Goal: Task Accomplishment & Management: Manage account settings

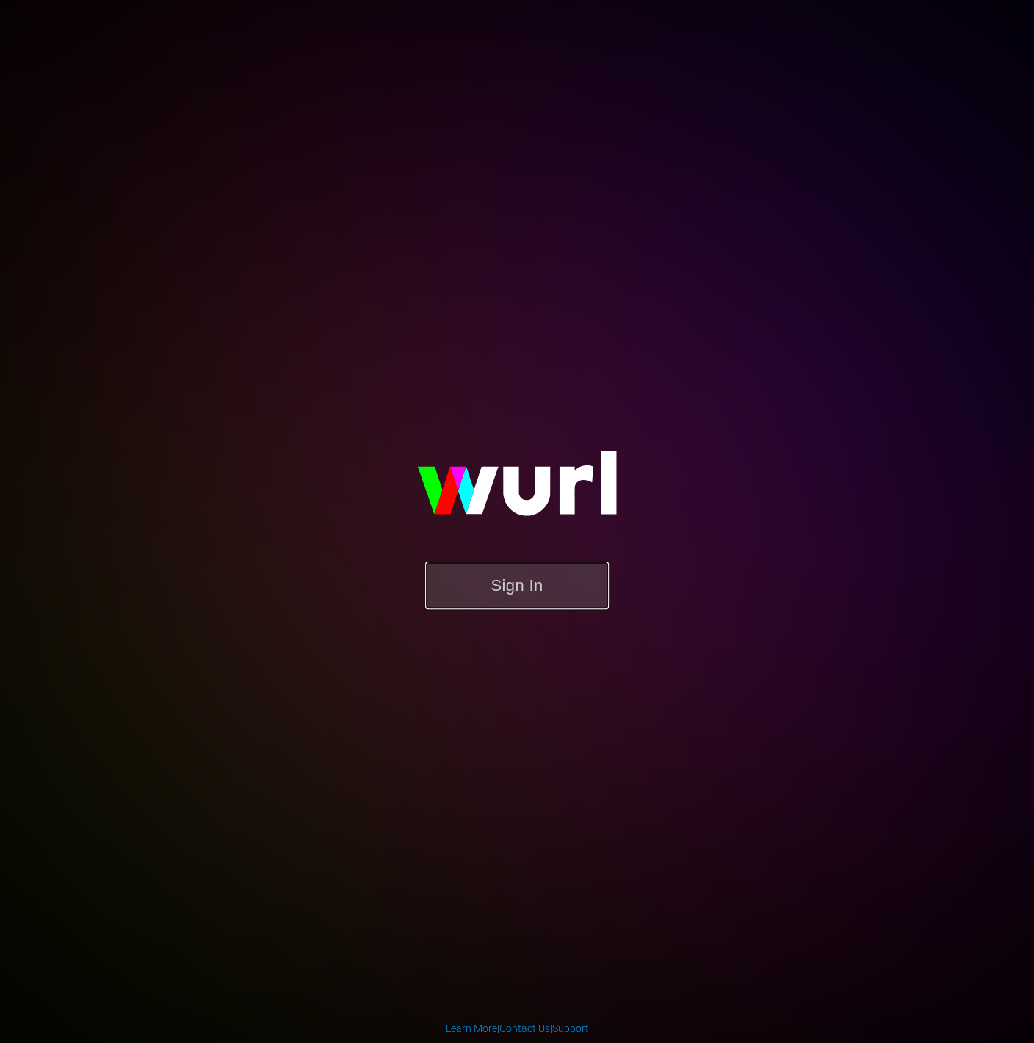
click at [552, 600] on button "Sign In" at bounding box center [517, 586] width 184 height 48
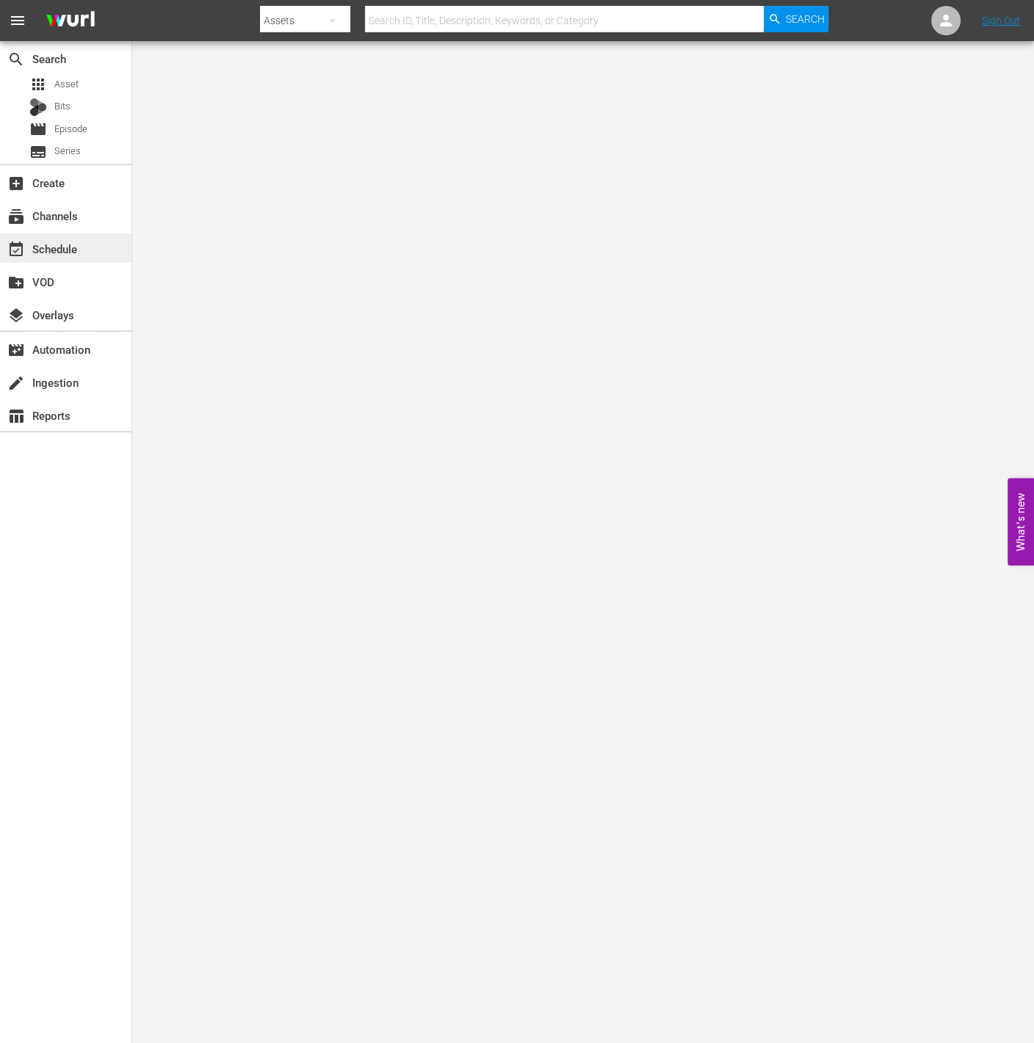
click at [57, 243] on div "event_available Schedule" at bounding box center [41, 246] width 82 height 13
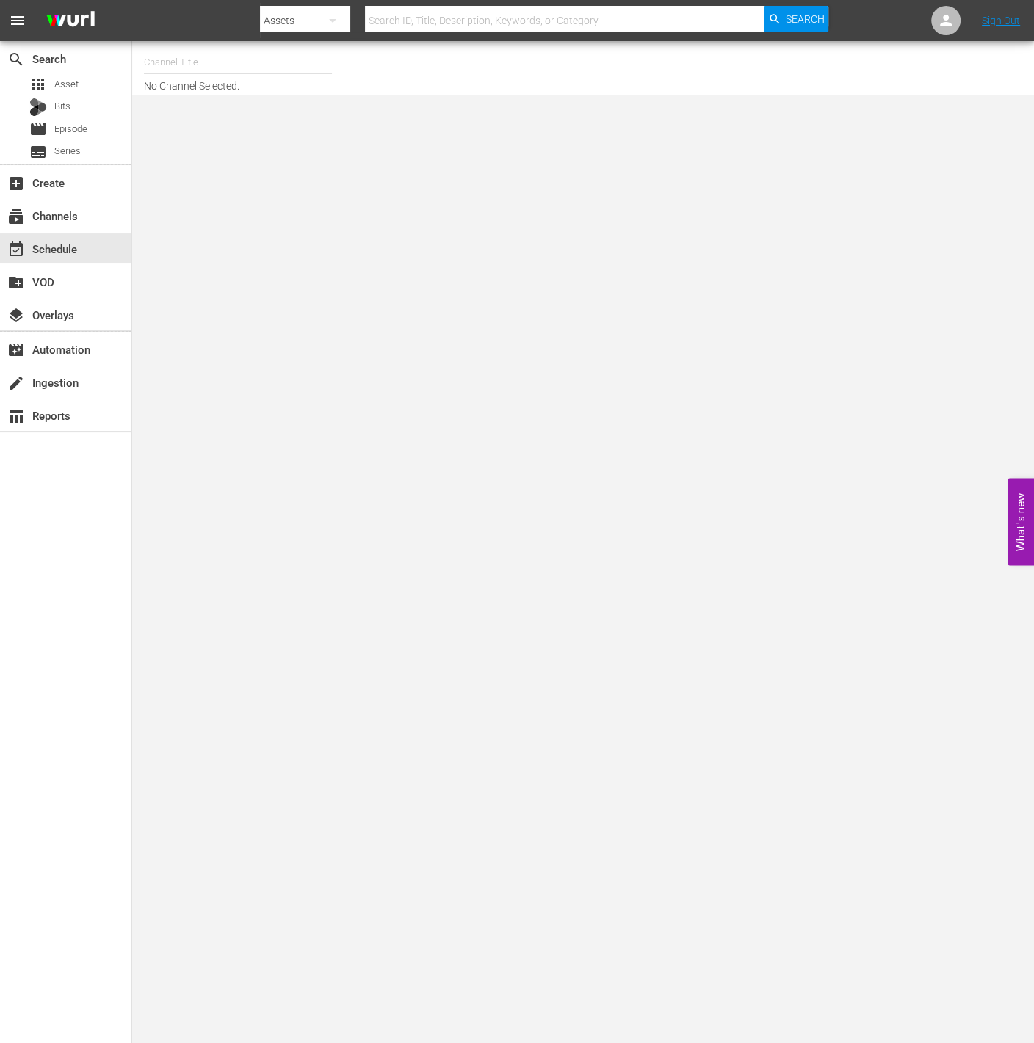
click at [242, 75] on input "text" at bounding box center [238, 62] width 188 height 35
click at [283, 65] on input "rakuten" at bounding box center [238, 62] width 188 height 35
click at [356, 61] on div "Channel Title rakuten No Channel Selected." at bounding box center [383, 68] width 479 height 47
click at [272, 58] on input "rakuten" at bounding box center [238, 62] width 188 height 35
click at [382, 67] on div "Channel Title rakuten No Channel Selected." at bounding box center [383, 68] width 479 height 47
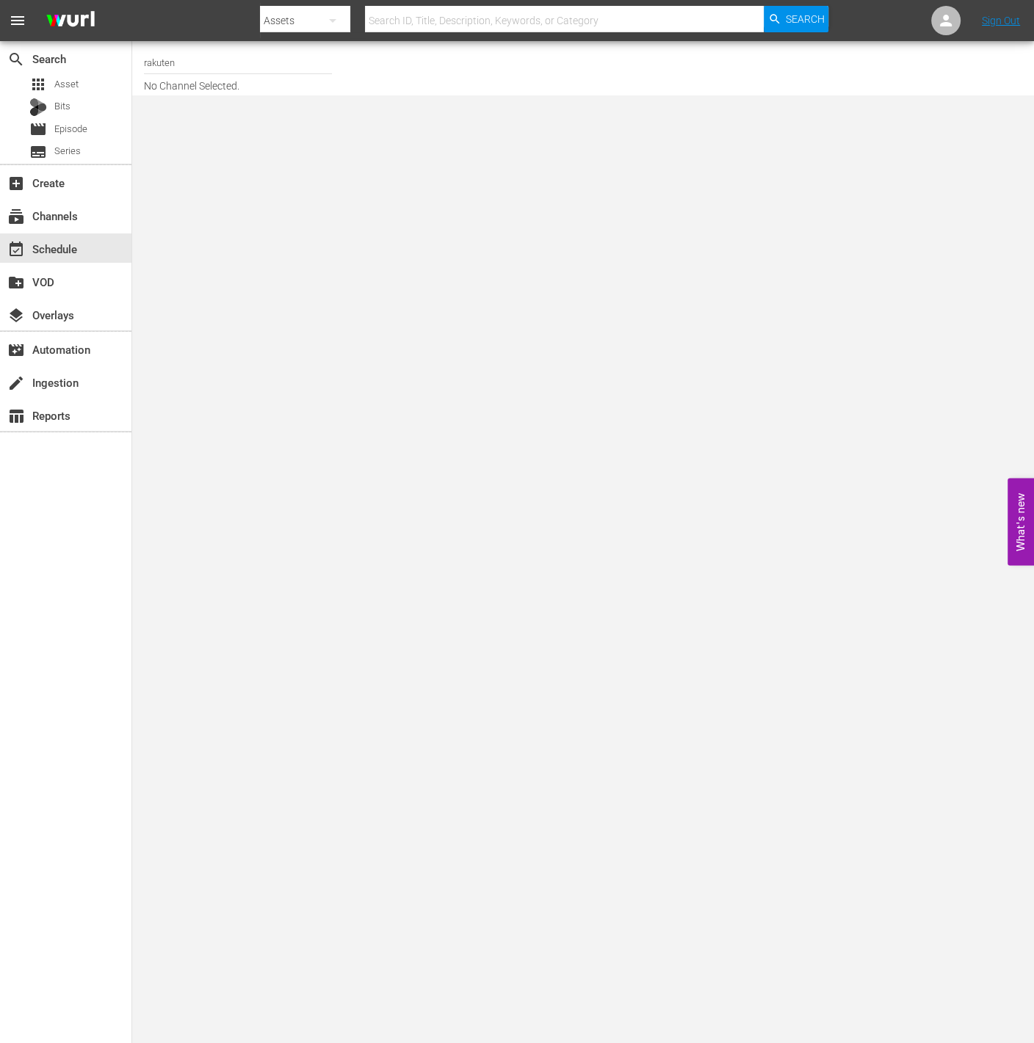
click at [278, 60] on input "rakuten" at bounding box center [238, 62] width 188 height 35
click at [328, 67] on input "rakuten" at bounding box center [238, 62] width 188 height 35
click at [377, 48] on div "Channel Title rakuten No Channel Selected." at bounding box center [383, 68] width 479 height 47
click at [290, 67] on input "rakuten" at bounding box center [238, 62] width 188 height 35
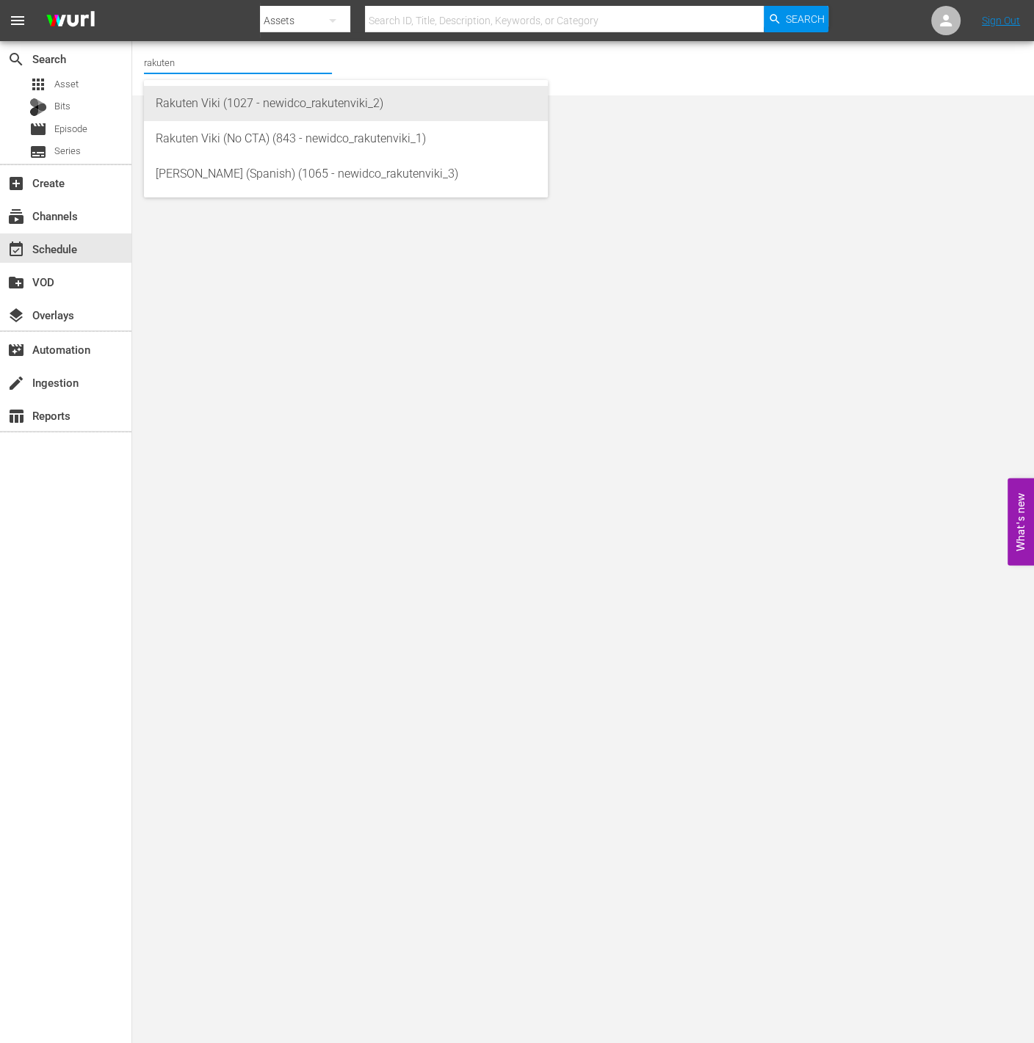
click at [286, 95] on div "Rakuten Viki (1027 - newidco_rakutenviki_2)" at bounding box center [346, 103] width 380 height 35
type input "Rakuten Viki (1027 - newidco_rakutenviki_2)"
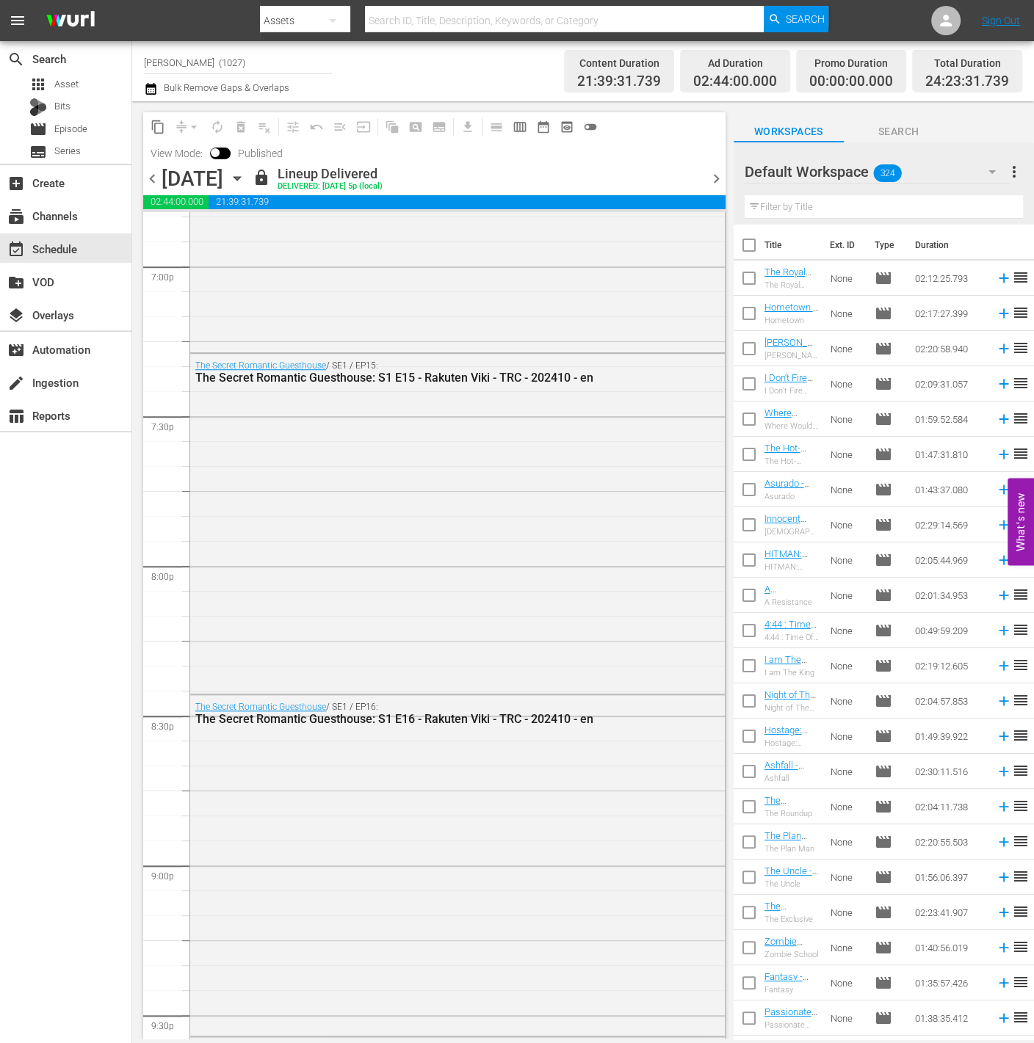
scroll to position [6666, 0]
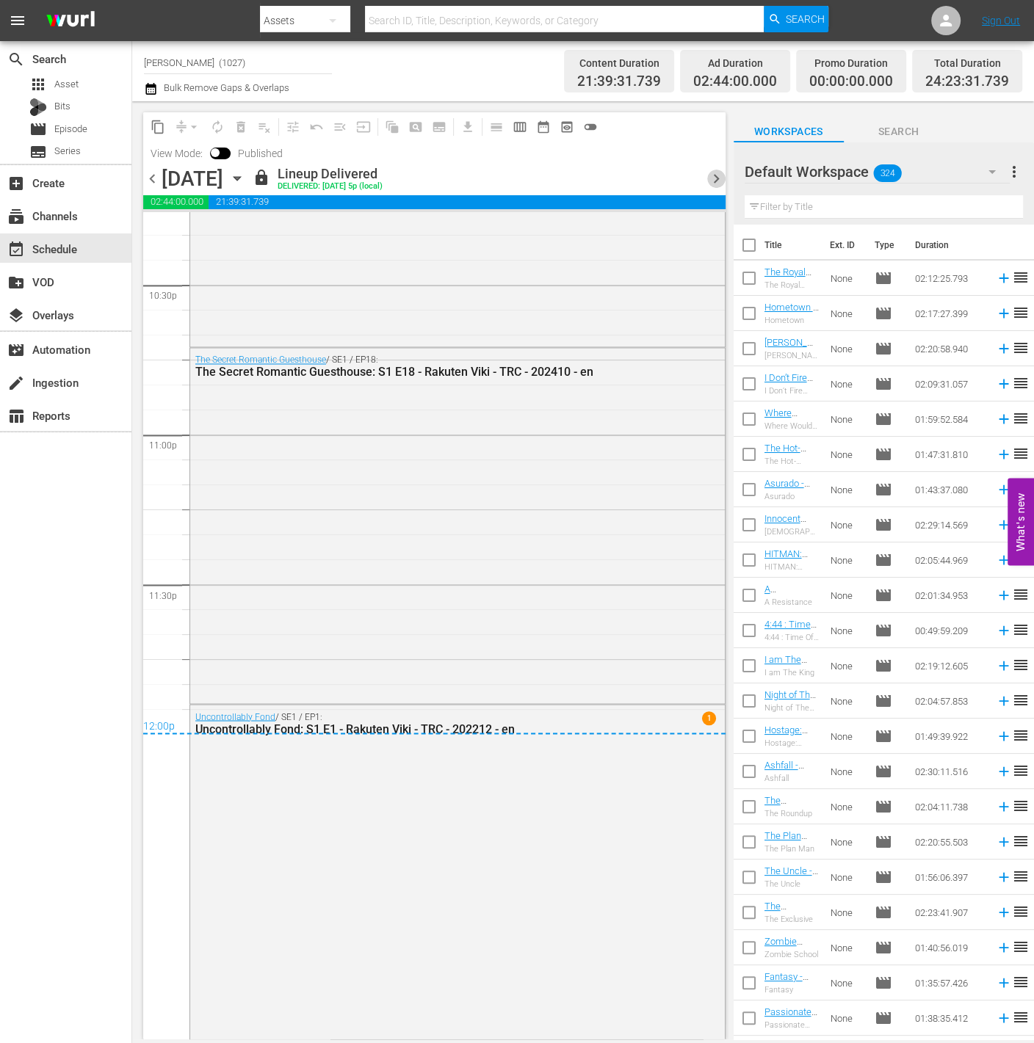
click at [714, 175] on span "chevron_right" at bounding box center [716, 179] width 18 height 18
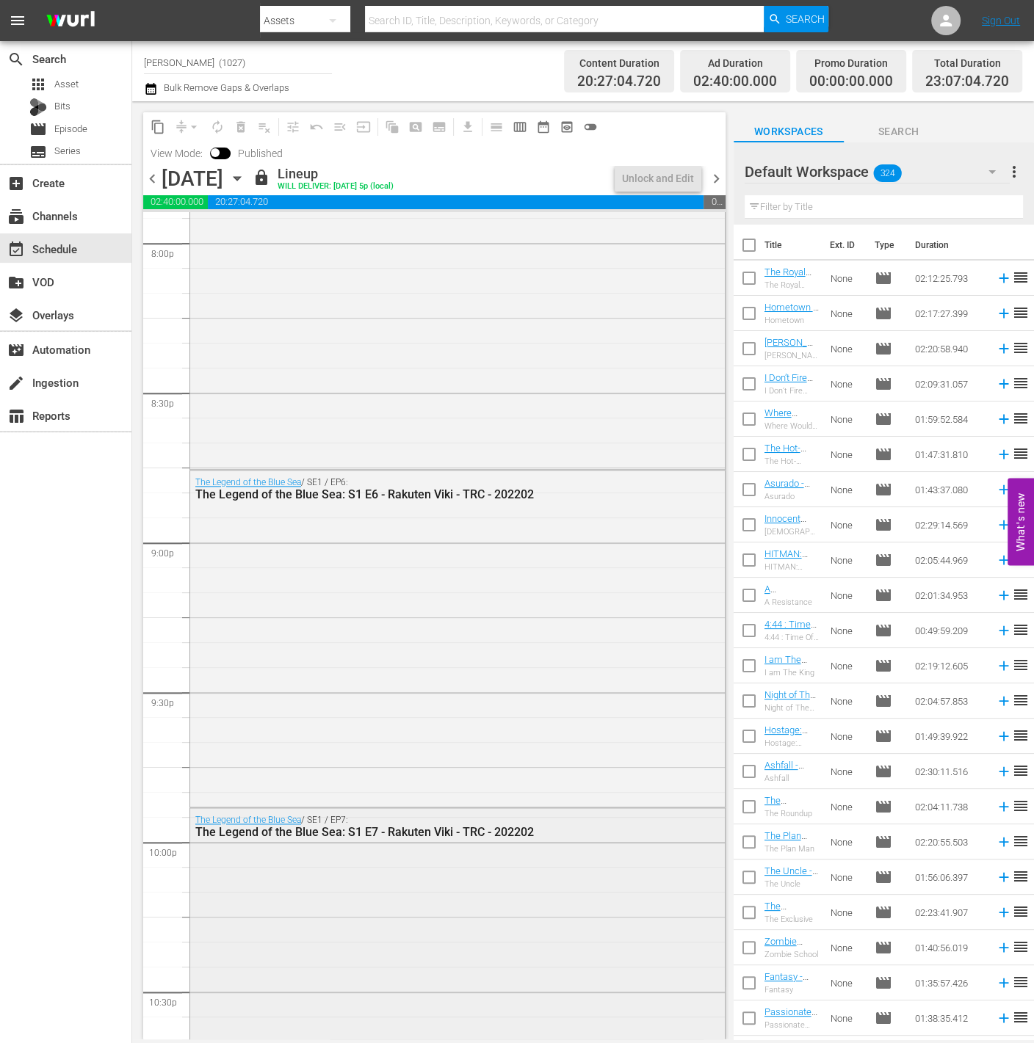
scroll to position [6402, 0]
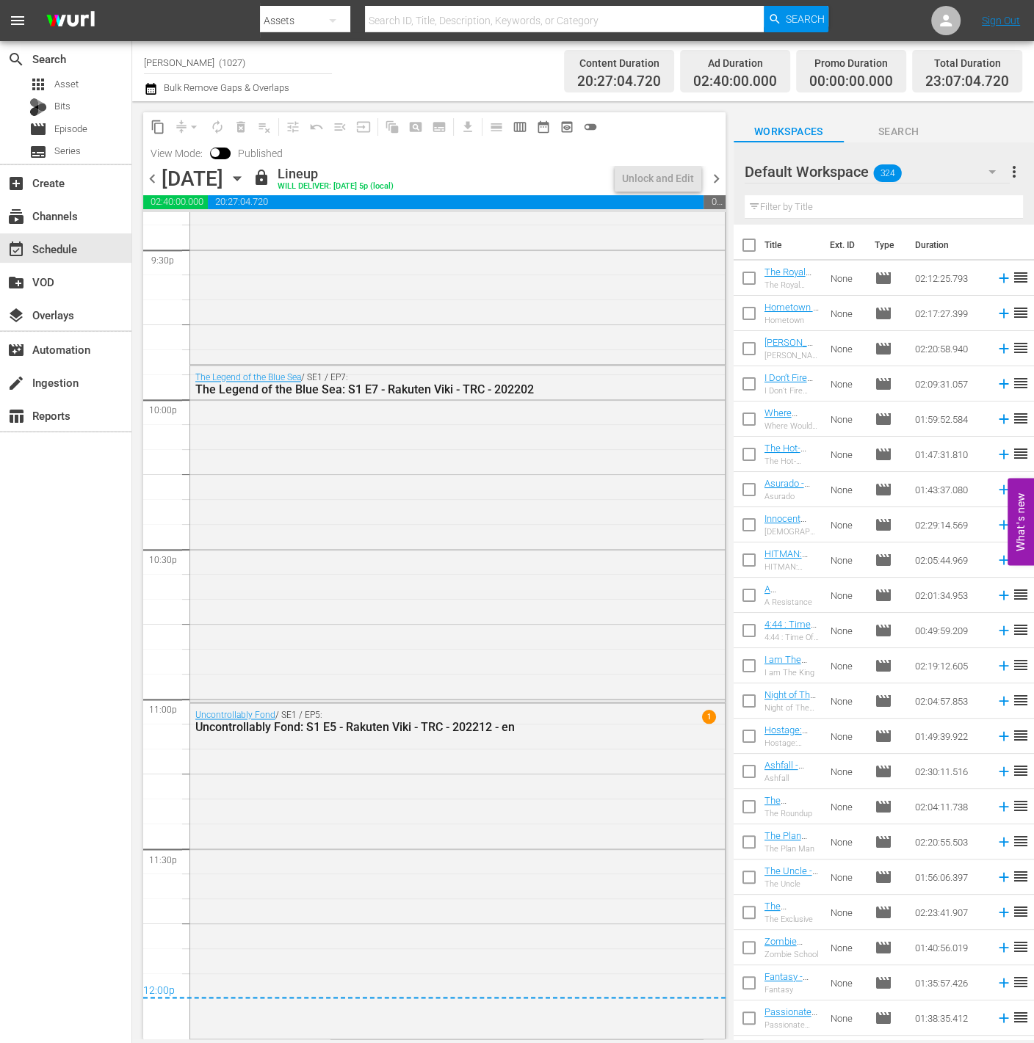
click at [712, 182] on span "chevron_right" at bounding box center [716, 179] width 18 height 18
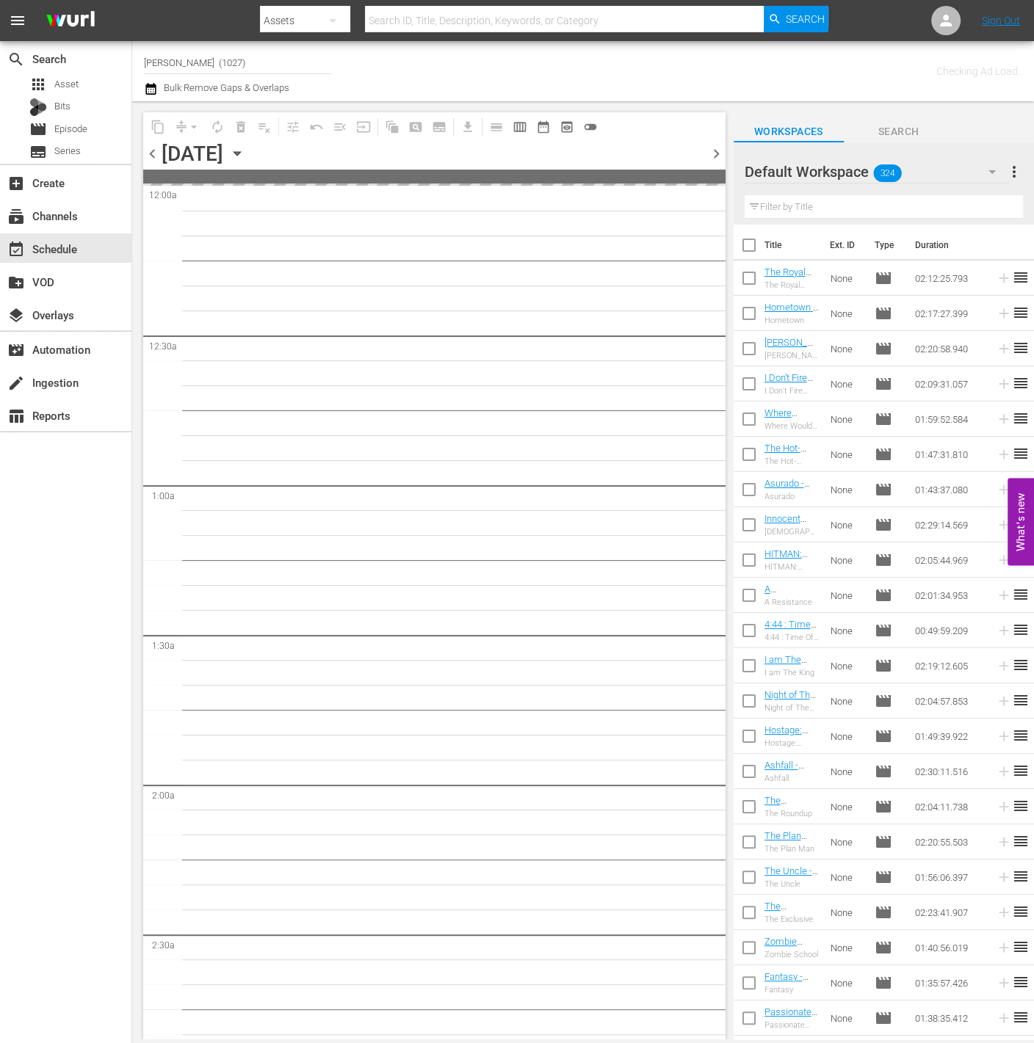
click at [911, 178] on div "Default Workspace 324" at bounding box center [876, 171] width 265 height 41
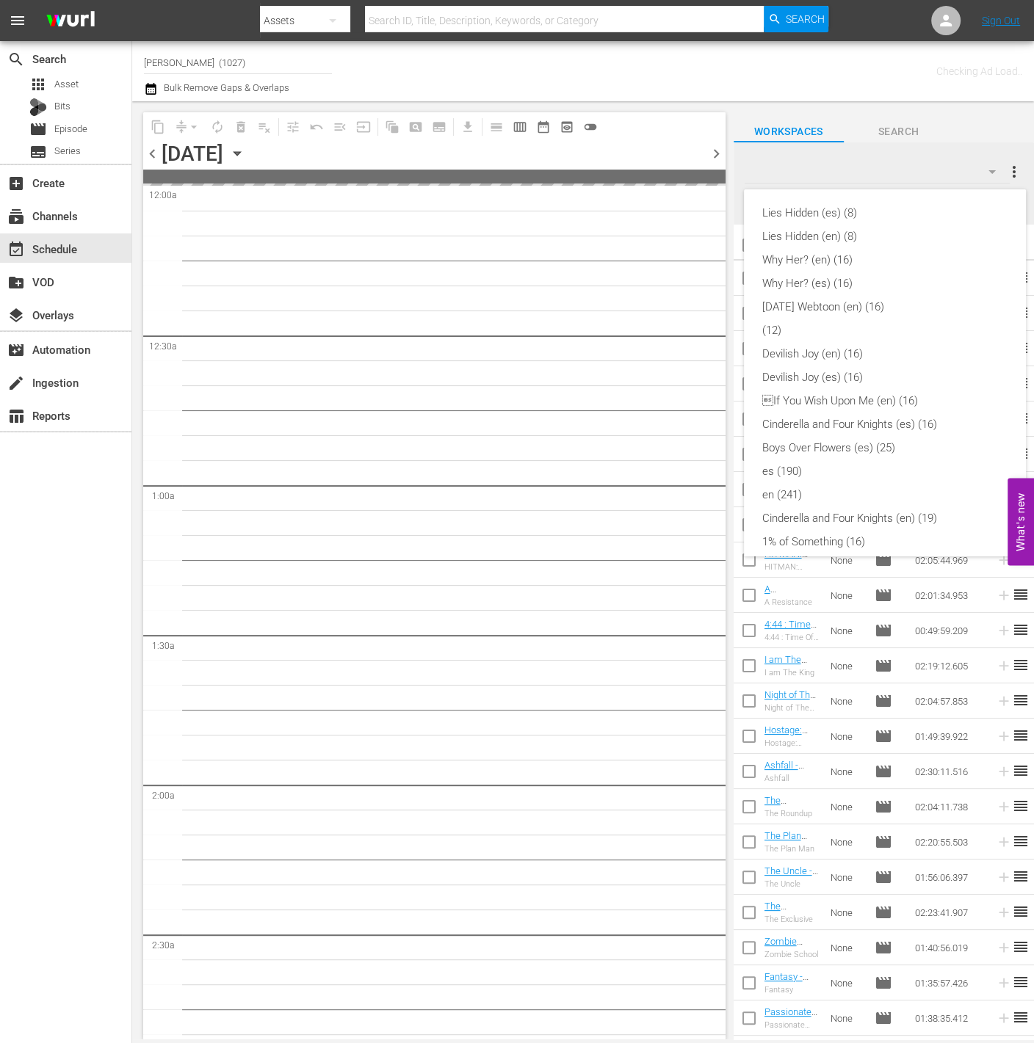
scroll to position [360, 0]
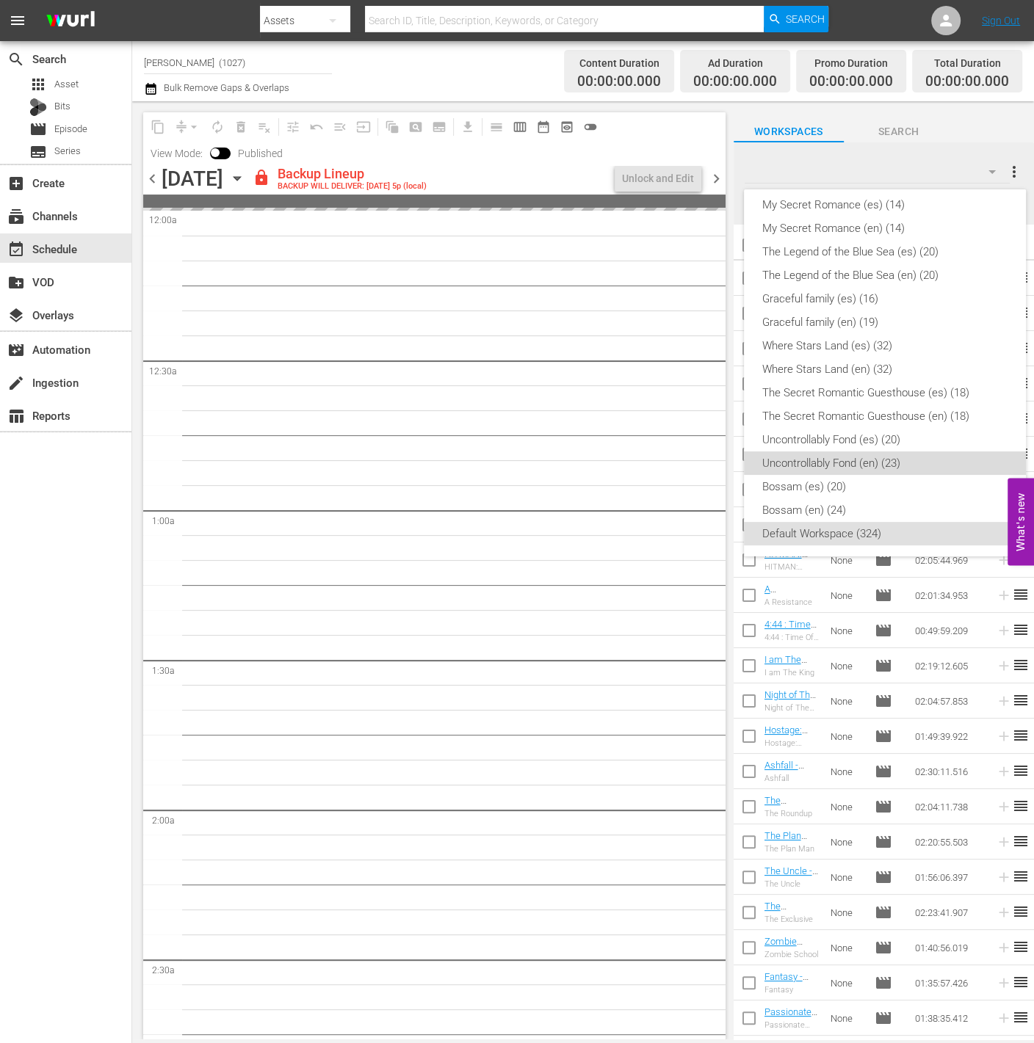
click at [907, 452] on div "Uncontrollably Fond (en) (23)" at bounding box center [884, 462] width 247 height 23
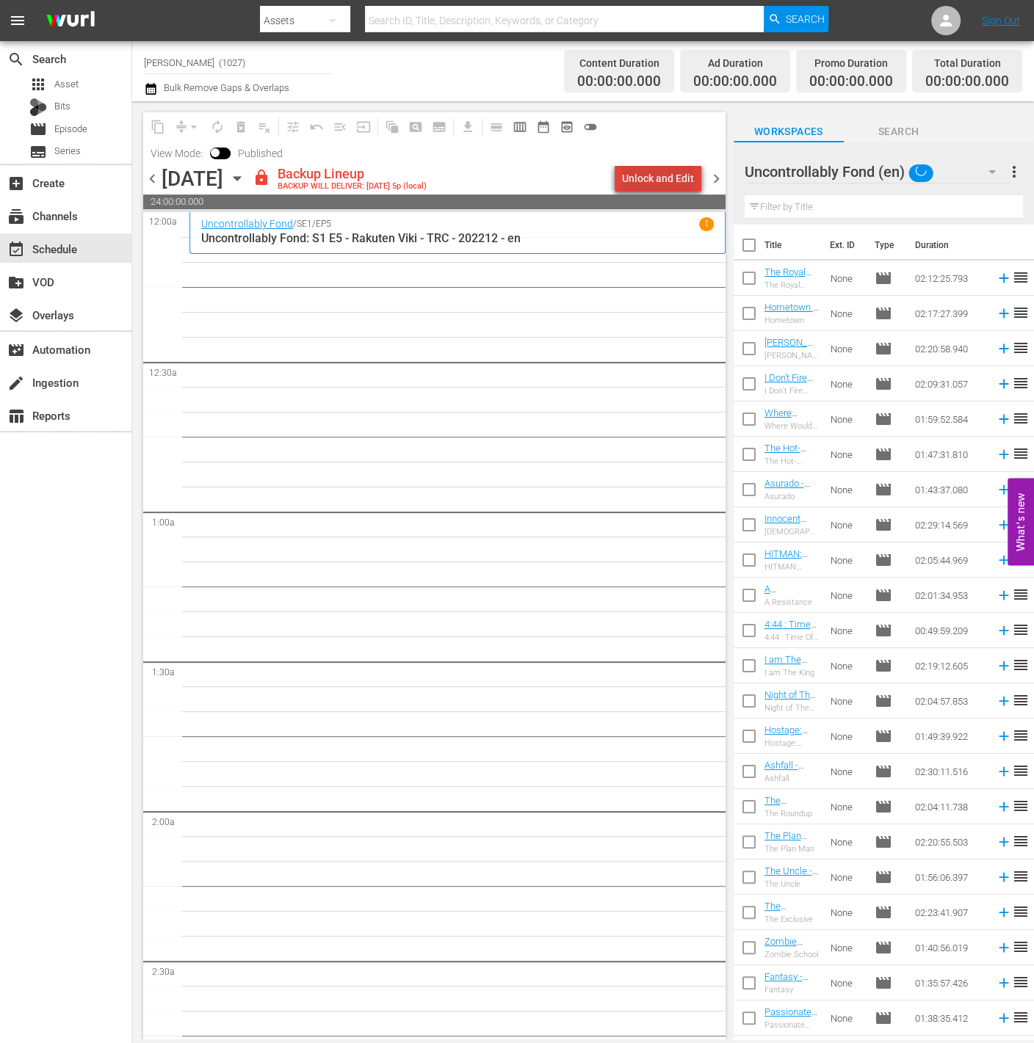
click at [667, 181] on div "Unlock and Edit" at bounding box center [658, 178] width 72 height 26
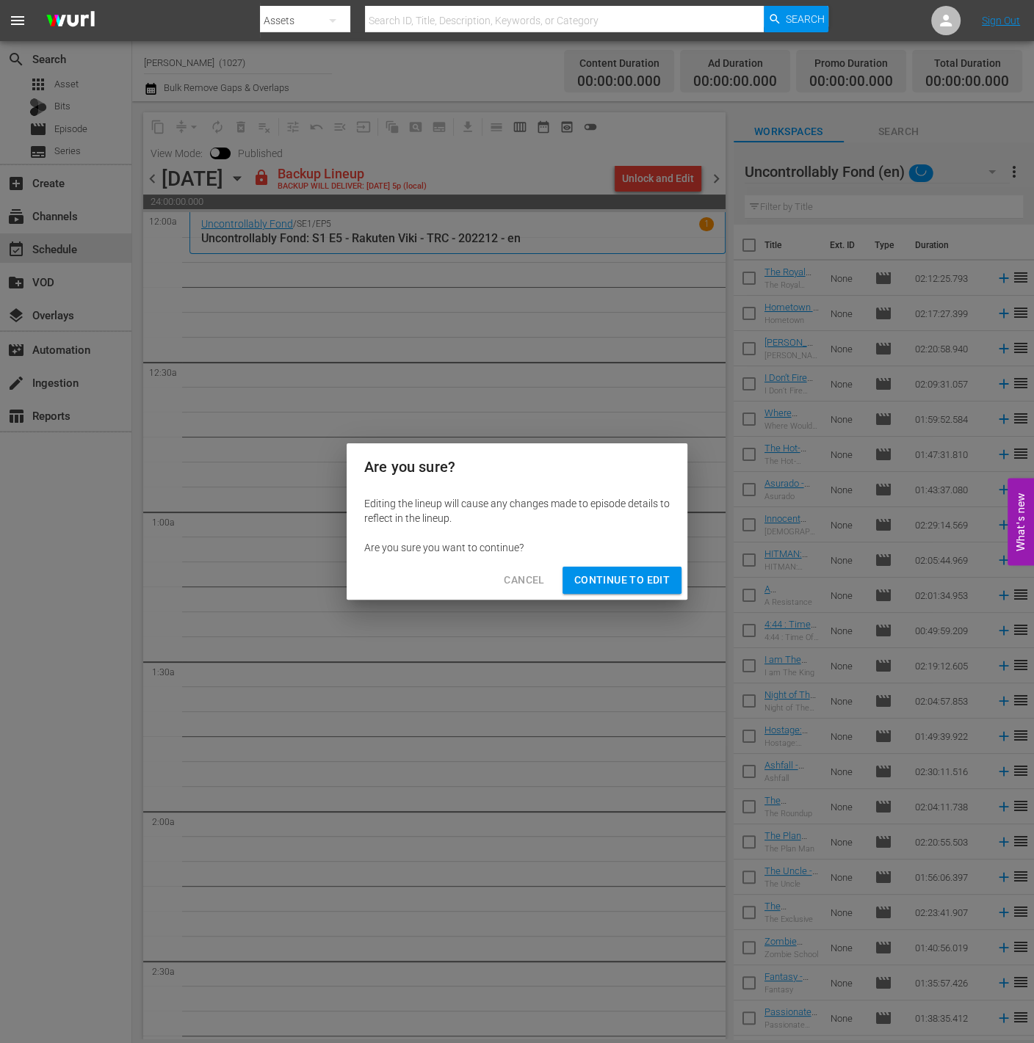
click at [634, 567] on button "Continue to Edit" at bounding box center [621, 580] width 119 height 27
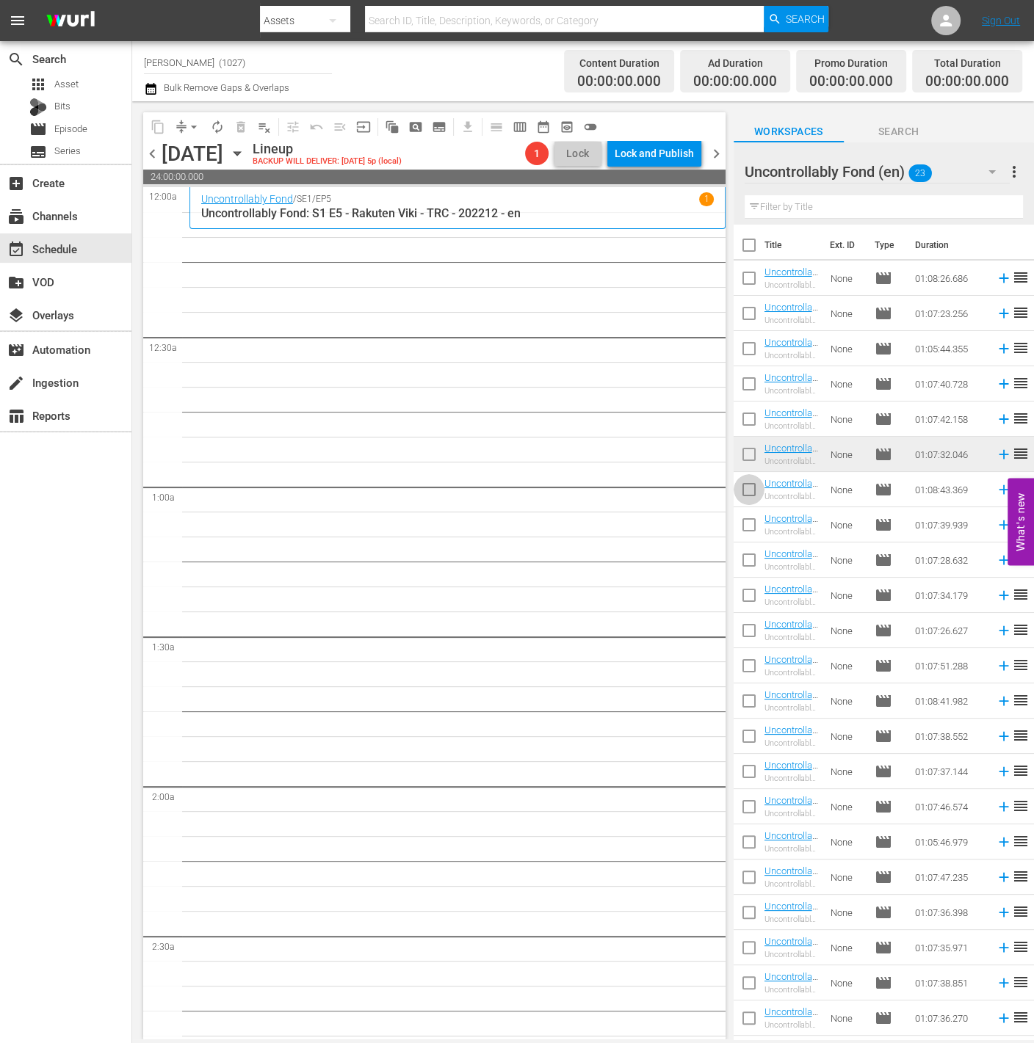
click at [744, 494] on input "checkbox" at bounding box center [748, 492] width 31 height 31
checkbox input "true"
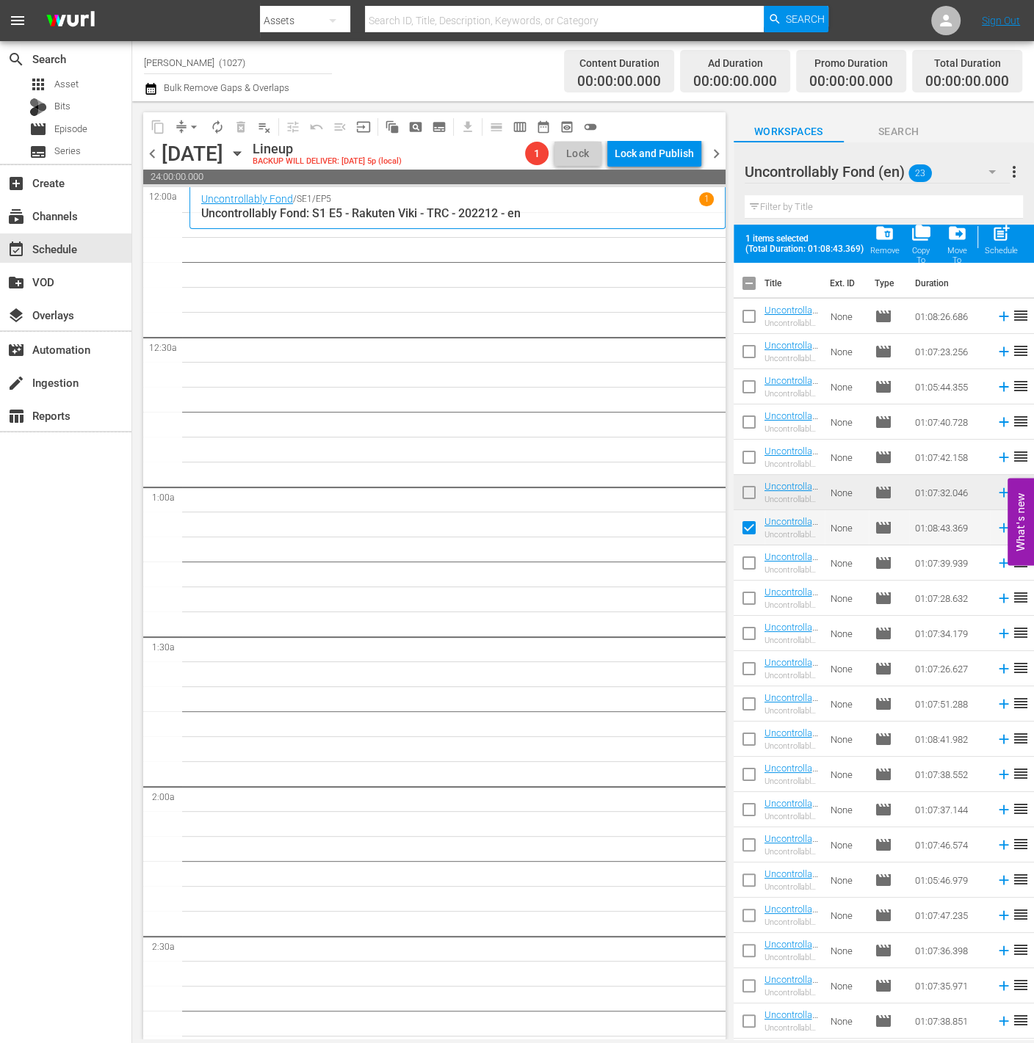
click at [752, 596] on input "checkbox" at bounding box center [748, 601] width 31 height 31
checkbox input "true"
click at [737, 636] on input "checkbox" at bounding box center [748, 636] width 31 height 31
checkbox input "true"
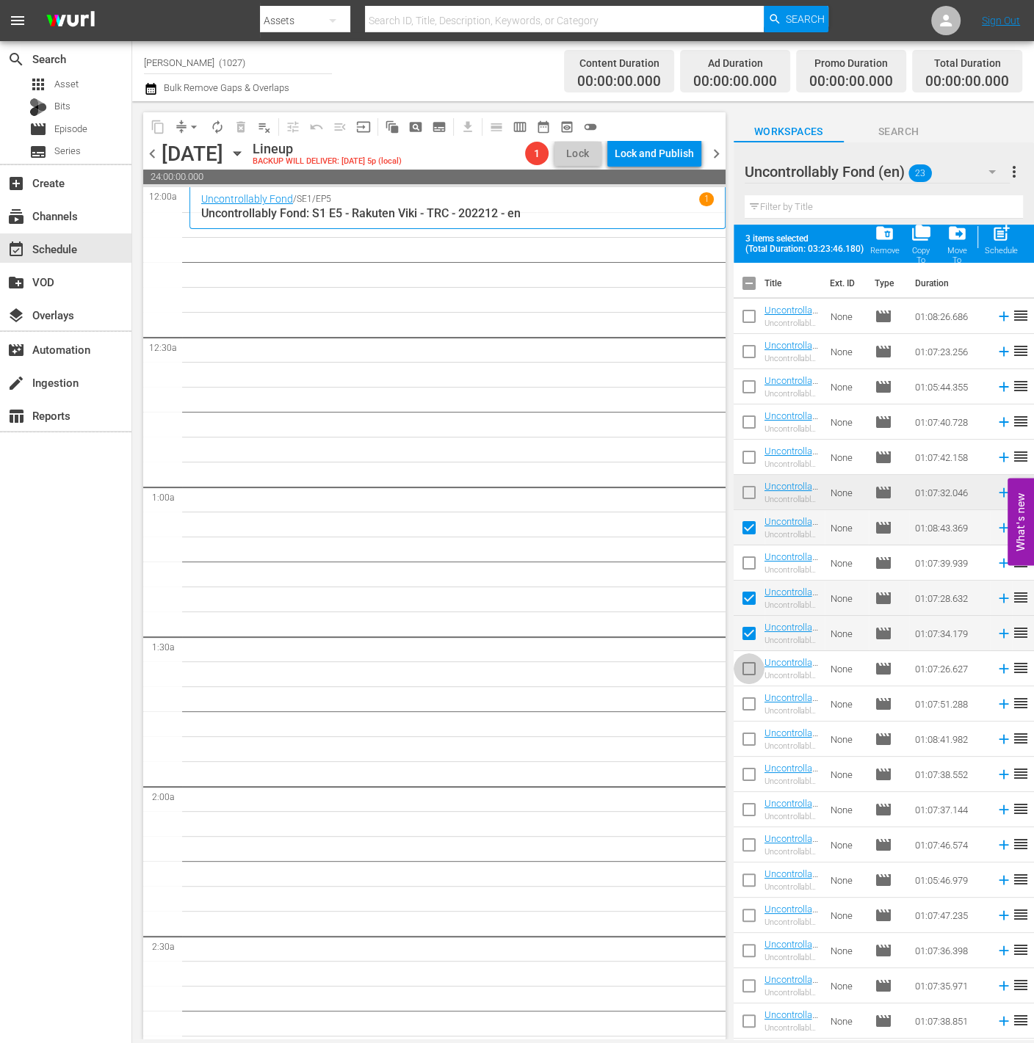
click at [743, 661] on input "checkbox" at bounding box center [748, 671] width 31 height 31
checkbox input "true"
click at [997, 243] on div "post_add Schedule" at bounding box center [1000, 239] width 33 height 32
checkbox input "false"
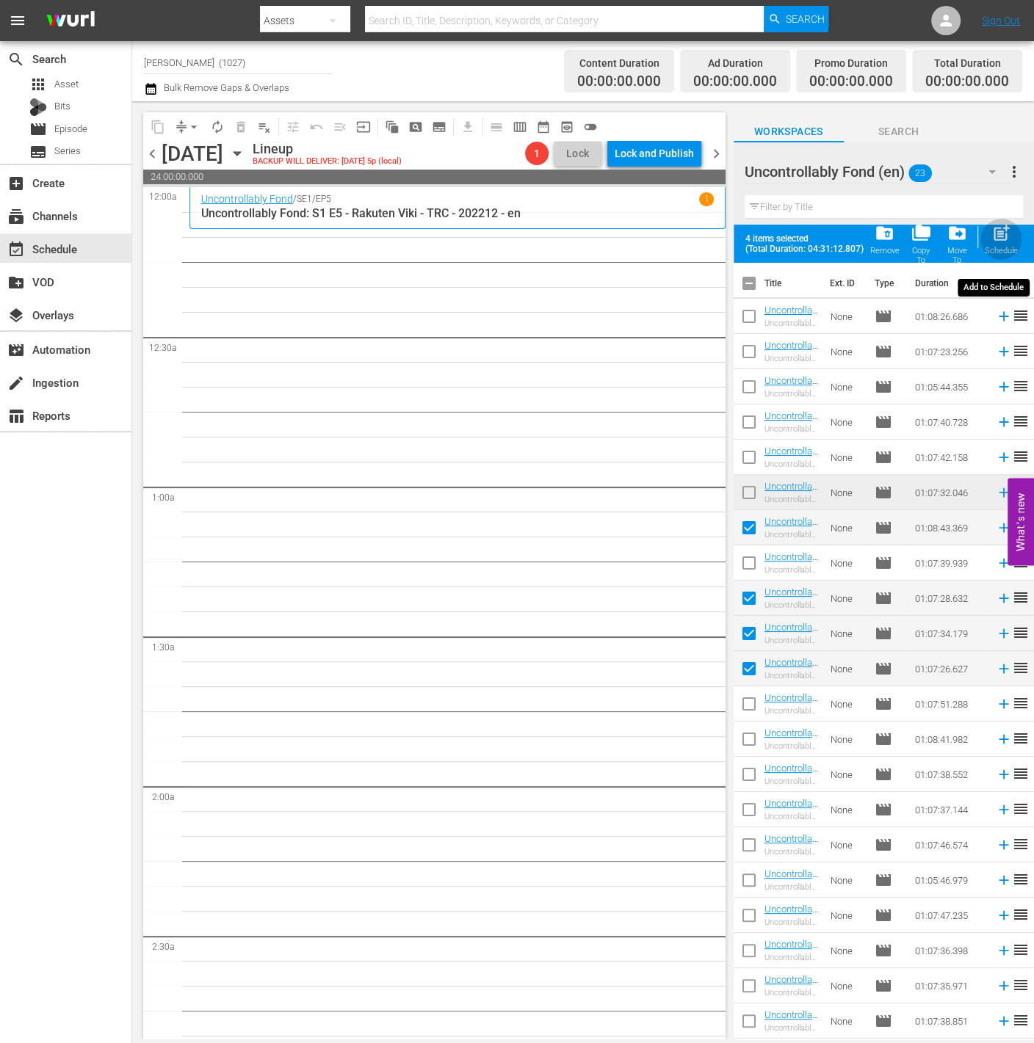
checkbox input "false"
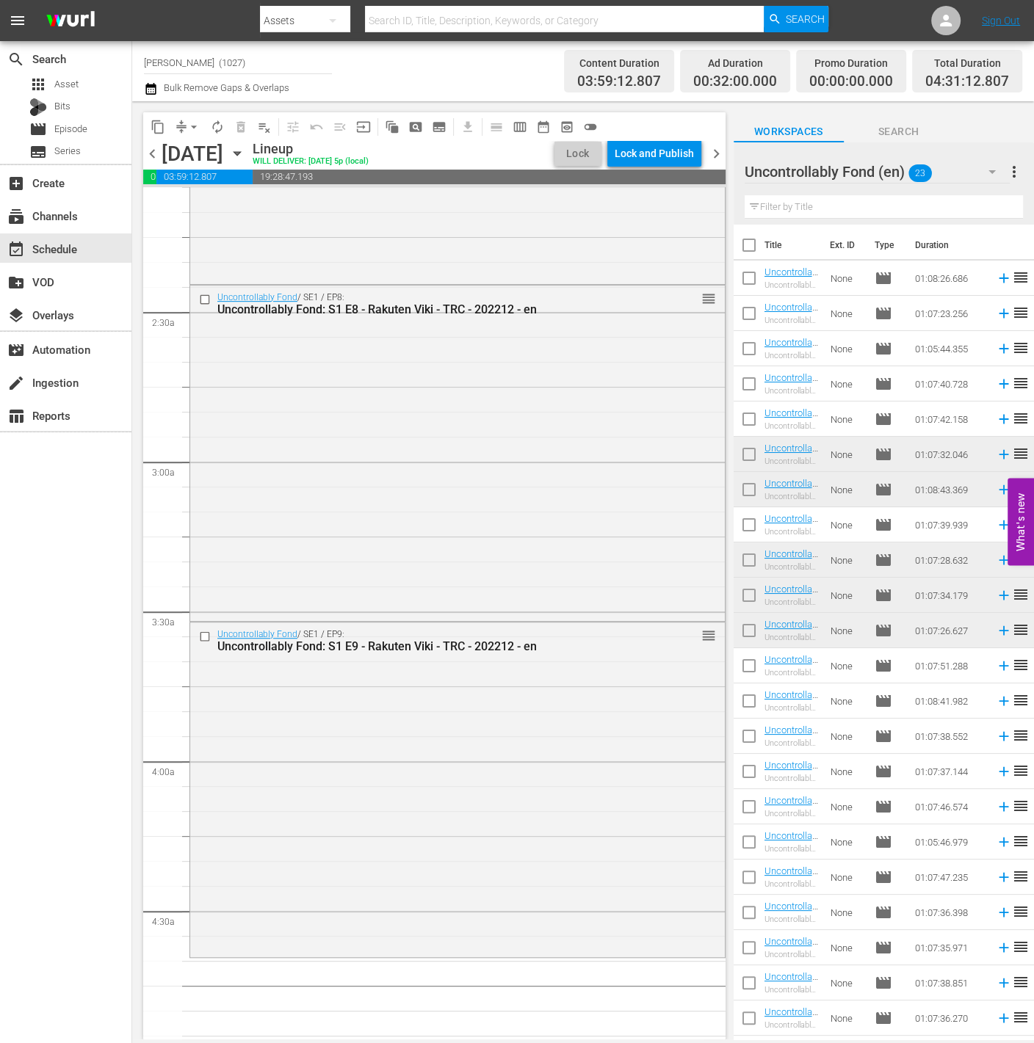
scroll to position [634, 0]
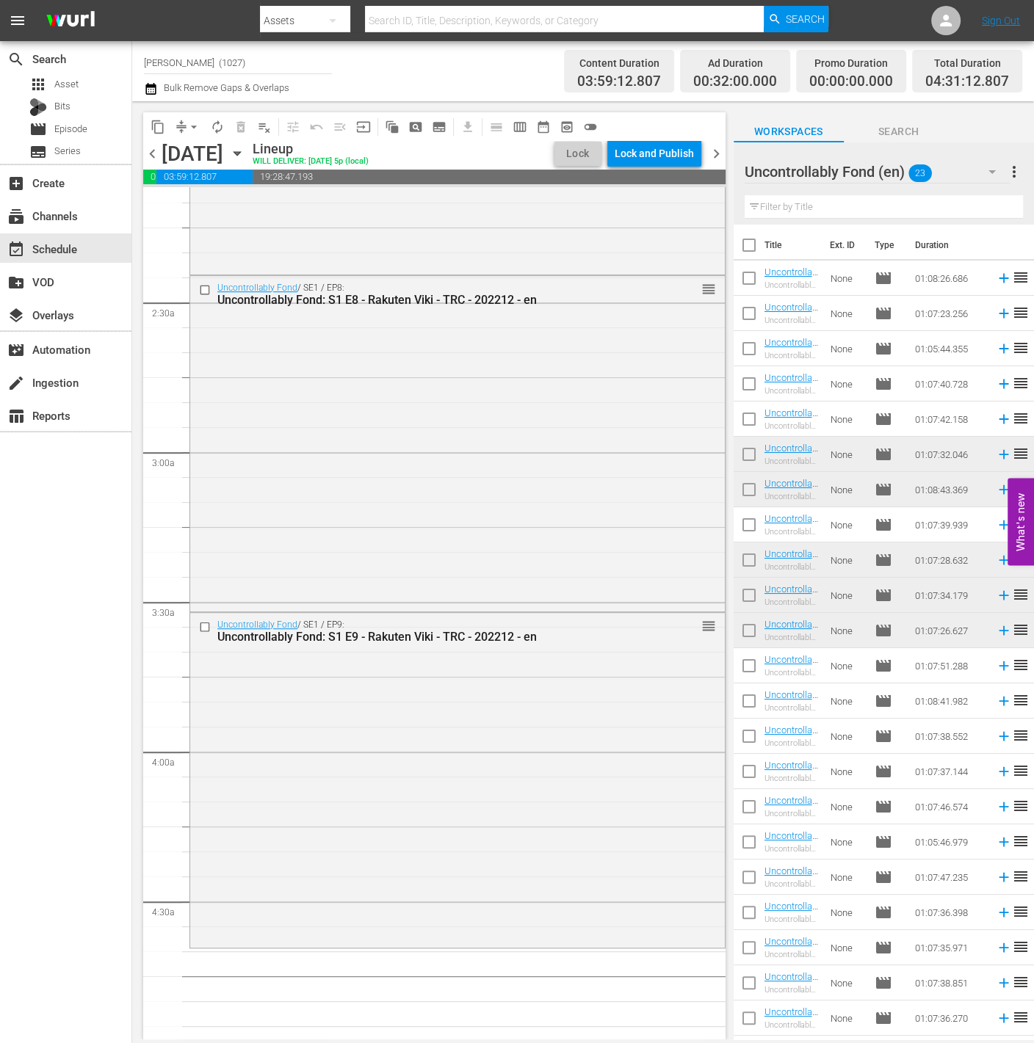
click at [962, 176] on div "Uncontrollably Fond (en) 23" at bounding box center [876, 171] width 265 height 41
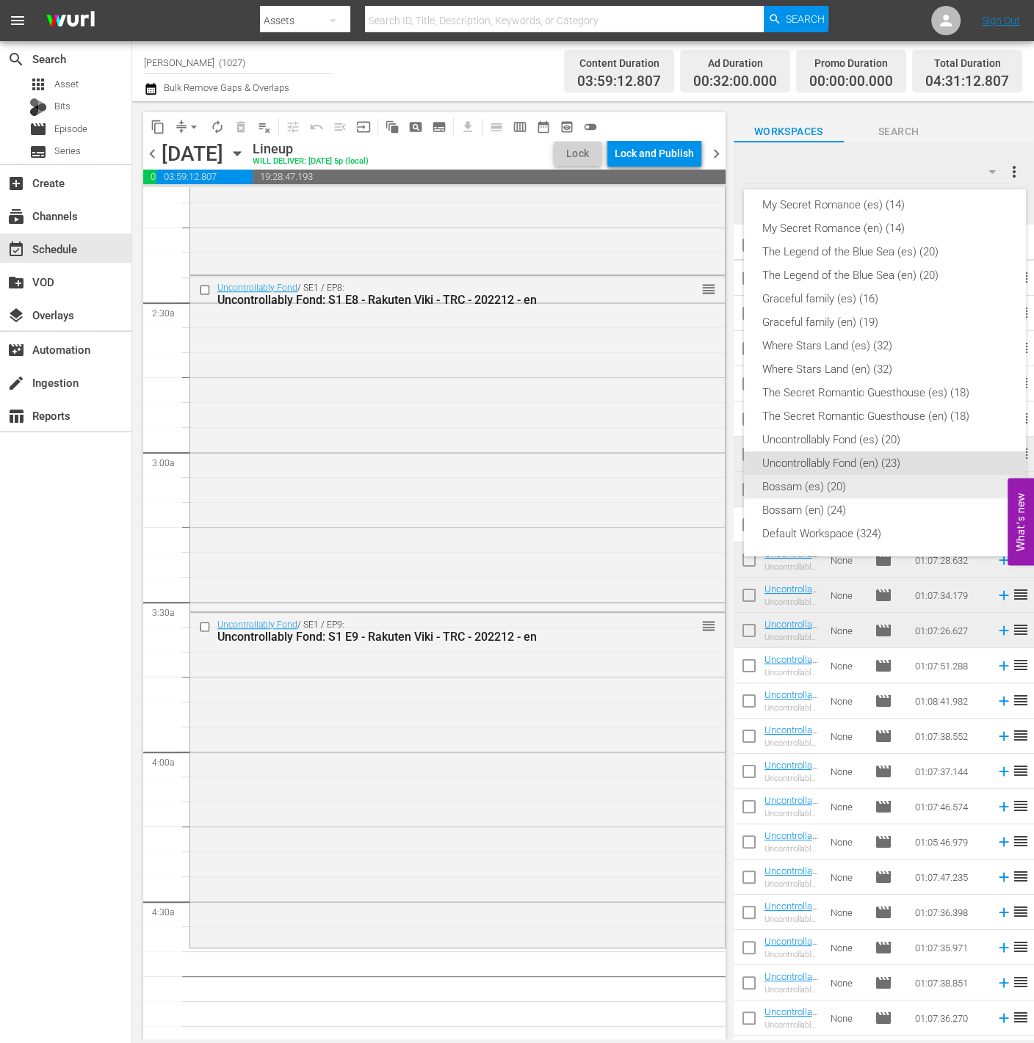
scroll to position [0, 0]
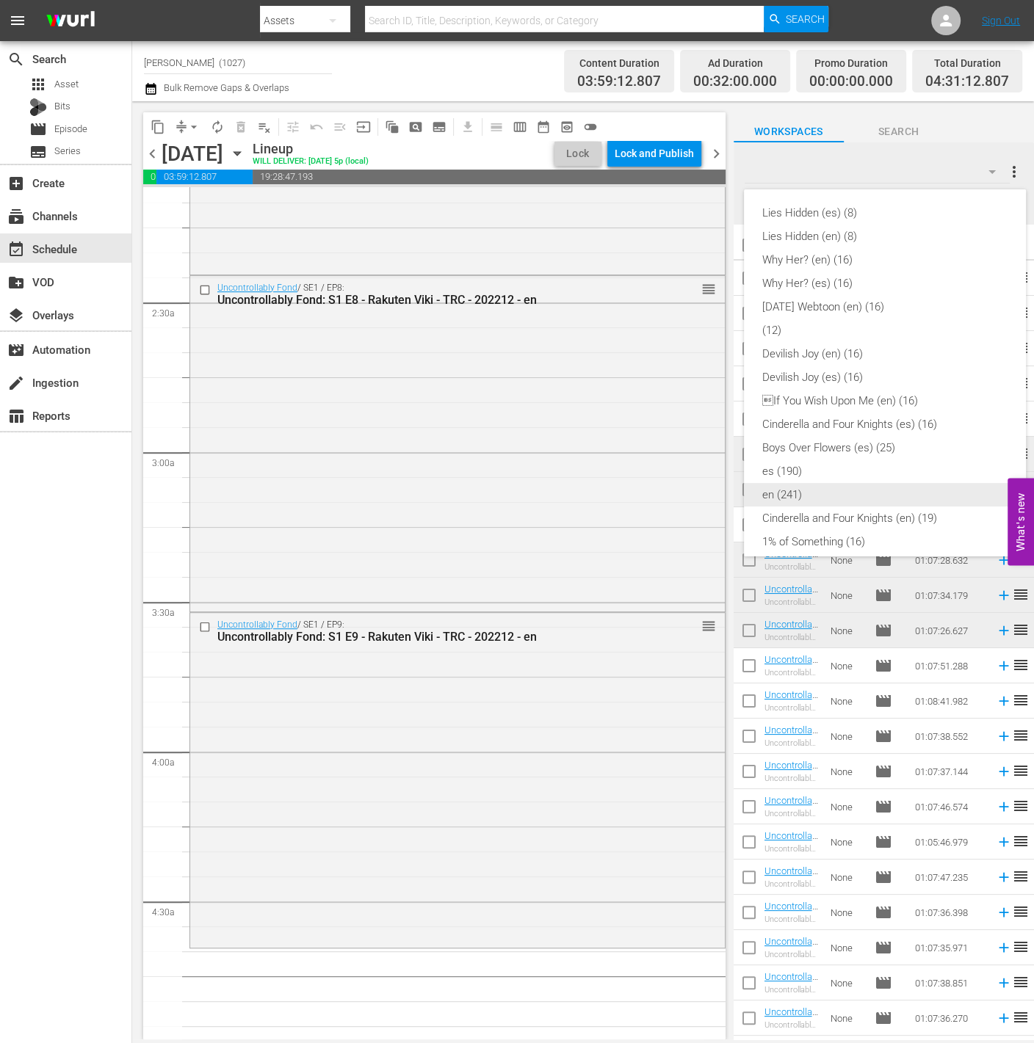
click at [838, 494] on div "en (241)" at bounding box center [884, 494] width 247 height 23
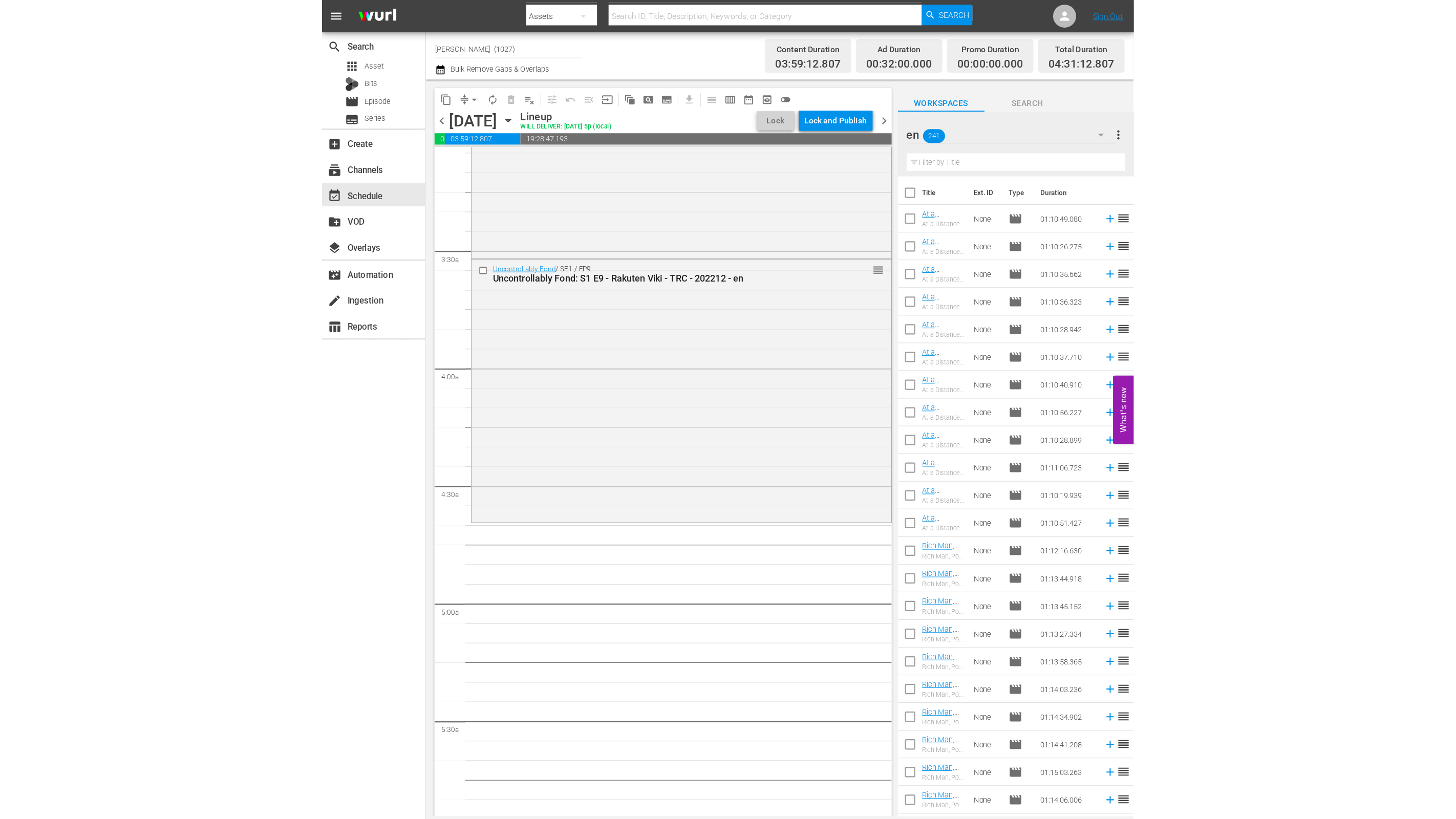
scroll to position [646, 0]
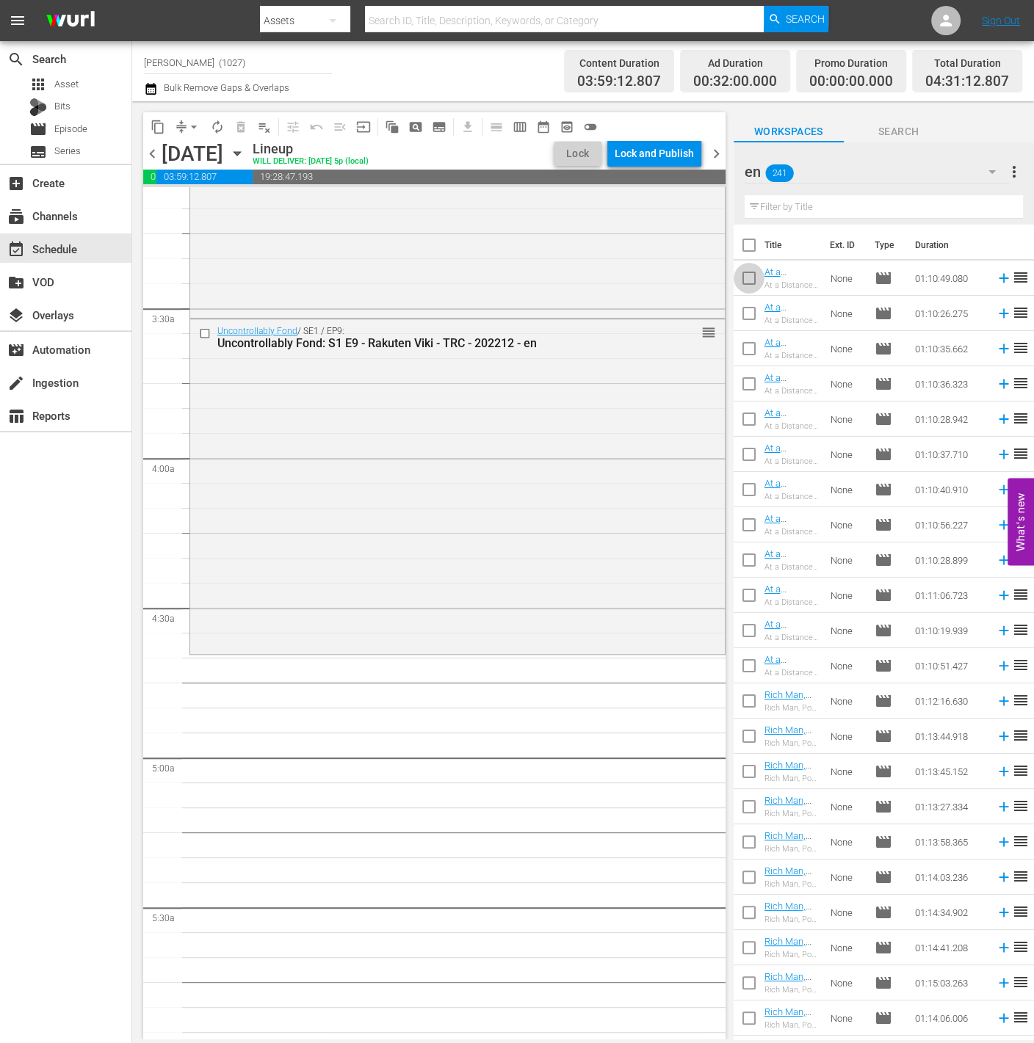
click at [748, 277] on input "checkbox" at bounding box center [748, 281] width 31 height 31
checkbox input "true"
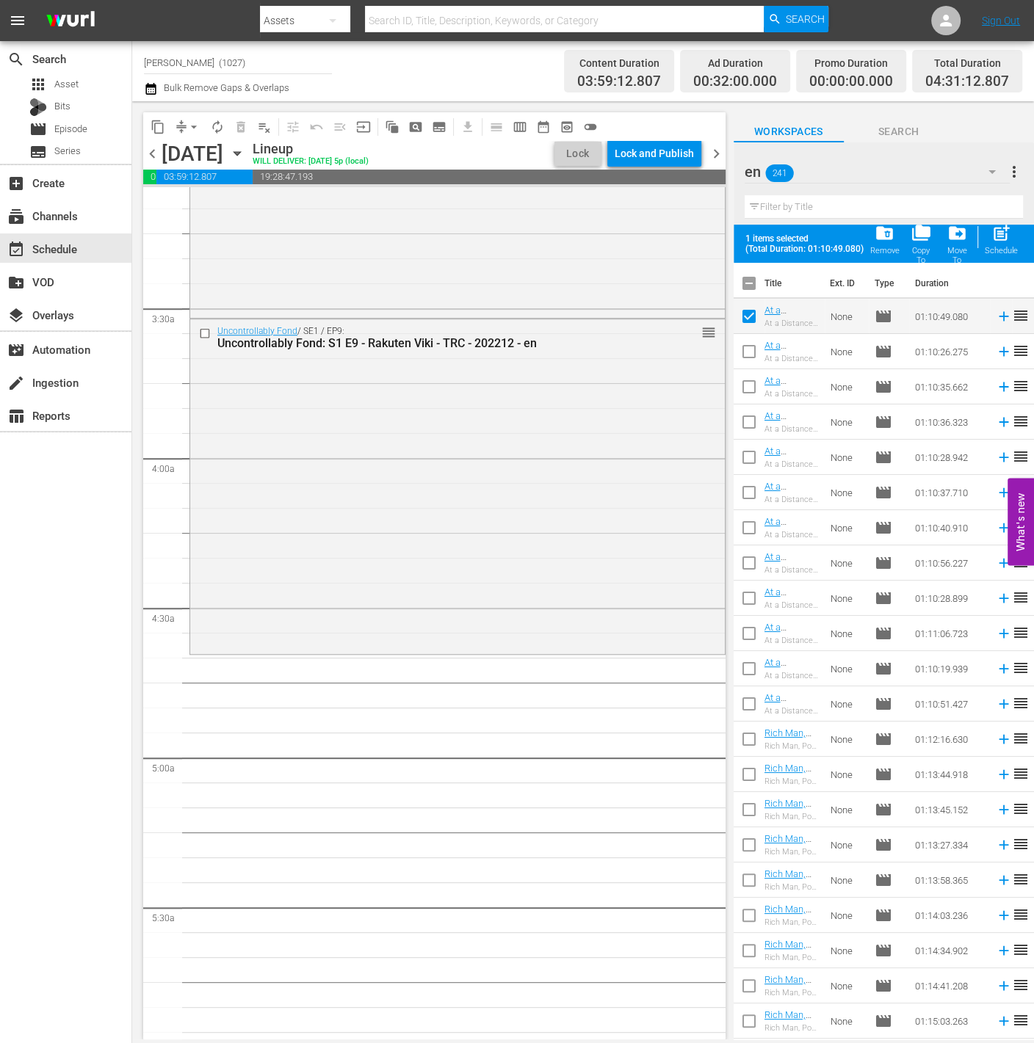
click at [751, 343] on input "checkbox" at bounding box center [748, 354] width 31 height 31
checkbox input "true"
click at [751, 380] on input "checkbox" at bounding box center [748, 389] width 31 height 31
checkbox input "true"
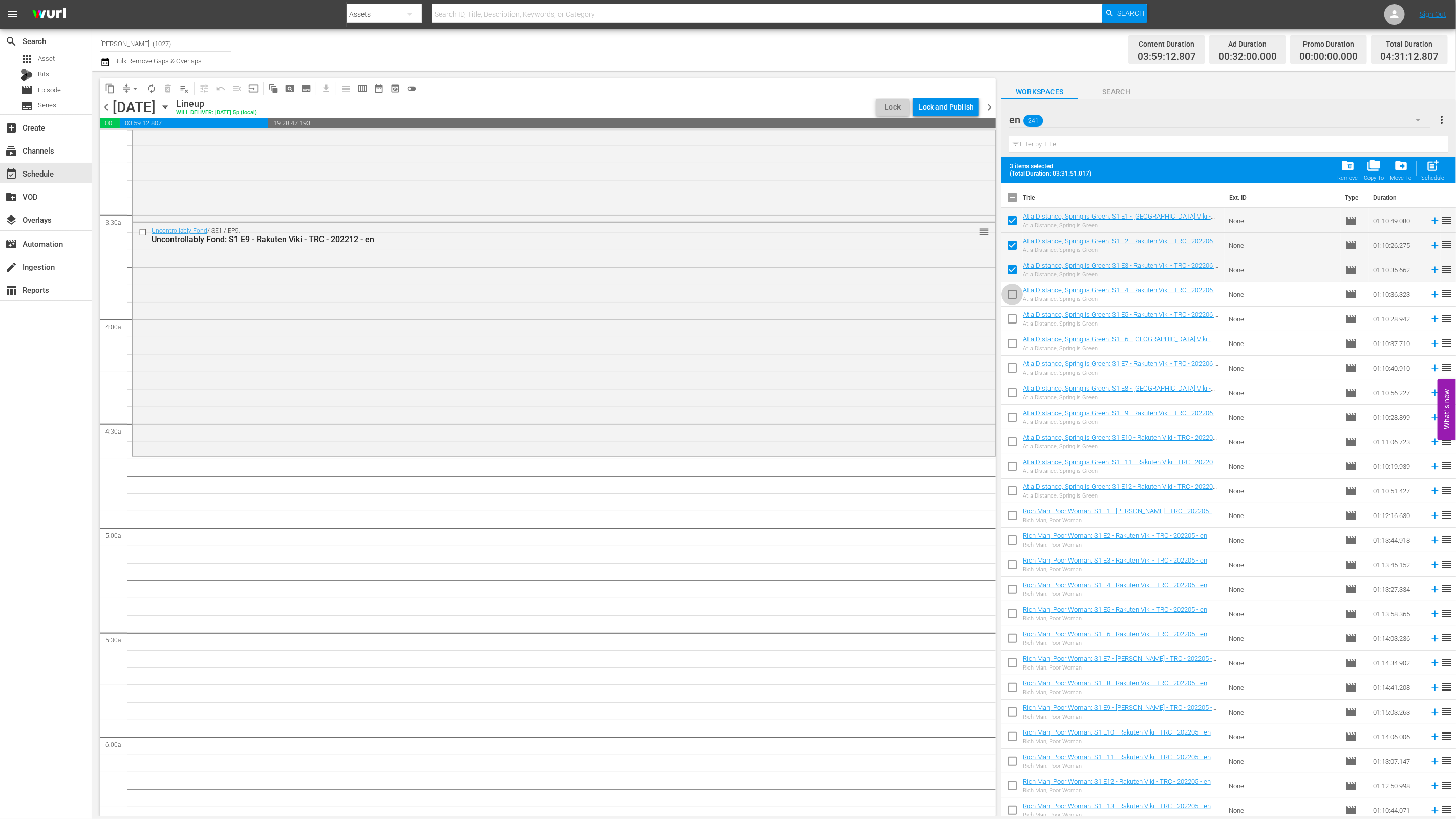
click at [720, 291] on input "checkbox" at bounding box center [1012, 296] width 22 height 22
checkbox input "true"
click at [720, 311] on input "checkbox" at bounding box center [1012, 321] width 22 height 22
checkbox input "true"
click at [720, 344] on input "checkbox" at bounding box center [1012, 345] width 22 height 22
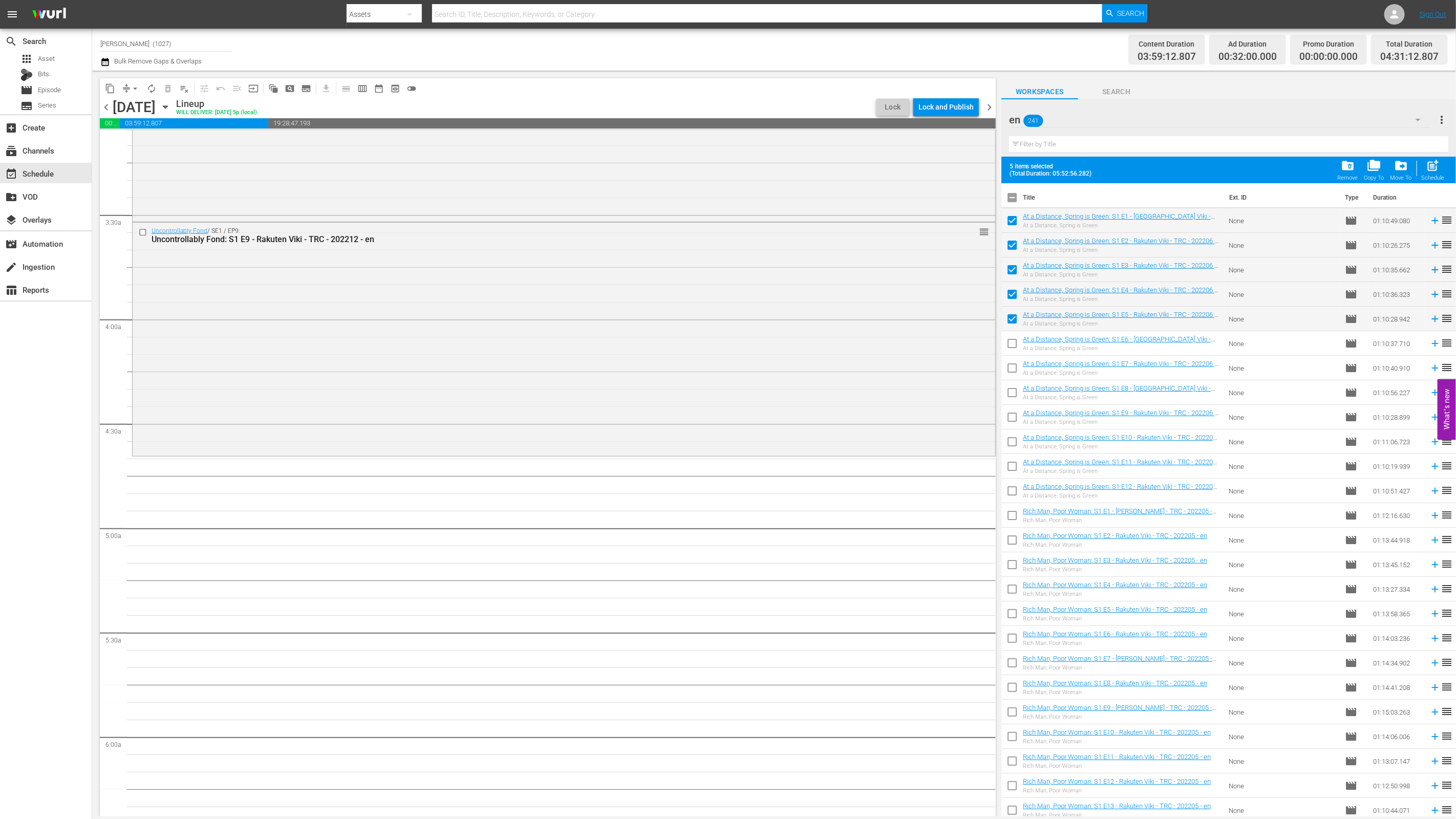
checkbox input "true"
click at [720, 164] on span "post_add" at bounding box center [1433, 166] width 14 height 14
checkbox input "false"
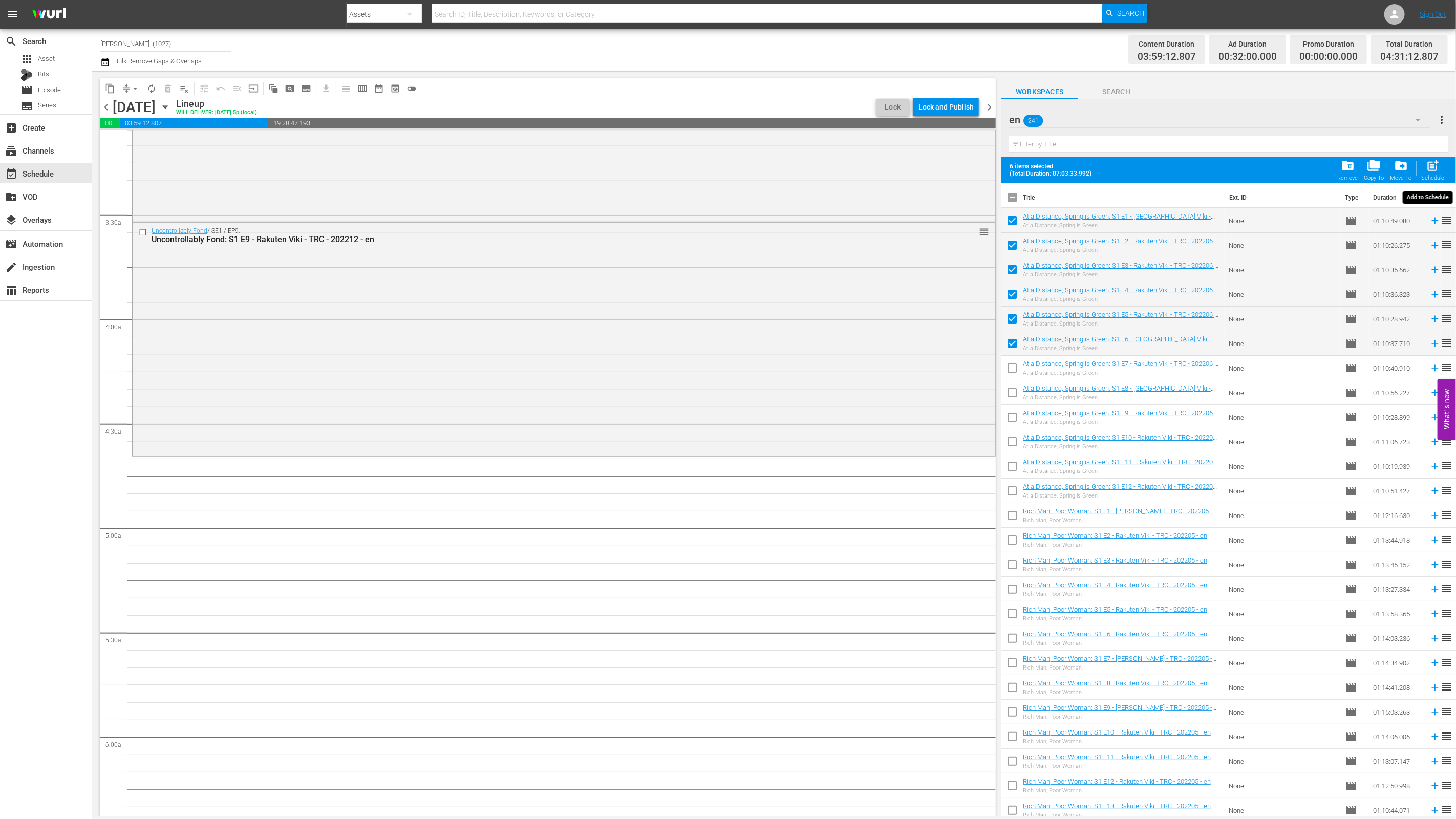
checkbox input "false"
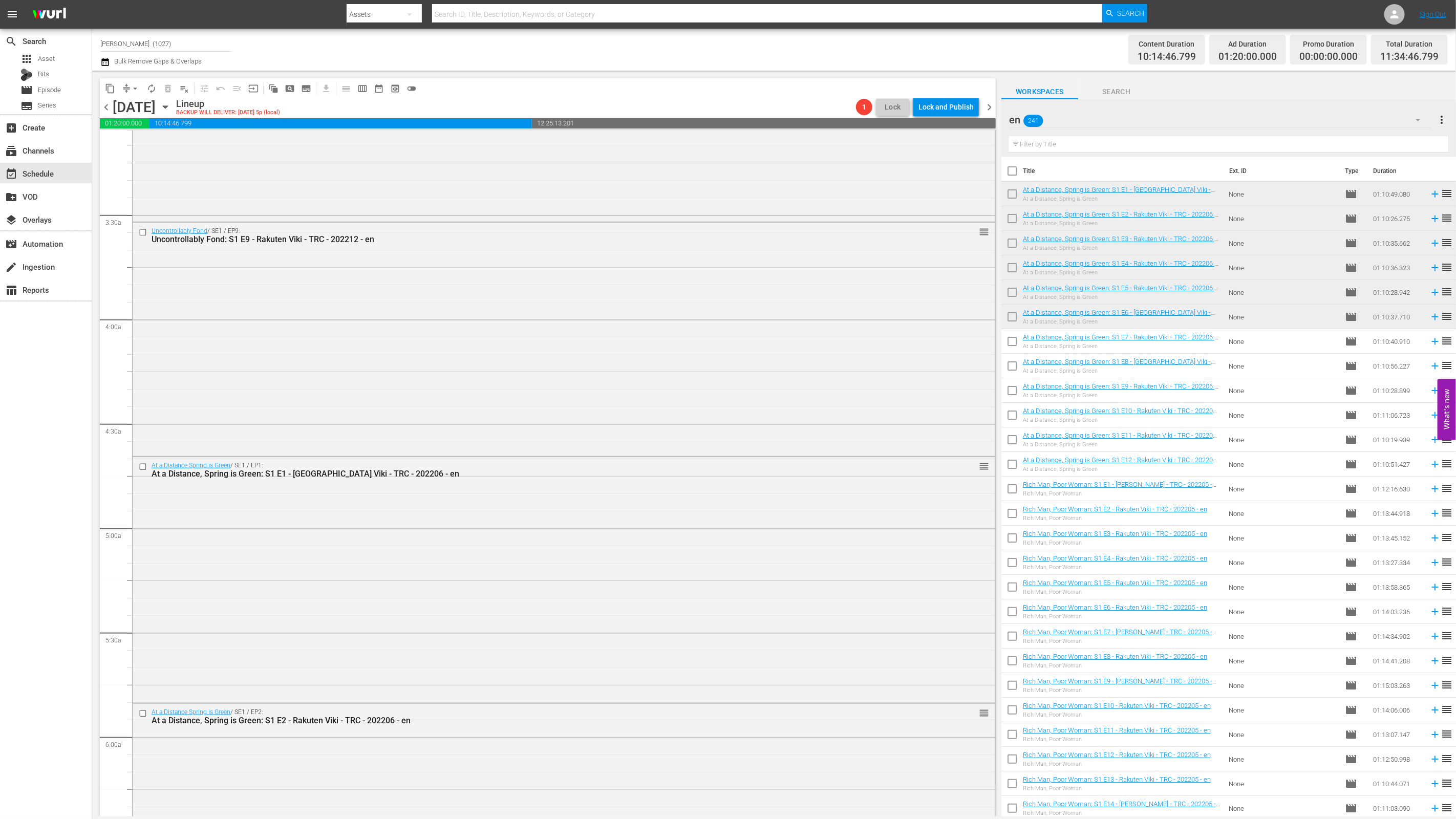
click at [720, 145] on input "text" at bounding box center [1229, 144] width 439 height 16
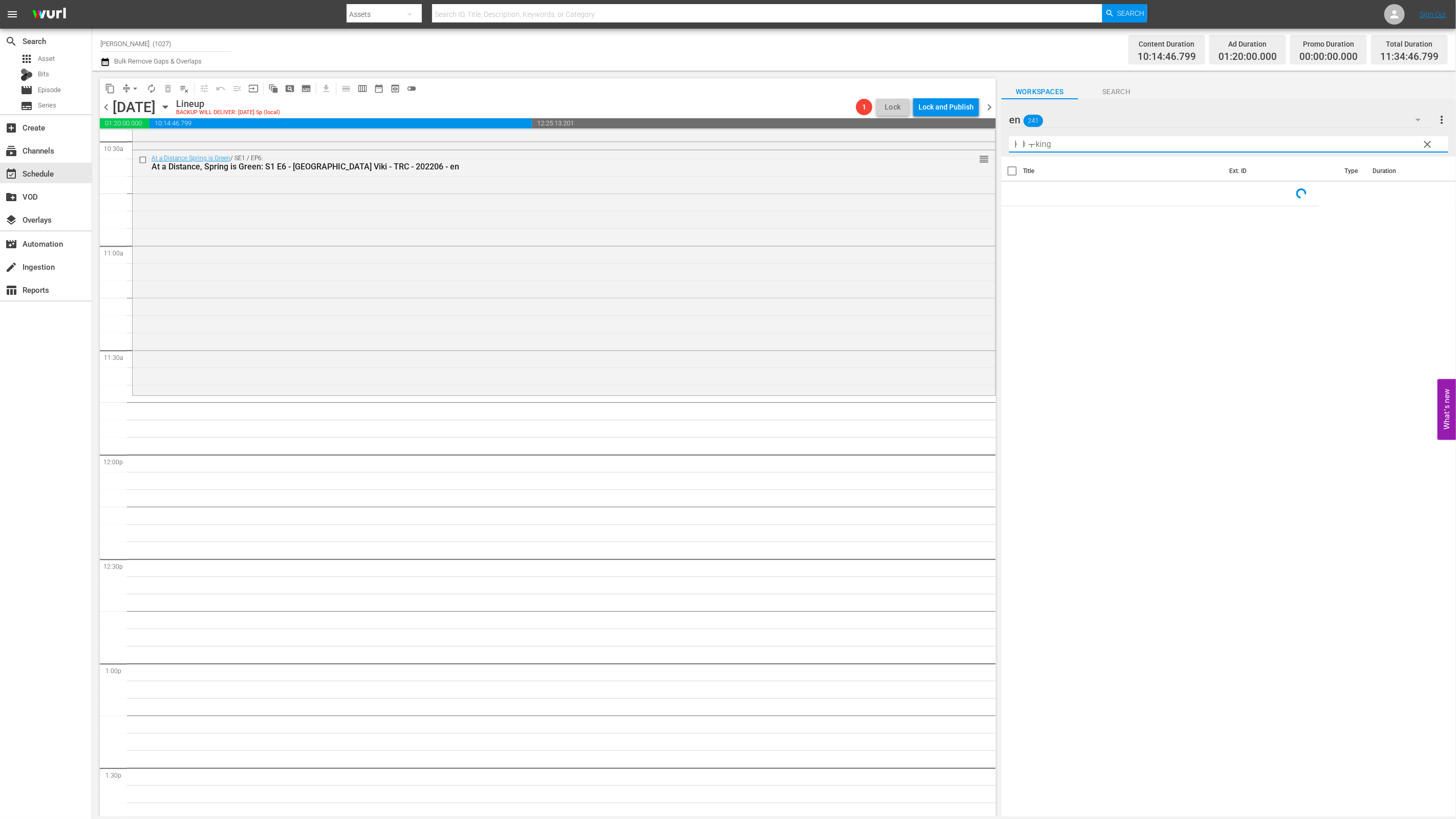
scroll to position [1998, 0]
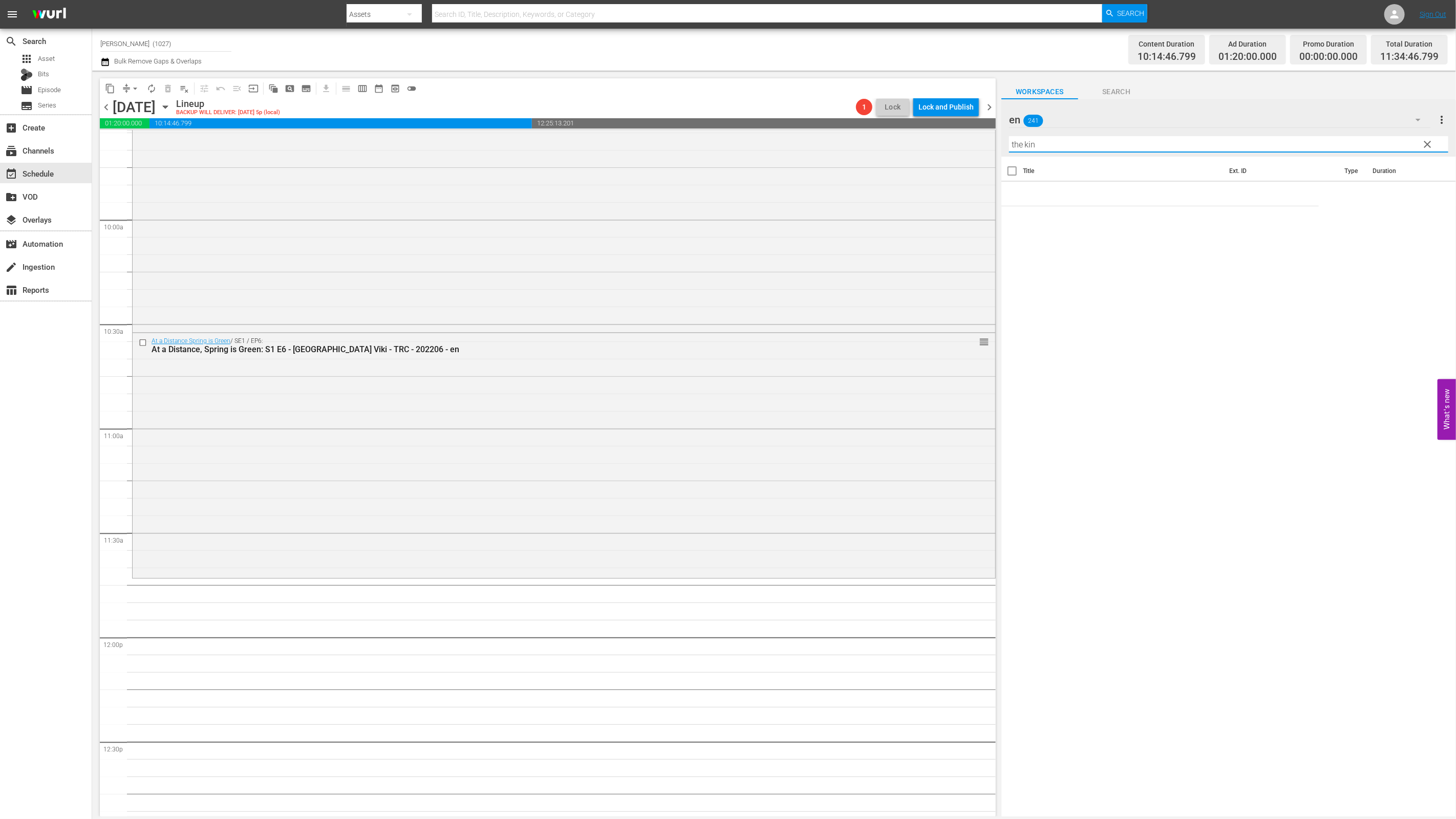
type input "the king"
type input "king"
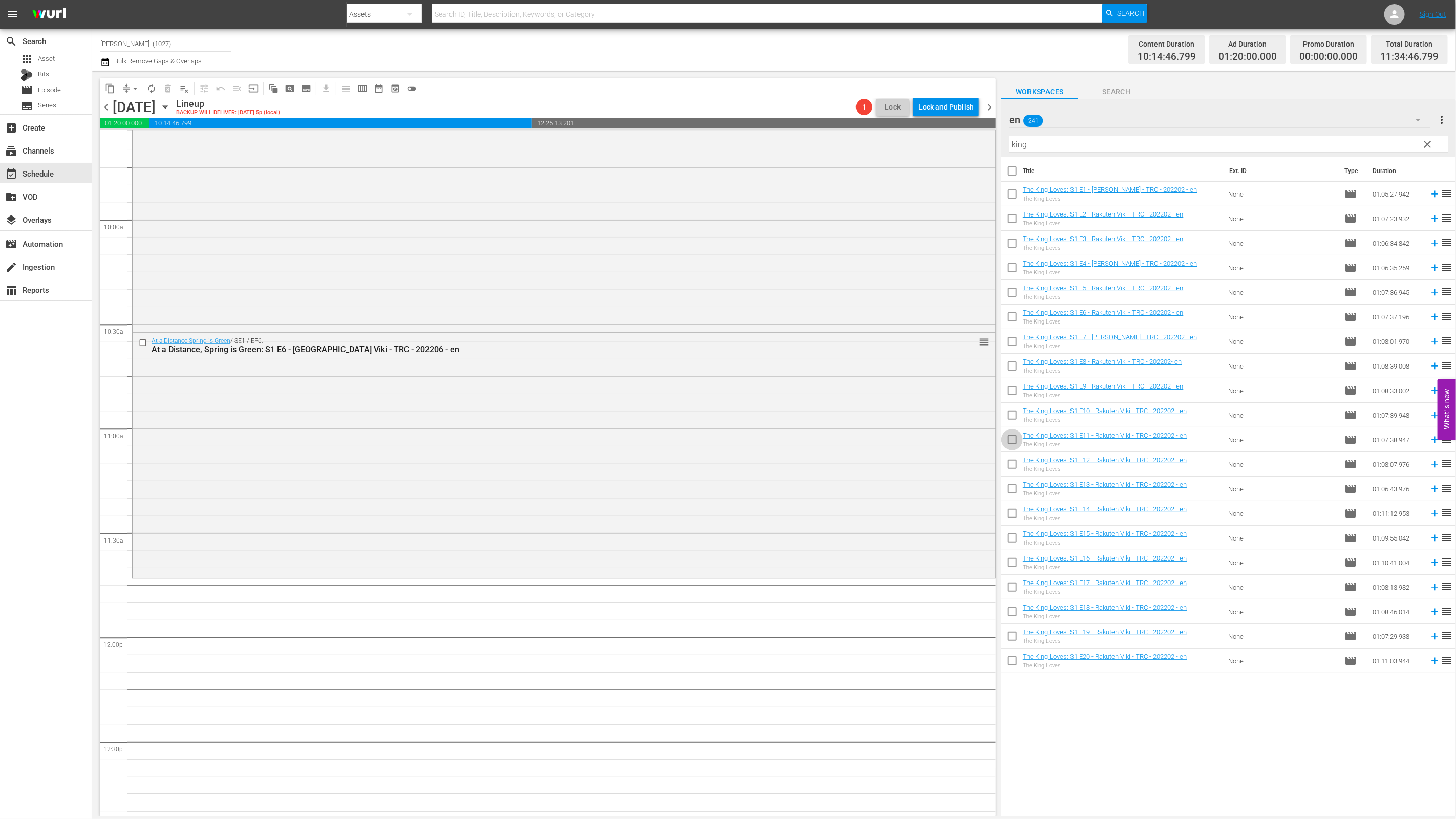
click at [720, 444] on input "checkbox" at bounding box center [1012, 441] width 22 height 22
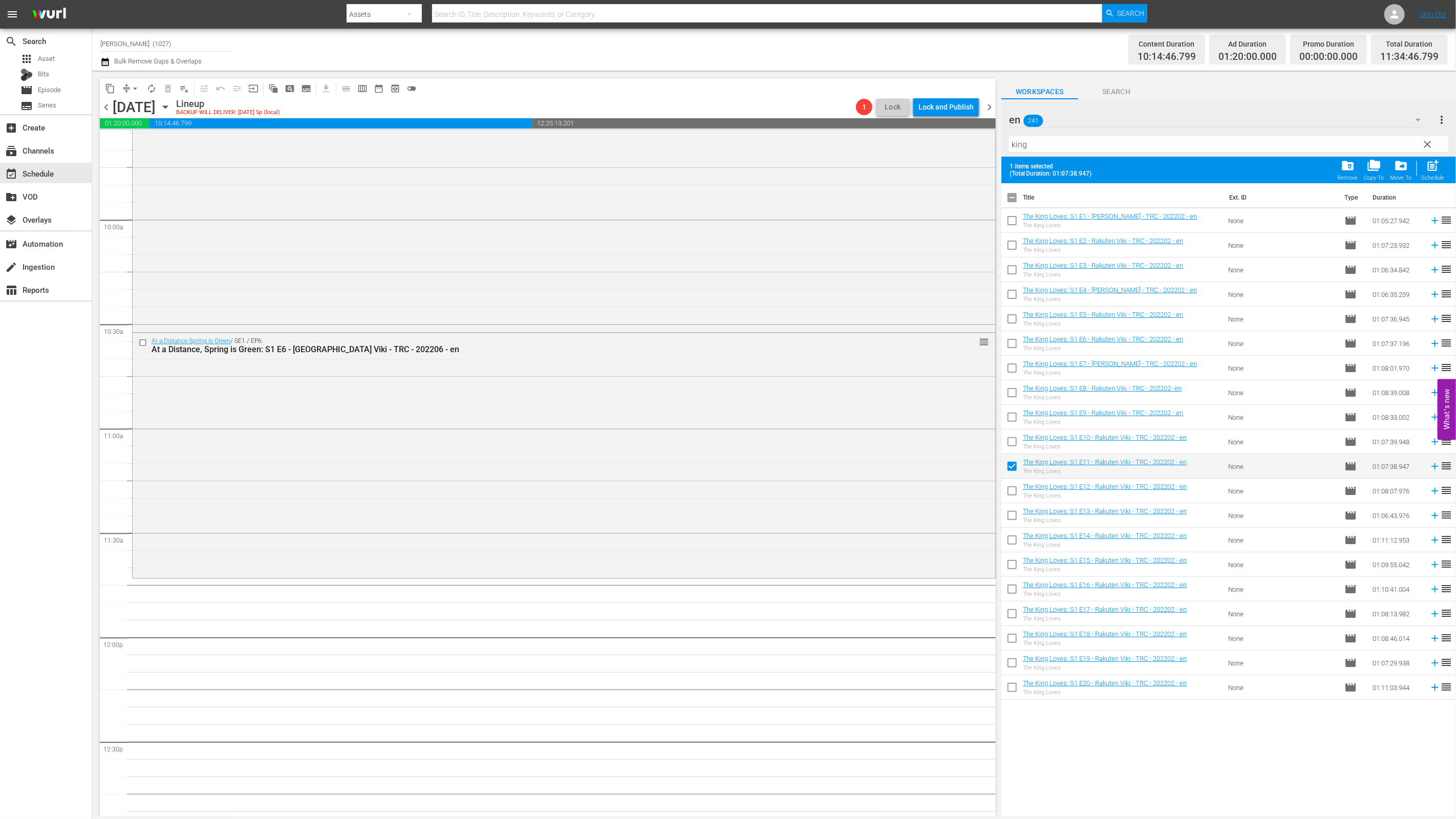
click at [720, 466] on input "checkbox" at bounding box center [1012, 468] width 22 height 22
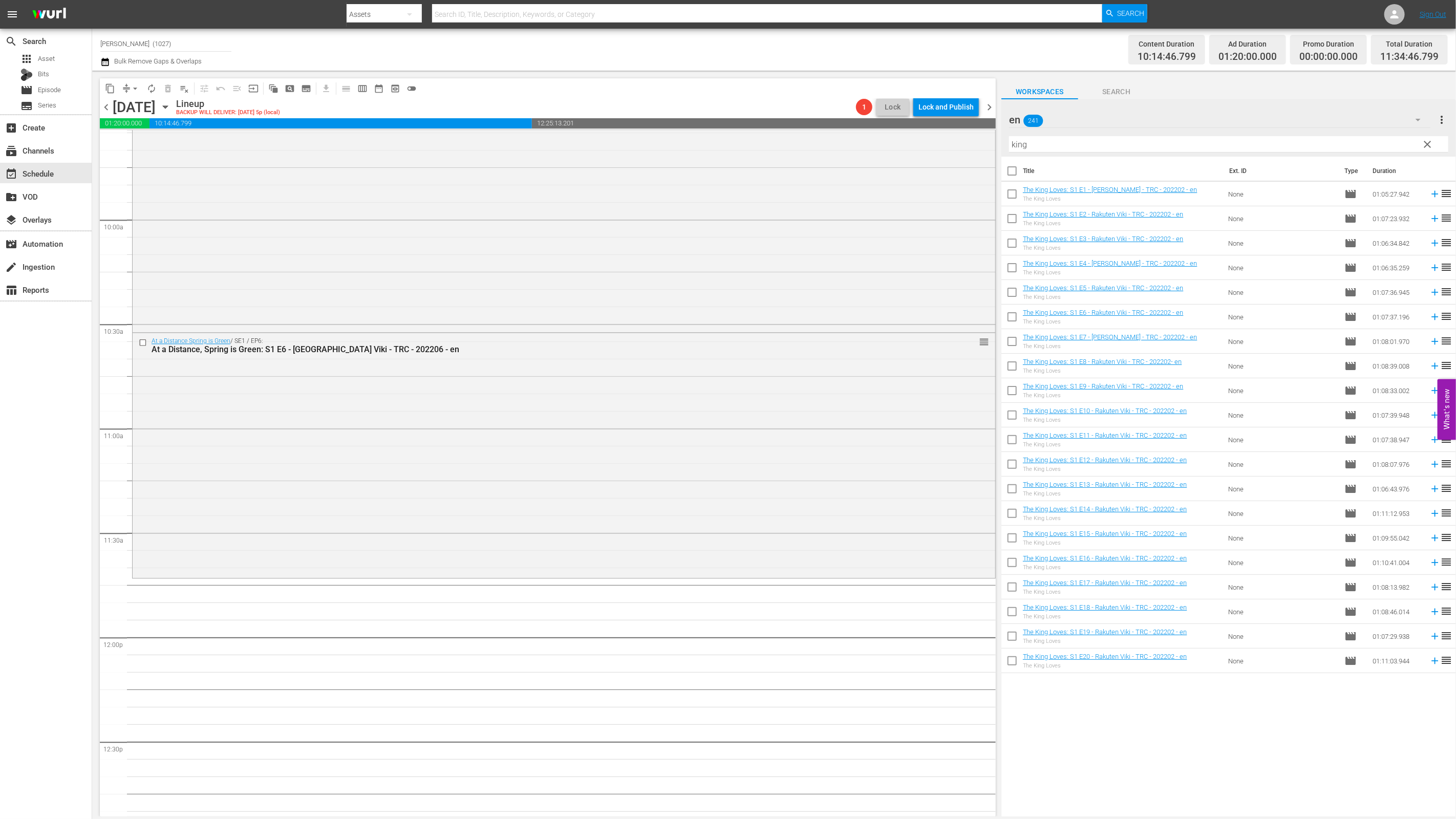
click at [720, 447] on input "checkbox" at bounding box center [1012, 441] width 22 height 22
checkbox input "true"
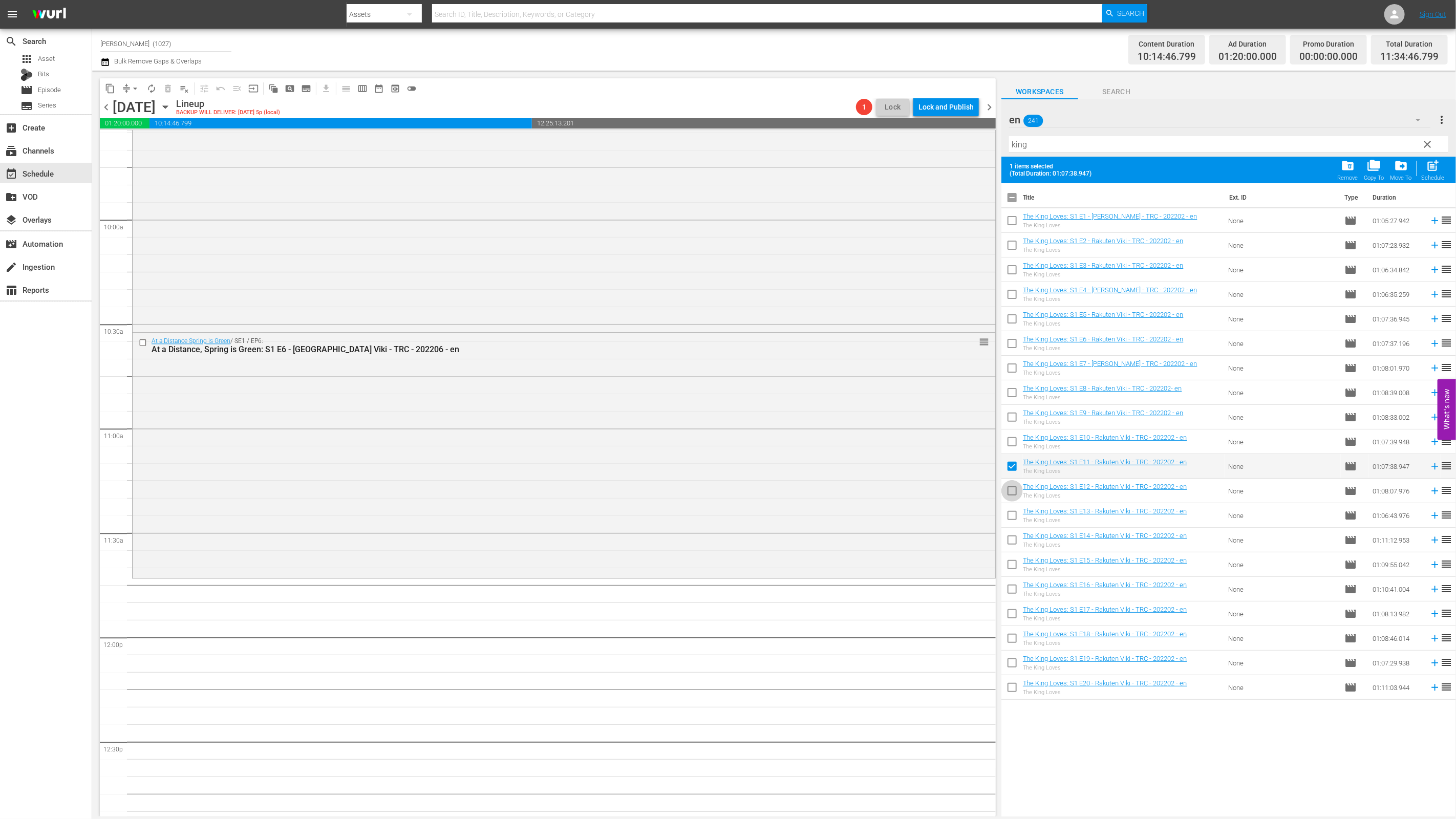
click at [720, 489] on input "checkbox" at bounding box center [1012, 493] width 22 height 22
checkbox input "true"
click at [720, 474] on input "checkbox" at bounding box center [1012, 468] width 22 height 22
checkbox input "false"
click at [720, 499] on input "checkbox" at bounding box center [1012, 493] width 22 height 22
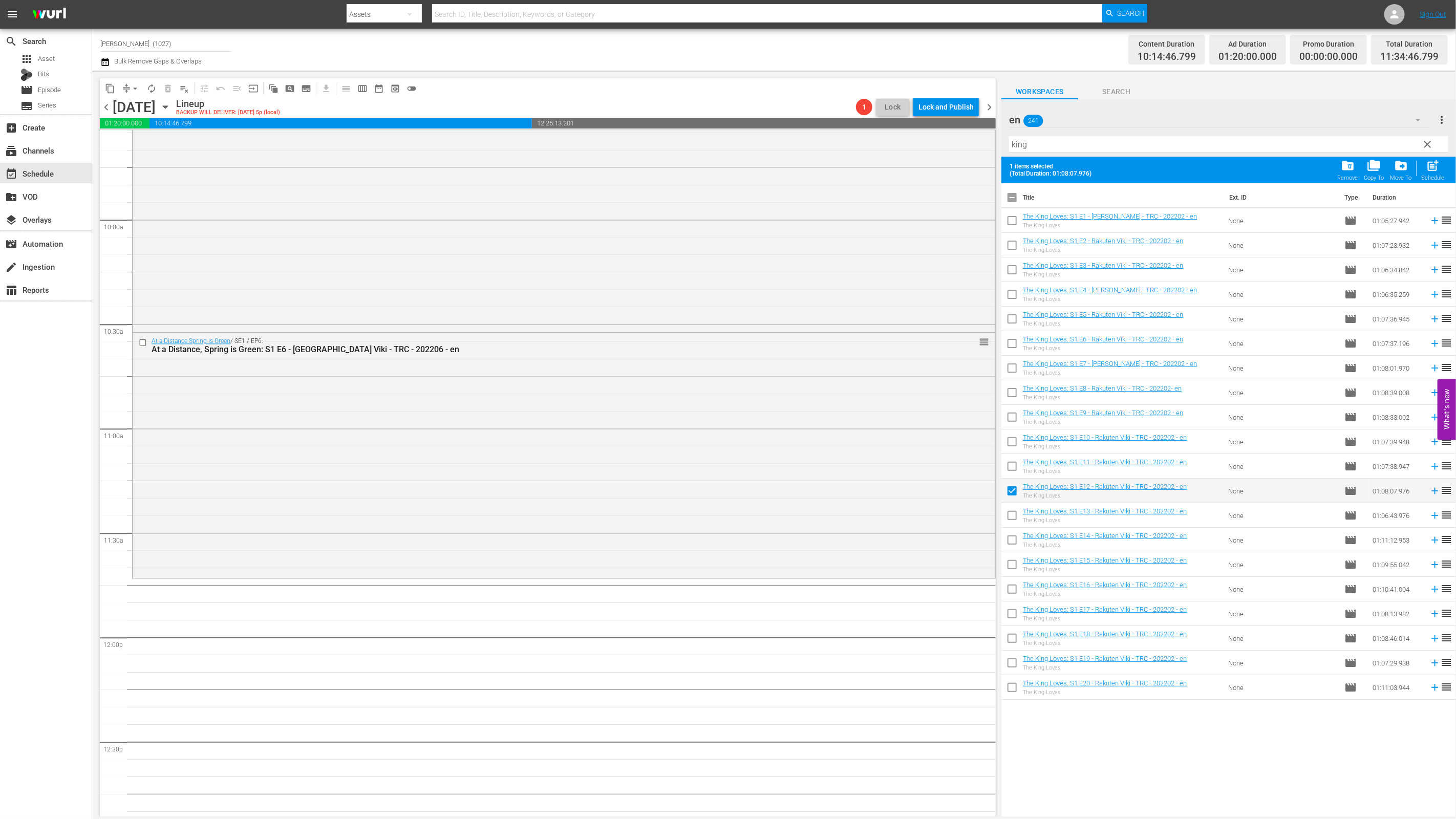
checkbox input "false"
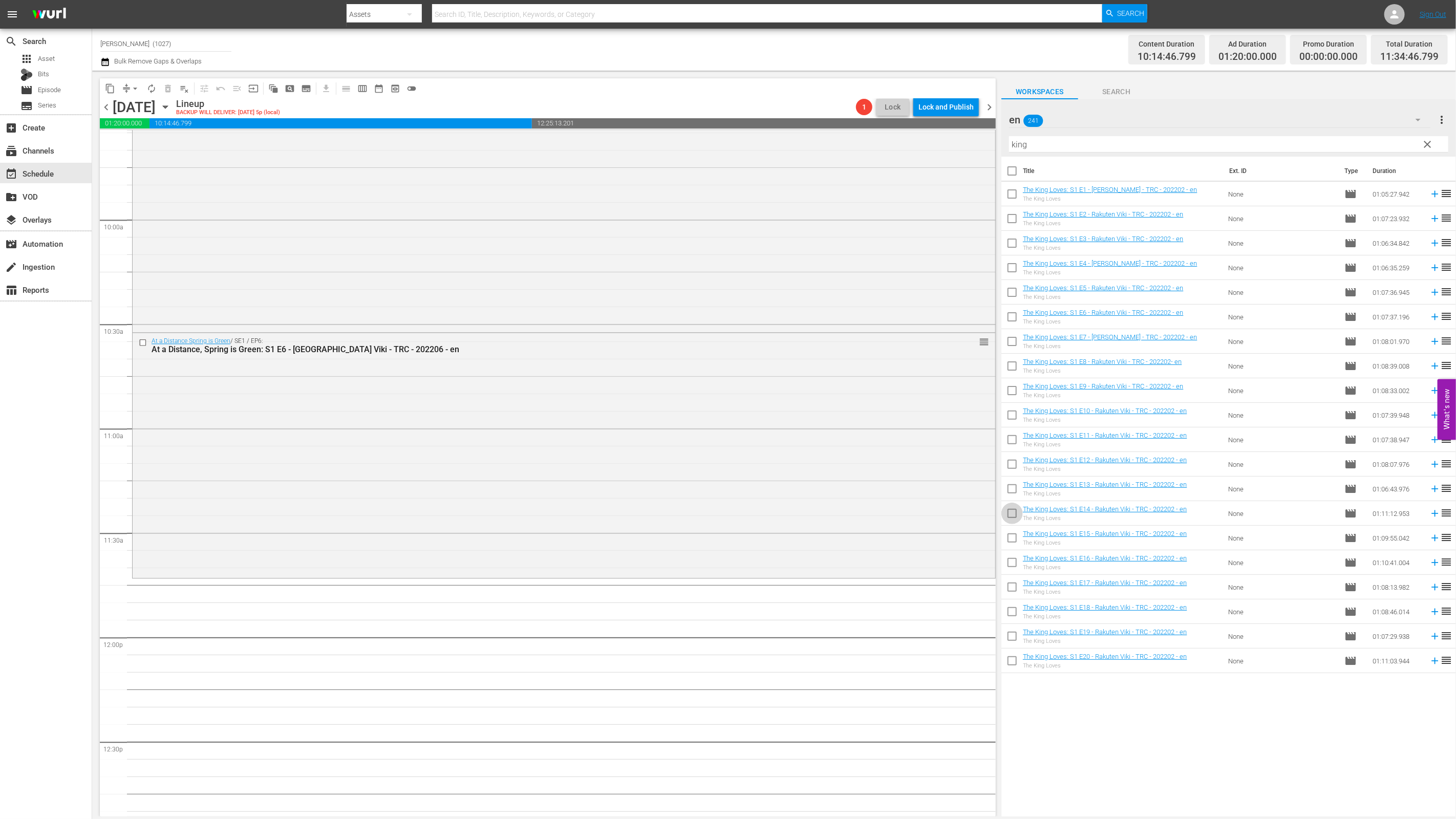
click at [720, 507] on input "checkbox" at bounding box center [1012, 515] width 22 height 22
checkbox input "true"
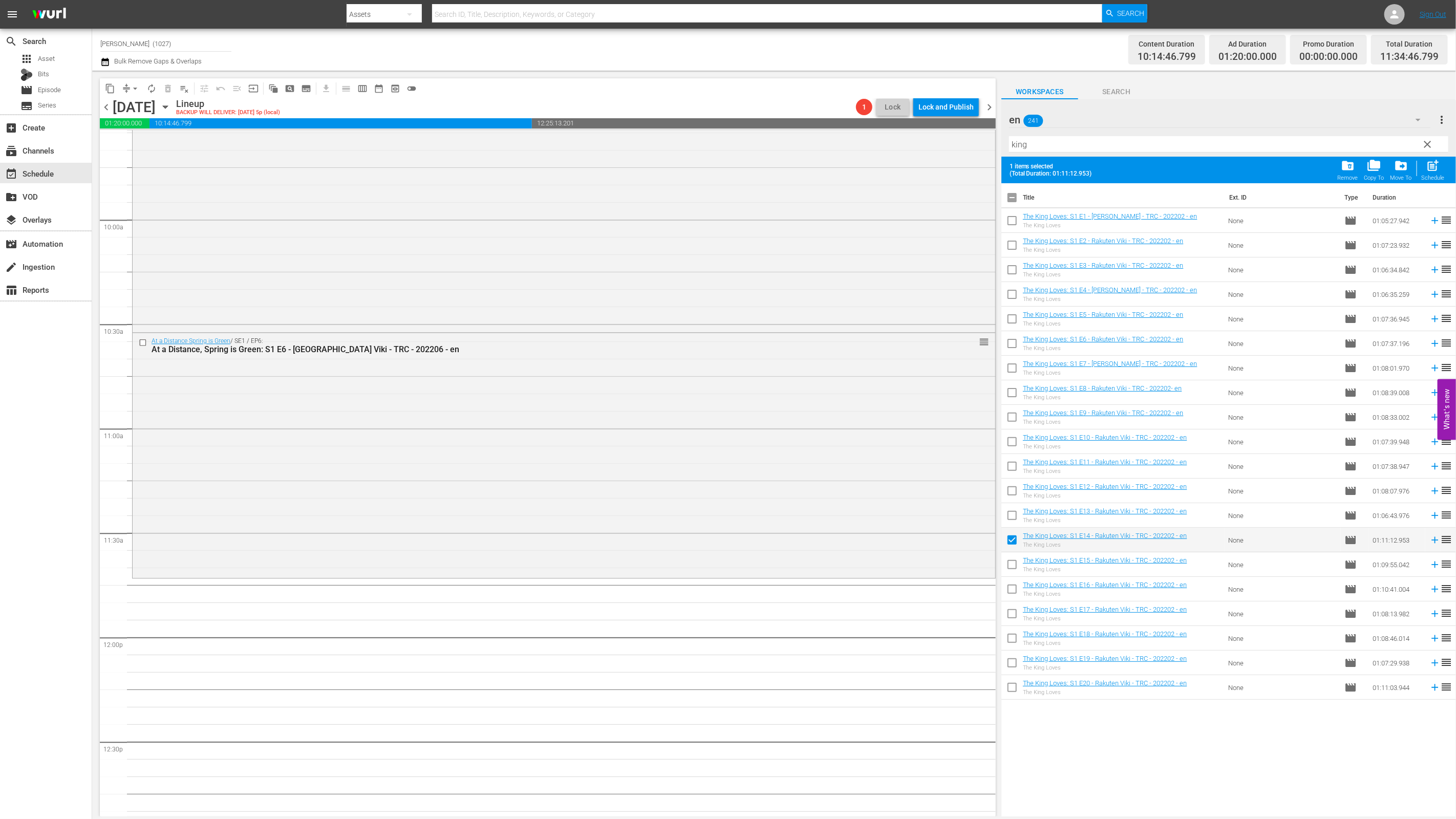
click at [720, 519] on input "checkbox" at bounding box center [1012, 517] width 22 height 22
checkbox input "true"
click at [720, 574] on input "checkbox" at bounding box center [1012, 566] width 22 height 22
checkbox input "true"
click at [720, 595] on input "checkbox" at bounding box center [1012, 590] width 22 height 22
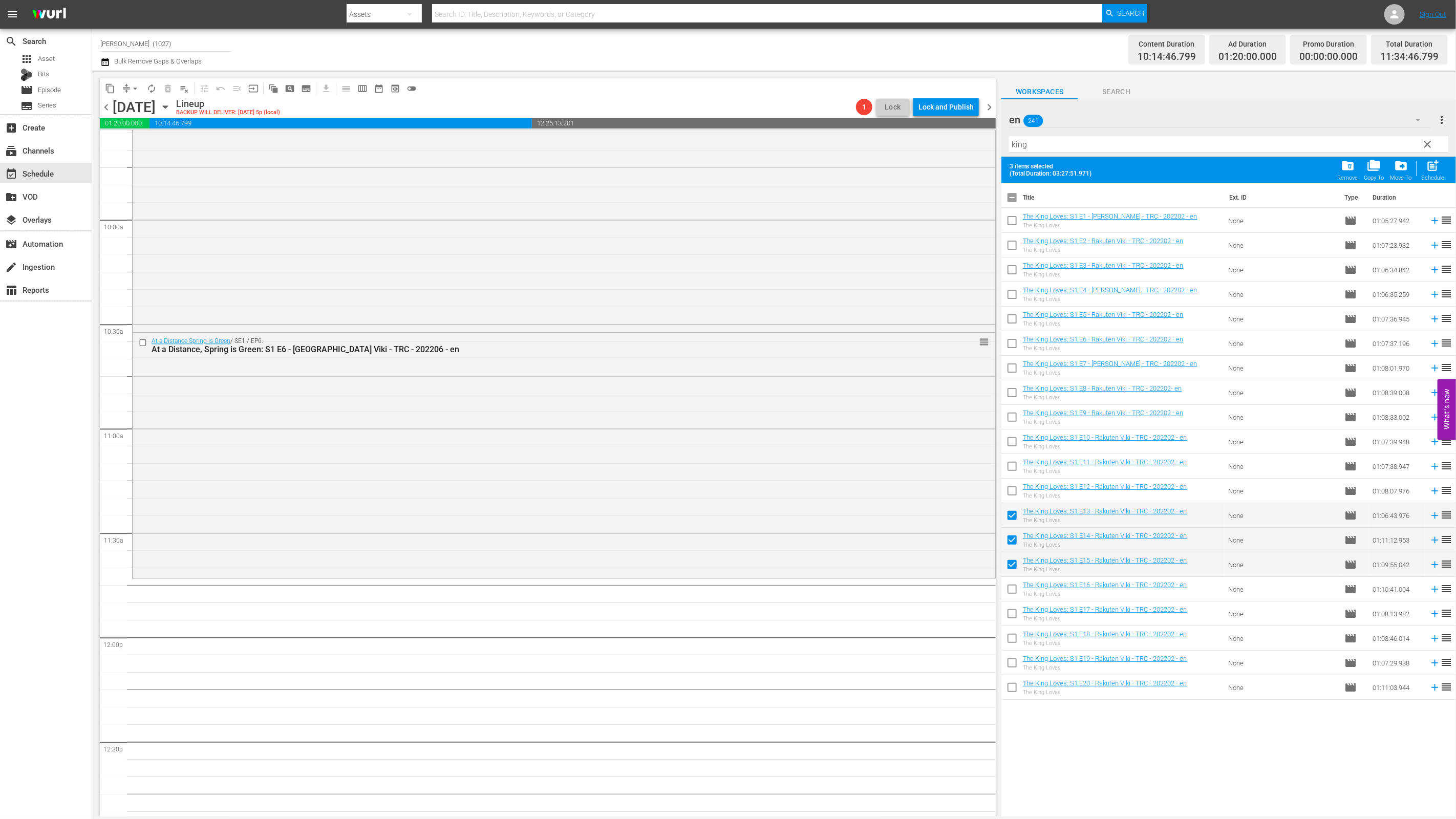
checkbox input "true"
click at [720, 613] on input "checkbox" at bounding box center [1012, 615] width 22 height 22
checkbox input "true"
click at [720, 638] on input "checkbox" at bounding box center [1012, 640] width 22 height 22
checkbox input "true"
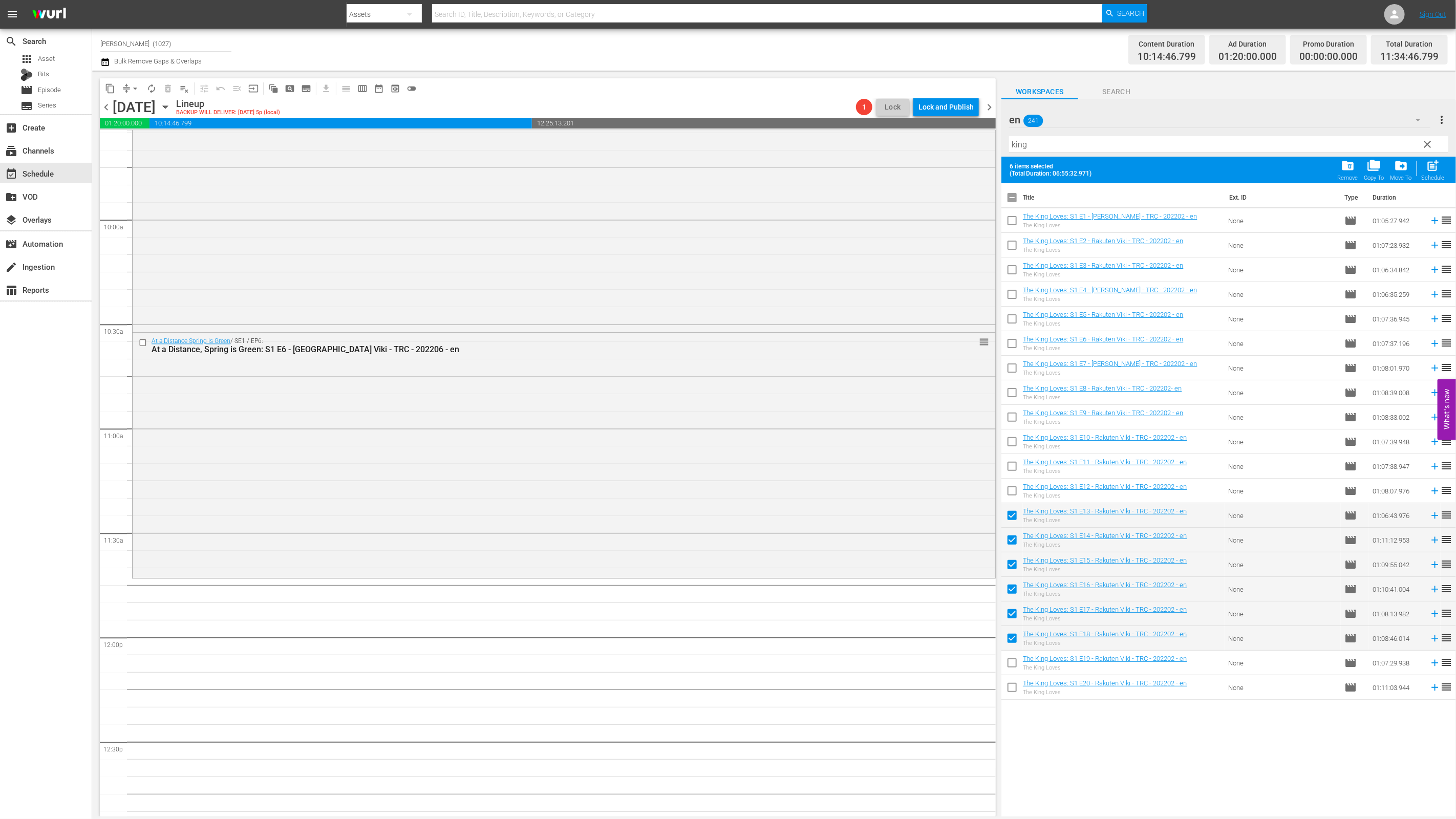
click at [720, 671] on input "checkbox" at bounding box center [1012, 664] width 22 height 22
checkbox input "true"
click at [720, 700] on div "Title Ext. ID Type Duration The King Loves: S1 E1 - Rakuten Viki - TRC - 202202…" at bounding box center [1229, 500] width 455 height 634
click at [720, 691] on input "checkbox" at bounding box center [1012, 689] width 22 height 22
checkbox input "true"
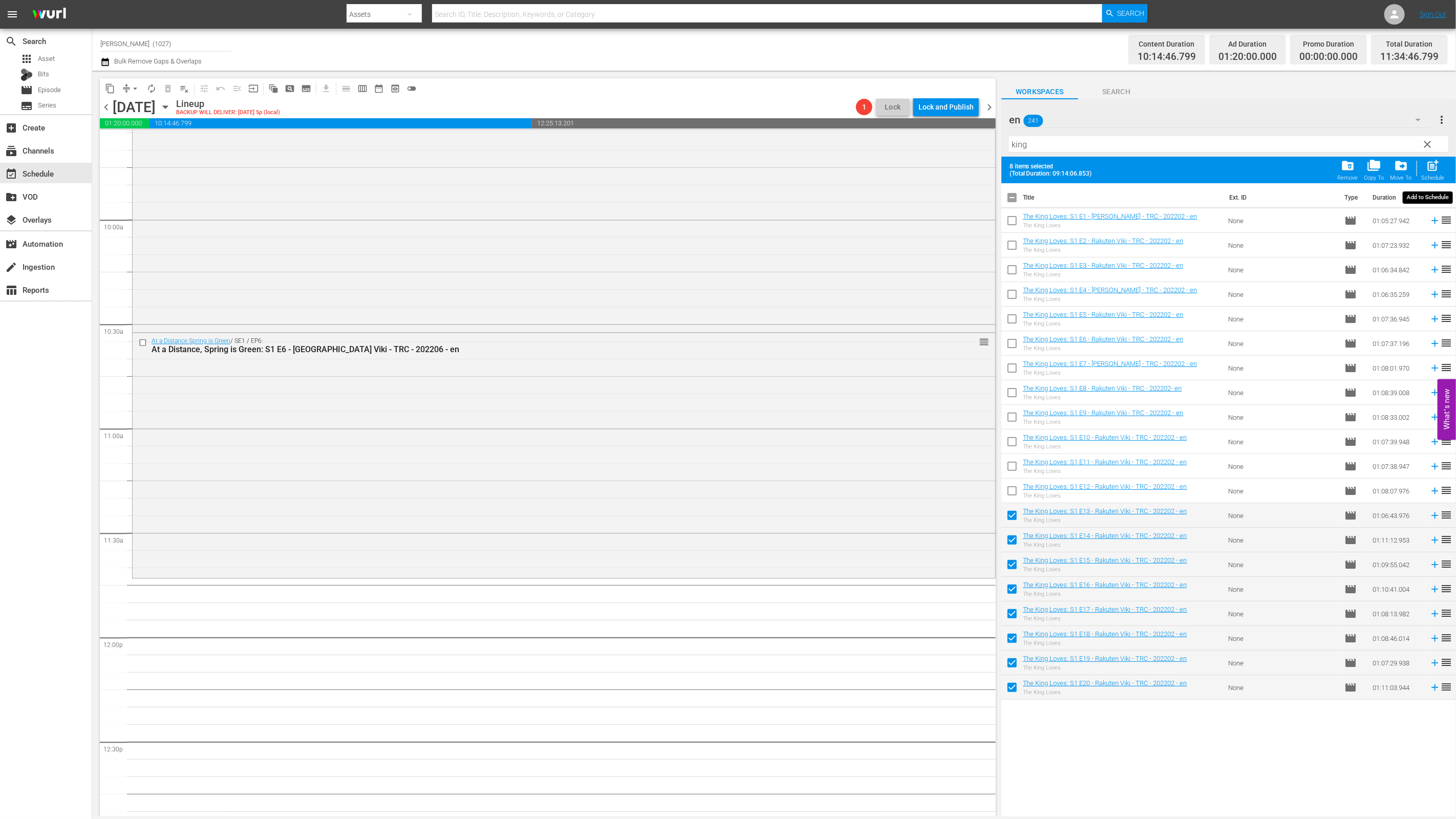
click at [720, 169] on div "post_add Schedule" at bounding box center [1433, 170] width 23 height 22
checkbox input "false"
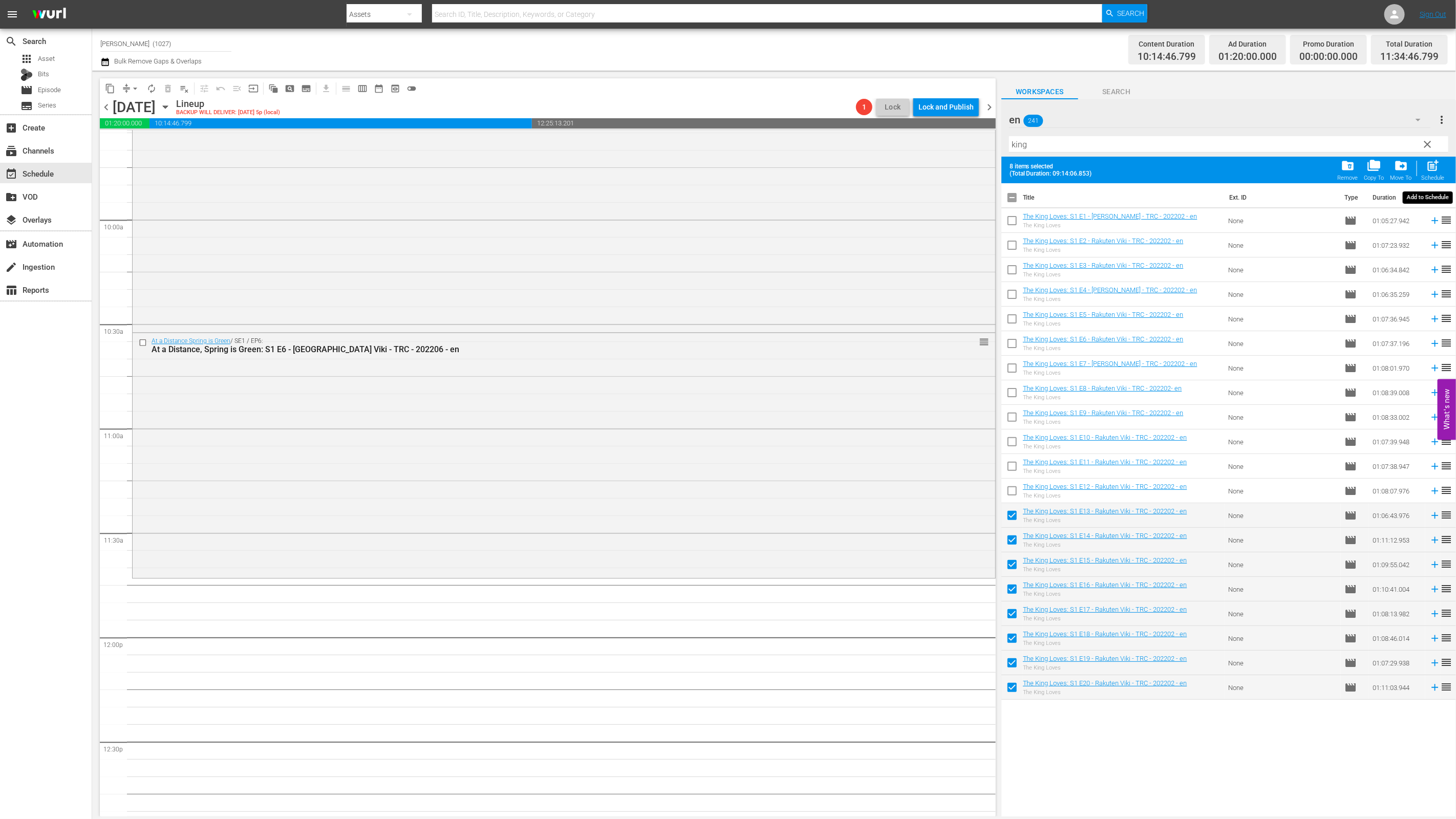
checkbox input "false"
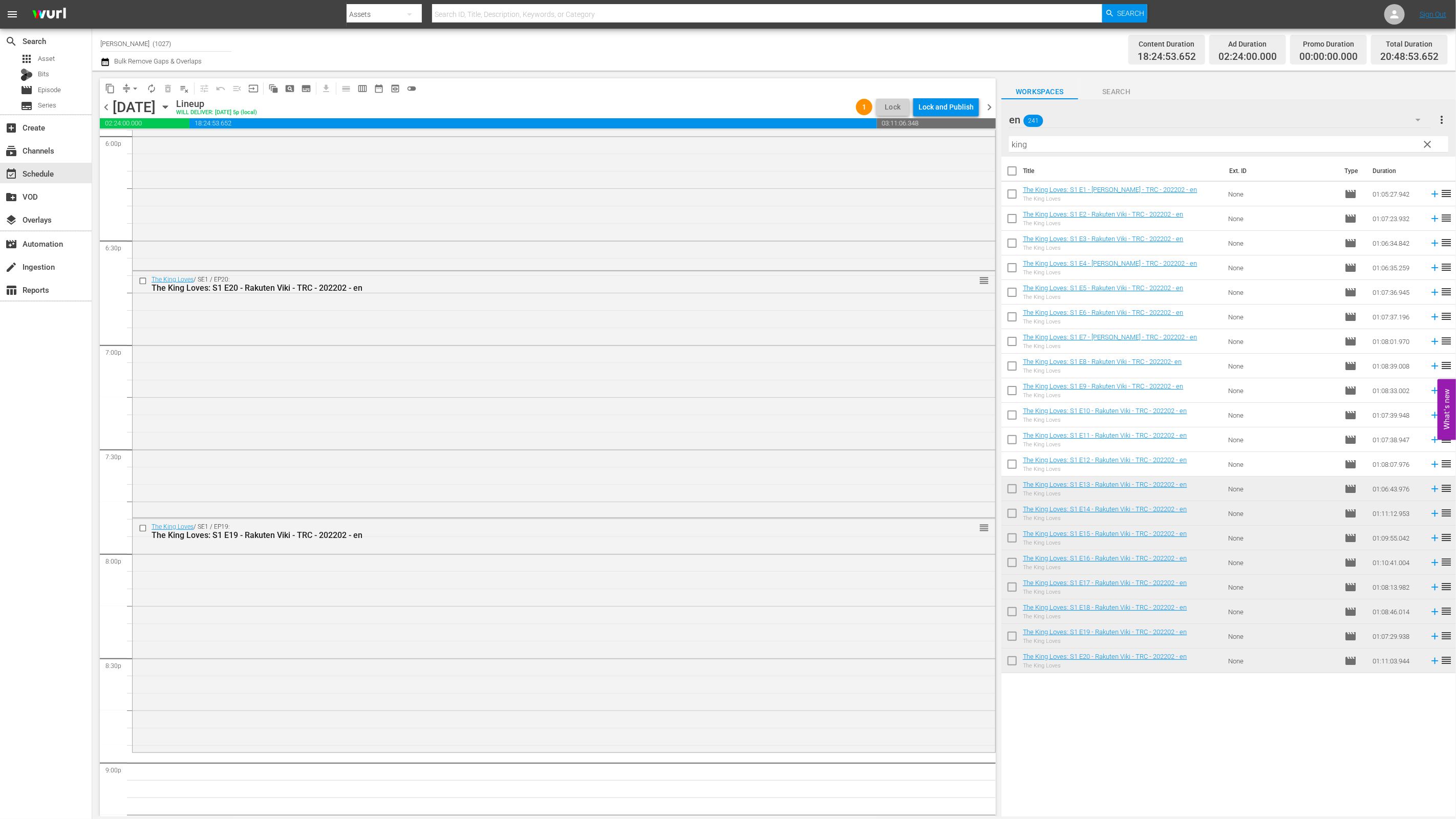
scroll to position [3673, 0]
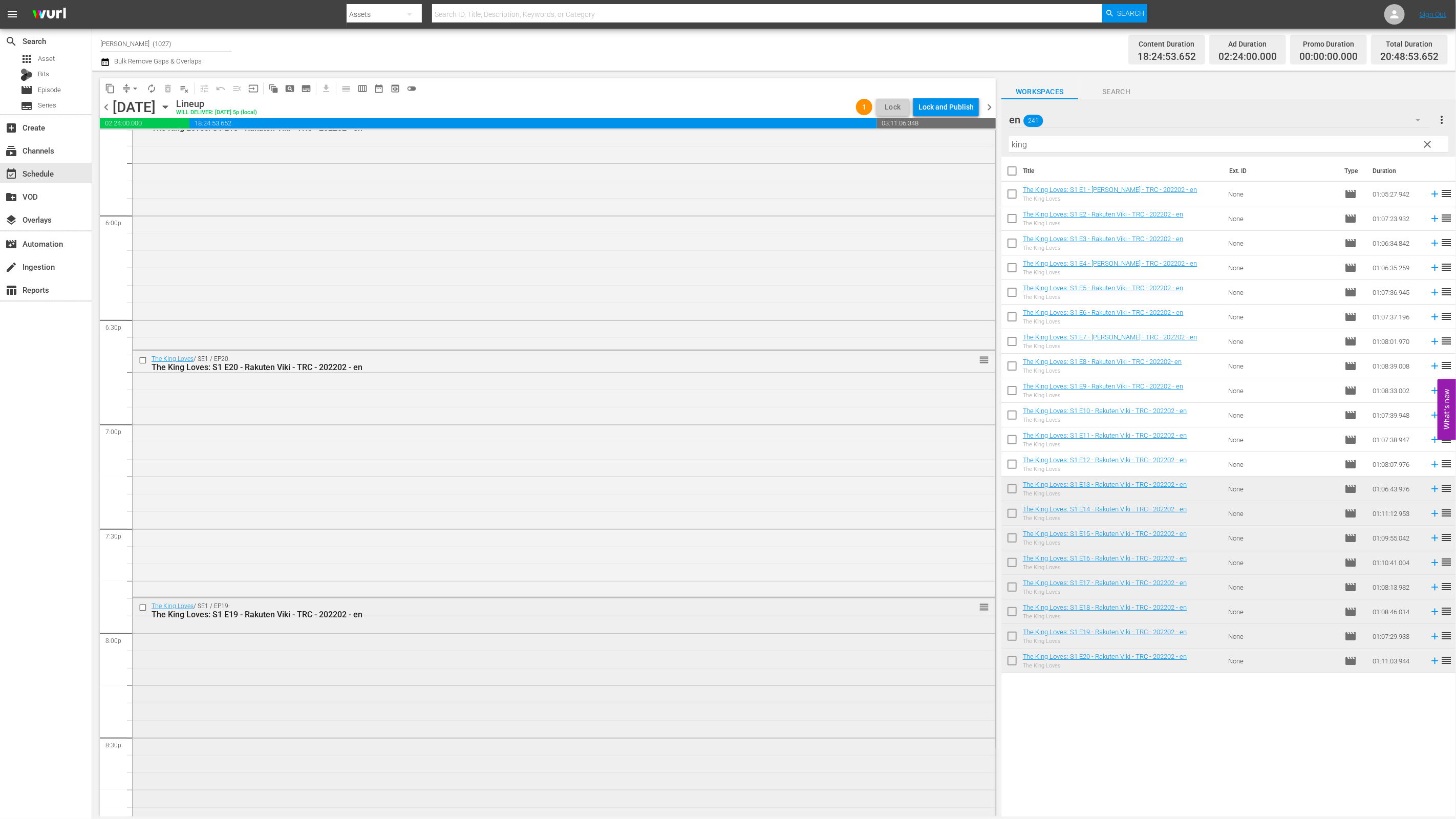
drag, startPoint x: 802, startPoint y: 633, endPoint x: 205, endPoint y: 631, distance: 597.0
click at [205, 631] on div "The King Loves / SE1 / EP19: The King Loves: S1 E19 - Rakuten Viki - TRC - 2022…" at bounding box center [563, 713] width 863 height 232
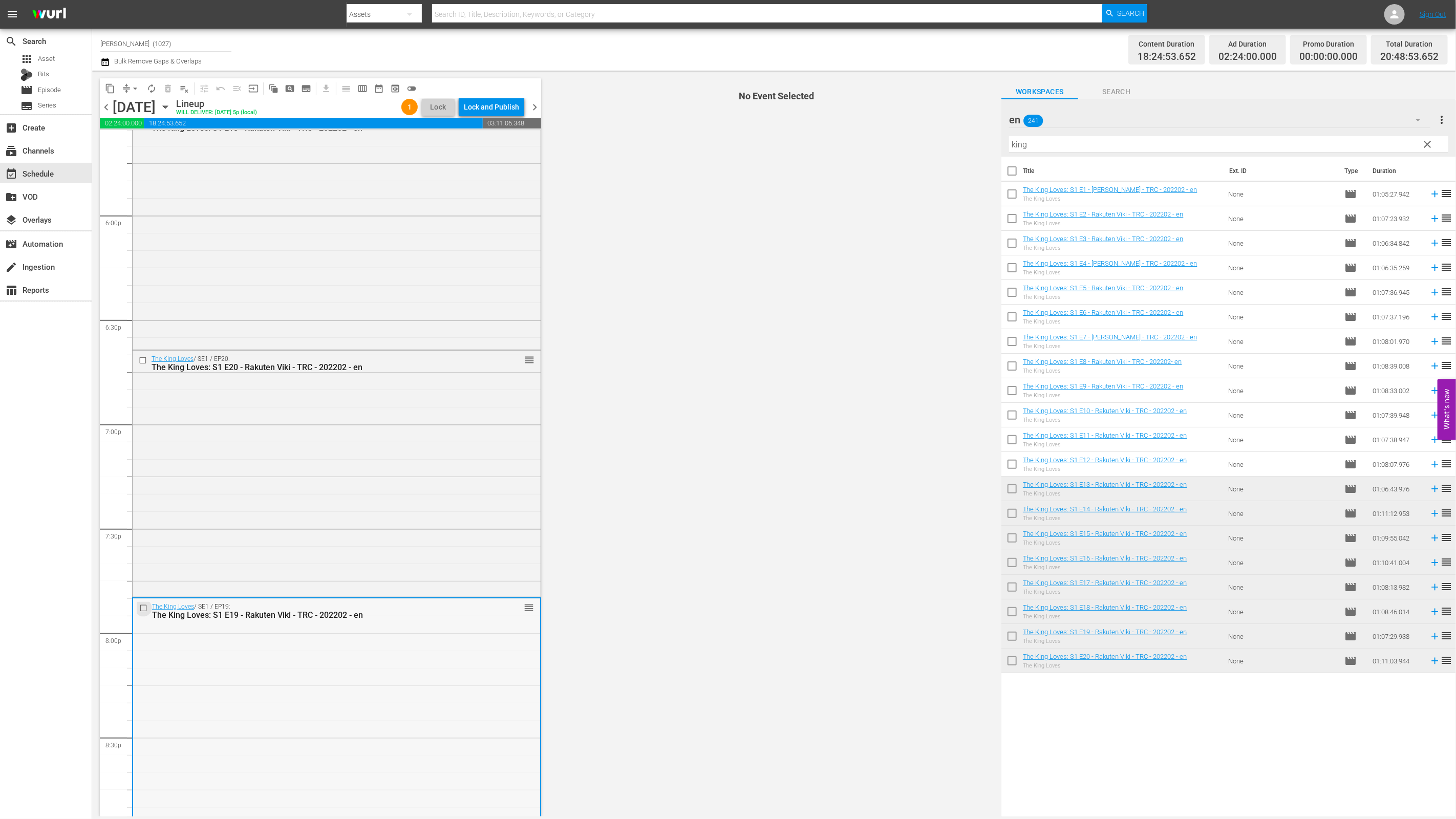
click at [145, 606] on input "checkbox" at bounding box center [144, 608] width 10 height 8
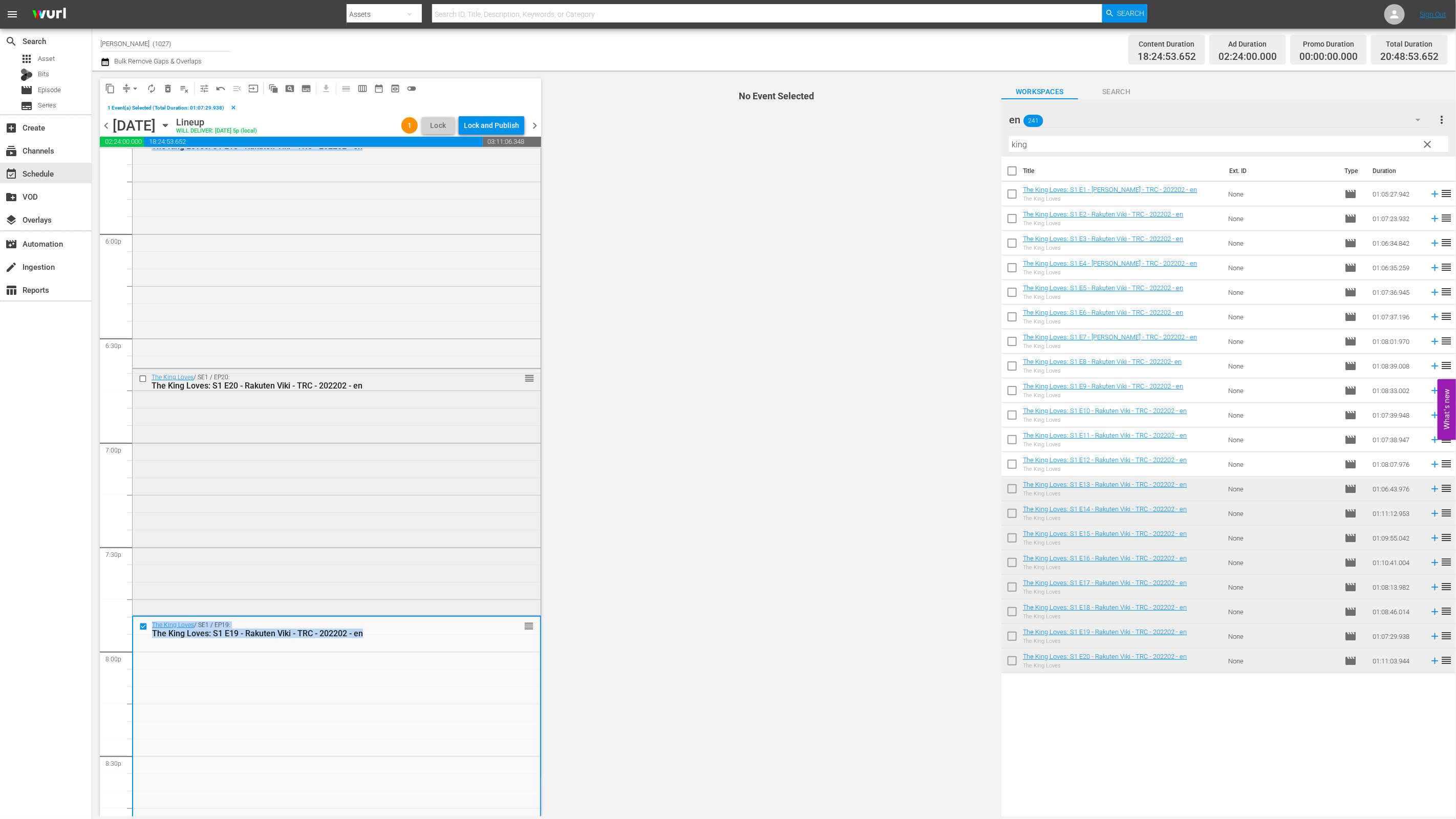
drag, startPoint x: 494, startPoint y: 625, endPoint x: 498, endPoint y: 503, distance: 122.1
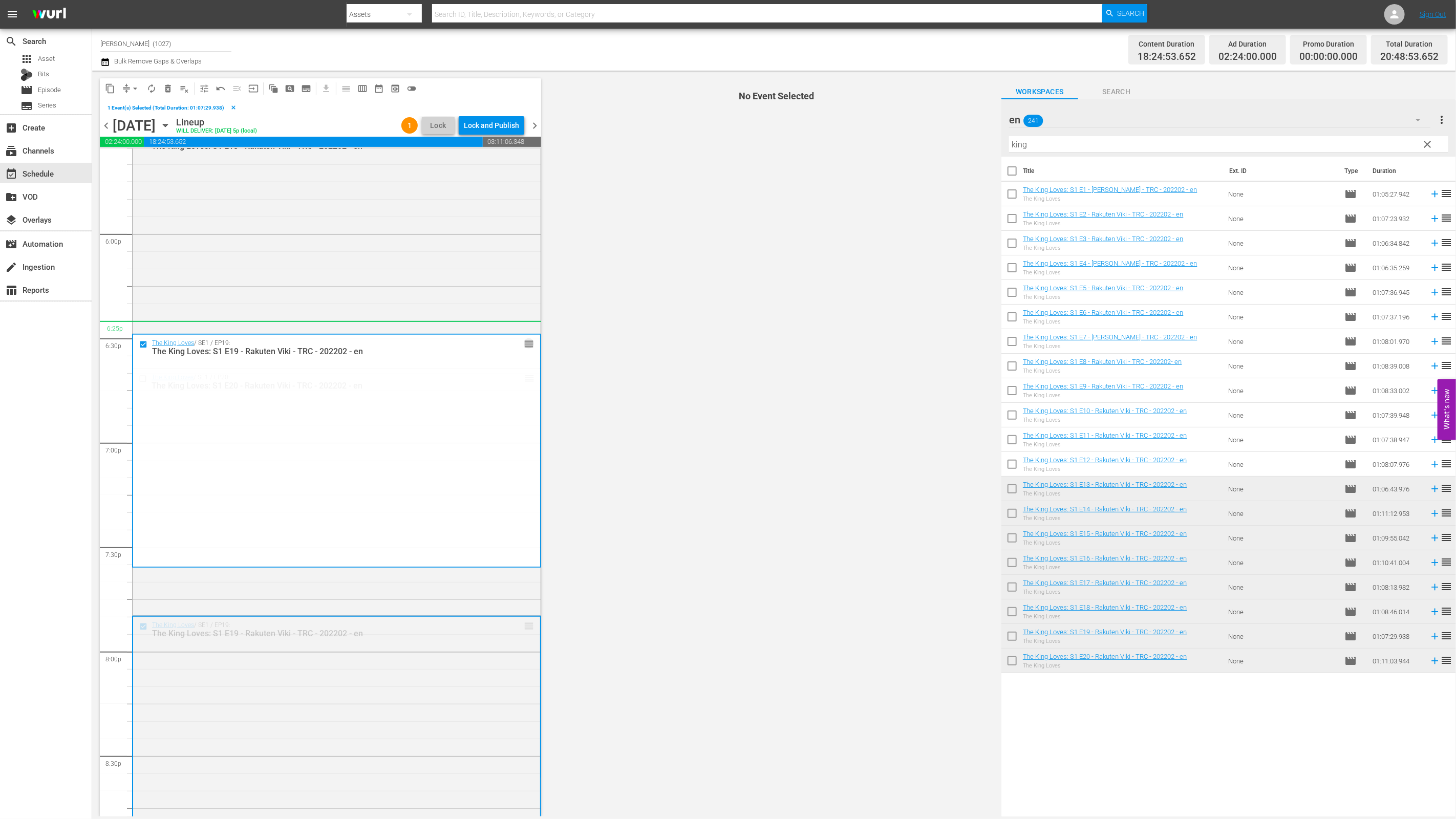
drag, startPoint x: 520, startPoint y: 624, endPoint x: 486, endPoint y: 334, distance: 292.0
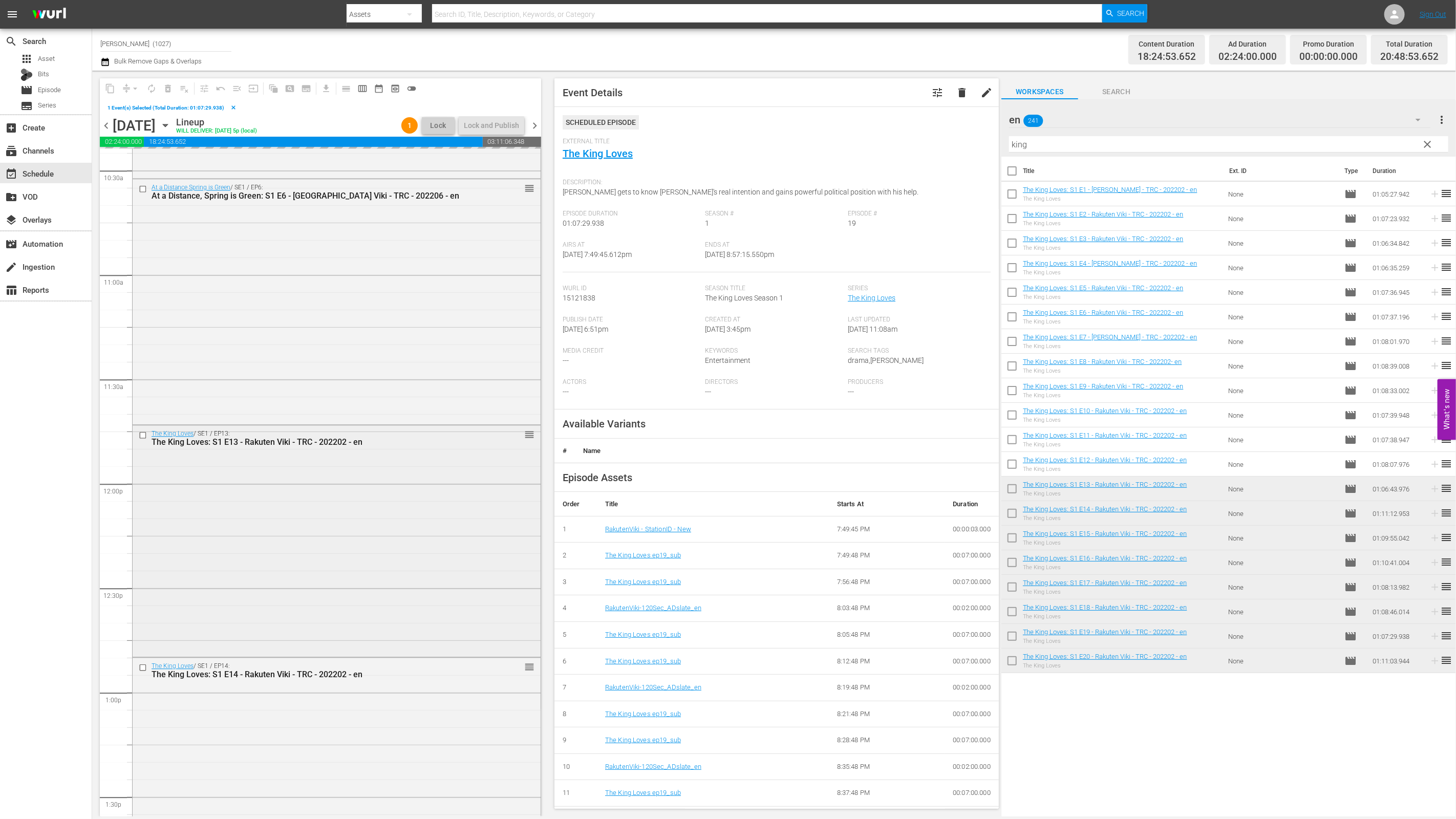
scroll to position [2295, 0]
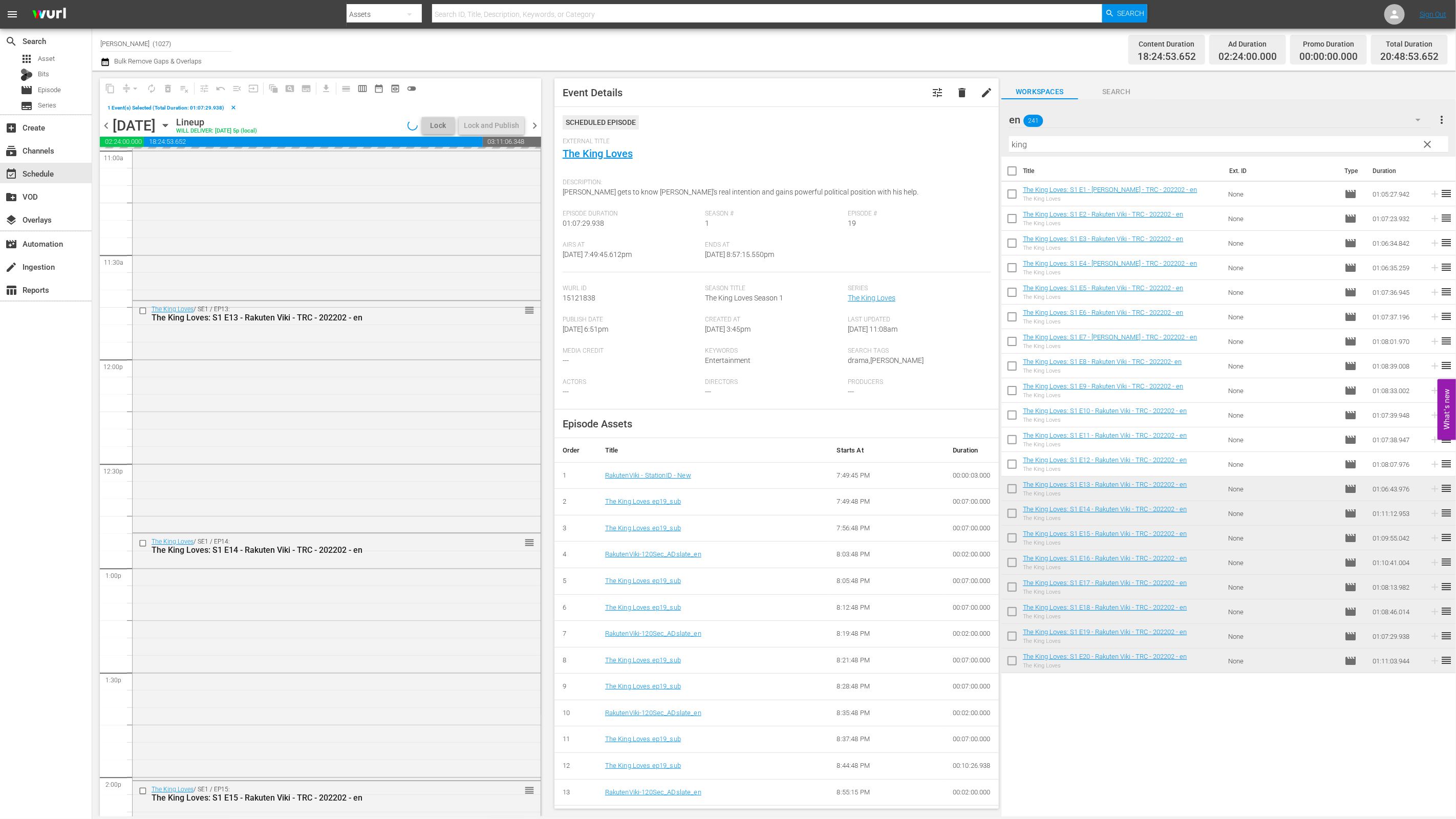
click at [720, 115] on div "en 241" at bounding box center [1220, 119] width 422 height 29
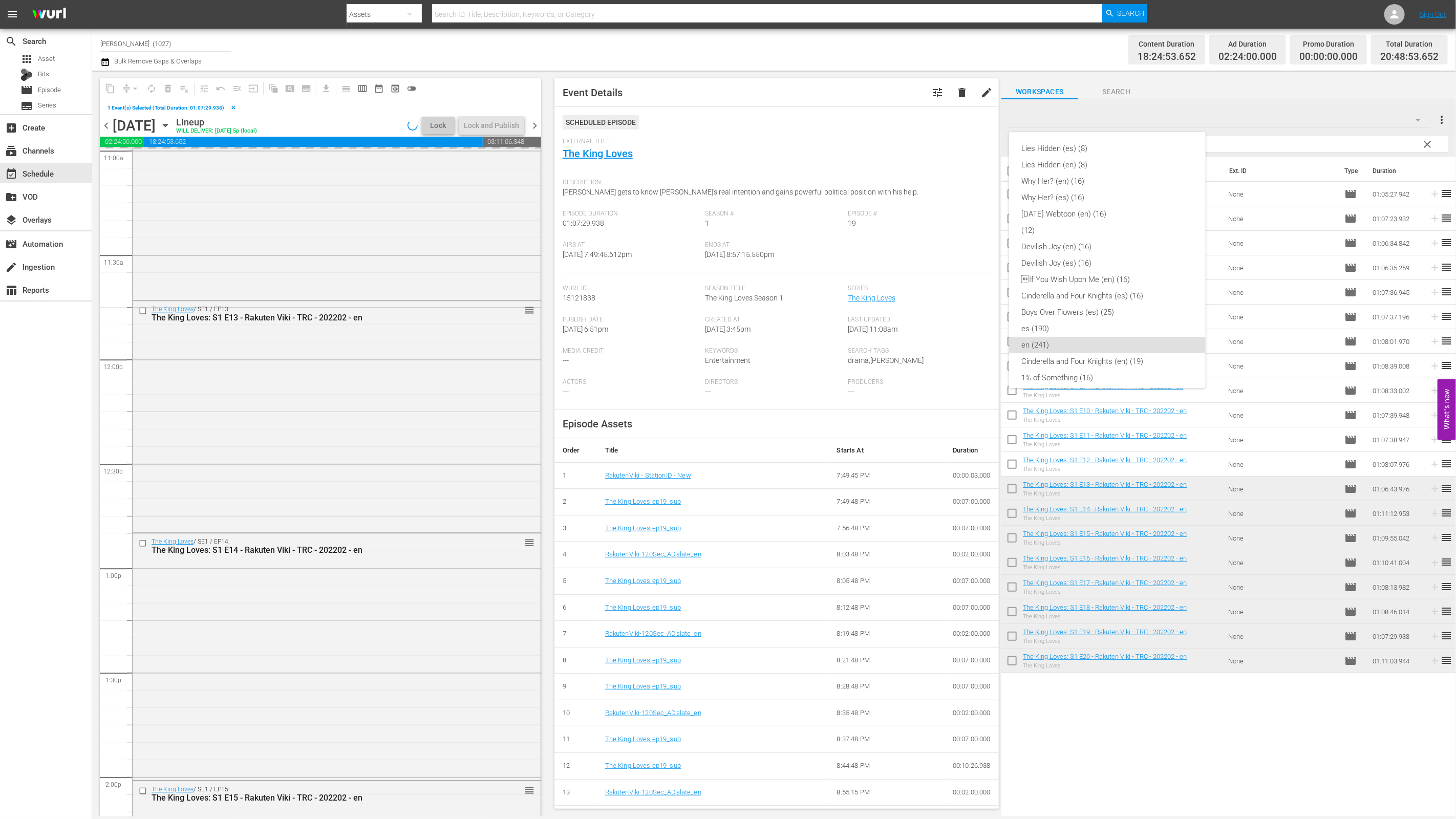
scroll to position [187, 0]
click at [720, 255] on div "The Legend of the Blue Sea (en) (20)" at bounding box center [1107, 255] width 172 height 16
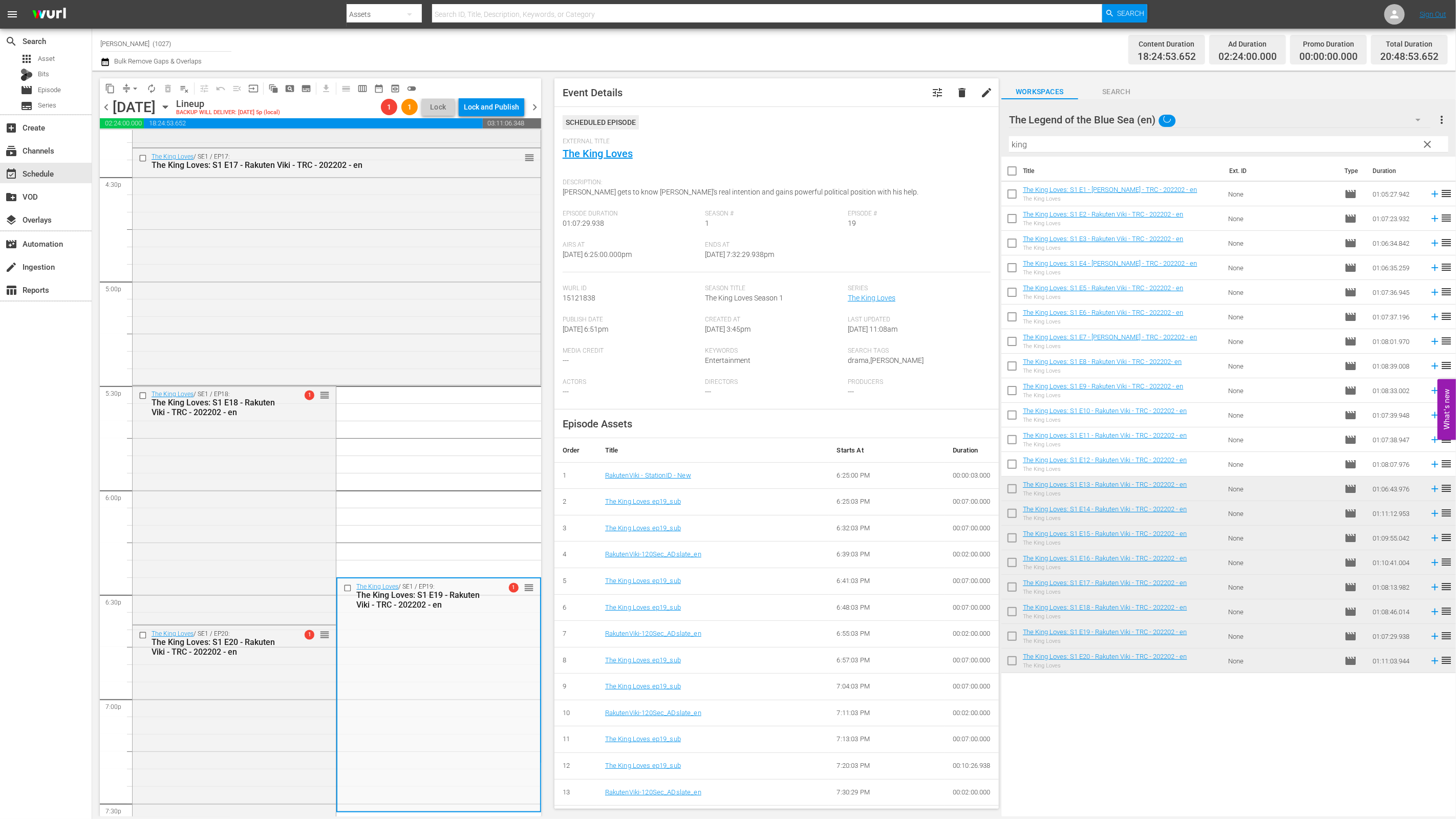
scroll to position [3558, 0]
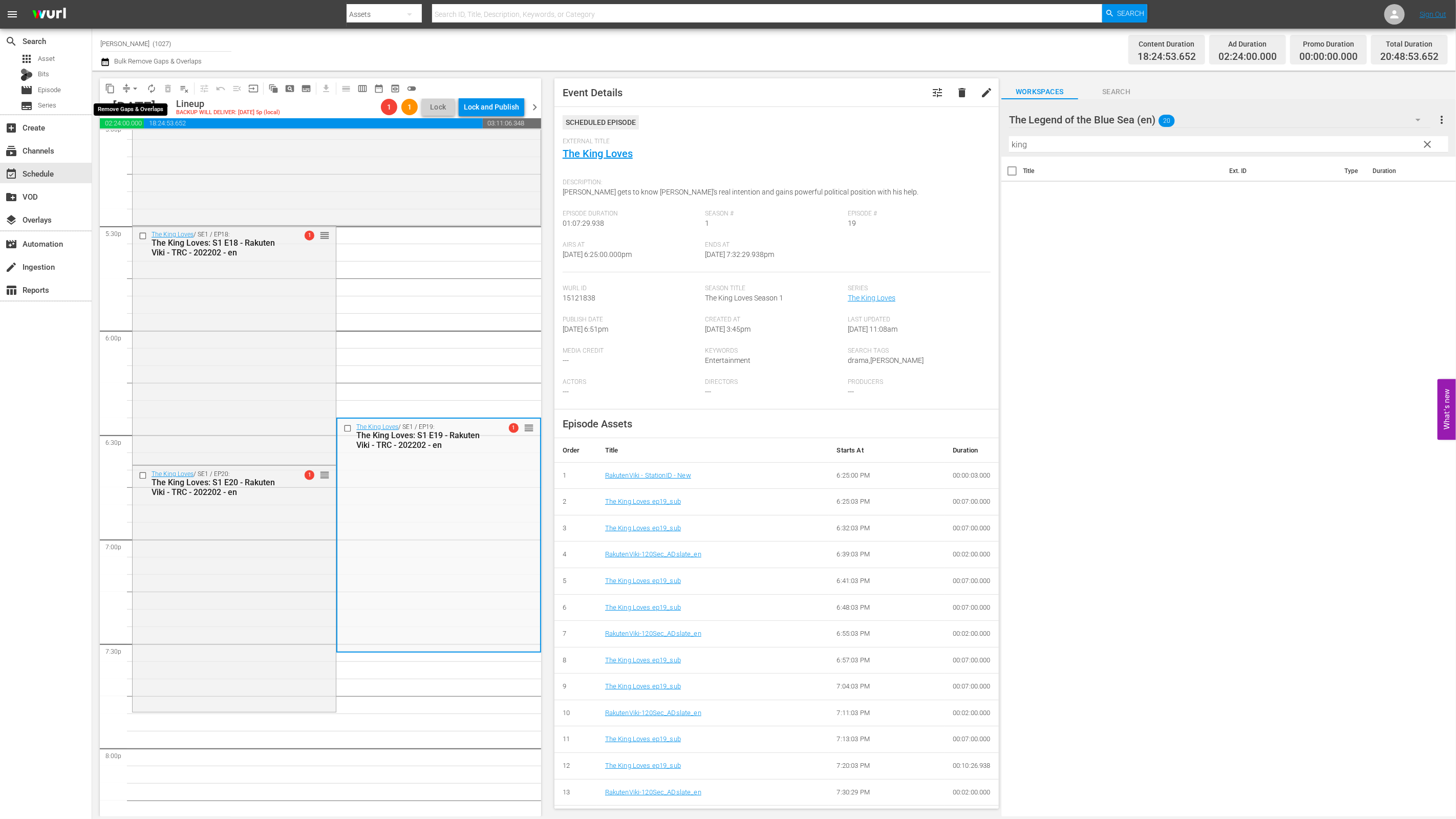
click at [134, 90] on span "arrow_drop_down" at bounding box center [135, 89] width 10 height 10
click at [180, 144] on li "Align to End of Previous Day" at bounding box center [135, 142] width 107 height 17
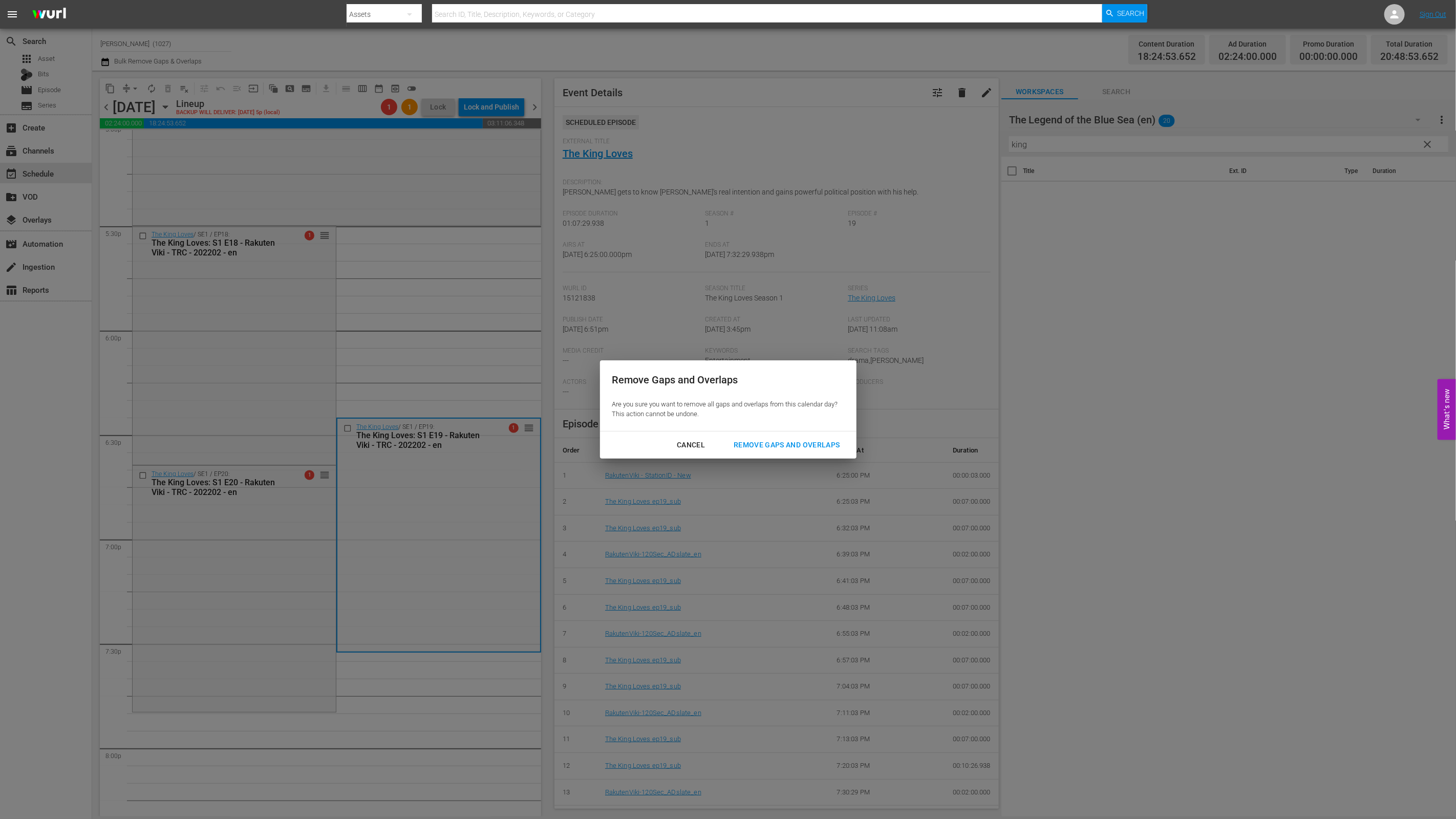
click at [720, 443] on div "Remove Gaps and Overlaps" at bounding box center [786, 445] width 122 height 13
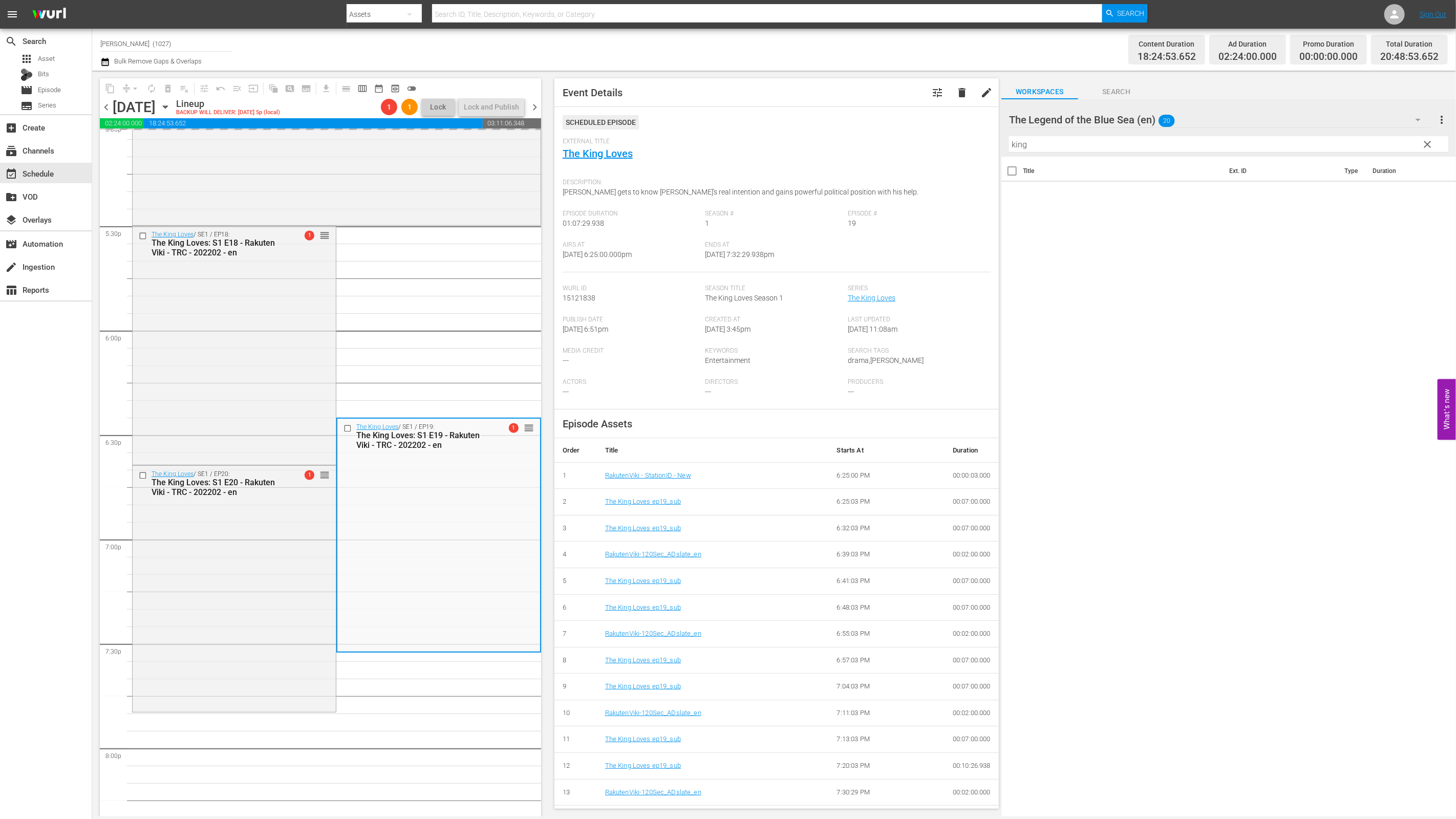
click at [720, 143] on span "clear" at bounding box center [1428, 144] width 13 height 13
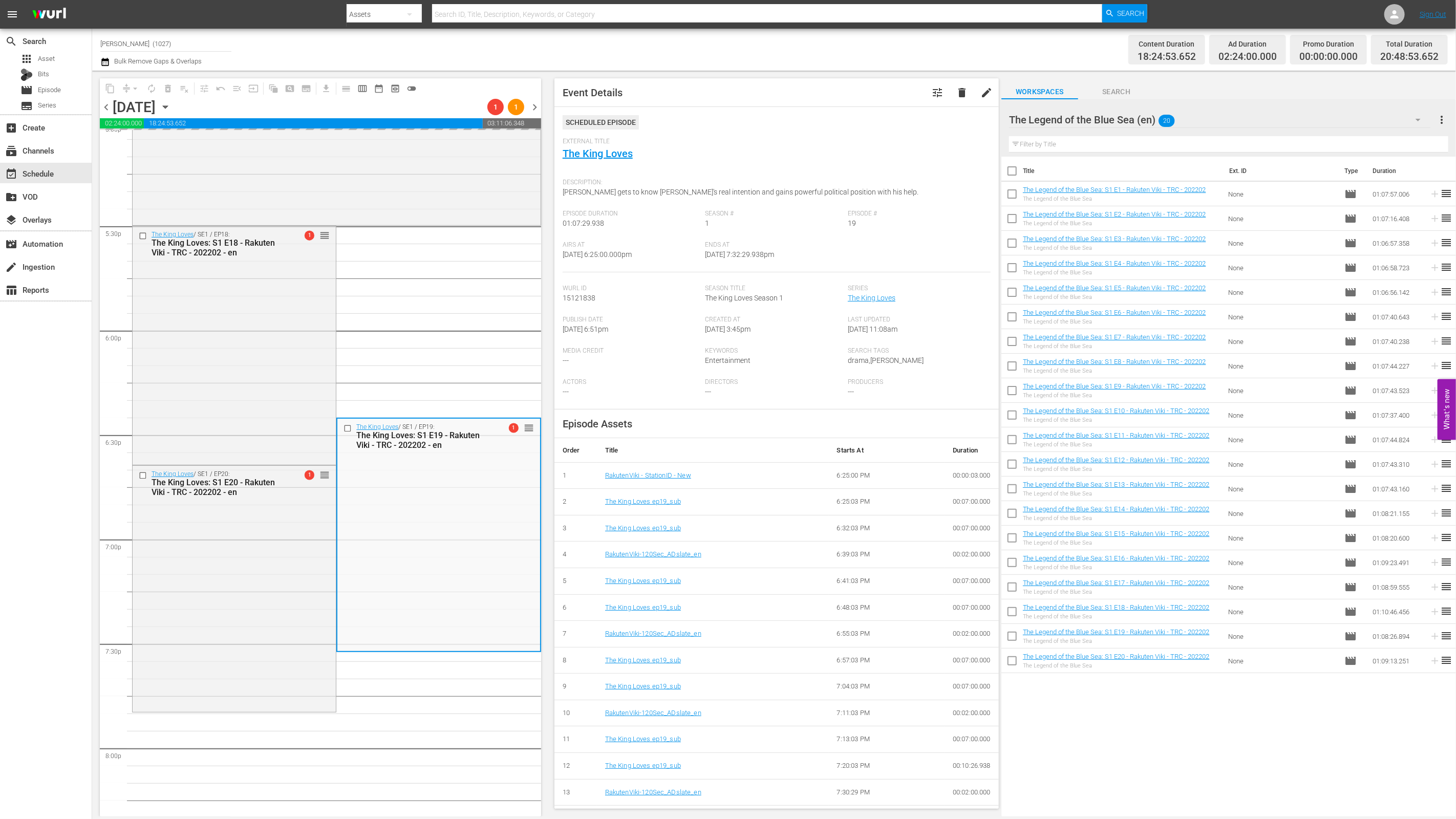
click at [720, 365] on input "checkbox" at bounding box center [1012, 367] width 22 height 22
checkbox input "true"
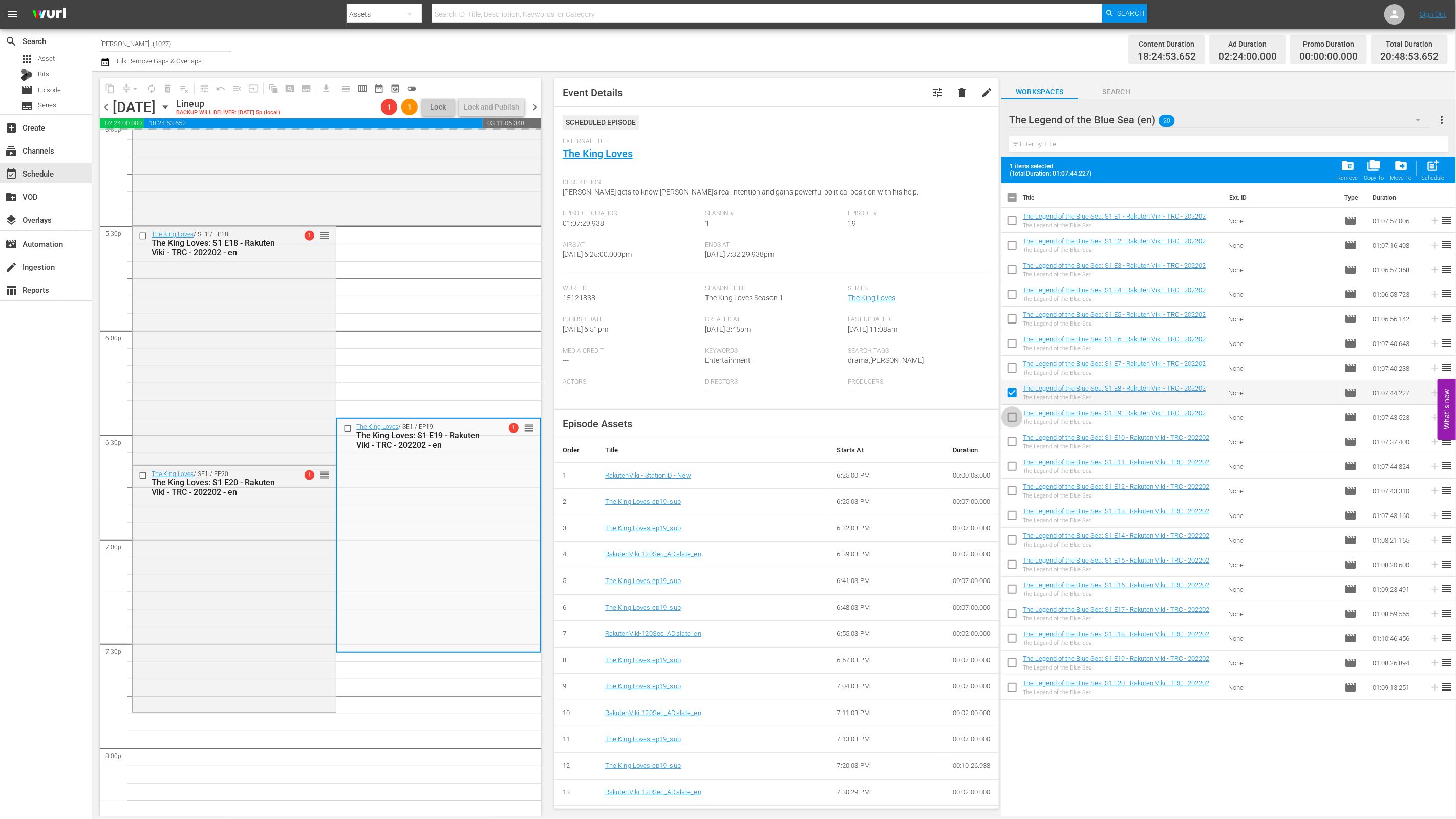
click at [720, 424] on input "checkbox" at bounding box center [1012, 419] width 22 height 22
checkbox input "true"
click at [720, 441] on input "checkbox" at bounding box center [1012, 443] width 22 height 22
checkbox input "true"
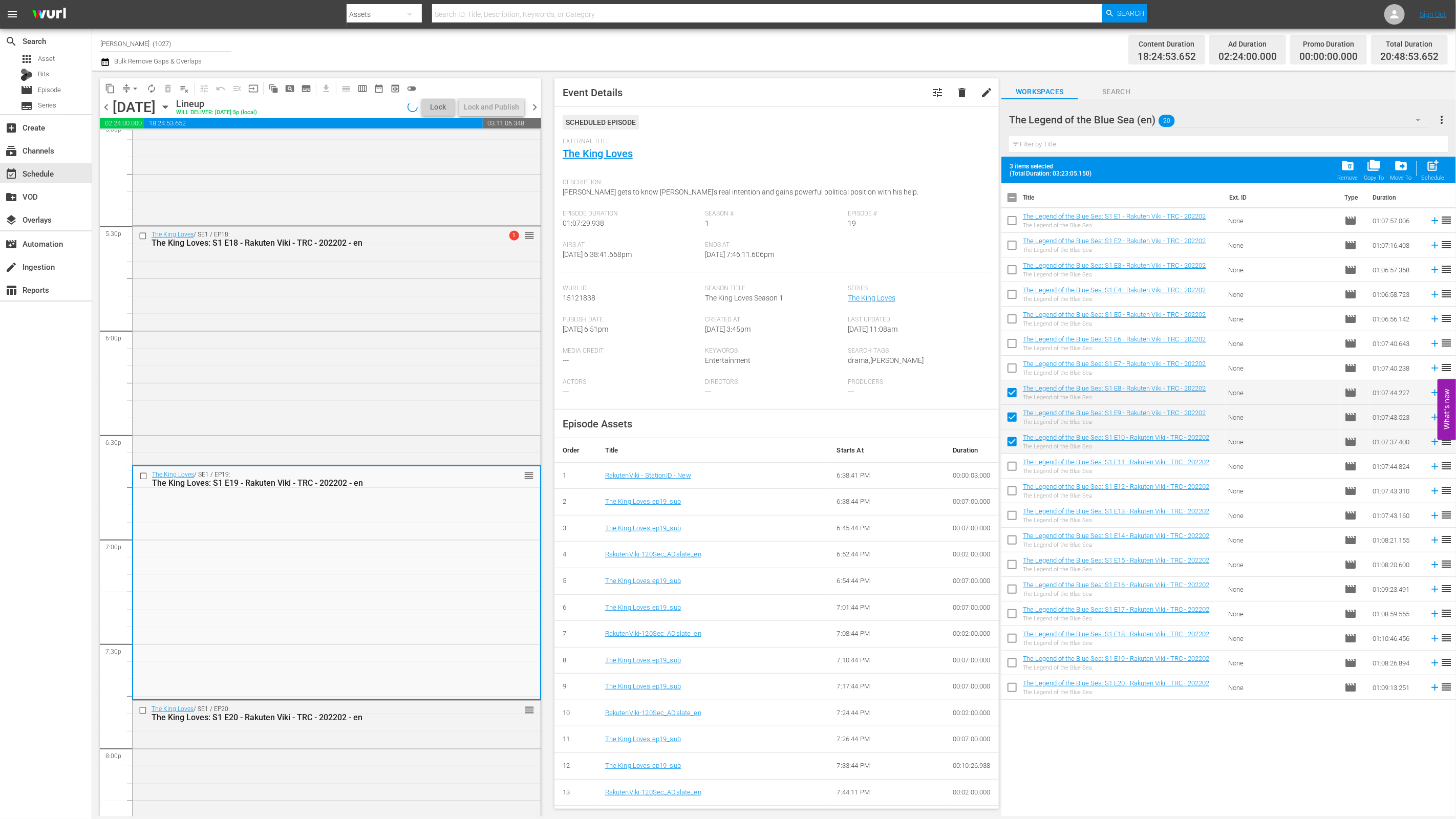
click at [720, 466] on input "checkbox" at bounding box center [1012, 468] width 22 height 22
checkbox input "true"
click at [720, 488] on input "checkbox" at bounding box center [1012, 493] width 22 height 22
checkbox input "true"
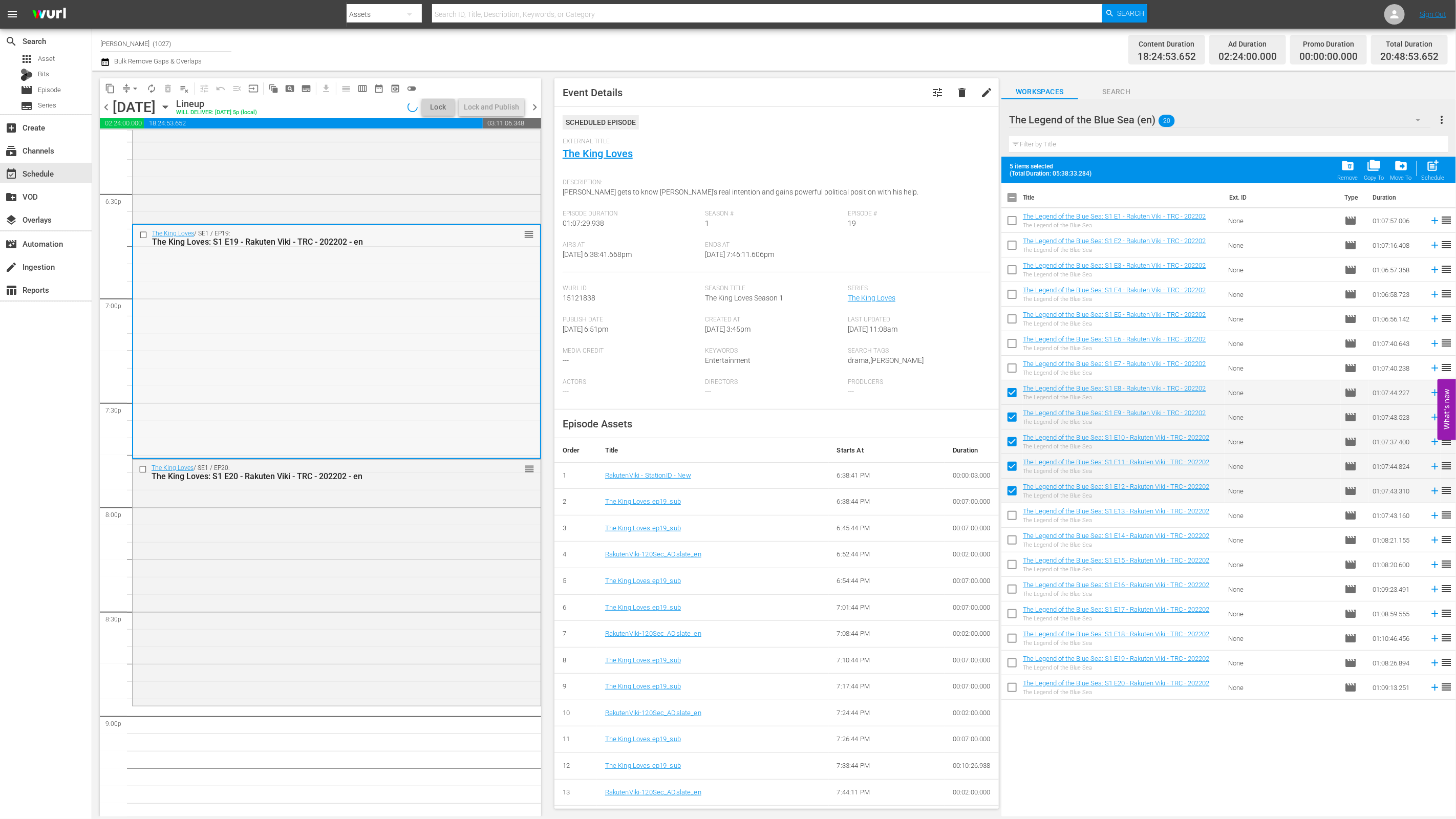
scroll to position [3981, 0]
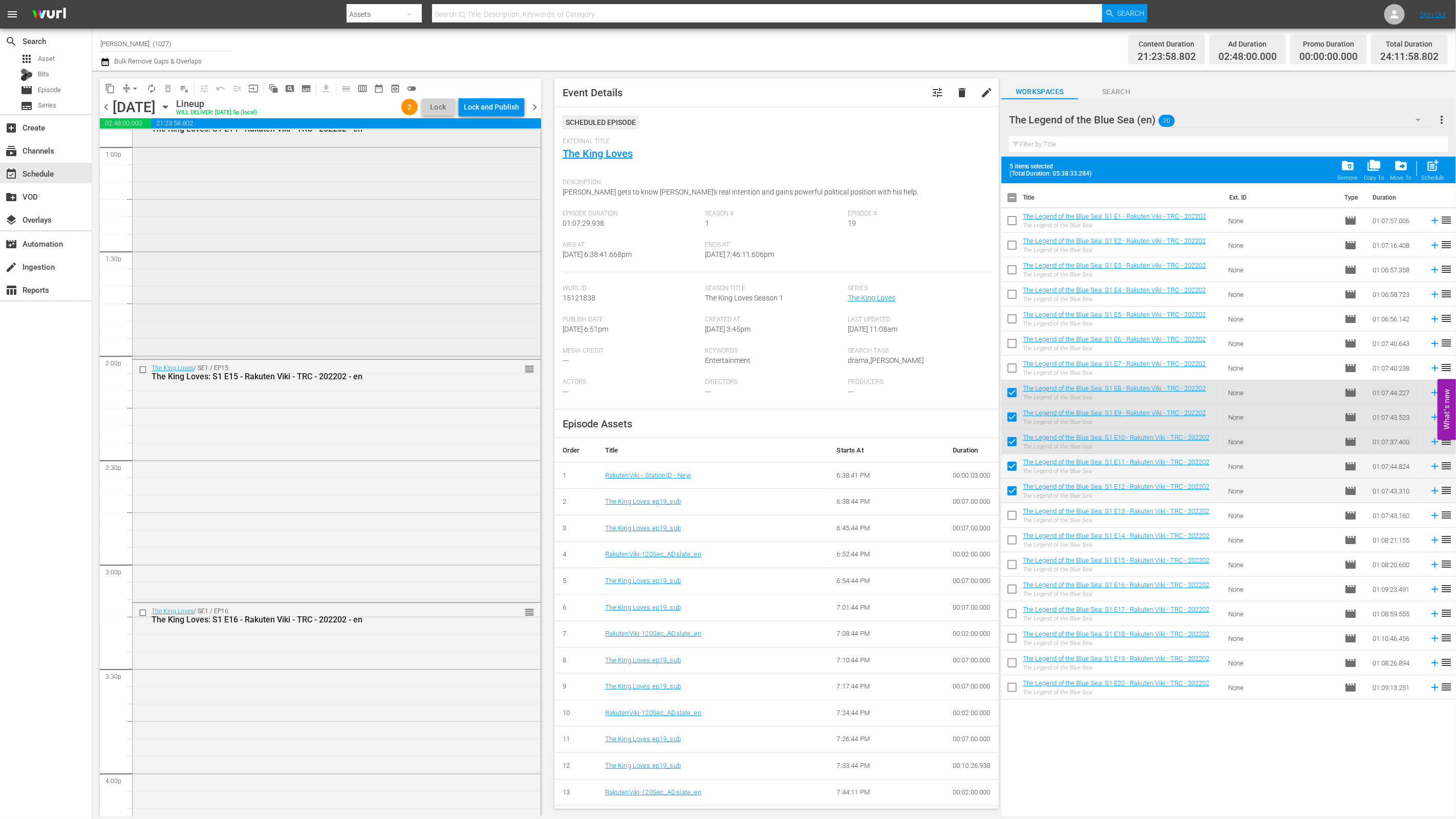
scroll to position [2534, 0]
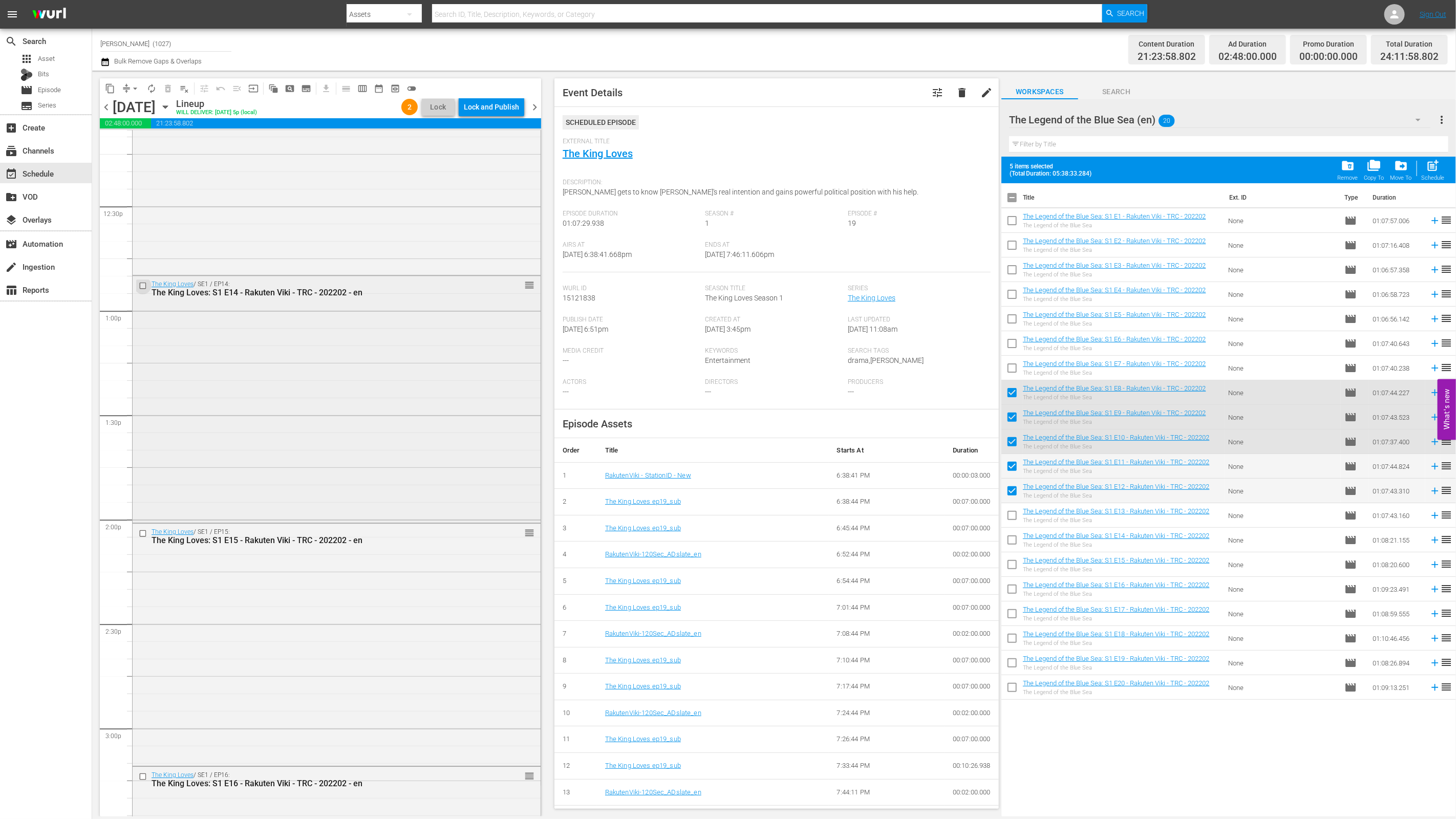
click at [144, 284] on input "checkbox" at bounding box center [144, 285] width 10 height 8
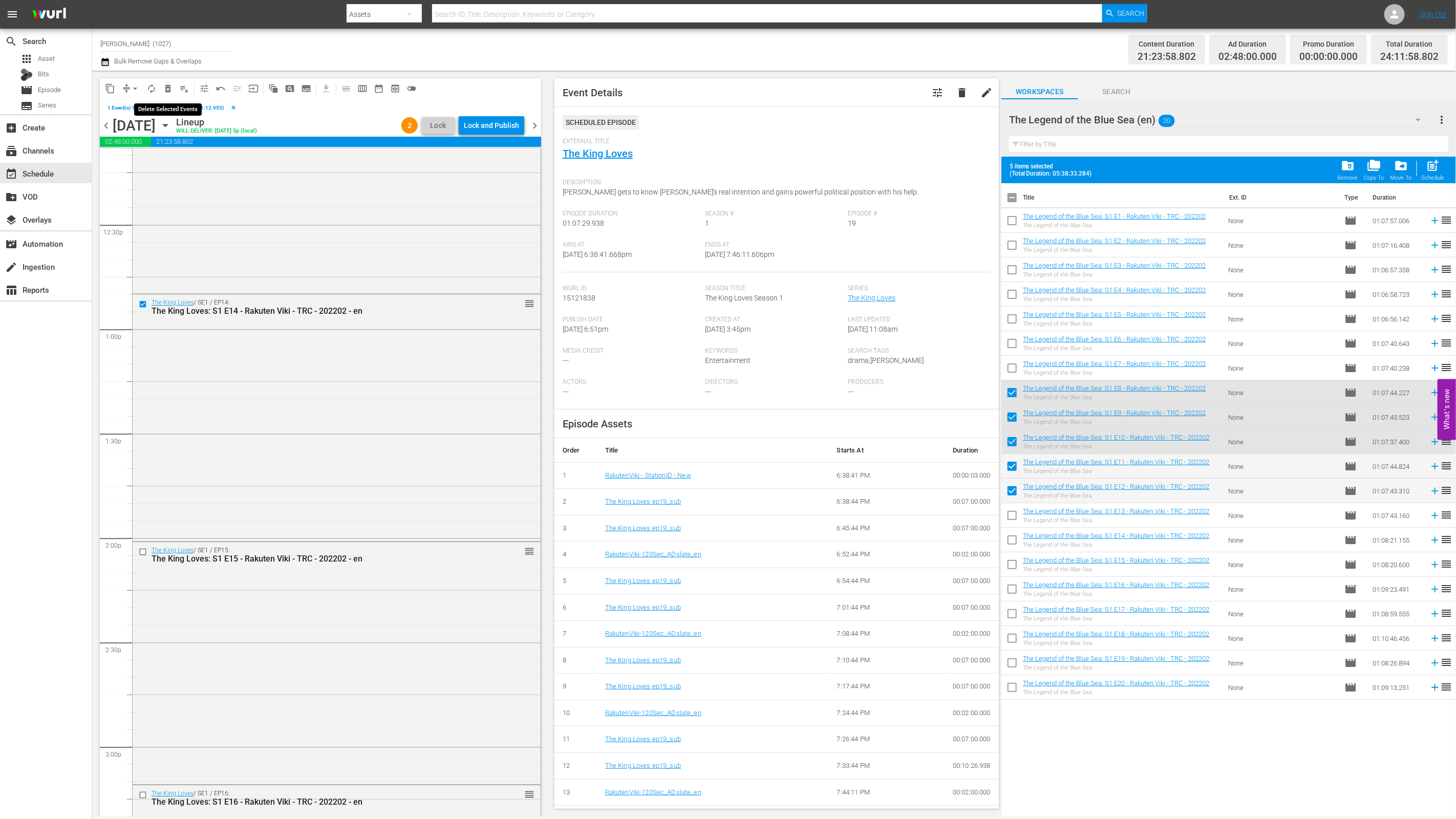
click at [172, 88] on span "delete_forever_outlined" at bounding box center [167, 89] width 10 height 10
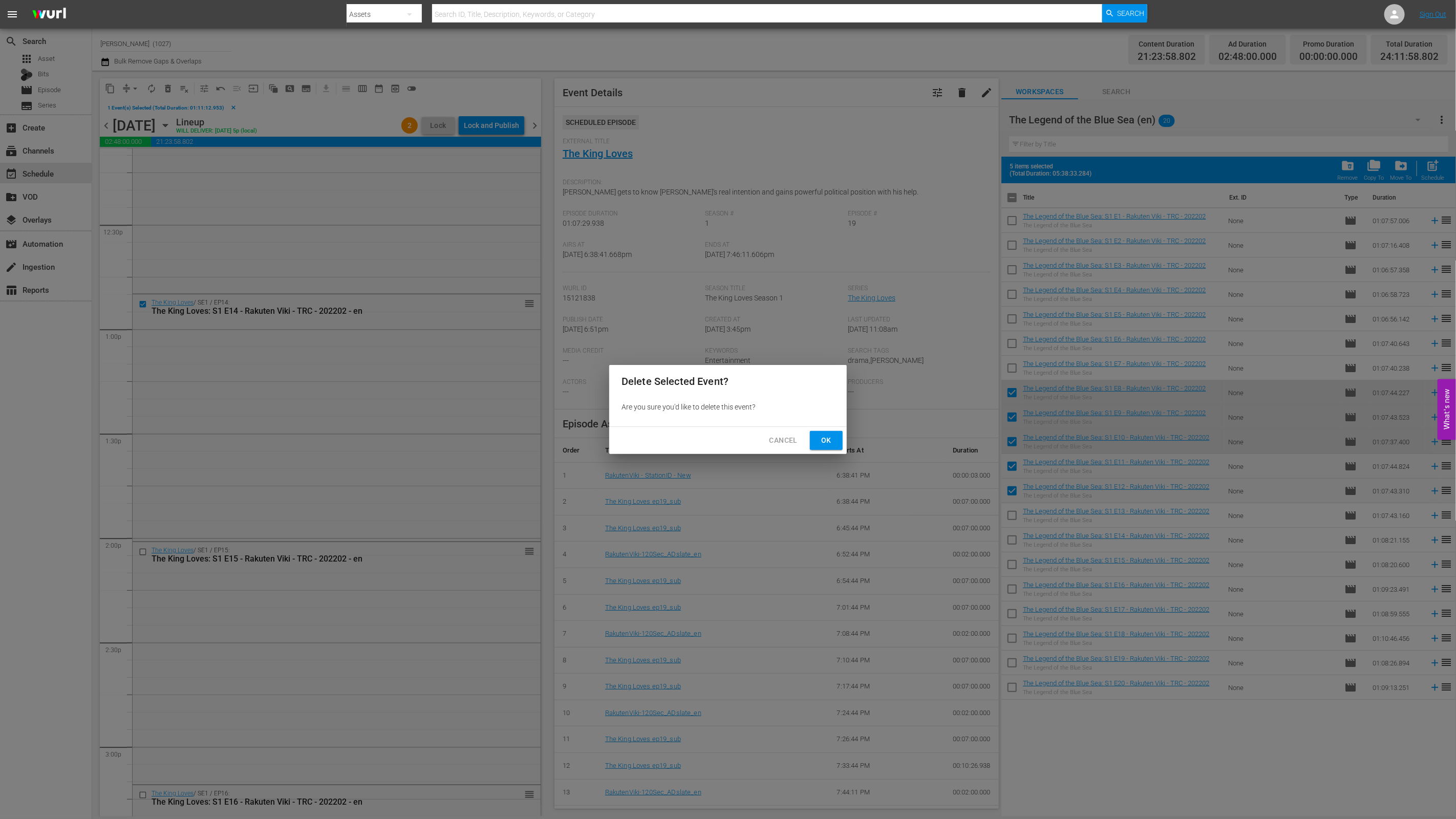
click at [720, 443] on span "Ok" at bounding box center [826, 441] width 16 height 13
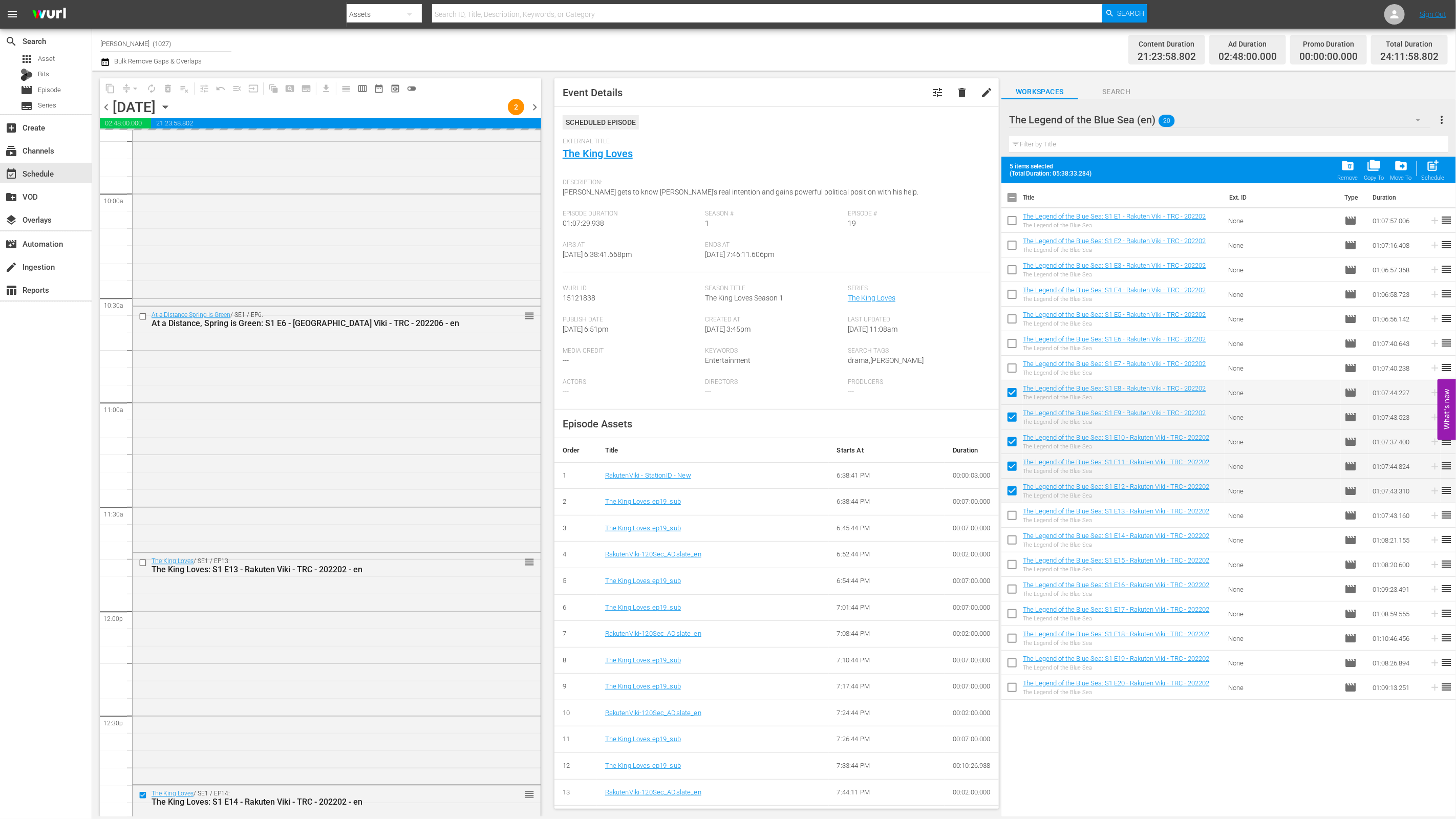
scroll to position [2375, 0]
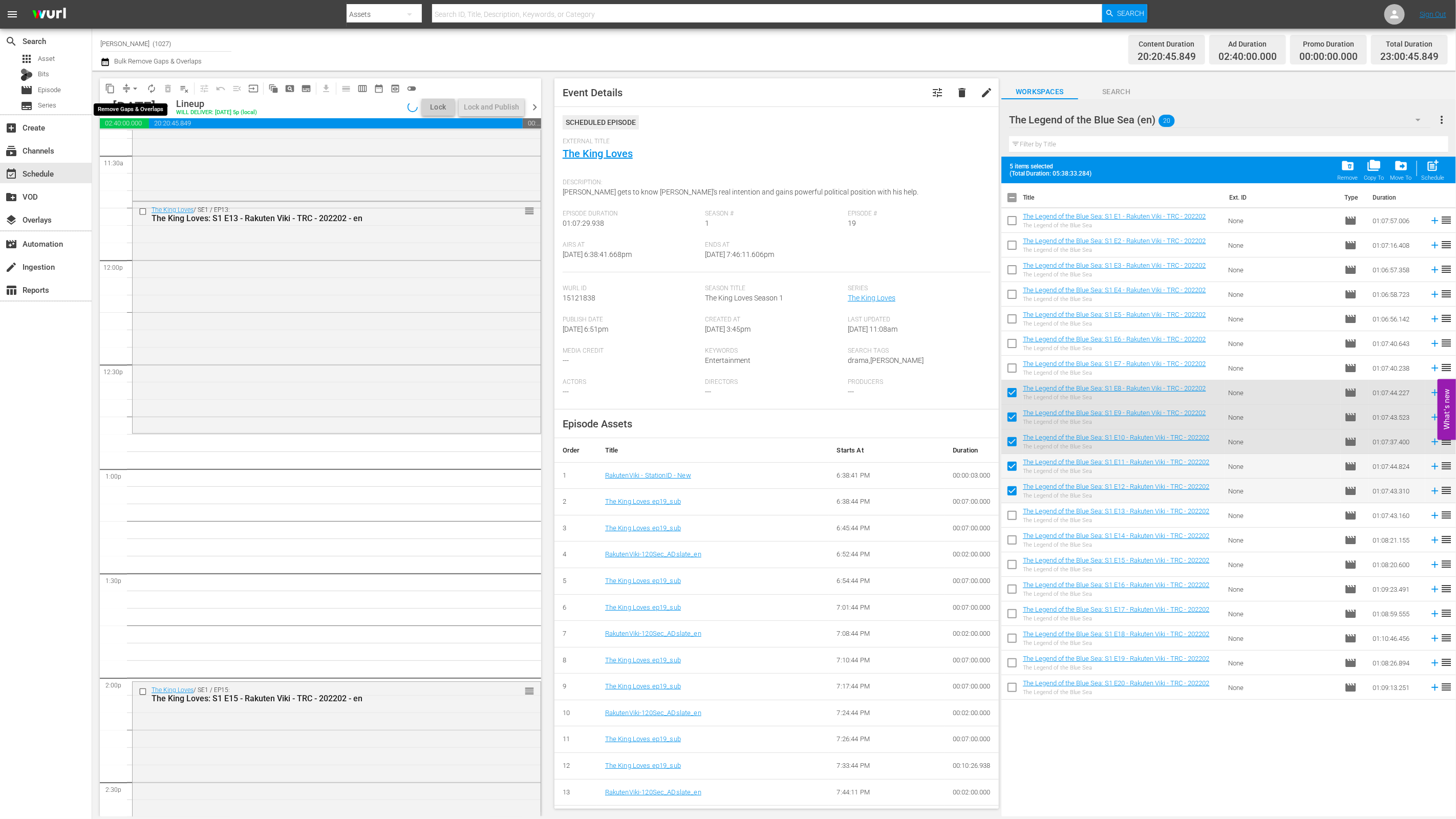
click at [130, 89] on span "arrow_drop_down" at bounding box center [135, 89] width 10 height 10
click at [147, 141] on li "Align to End of Previous Day" at bounding box center [135, 142] width 107 height 17
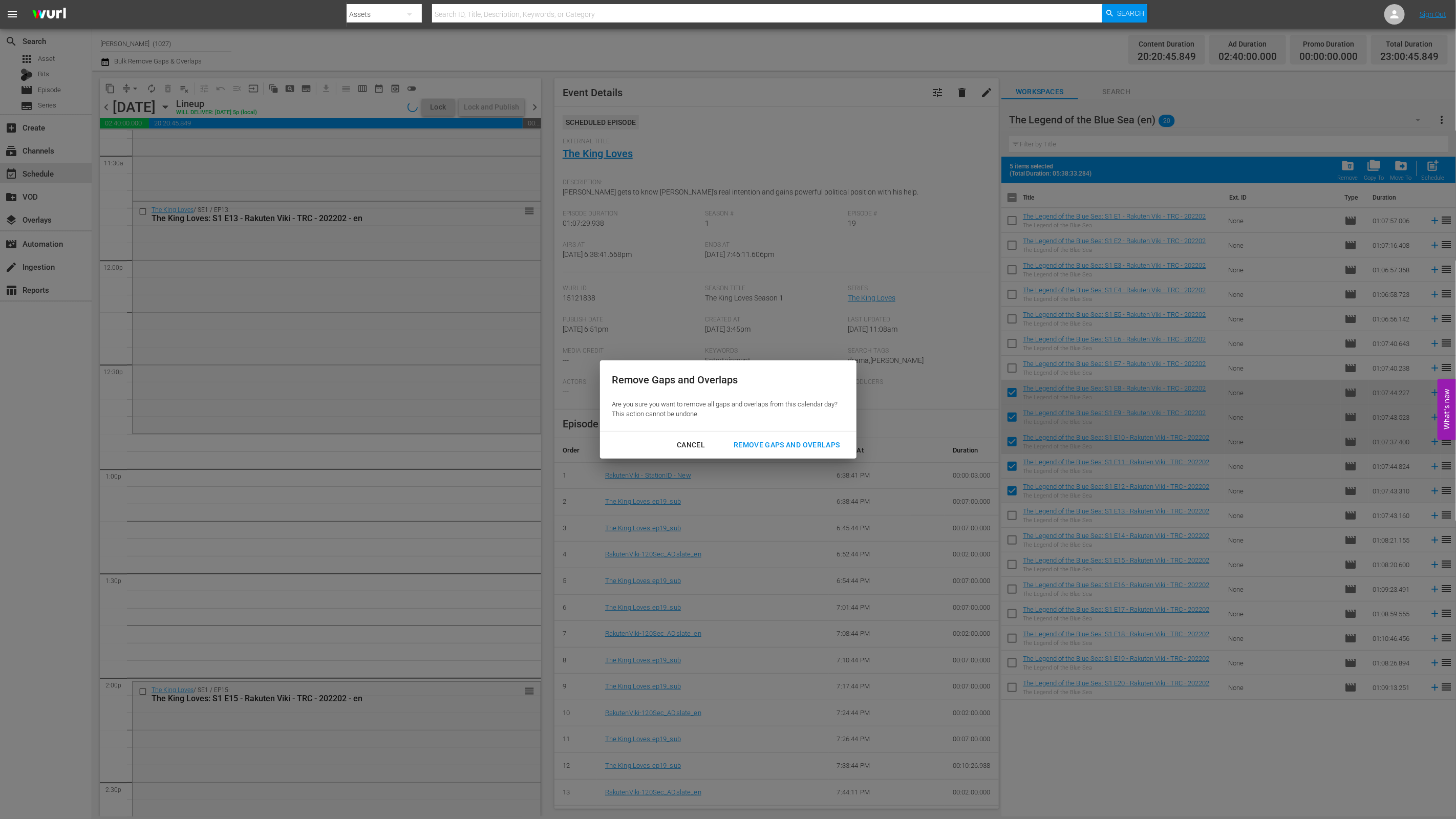
click at [720, 443] on div "Remove Gaps and Overlaps" at bounding box center [786, 445] width 122 height 13
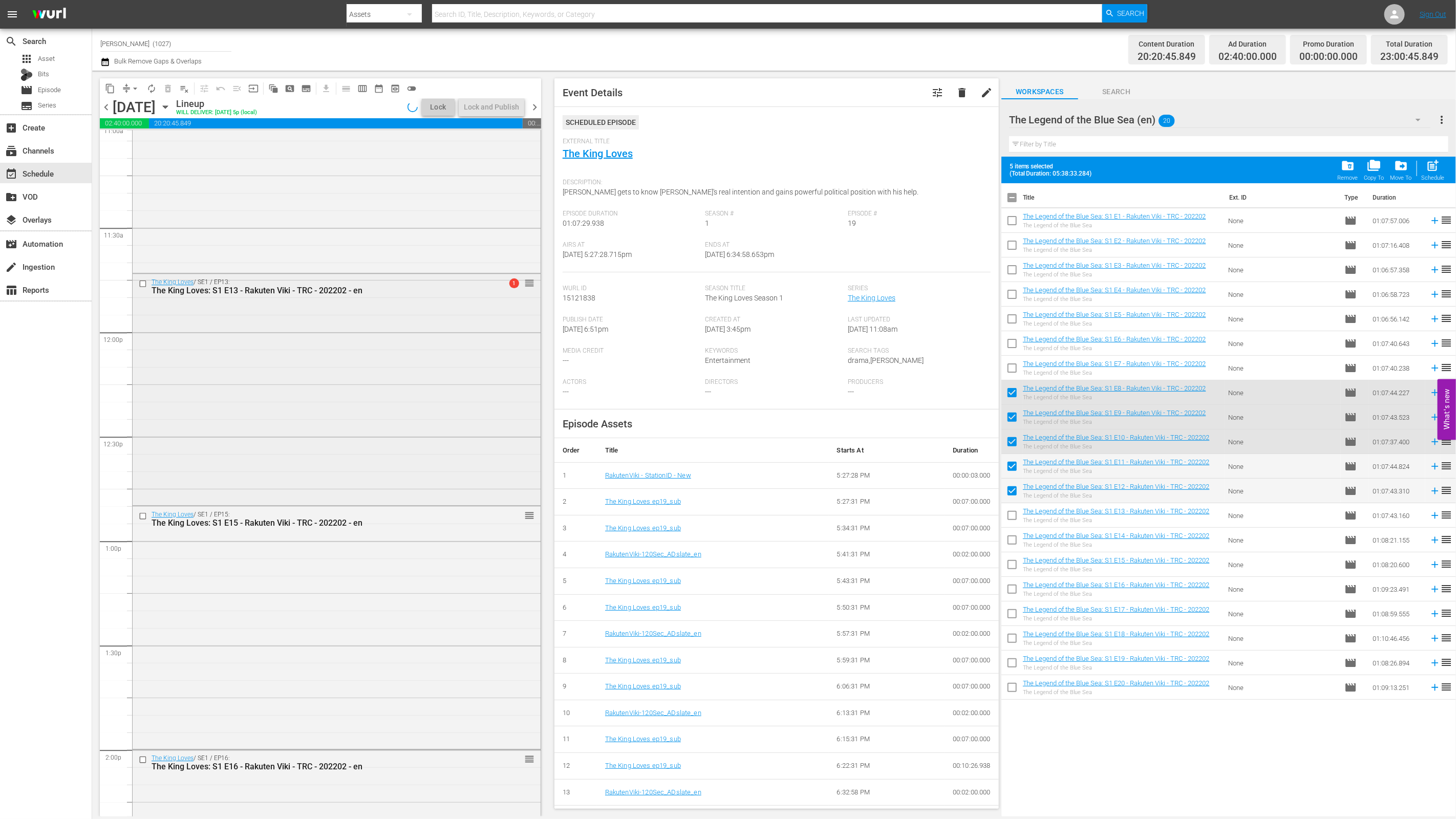
scroll to position [2141, 0]
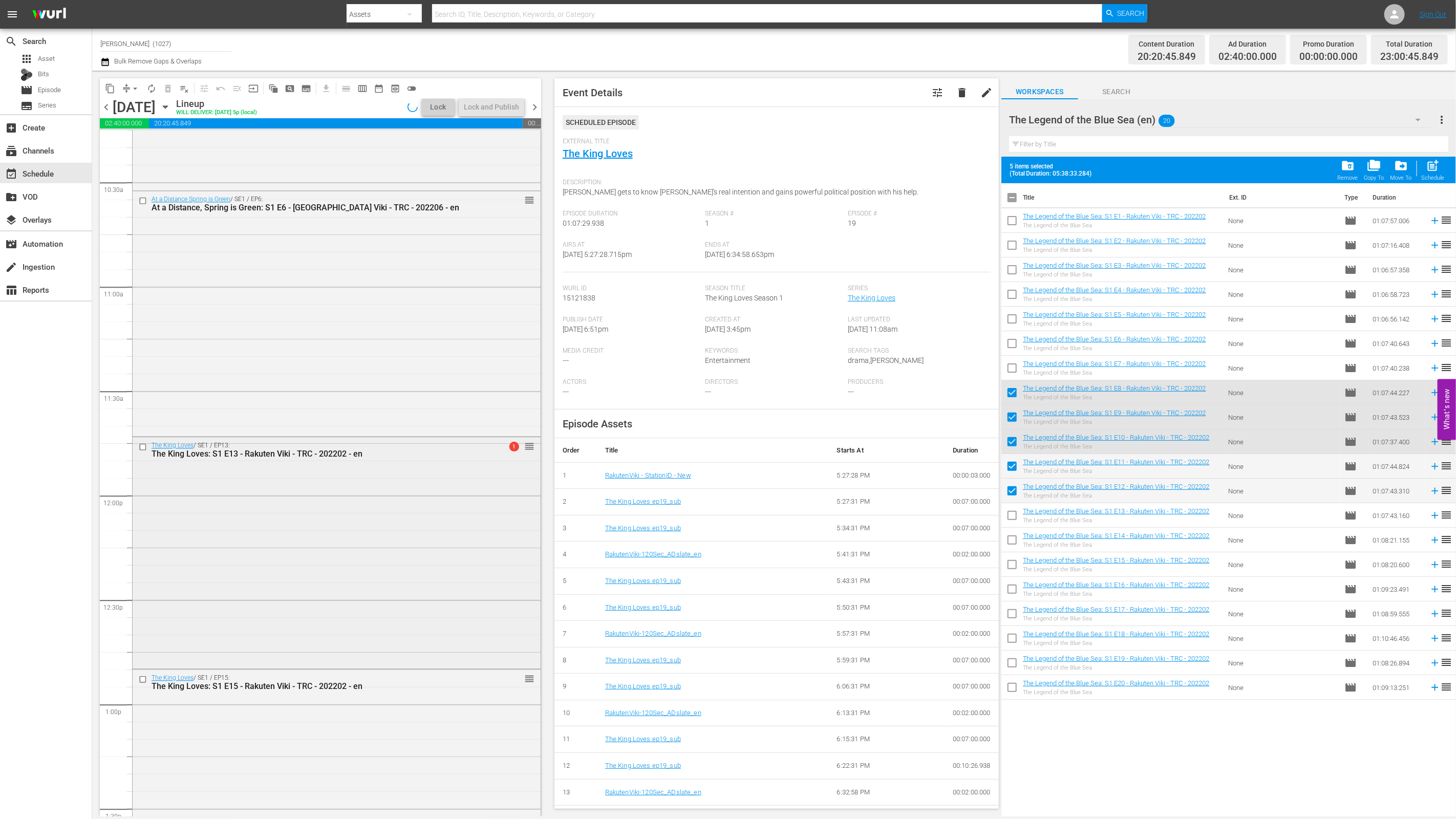
click at [144, 445] on input "checkbox" at bounding box center [144, 447] width 10 height 8
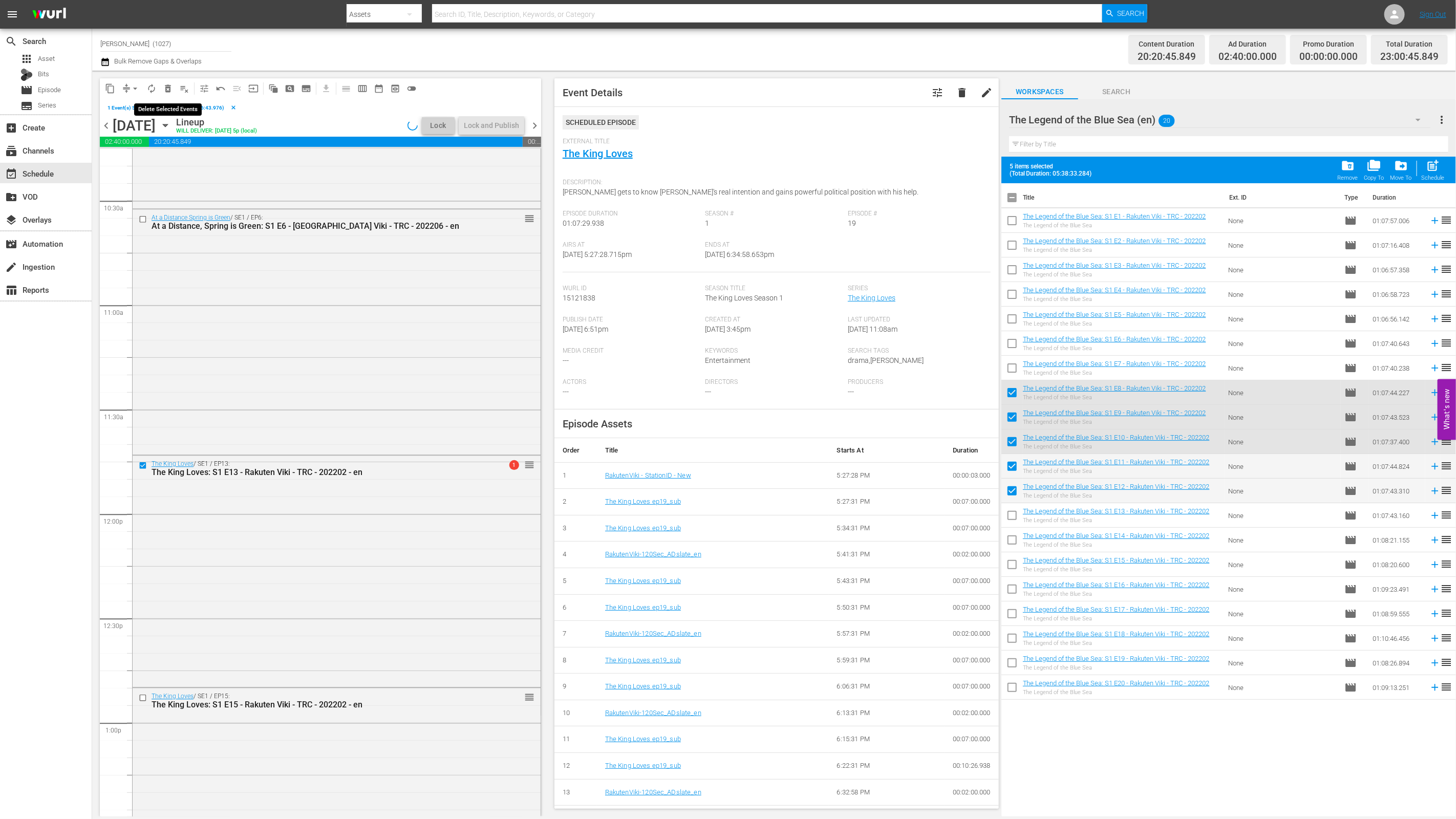
click at [174, 89] on button "delete_forever_outlined" at bounding box center [167, 88] width 16 height 16
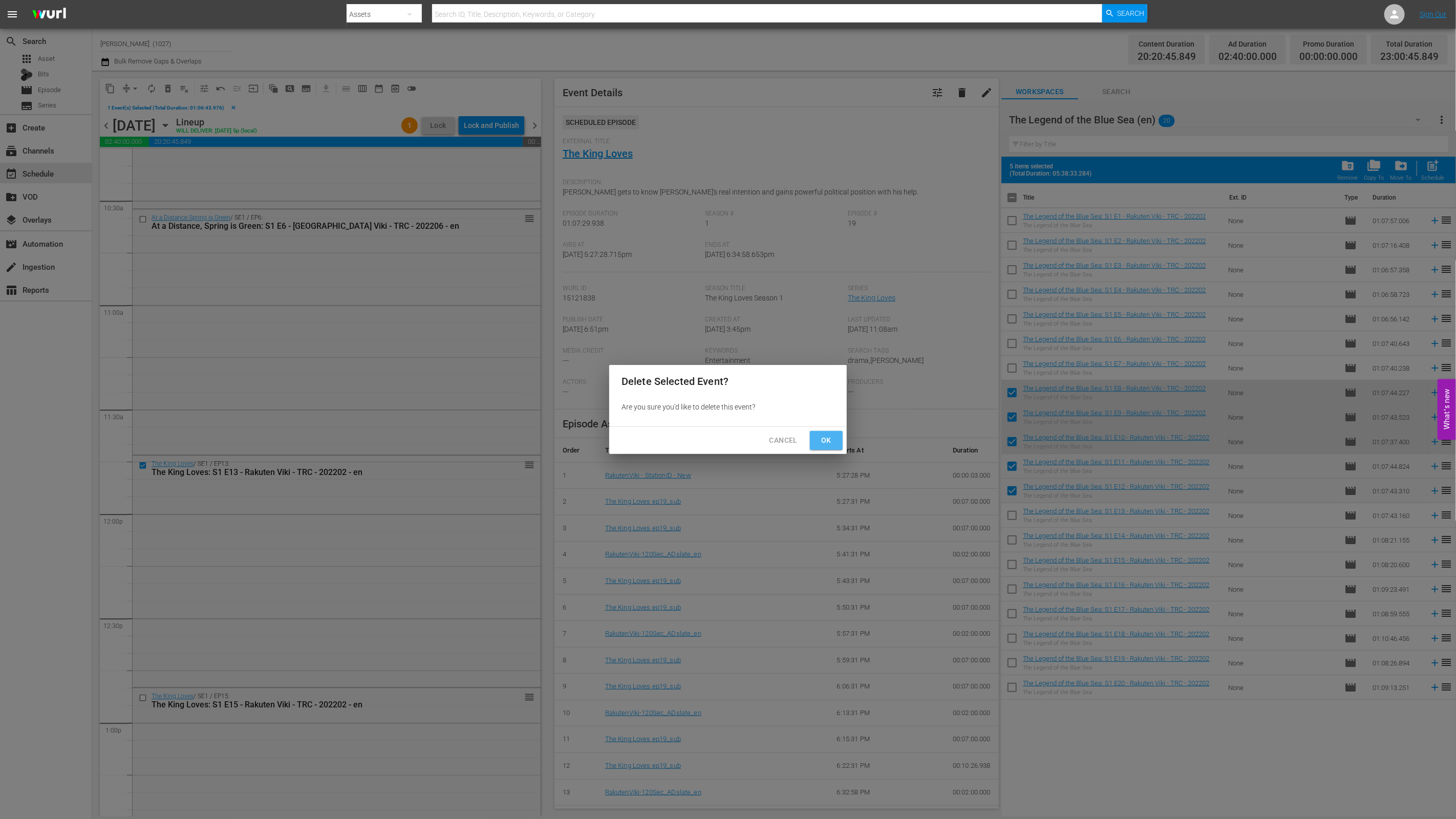
click at [720, 440] on span "Ok" at bounding box center [826, 441] width 16 height 13
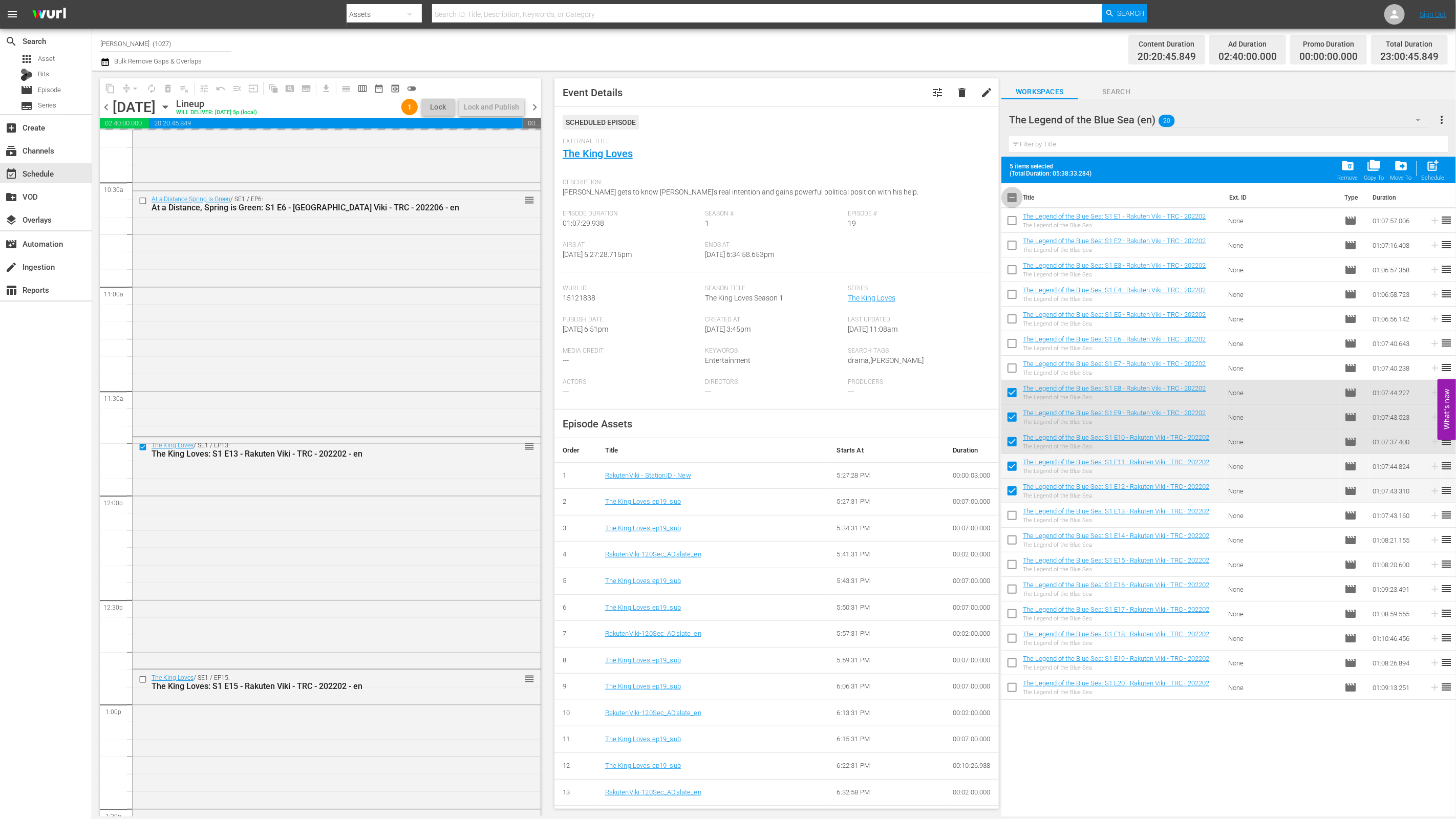
click at [720, 194] on input "checkbox" at bounding box center [1012, 199] width 22 height 22
checkbox input "true"
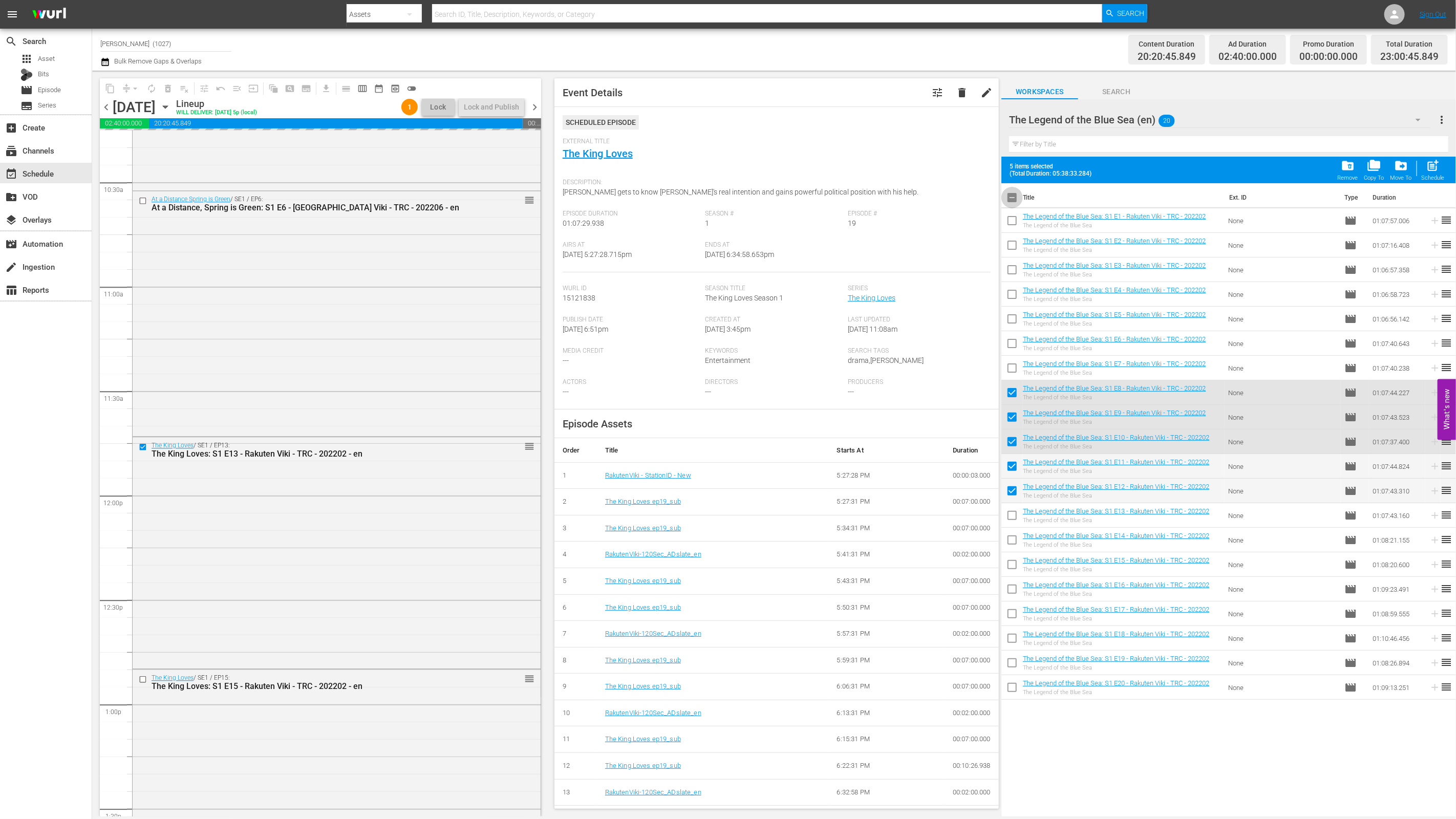
checkbox input "true"
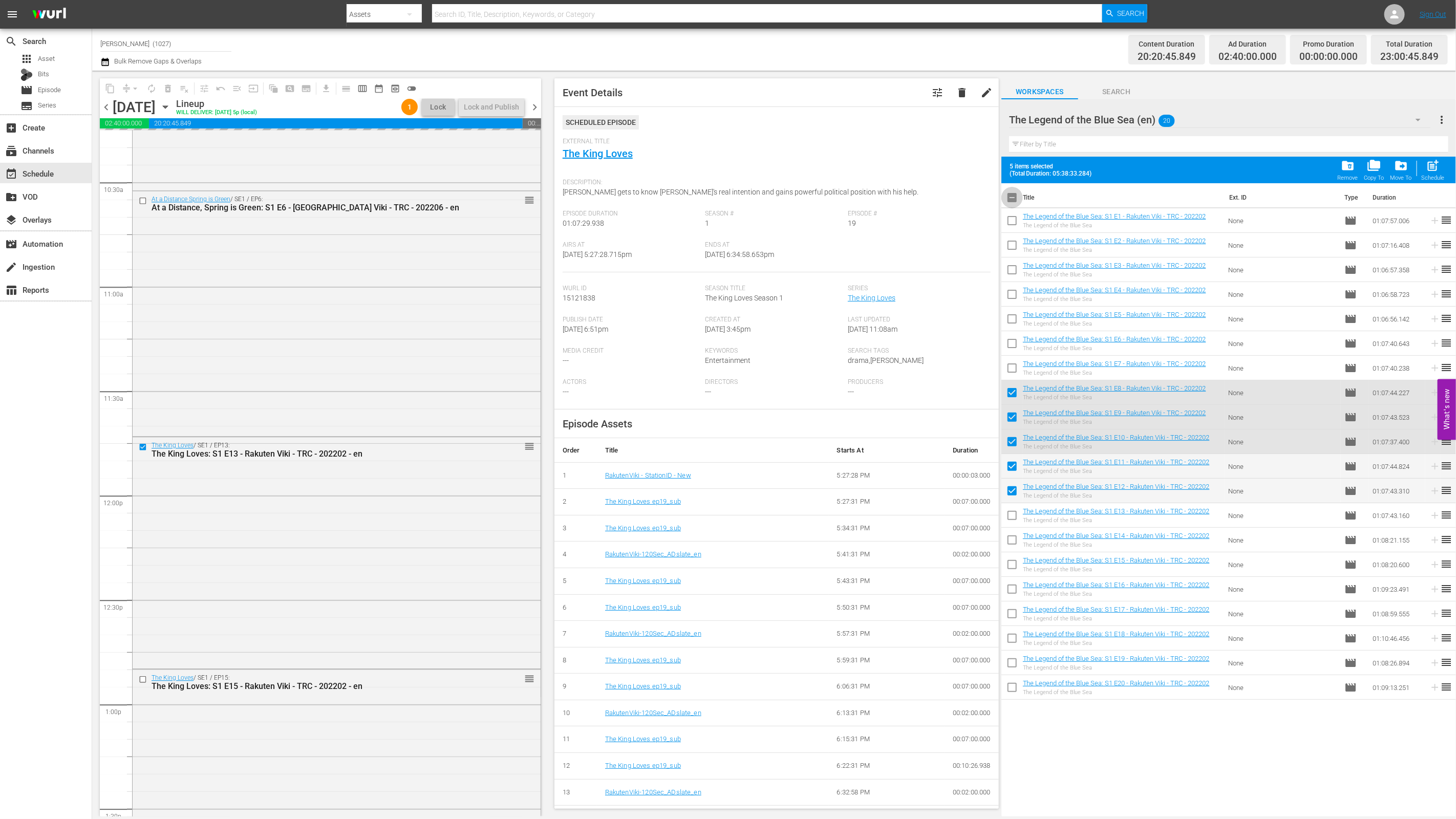
checkbox input "true"
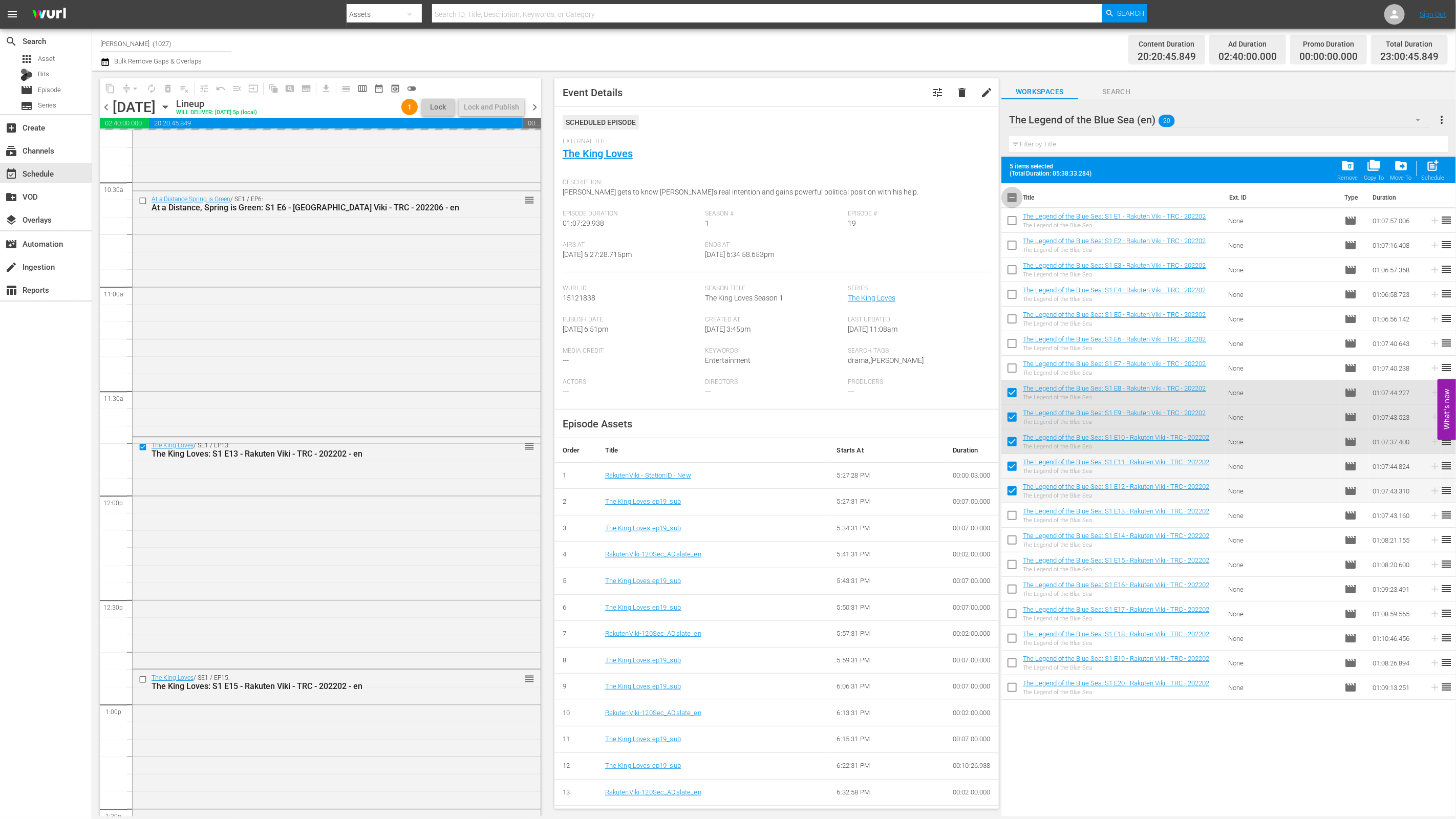
checkbox input "true"
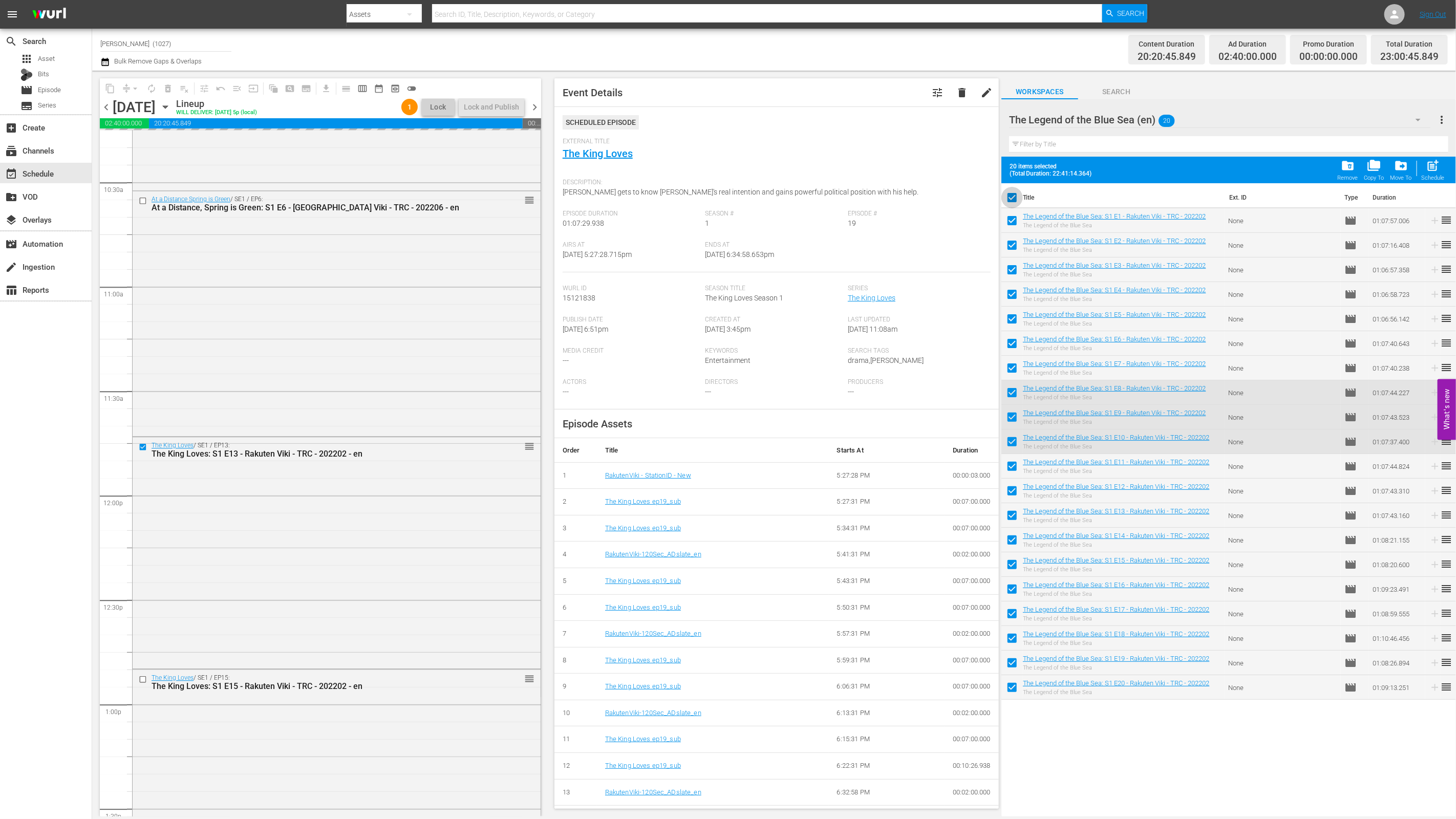
click at [720, 194] on input "checkbox" at bounding box center [1012, 199] width 22 height 22
checkbox input "false"
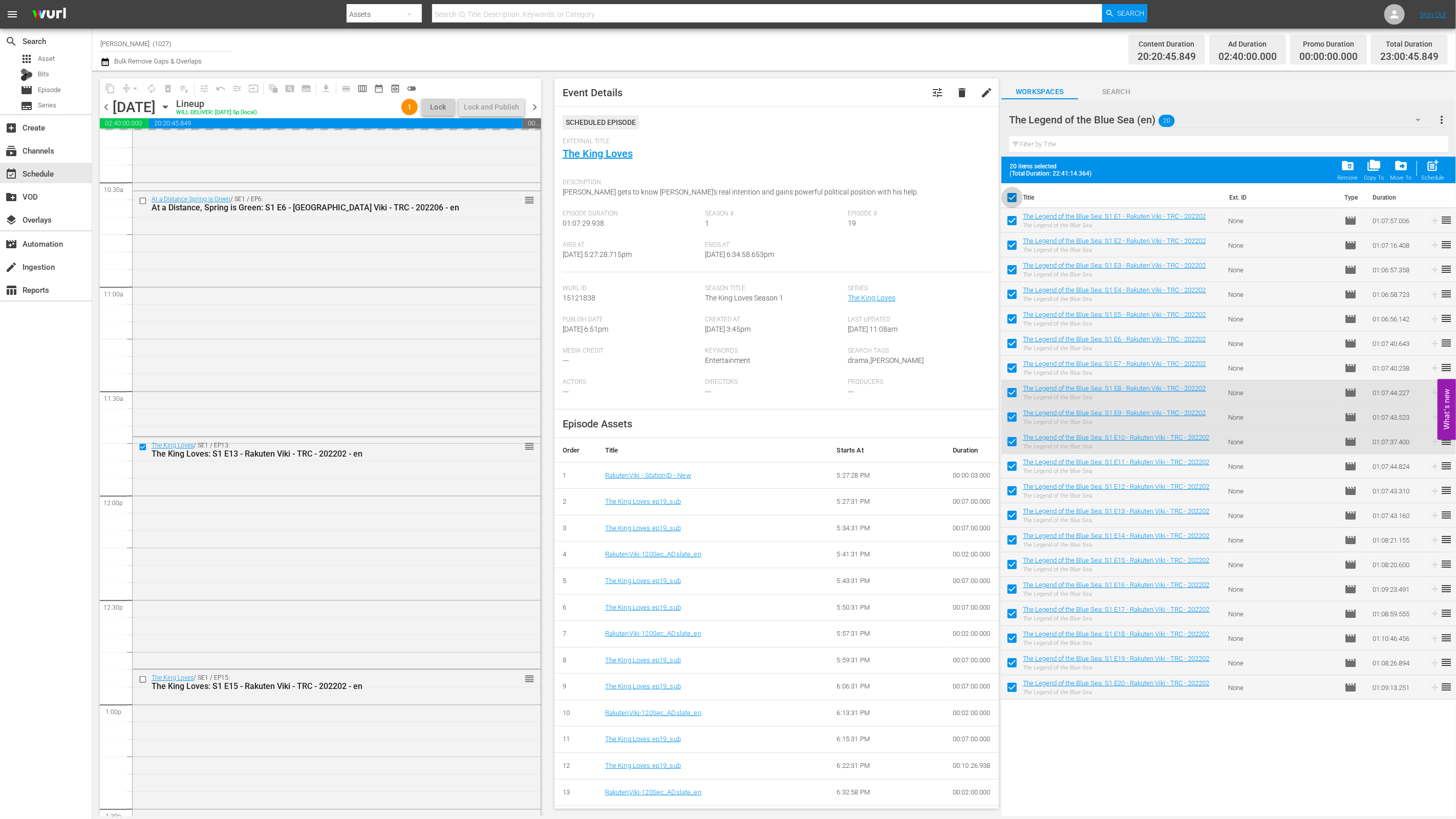
checkbox input "false"
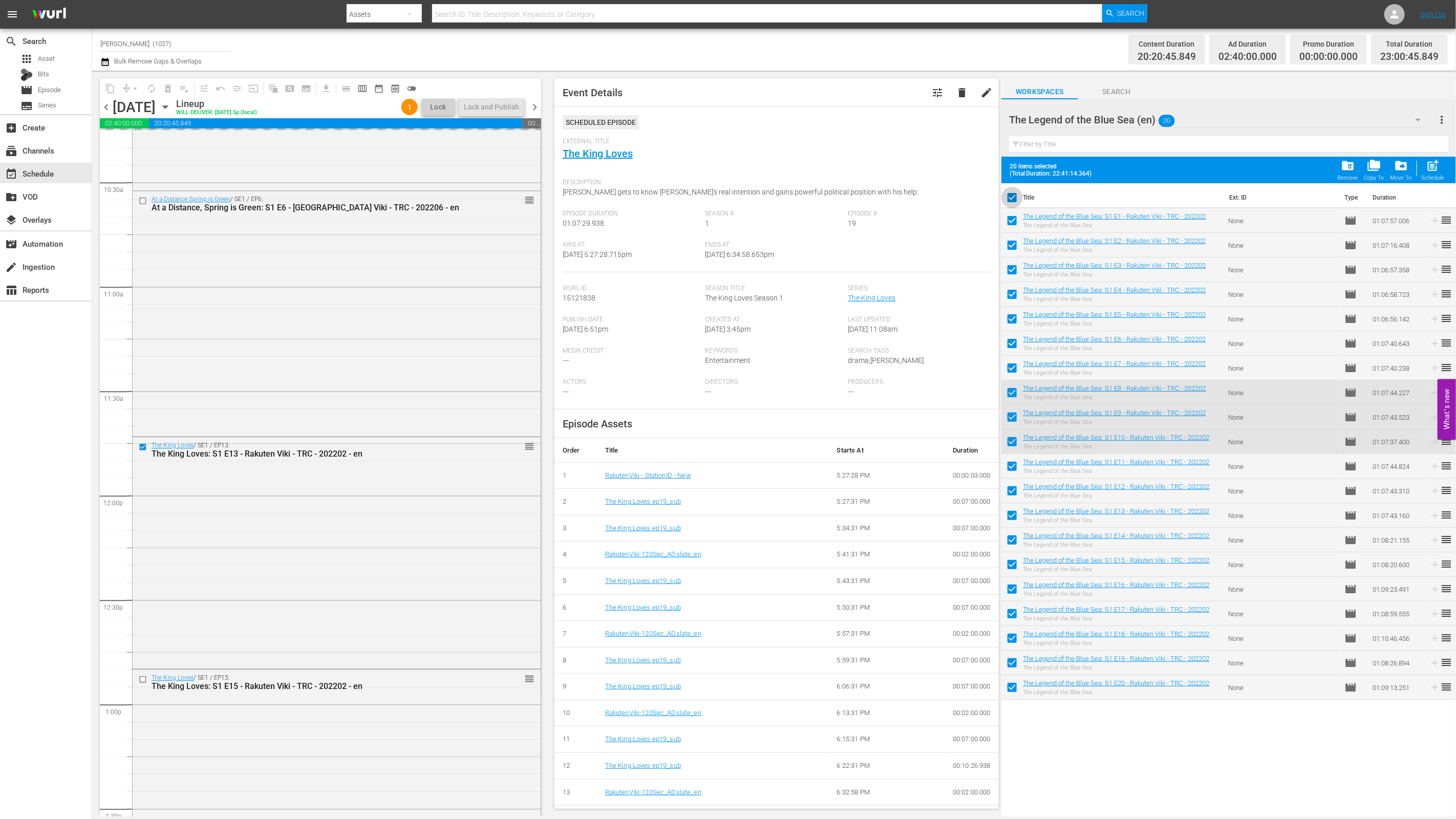
checkbox input "false"
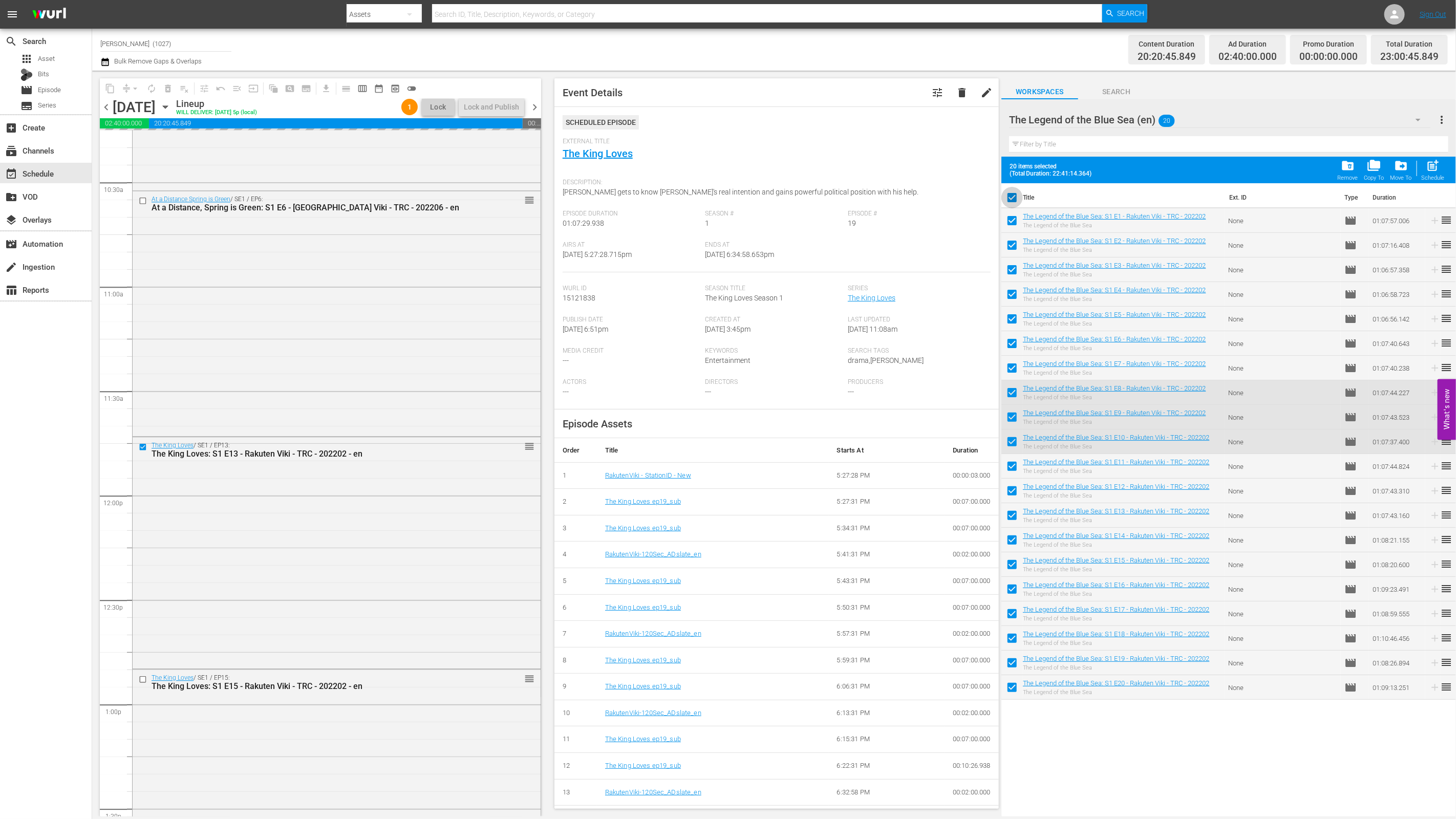
checkbox input "false"
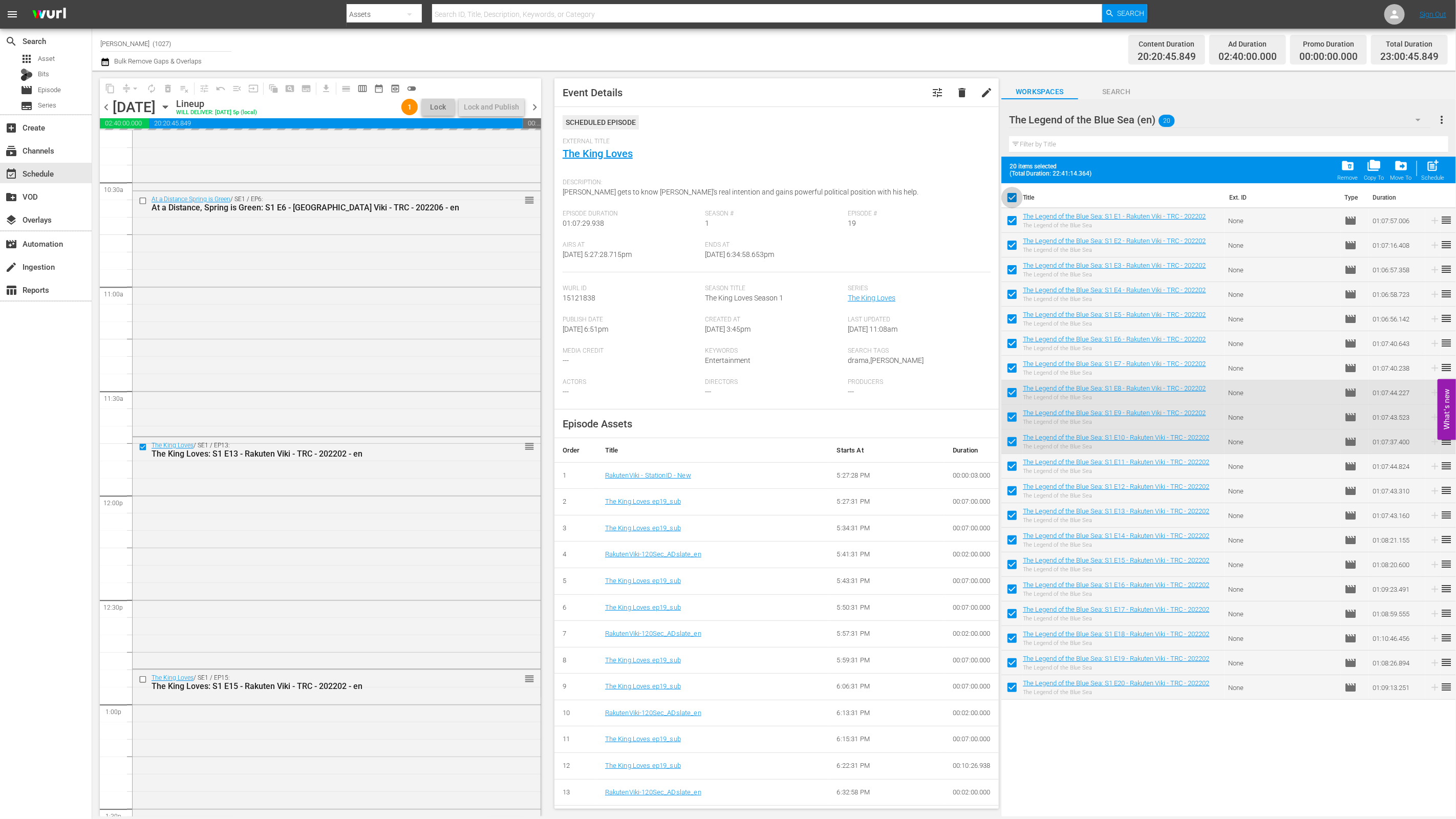
checkbox input "false"
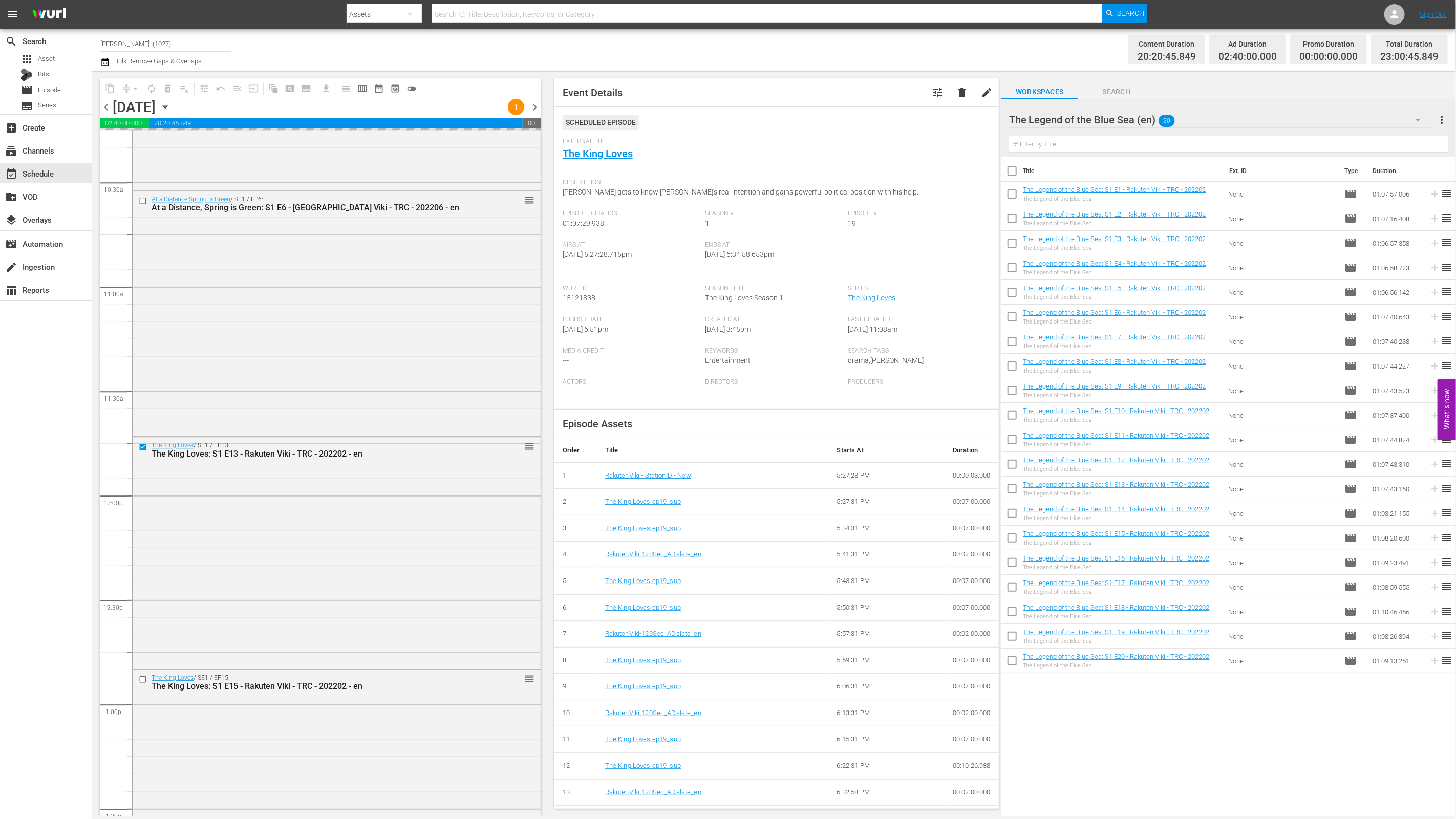
click at [720, 125] on div "The Legend of the Blue Sea (en) 20" at bounding box center [1220, 119] width 422 height 29
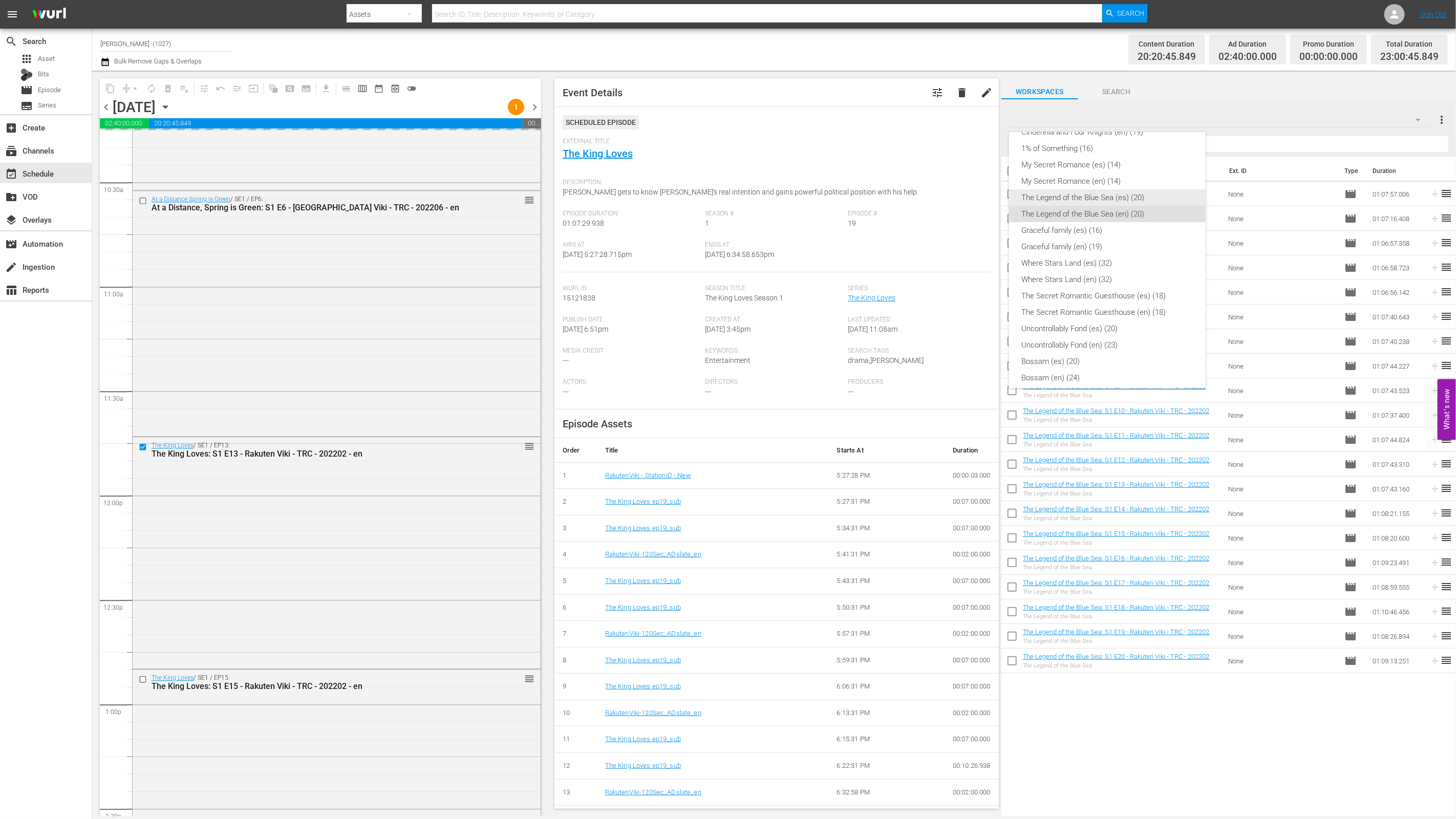
scroll to position [175, 0]
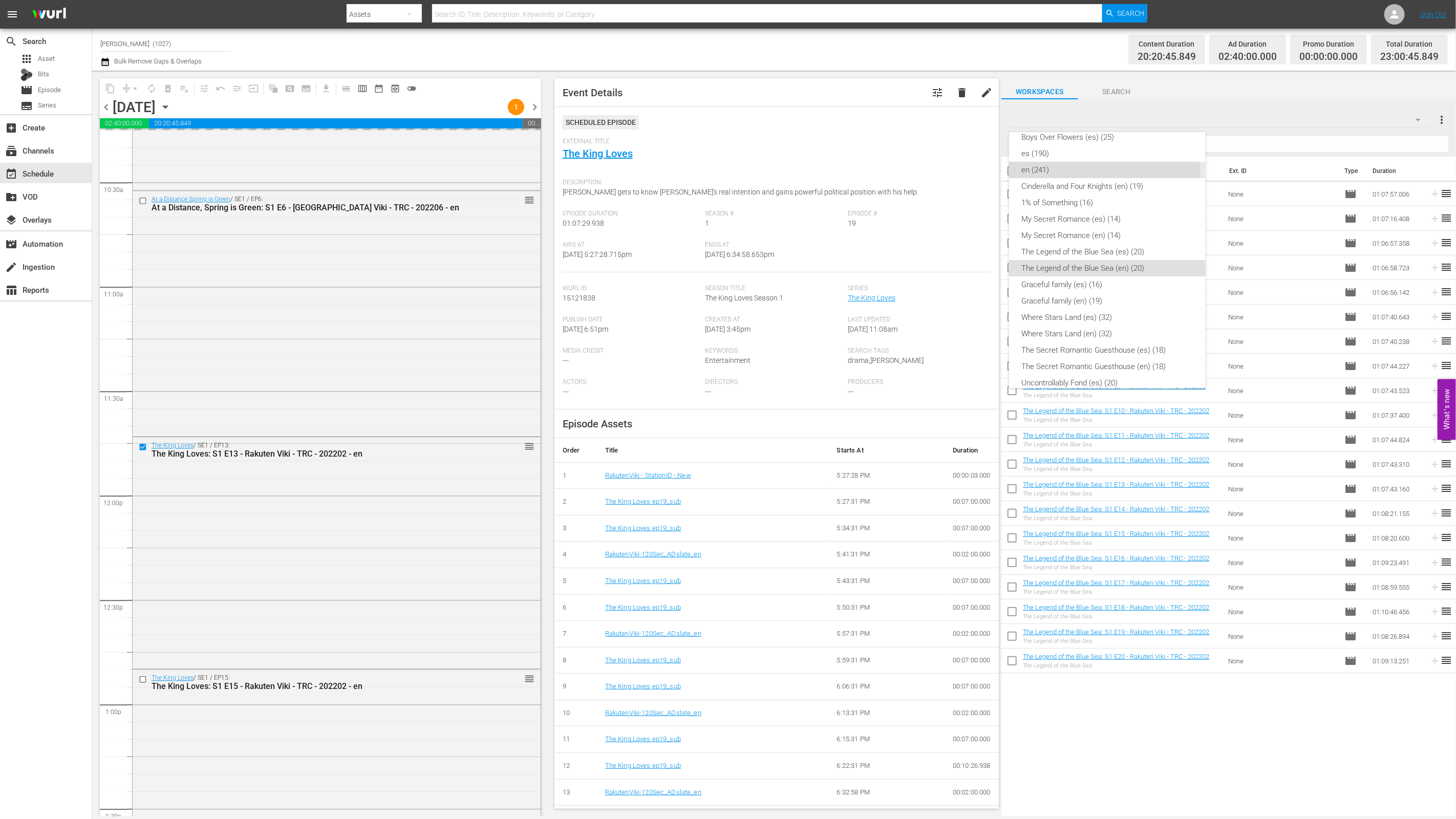
click at [720, 174] on div "en (241)" at bounding box center [1107, 169] width 172 height 16
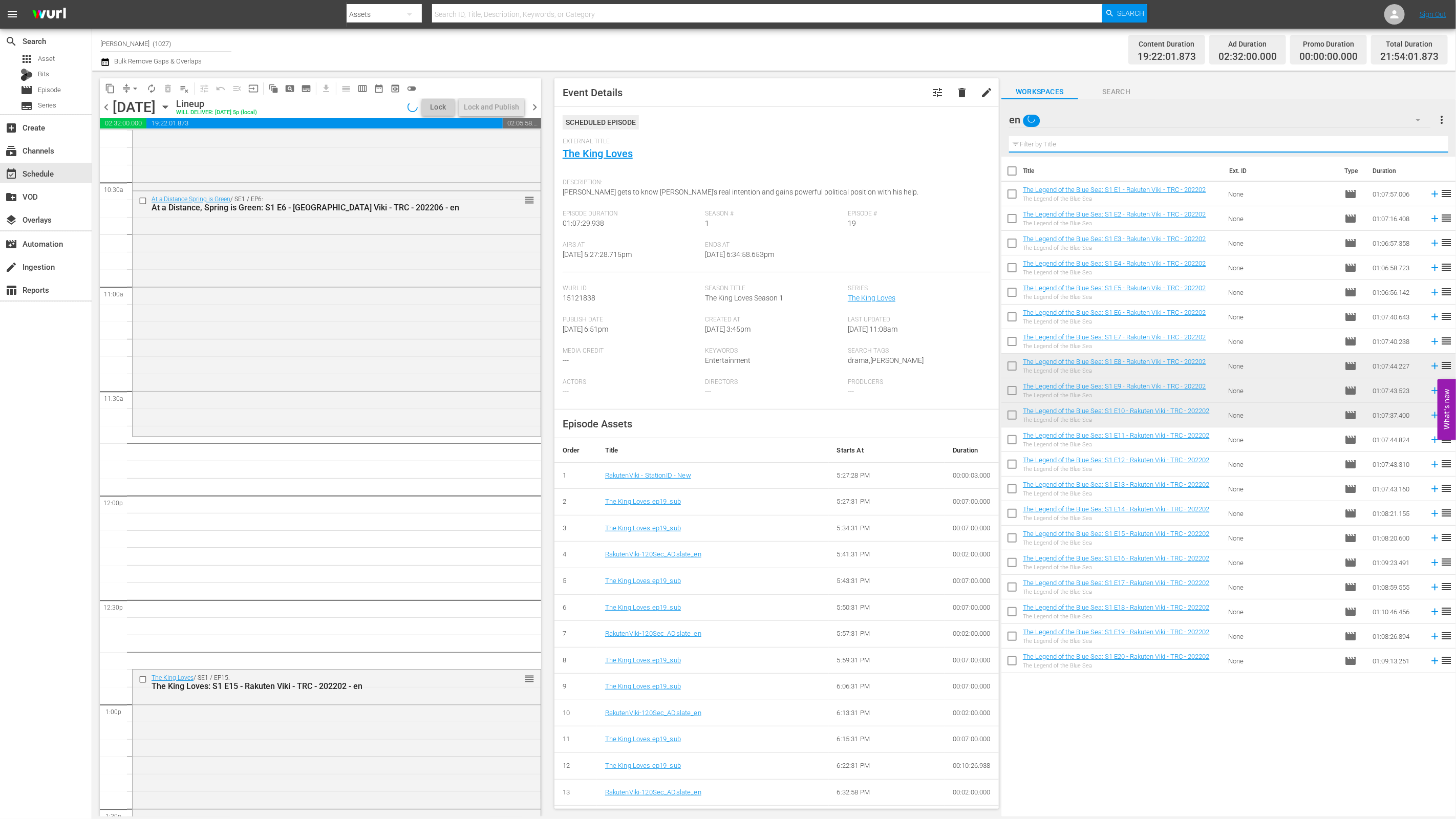
click at [720, 144] on input "text" at bounding box center [1229, 144] width 439 height 16
type input "i"
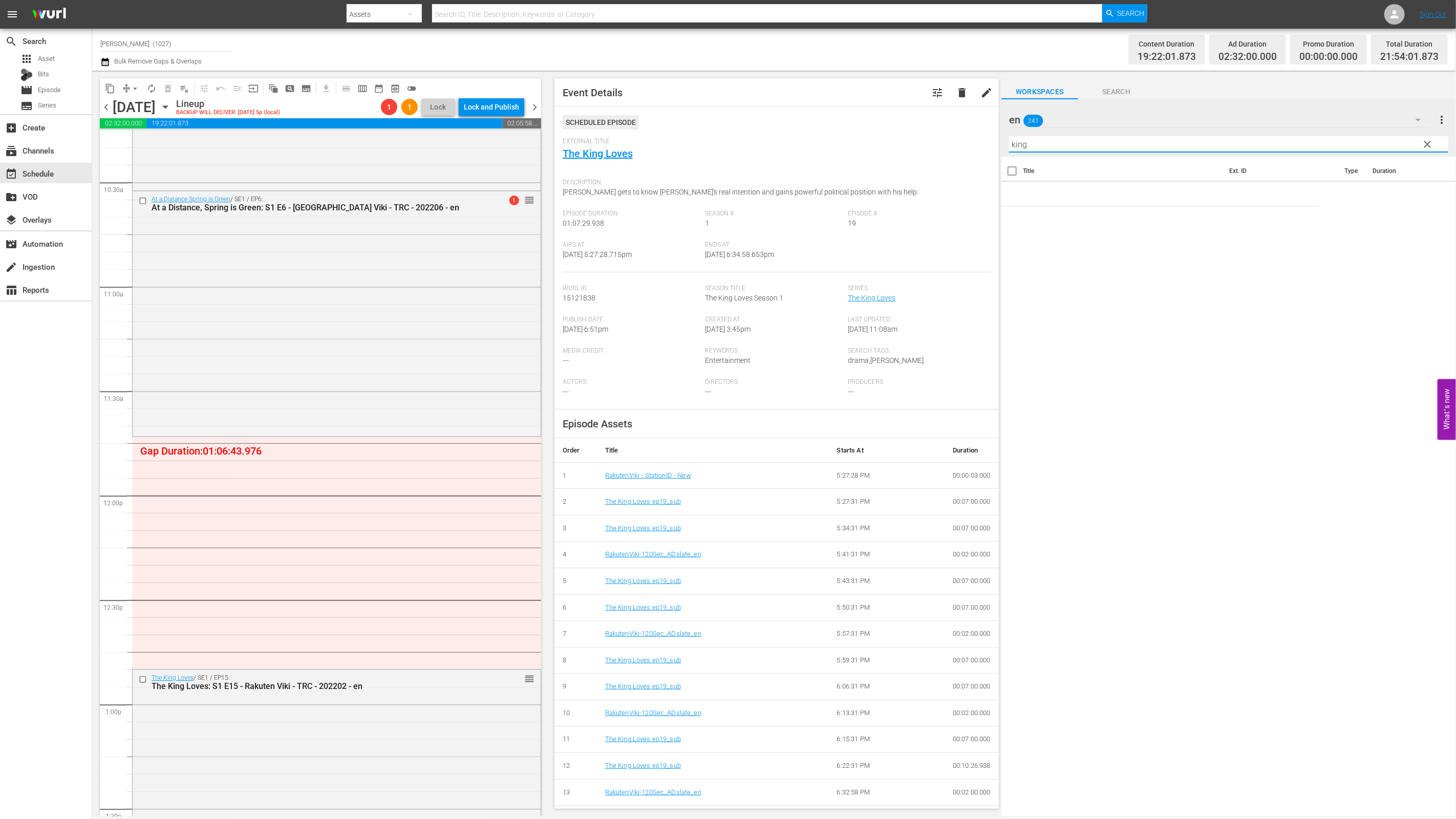
type input "king"
click at [720, 139] on span "clear" at bounding box center [1428, 144] width 13 height 13
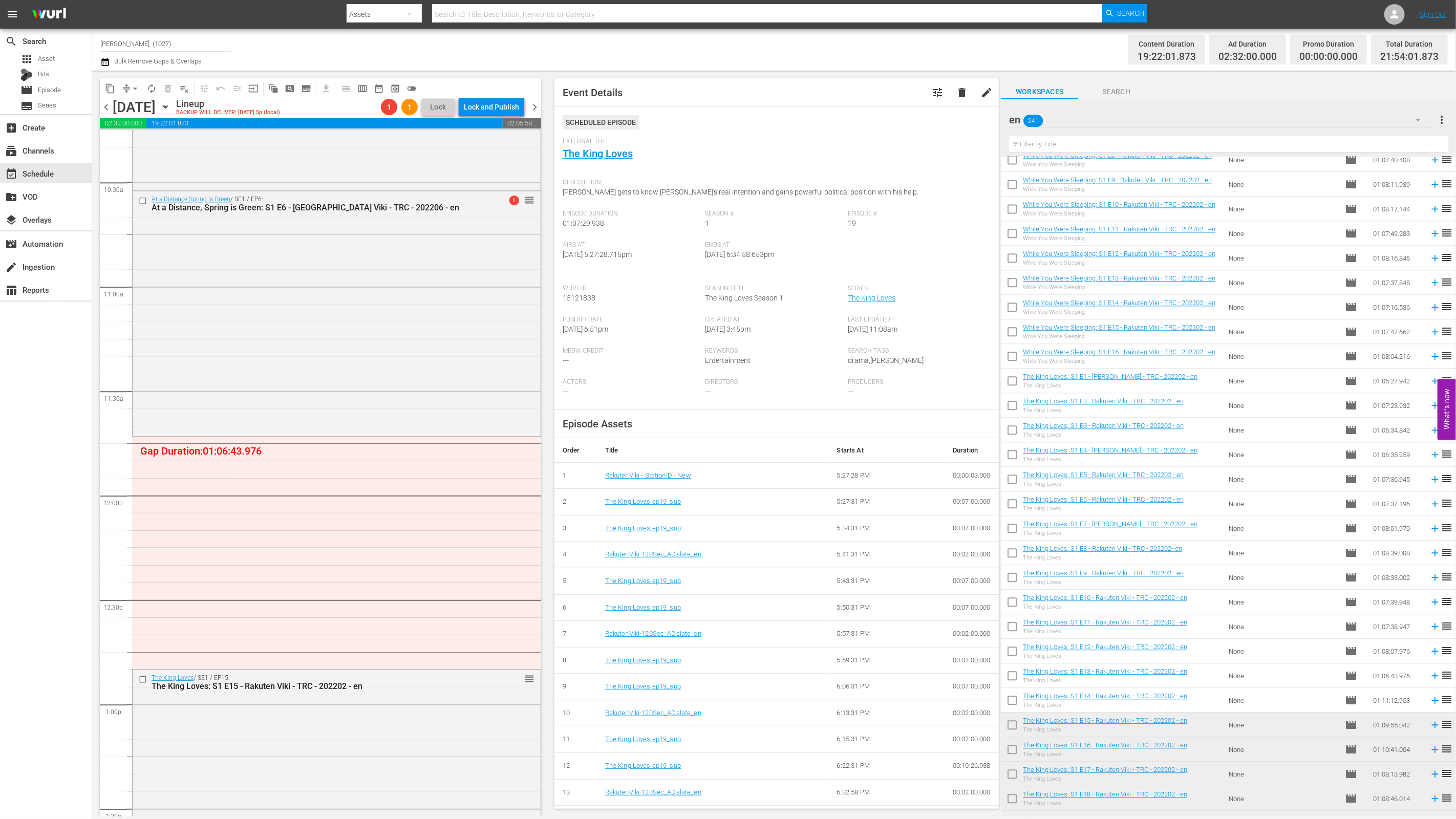
scroll to position [5281, 0]
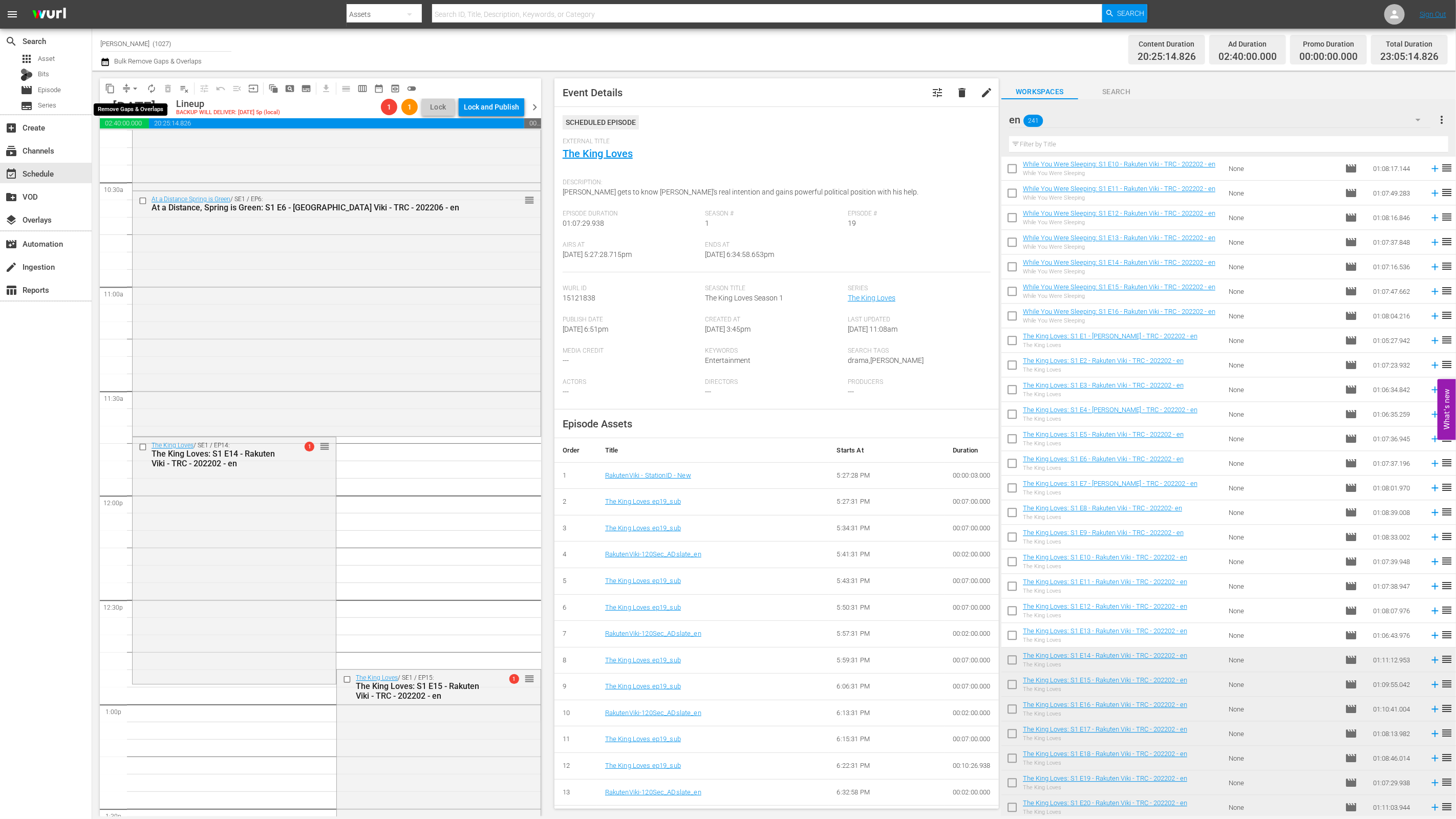
click at [128, 88] on button "arrow_drop_down" at bounding box center [135, 88] width 16 height 16
click at [153, 146] on li "Align to End of Previous Day" at bounding box center [135, 142] width 107 height 17
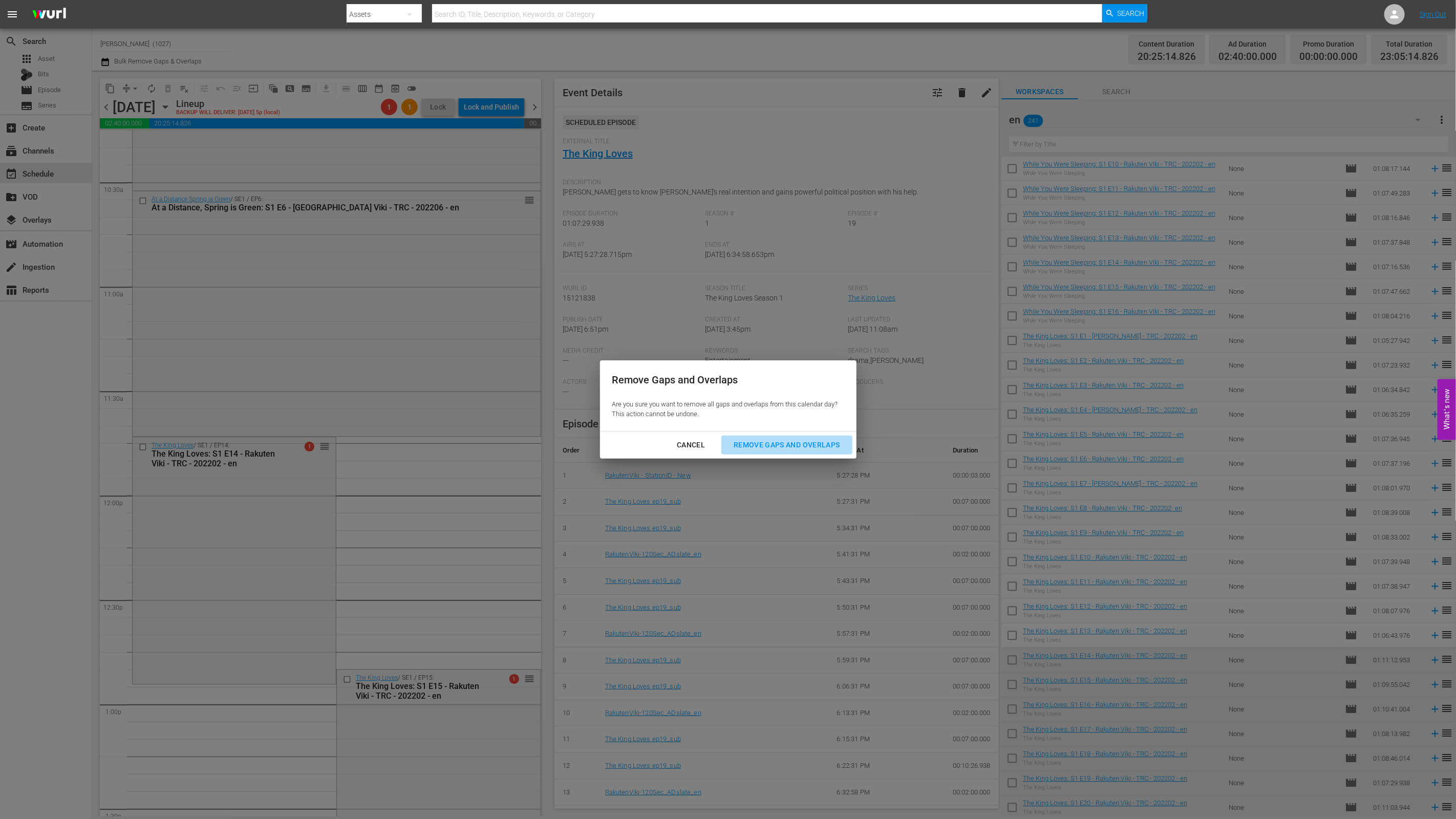
click at [720, 452] on button "Remove Gaps and Overlaps" at bounding box center [786, 445] width 130 height 19
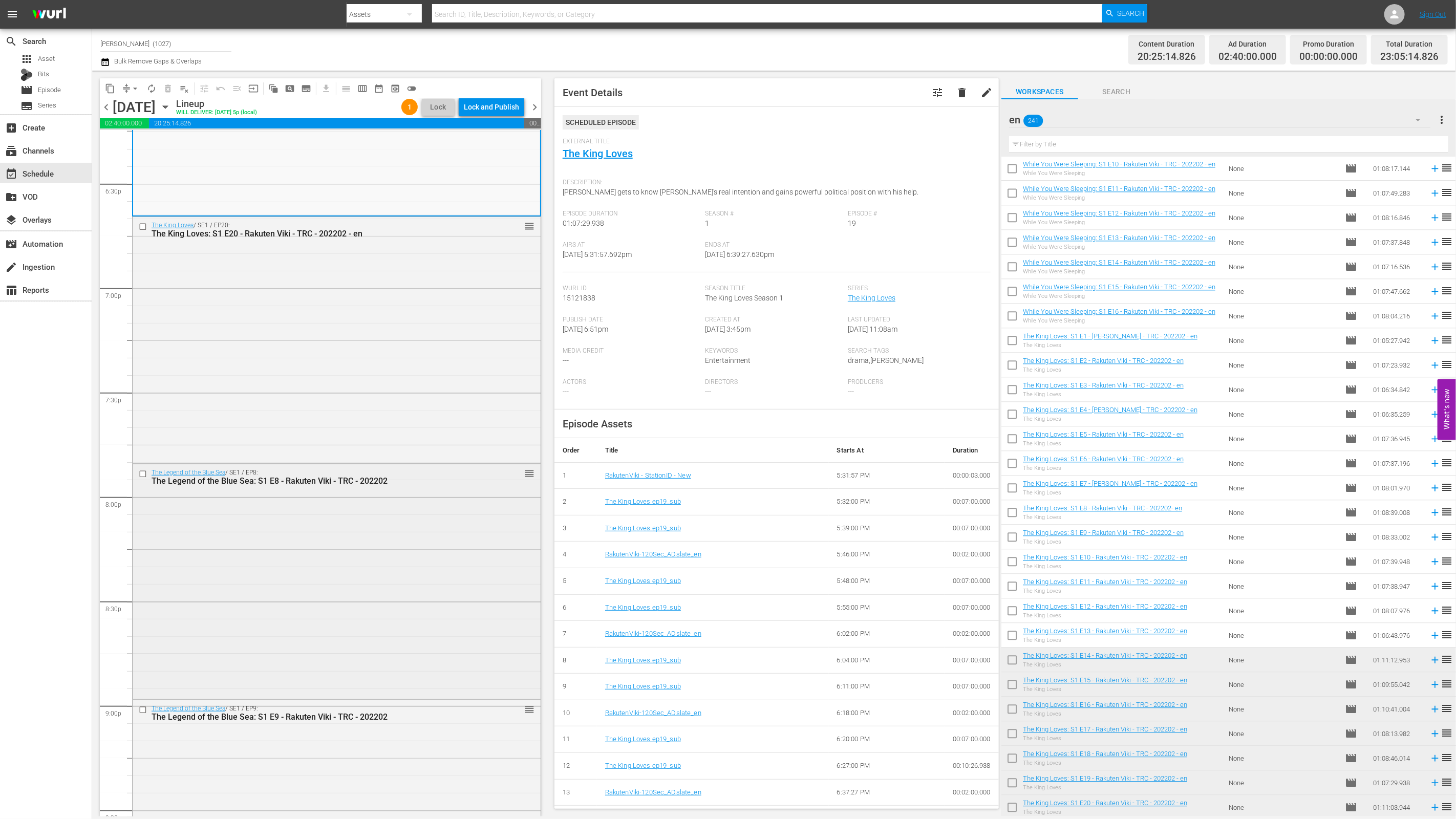
scroll to position [4324, 0]
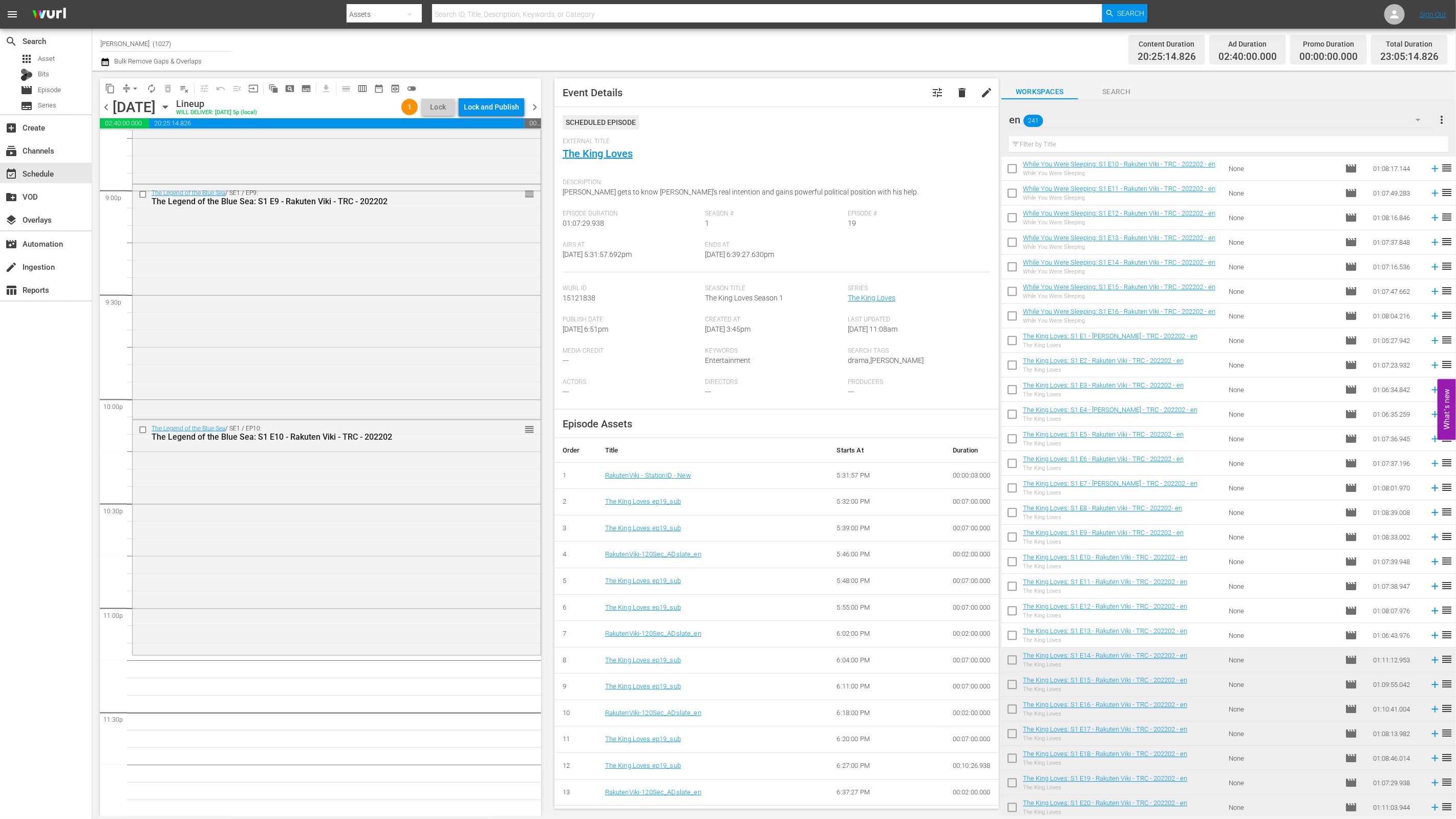
click at [720, 119] on div "en 241" at bounding box center [1220, 119] width 422 height 29
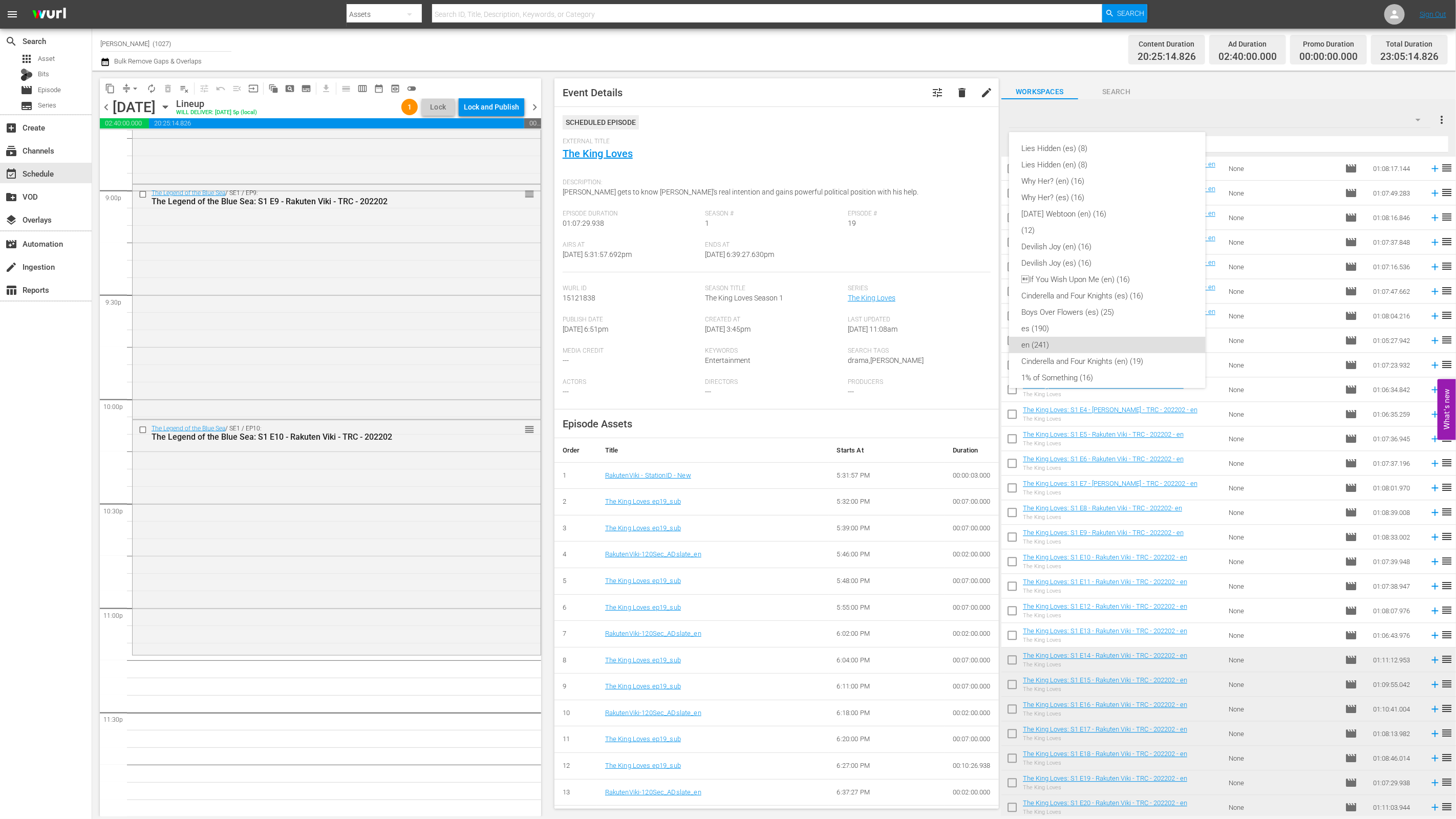
scroll to position [187, 0]
click at [720, 252] on div "The Legend of the Blue Sea (en) (20)" at bounding box center [1107, 255] width 172 height 16
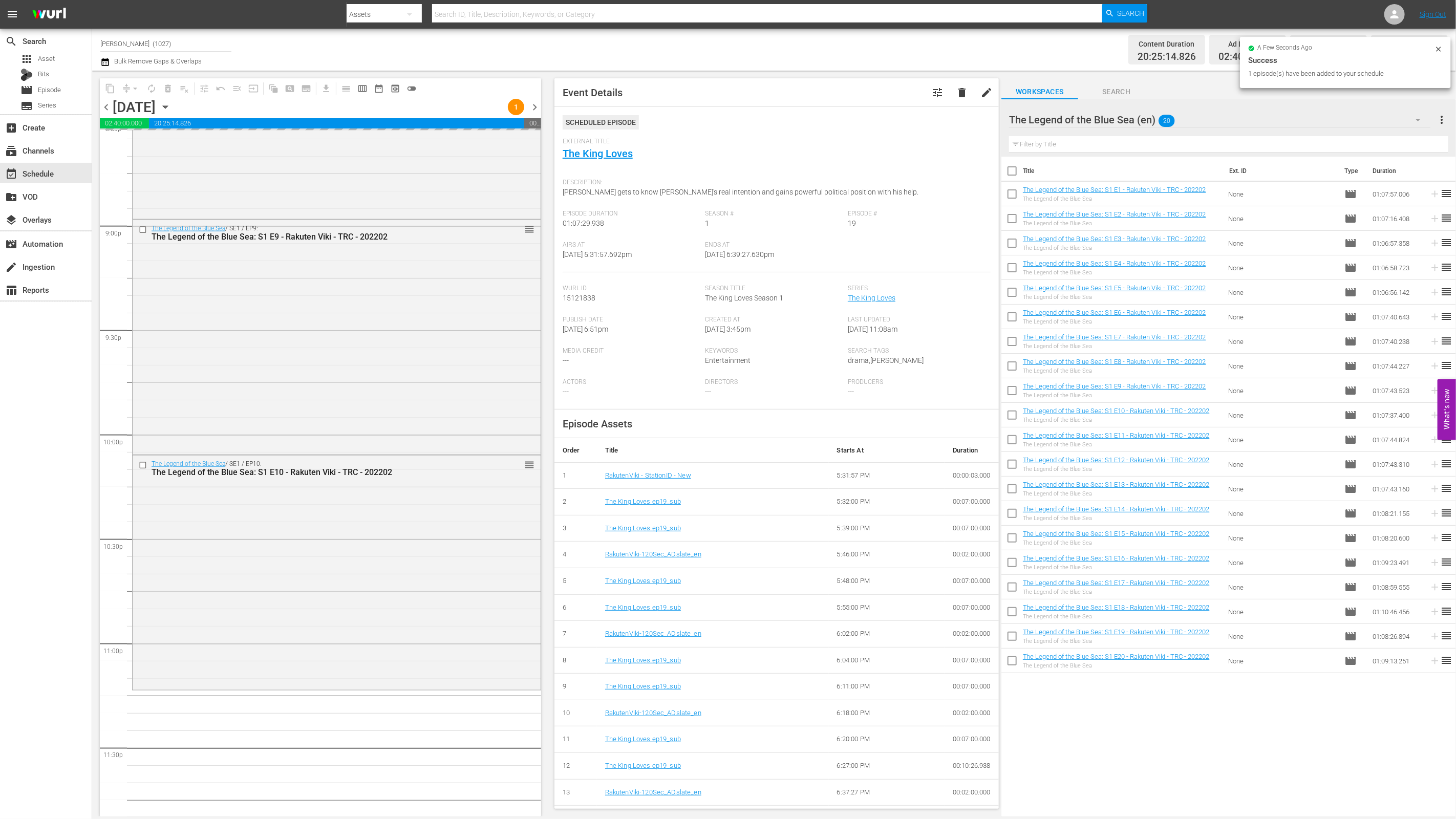
scroll to position [4324, 0]
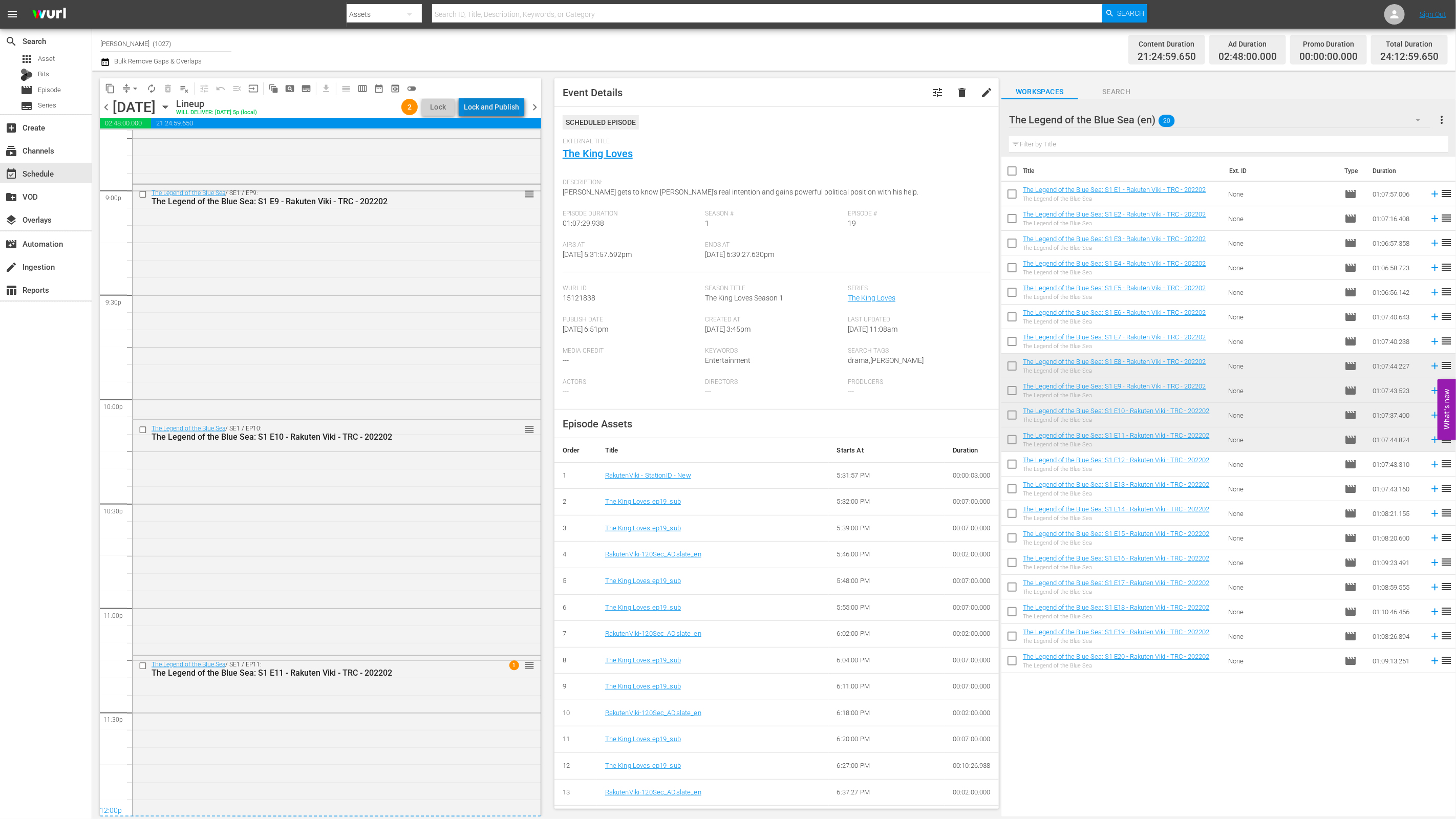
click at [501, 98] on div "Lock and Publish" at bounding box center [491, 107] width 55 height 18
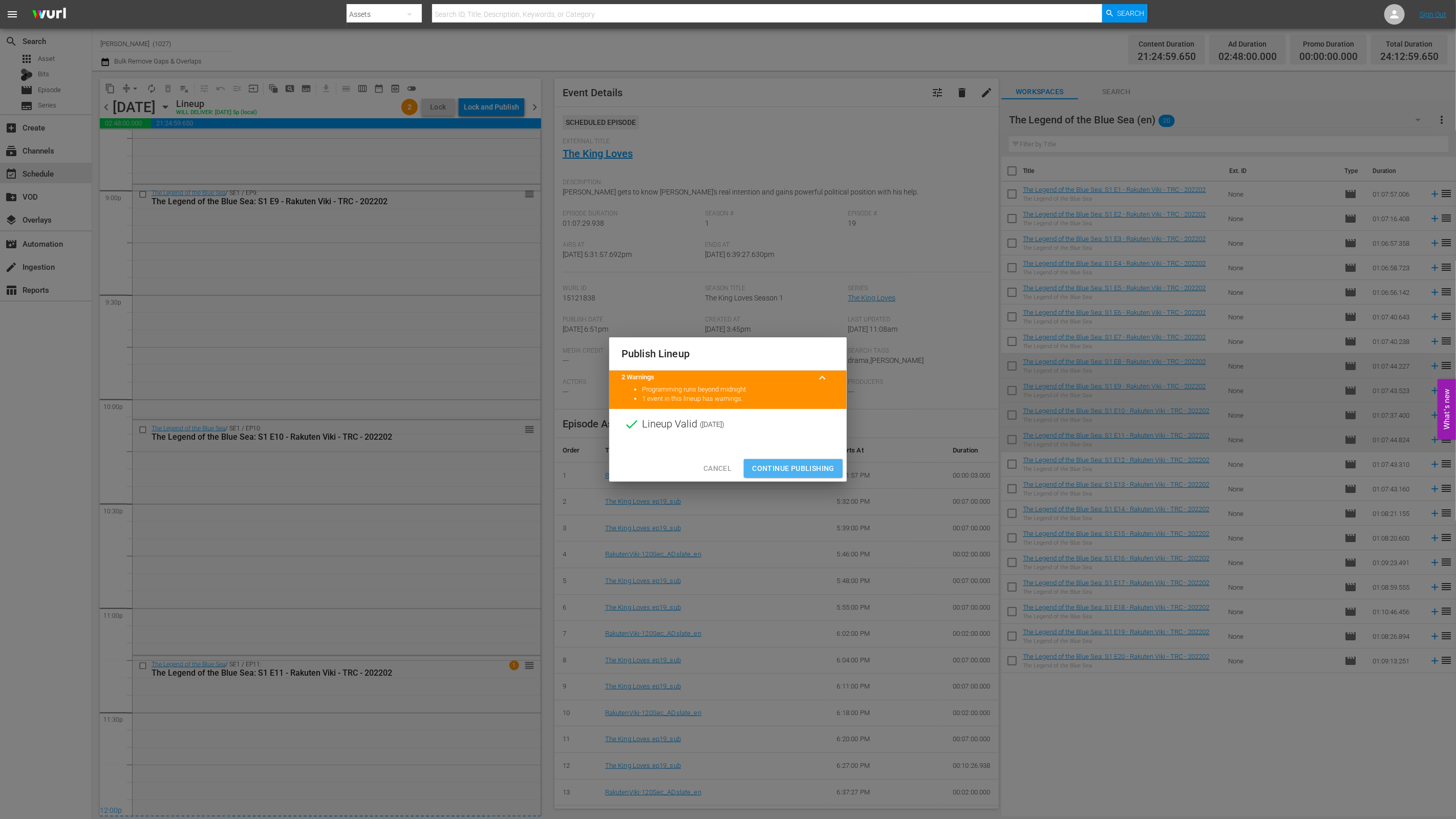
click at [720, 464] on span "Continue Publishing" at bounding box center [793, 468] width 82 height 13
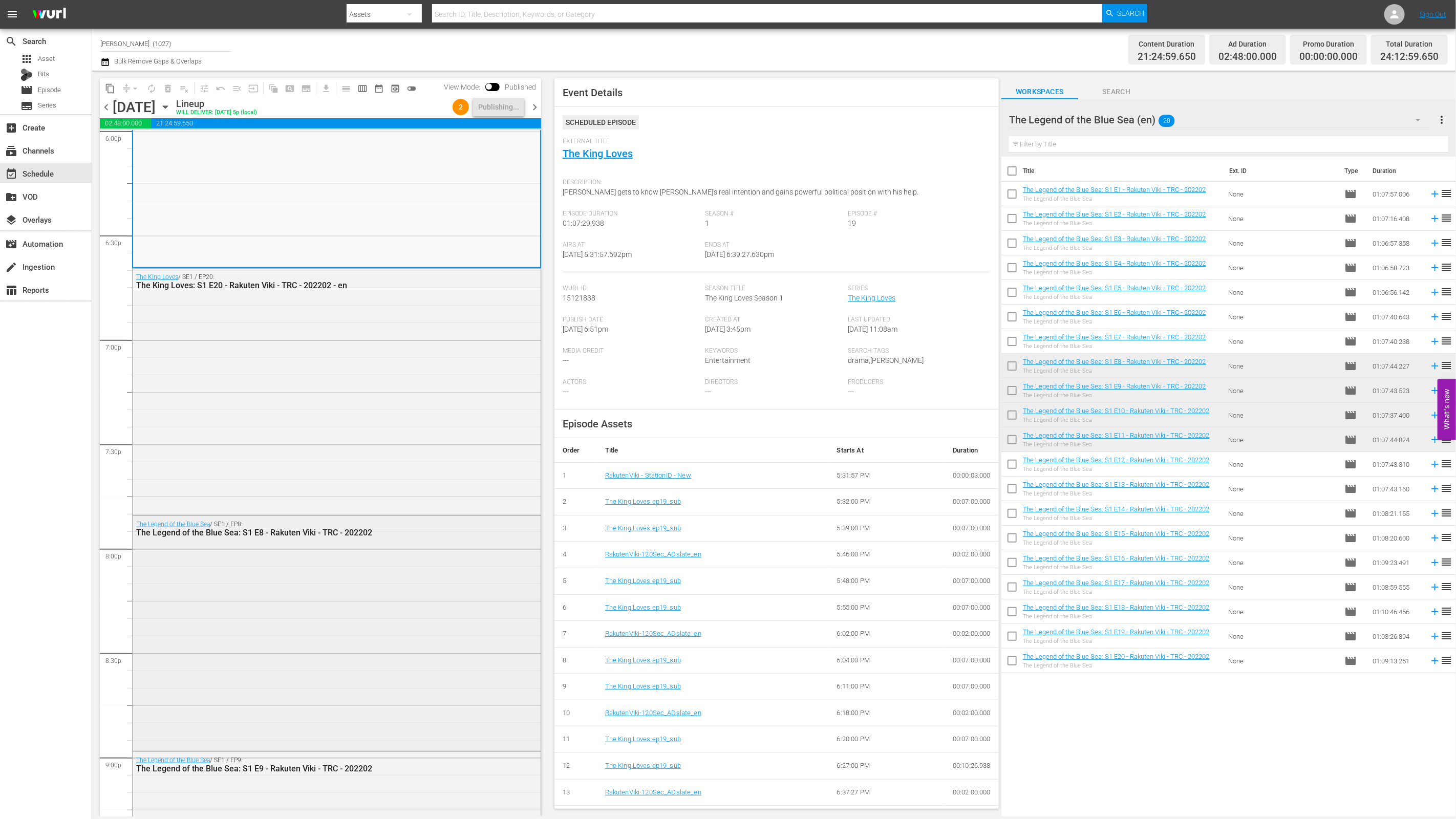
scroll to position [4398, 0]
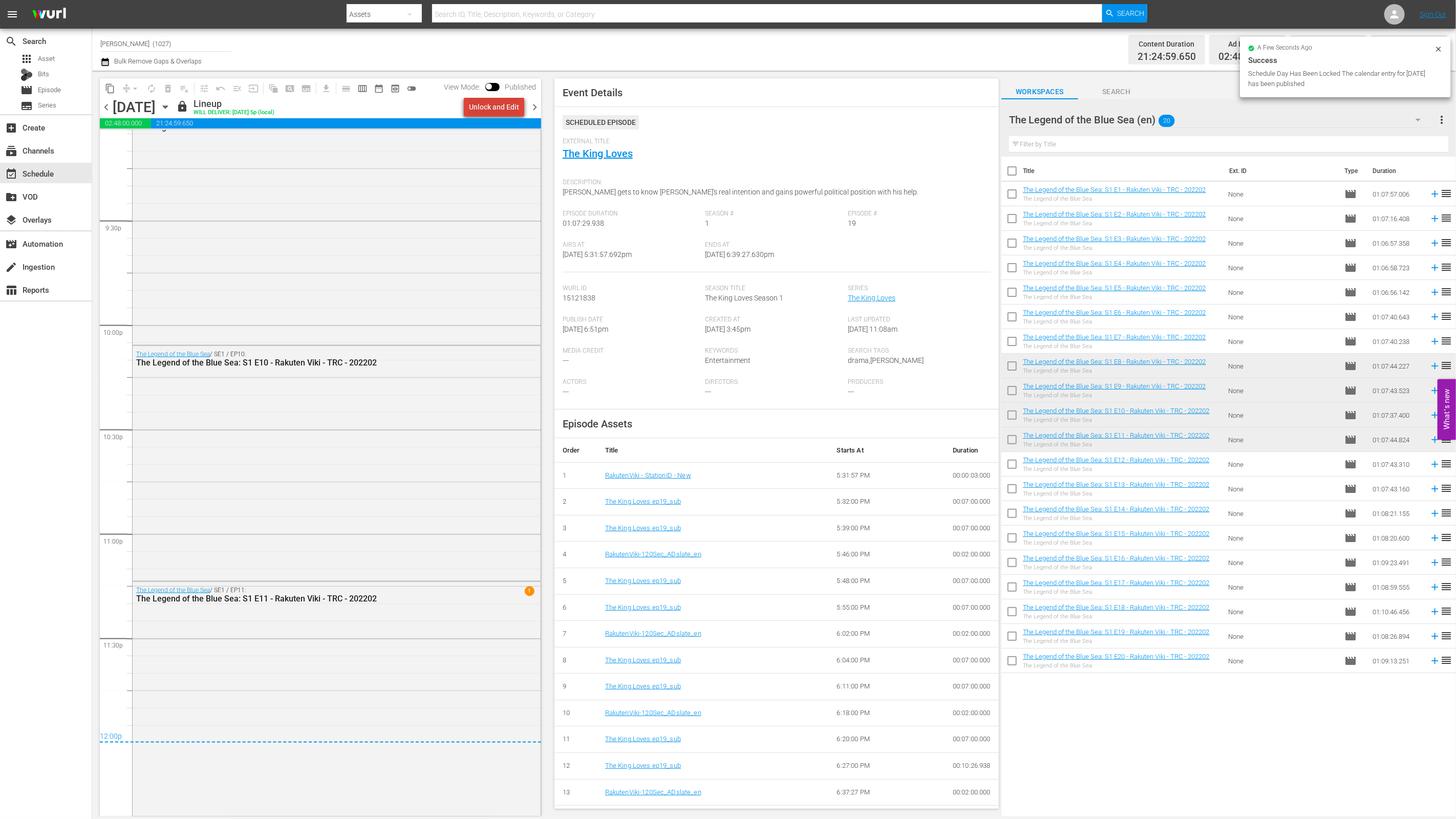
click at [508, 115] on div "Unlock and Edit" at bounding box center [494, 107] width 50 height 18
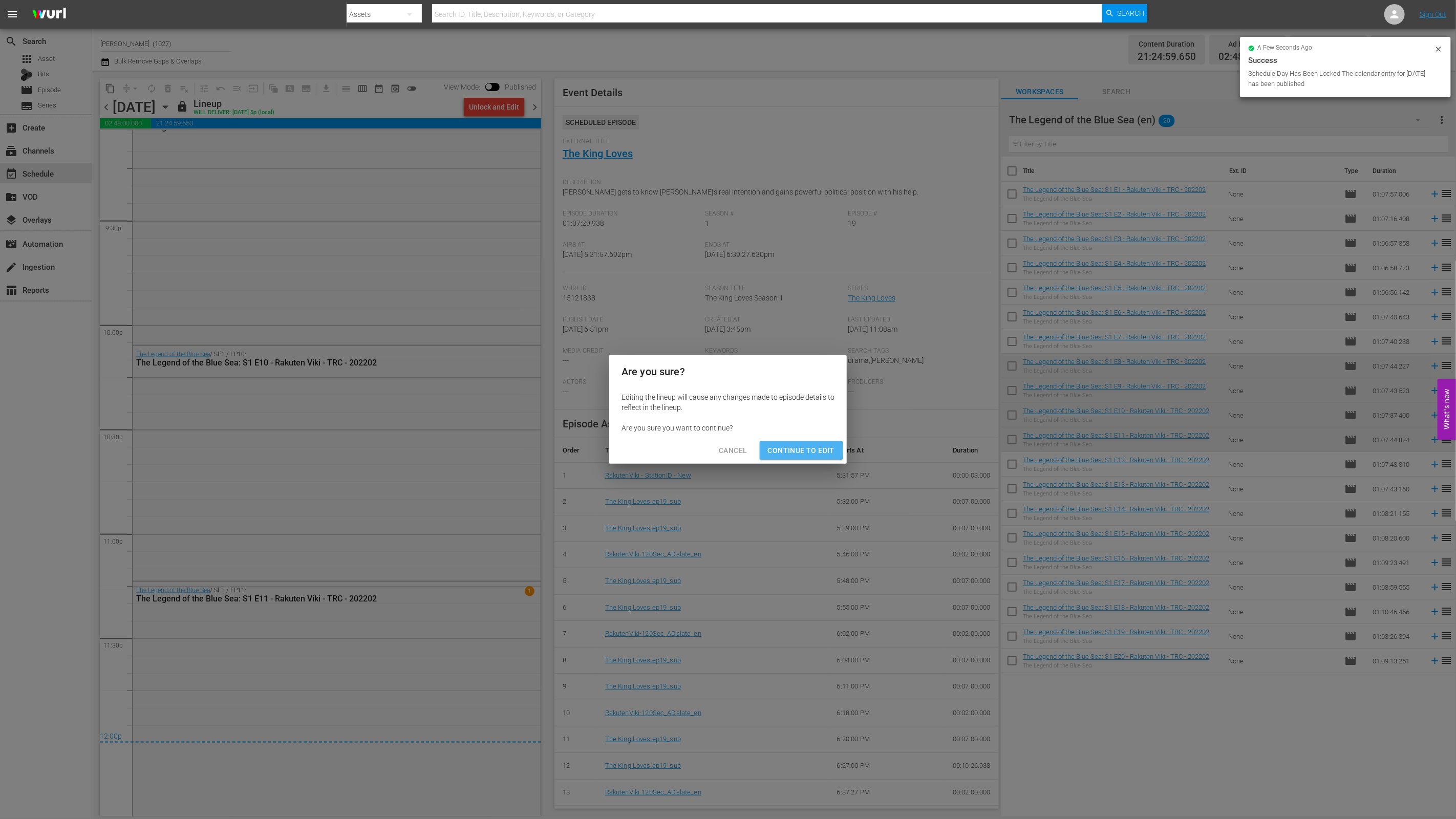
click at [720, 450] on span "Continue to Edit" at bounding box center [801, 450] width 66 height 13
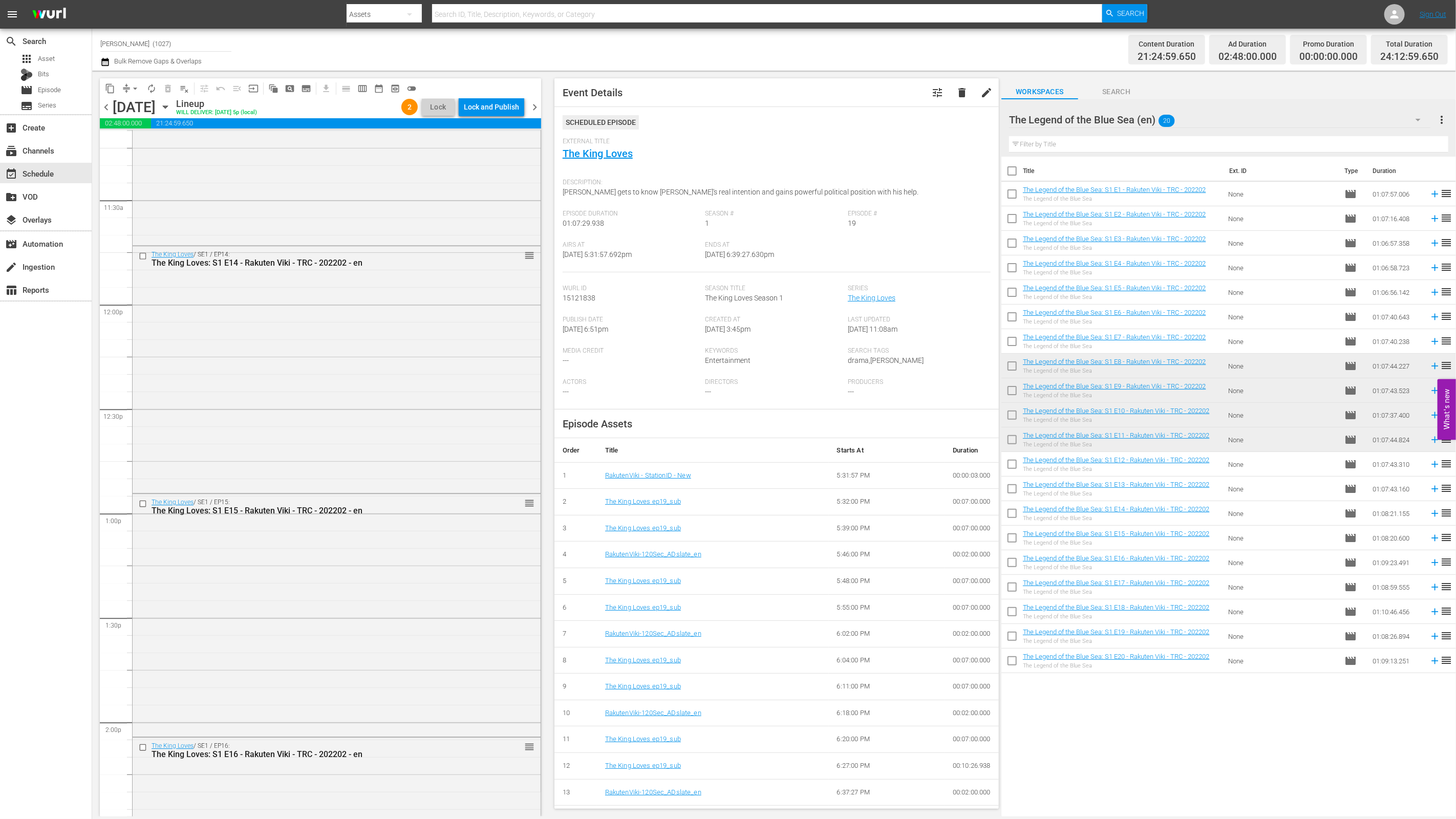
scroll to position [2214, 0]
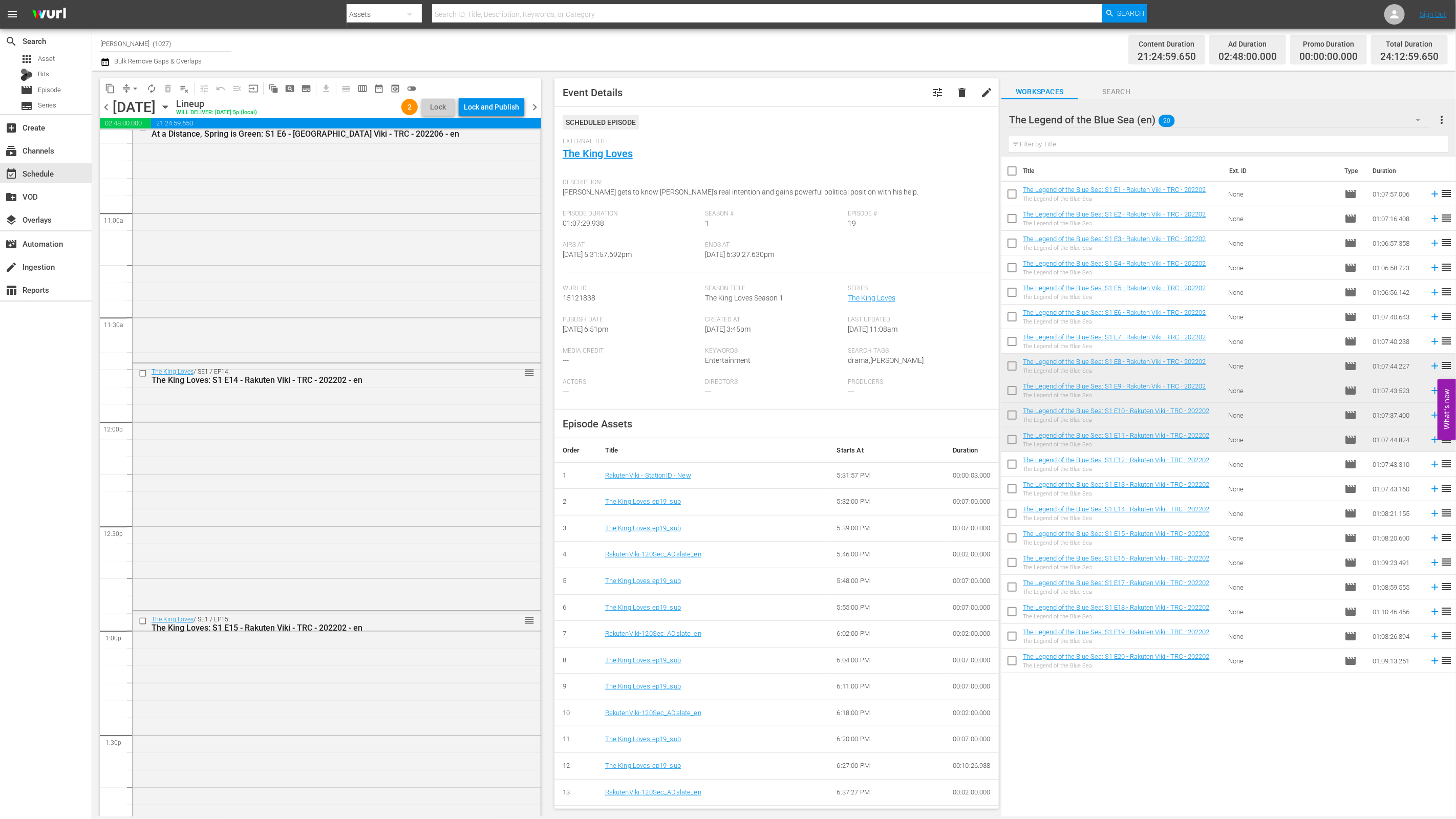
click at [288, 466] on div "The King Loves / SE1 / EP14: The King Loves: S1 E14 - Rakuten Viki - TRC - 2022…" at bounding box center [336, 485] width 408 height 245
click at [393, 726] on div "The King Loves / SE1 / EP15: The King Loves: S1 E15 - Rakuten Viki - TRC - 2022…" at bounding box center [336, 731] width 408 height 240
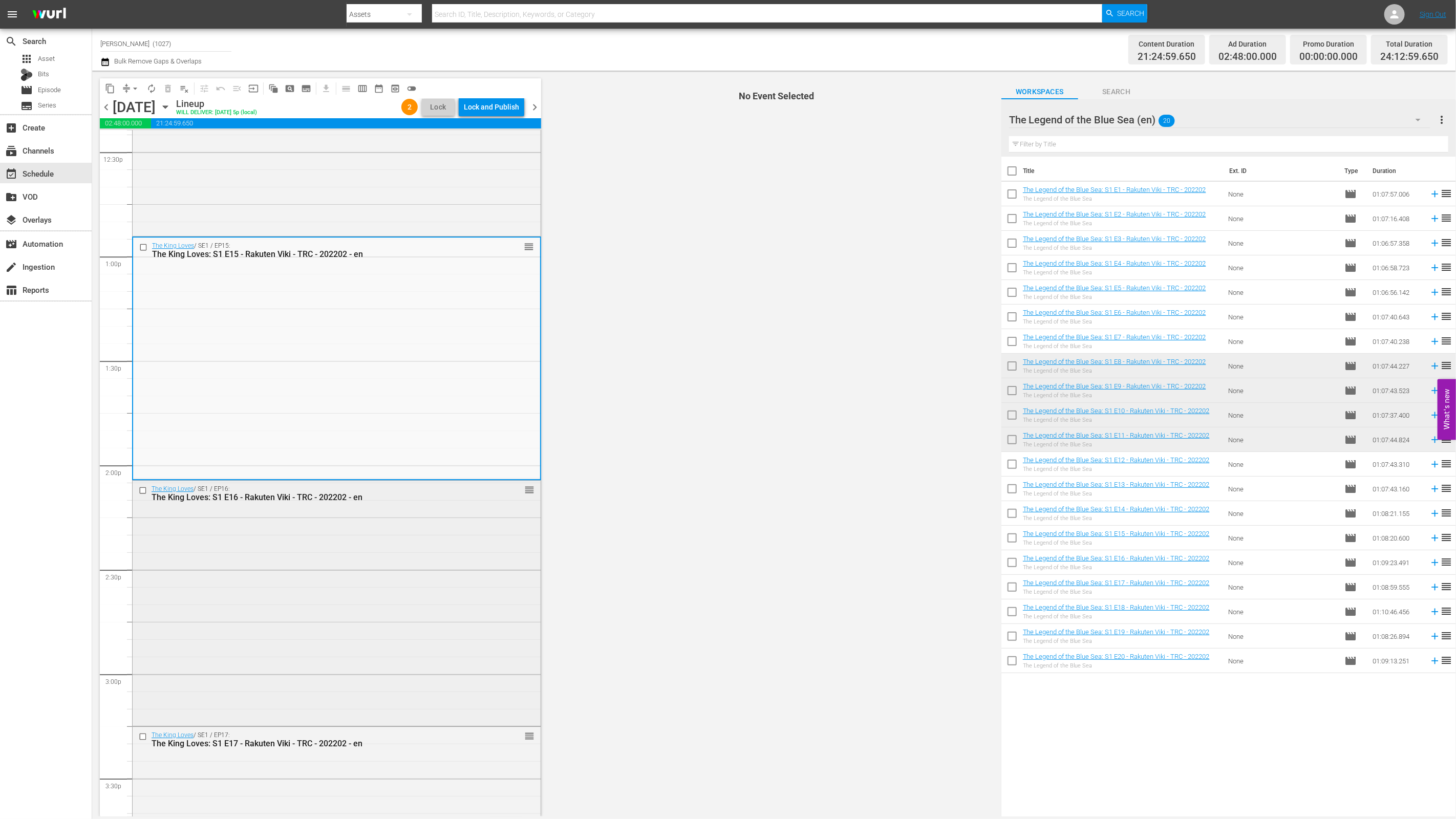
scroll to position [2647, 0]
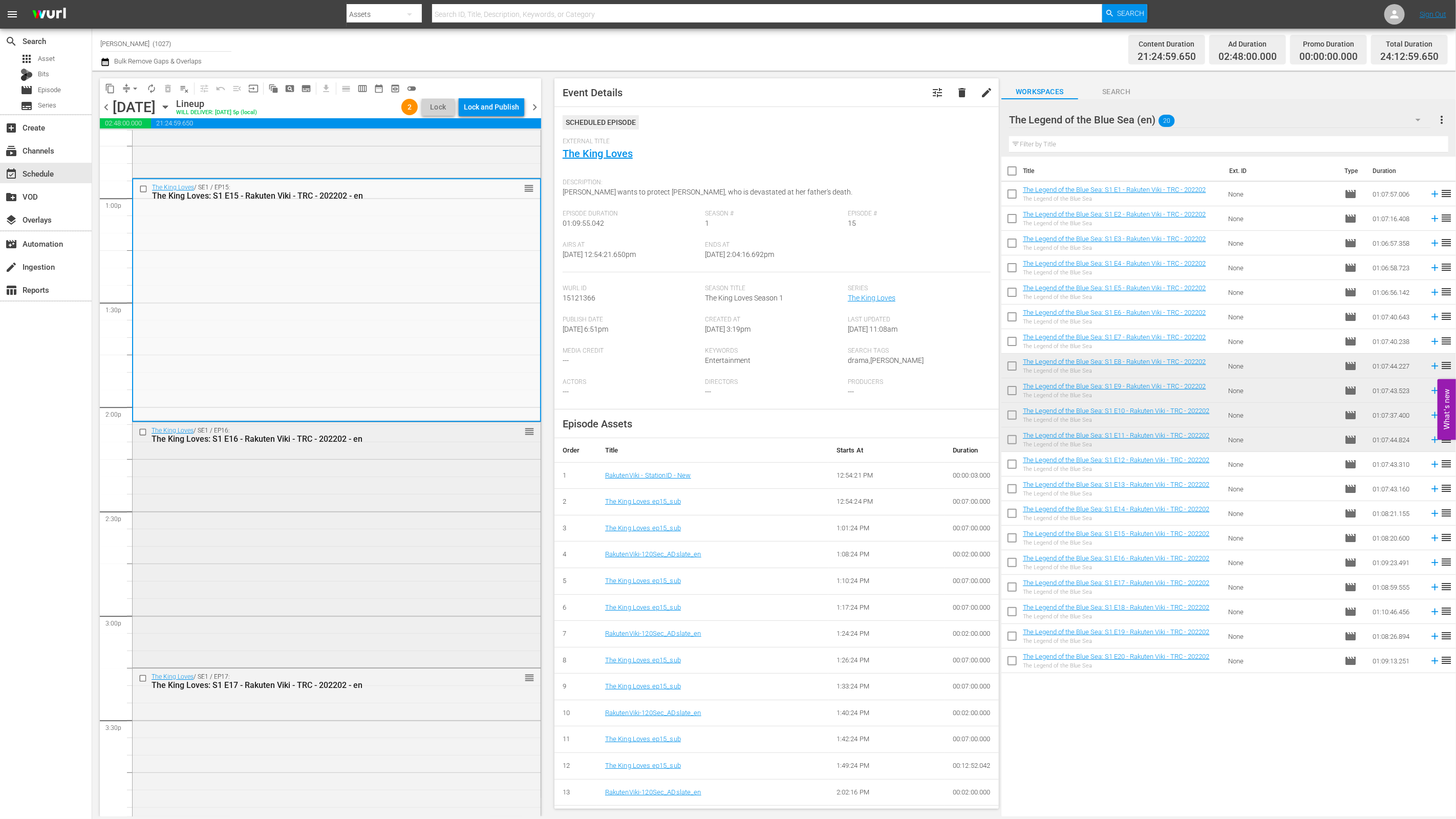
click at [365, 516] on div "The King Loves / SE1 / EP16: The King Loves: S1 E16 - Rakuten Viki - TRC - 2022…" at bounding box center [336, 544] width 408 height 243
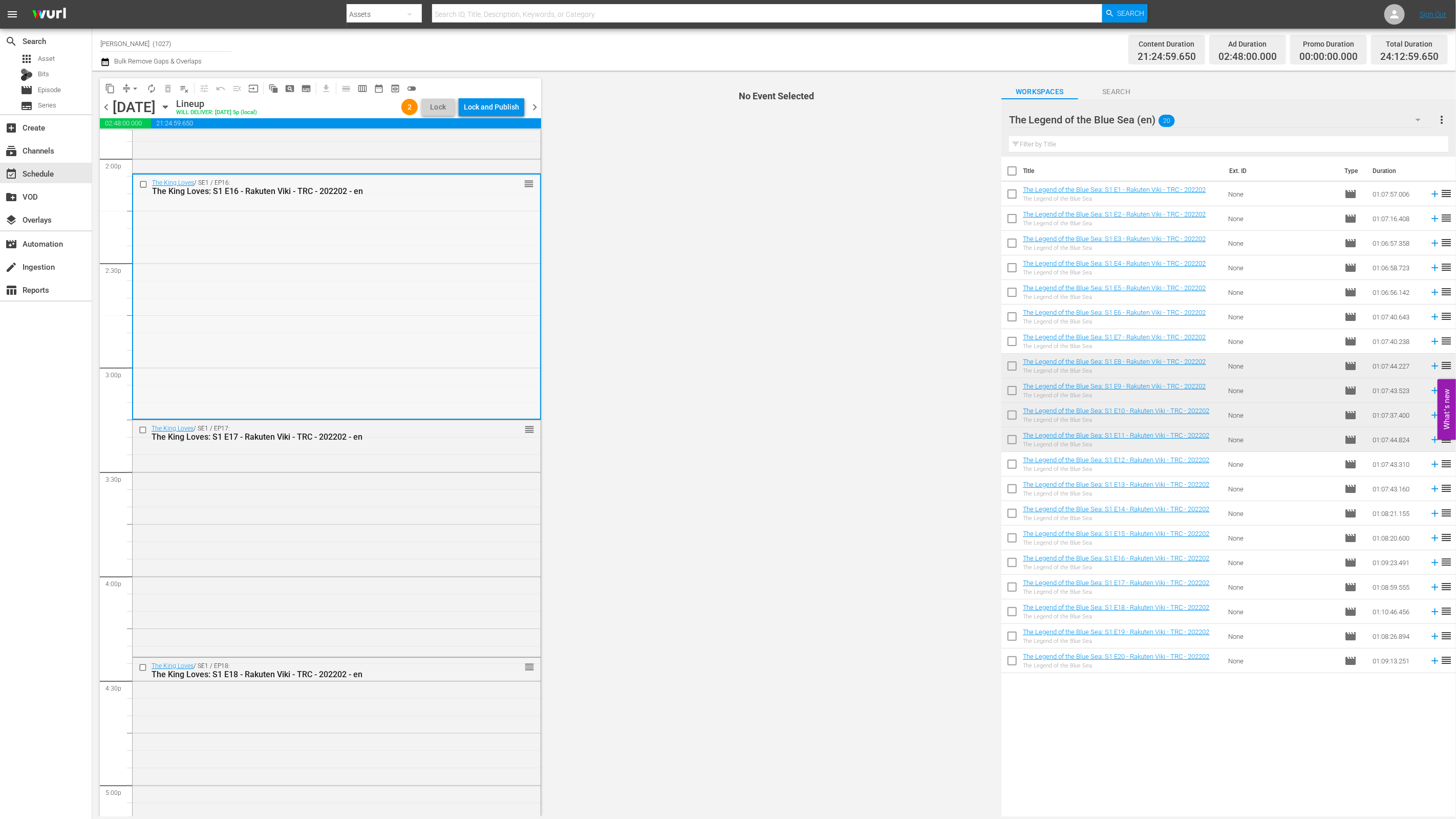
scroll to position [2902, 0]
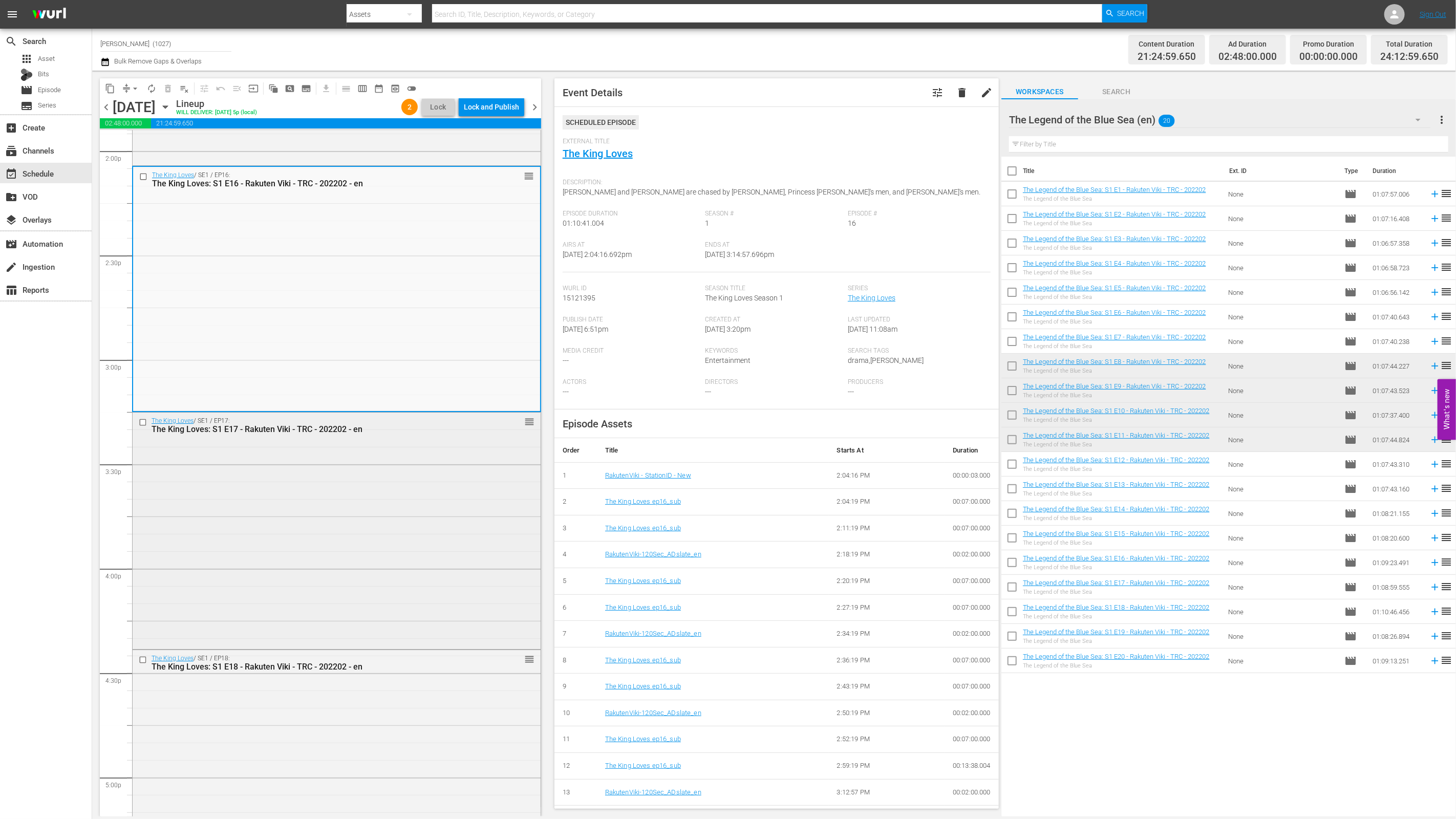
click at [378, 489] on div "The King Loves / SE1 / EP17: The King Loves: S1 E17 - Rakuten Viki - TRC - 2022…" at bounding box center [336, 530] width 408 height 234
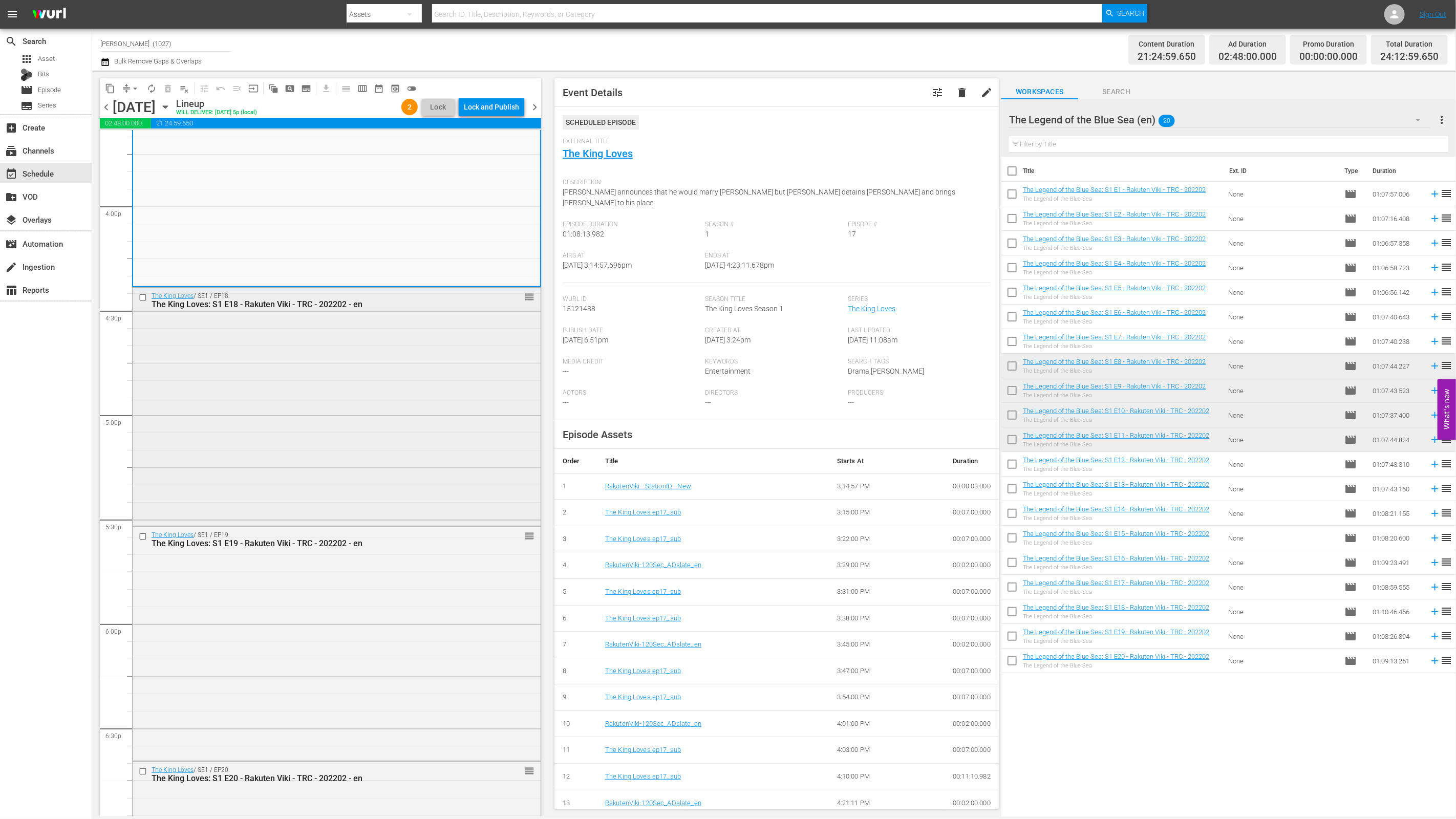
scroll to position [3389, 0]
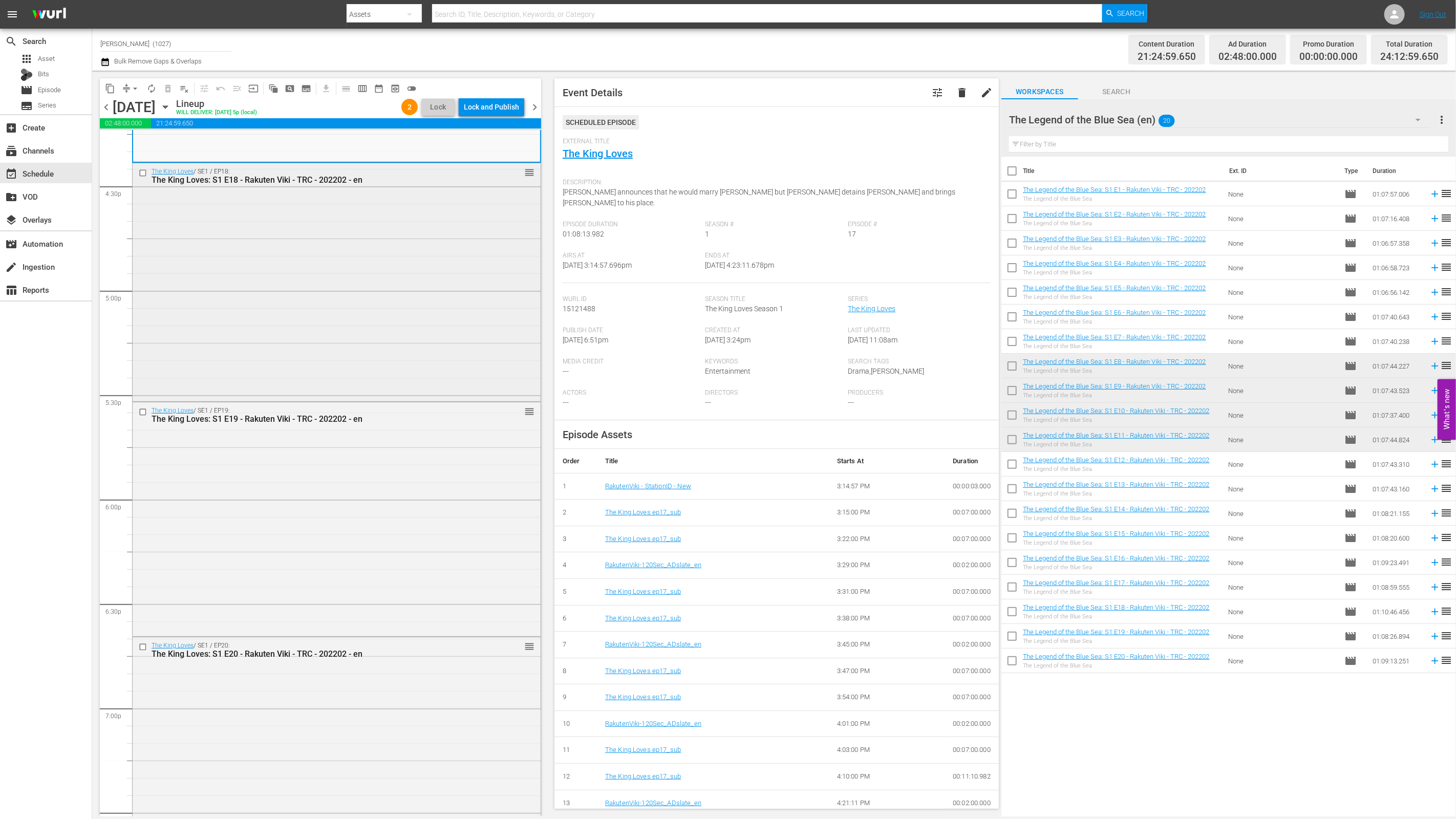
click at [392, 332] on div "The King Loves / SE1 / EP18: The King Loves: S1 E18 - Rakuten Viki - TRC - 2022…" at bounding box center [336, 281] width 408 height 236
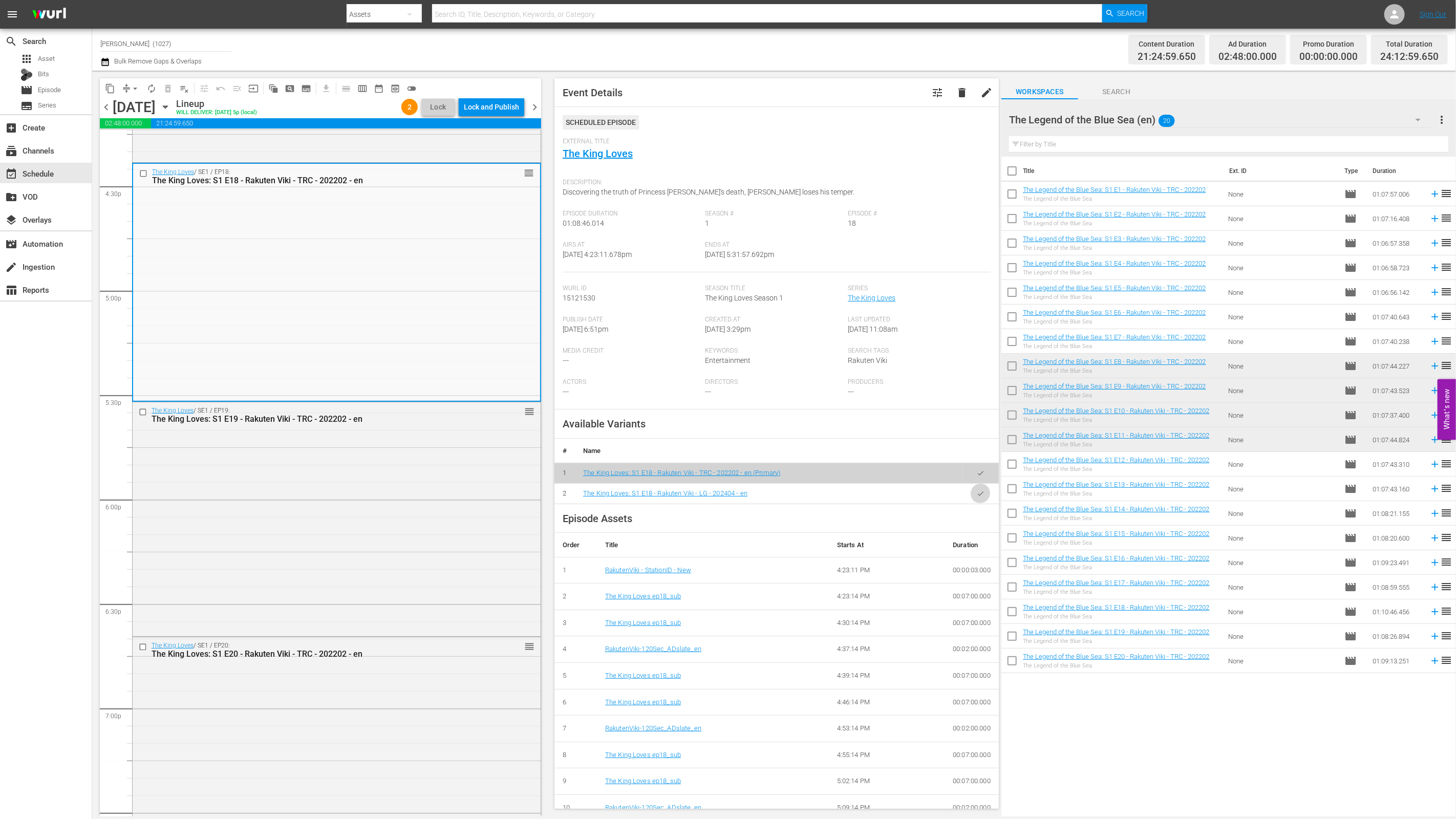
click at [720, 493] on icon "button" at bounding box center [980, 493] width 6 height 4
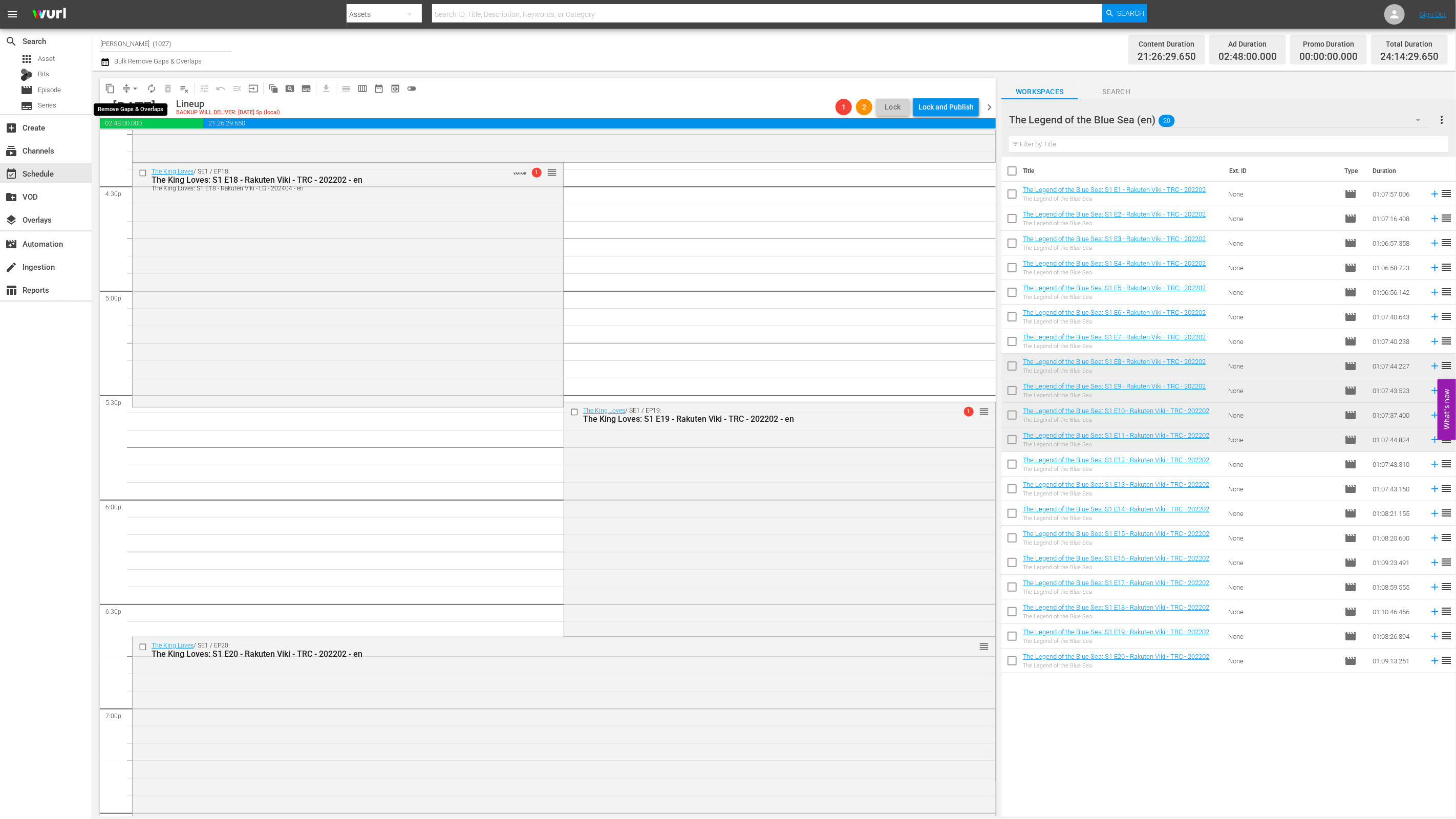
click at [134, 92] on span "arrow_drop_down" at bounding box center [135, 89] width 10 height 10
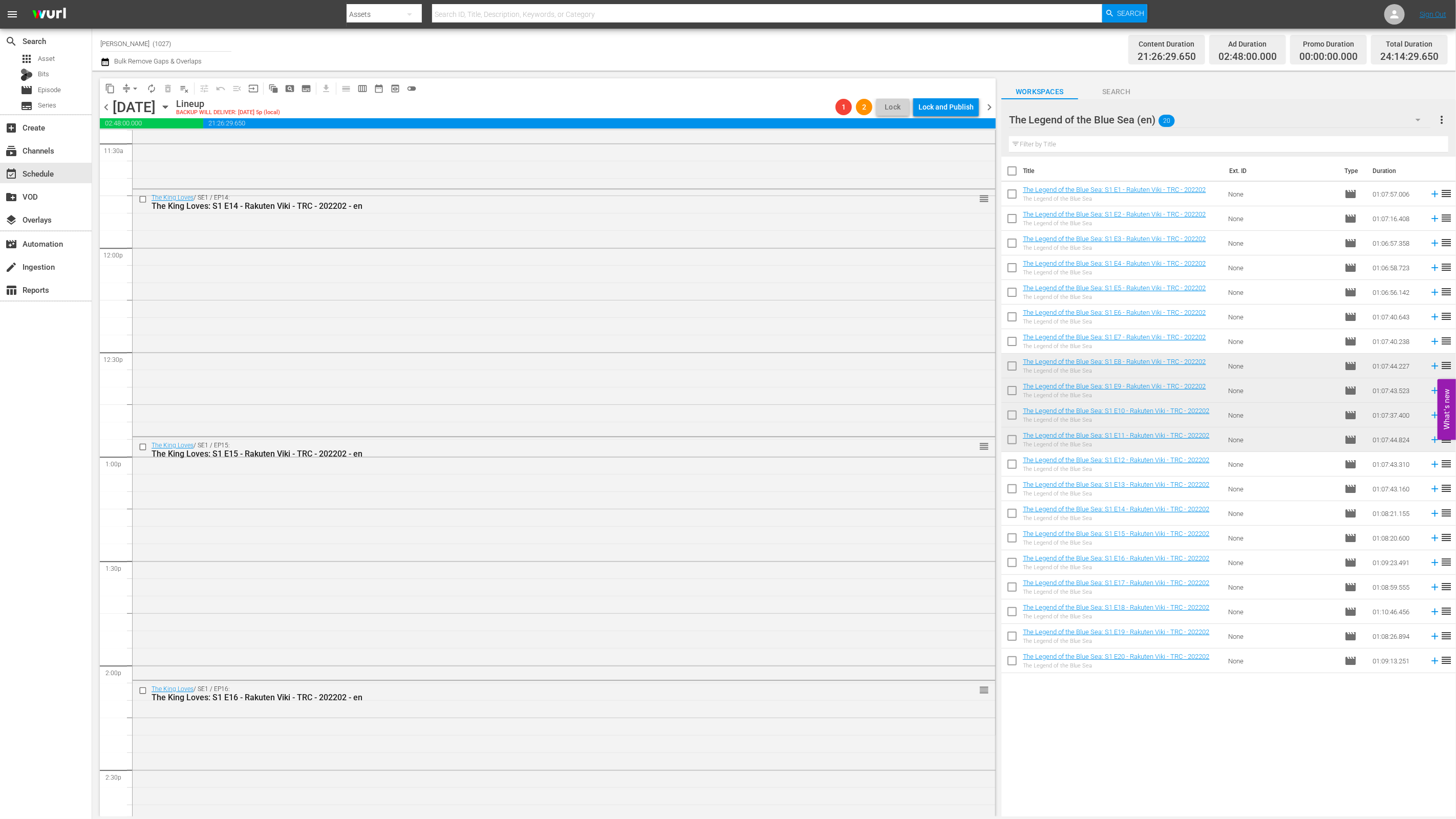
scroll to position [1804, 0]
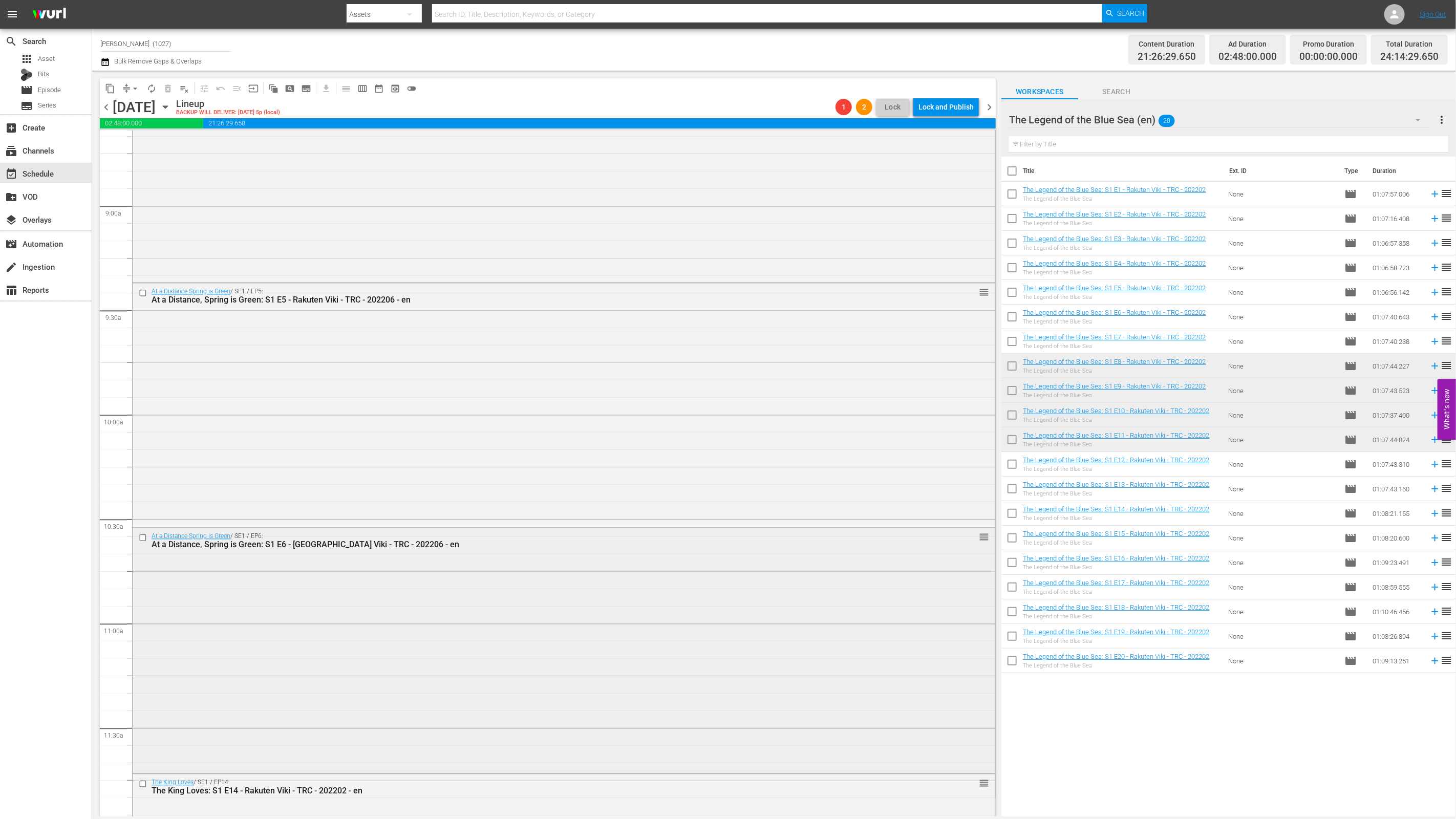
click at [142, 538] on input "checkbox" at bounding box center [144, 537] width 10 height 8
click at [166, 93] on span "delete_forever_outlined" at bounding box center [167, 89] width 10 height 10
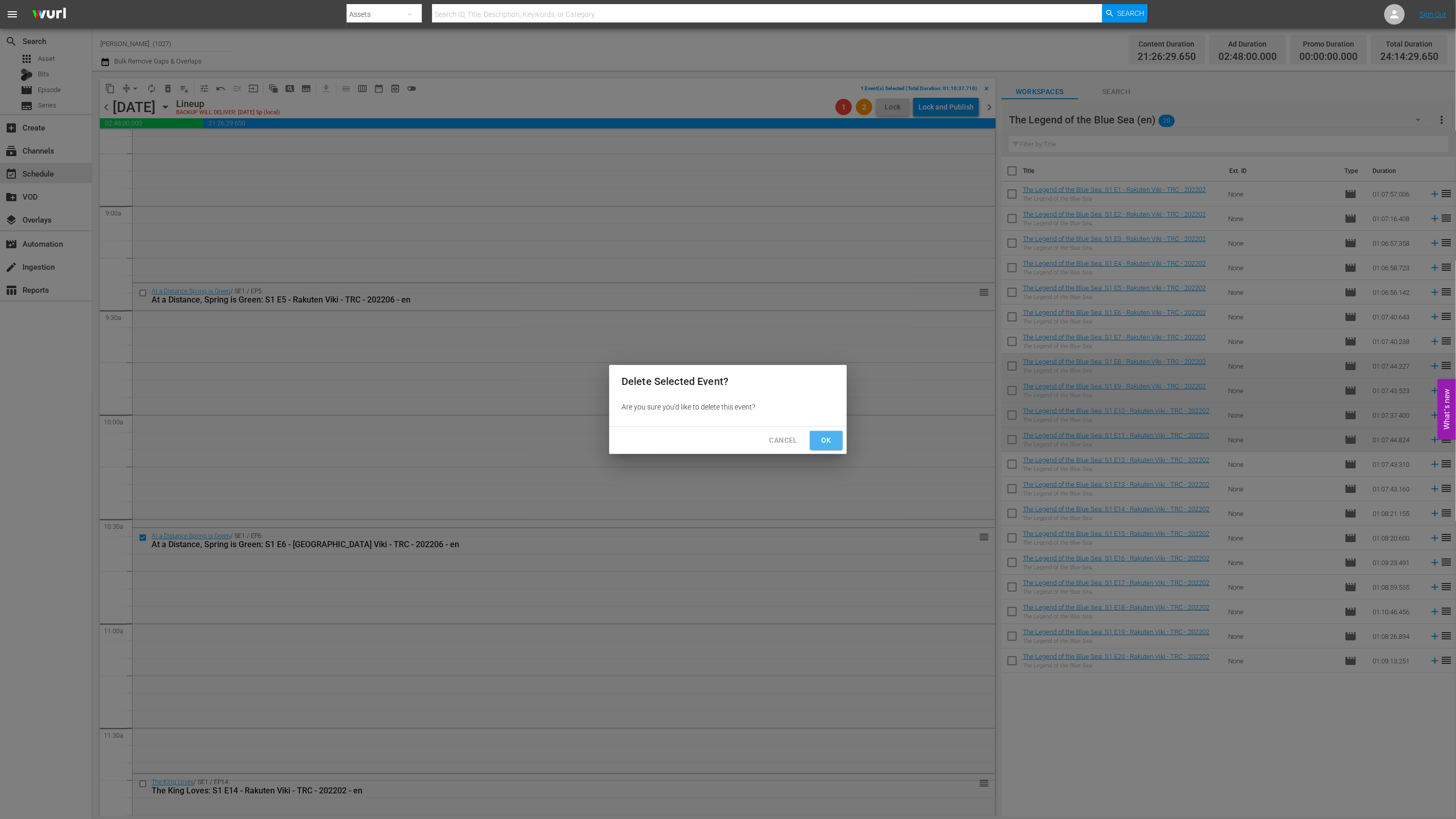
click at [720, 440] on button "Ok" at bounding box center [826, 440] width 33 height 19
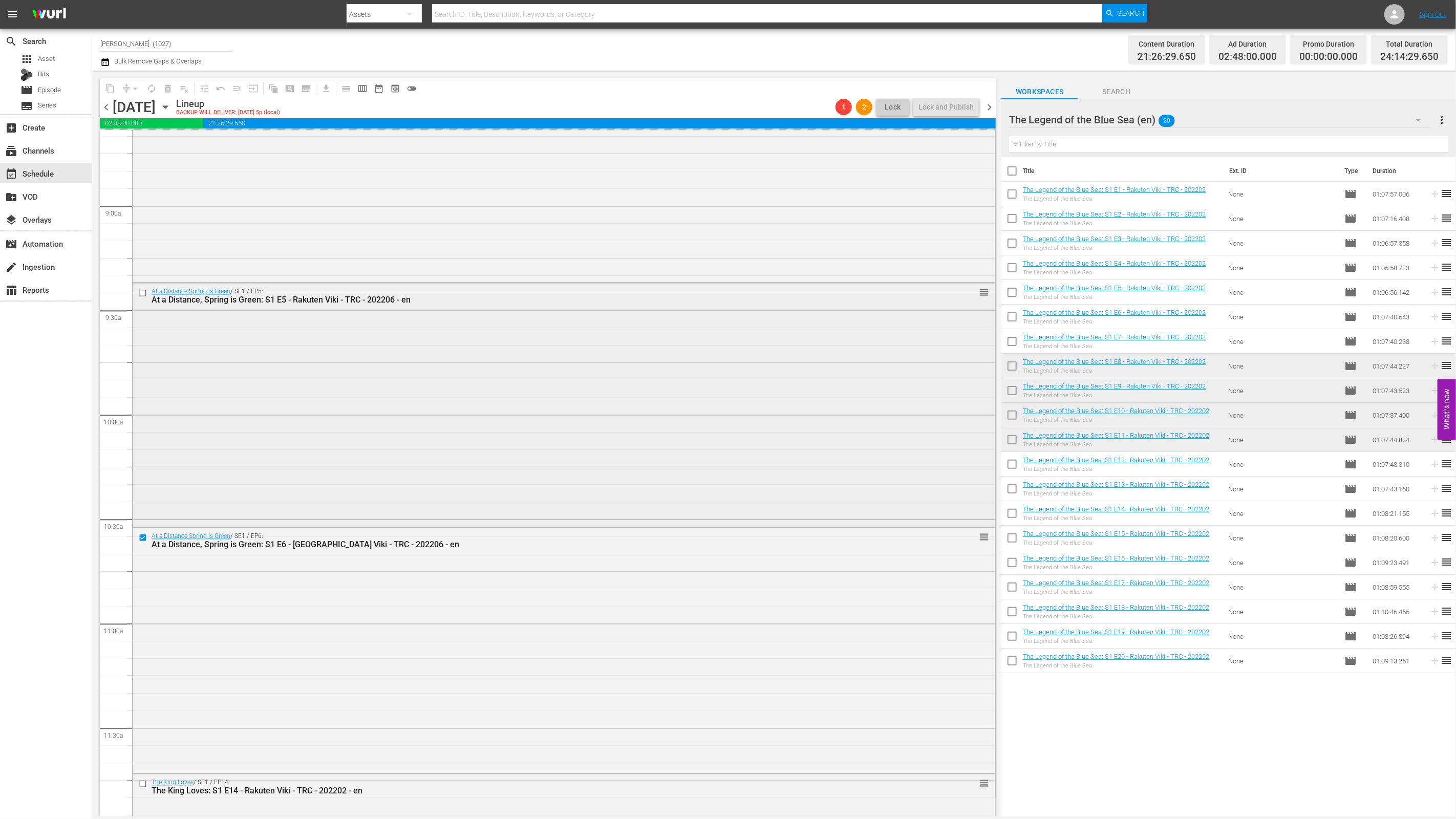
scroll to position [1833, 0]
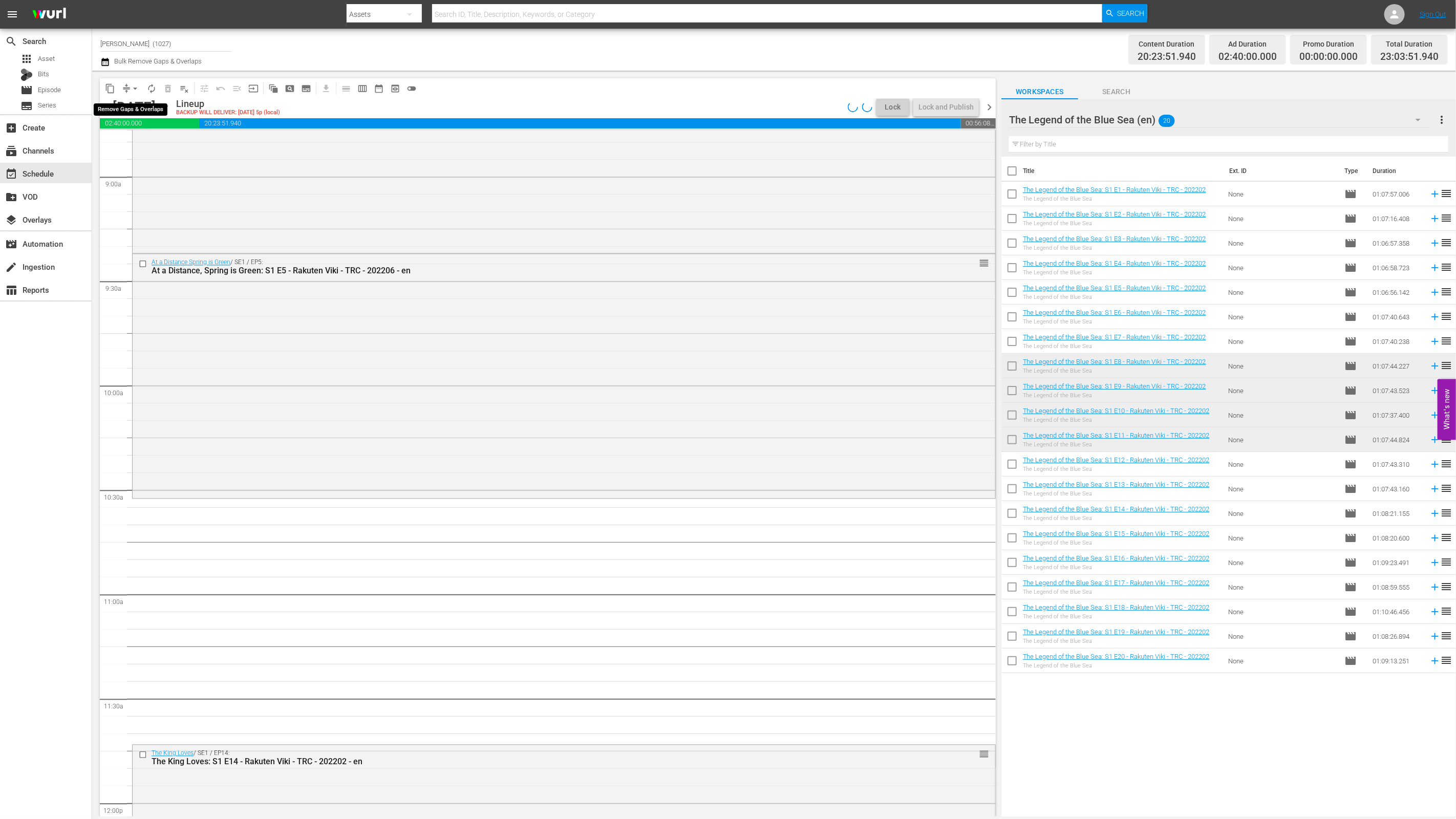
click at [127, 89] on button "arrow_drop_down" at bounding box center [135, 88] width 16 height 16
click at [158, 144] on li "Align to End of Previous Day" at bounding box center [135, 142] width 107 height 17
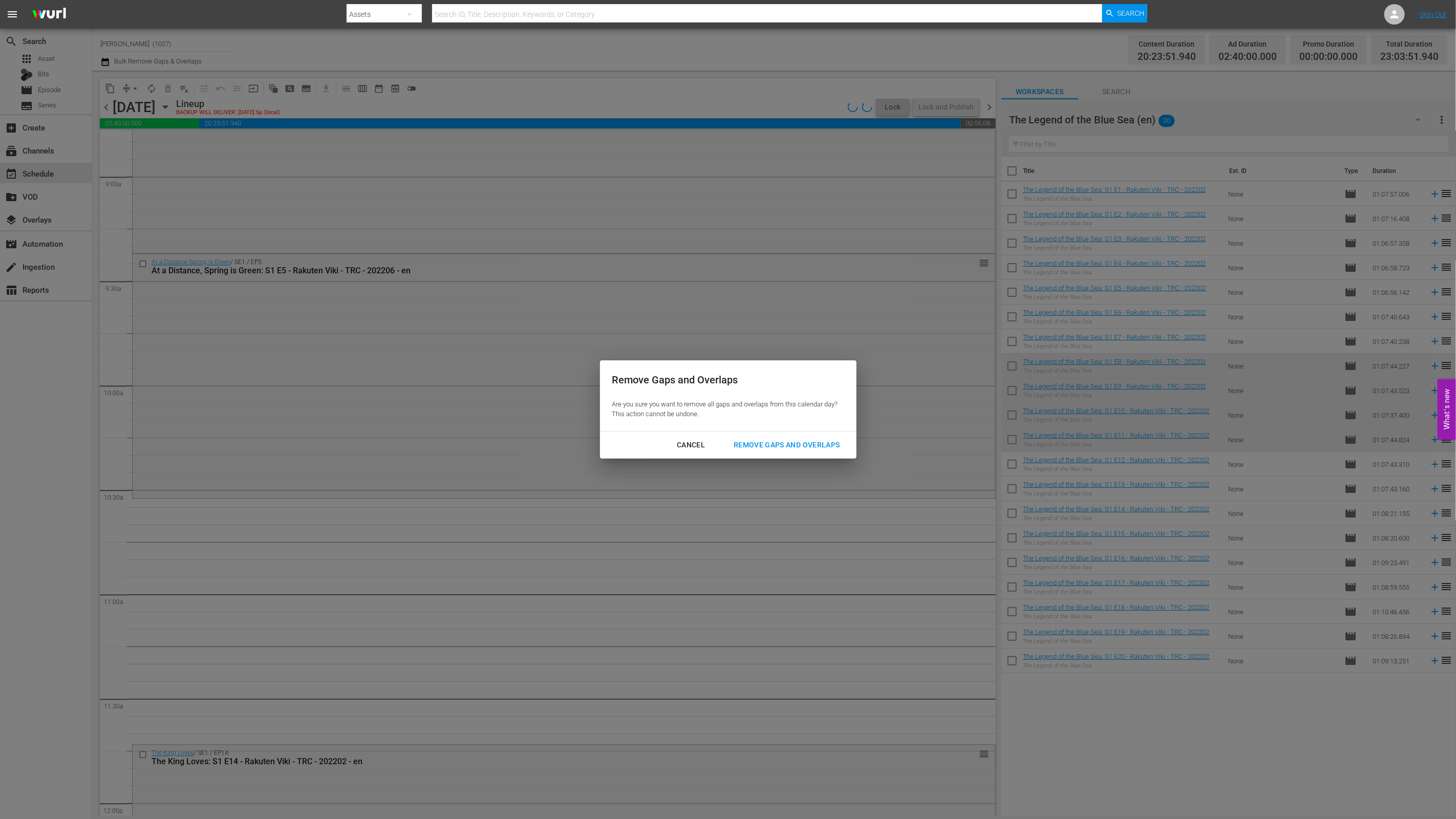
click at [720, 451] on button "Remove Gaps and Overlaps" at bounding box center [786, 445] width 130 height 19
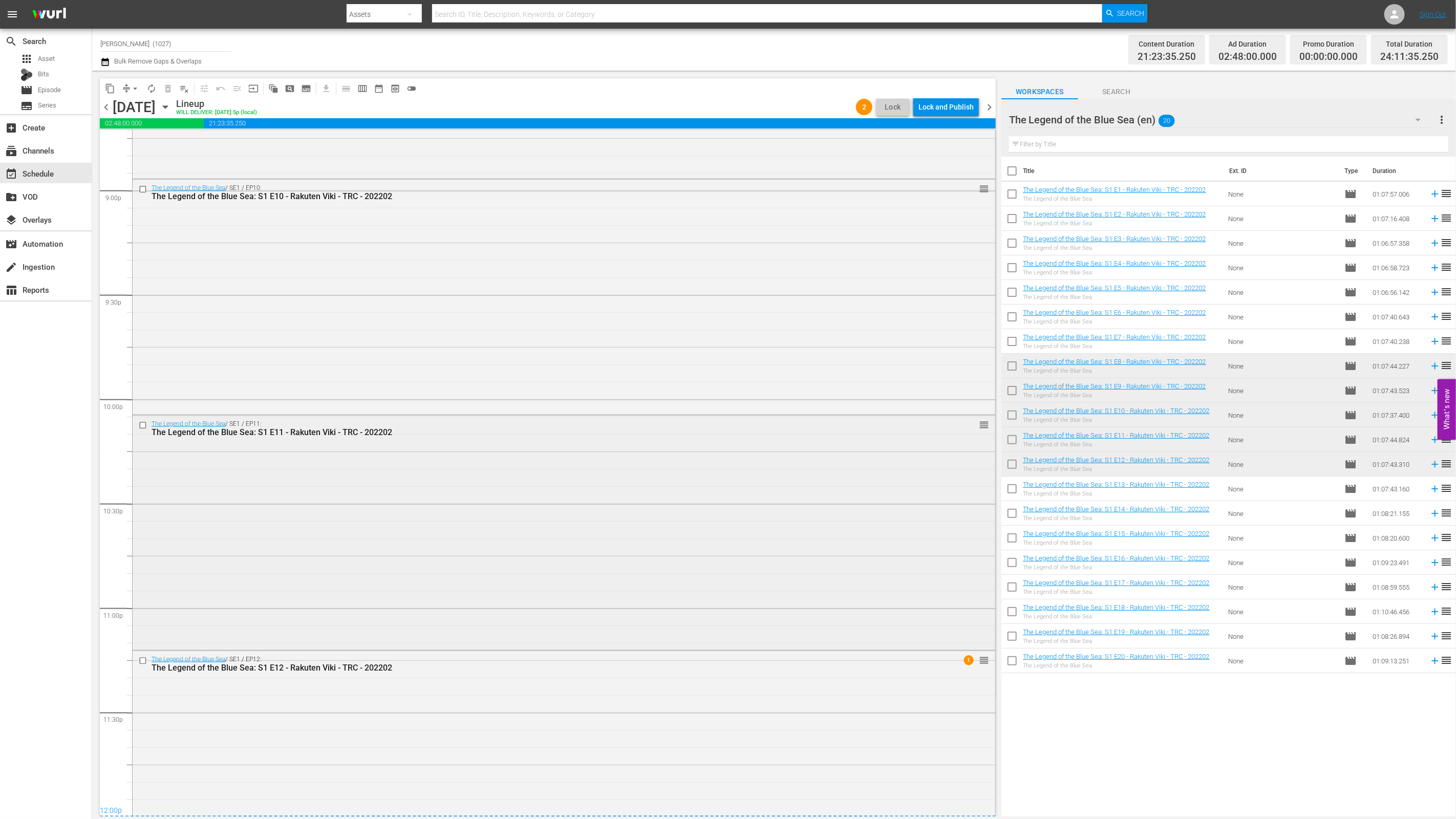
scroll to position [4394, 0]
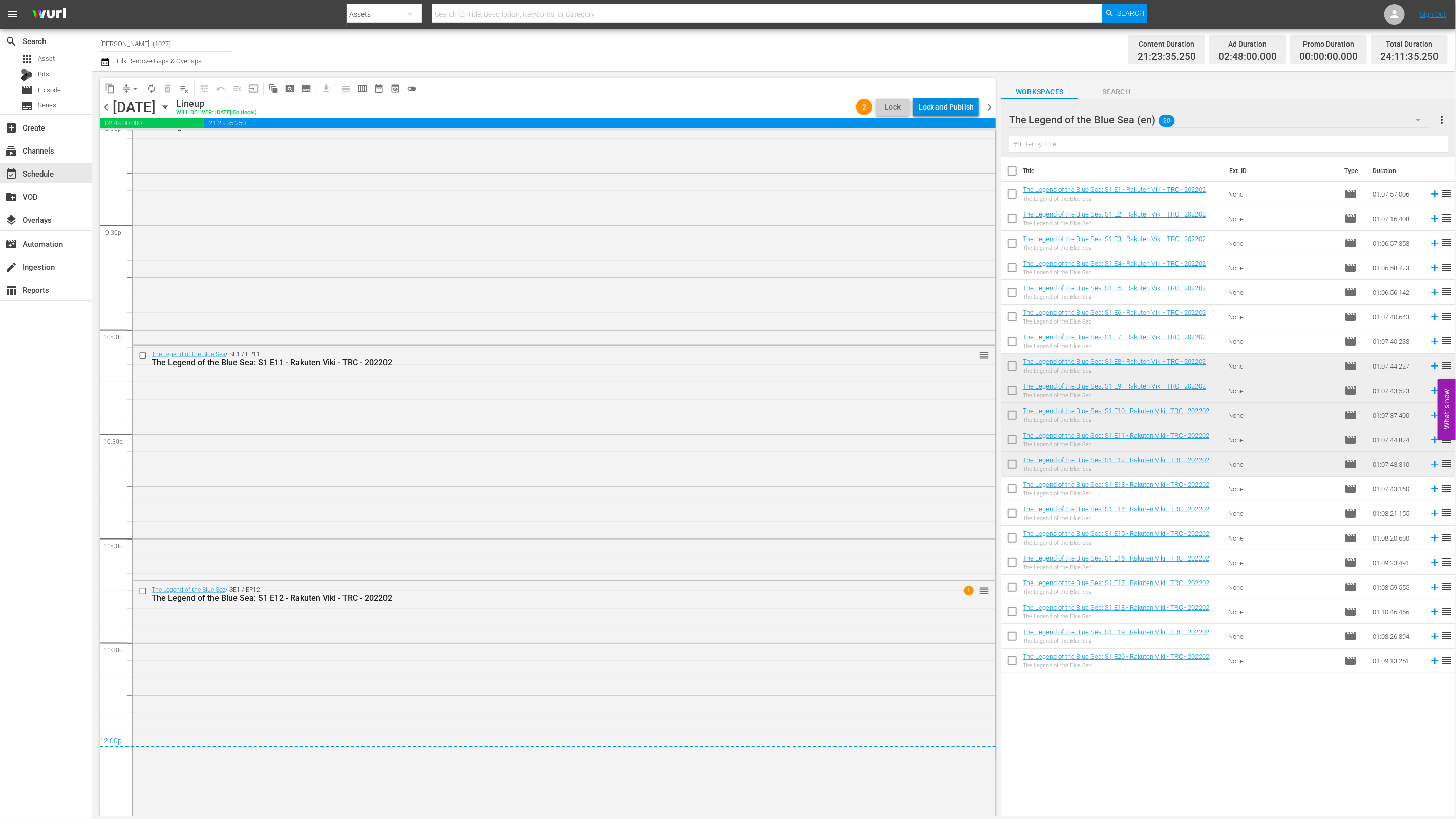
click at [720, 114] on div "Lock and Publish" at bounding box center [946, 107] width 55 height 18
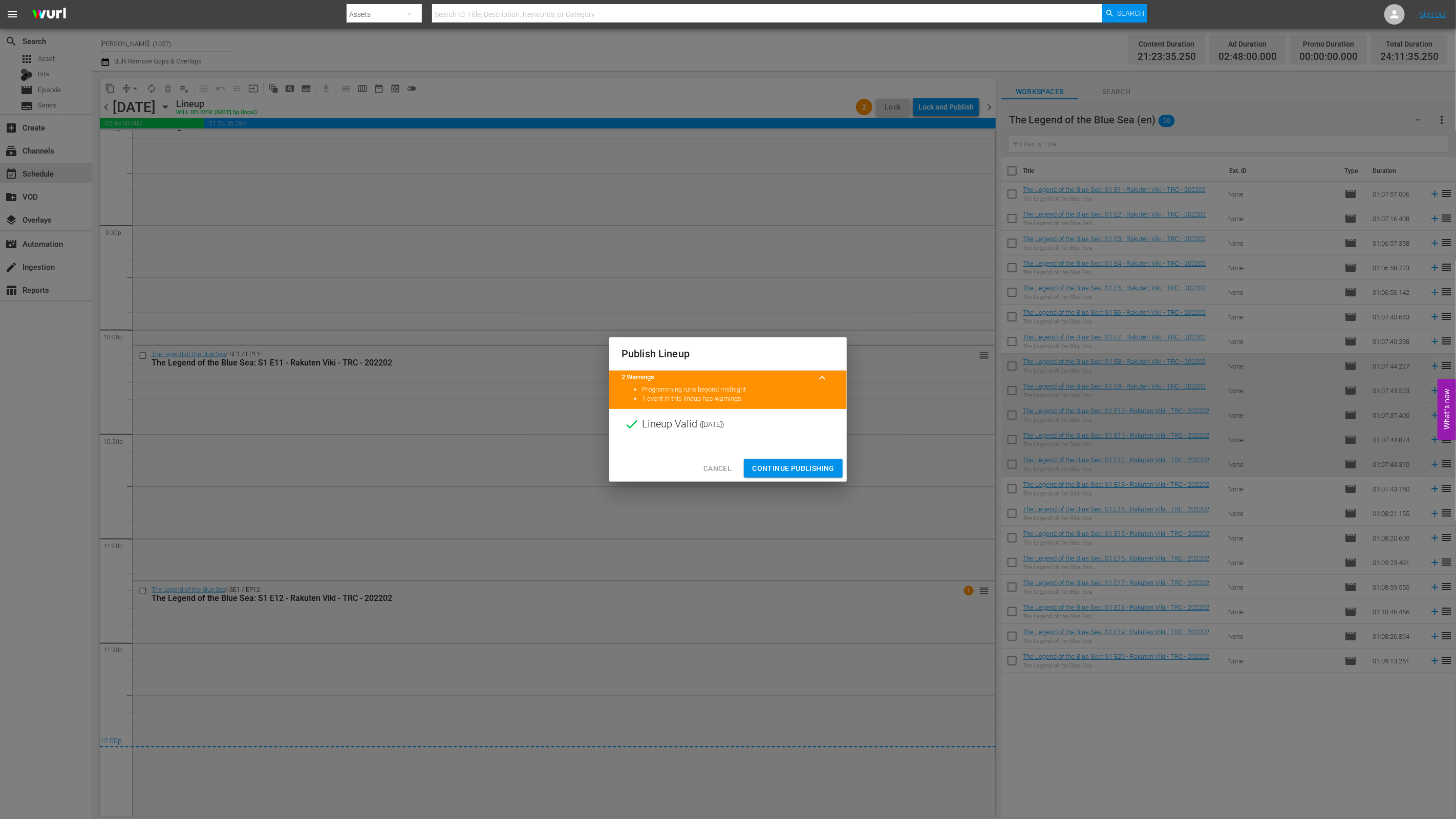
click at [720, 468] on span "Continue Publishing" at bounding box center [793, 468] width 82 height 13
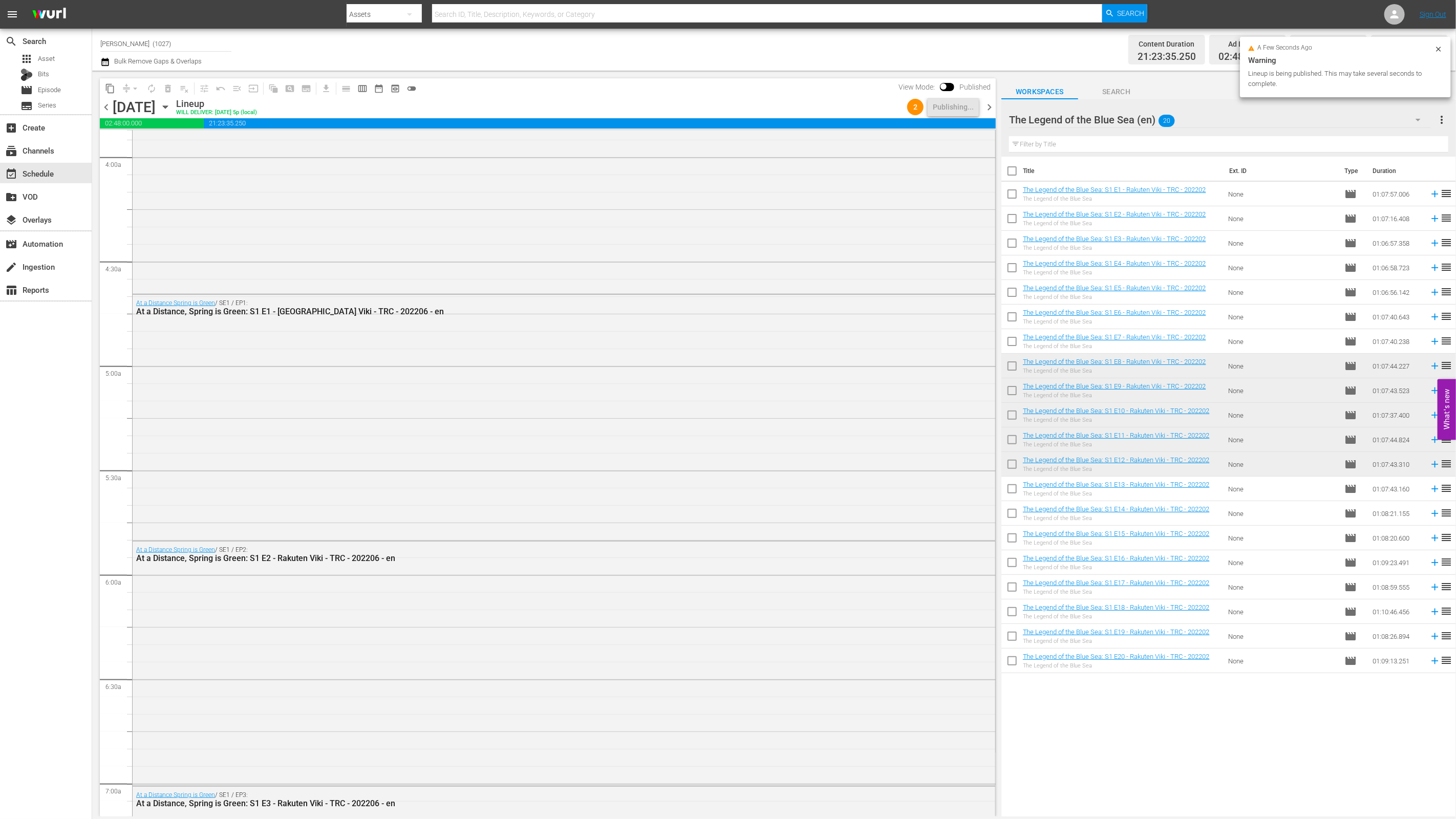
scroll to position [0, 0]
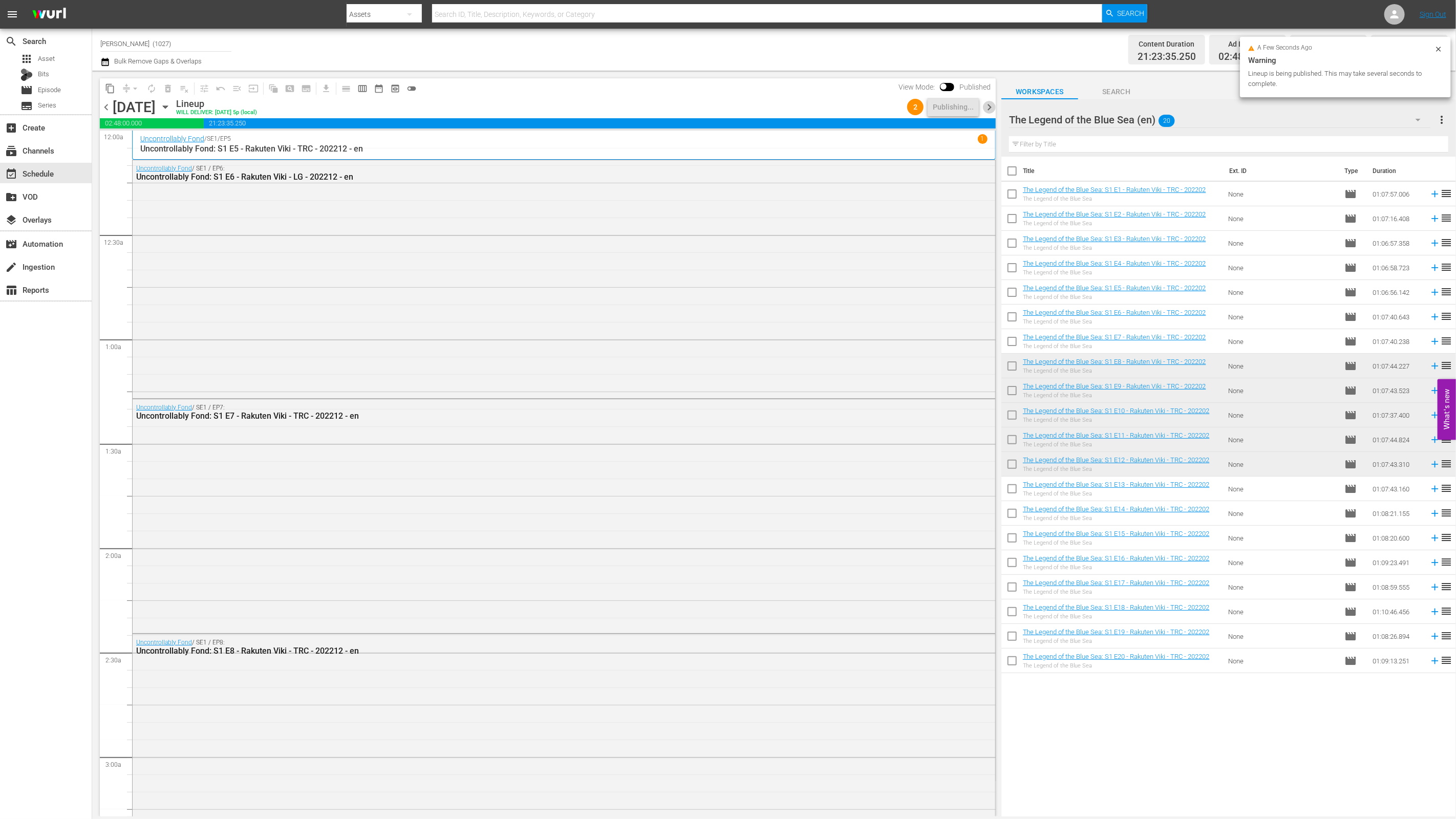
click at [720, 103] on span "chevron_right" at bounding box center [989, 107] width 13 height 13
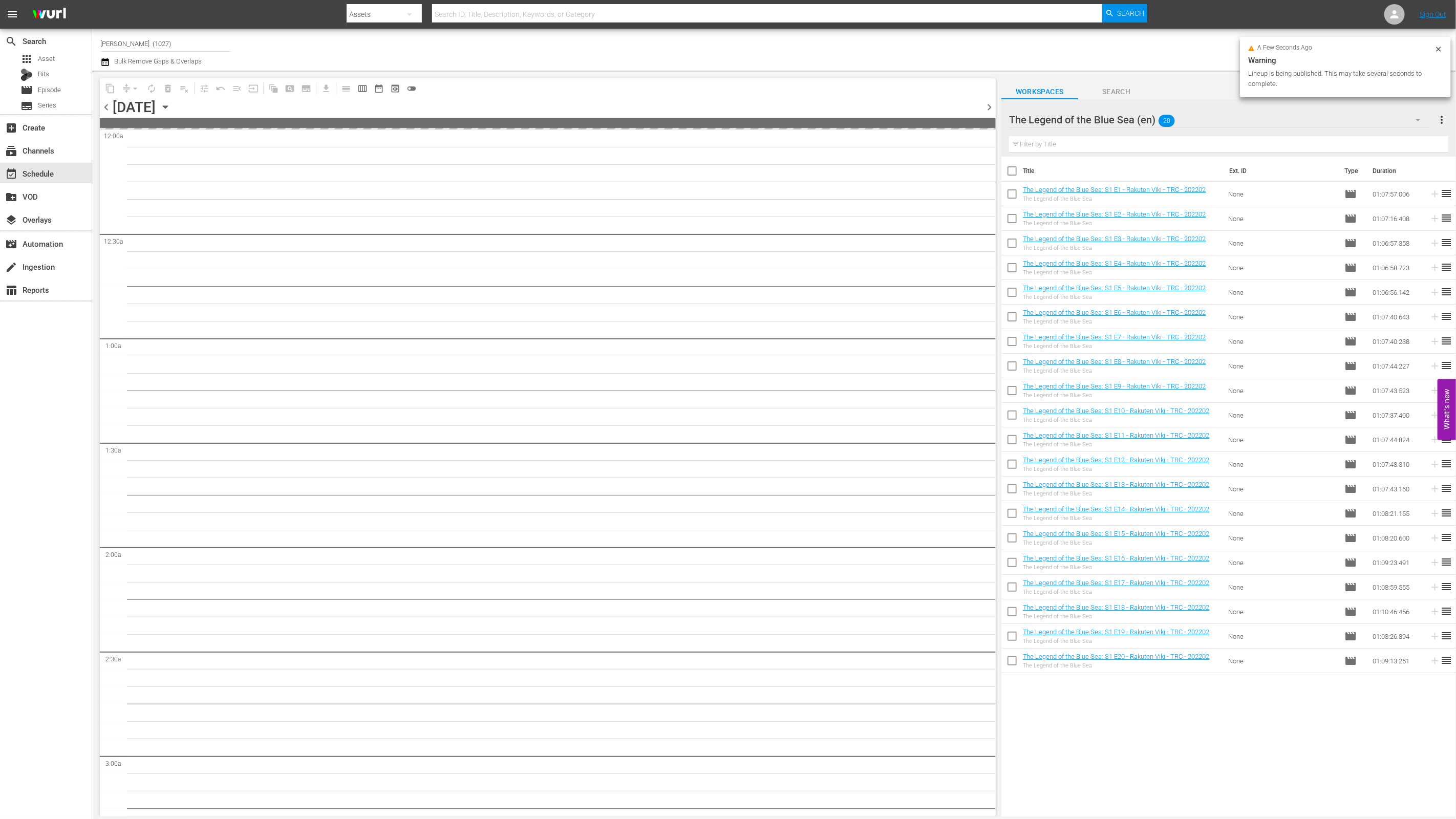
click at [720, 116] on div "The Legend of the Blue Sea (en) 20" at bounding box center [1220, 119] width 422 height 29
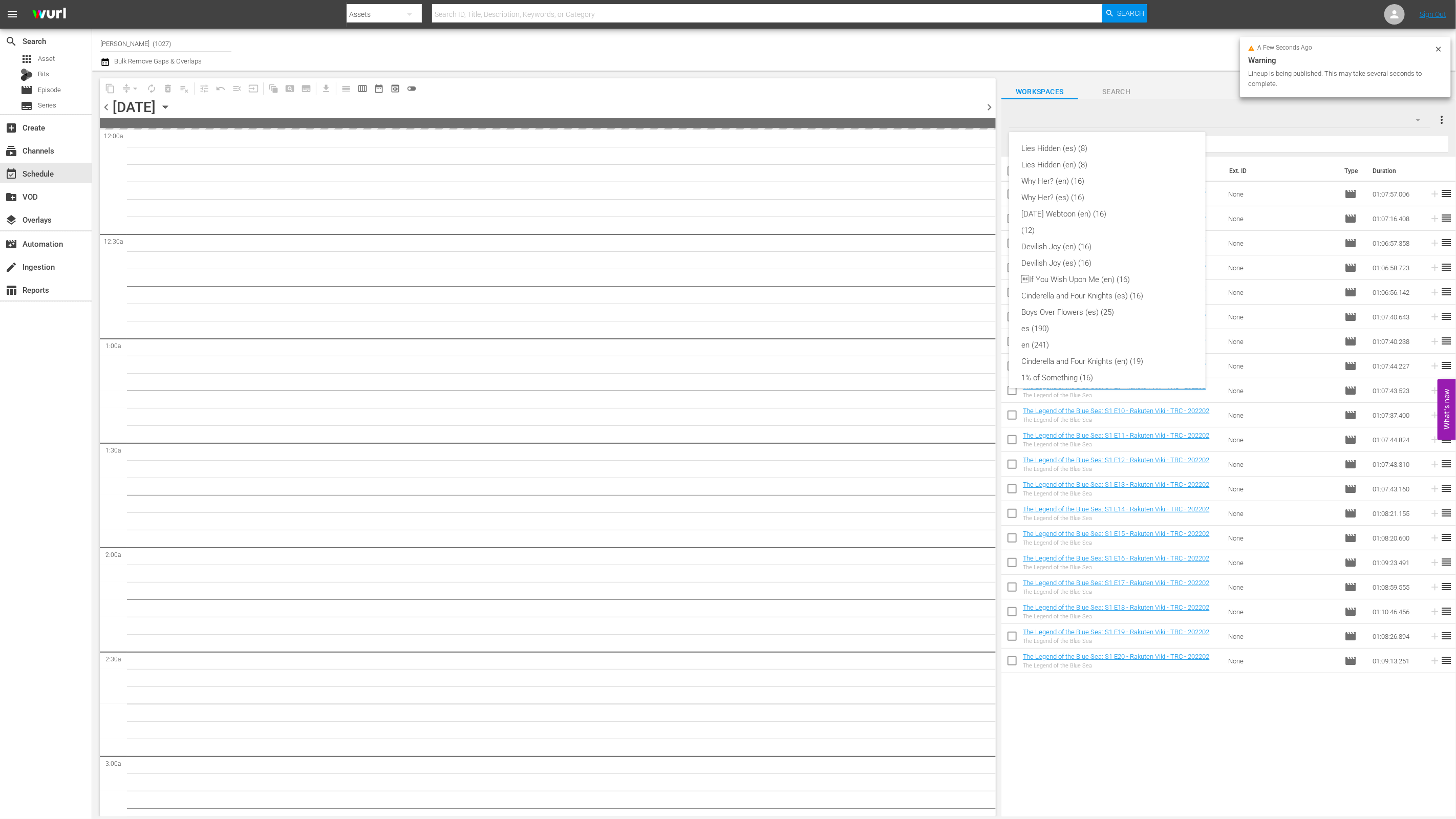
scroll to position [251, 0]
click at [720, 321] on div "Uncontrollably Fond (en) (23)" at bounding box center [1107, 322] width 172 height 16
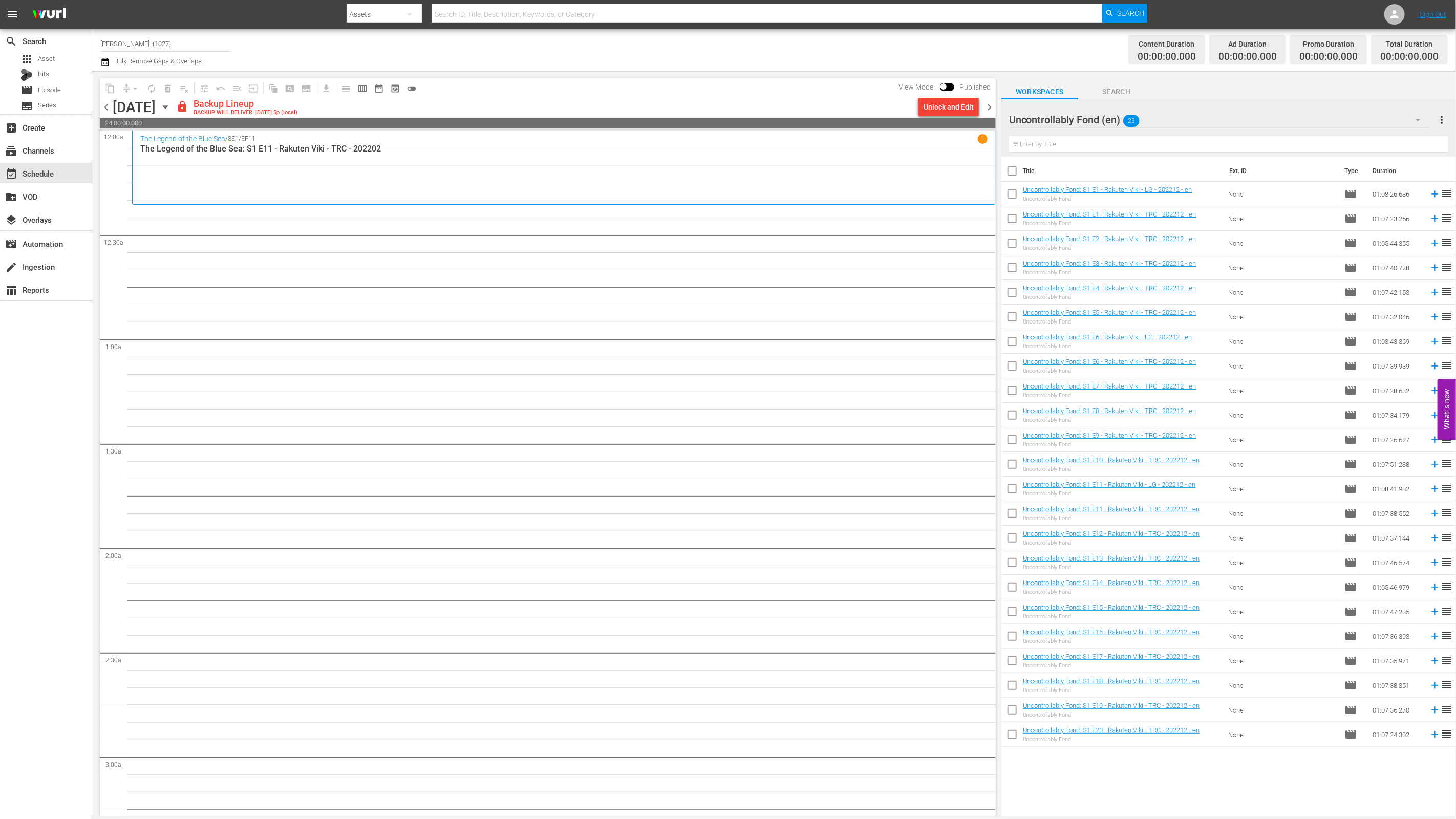
click at [720, 447] on input "checkbox" at bounding box center [1012, 441] width 22 height 22
checkbox input "true"
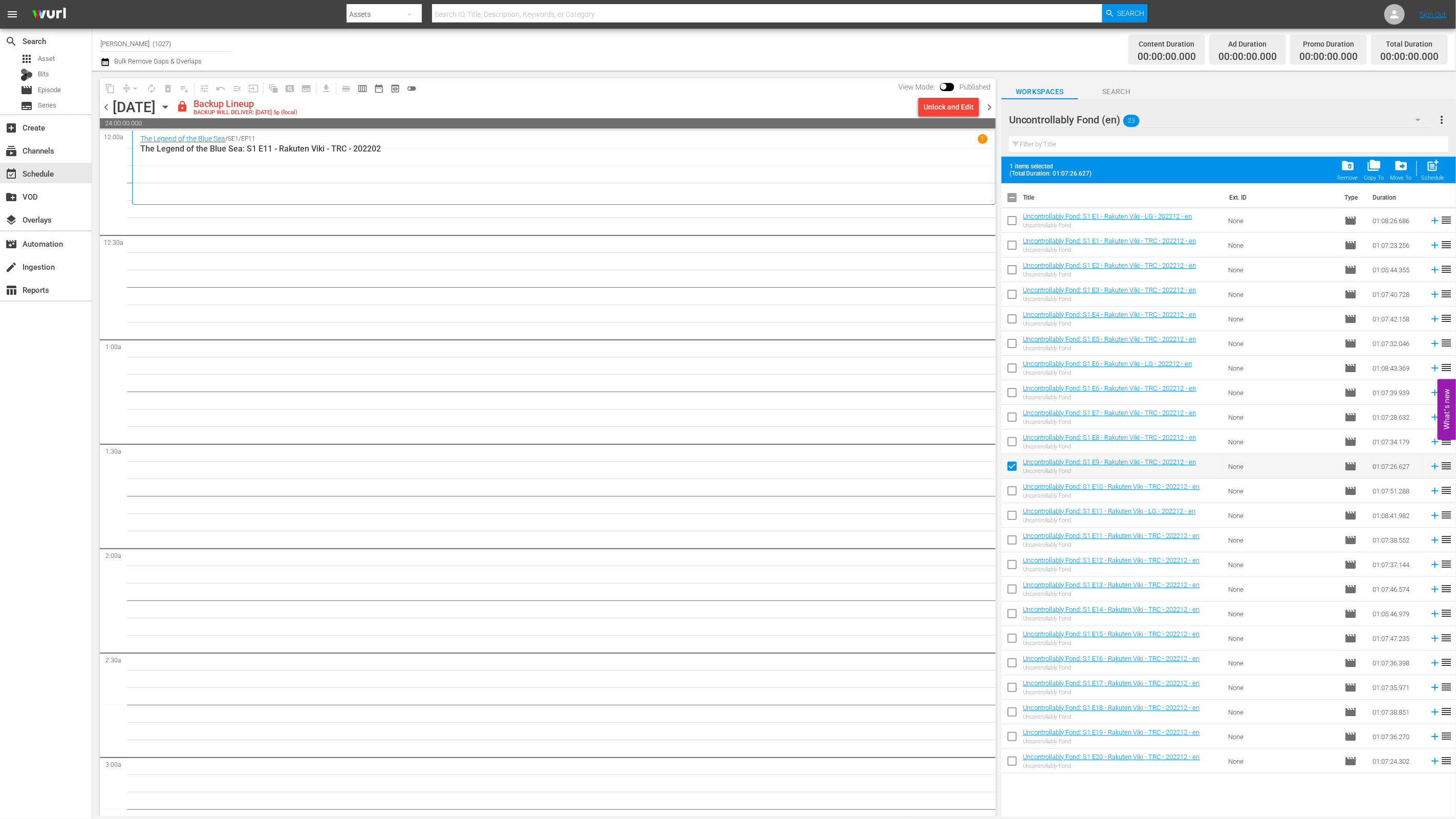
click at [720, 483] on input "checkbox" at bounding box center [1012, 493] width 22 height 22
checkbox input "true"
click at [720, 534] on input "checkbox" at bounding box center [1012, 542] width 22 height 22
checkbox input "true"
click at [720, 557] on input "checkbox" at bounding box center [1012, 566] width 22 height 22
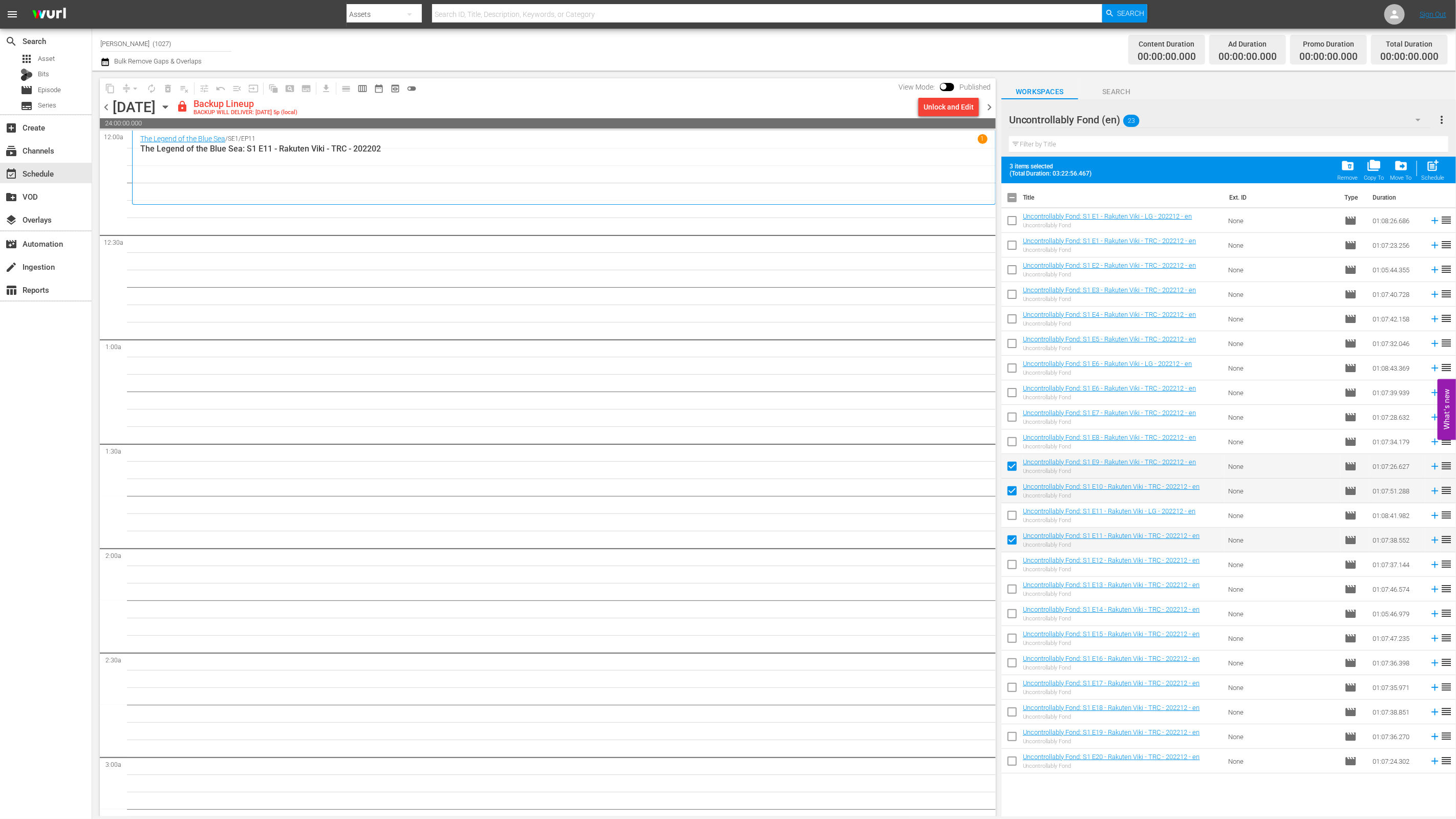
checkbox input "true"
click at [720, 107] on div "Unlock and Edit" at bounding box center [948, 107] width 50 height 18
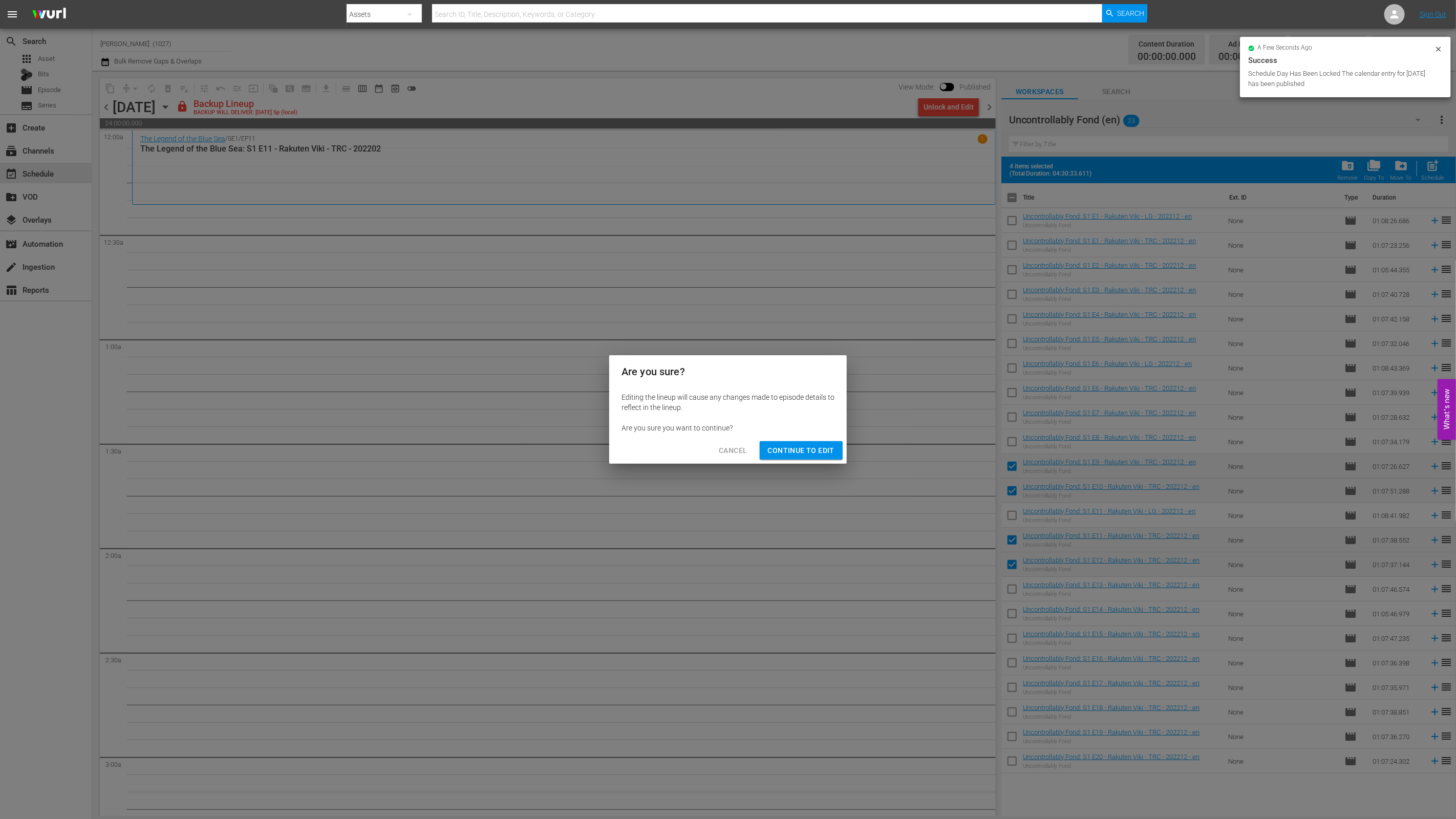
click at [720, 453] on span "Continue to Edit" at bounding box center [801, 450] width 66 height 13
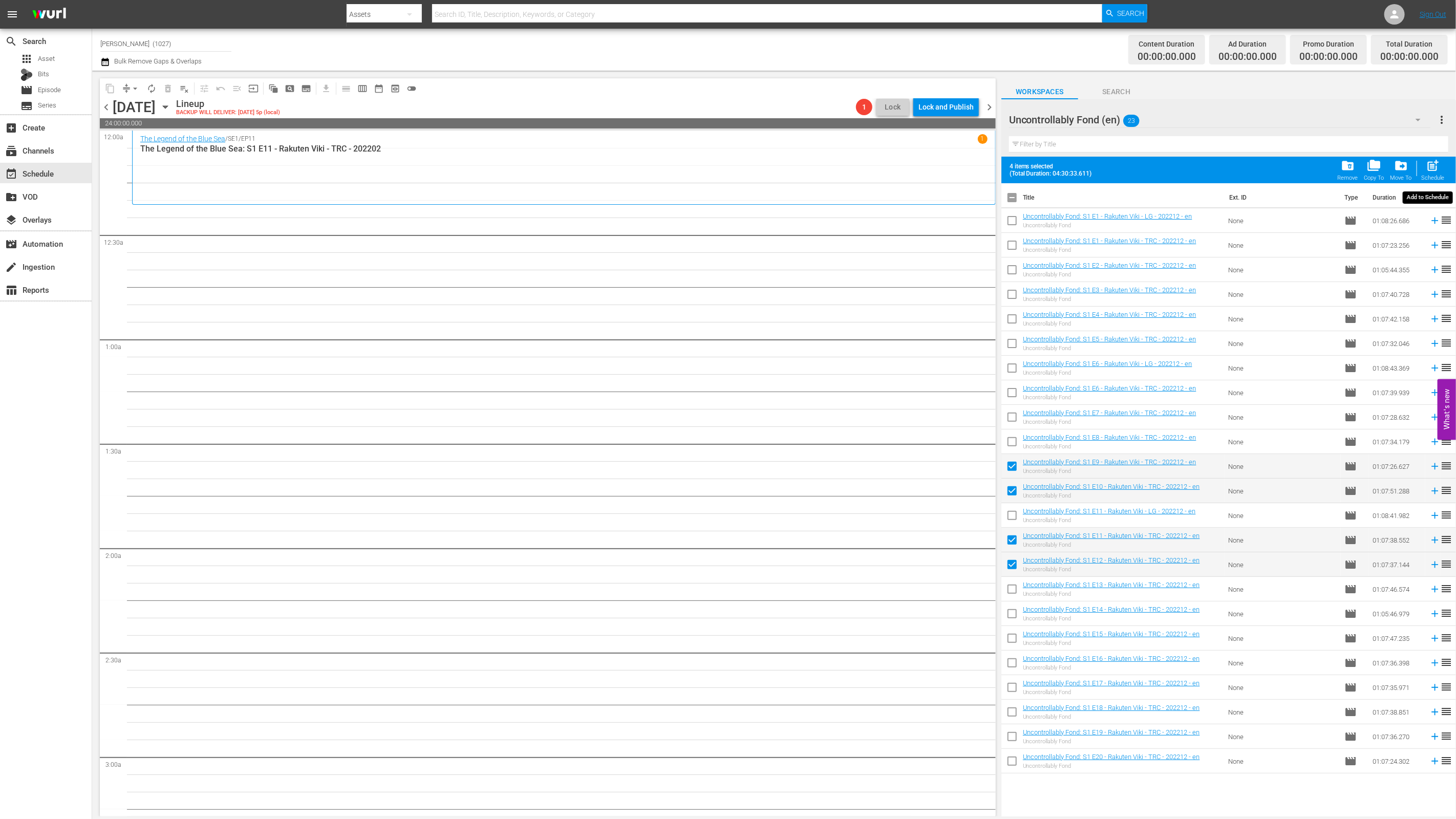
click at [720, 165] on span "post_add" at bounding box center [1433, 166] width 14 height 14
checkbox input "false"
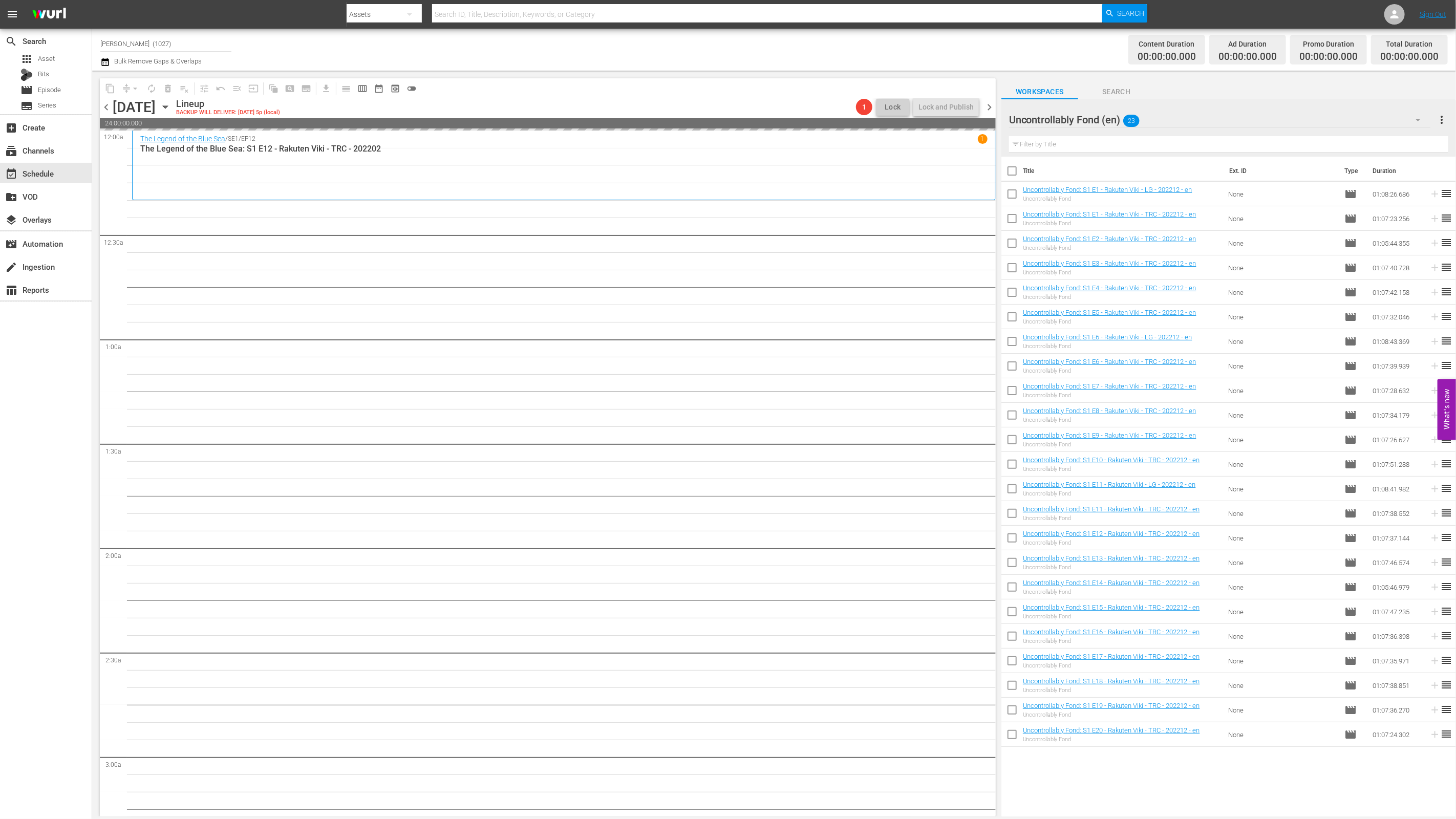
click at [720, 107] on div "Uncontrollably Fond (en) 23" at bounding box center [1220, 119] width 422 height 29
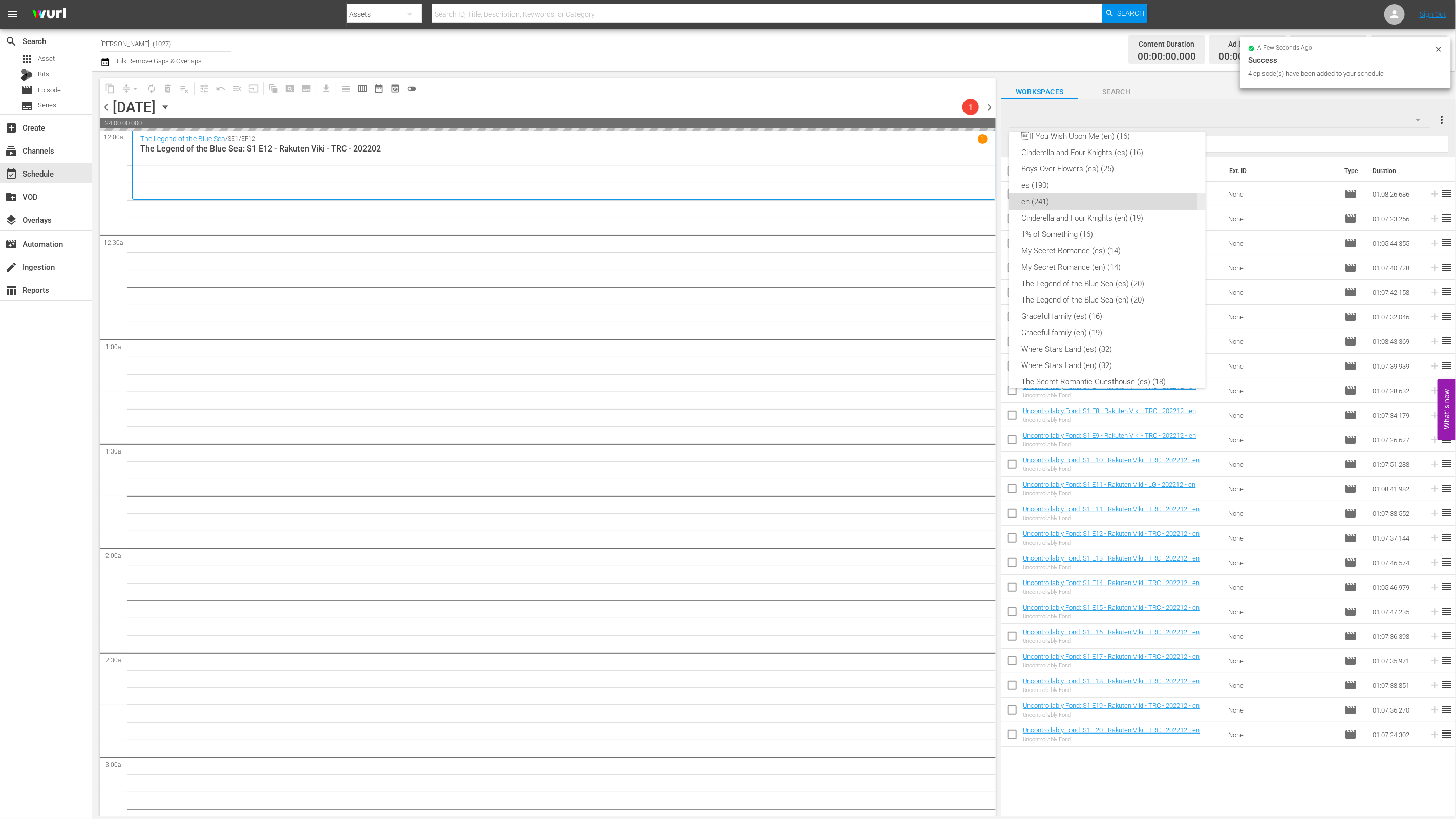
click at [720, 203] on div "en (241)" at bounding box center [1107, 201] width 172 height 16
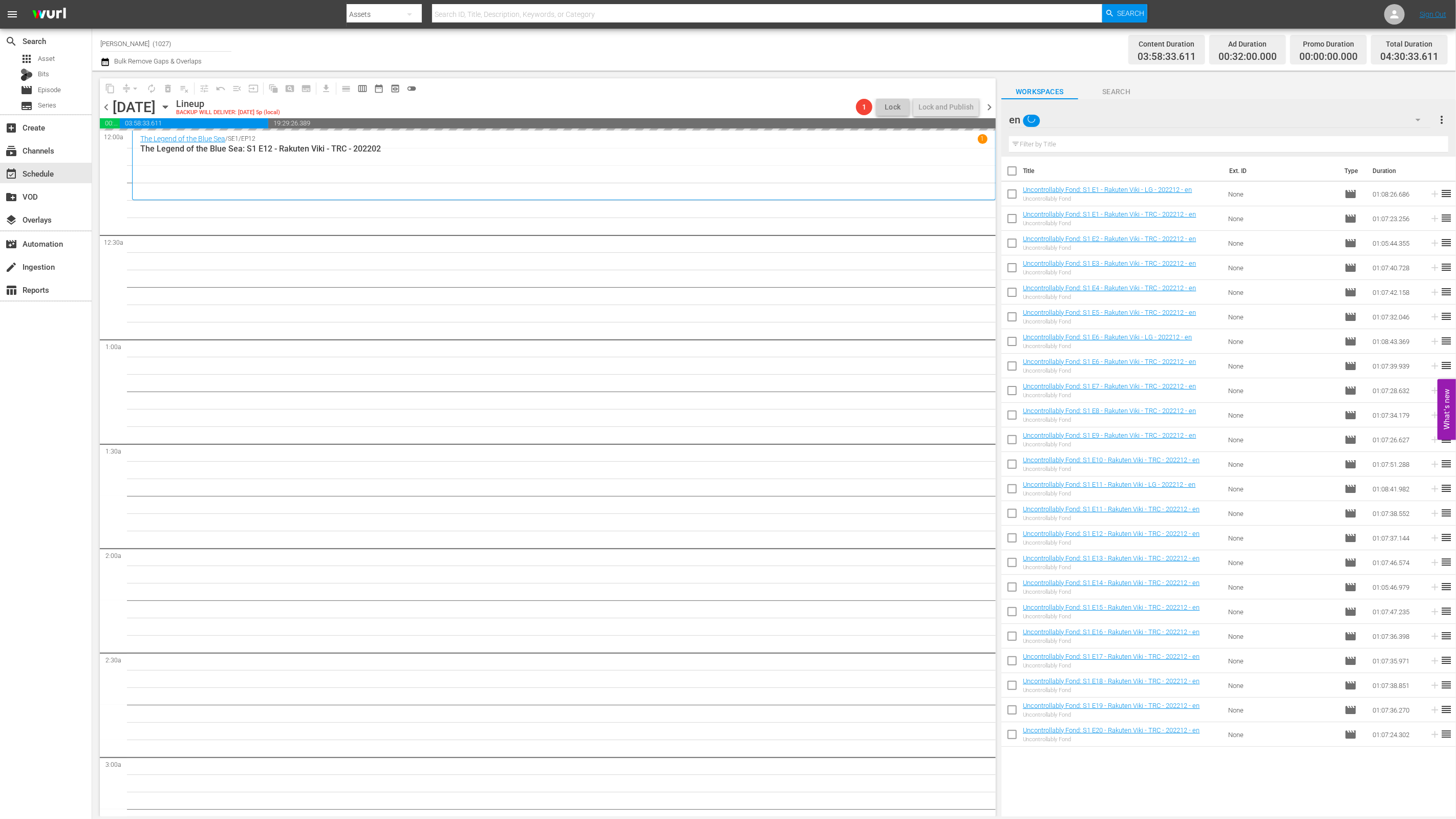
click at [720, 145] on input "text" at bounding box center [1229, 144] width 439 height 16
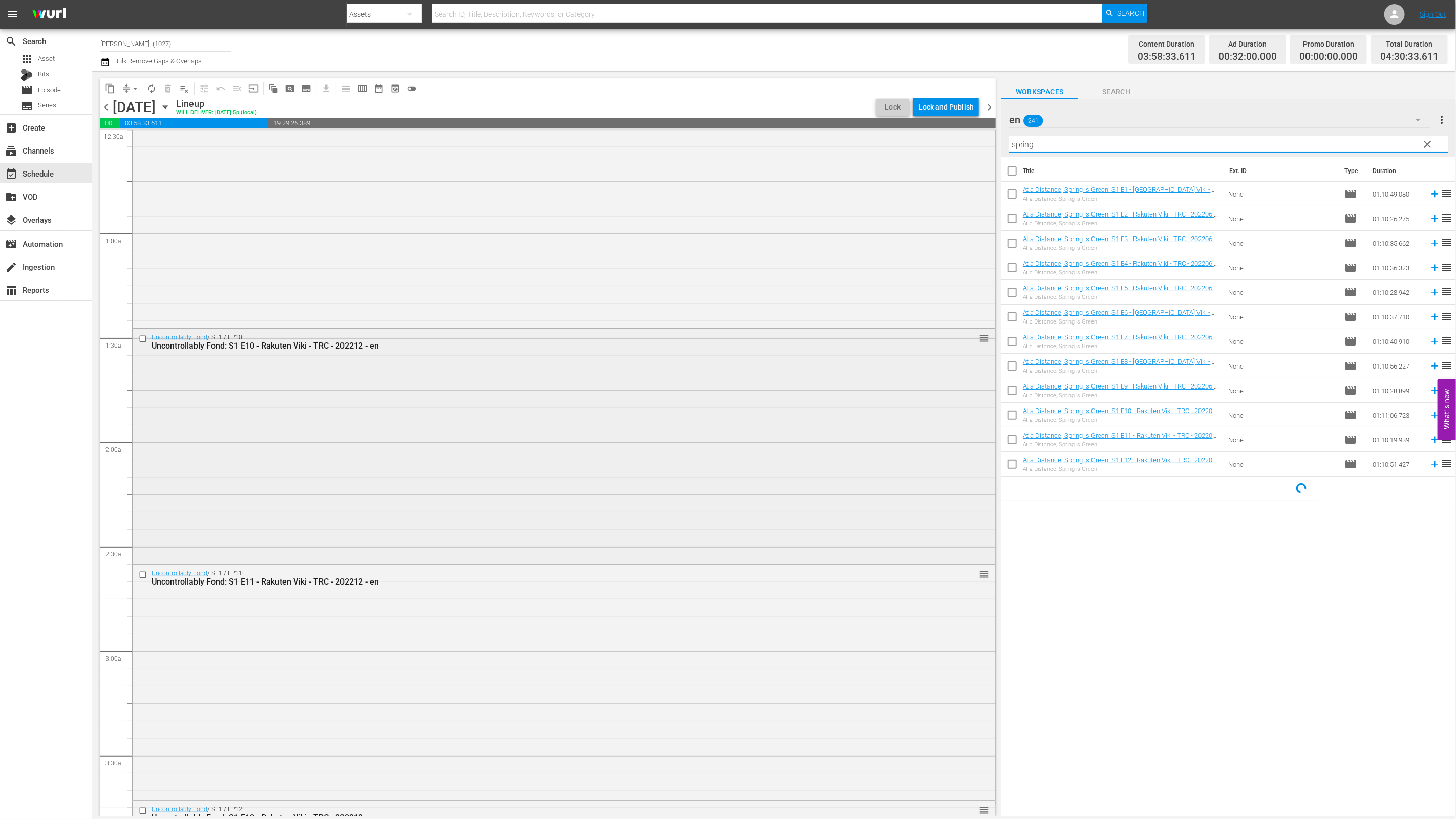
scroll to position [164, 0]
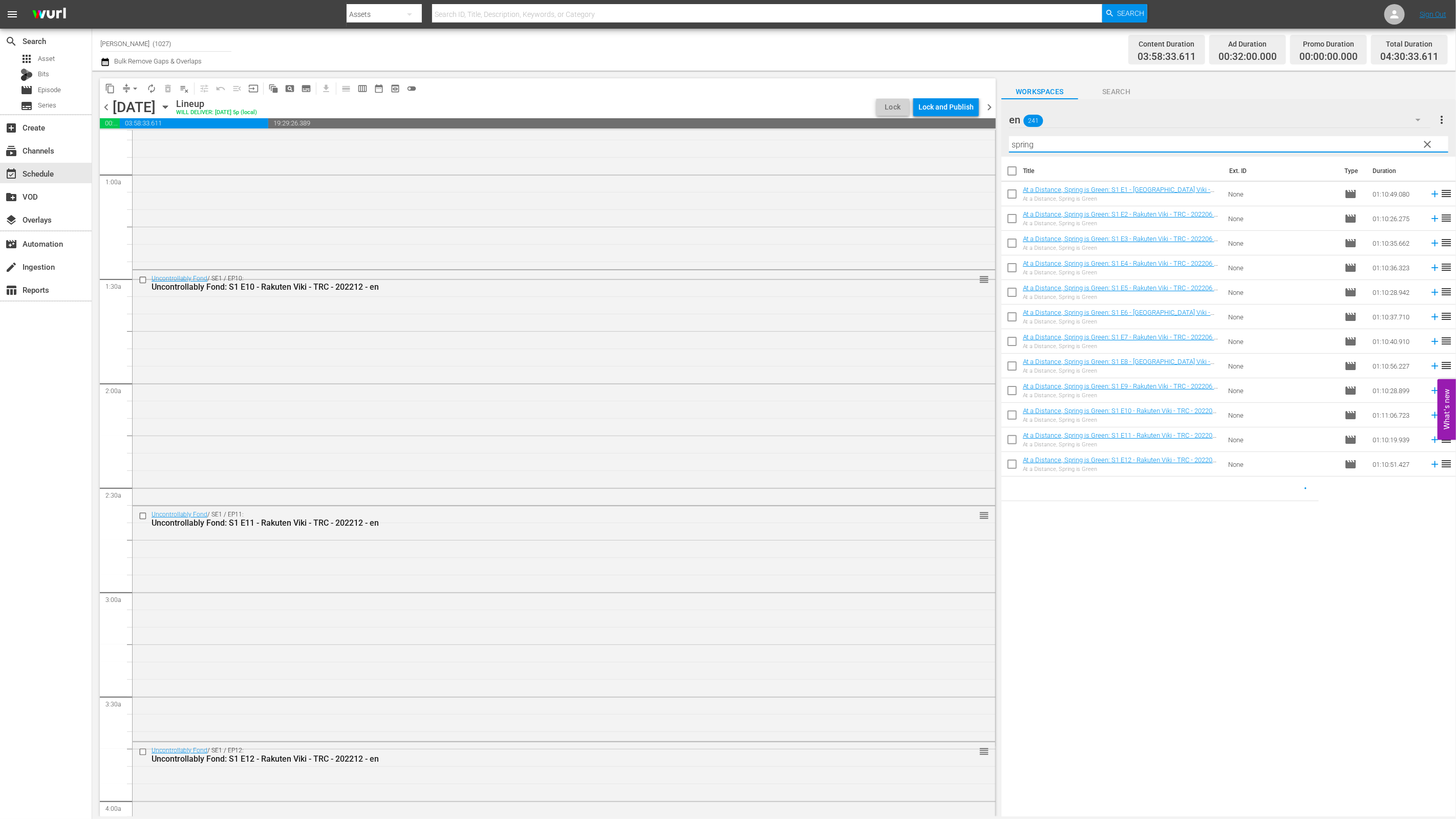
type input "spring"
click at [720, 322] on input "checkbox" at bounding box center [1012, 319] width 22 height 22
checkbox input "true"
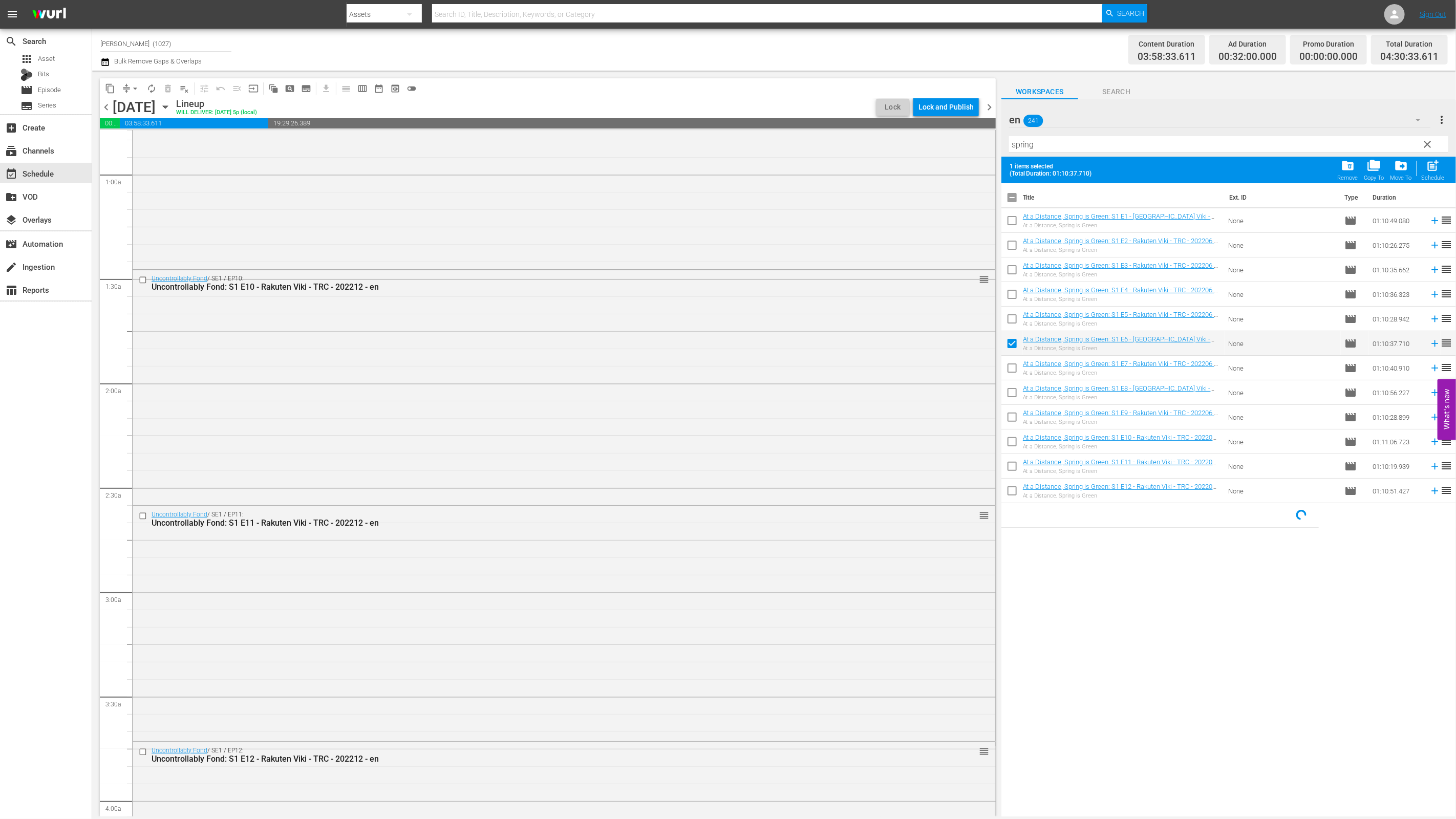
click at [720, 365] on input "checkbox" at bounding box center [1012, 369] width 22 height 22
checkbox input "true"
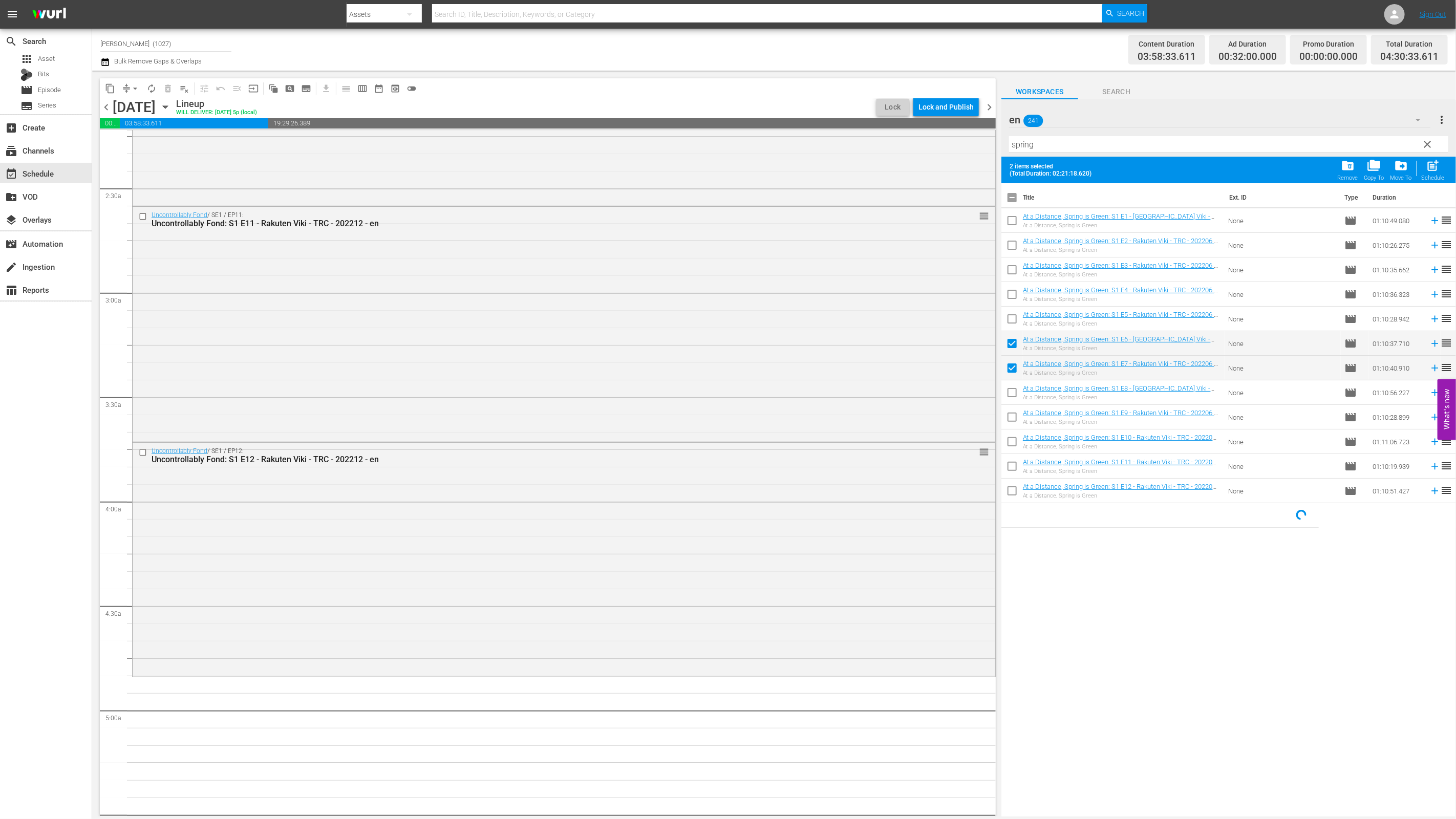
click at [720, 171] on span "post_add" at bounding box center [1433, 166] width 14 height 14
checkbox input "false"
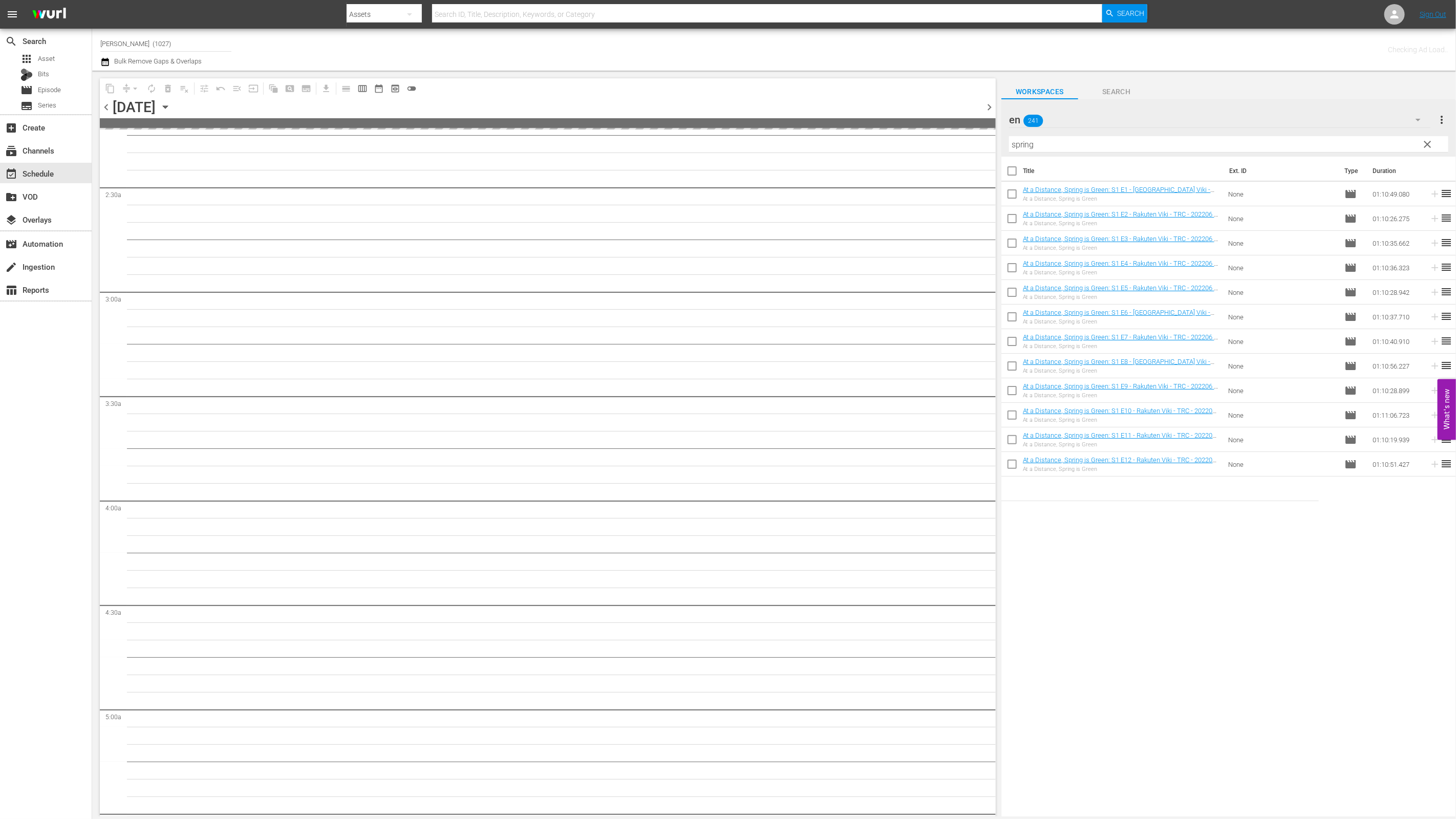
scroll to position [482, 0]
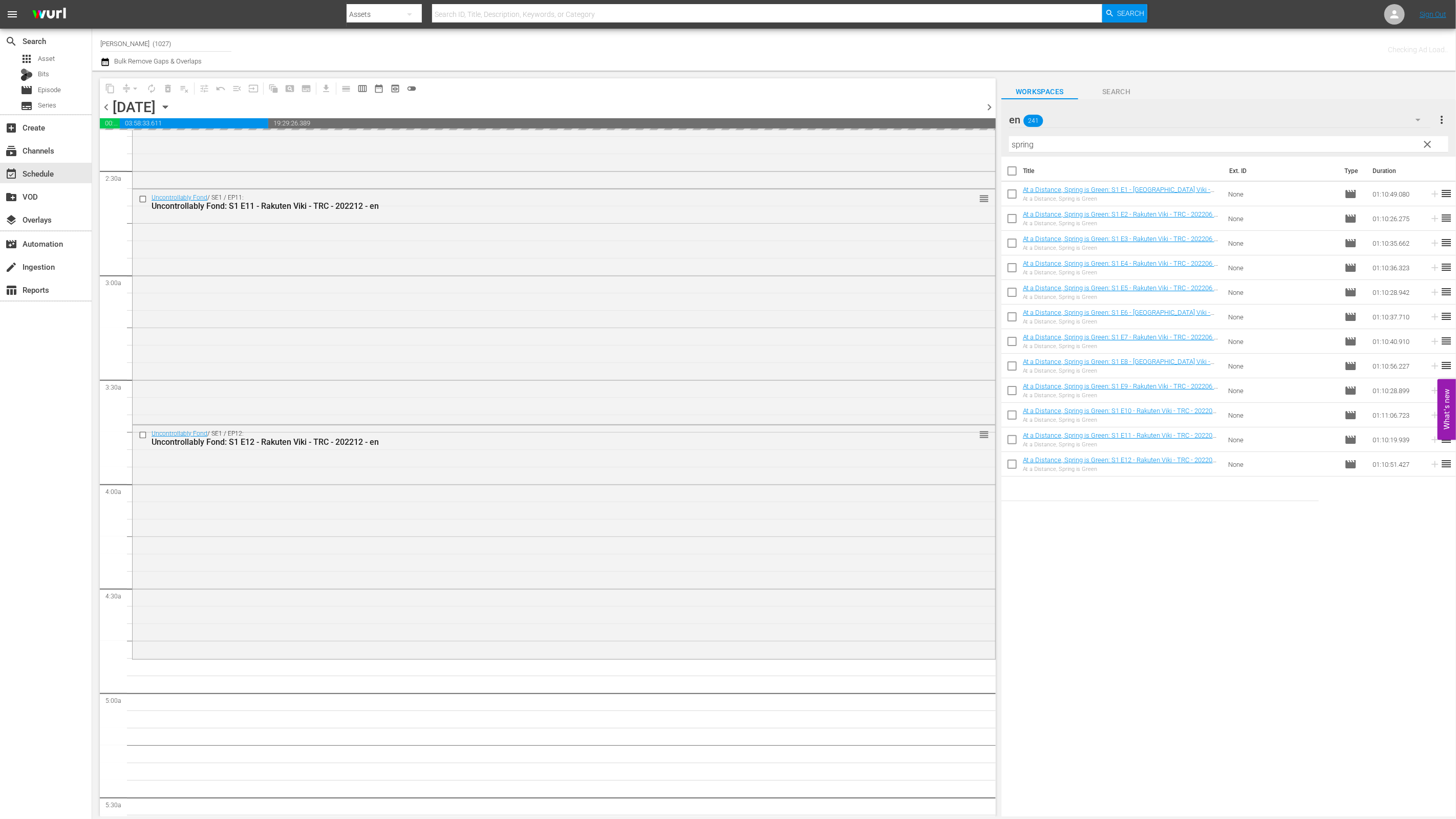
scroll to position [464, 0]
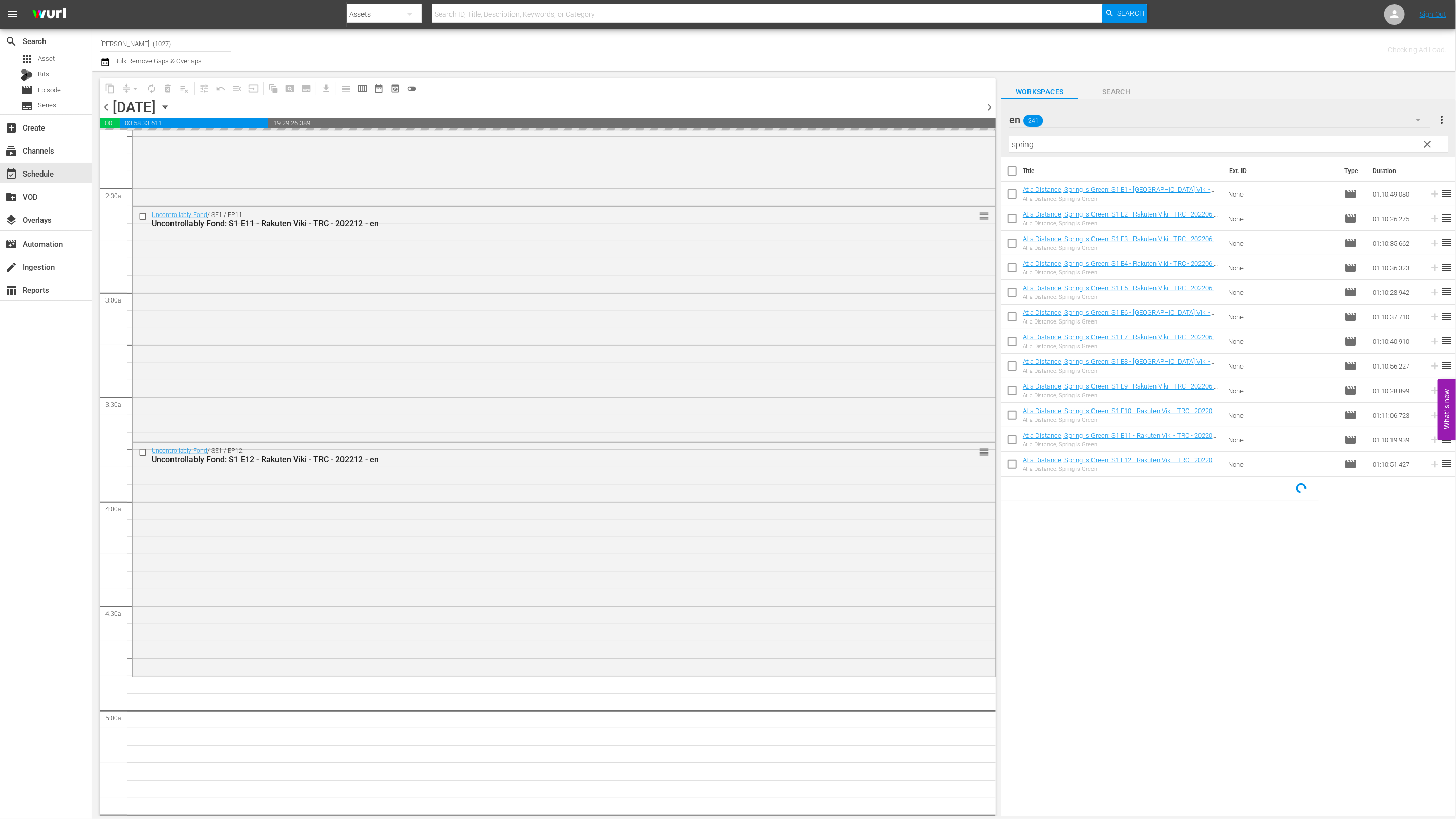
click at [720, 314] on input "checkbox" at bounding box center [1012, 319] width 22 height 22
checkbox input "true"
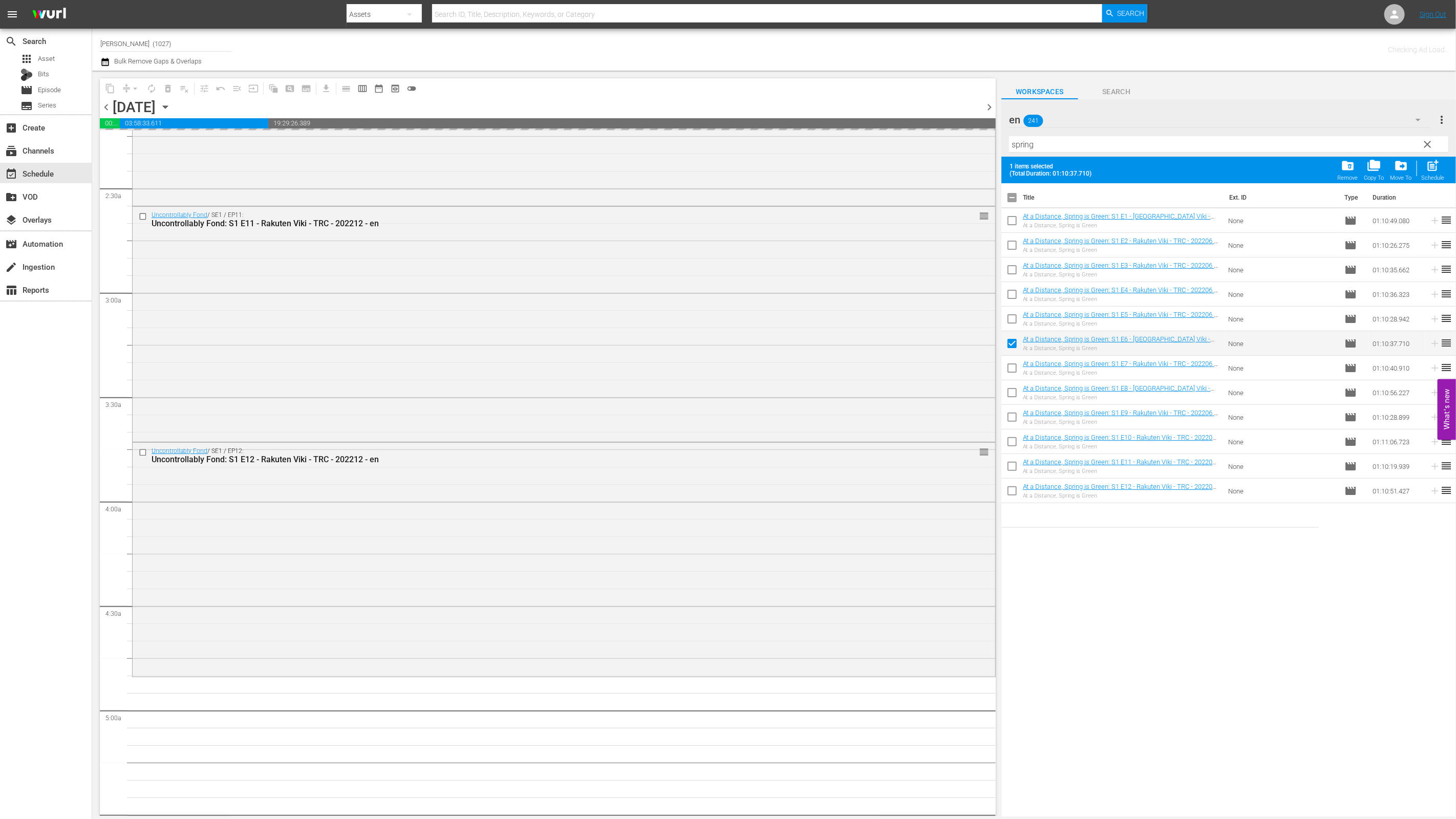
click at [720, 370] on input "checkbox" at bounding box center [1012, 369] width 22 height 22
checkbox input "true"
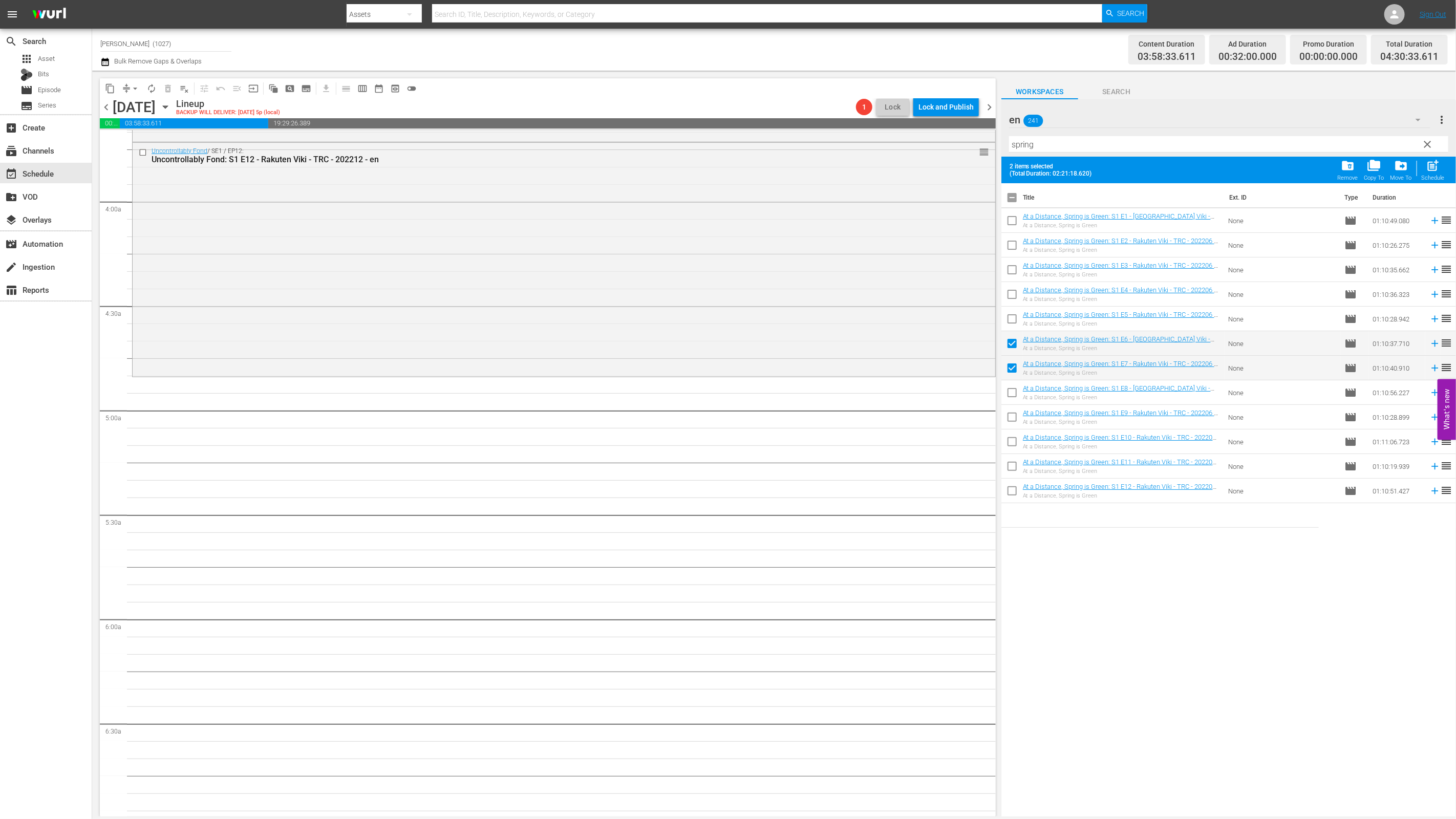
scroll to position [527, 0]
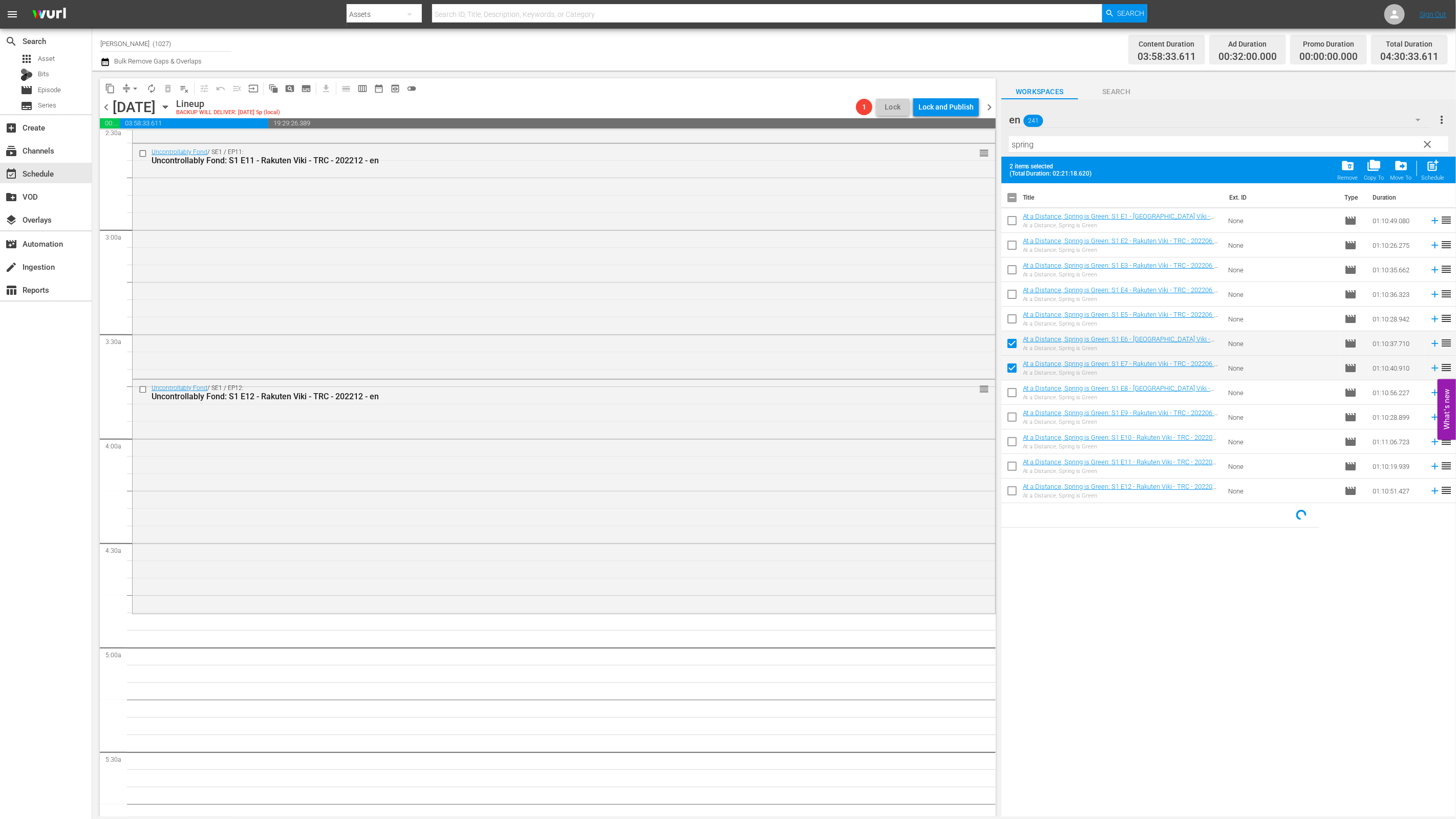
click at [720, 178] on div "Schedule" at bounding box center [1433, 178] width 23 height 7
checkbox input "false"
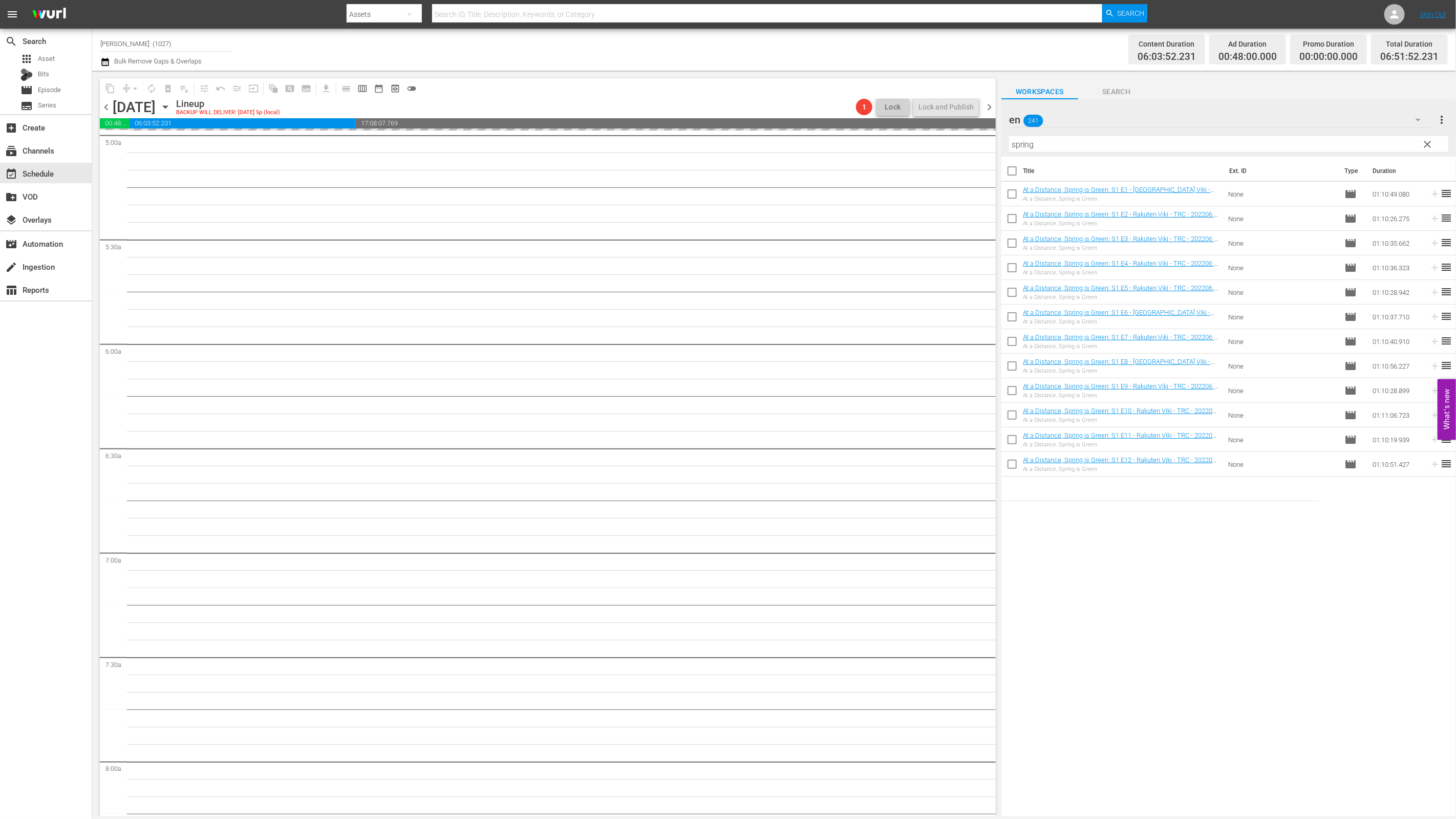
scroll to position [844, 0]
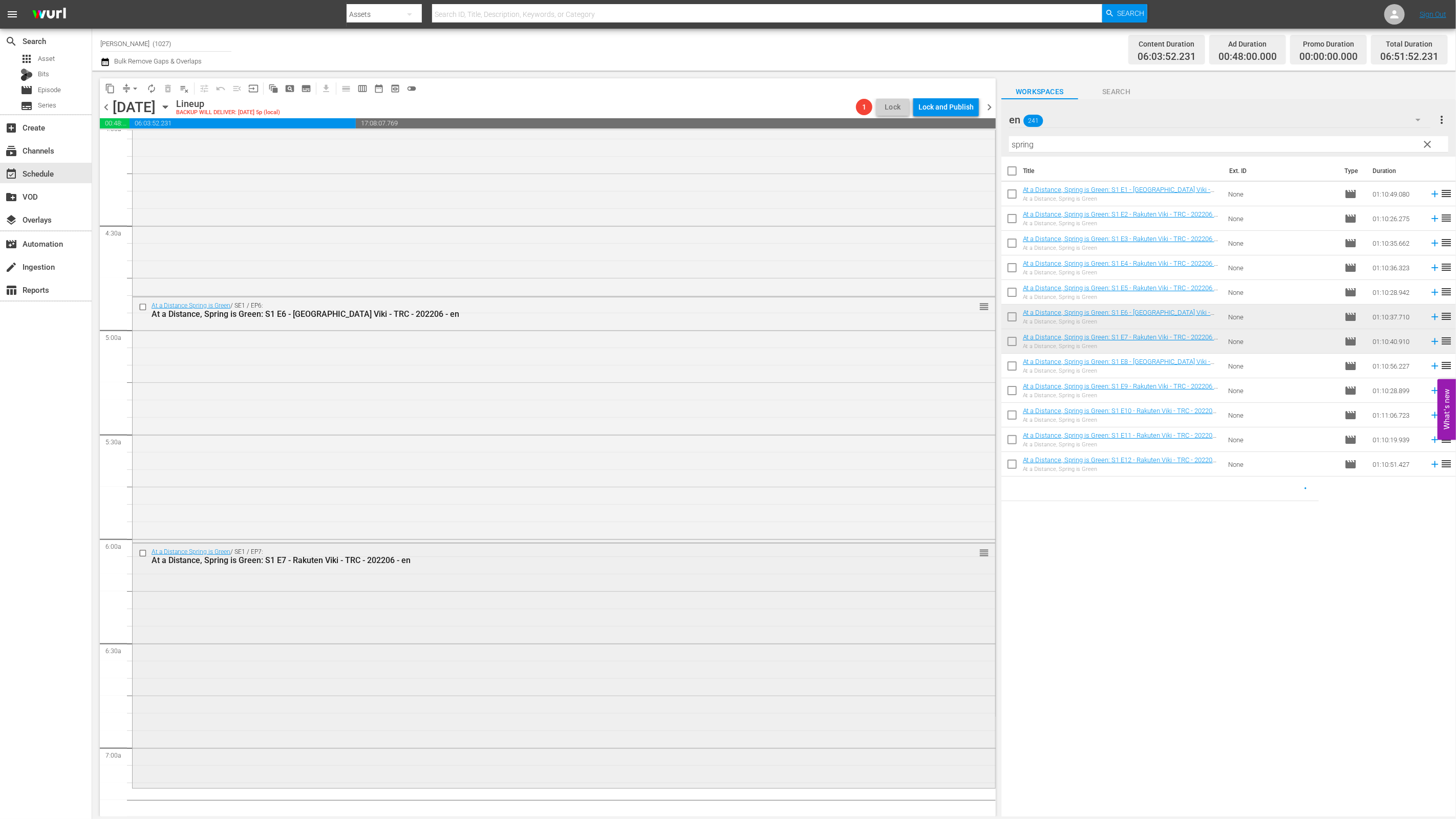
click at [612, 669] on div "At a Distance Spring is Green / SE1 / EP7: At a Distance, Spring is Green: S1 E…" at bounding box center [563, 665] width 863 height 243
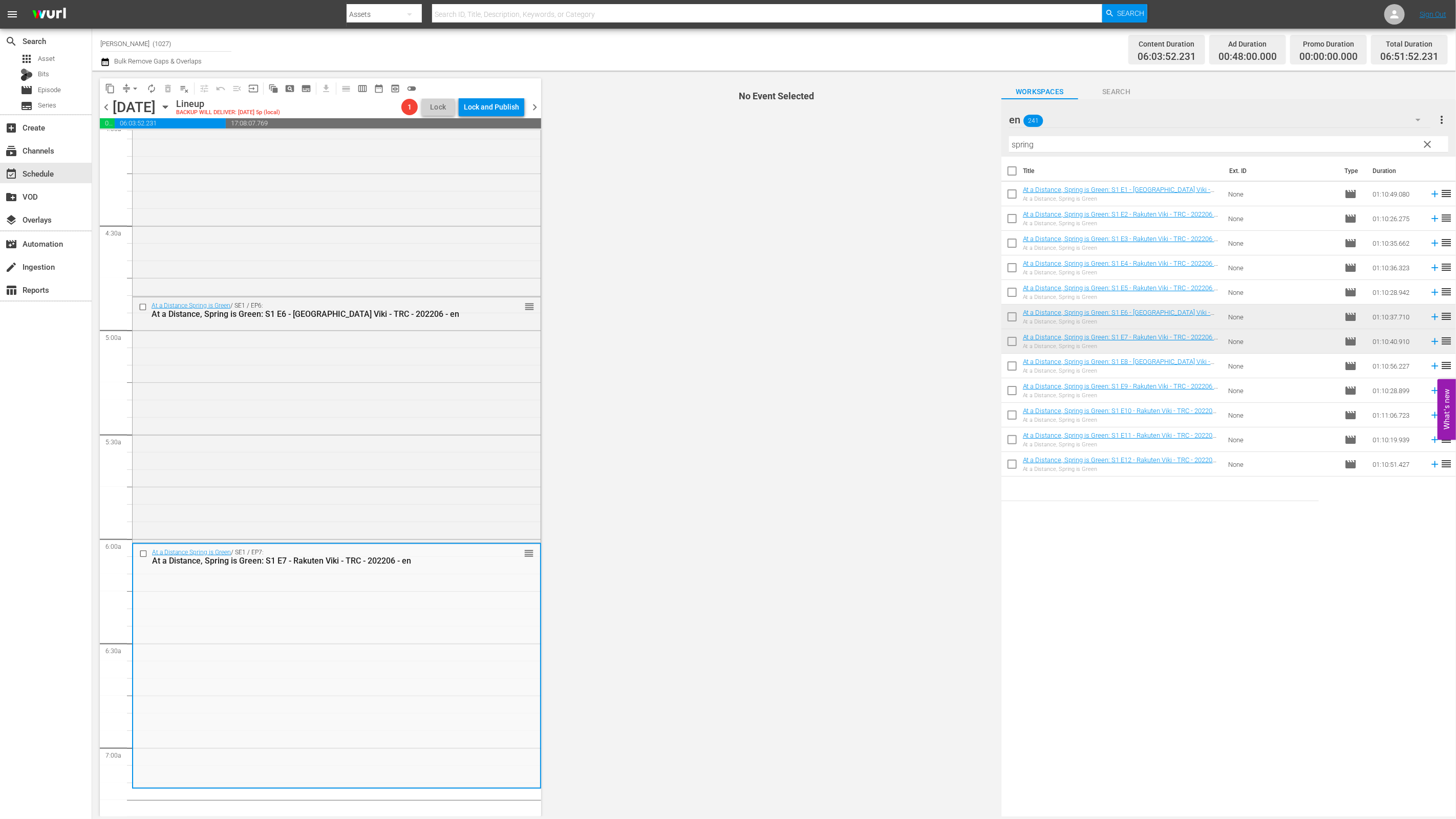
click at [720, 372] on input "checkbox" at bounding box center [1012, 367] width 22 height 22
checkbox input "true"
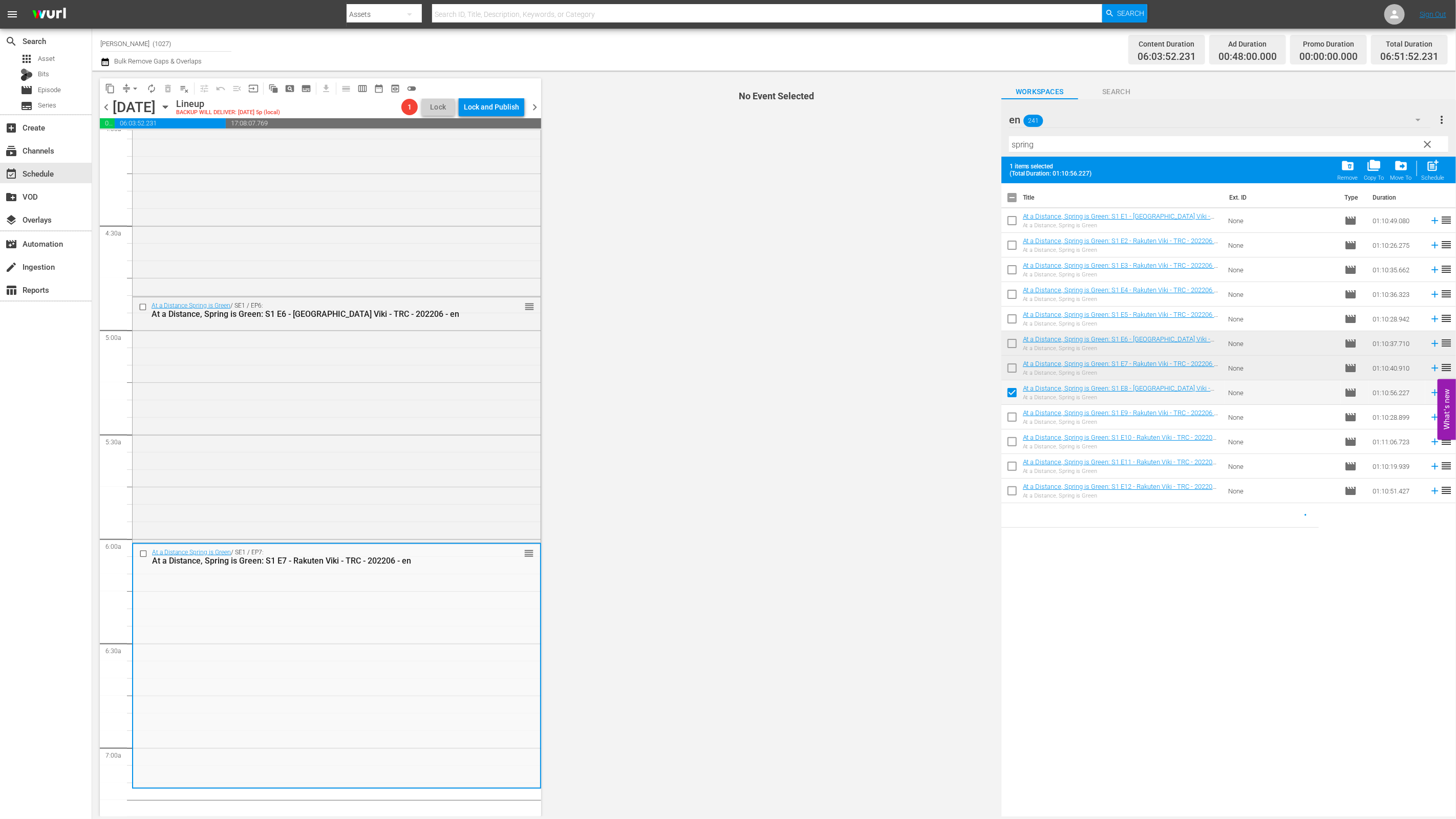
click at [720, 425] on input "checkbox" at bounding box center [1012, 419] width 22 height 22
checkbox input "true"
click at [720, 448] on input "checkbox" at bounding box center [1012, 443] width 22 height 22
checkbox input "true"
click at [720, 468] on input "checkbox" at bounding box center [1012, 468] width 22 height 22
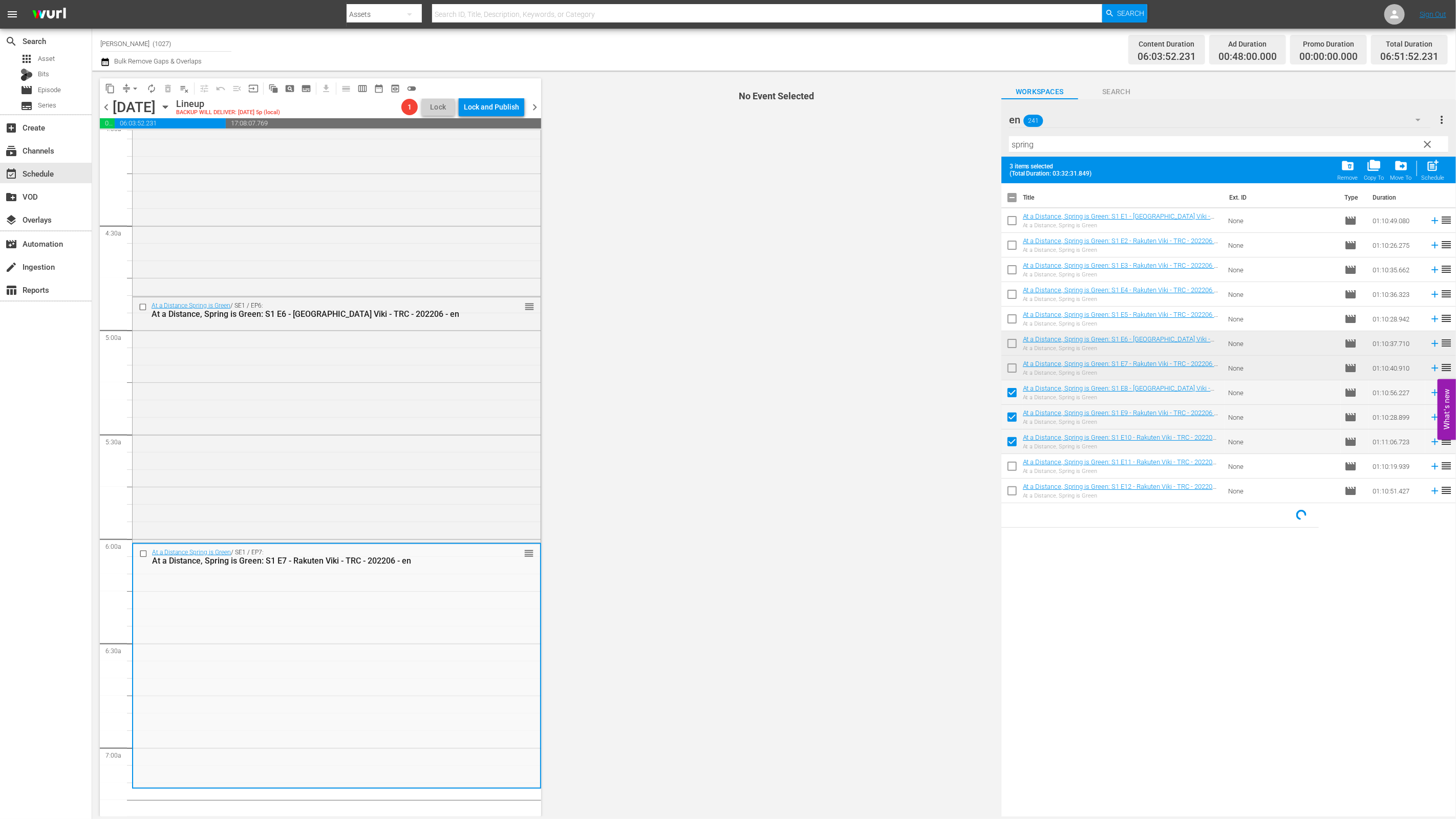
checkbox input "true"
click at [720, 491] on input "checkbox" at bounding box center [1012, 493] width 22 height 22
checkbox input "true"
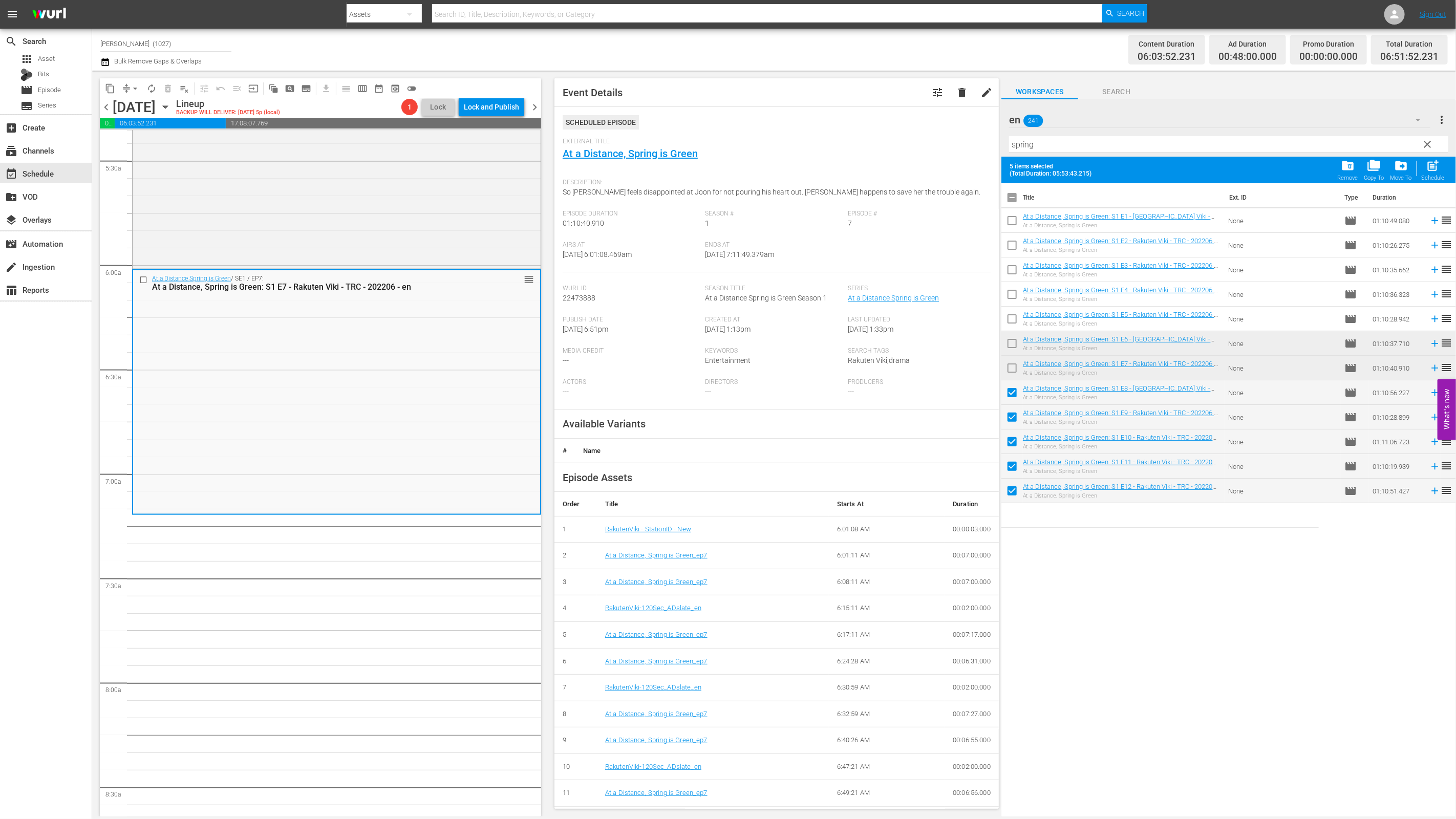
scroll to position [1177, 0]
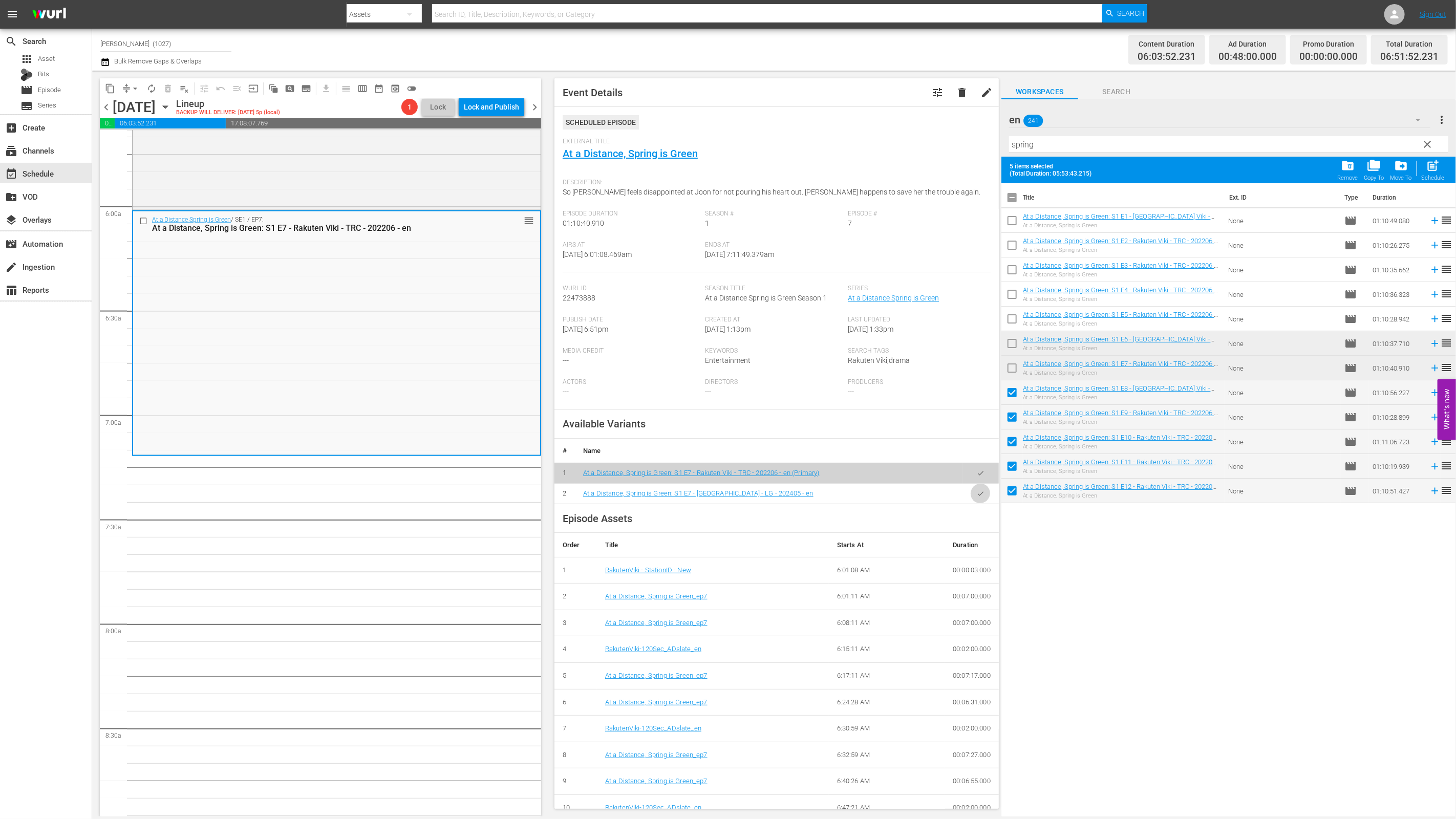
click at [720, 486] on button "button" at bounding box center [980, 493] width 20 height 20
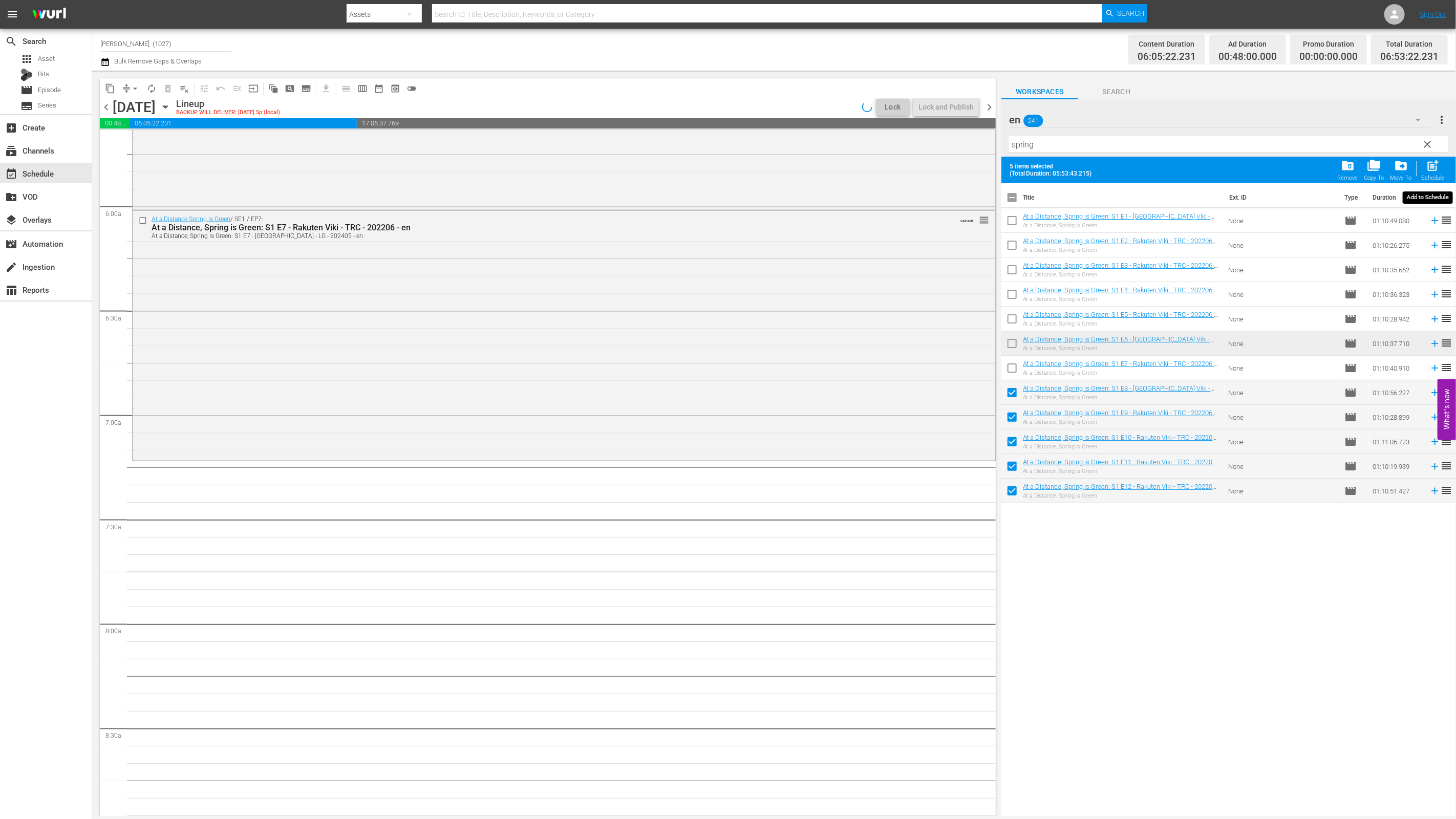
click at [720, 170] on span "post_add" at bounding box center [1433, 166] width 14 height 14
checkbox input "false"
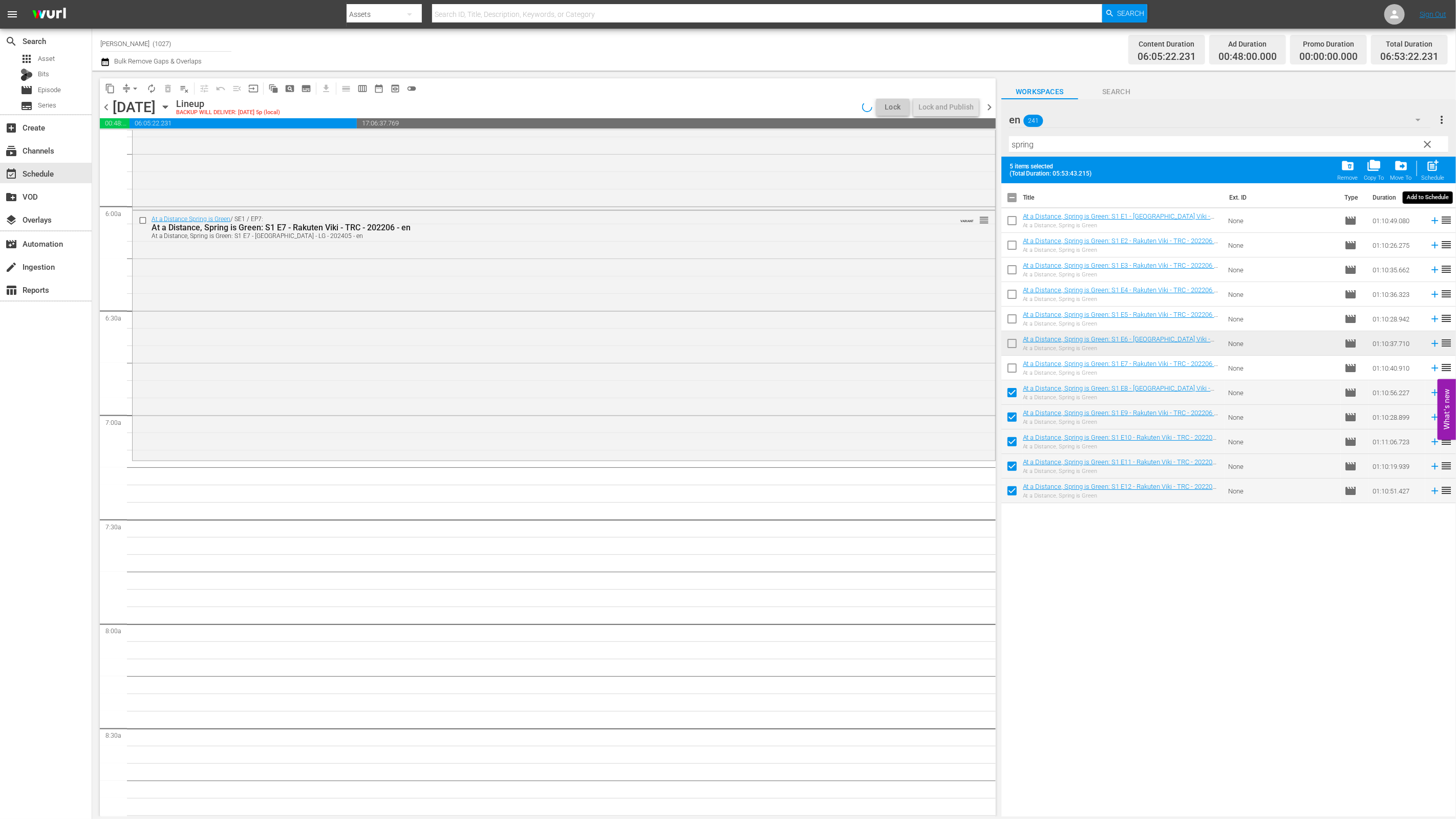
checkbox input "false"
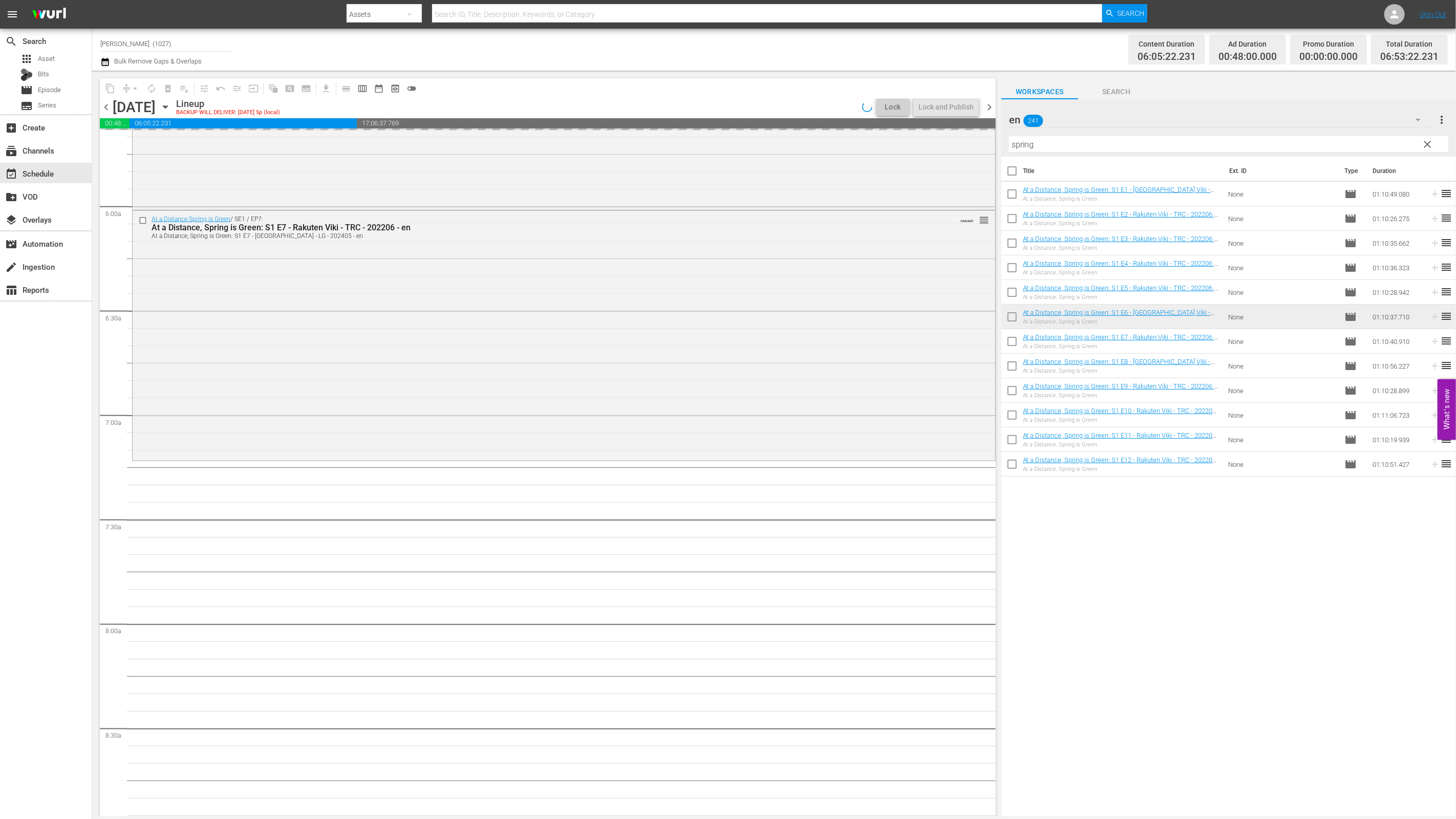
click at [720, 114] on div "en 241" at bounding box center [1220, 119] width 422 height 29
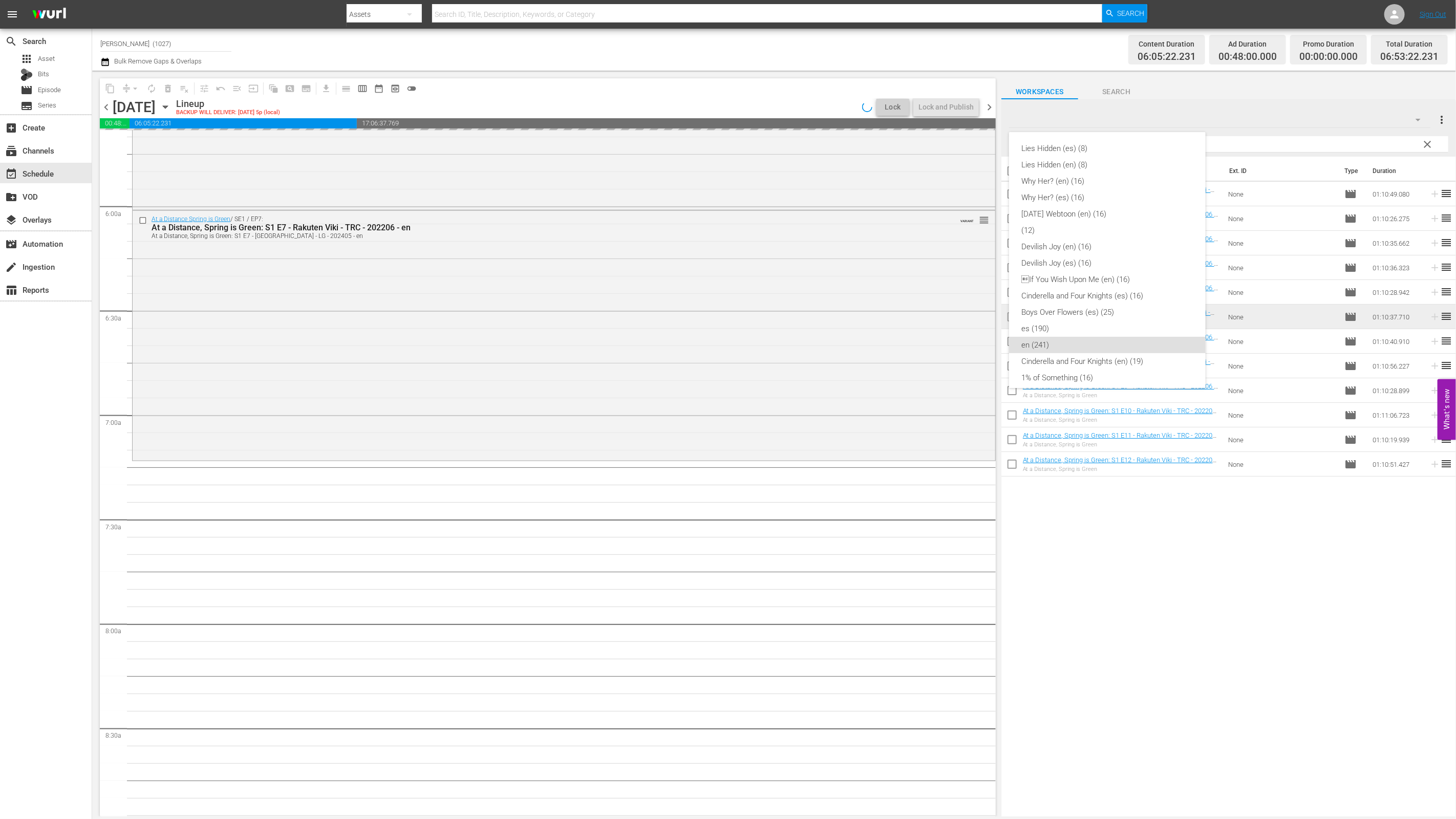
scroll to position [187, 0]
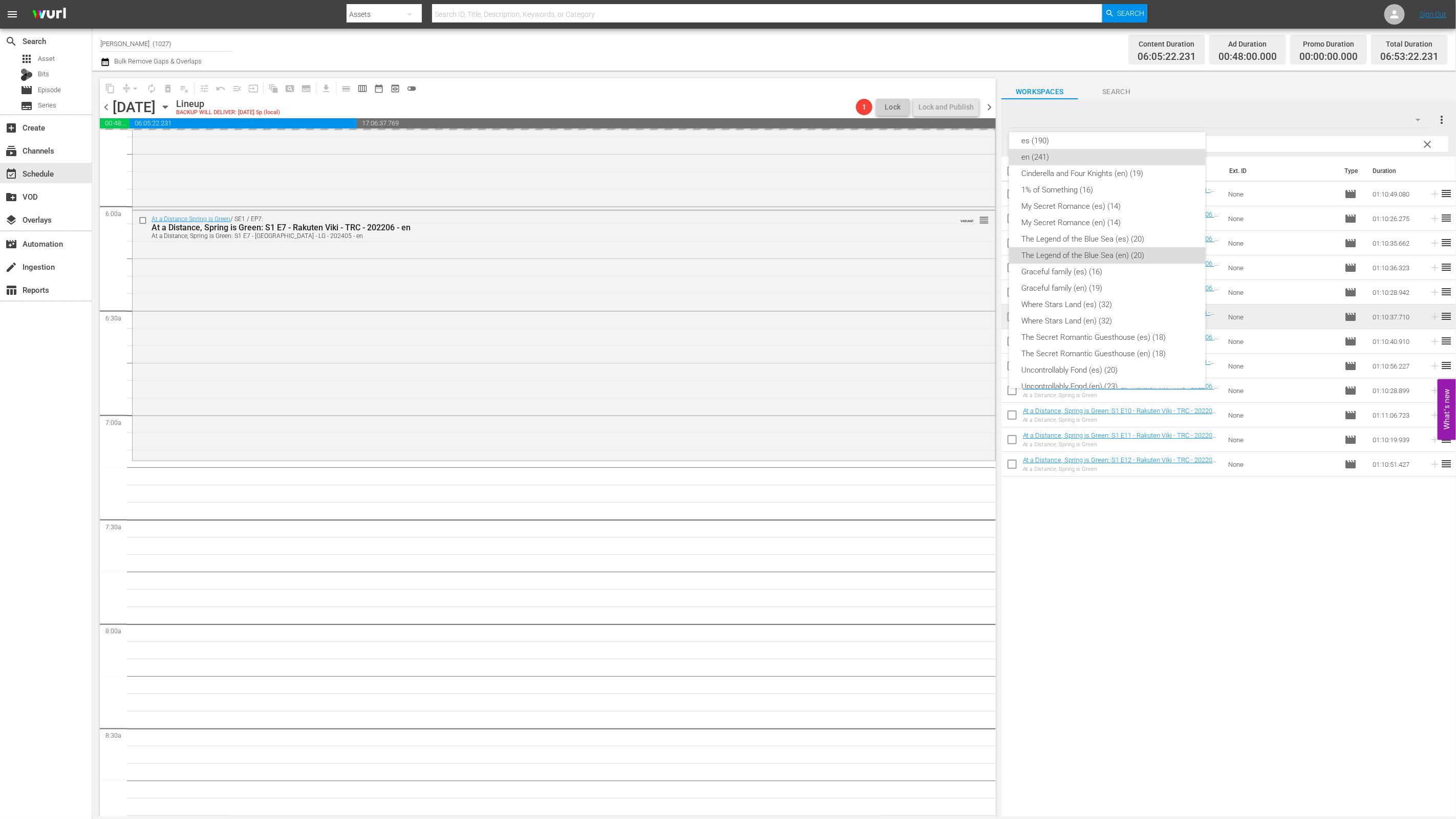
click at [720, 258] on div "The Legend of the Blue Sea (en) (20)" at bounding box center [1107, 255] width 172 height 16
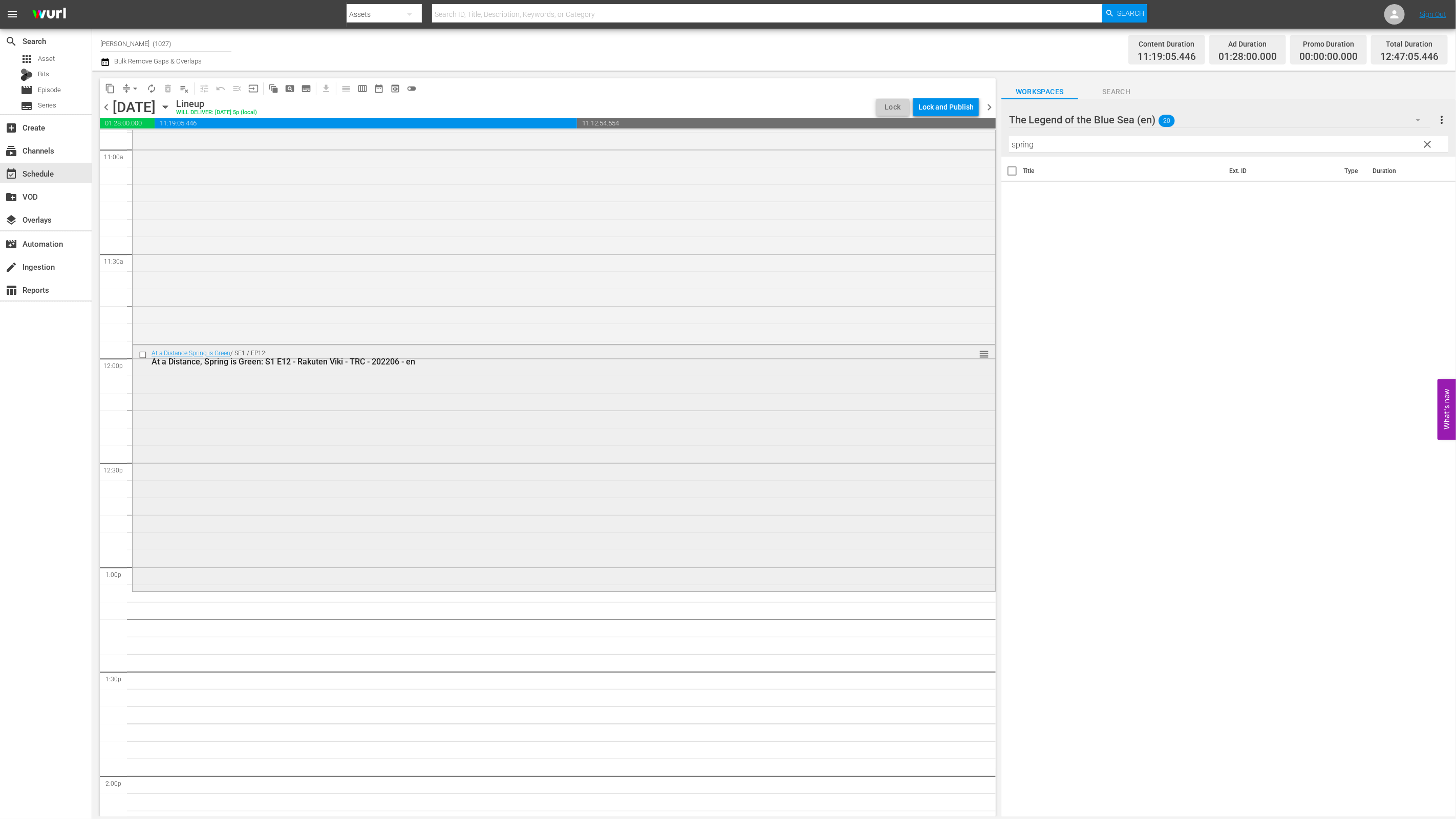
scroll to position [2351, 0]
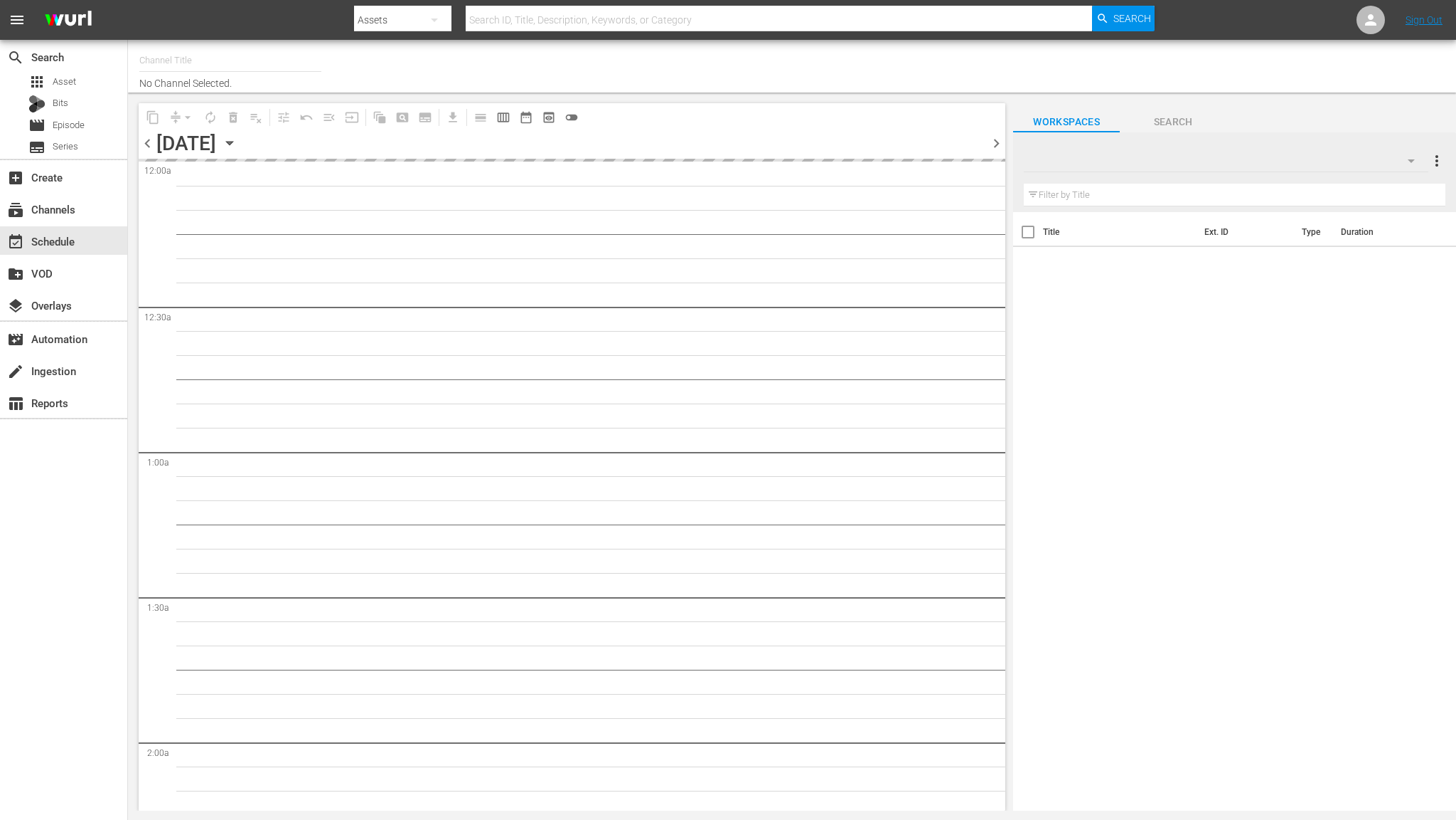
type input "[PERSON_NAME] (No CTA) (843)"
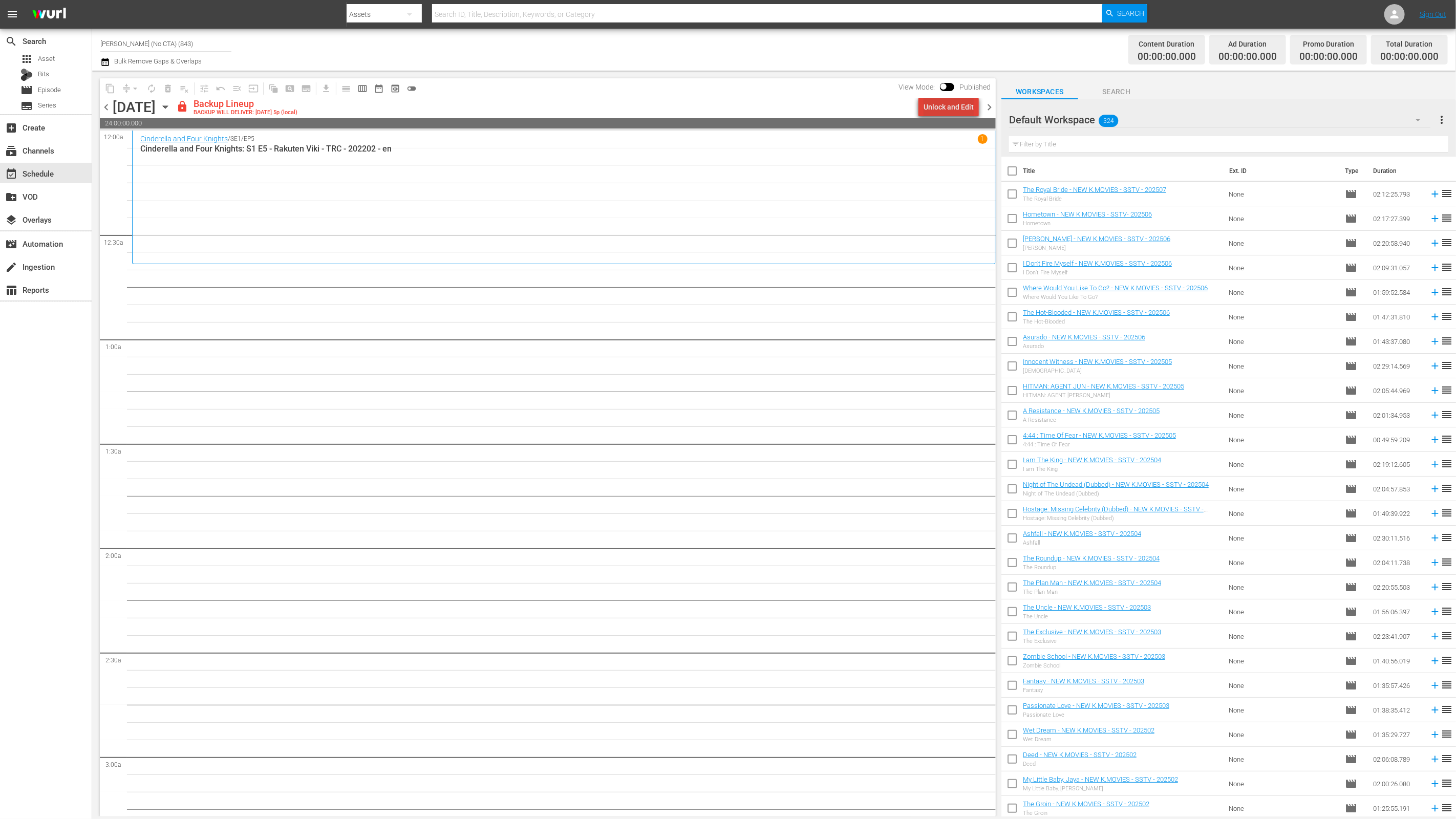
click at [966, 106] on div "Unlock and Edit" at bounding box center [948, 107] width 50 height 18
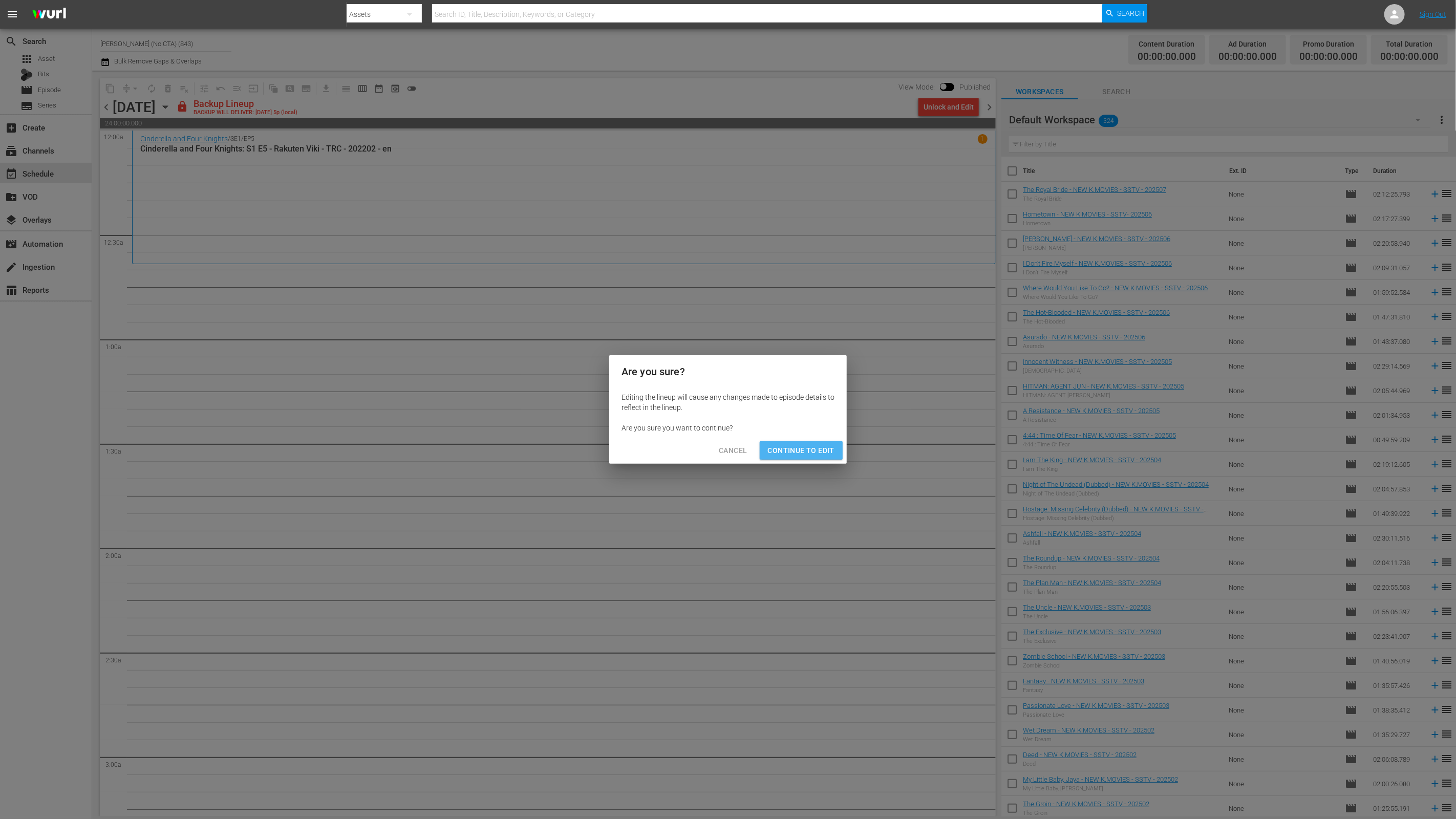
click at [836, 447] on button "Continue to Edit" at bounding box center [801, 450] width 83 height 19
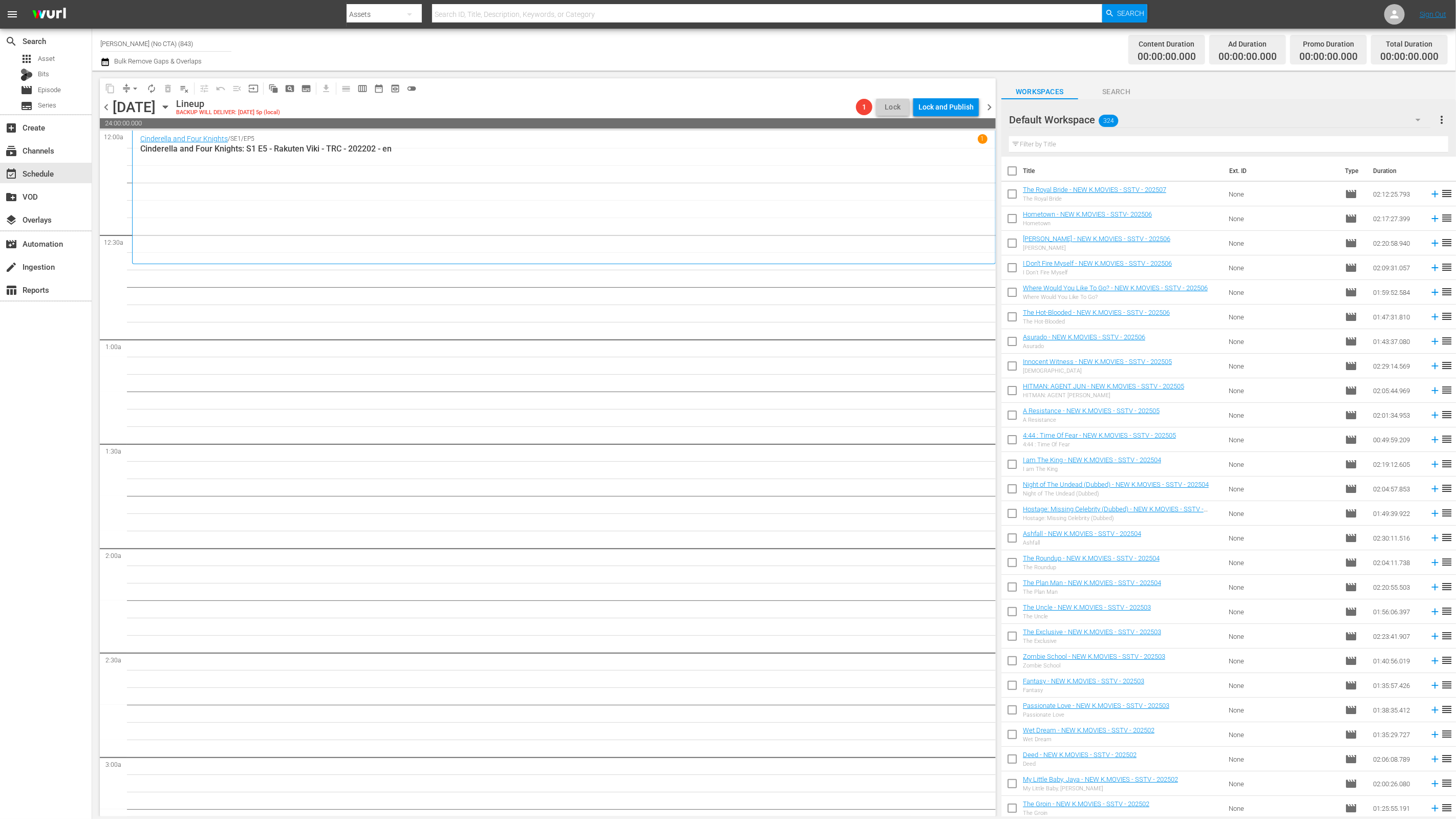
click at [1048, 126] on div "Default Workspace 324" at bounding box center [1220, 119] width 422 height 29
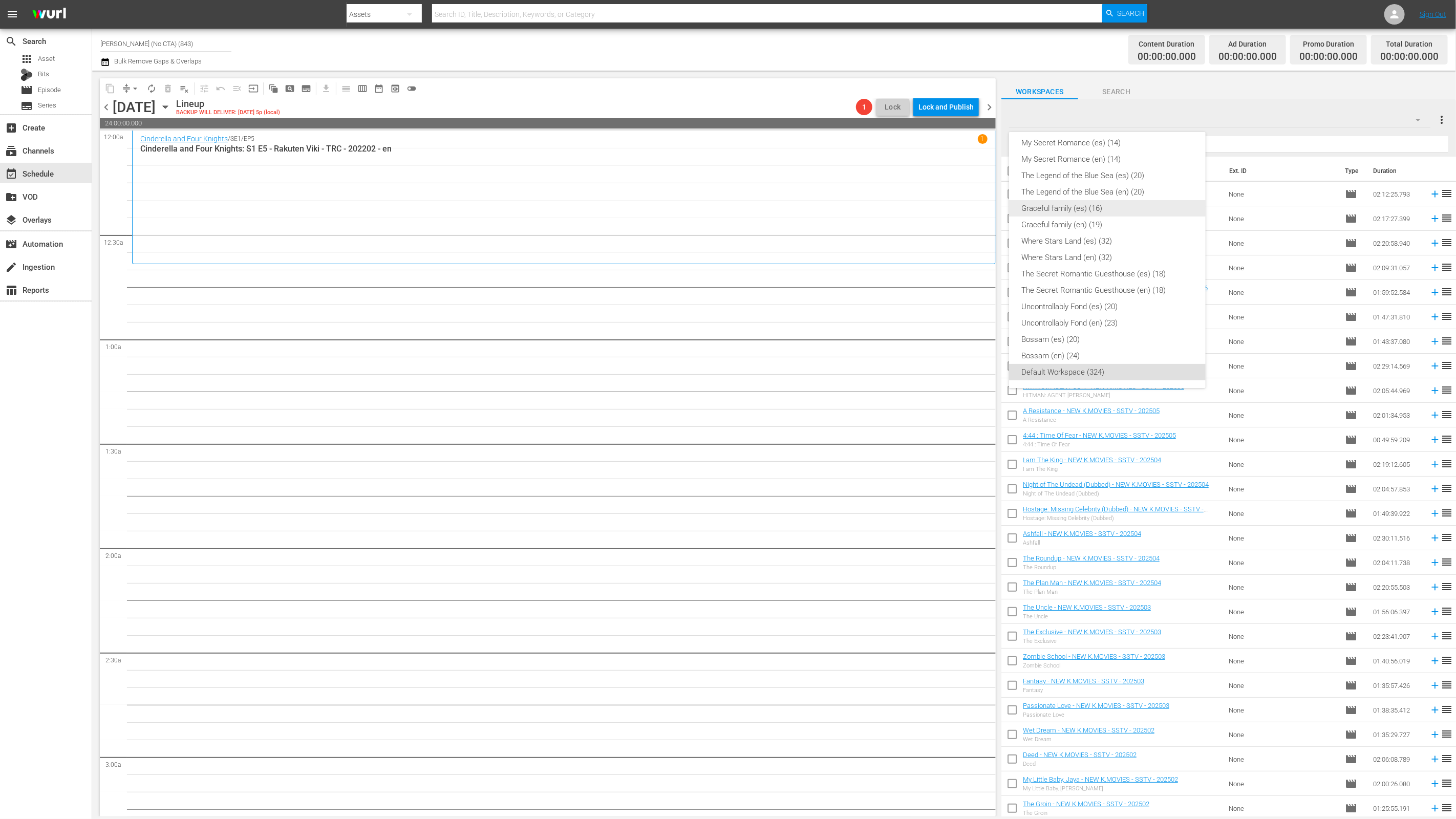
scroll to position [176, 0]
click at [1048, 186] on div "Cinderella and Four Knights (en) (19)" at bounding box center [1107, 184] width 172 height 16
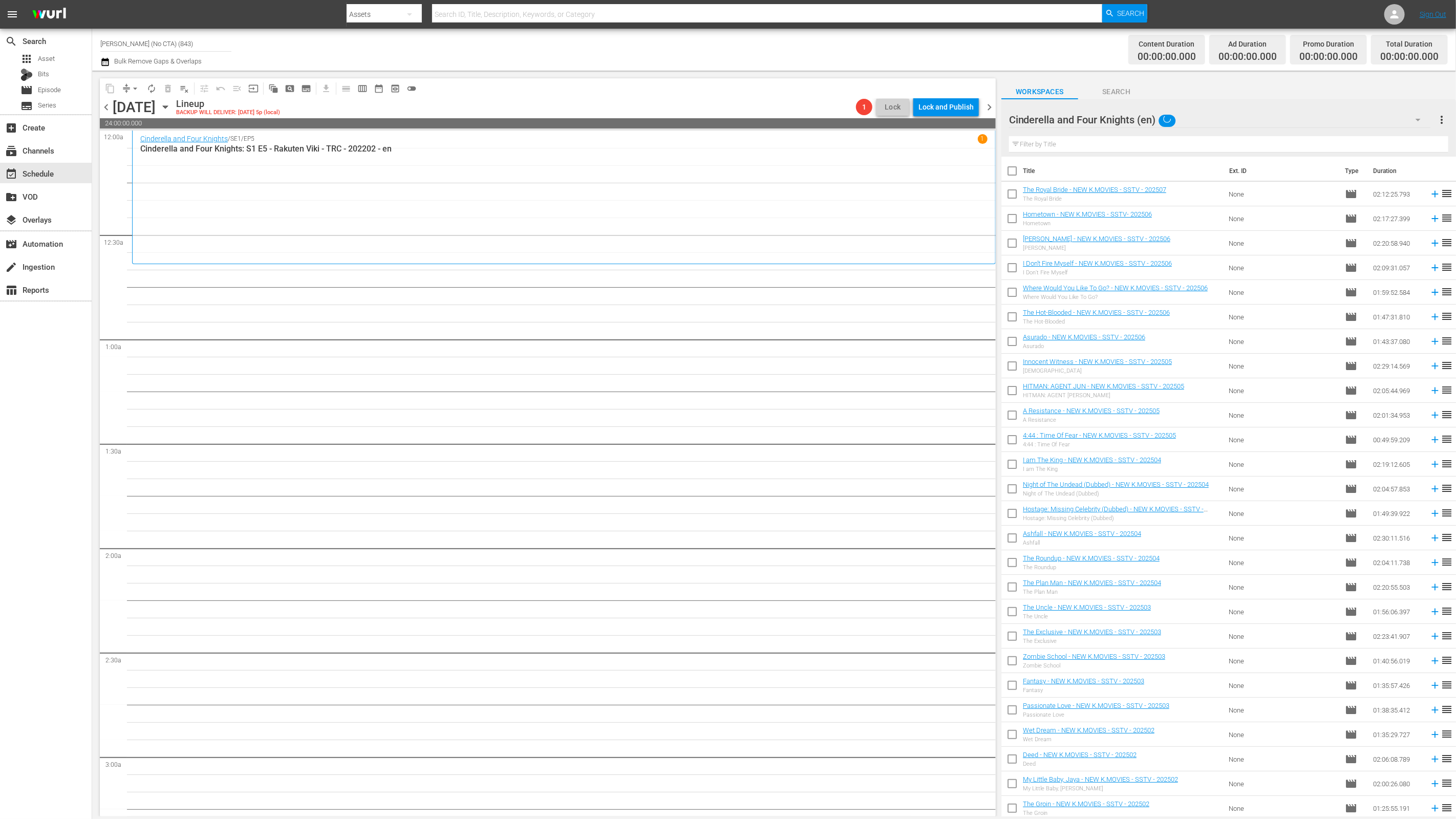
scroll to position [101, 0]
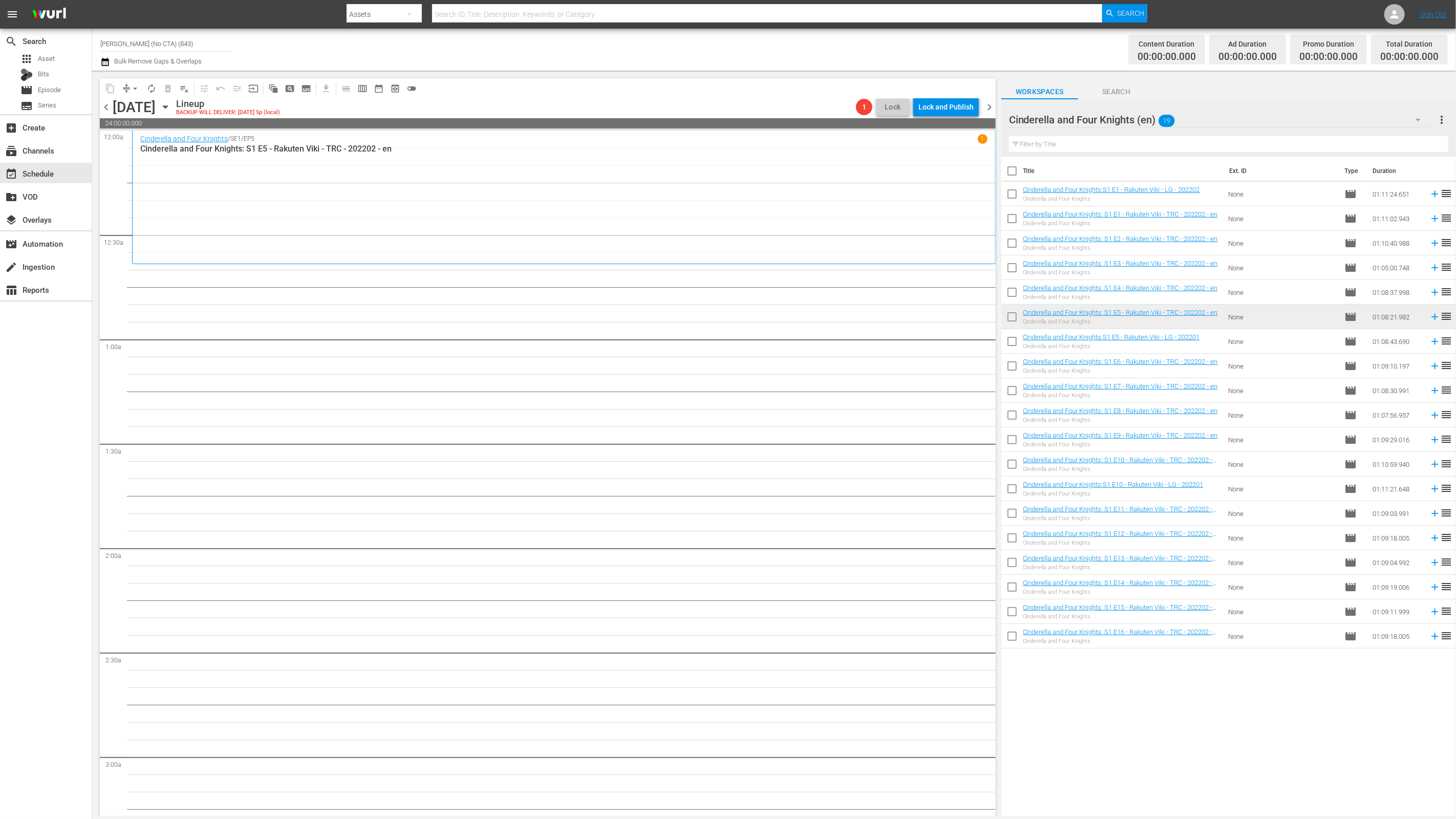
click at [1006, 365] on input "checkbox" at bounding box center [1012, 367] width 22 height 22
checkbox input "true"
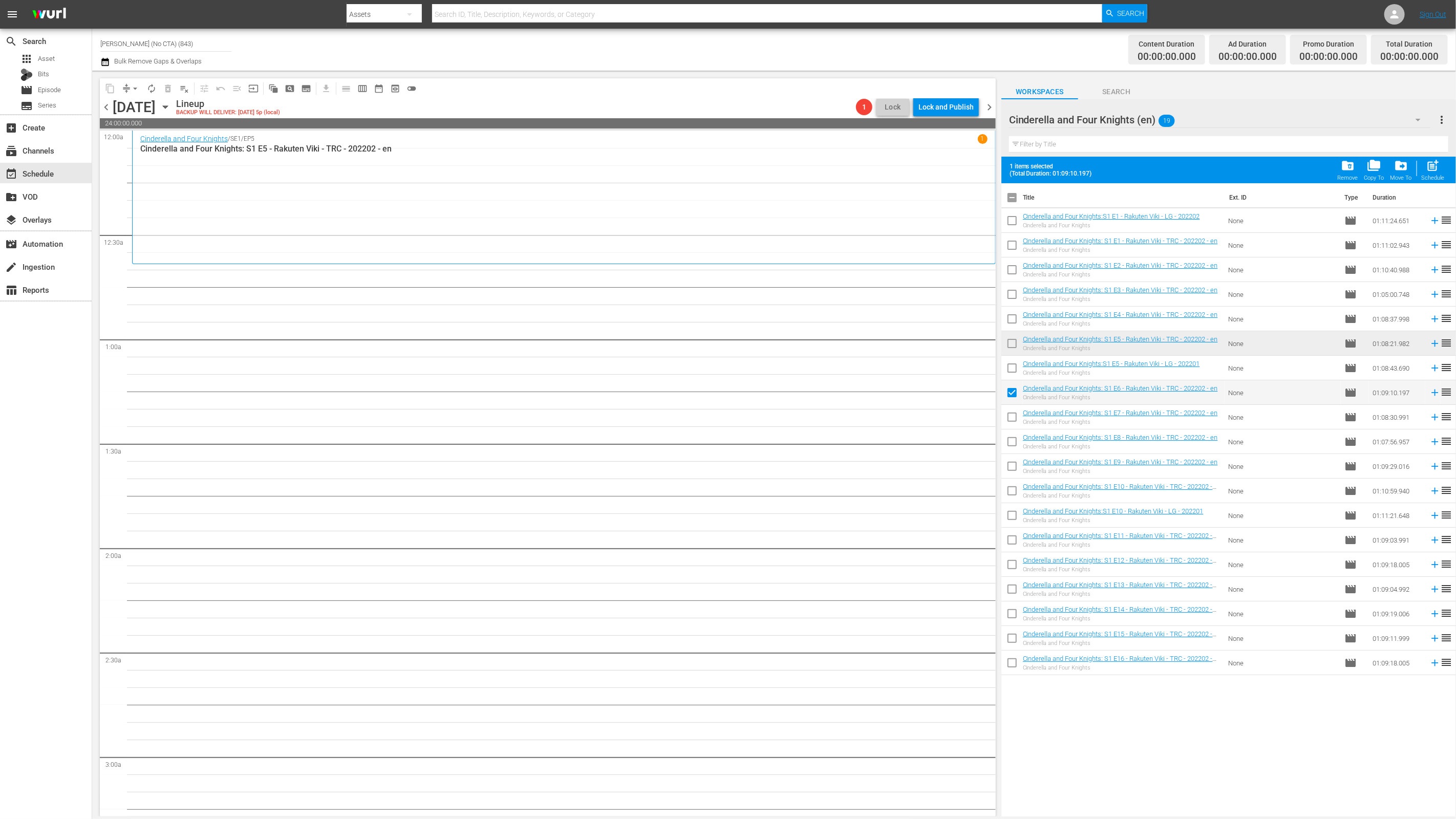
click at [1010, 407] on span at bounding box center [1012, 417] width 22 height 22
click at [1017, 419] on input "checkbox" at bounding box center [1012, 419] width 22 height 22
checkbox input "true"
click at [1013, 451] on input "checkbox" at bounding box center [1012, 443] width 22 height 22
checkbox input "true"
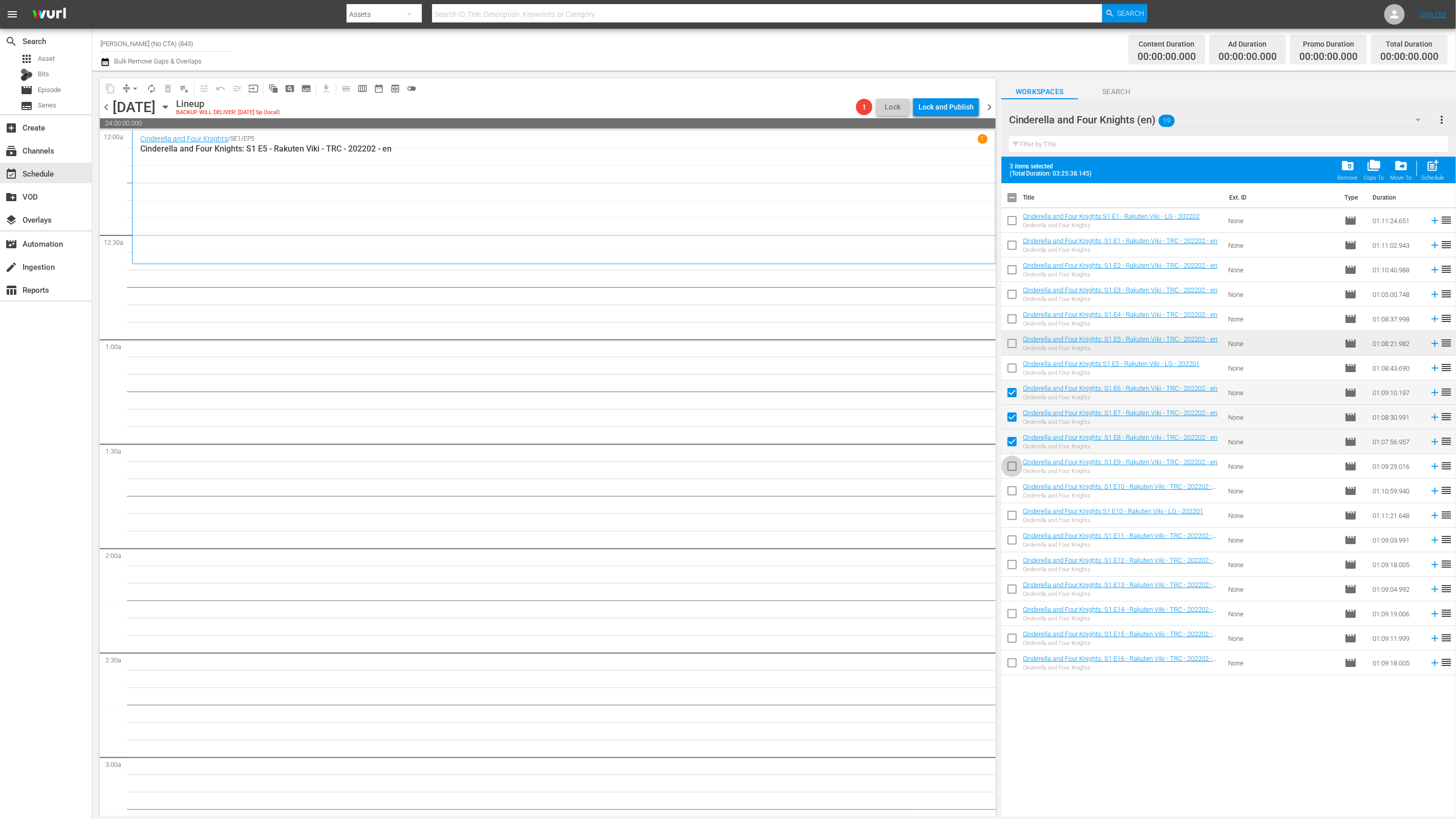
click at [1011, 476] on input "checkbox" at bounding box center [1012, 468] width 22 height 22
checkbox input "true"
click at [1012, 499] on input "checkbox" at bounding box center [1012, 493] width 22 height 22
checkbox input "true"
click at [1013, 538] on input "checkbox" at bounding box center [1012, 542] width 22 height 22
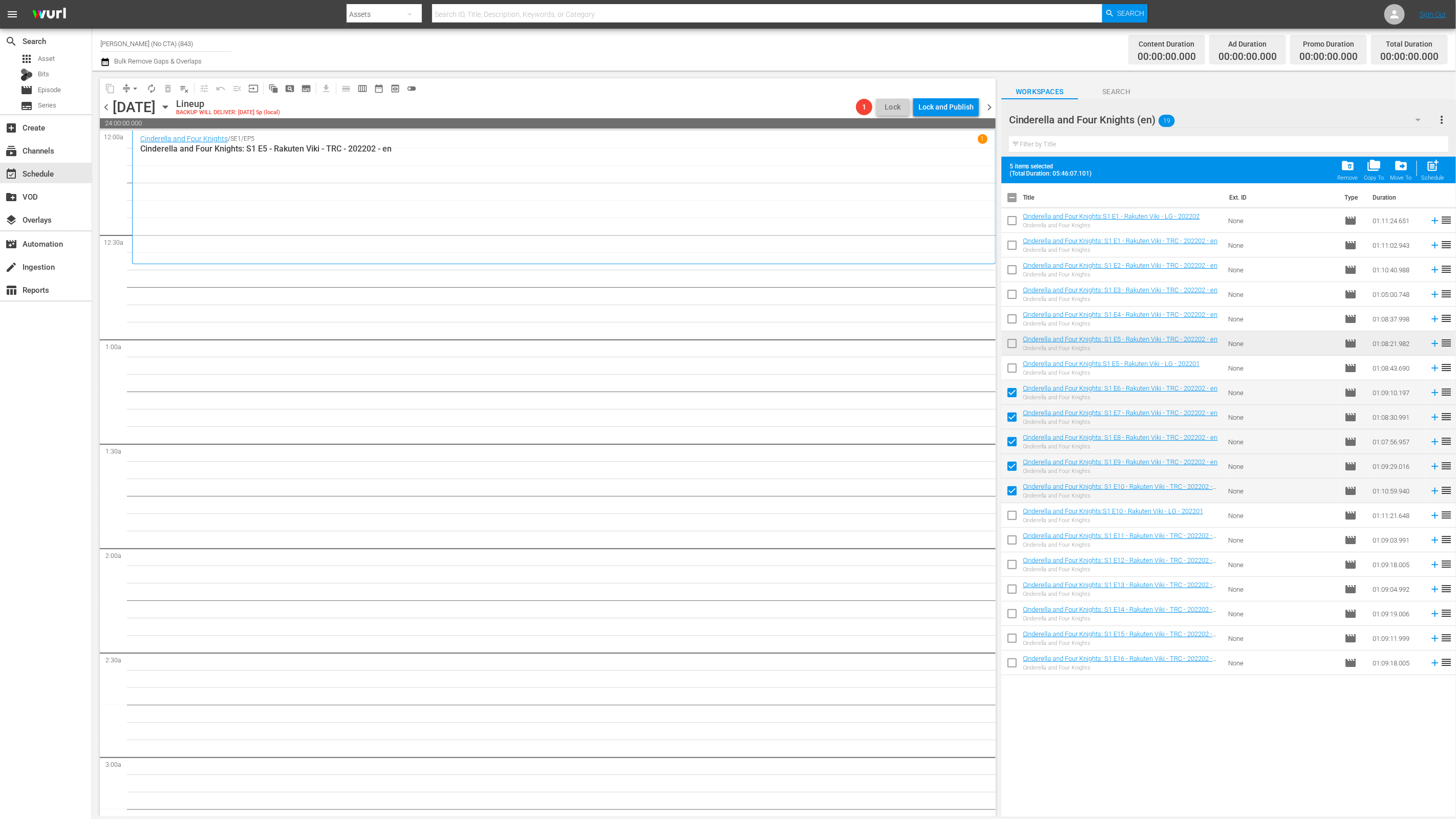
checkbox input "true"
click at [1013, 569] on input "checkbox" at bounding box center [1012, 566] width 22 height 22
checkbox input "true"
click at [1010, 589] on input "checkbox" at bounding box center [1012, 590] width 22 height 22
checkbox input "true"
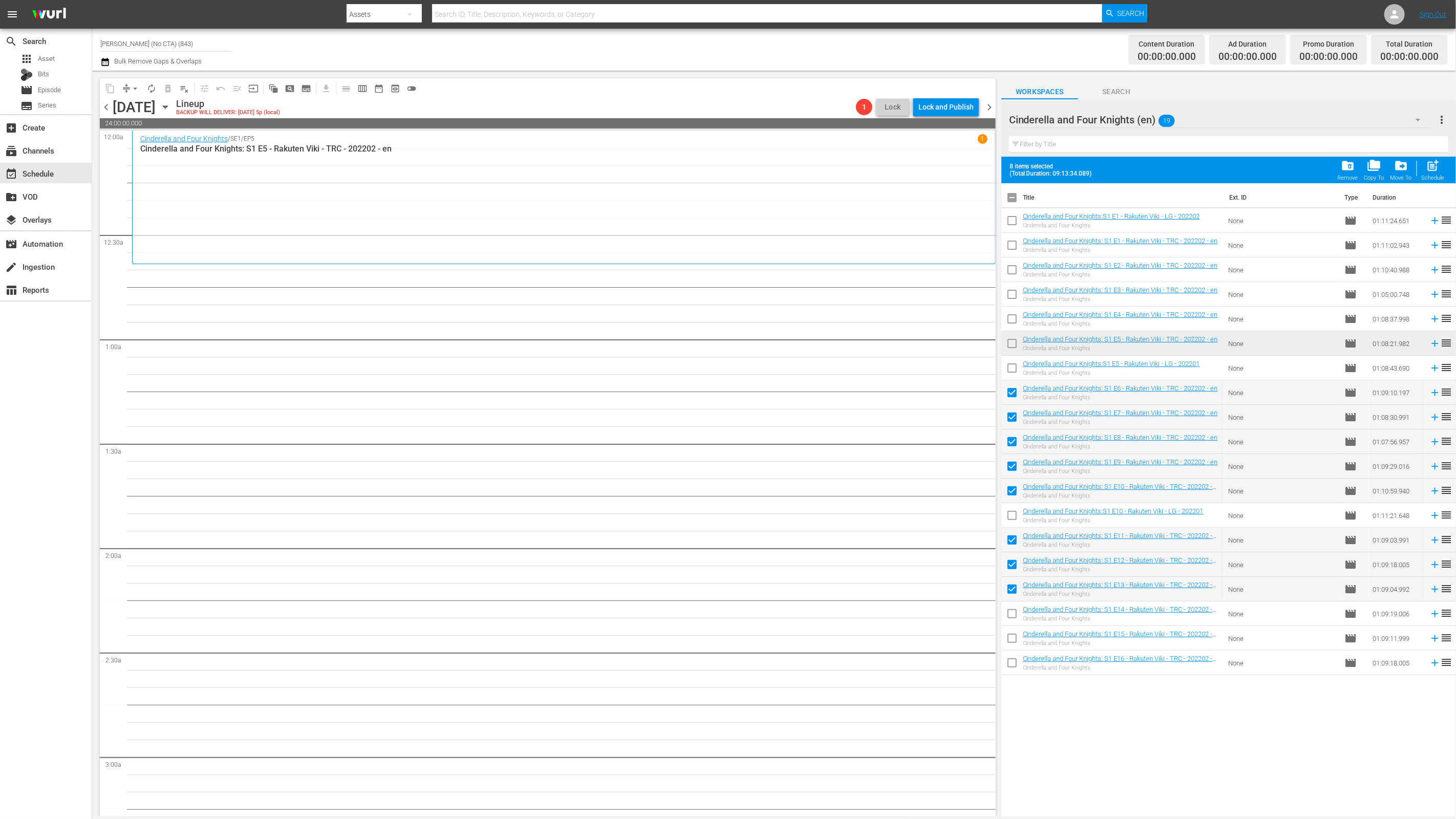
click at [1008, 589] on input "checkbox" at bounding box center [1012, 615] width 22 height 22
checkbox input "true"
click at [1008, 589] on input "checkbox" at bounding box center [1012, 640] width 22 height 22
checkbox input "true"
click at [1008, 589] on div "Title Ext. ID Type Duration Cinderella and Four Knights:S1 E1 - Rakuten Viki - …" at bounding box center [1229, 500] width 455 height 634
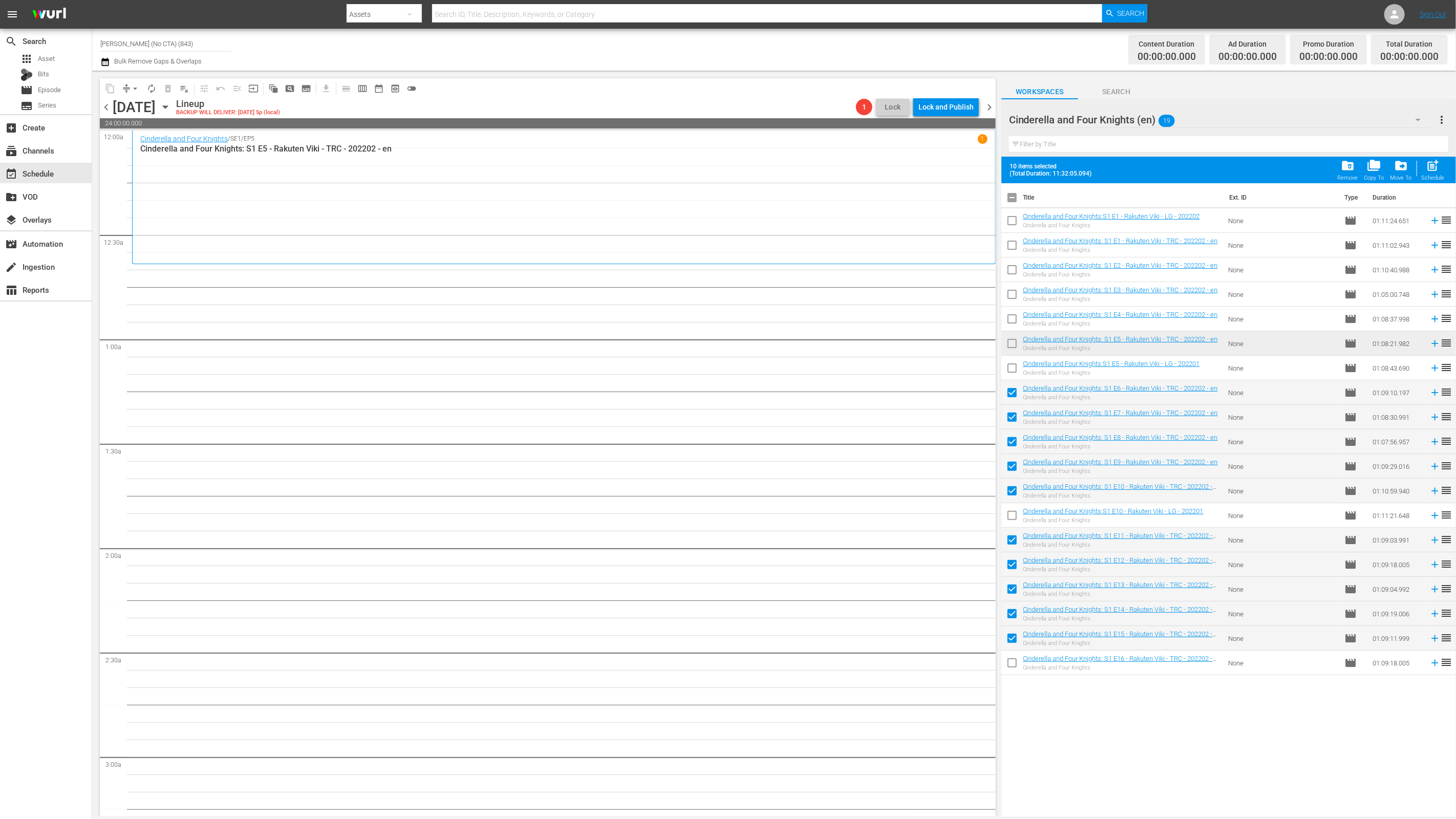
click at [1012, 589] on input "checkbox" at bounding box center [1012, 664] width 22 height 22
checkbox input "true"
click at [1048, 174] on div "post_add Schedule" at bounding box center [1433, 170] width 23 height 22
checkbox input "false"
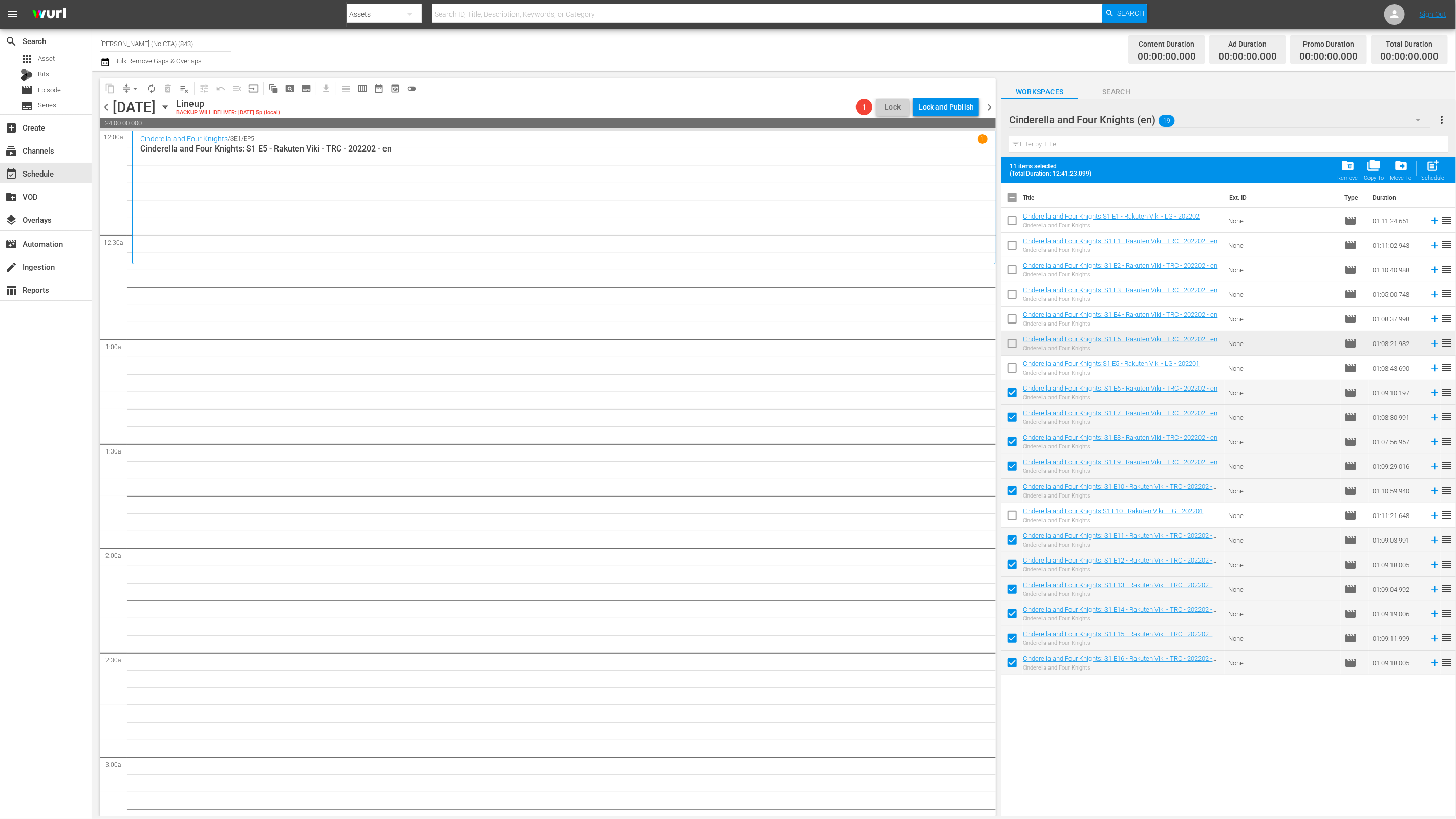
checkbox input "false"
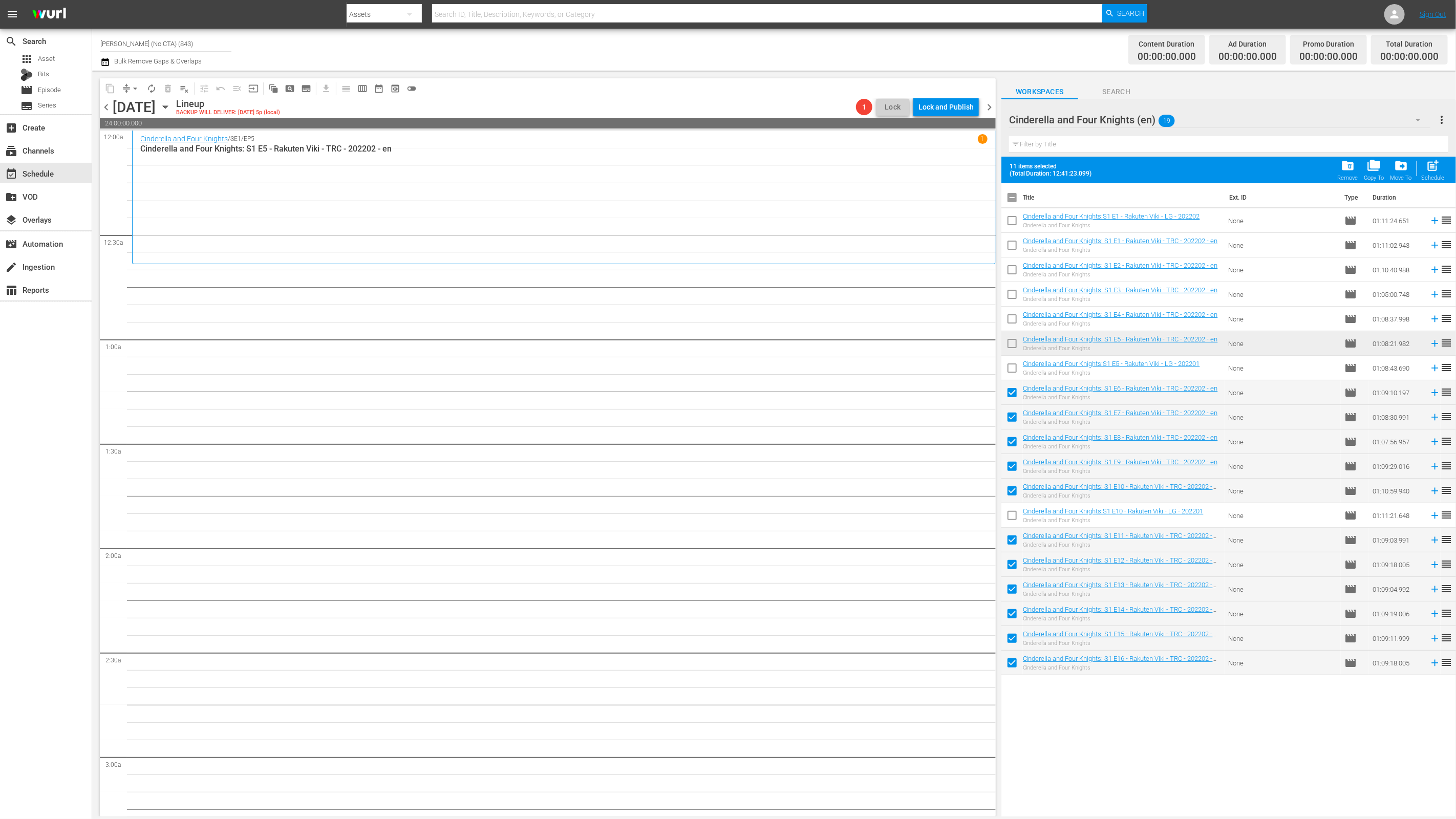
checkbox input "false"
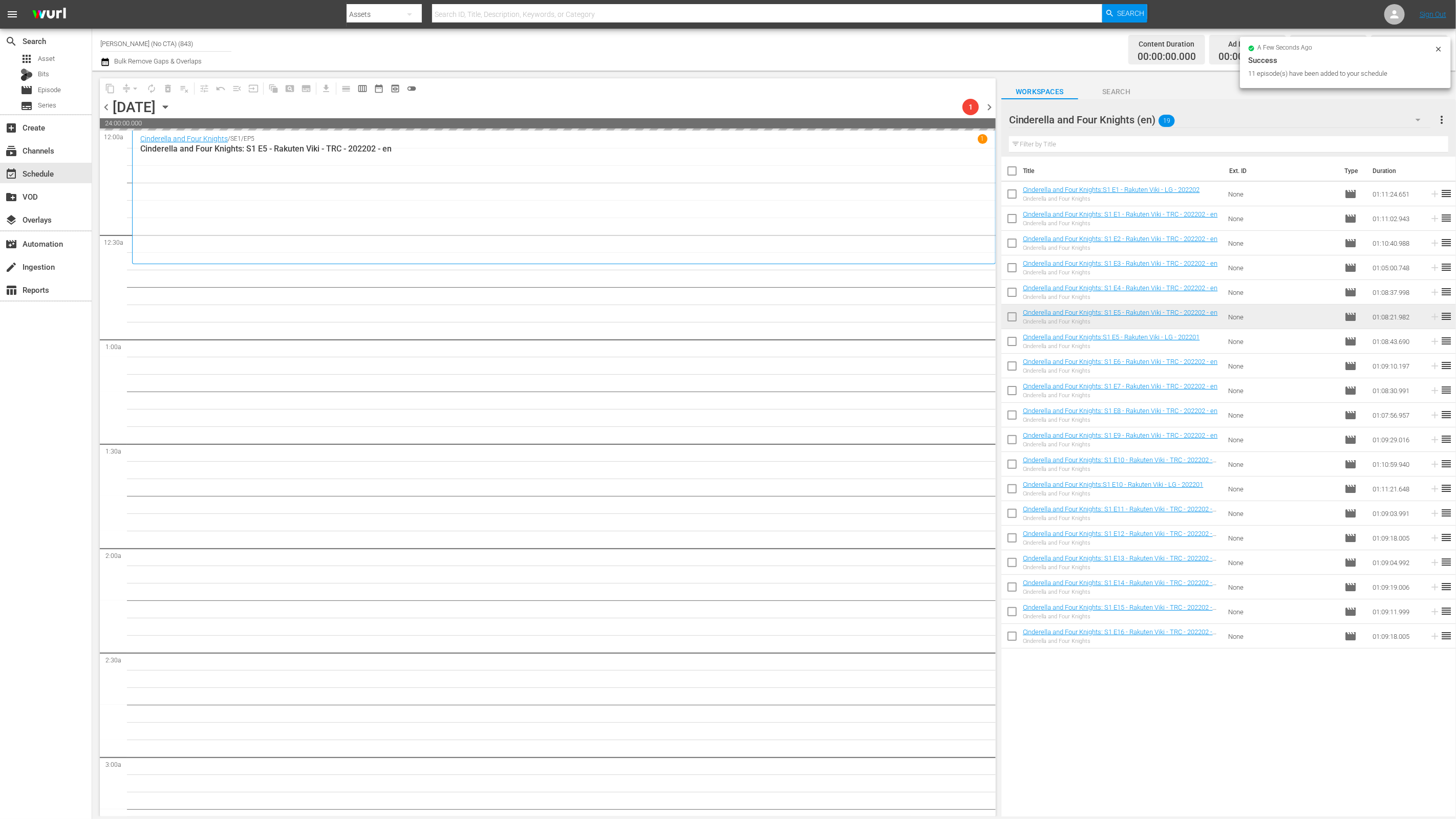
click at [1048, 126] on div "Cinderella and Four Knights (en) 19" at bounding box center [1220, 119] width 422 height 29
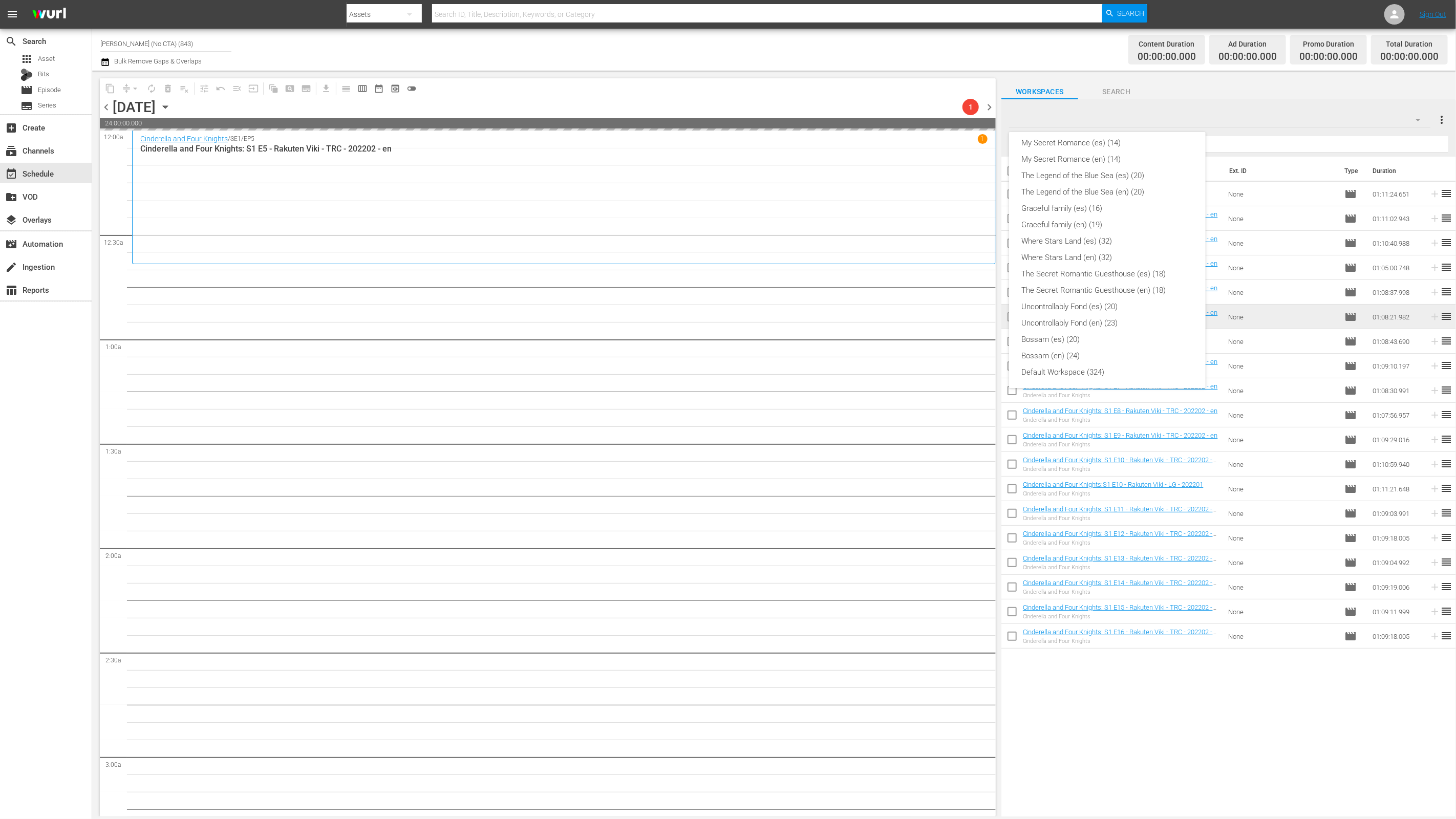
scroll to position [0, 0]
click at [1048, 344] on div "en (241)" at bounding box center [1107, 344] width 172 height 16
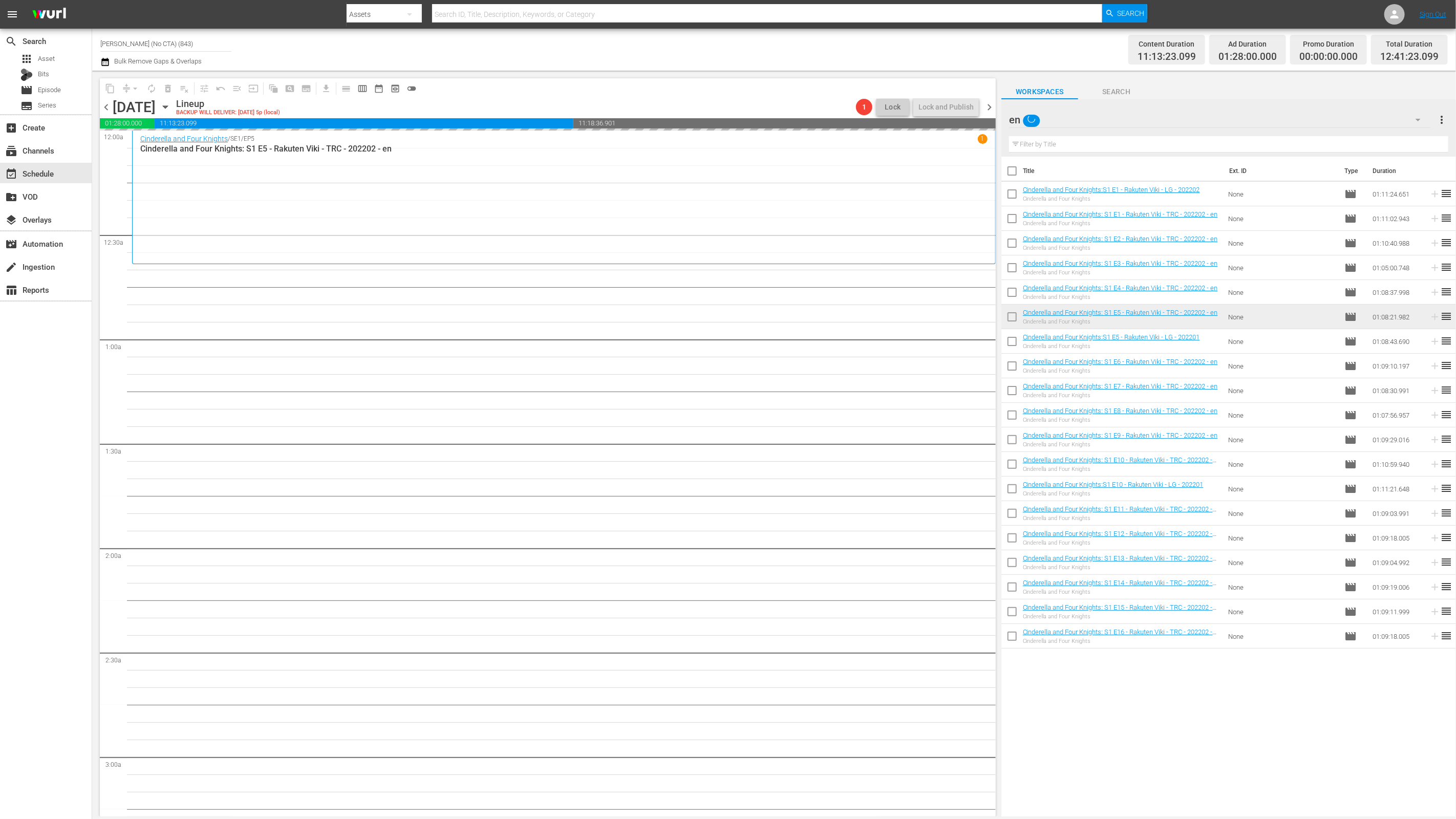
click at [1048, 144] on input "text" at bounding box center [1229, 144] width 439 height 16
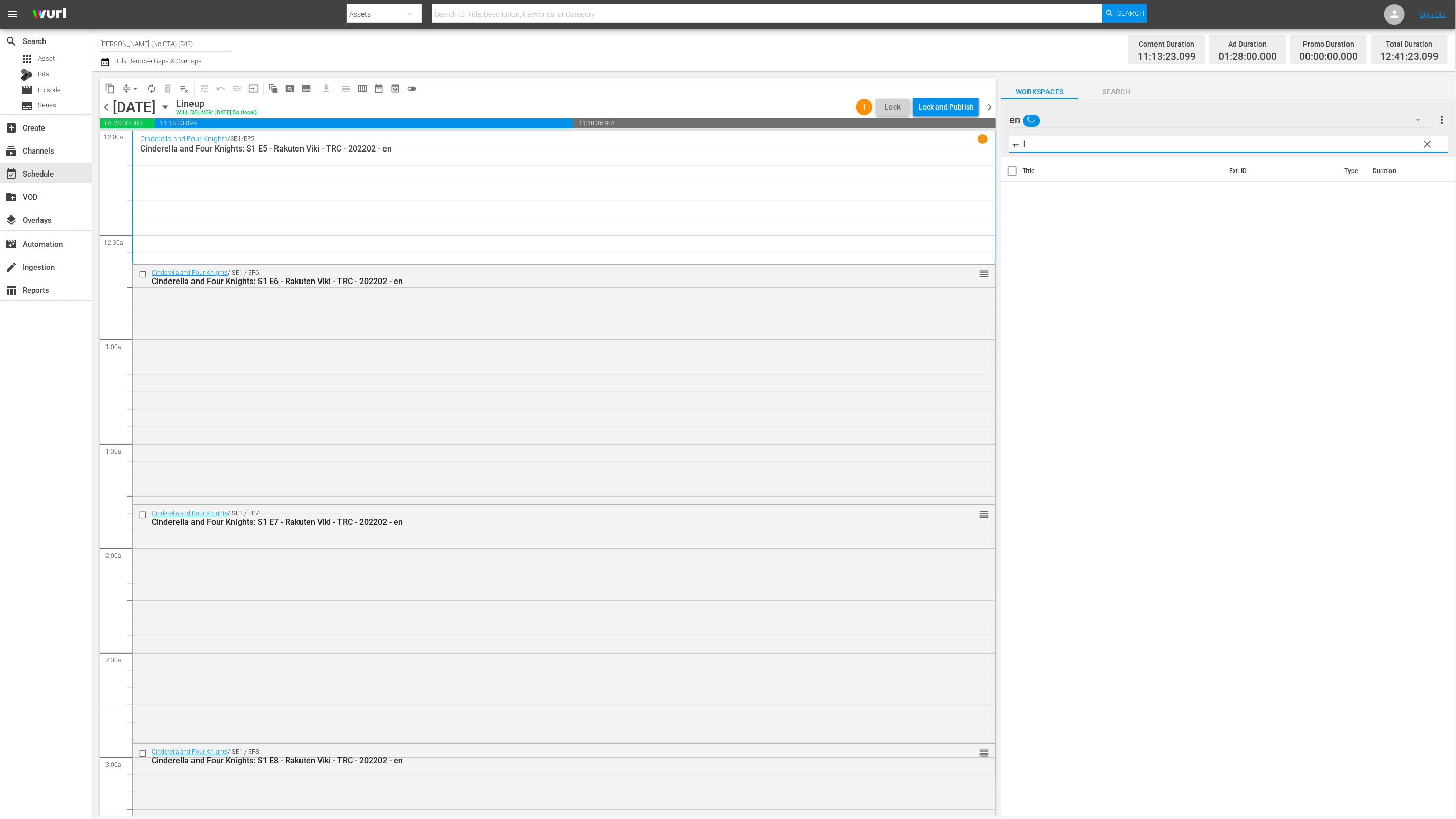
type input "ㅠ"
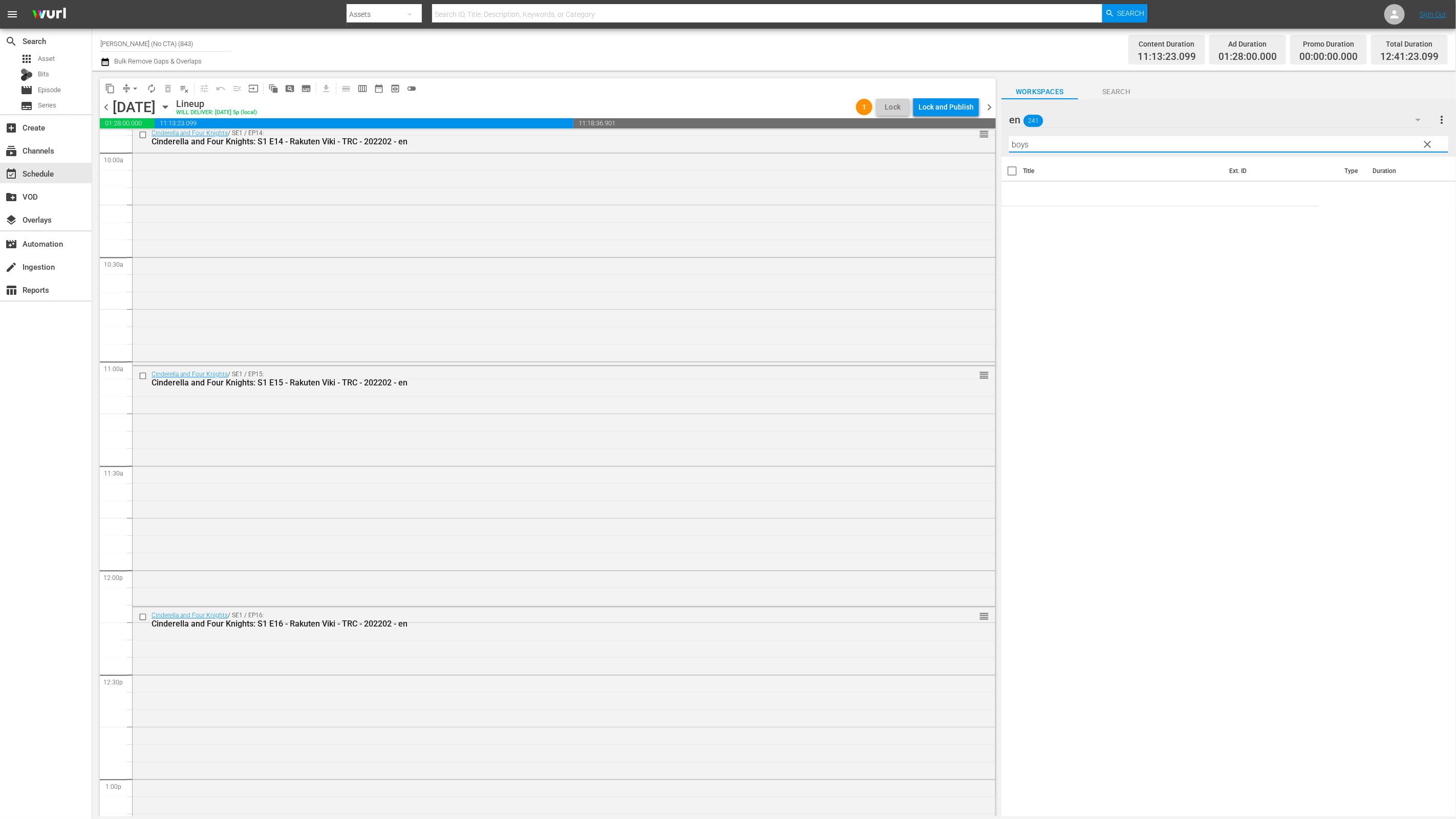
scroll to position [2281, 0]
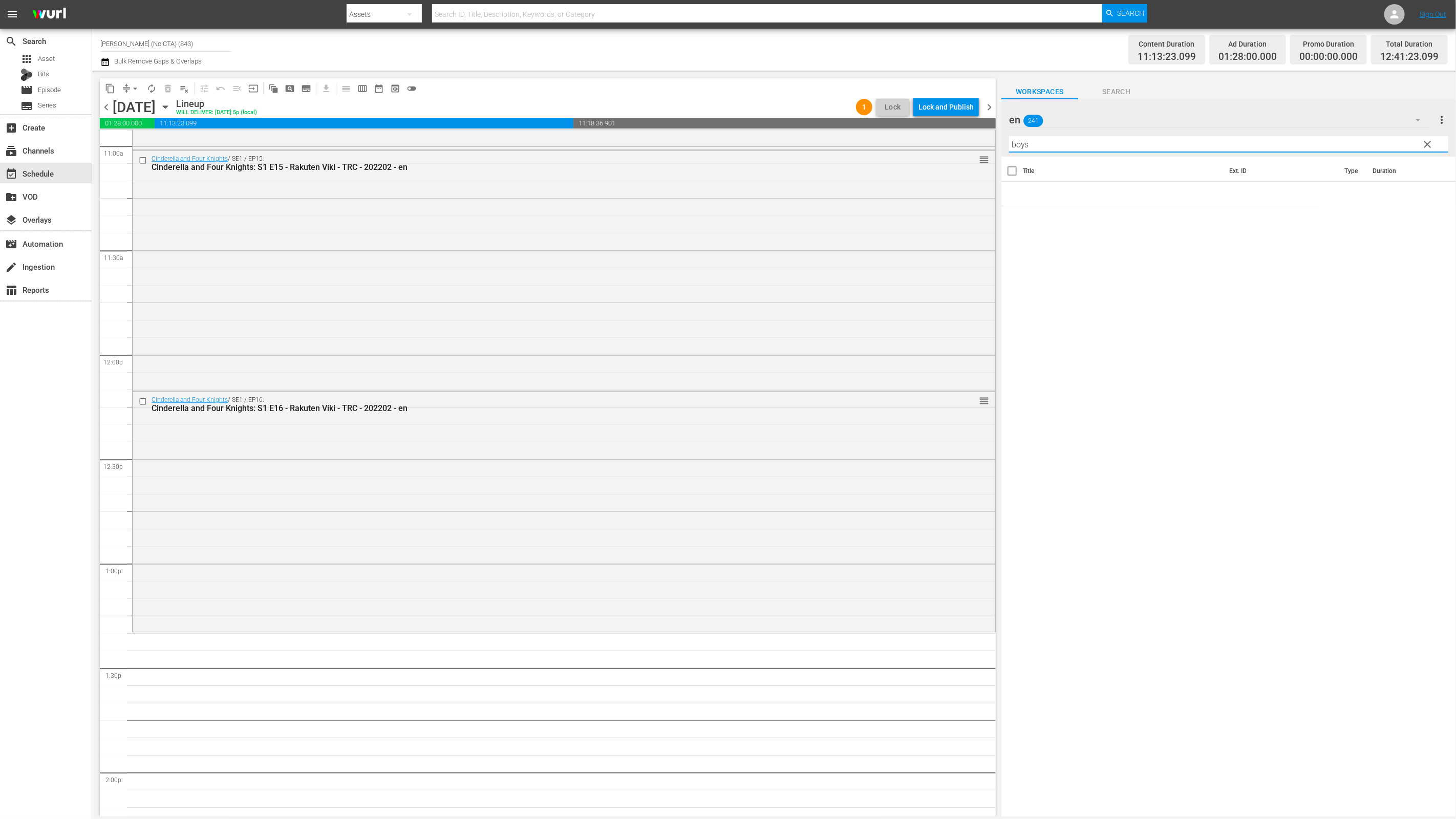
type input "boys"
click at [1048, 146] on span "clear" at bounding box center [1428, 144] width 13 height 13
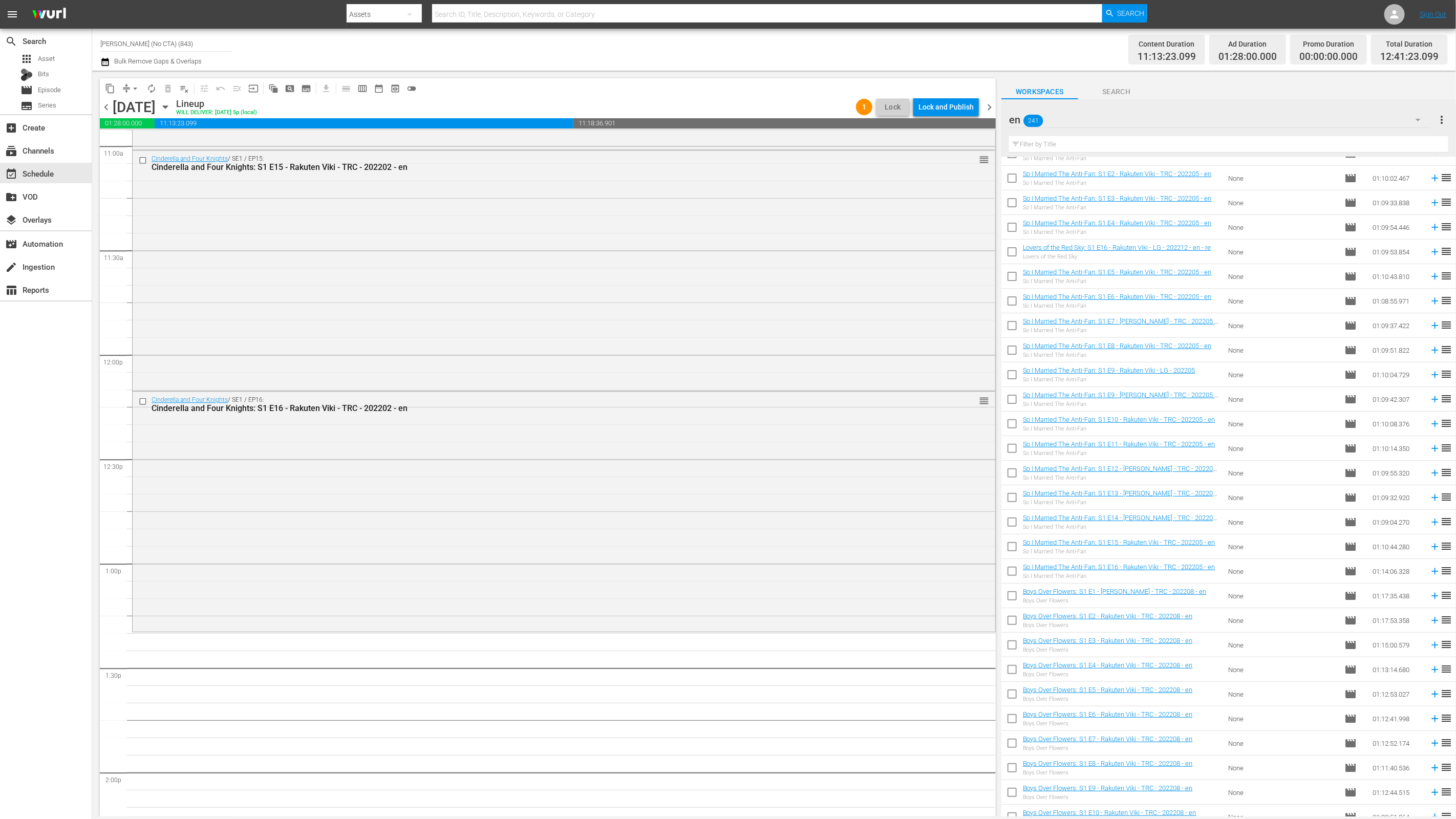
scroll to position [3072, 0]
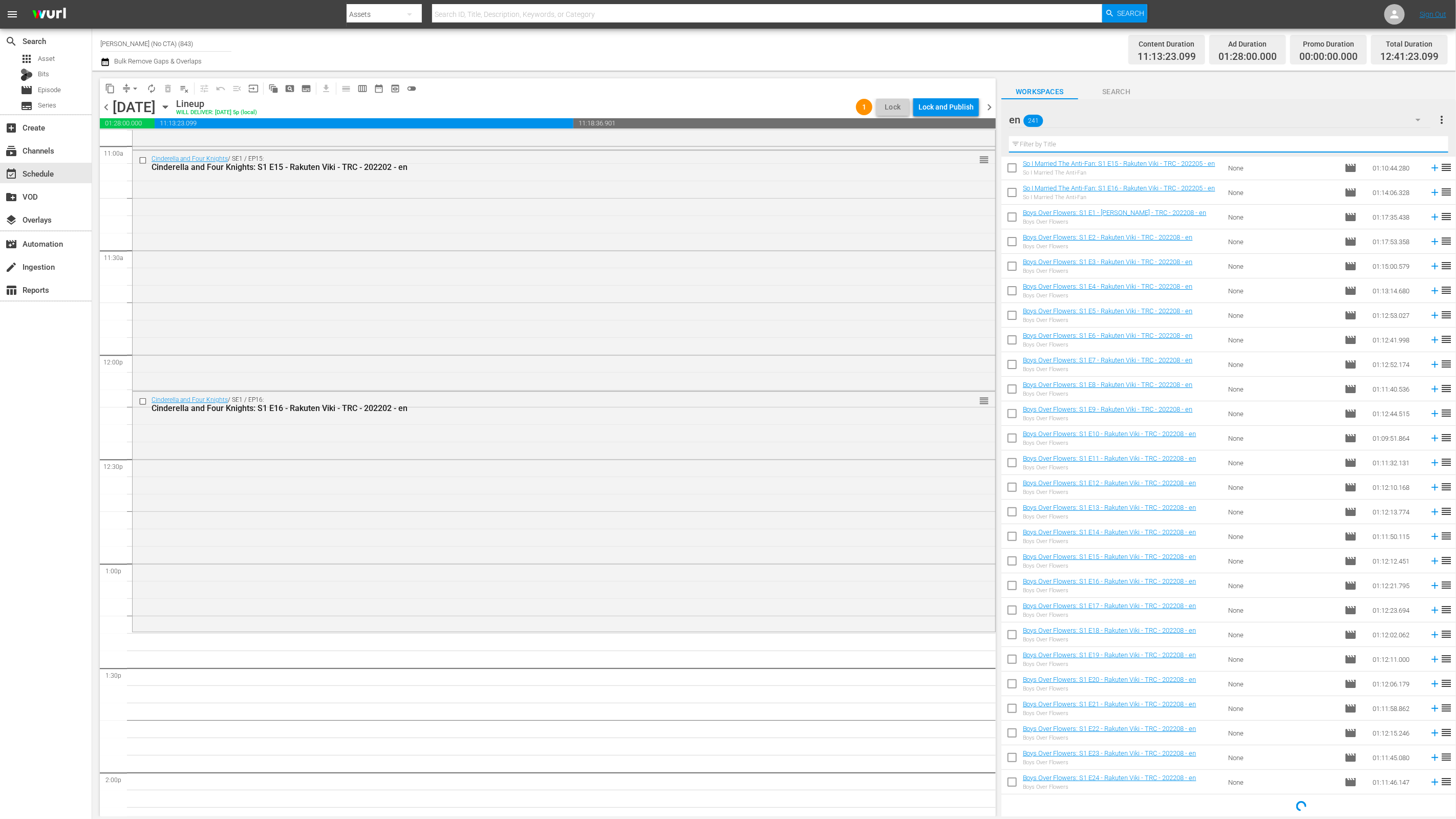
click at [1048, 145] on input "text" at bounding box center [1229, 144] width 439 height 16
type input "ㅠ"
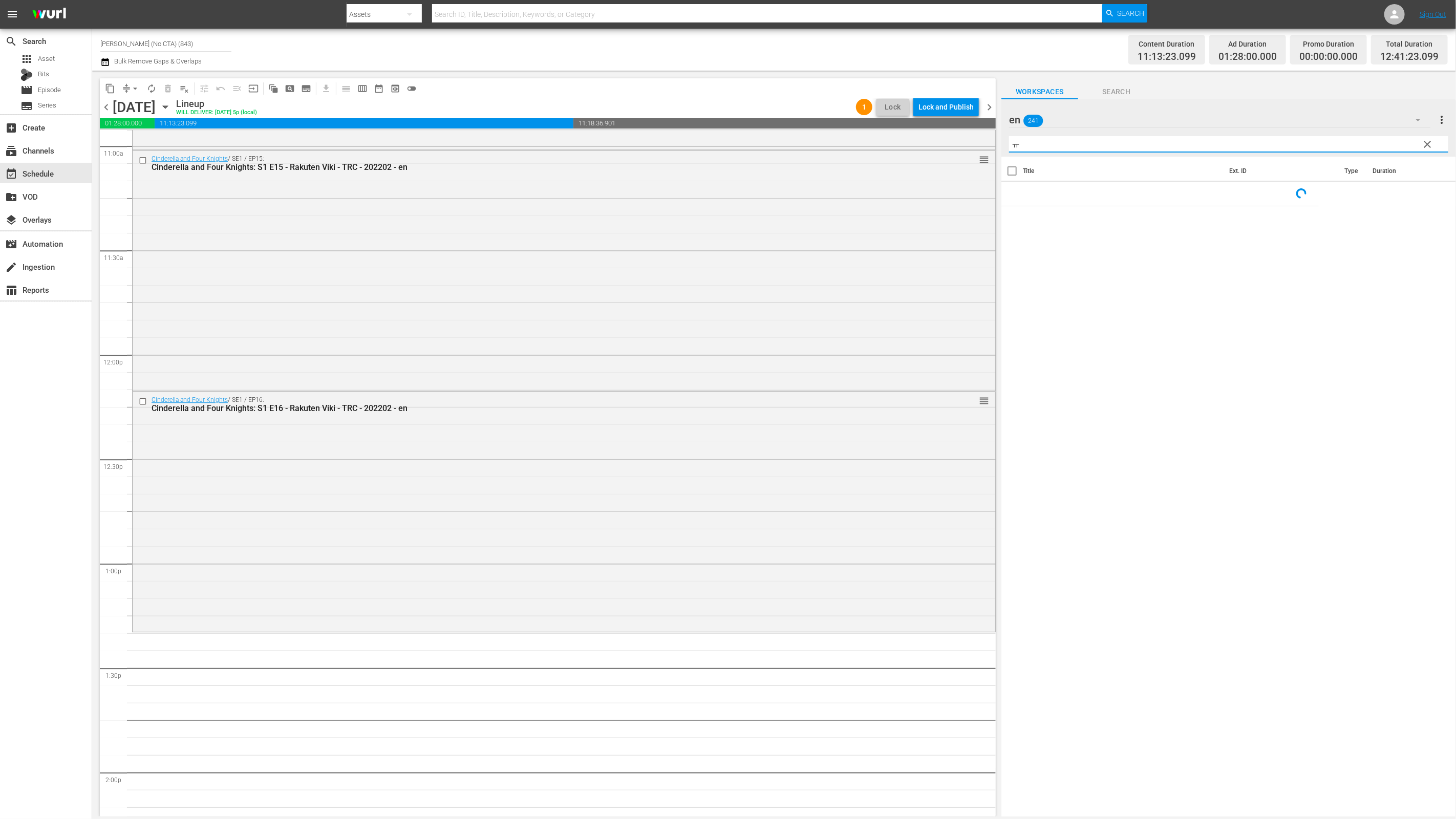
scroll to position [0, 0]
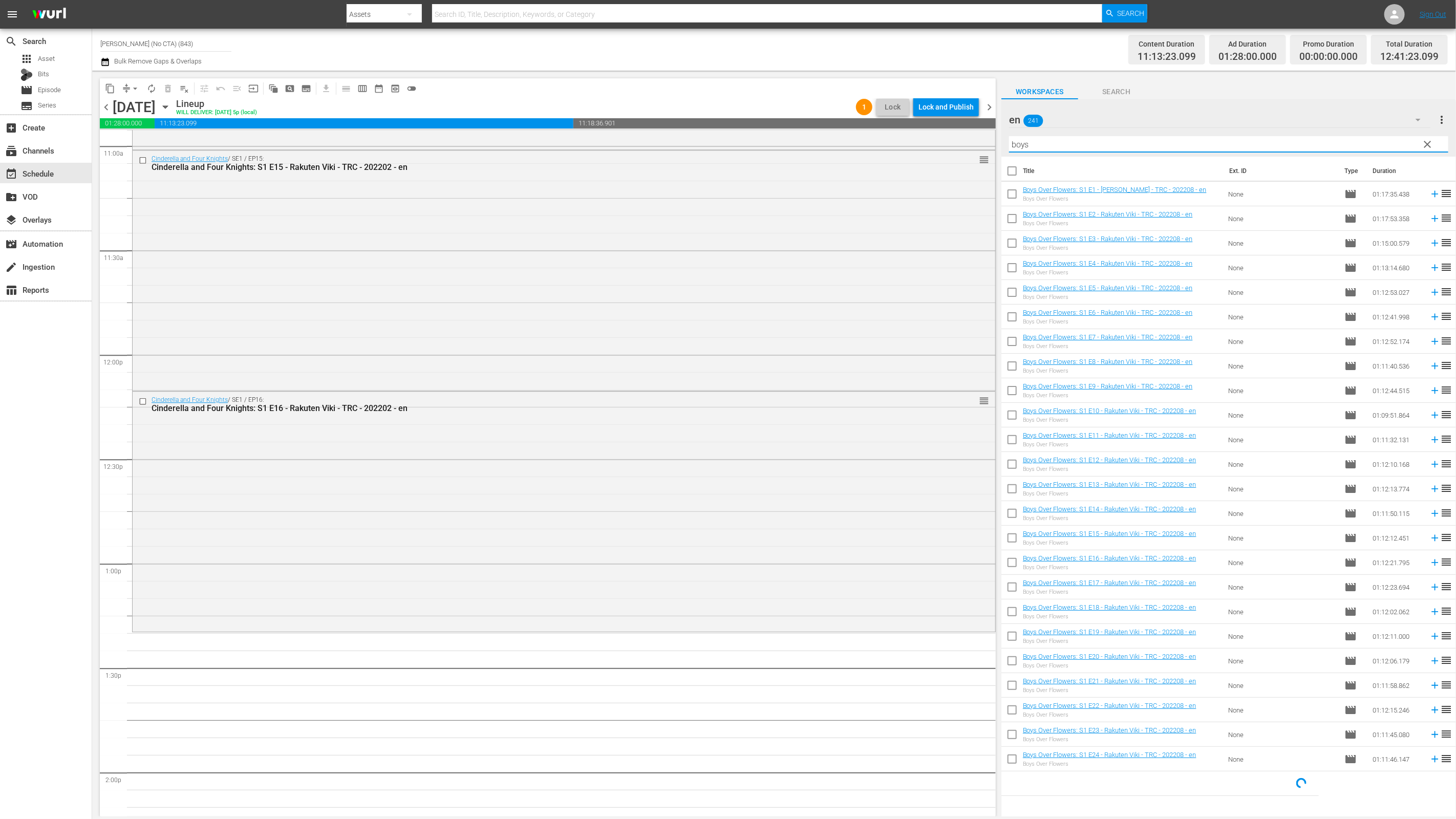
type input "boys"
click at [1008, 164] on input "checkbox" at bounding box center [1012, 173] width 22 height 22
checkbox input "true"
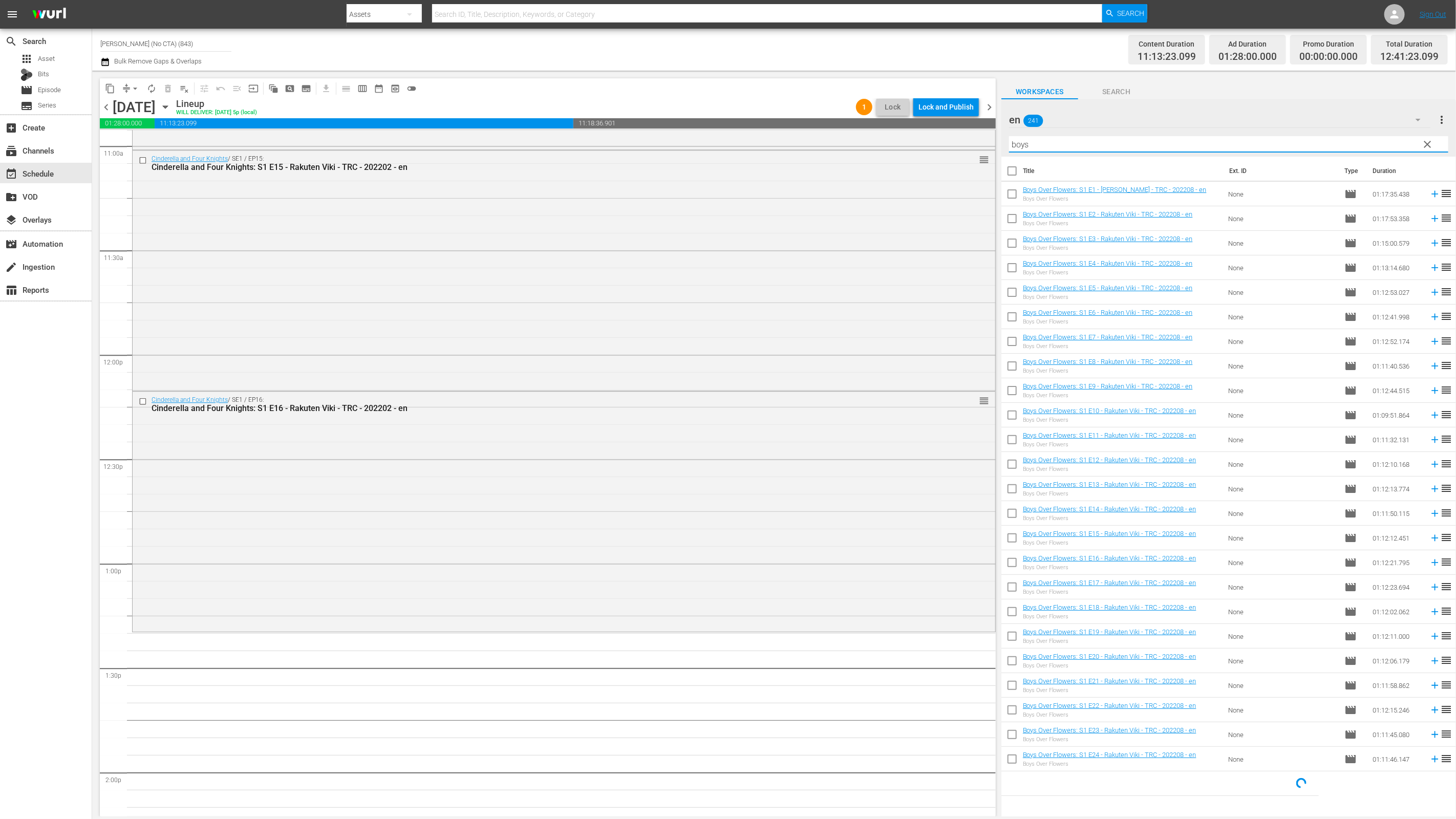
checkbox input "true"
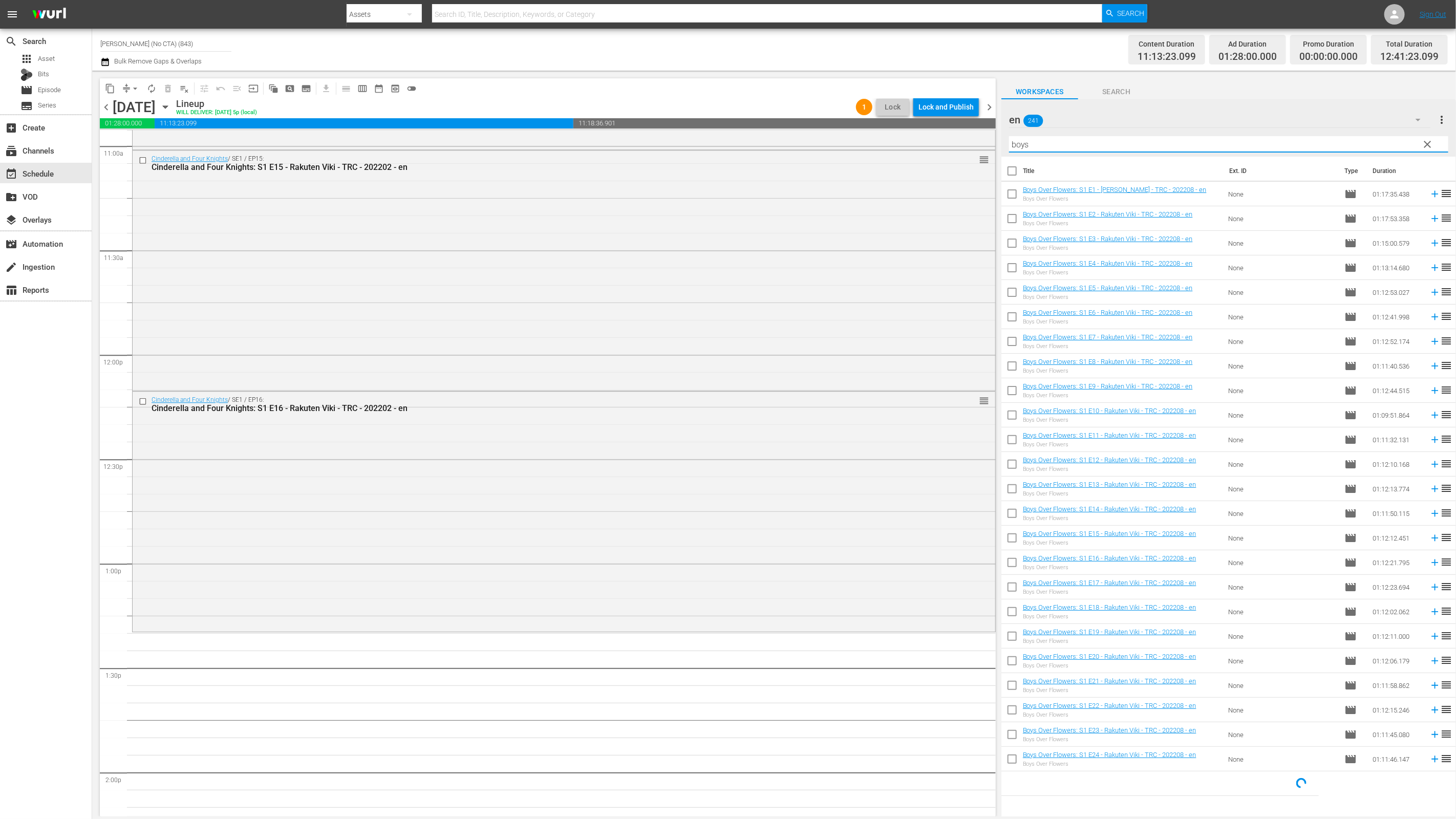
checkbox input "true"
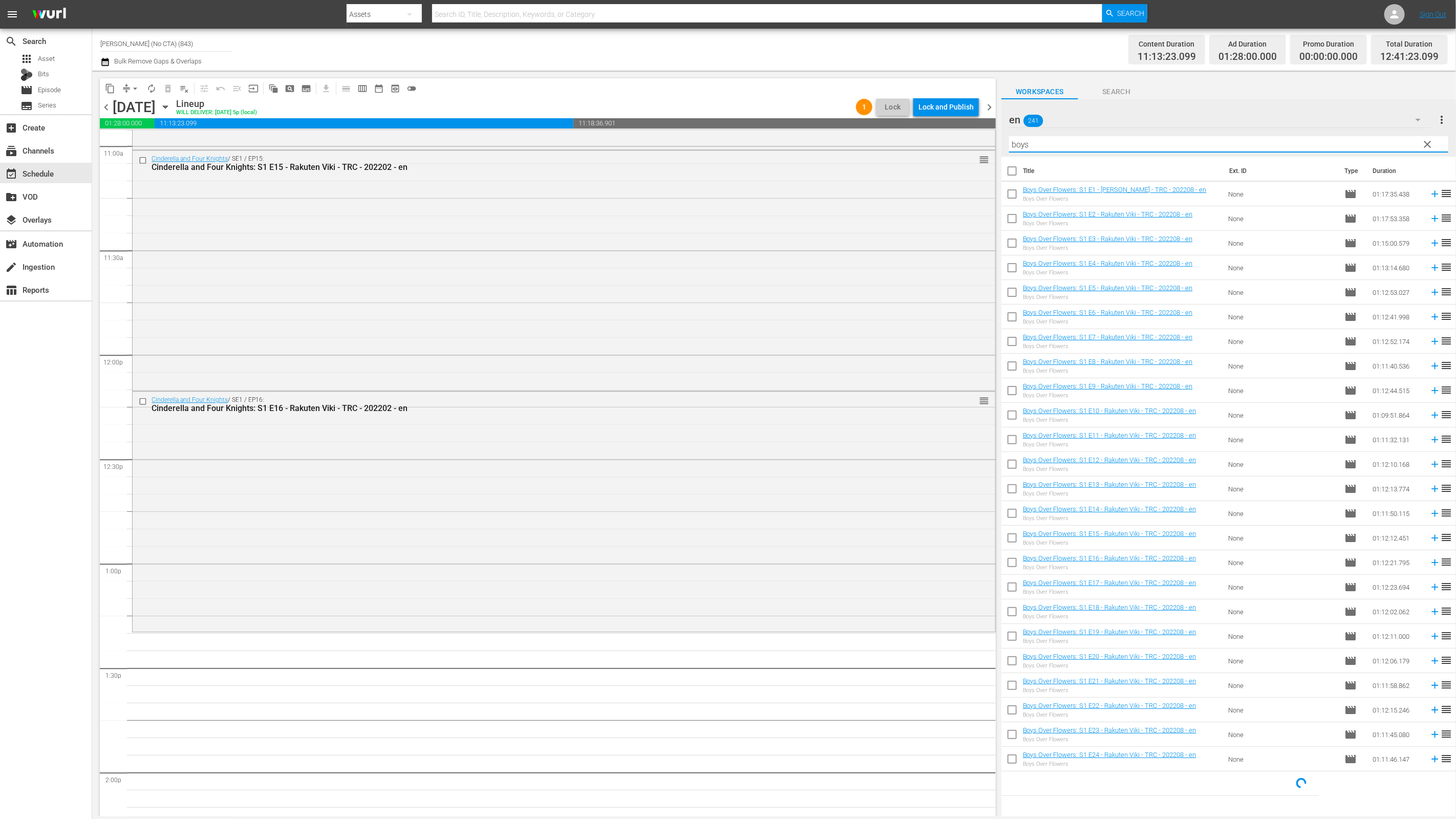
checkbox input "true"
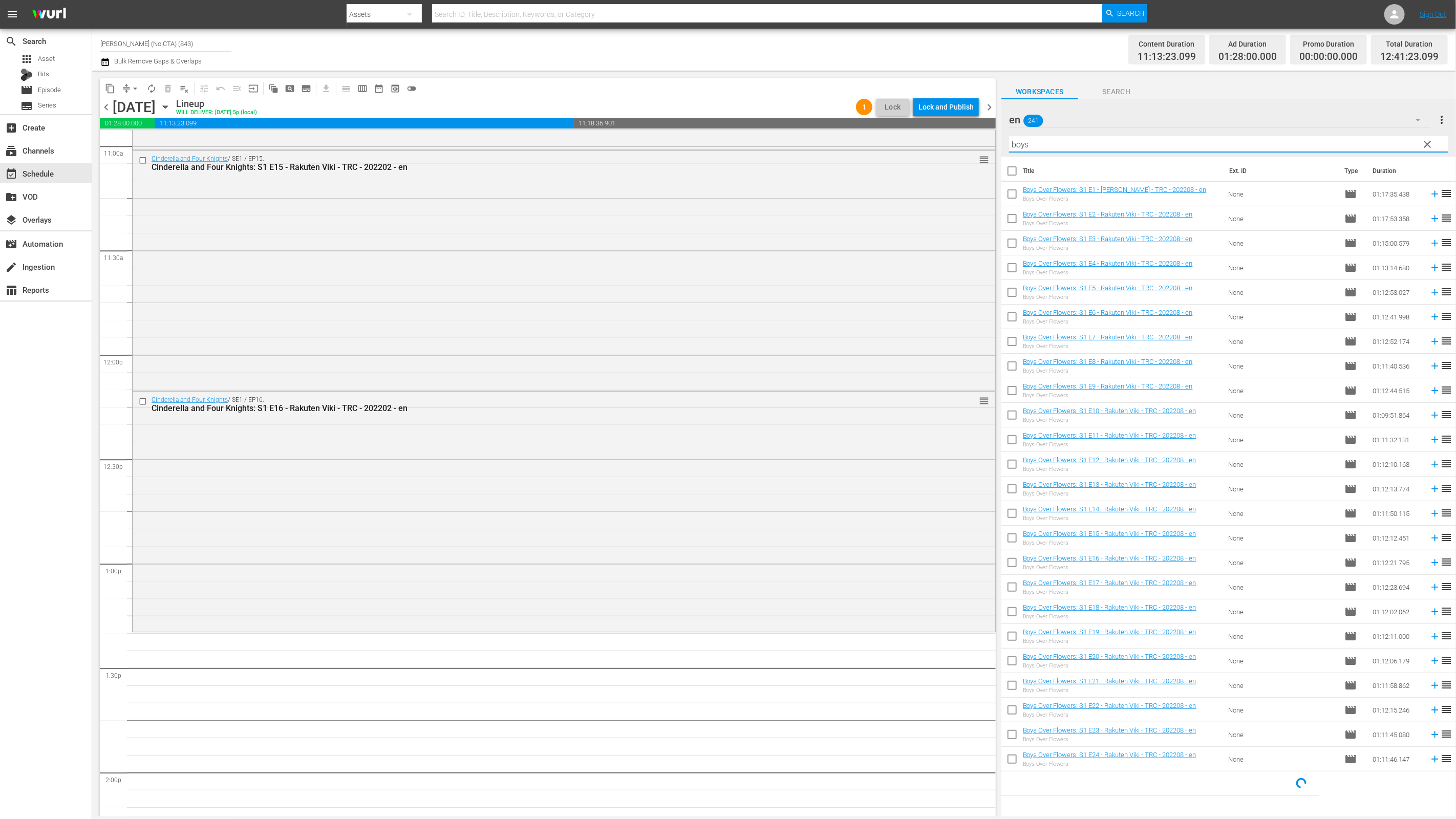
checkbox input "true"
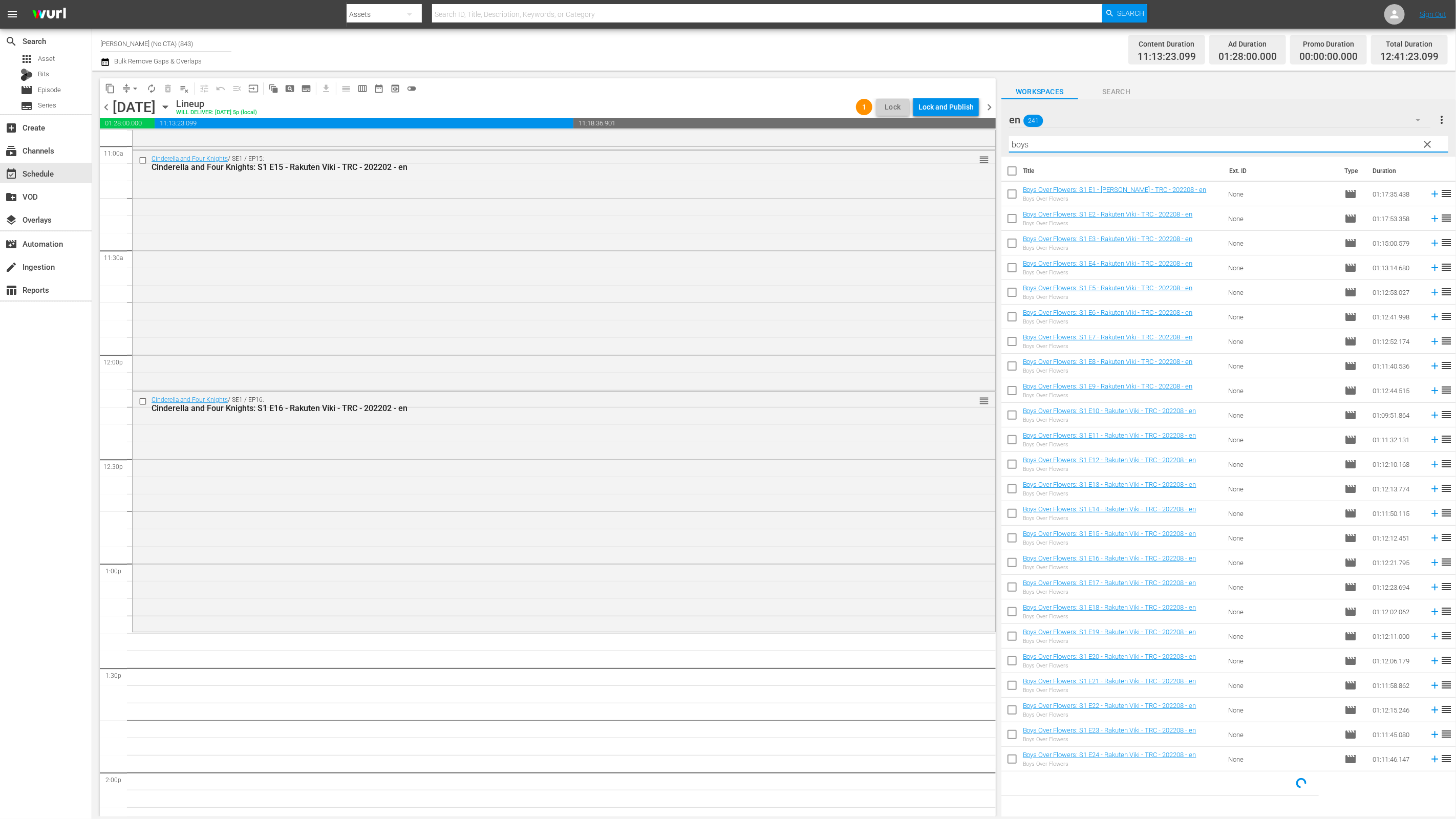
checkbox input "true"
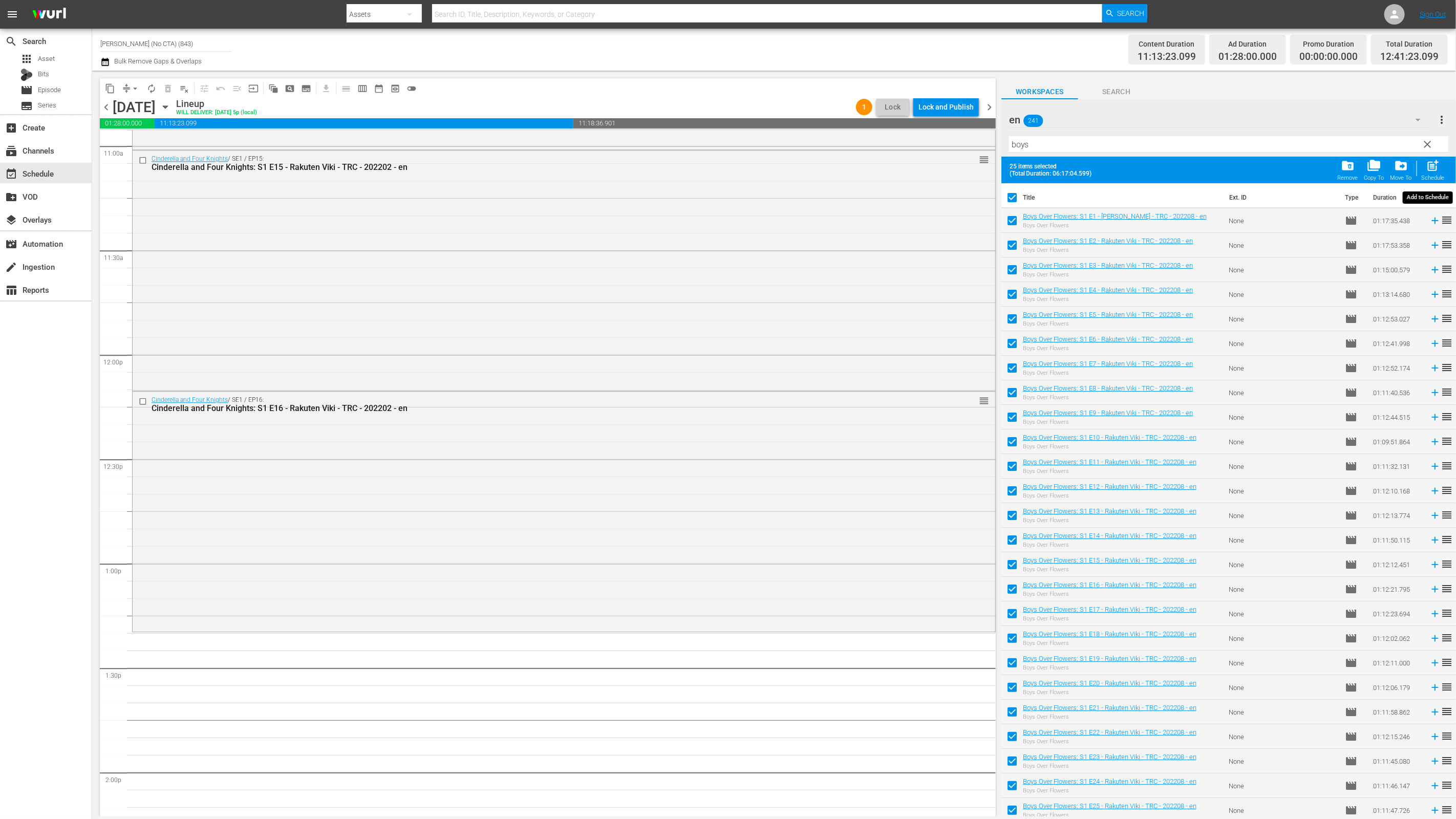
click at [1048, 164] on div "post_add Schedule" at bounding box center [1433, 170] width 23 height 22
checkbox input "false"
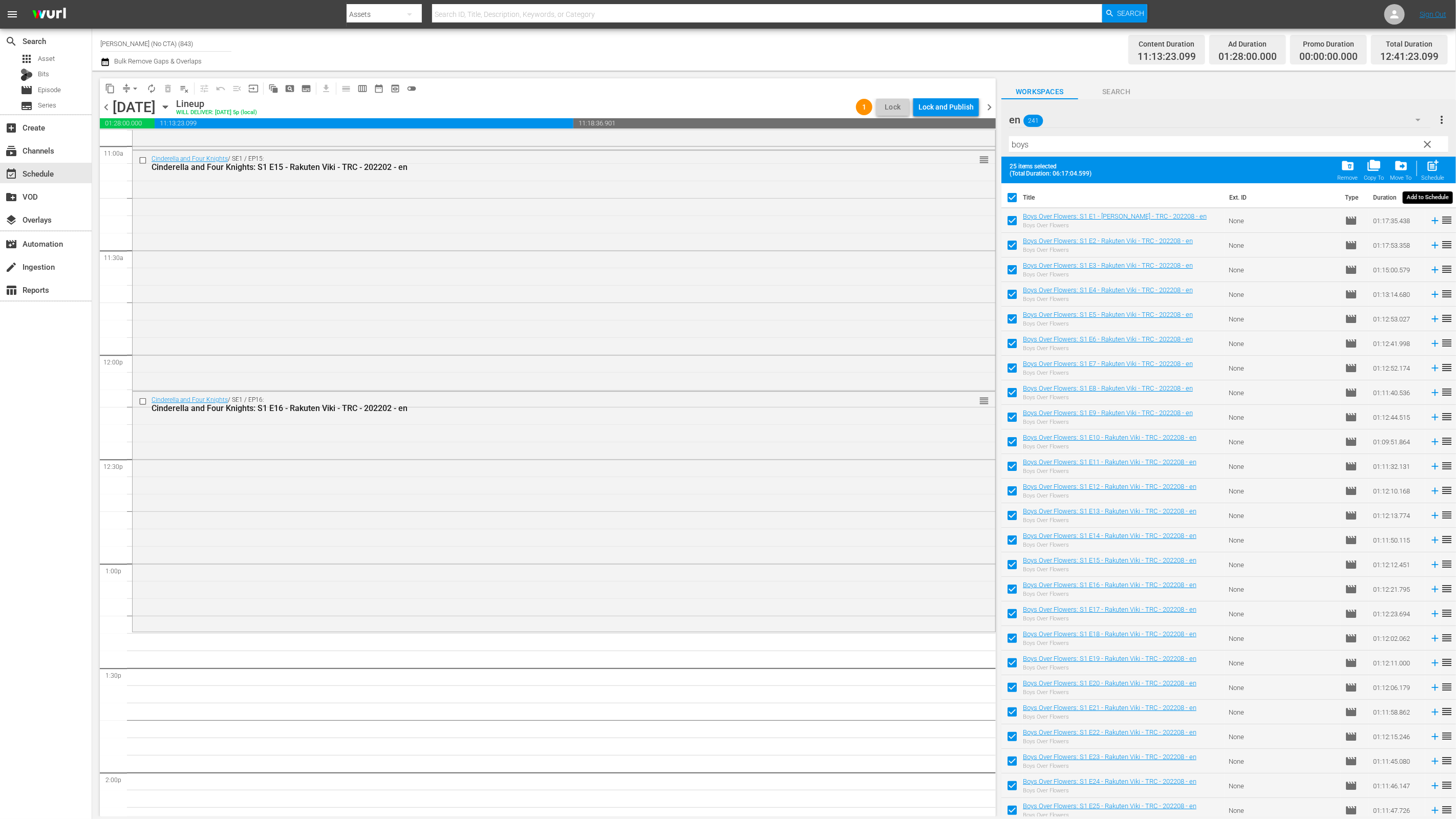
checkbox input "false"
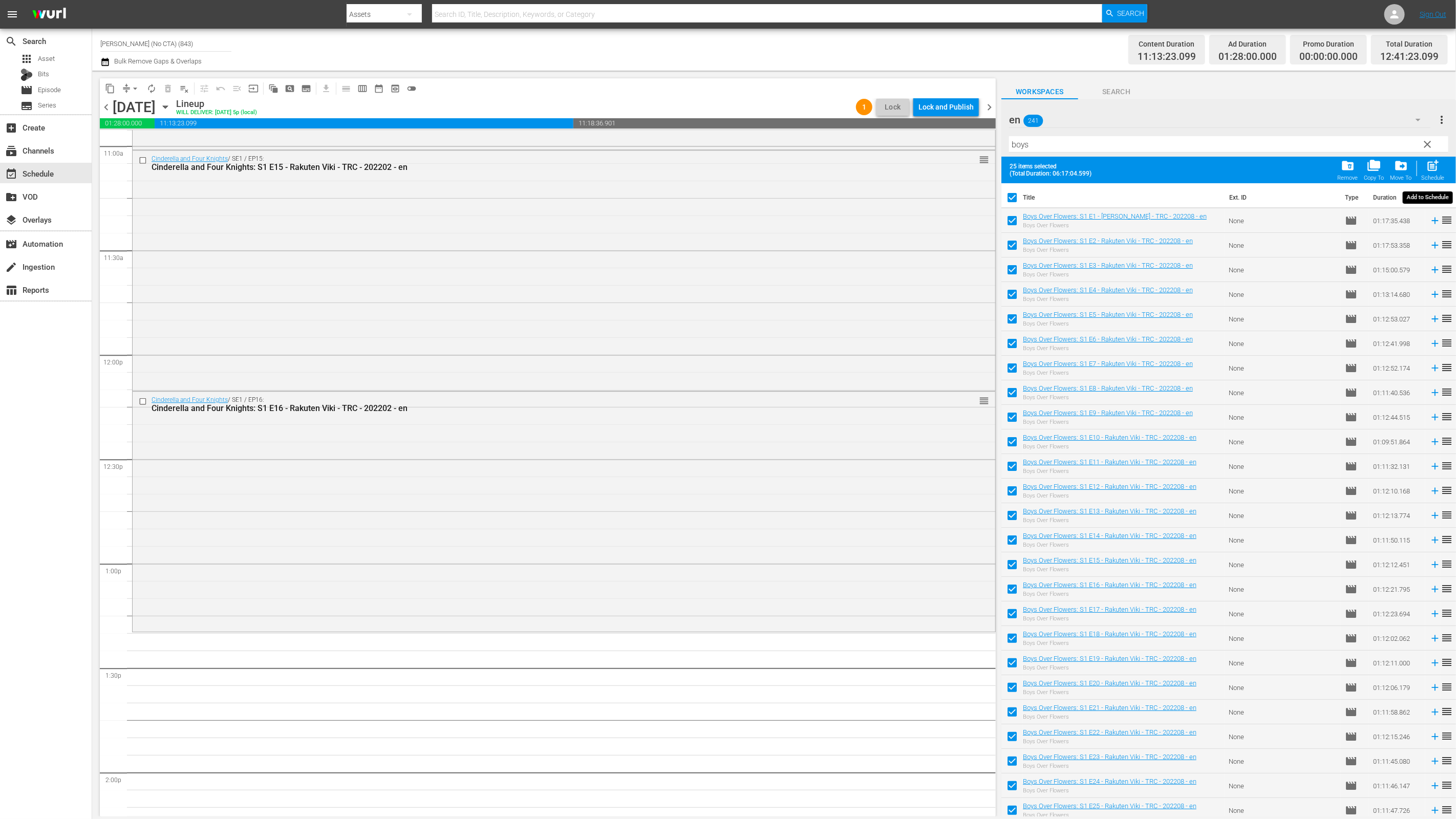
checkbox input "false"
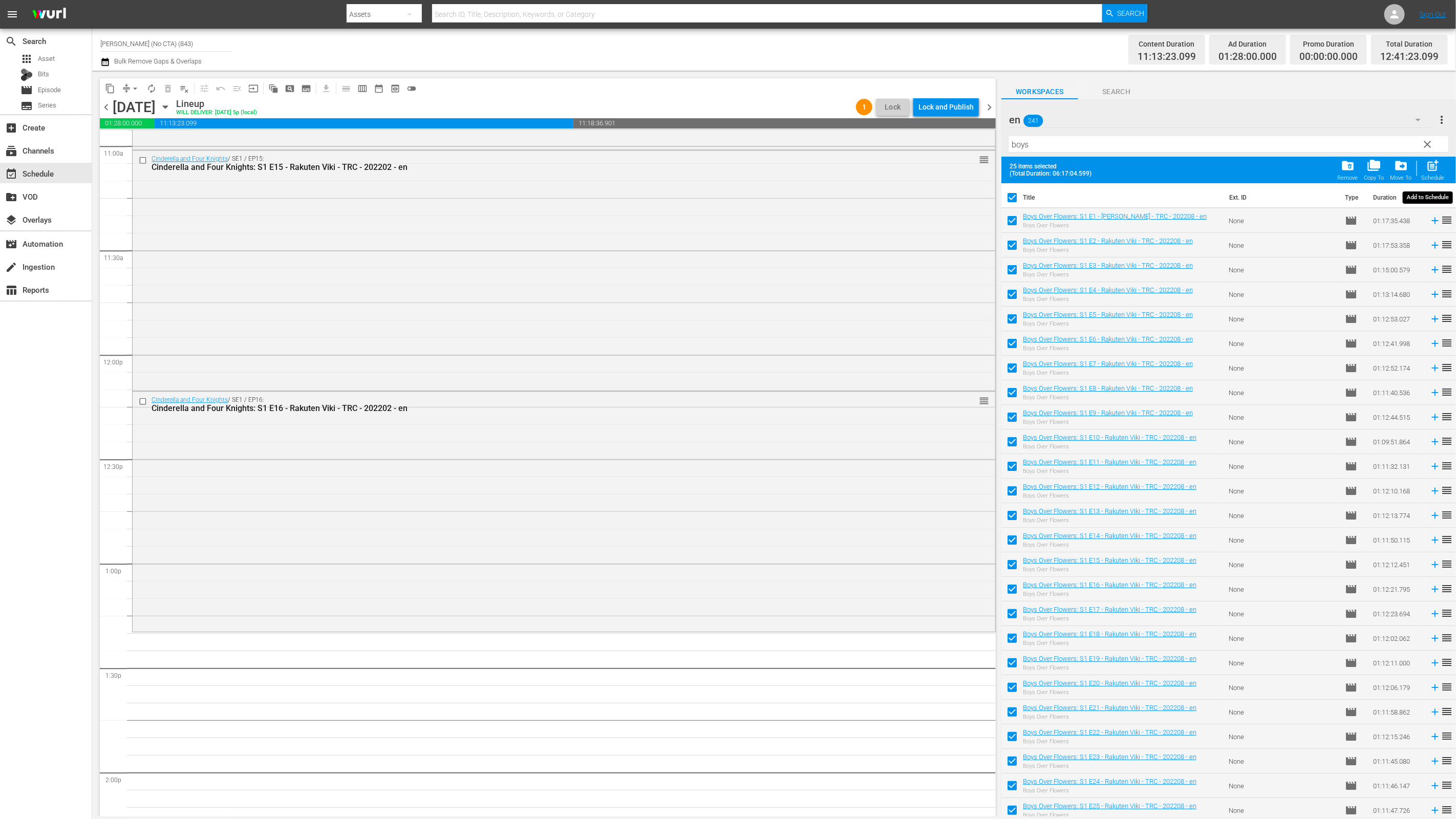
checkbox input "false"
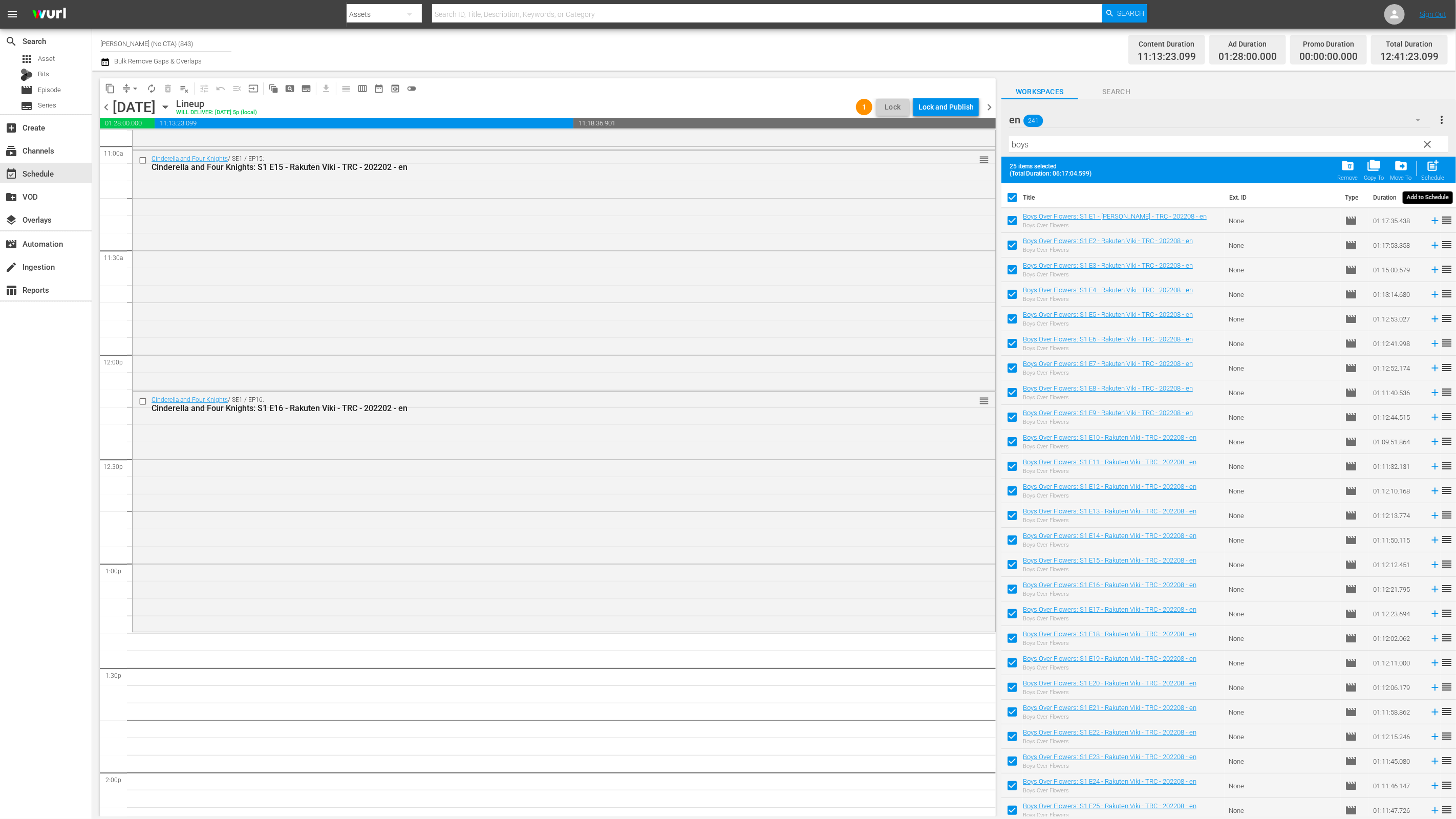
checkbox input "false"
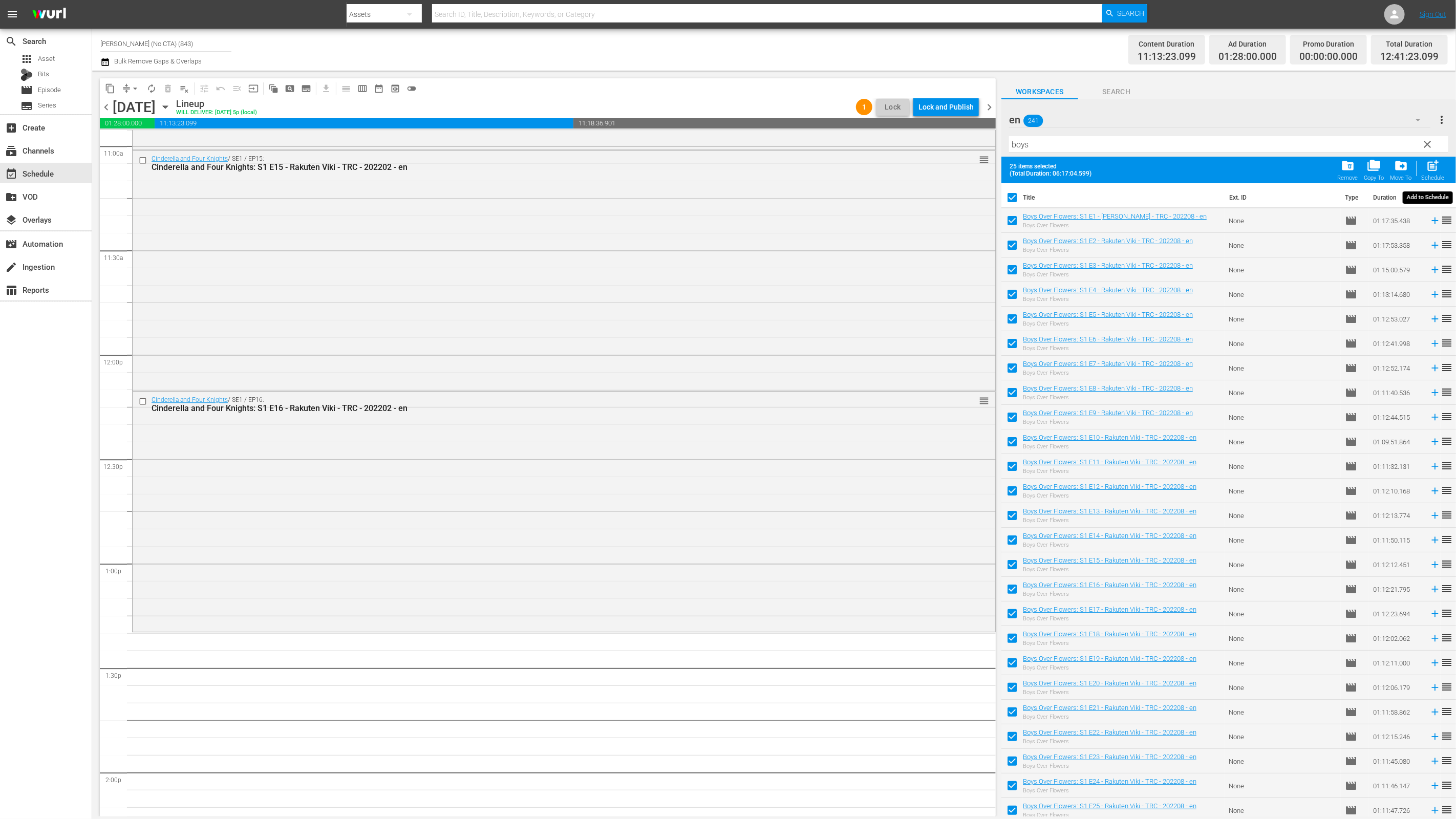
checkbox input "false"
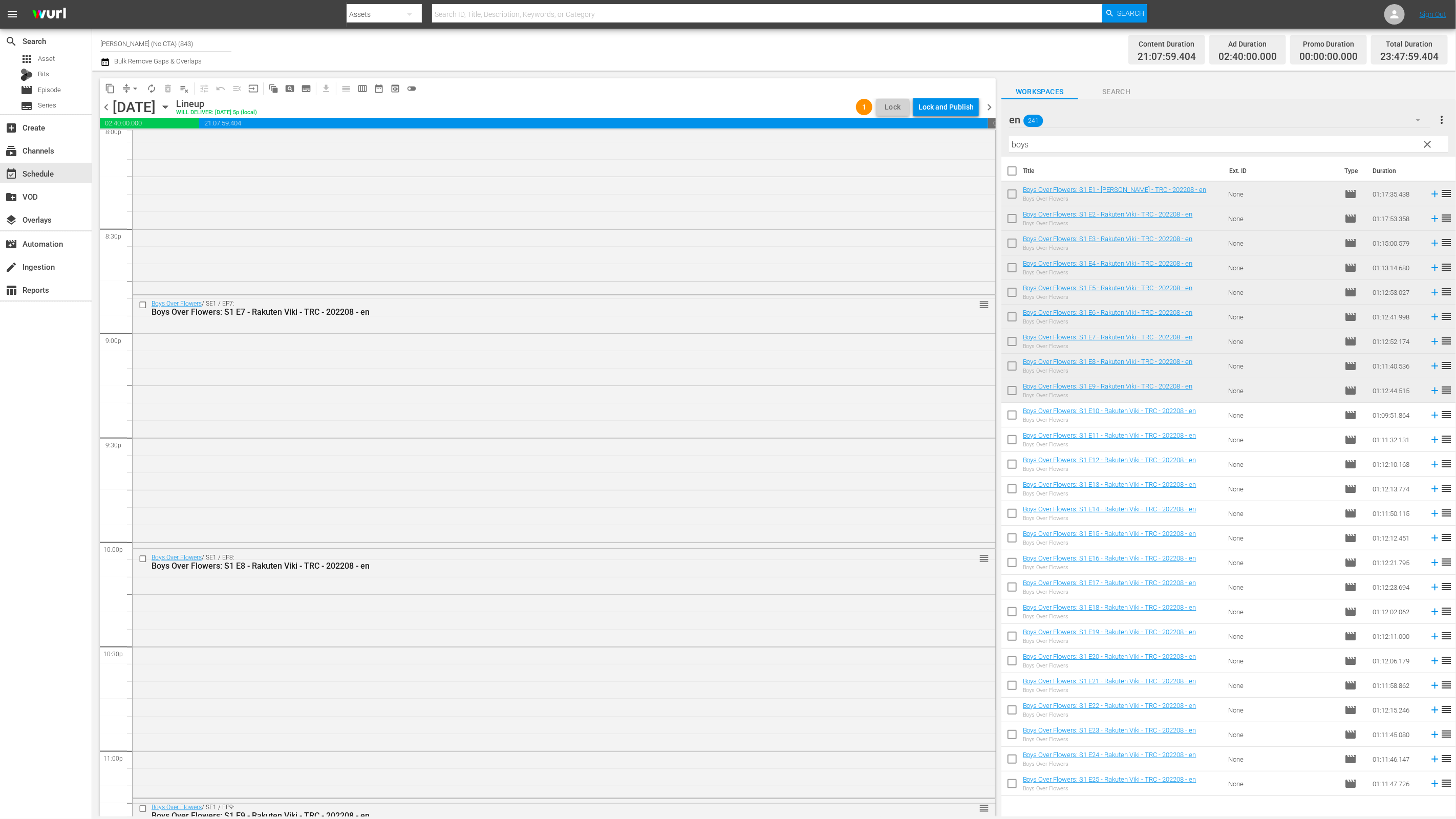
scroll to position [4416, 0]
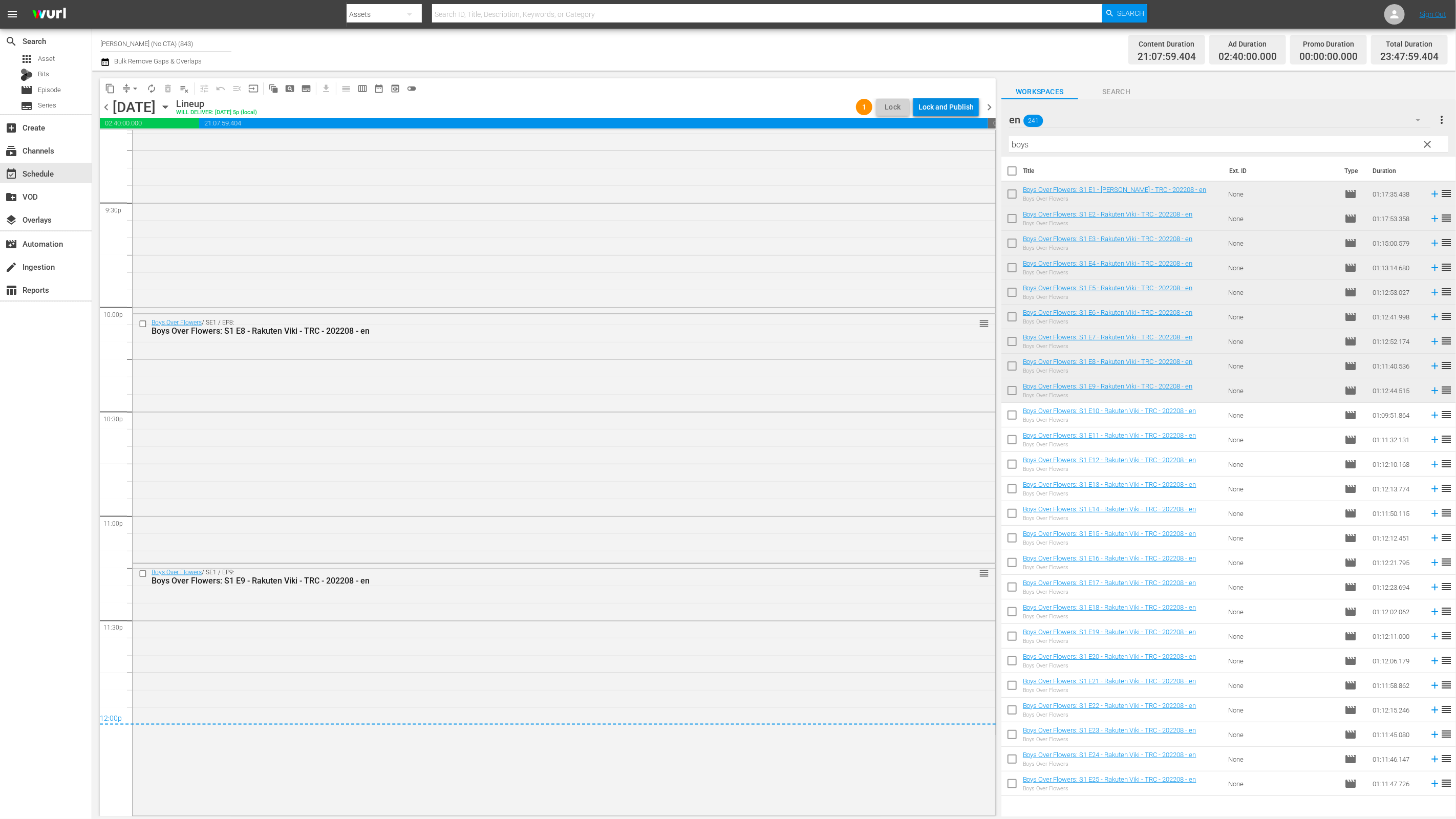
click at [945, 105] on div "Lock and Publish" at bounding box center [946, 107] width 55 height 18
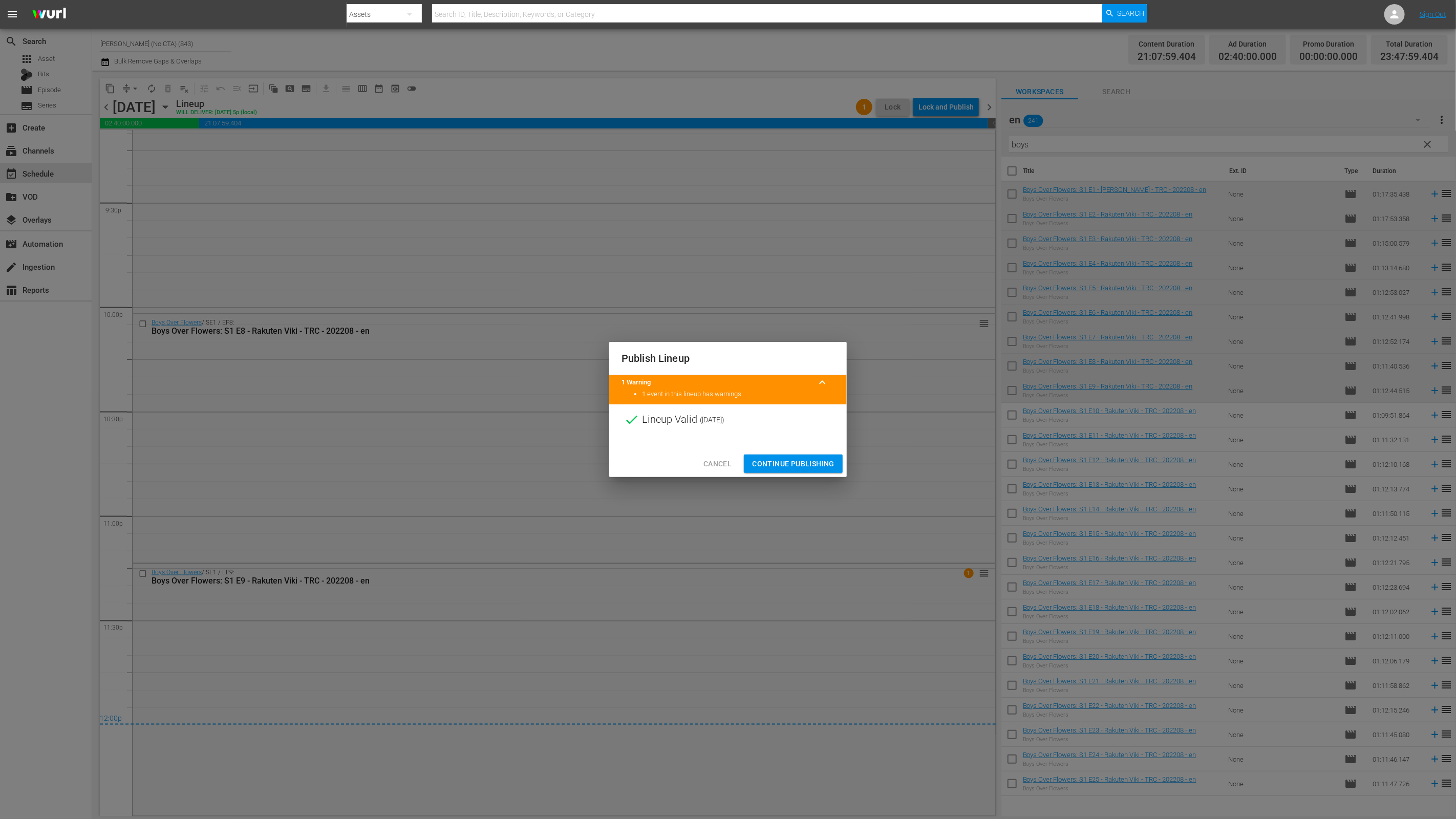
click at [819, 466] on span "Continue Publishing" at bounding box center [793, 464] width 82 height 13
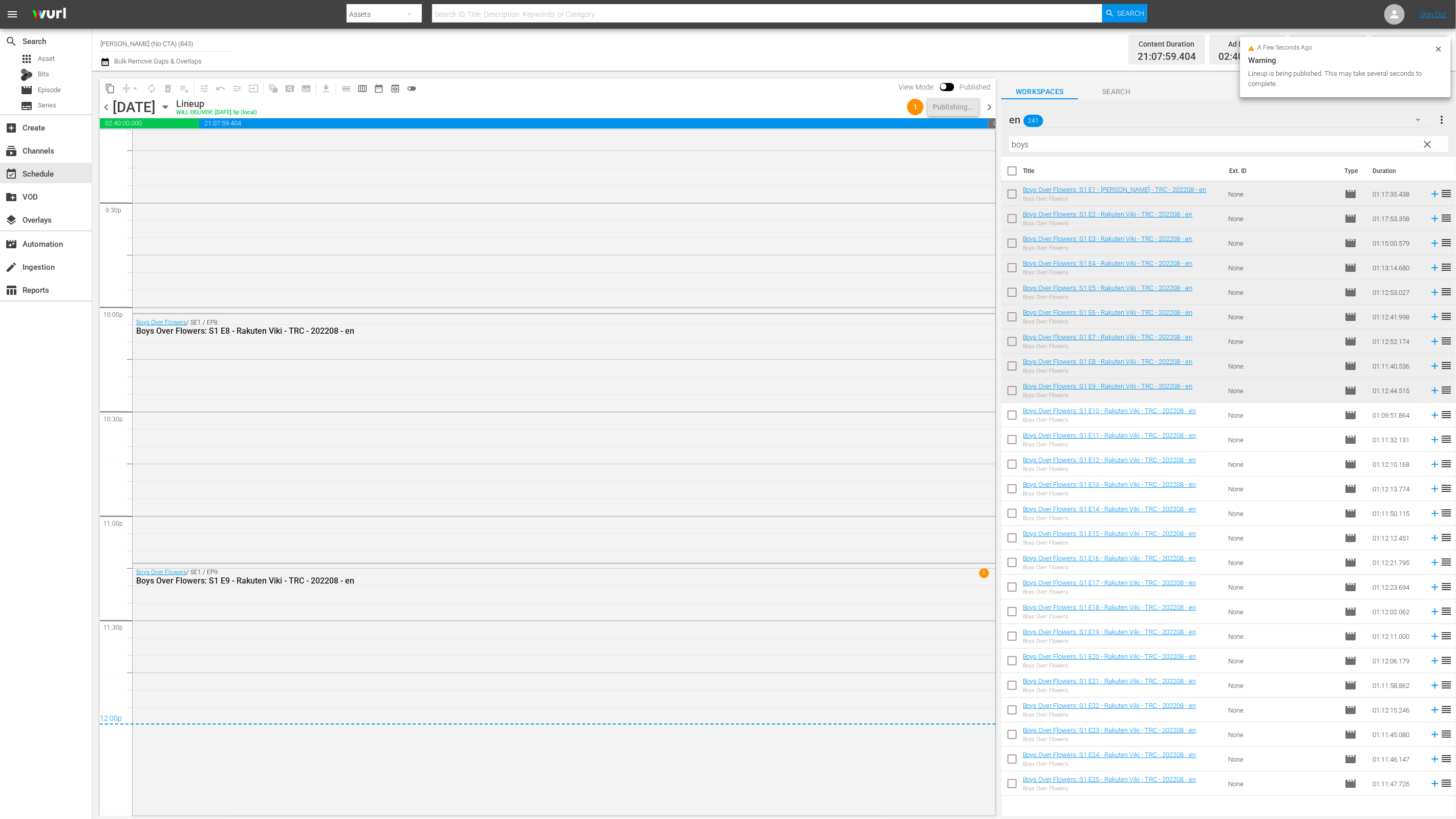
click at [987, 106] on span "chevron_right" at bounding box center [989, 107] width 13 height 13
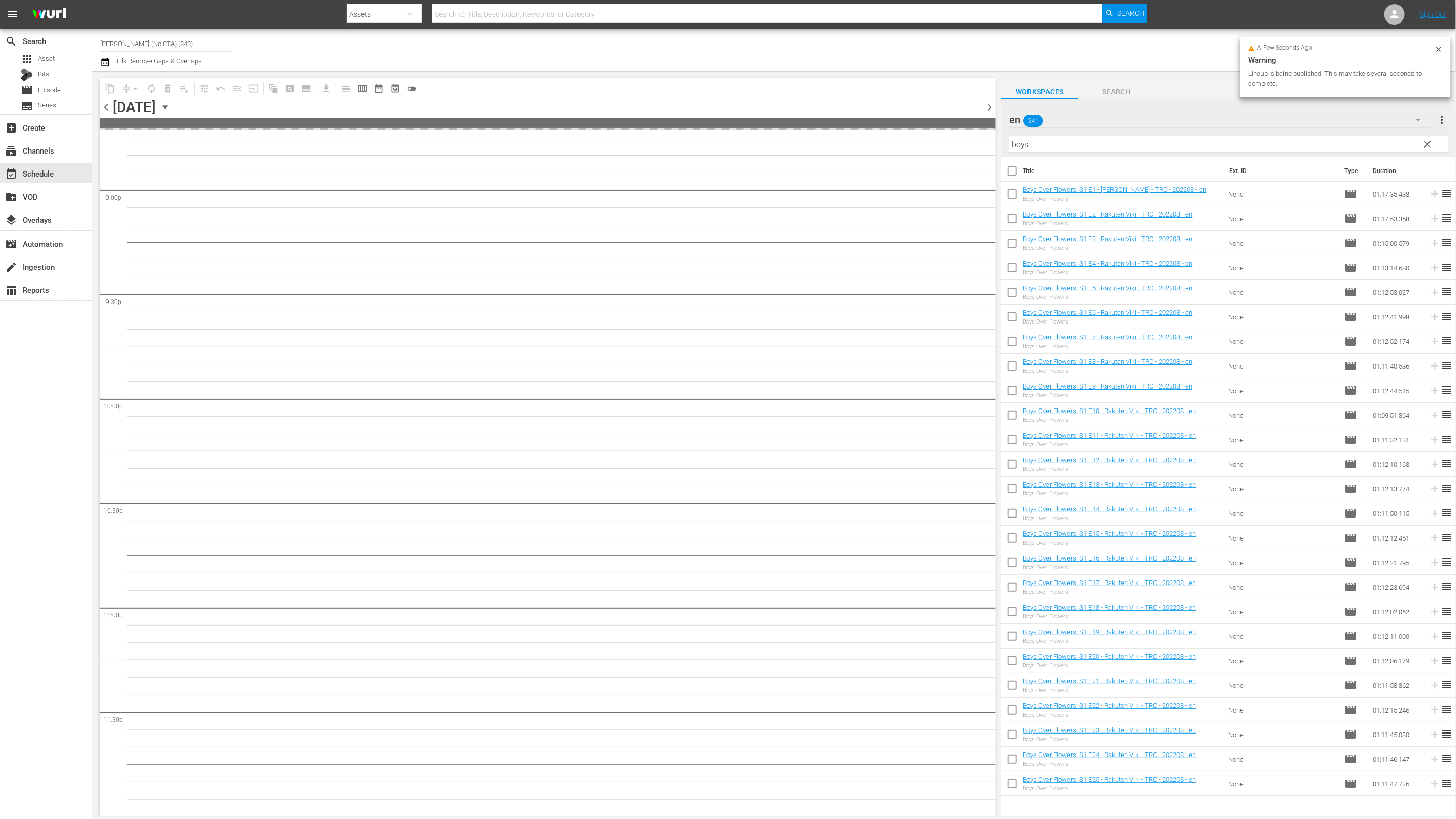
scroll to position [4324, 0]
click at [1012, 197] on input "checkbox" at bounding box center [1012, 196] width 22 height 22
checkbox input "true"
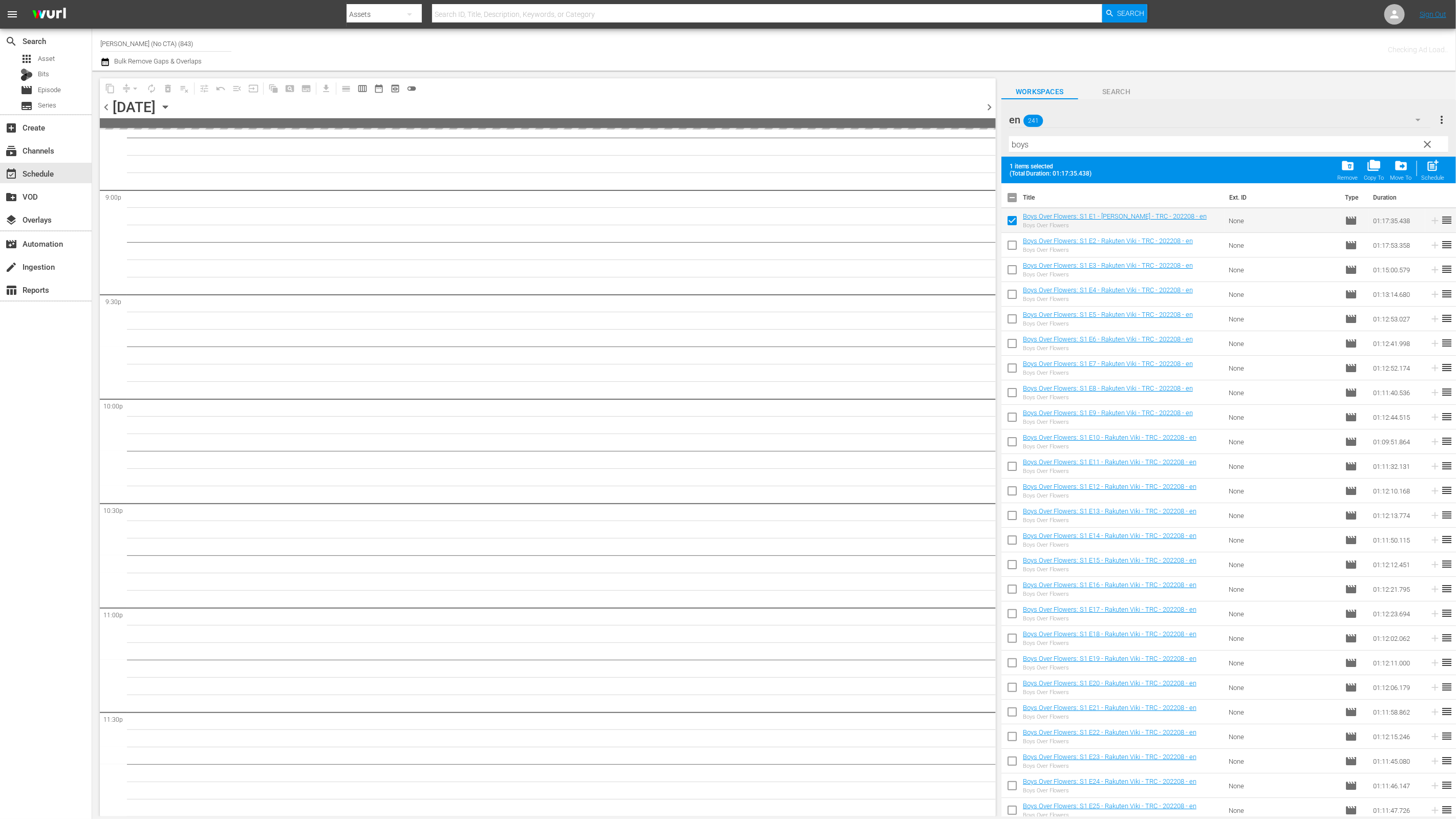
click at [1013, 195] on input "checkbox" at bounding box center [1012, 199] width 22 height 22
checkbox input "true"
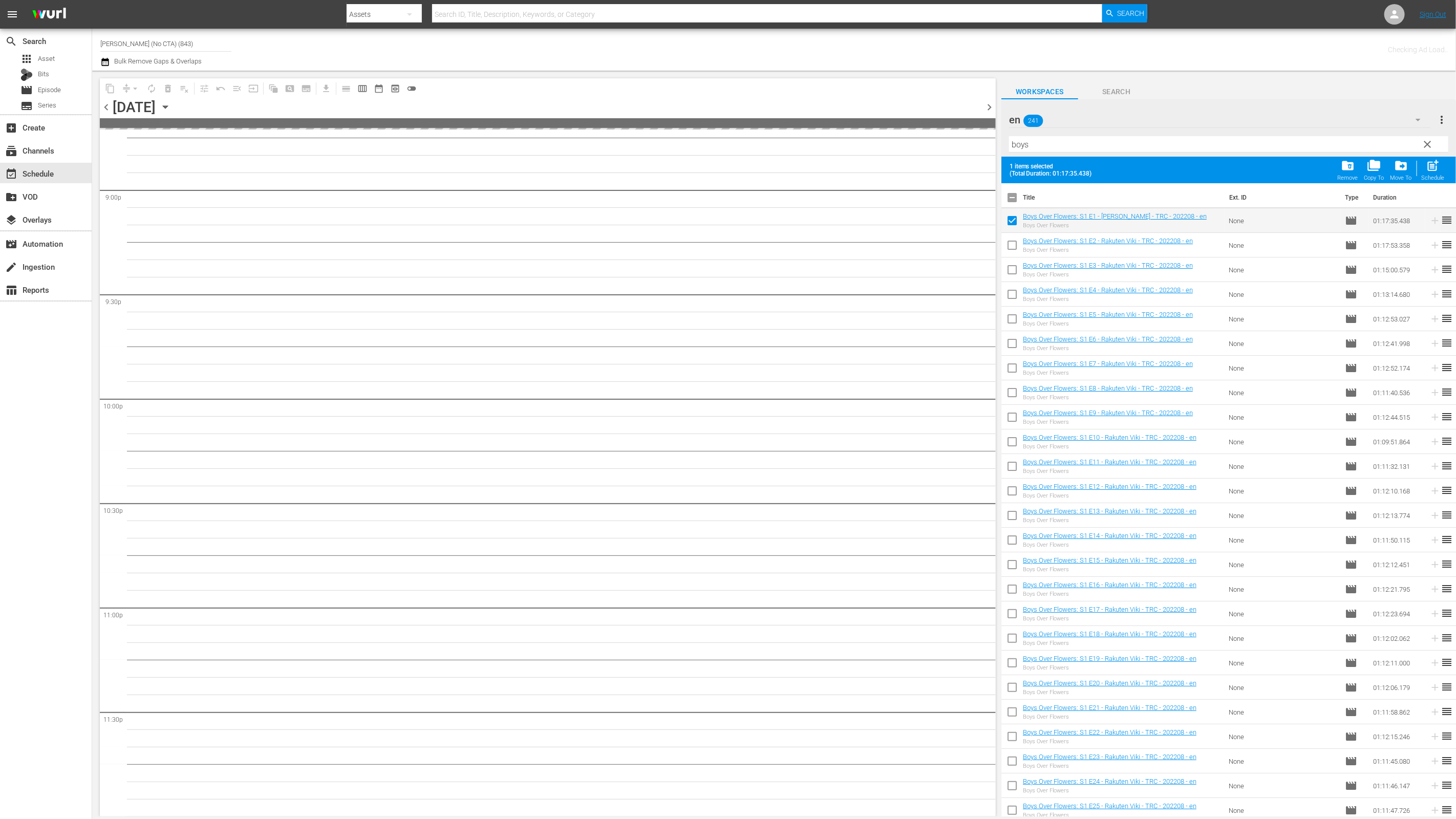
checkbox input "true"
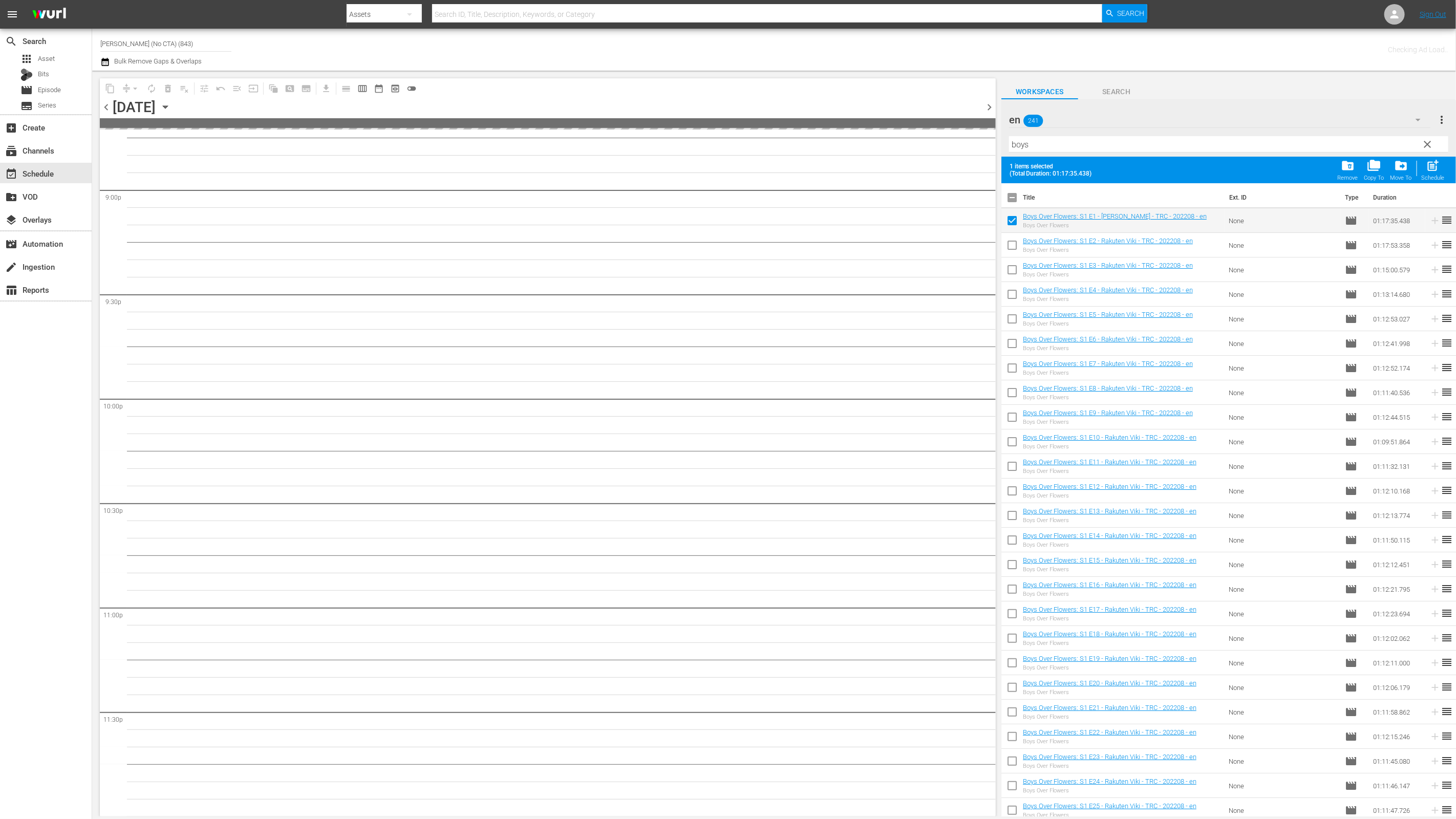
checkbox input "true"
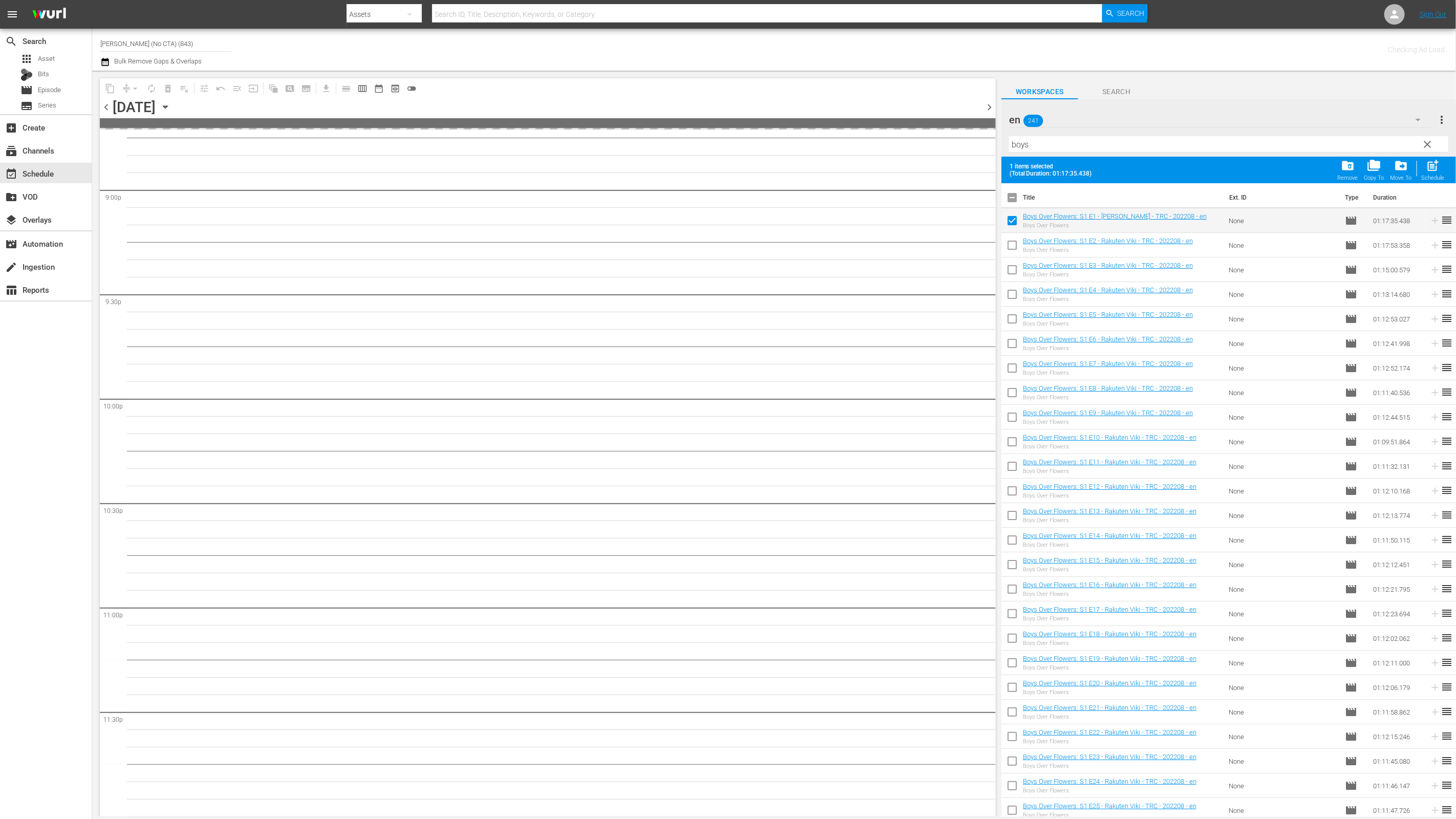
checkbox input "true"
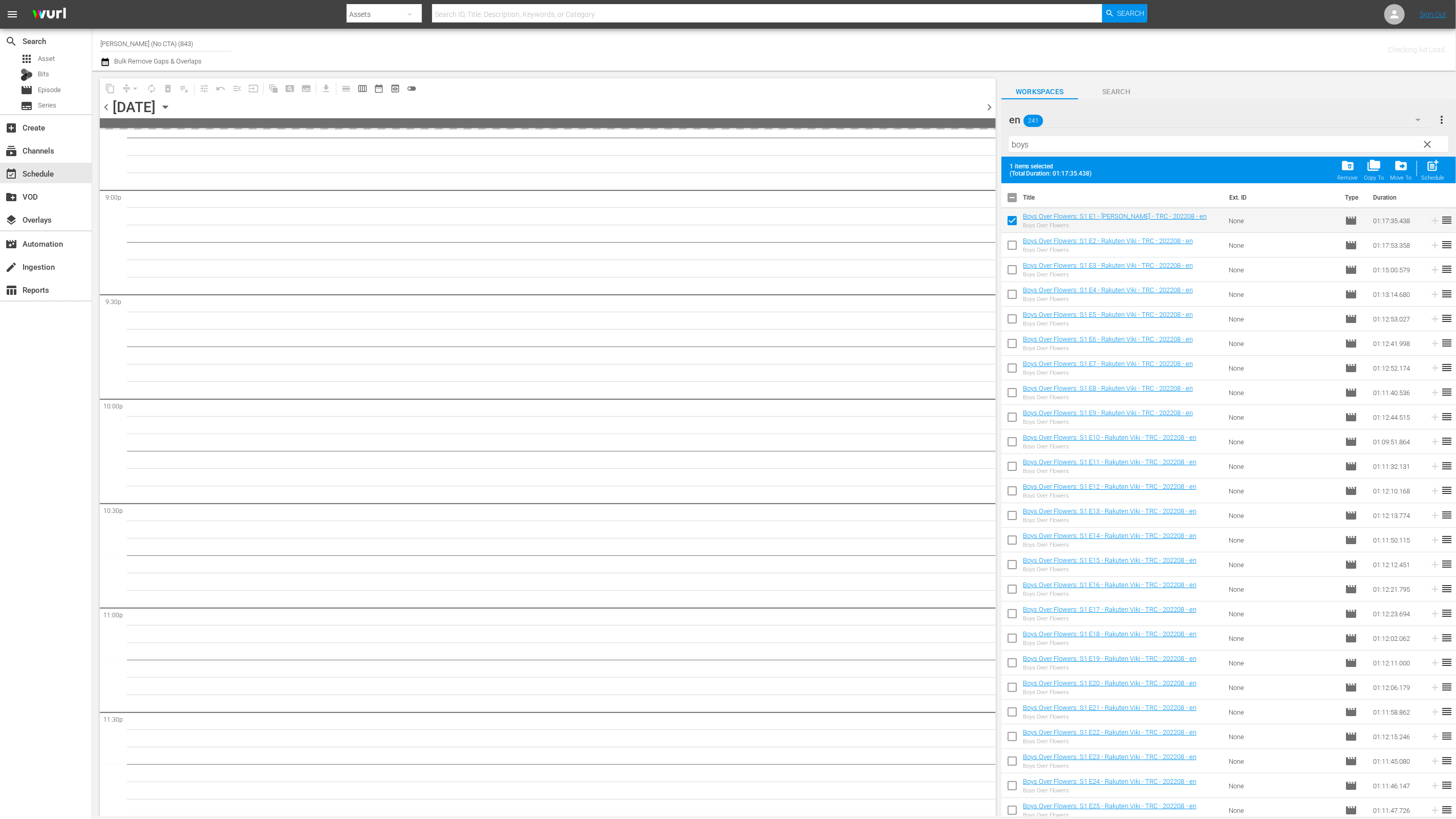
checkbox input "true"
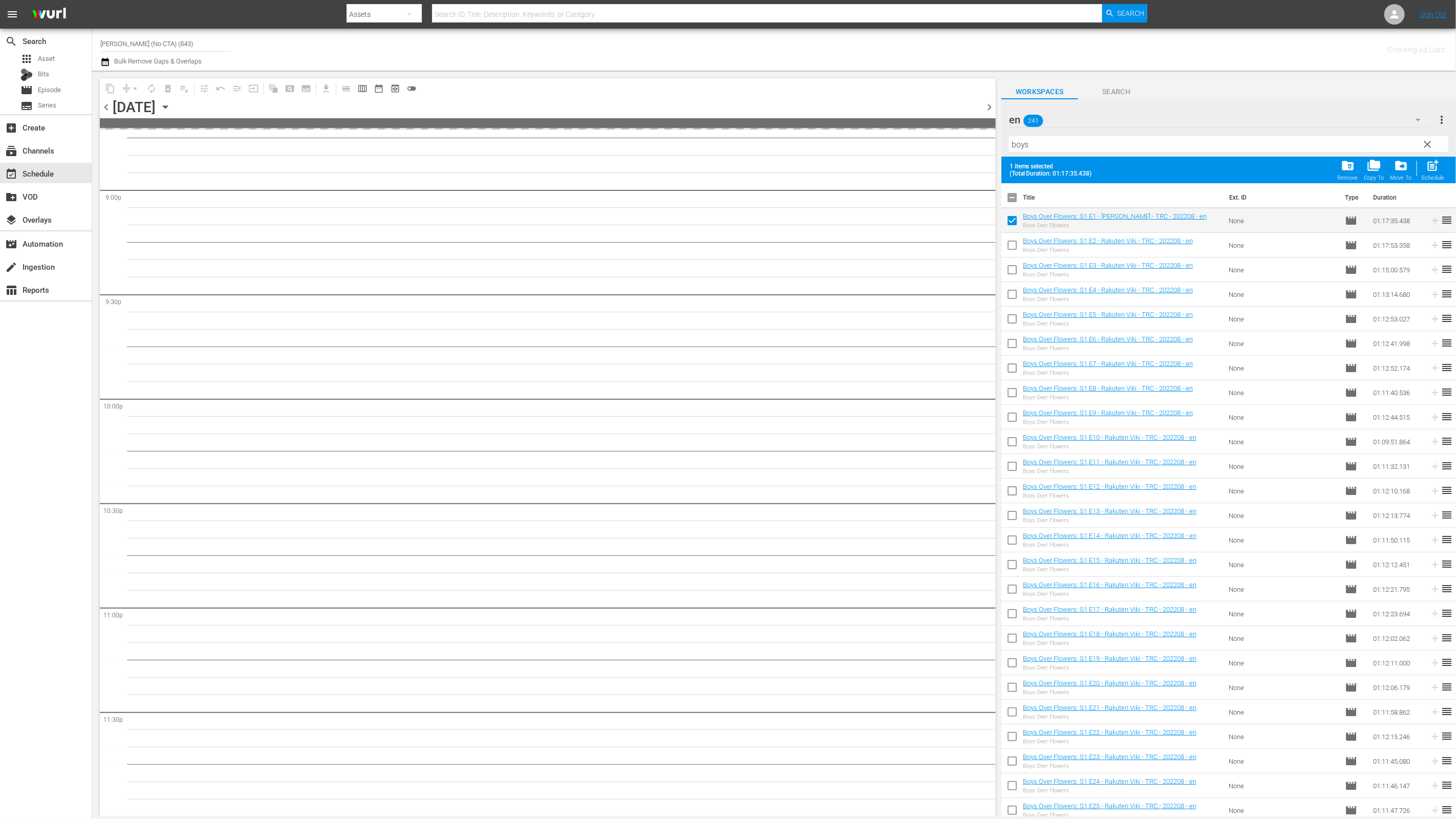
checkbox input "true"
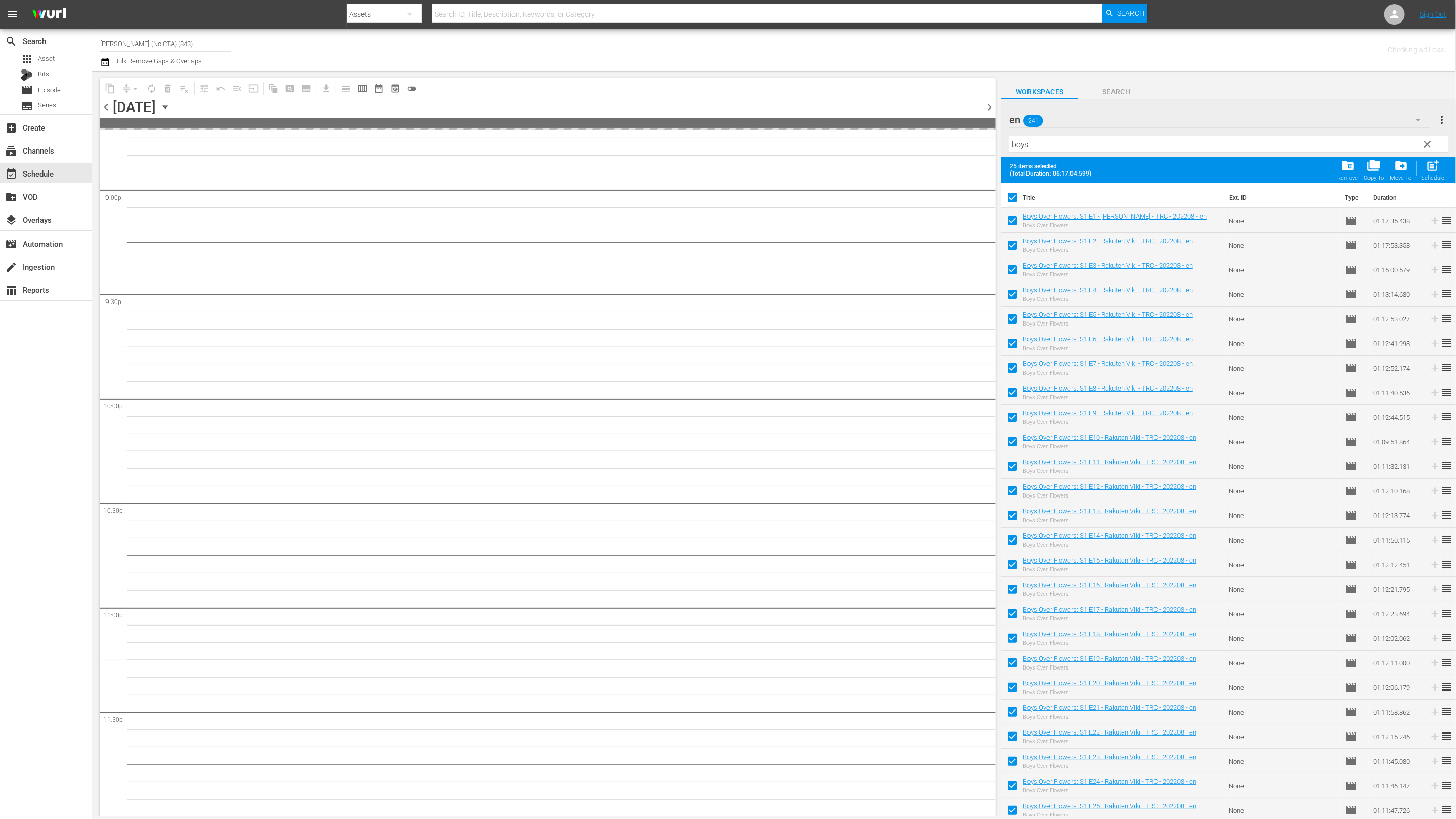
click at [1015, 224] on input "checkbox" at bounding box center [1012, 222] width 22 height 22
checkbox input "false"
click at [1013, 251] on input "checkbox" at bounding box center [1012, 247] width 22 height 22
checkbox input "false"
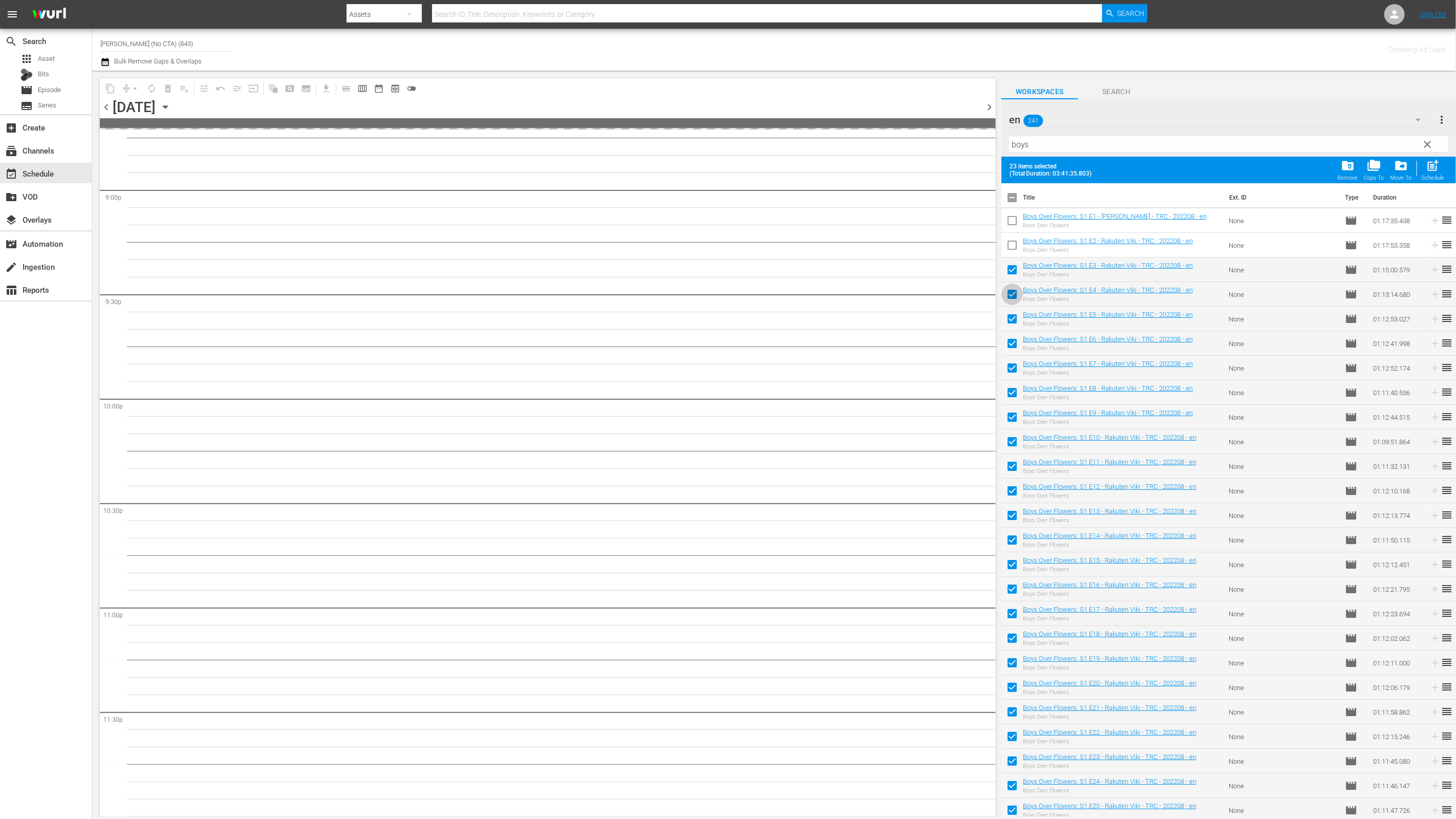
click at [1010, 284] on span at bounding box center [1012, 294] width 22 height 22
click at [1012, 274] on input "checkbox" at bounding box center [1012, 271] width 22 height 22
checkbox input "false"
click at [1012, 293] on input "checkbox" at bounding box center [1012, 296] width 22 height 22
checkbox input "false"
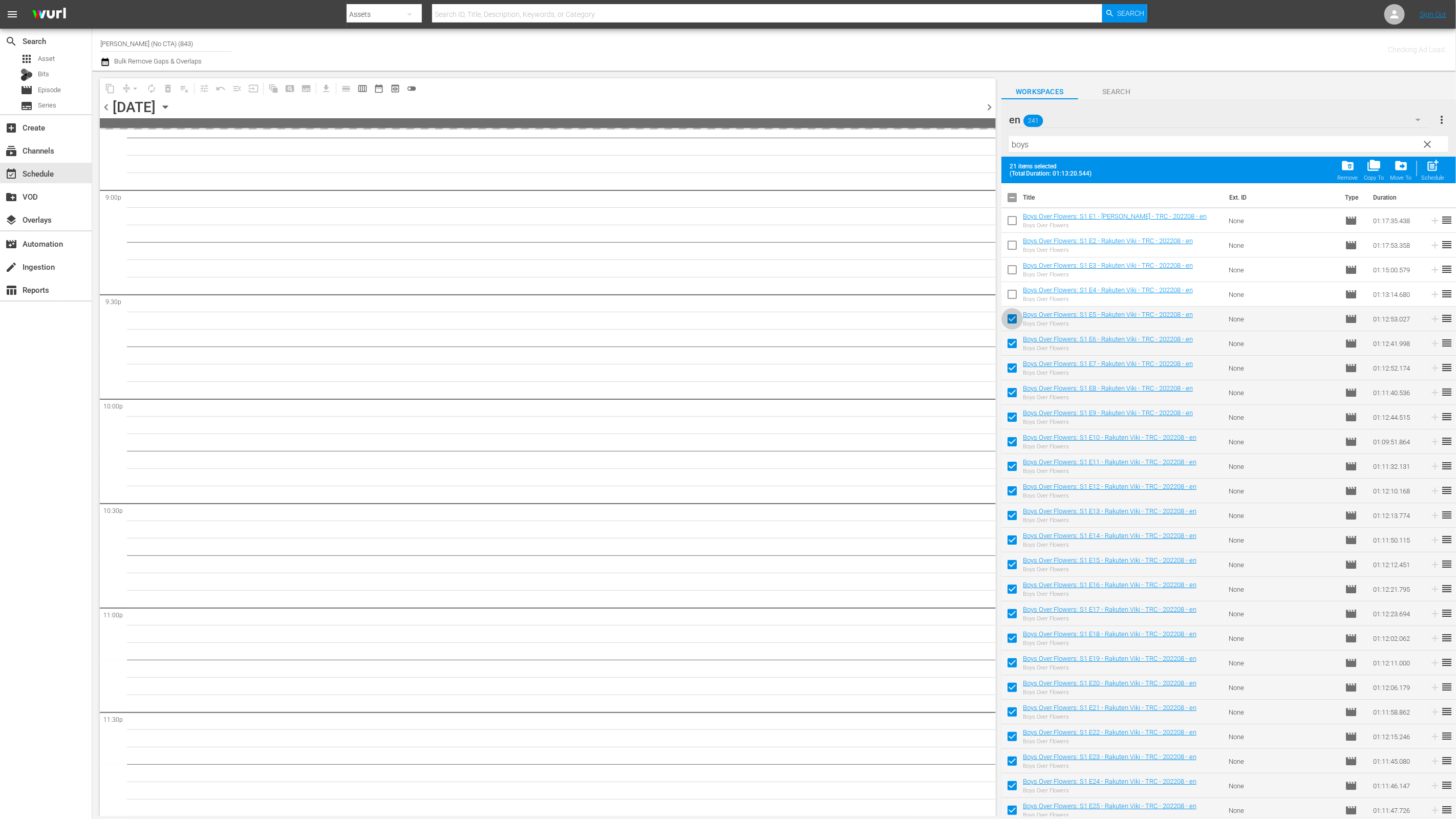
click at [1013, 321] on input "checkbox" at bounding box center [1012, 321] width 22 height 22
checkbox input "false"
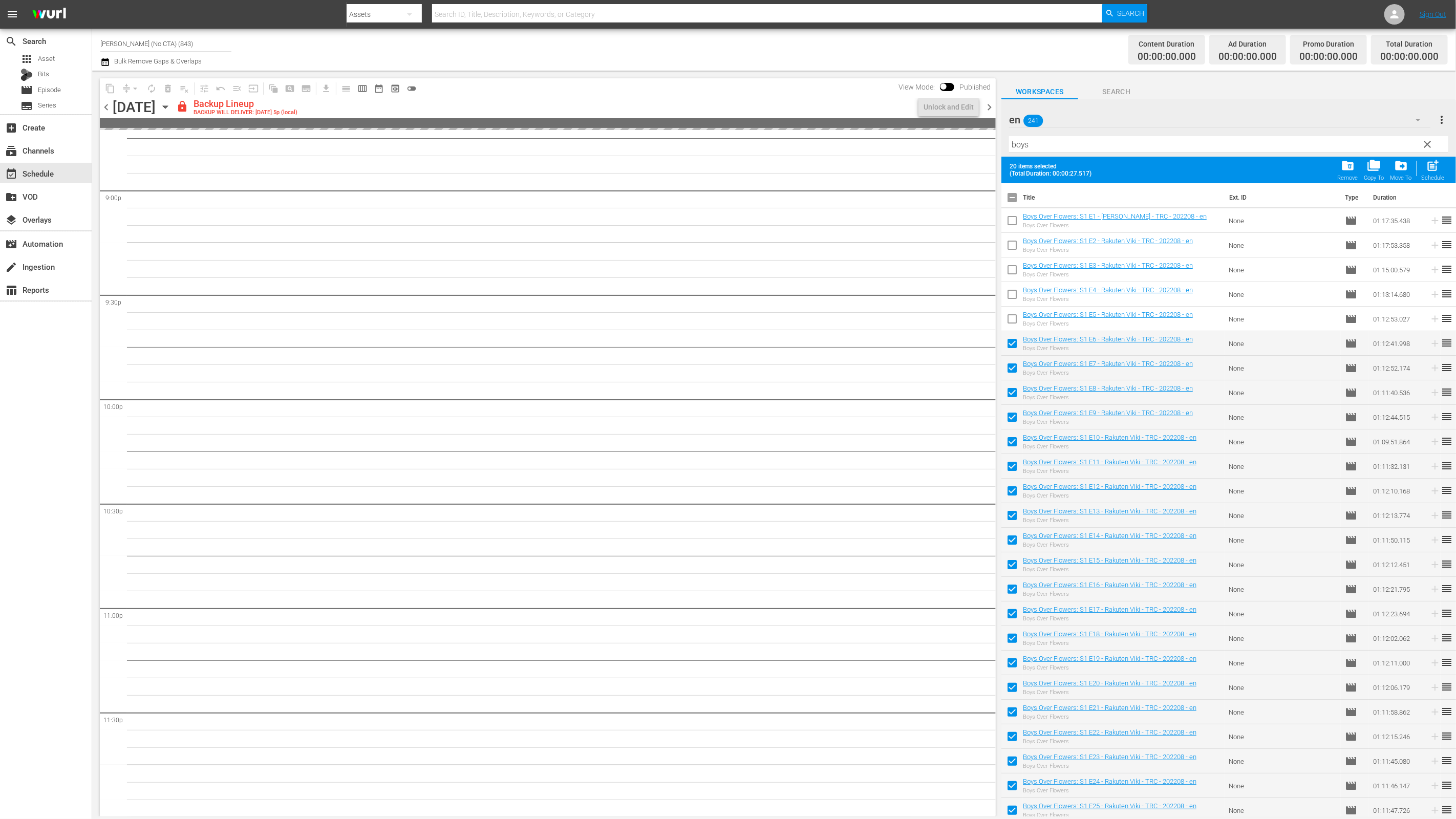
click at [1016, 340] on input "checkbox" at bounding box center [1012, 345] width 22 height 22
checkbox input "false"
click at [1017, 358] on td at bounding box center [1012, 367] width 22 height 24
click at [1017, 362] on input "checkbox" at bounding box center [1012, 369] width 22 height 22
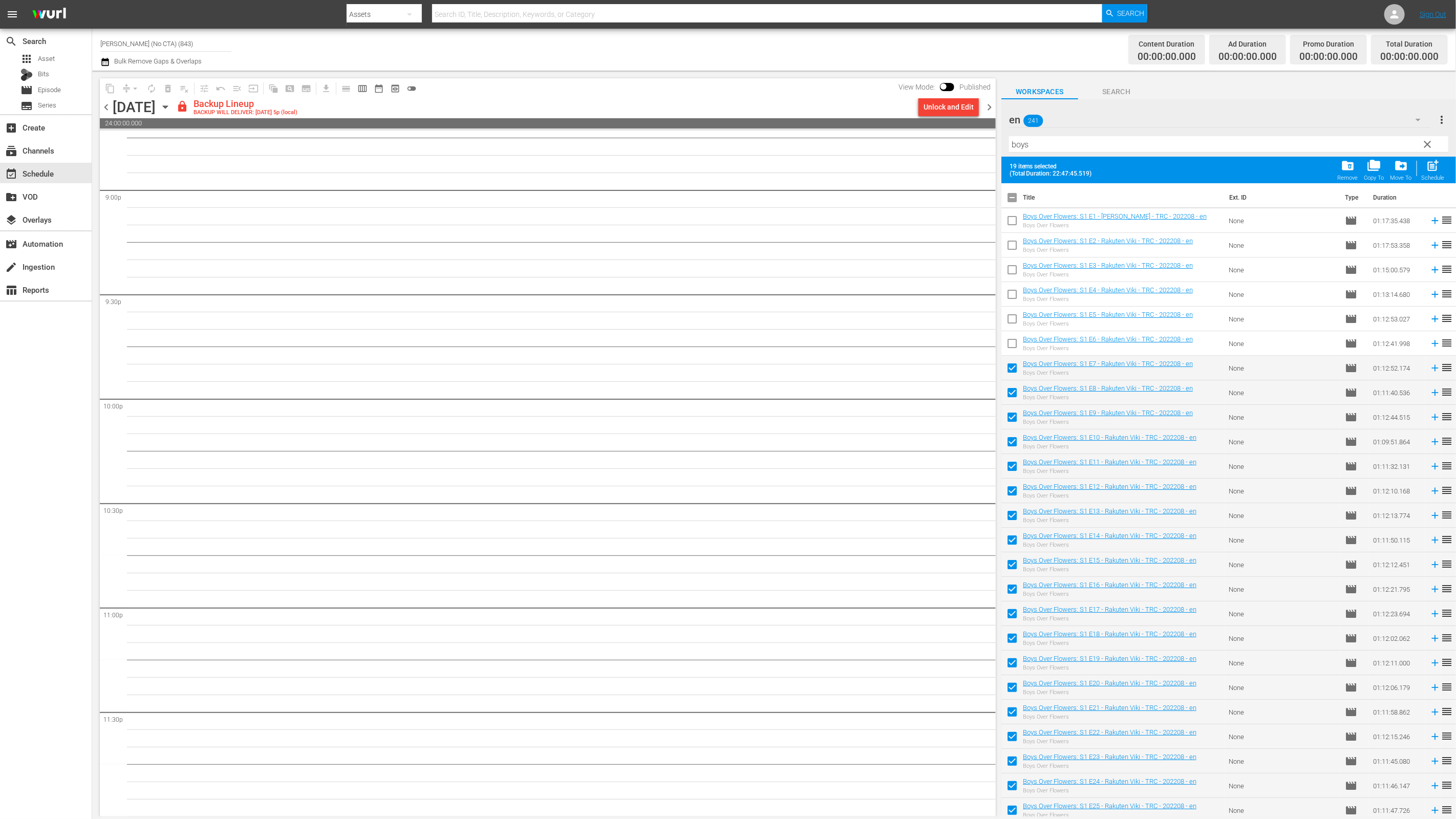
checkbox input "false"
click at [1015, 387] on input "checkbox" at bounding box center [1012, 395] width 22 height 22
checkbox input "false"
click at [1007, 420] on input "checkbox" at bounding box center [1012, 419] width 22 height 22
checkbox input "false"
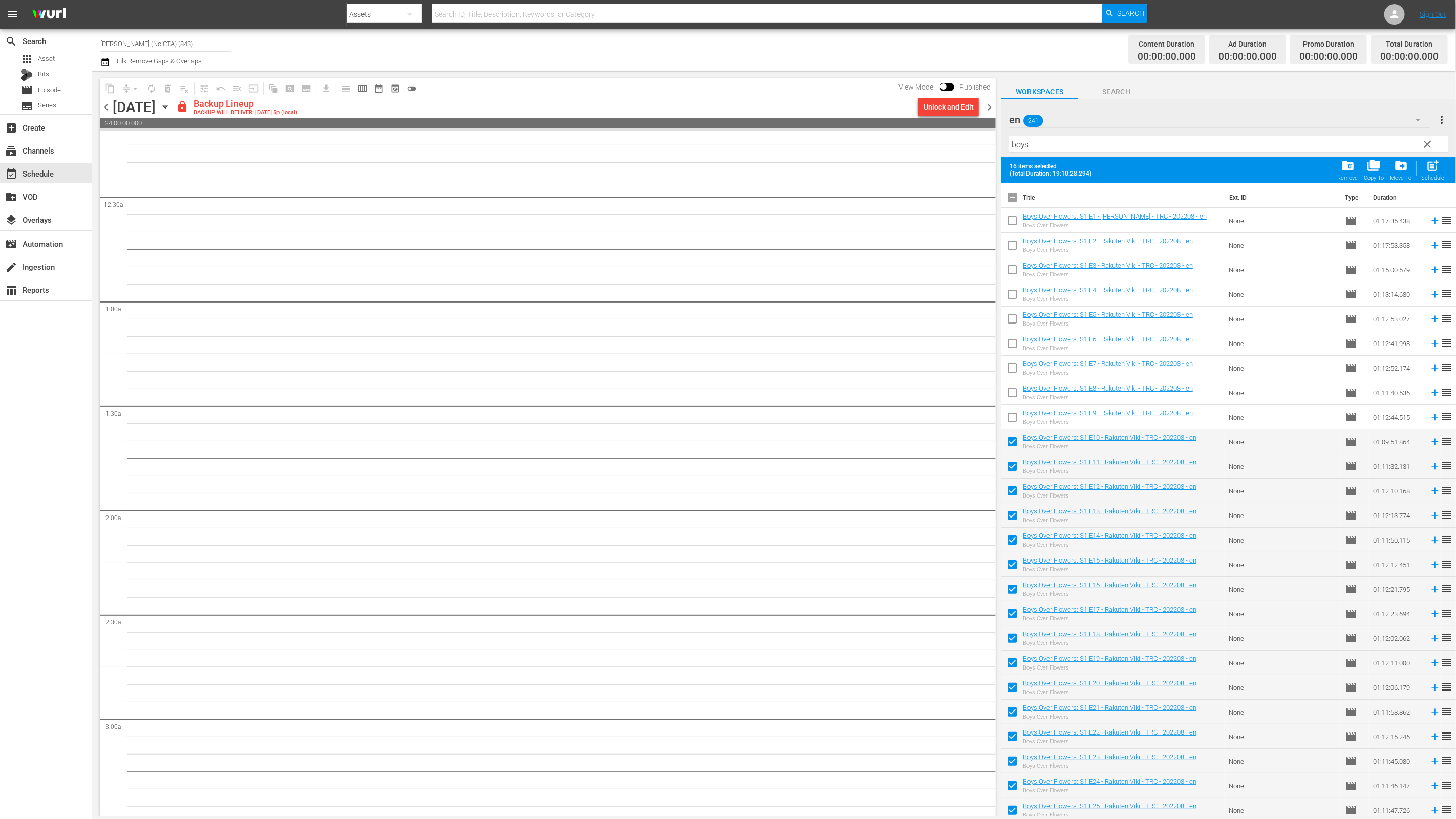
scroll to position [0, 0]
click at [959, 108] on div "Unlock and Edit" at bounding box center [948, 107] width 50 height 18
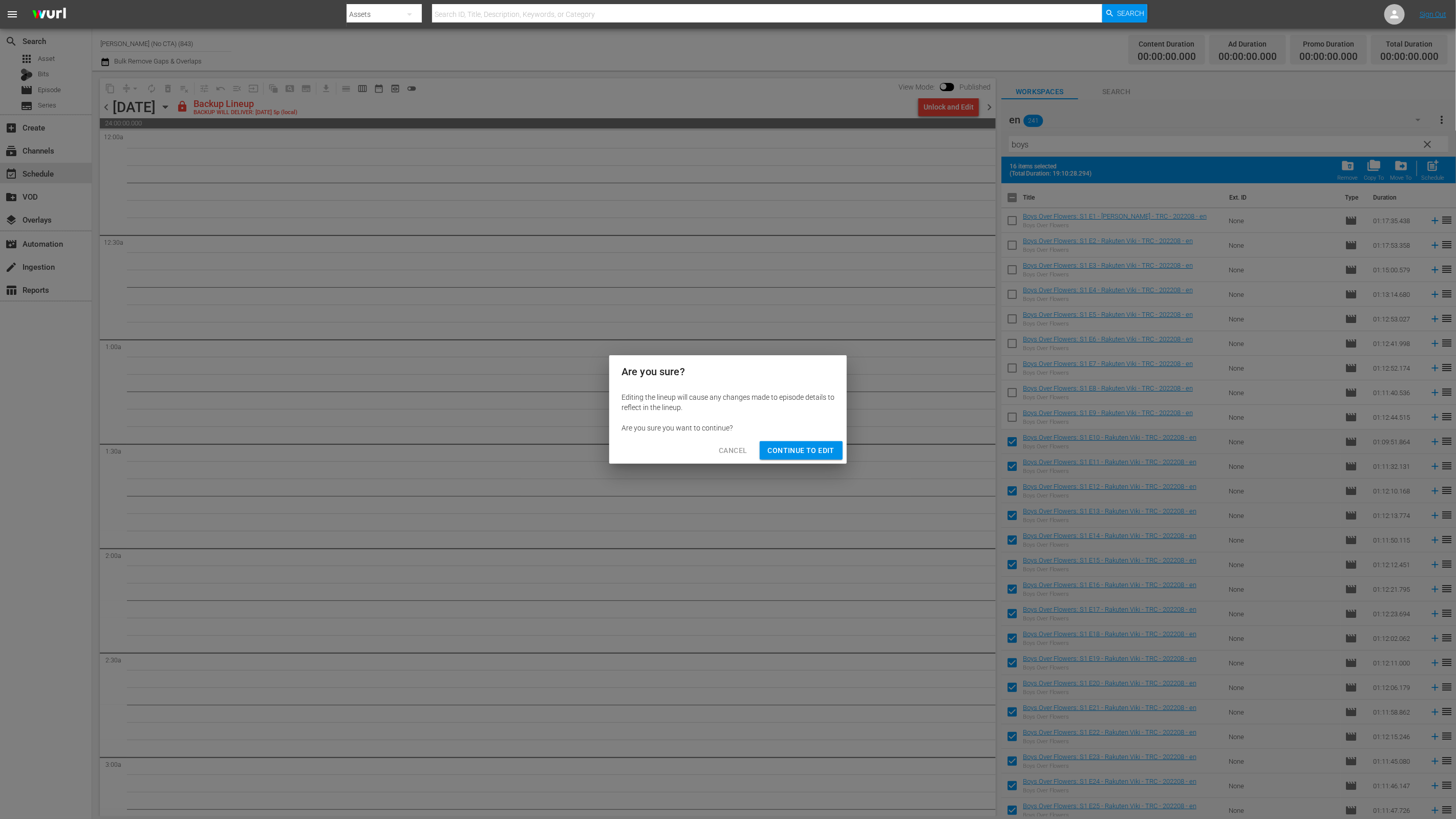
click at [804, 436] on div "Editing the lineup will cause any changes made to episode details to reflect in…" at bounding box center [728, 412] width 238 height 49
click at [802, 450] on span "Continue to Edit" at bounding box center [801, 450] width 66 height 13
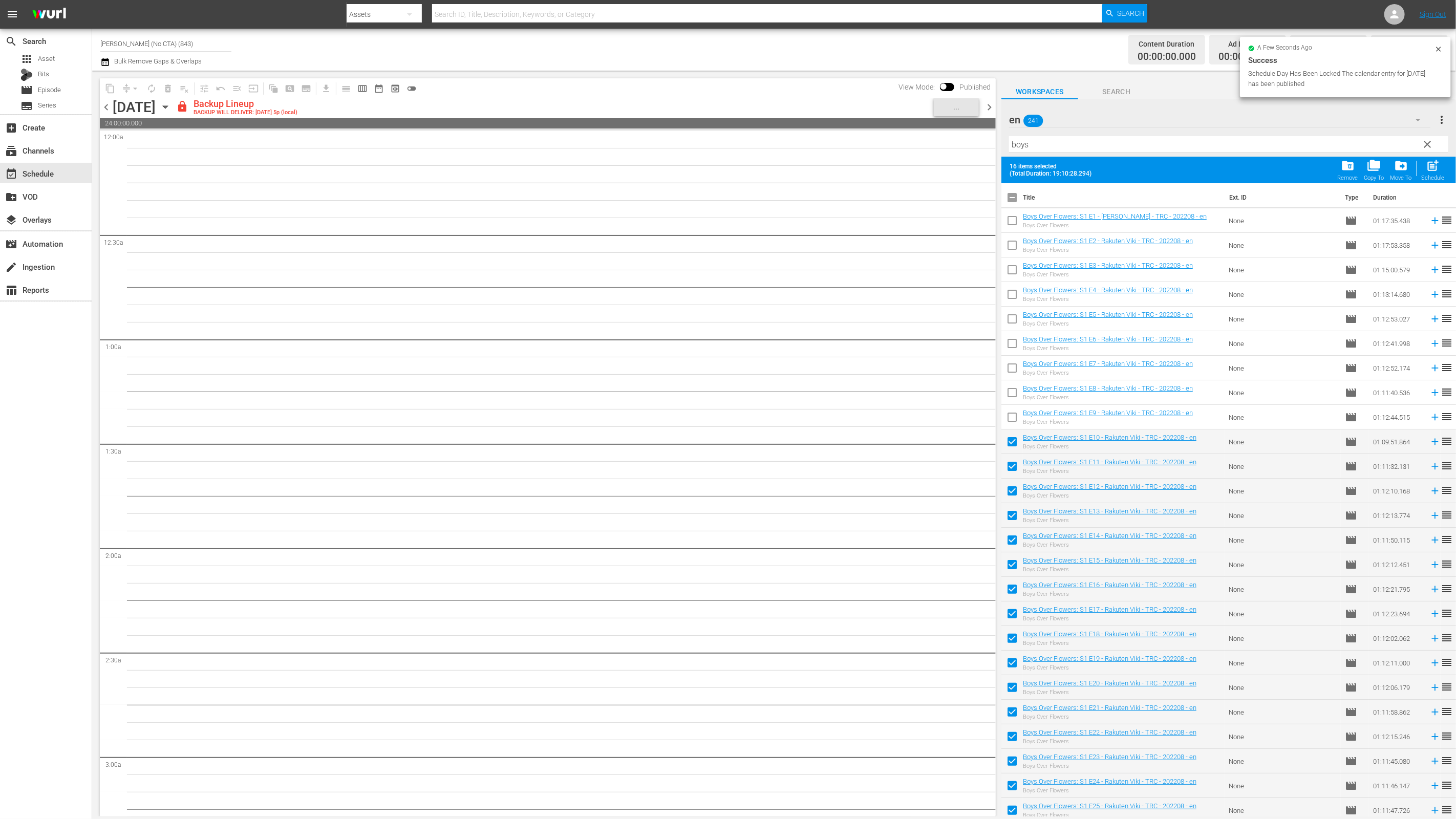
click at [109, 105] on span "chevron_left" at bounding box center [106, 107] width 13 height 13
click at [993, 109] on span "chevron_right" at bounding box center [989, 107] width 13 height 13
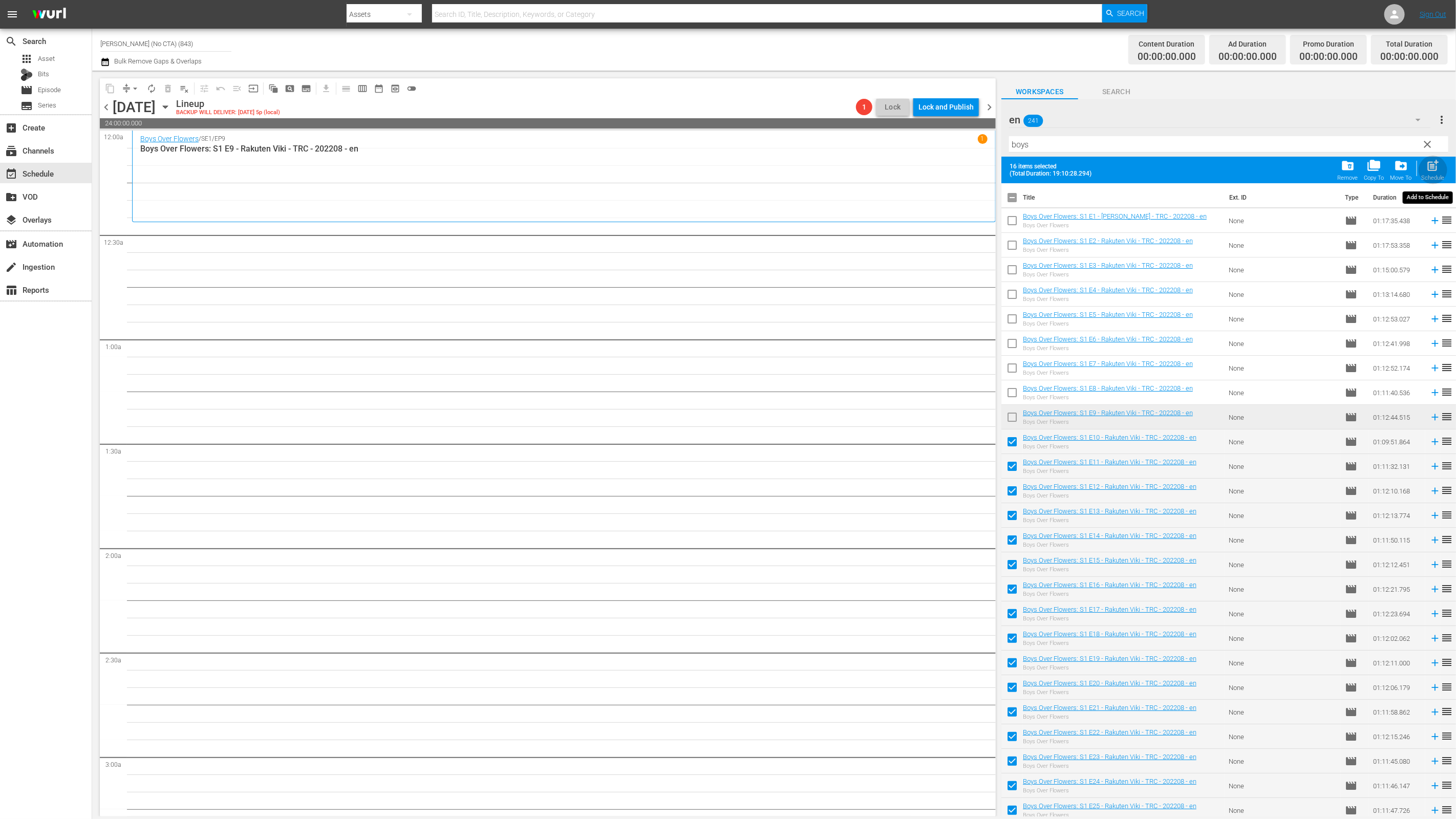
click at [1048, 170] on span "post_add" at bounding box center [1433, 166] width 14 height 14
checkbox input "false"
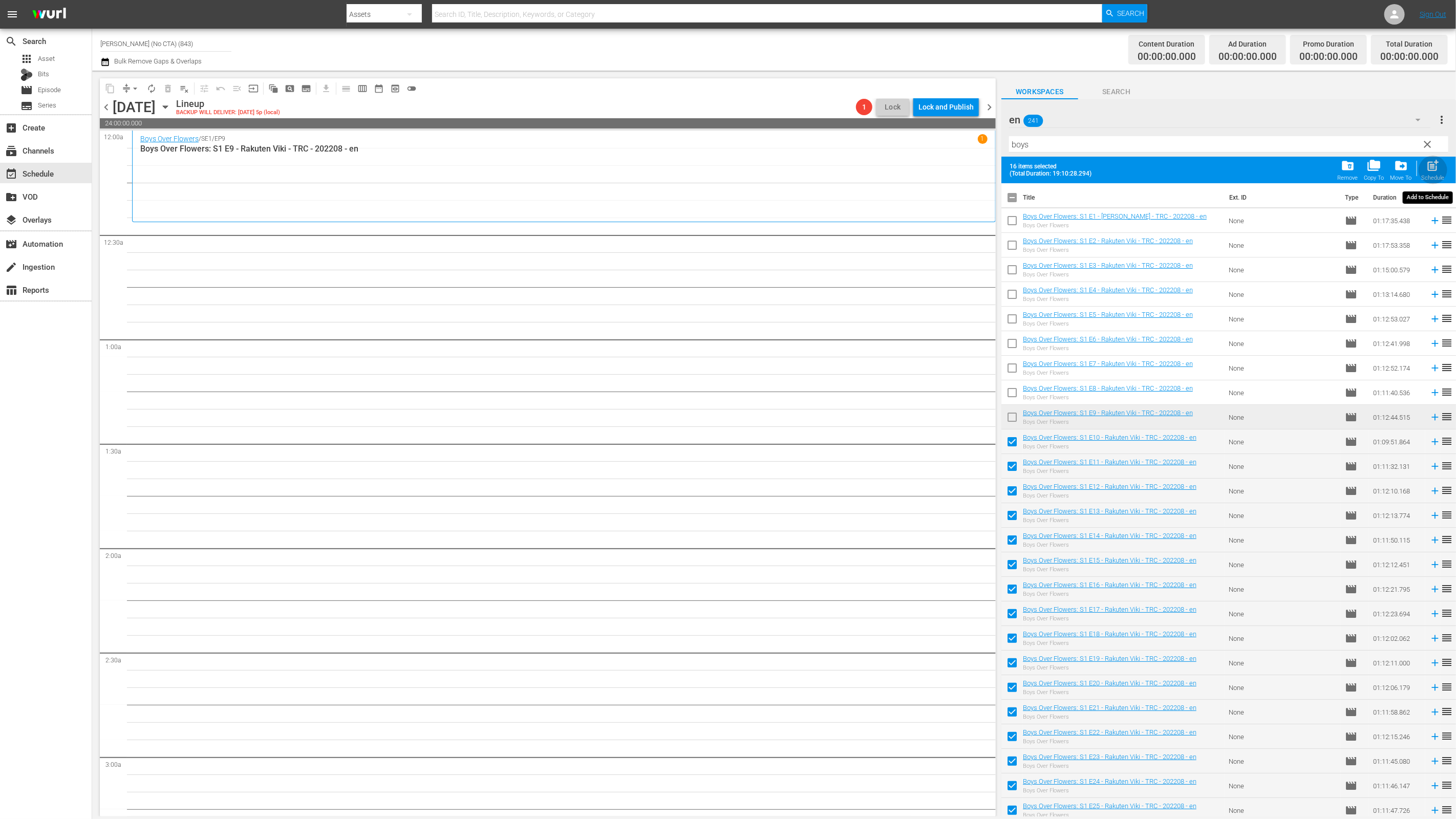
checkbox input "false"
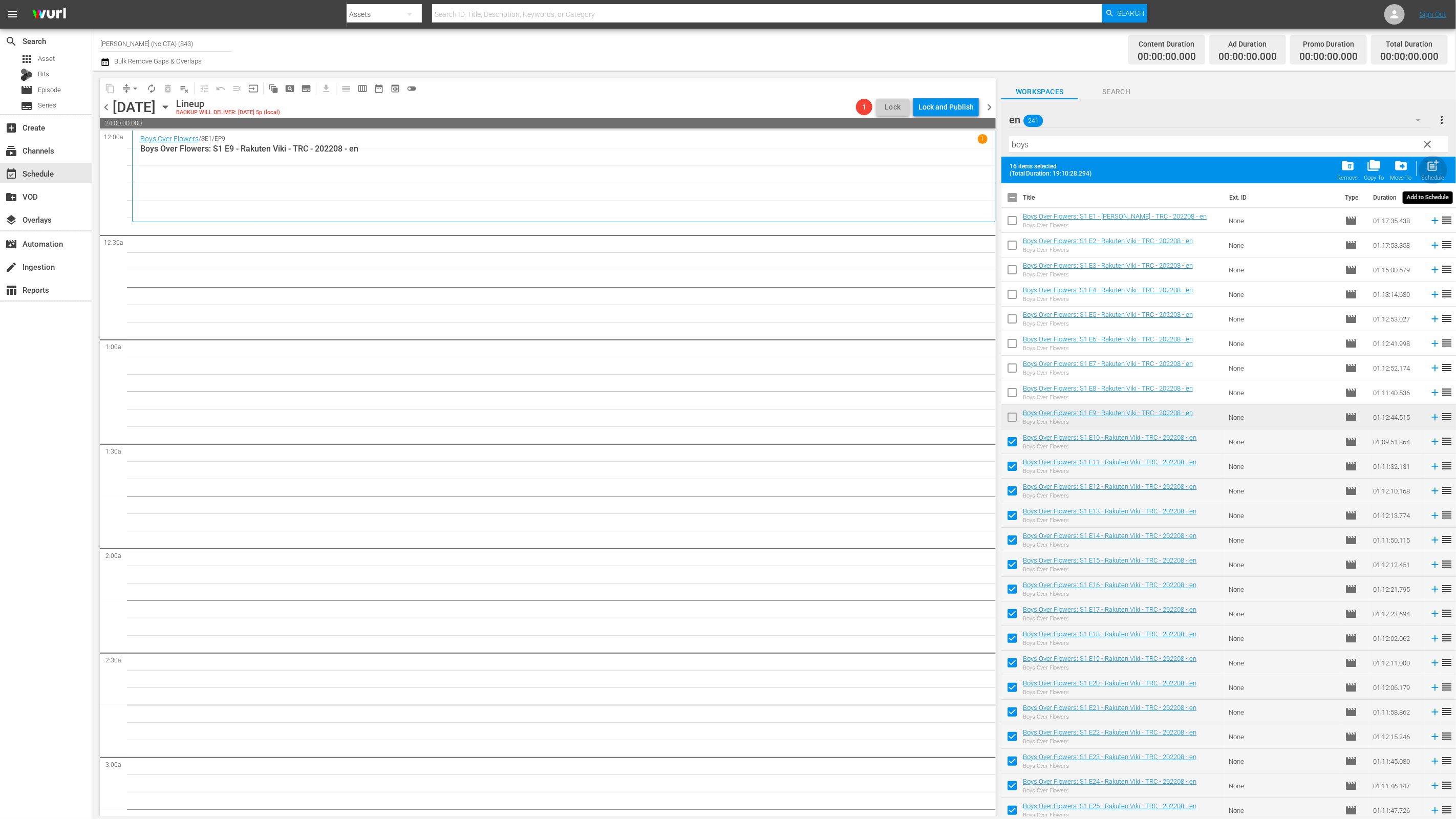
checkbox input "false"
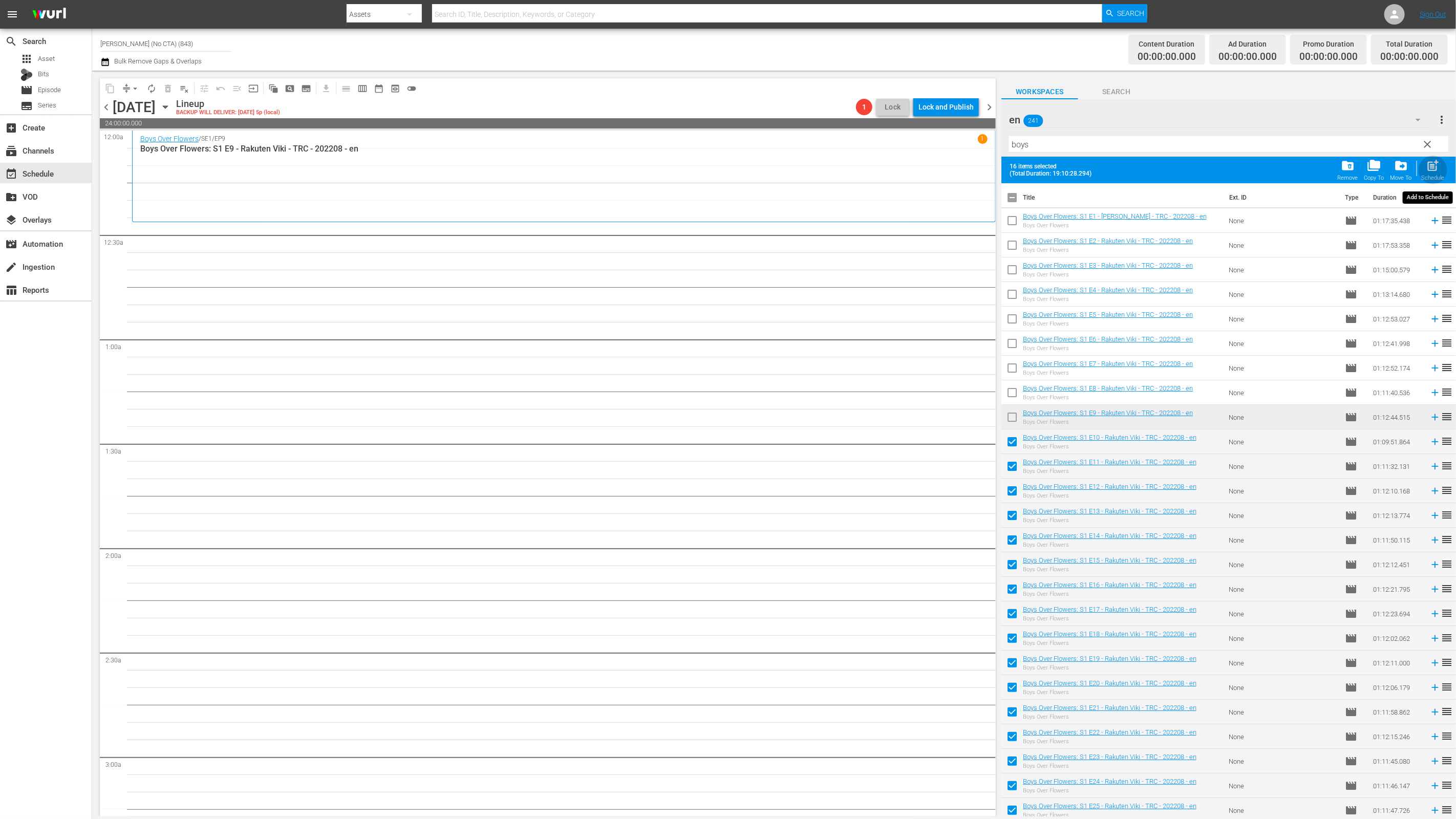
checkbox input "false"
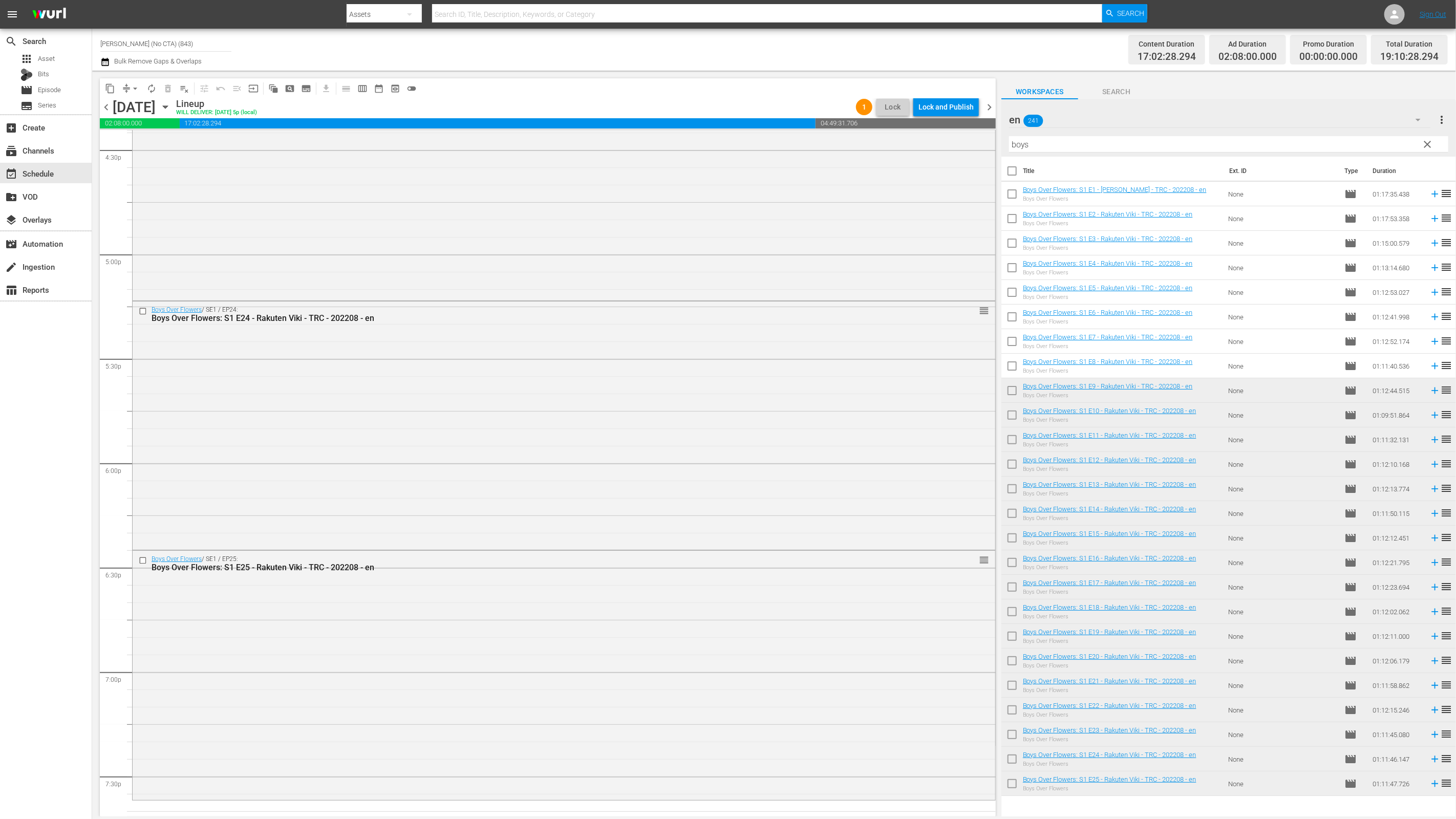
scroll to position [3783, 0]
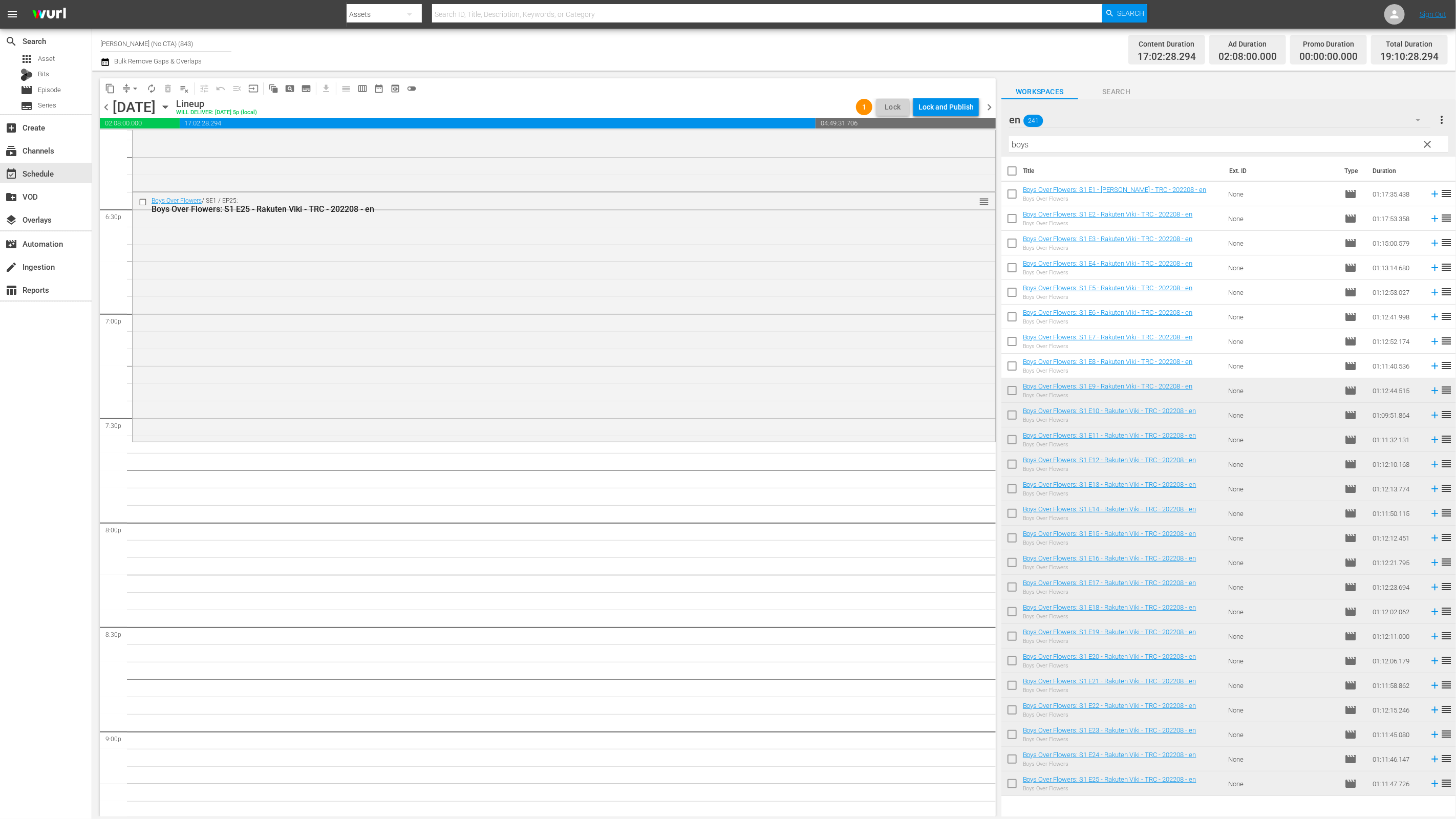
click at [1048, 145] on span "clear" at bounding box center [1428, 144] width 13 height 13
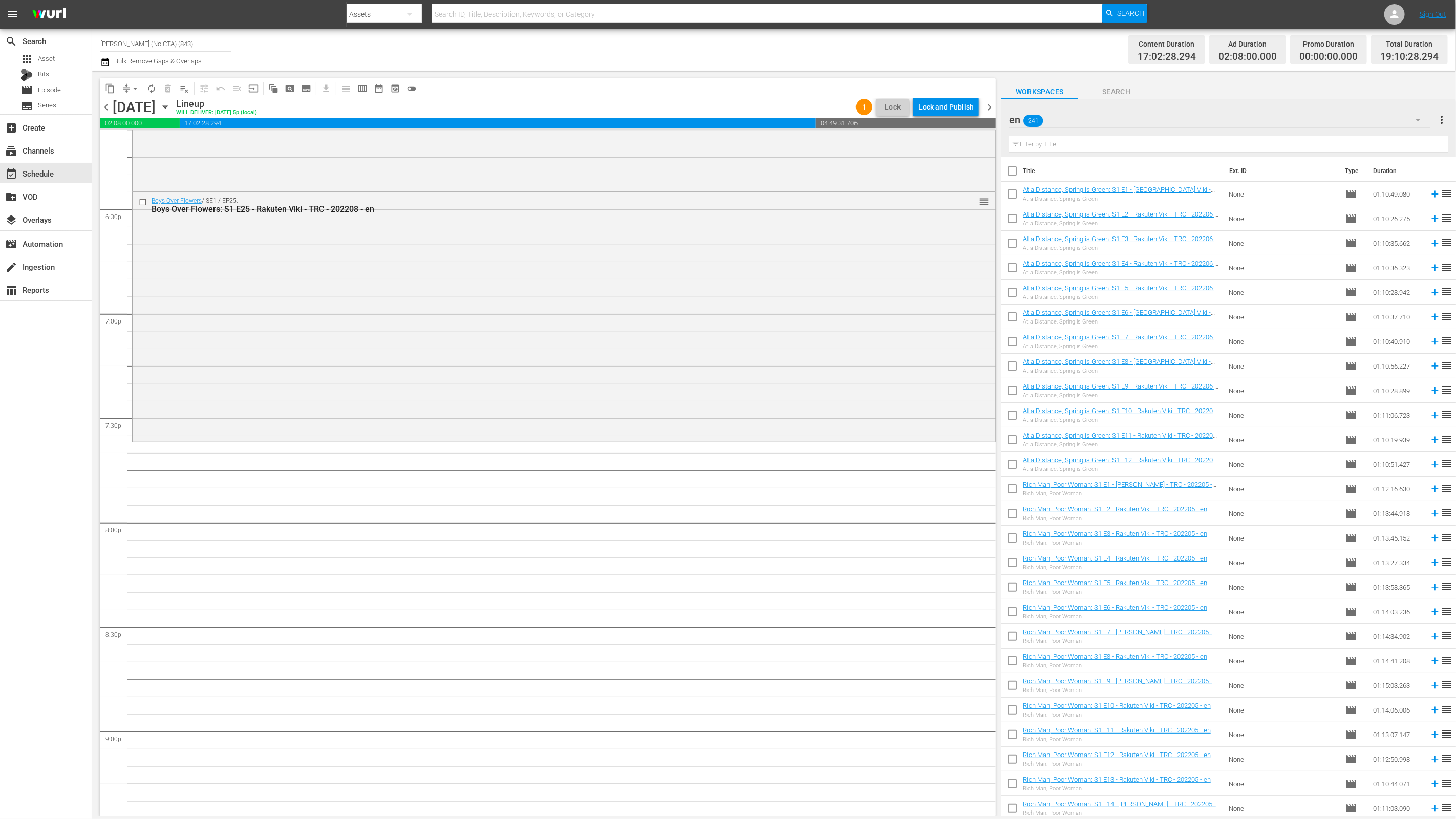
click at [1048, 122] on div "en 241" at bounding box center [1220, 119] width 422 height 29
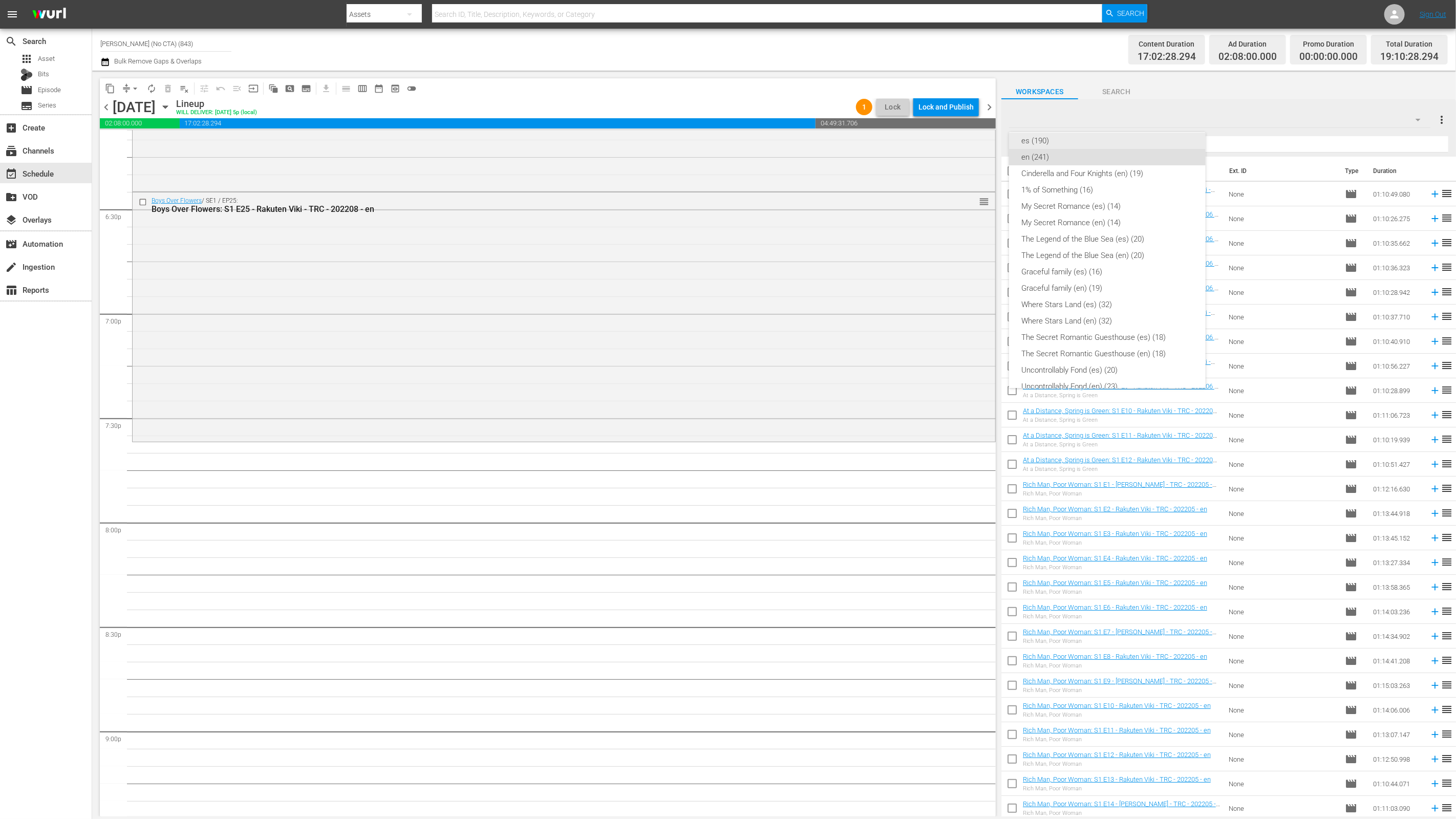
scroll to position [0, 0]
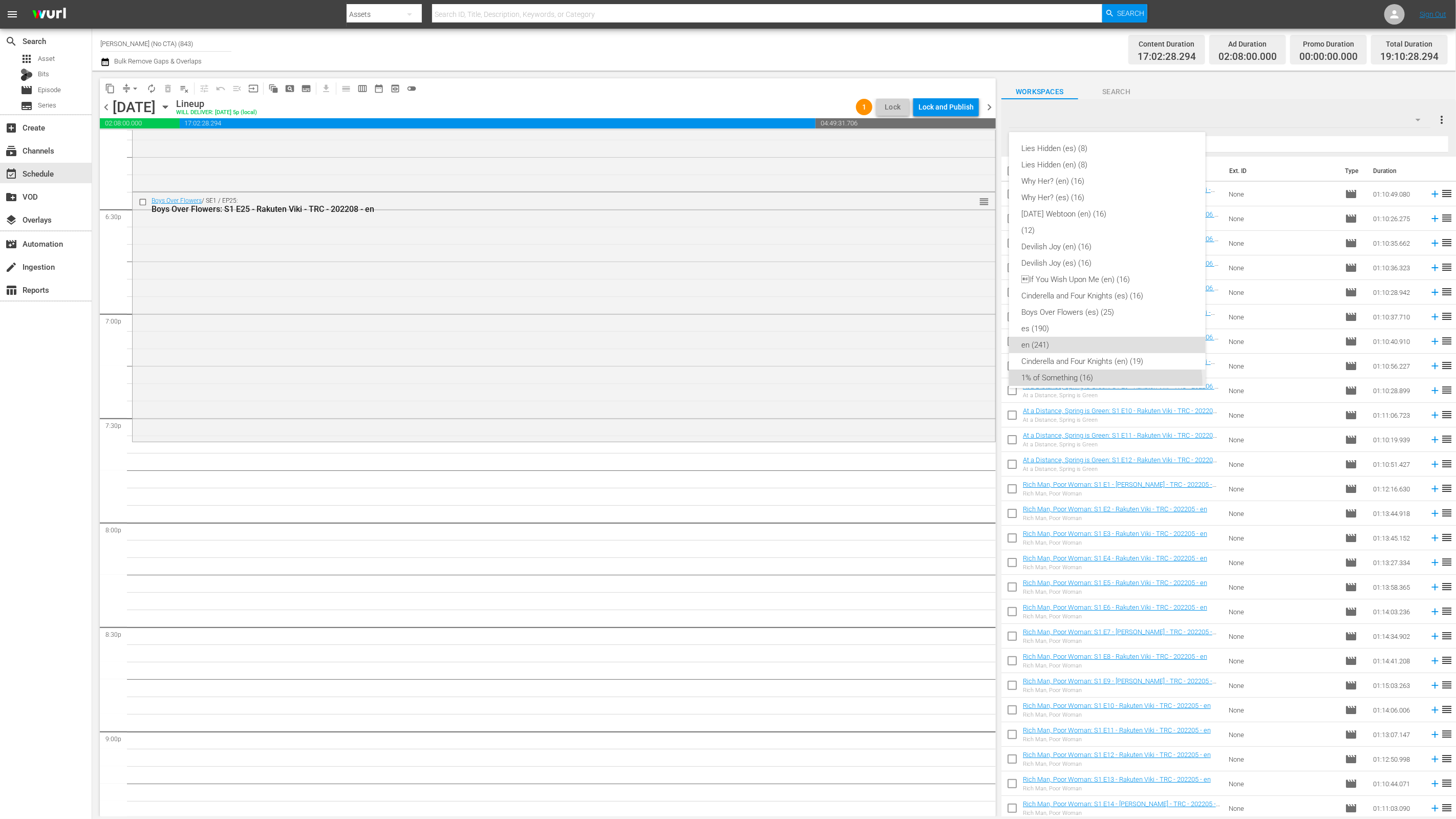
click at [1048, 383] on div "1% of Something (16)" at bounding box center [1107, 377] width 172 height 16
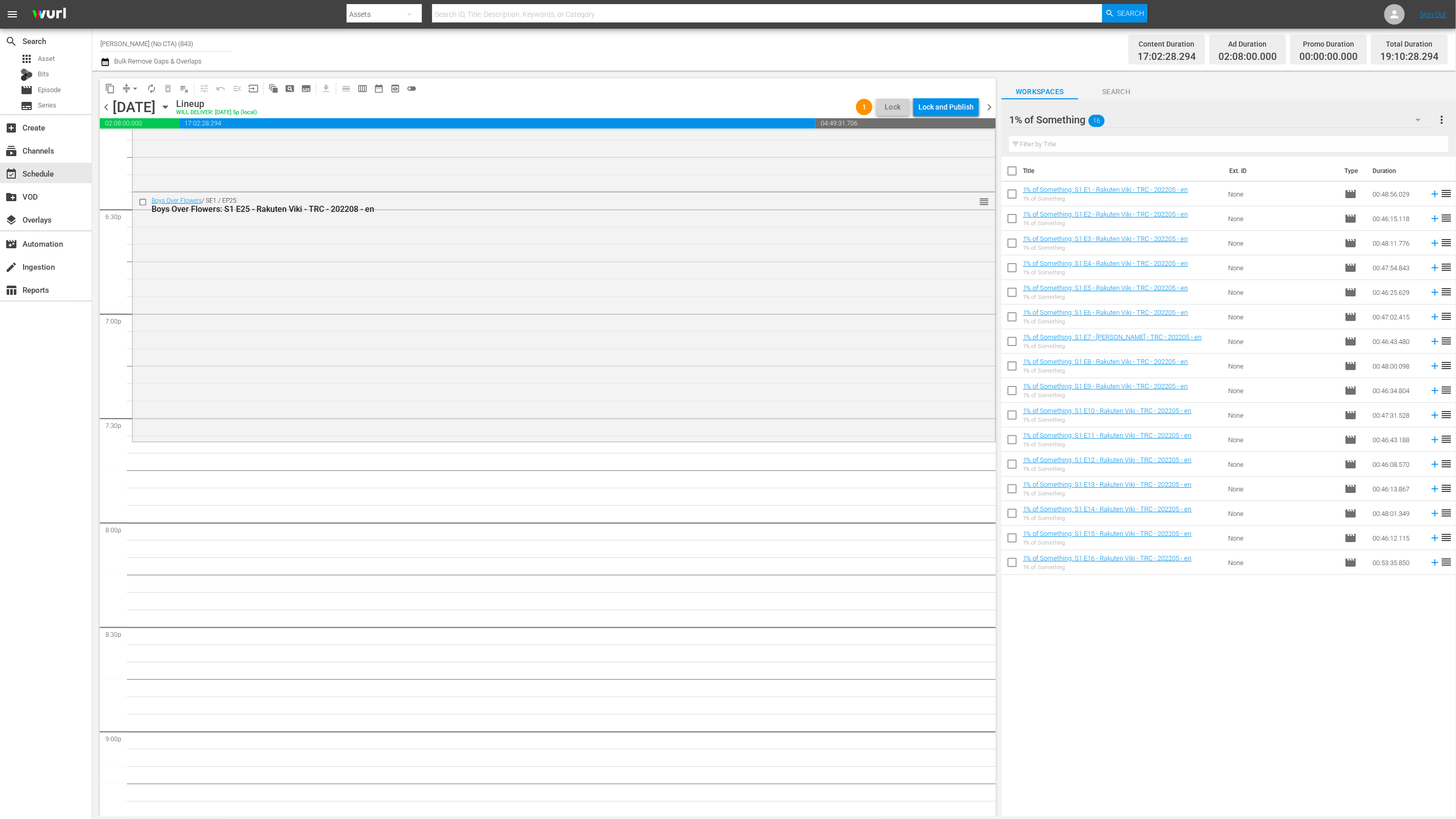
click at [1007, 174] on input "checkbox" at bounding box center [1012, 173] width 22 height 22
checkbox input "true"
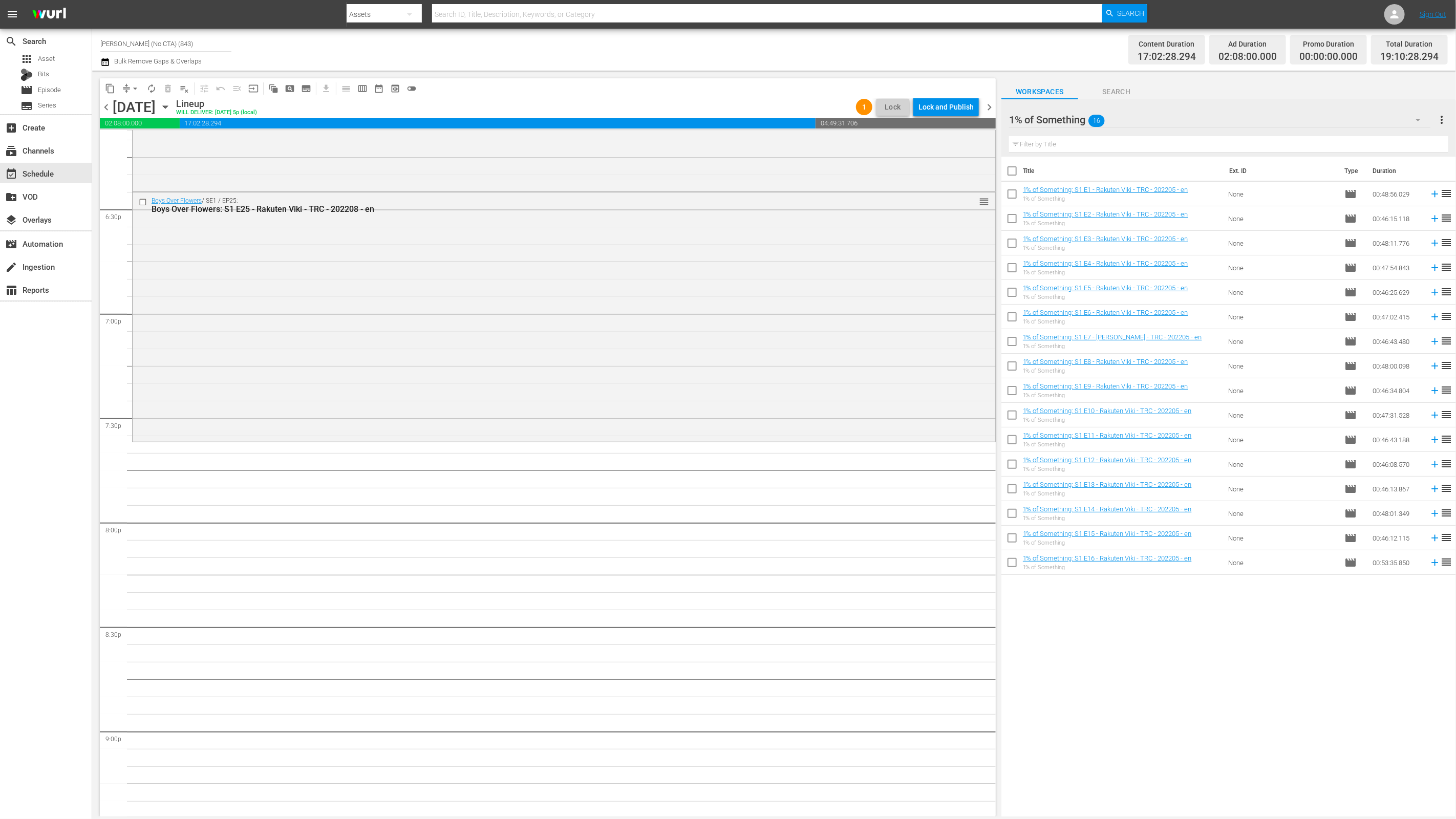
checkbox input "true"
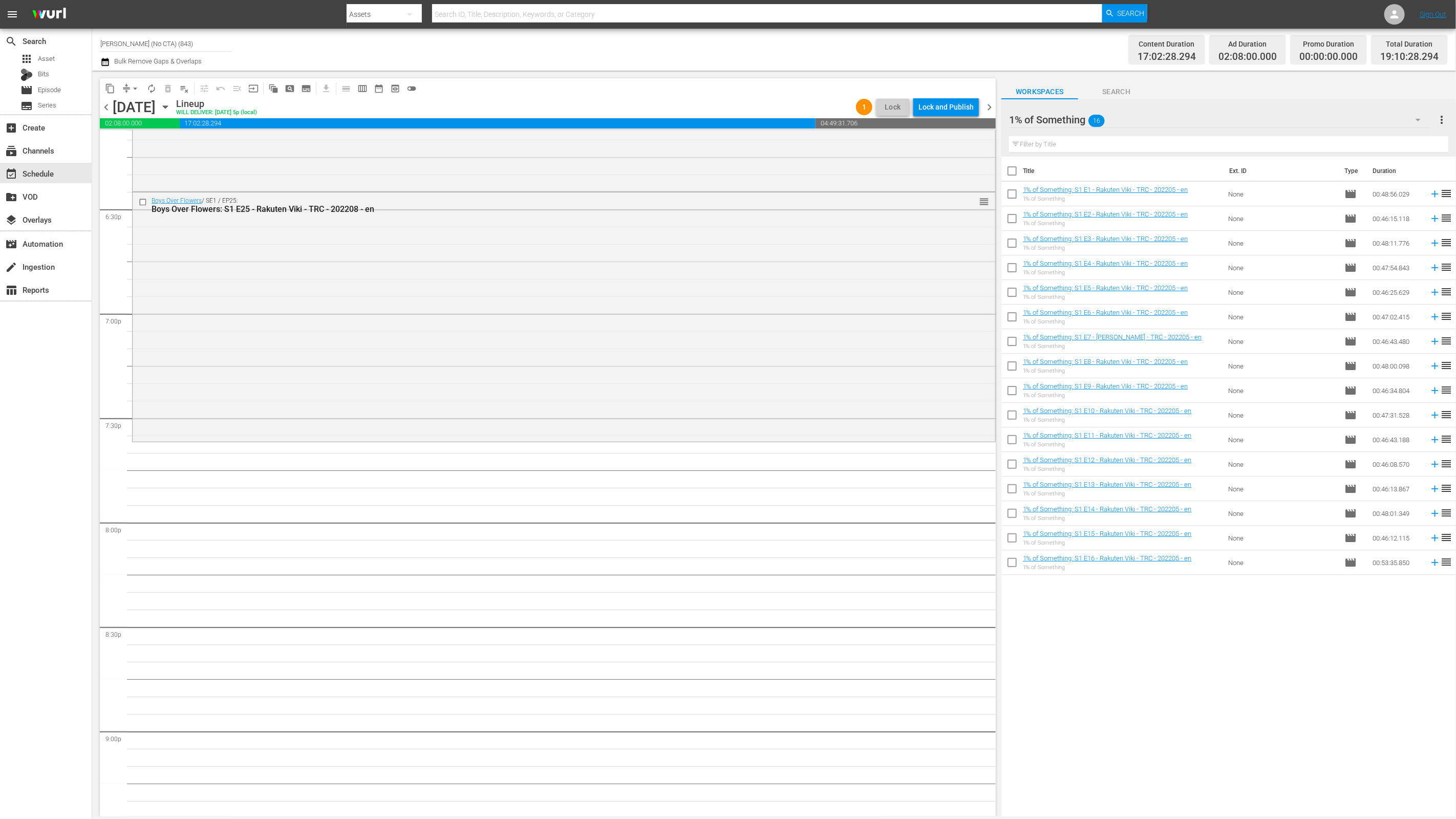
checkbox input "true"
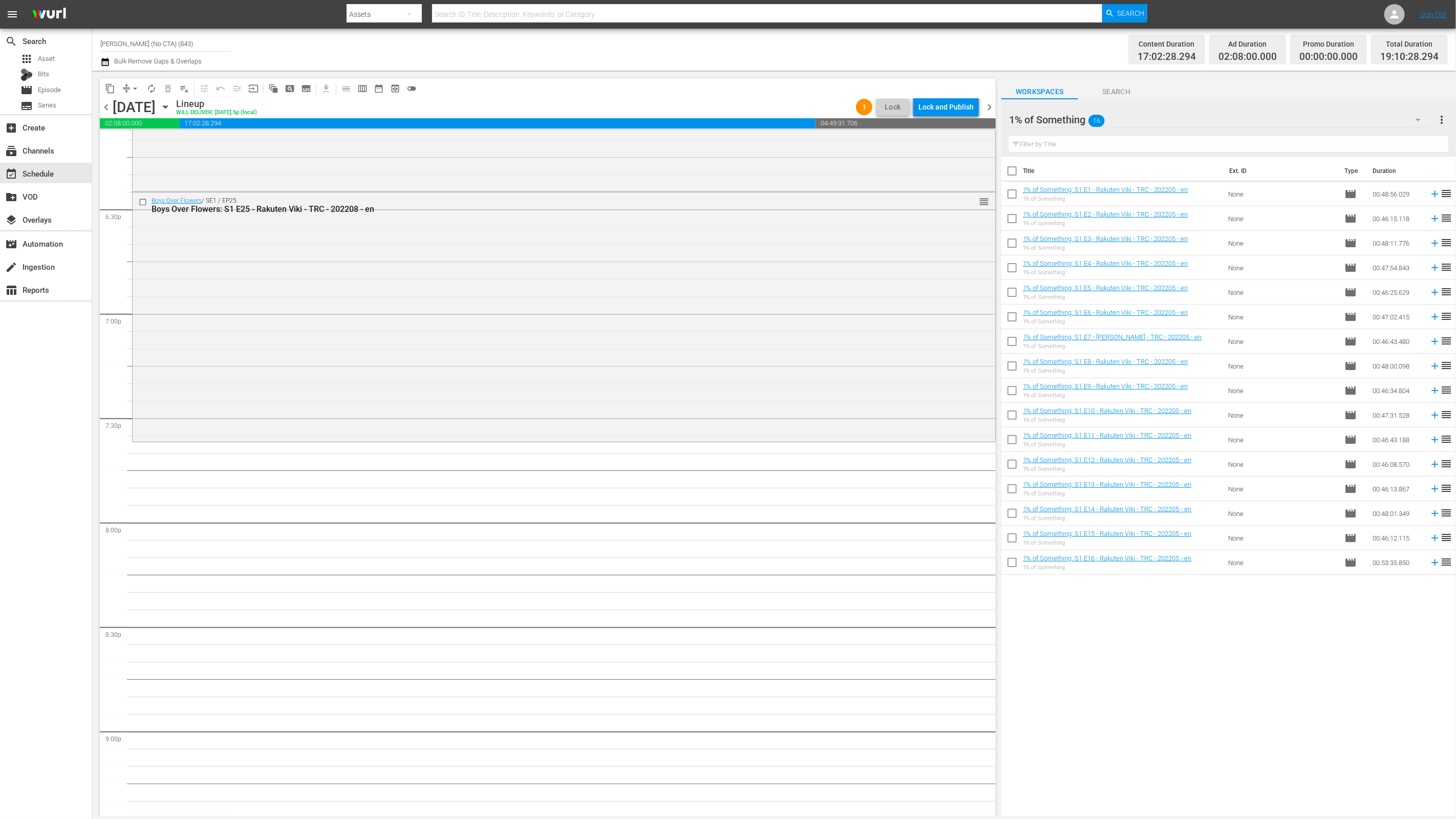
checkbox input "true"
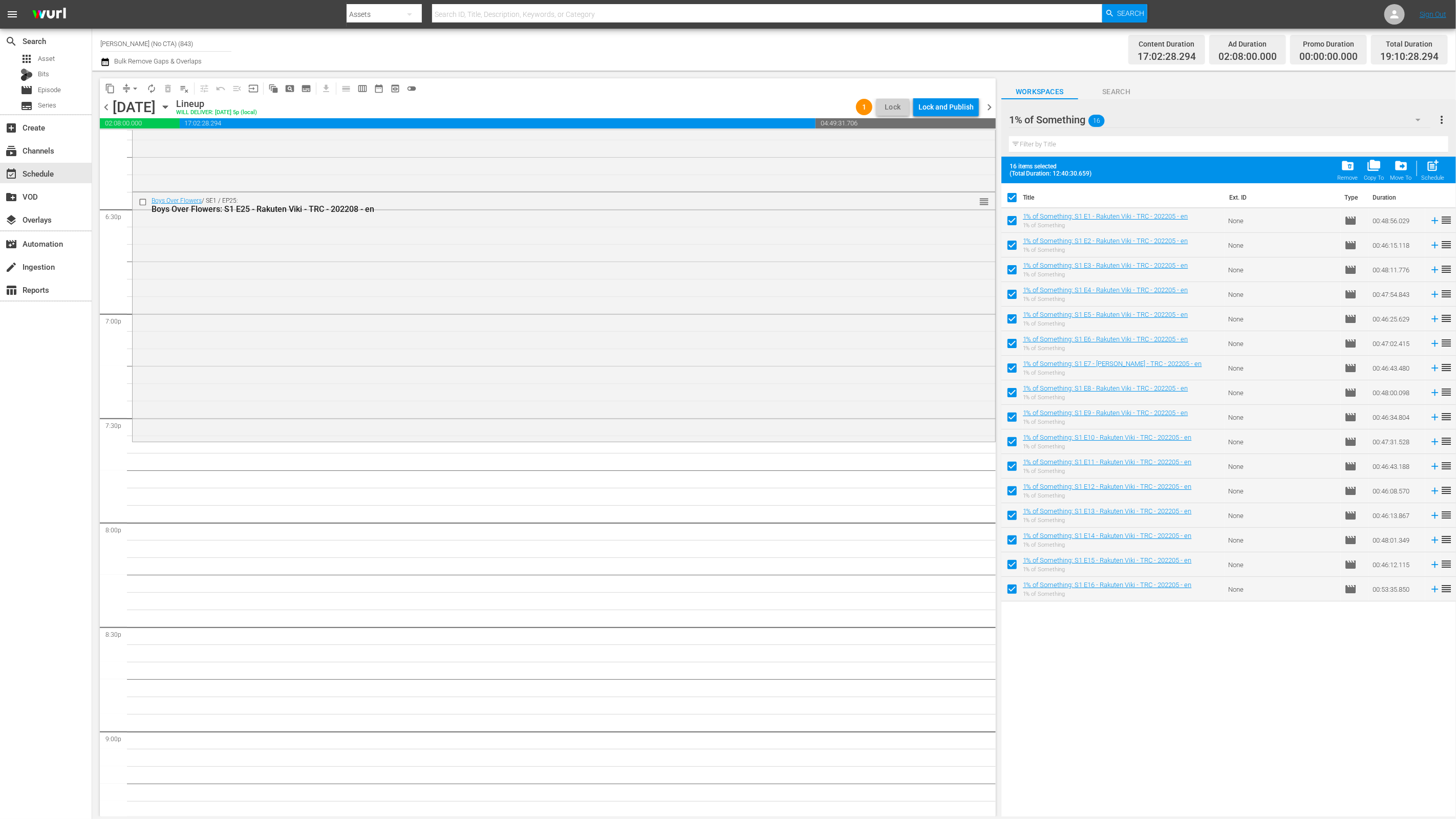
click at [1048, 172] on div "post_add Schedule" at bounding box center [1433, 170] width 23 height 22
checkbox input "false"
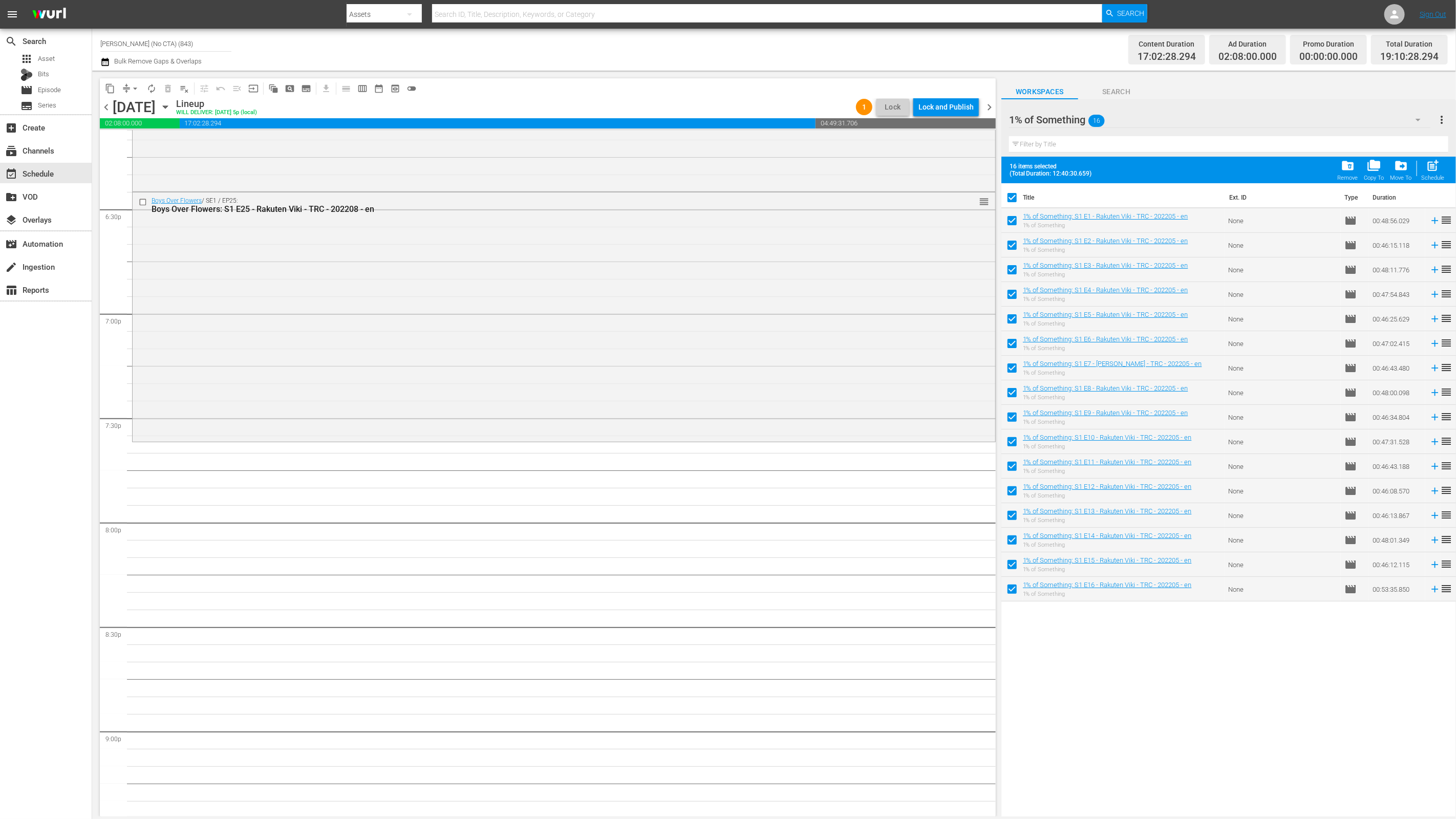
checkbox input "false"
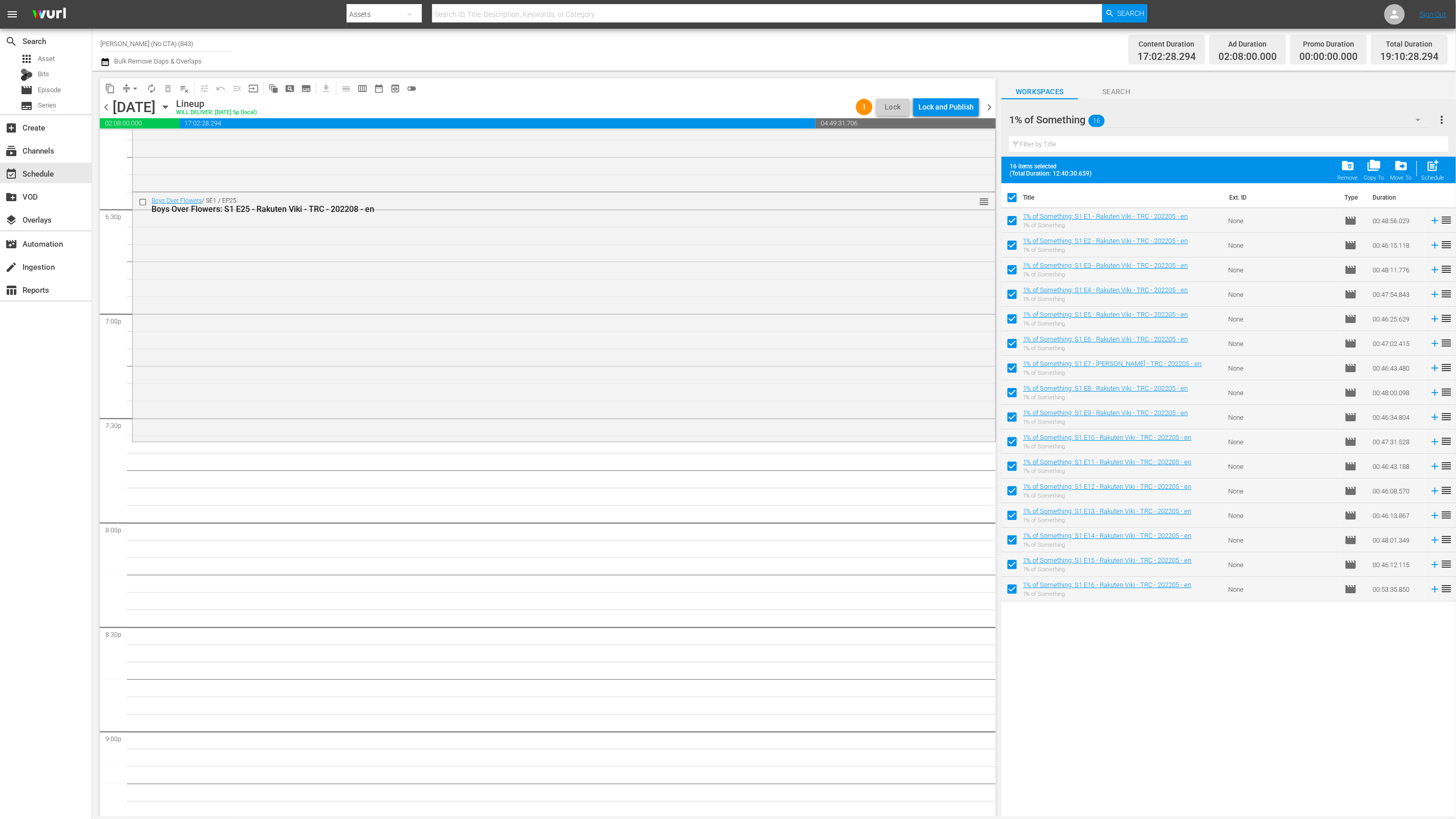
checkbox input "false"
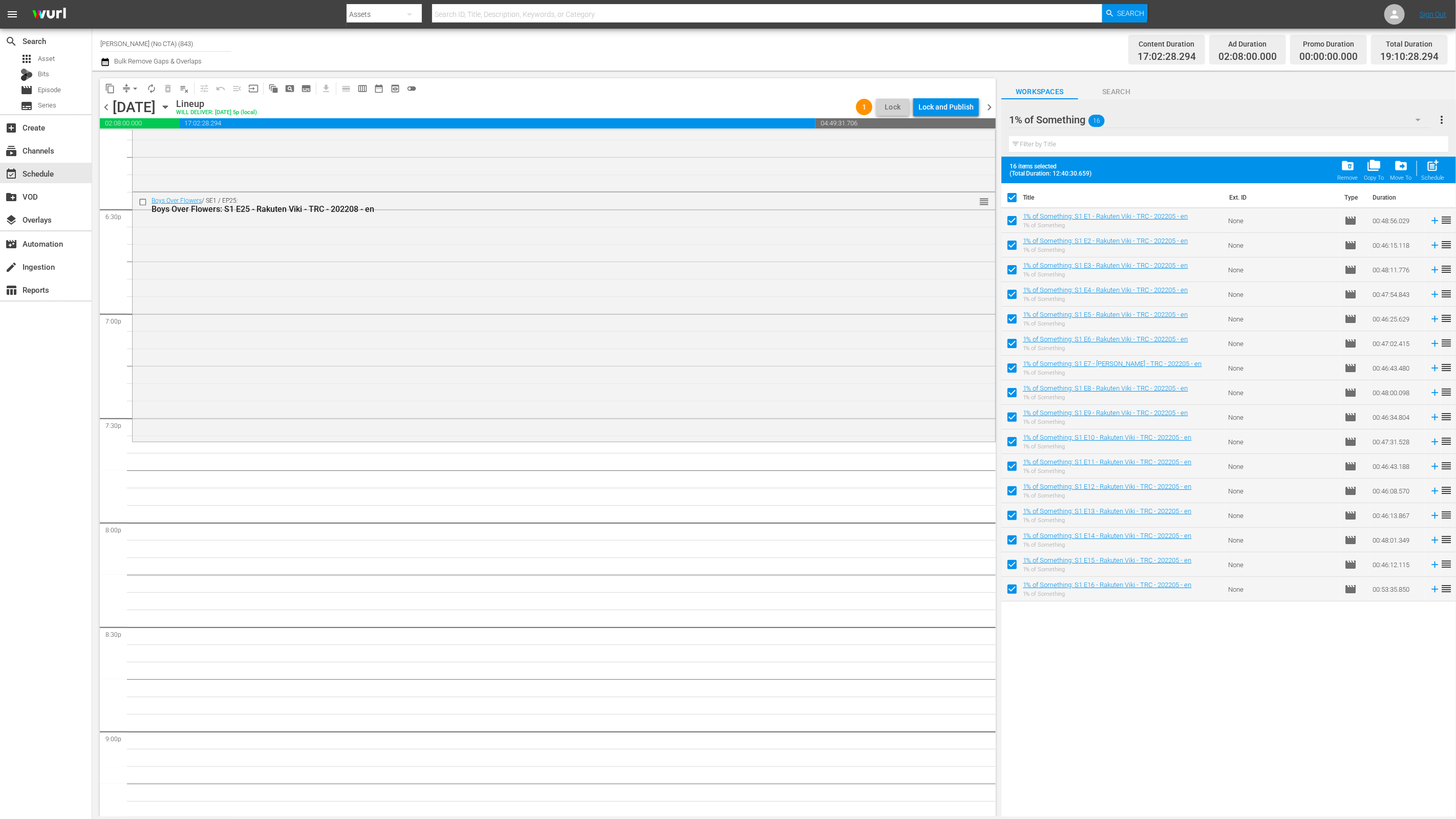
checkbox input "false"
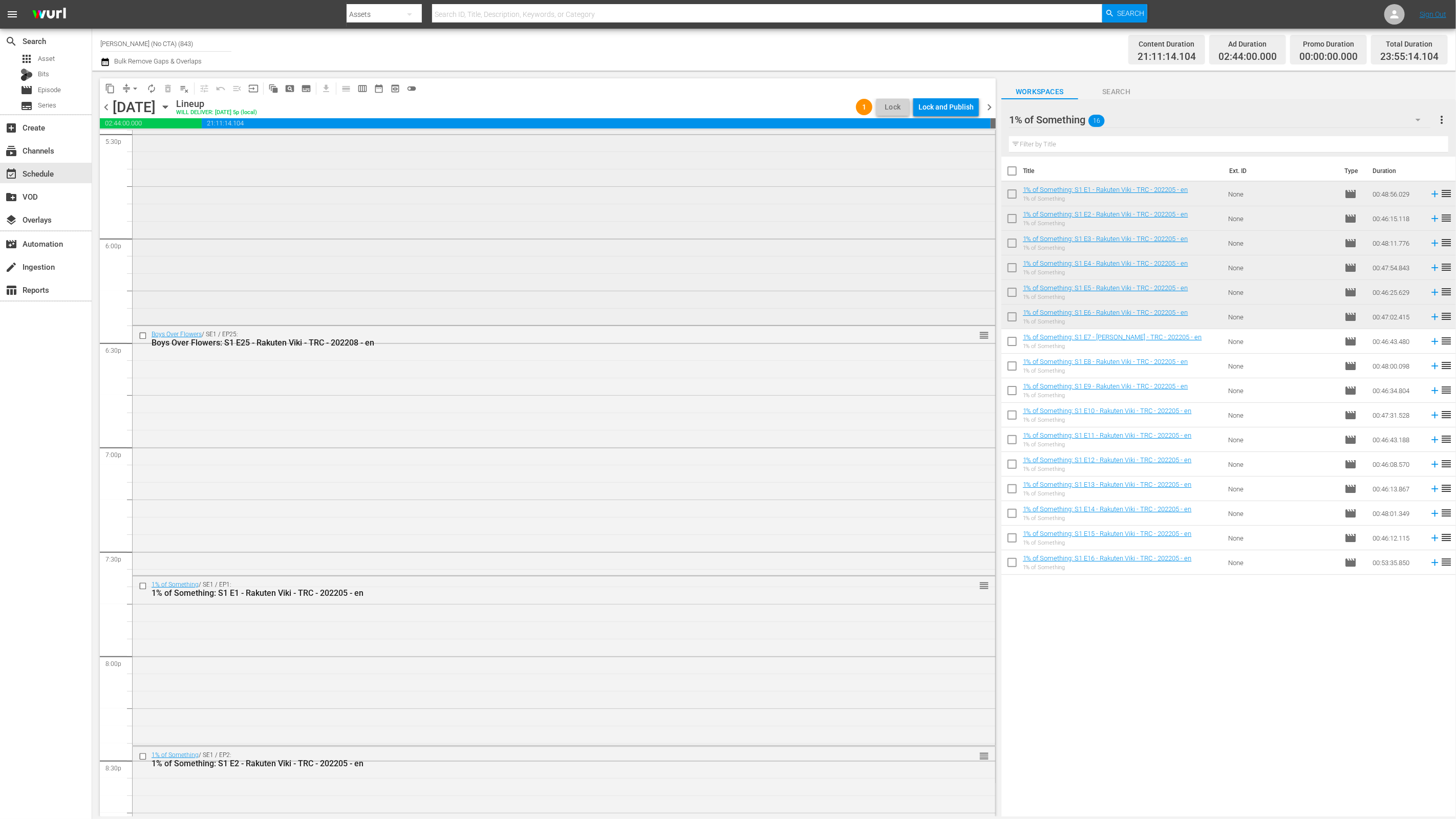
scroll to position [3233, 0]
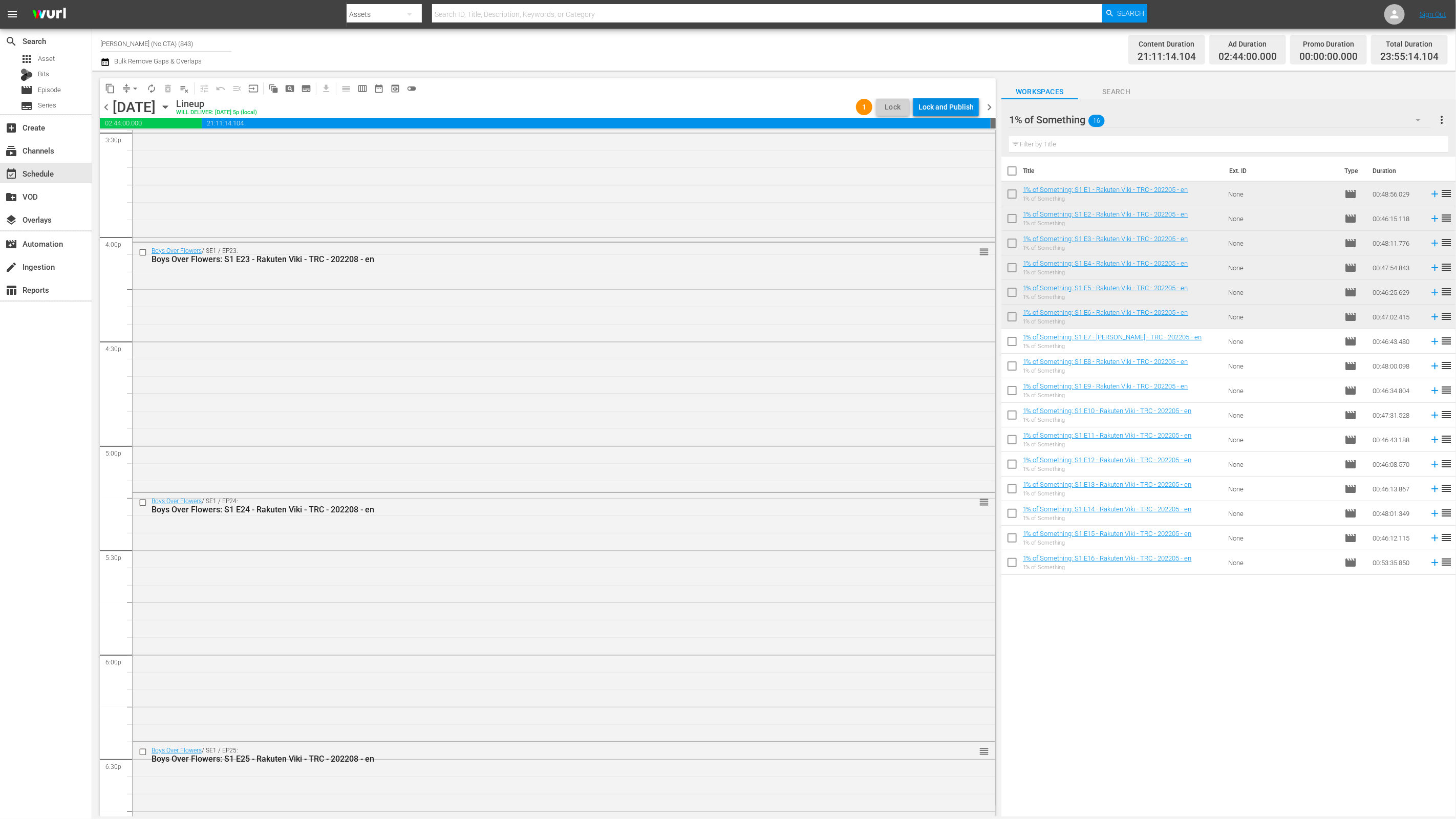
click at [950, 105] on div "Lock and Publish" at bounding box center [946, 107] width 55 height 18
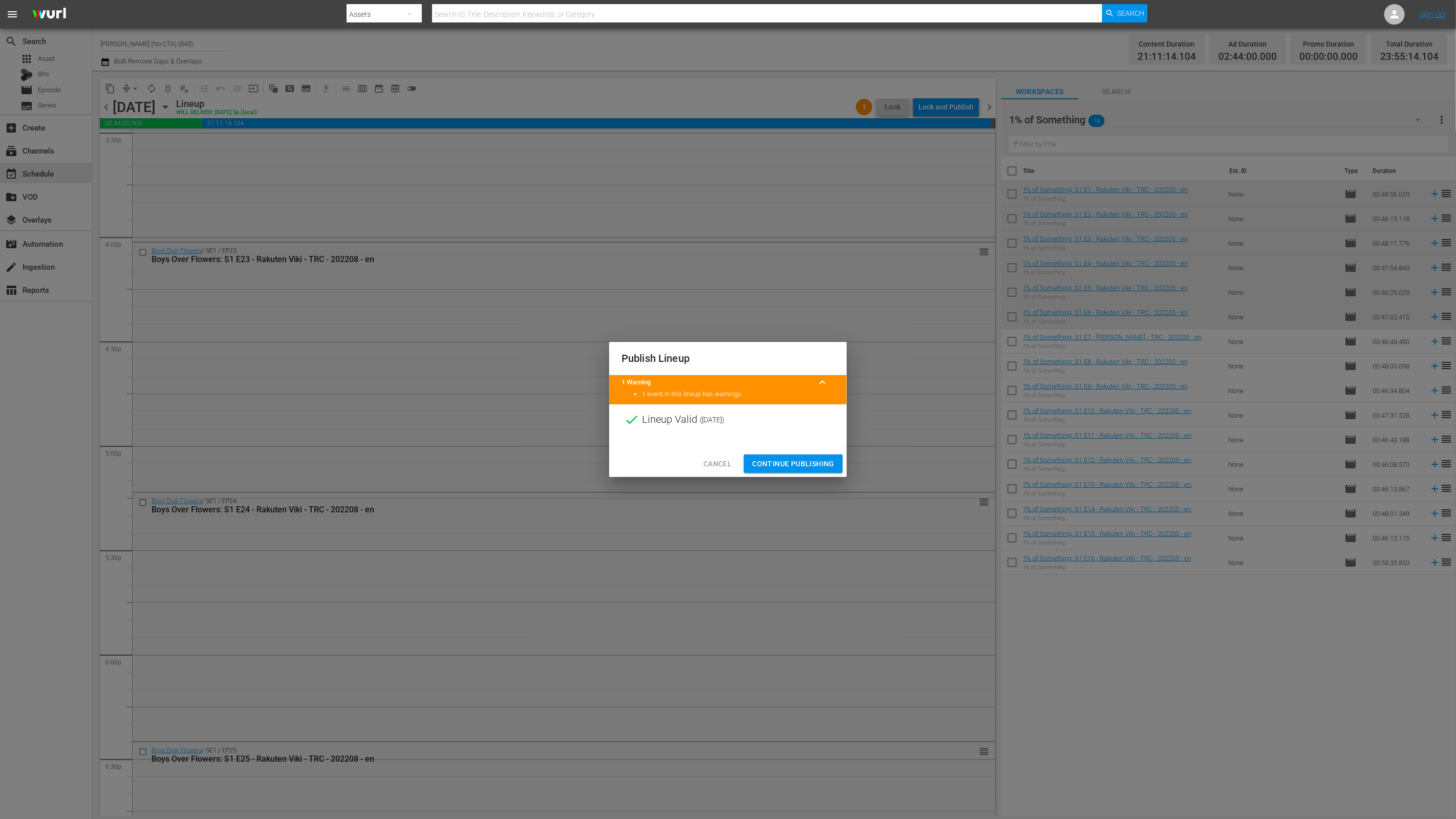
click at [831, 455] on button "Continue Publishing" at bounding box center [794, 464] width 99 height 19
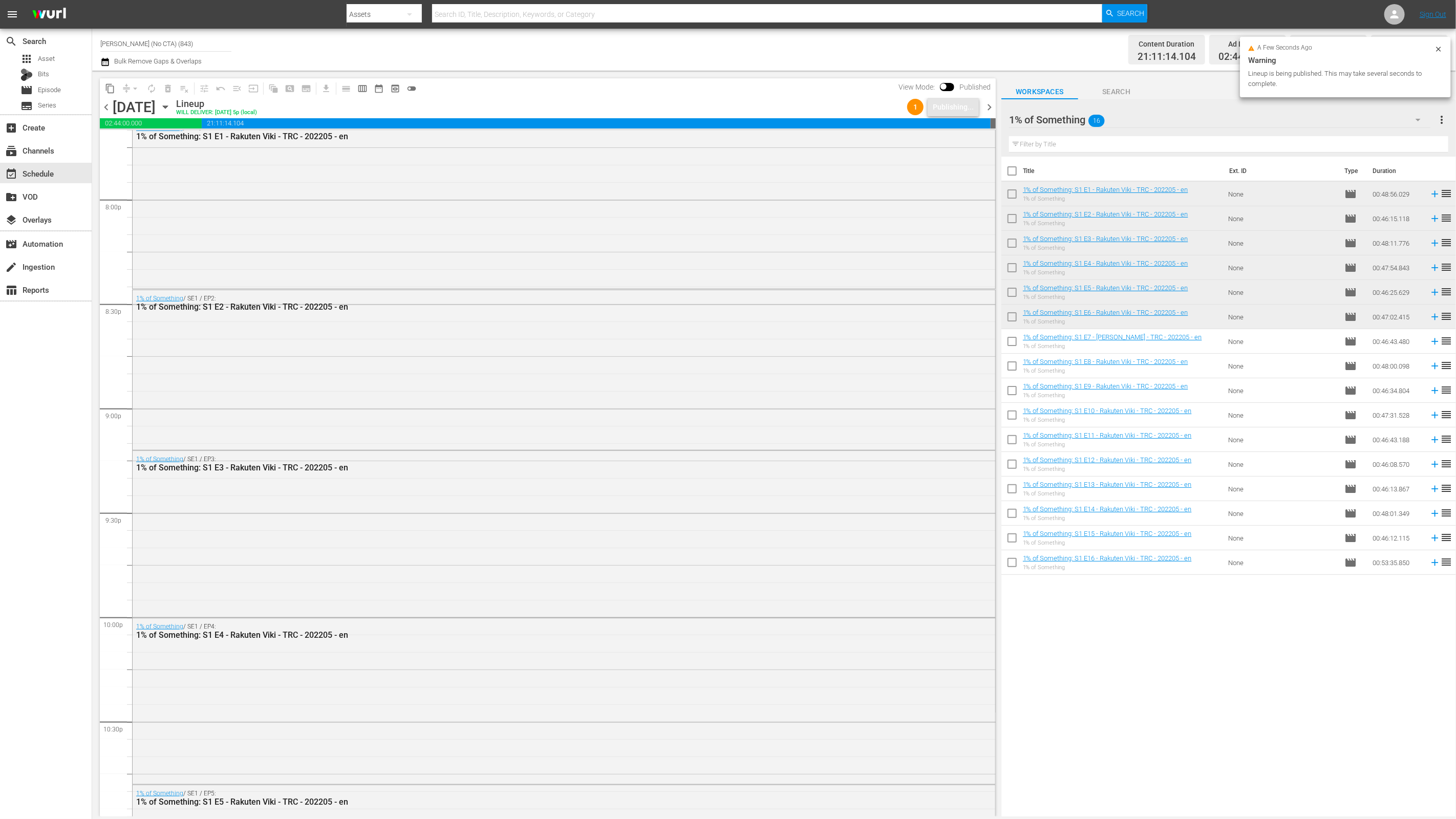
scroll to position [4400, 0]
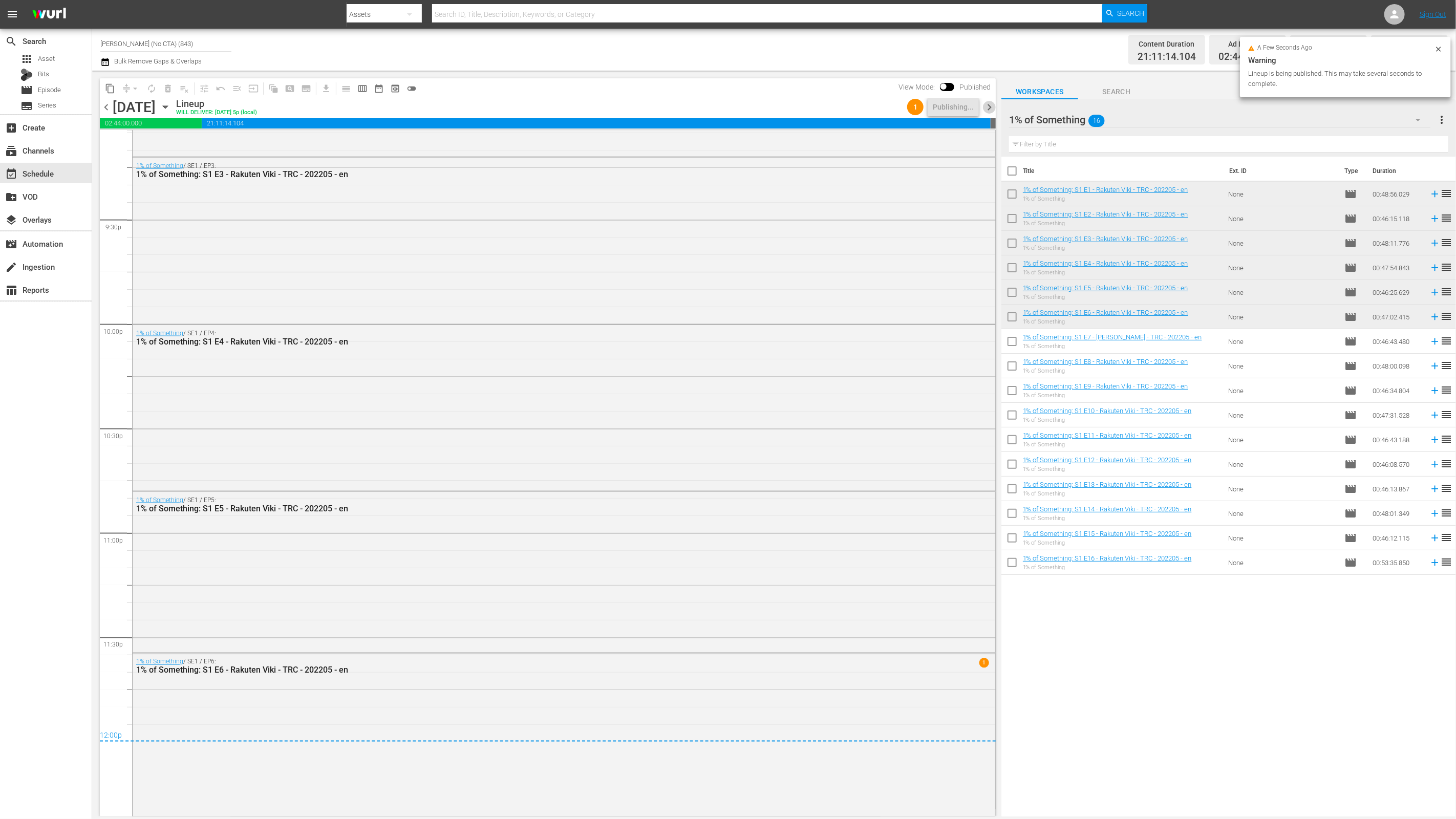
click at [989, 112] on span "chevron_right" at bounding box center [989, 107] width 13 height 13
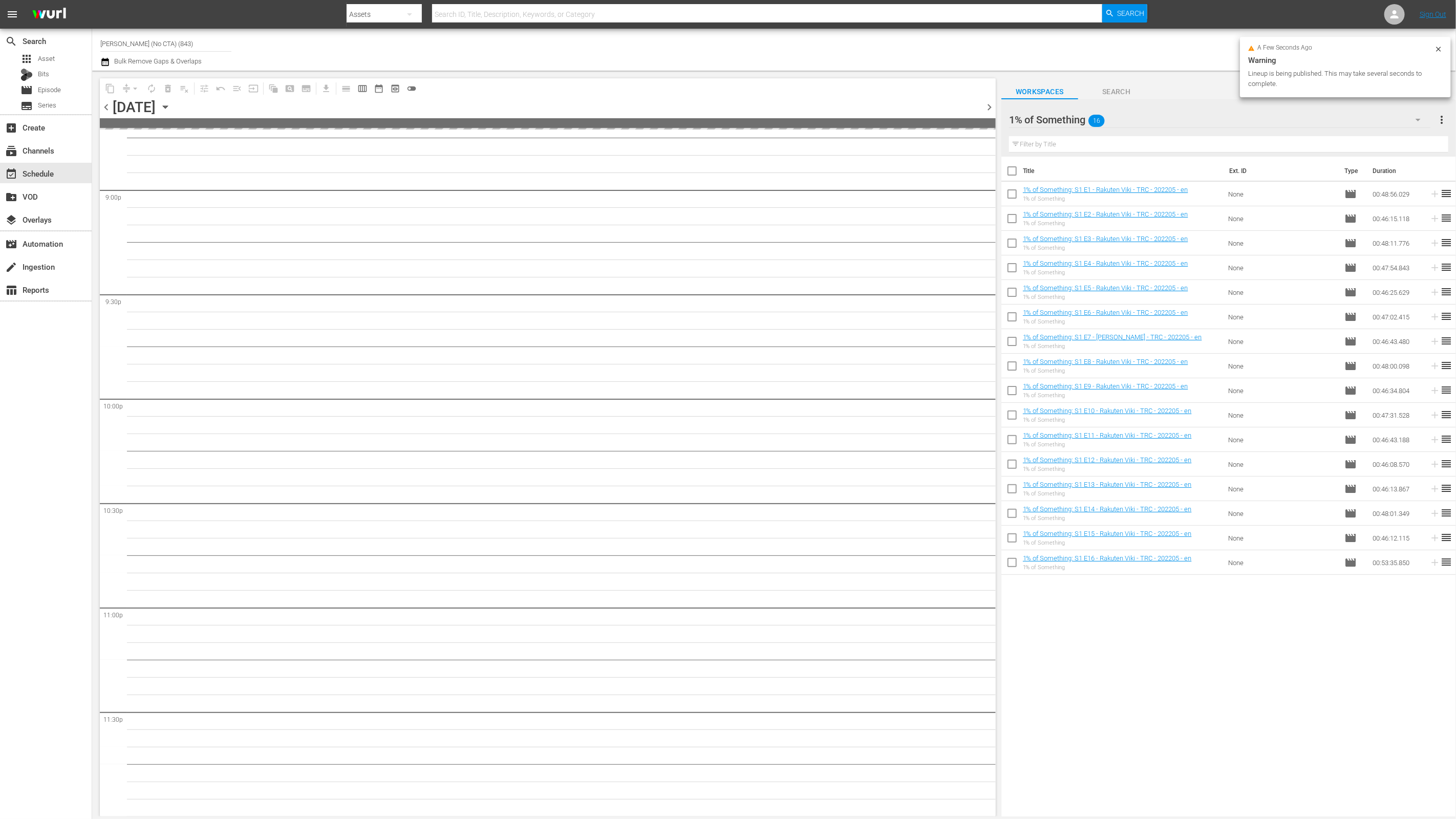
scroll to position [4324, 0]
click at [1014, 345] on input "checkbox" at bounding box center [1012, 343] width 22 height 22
checkbox input "true"
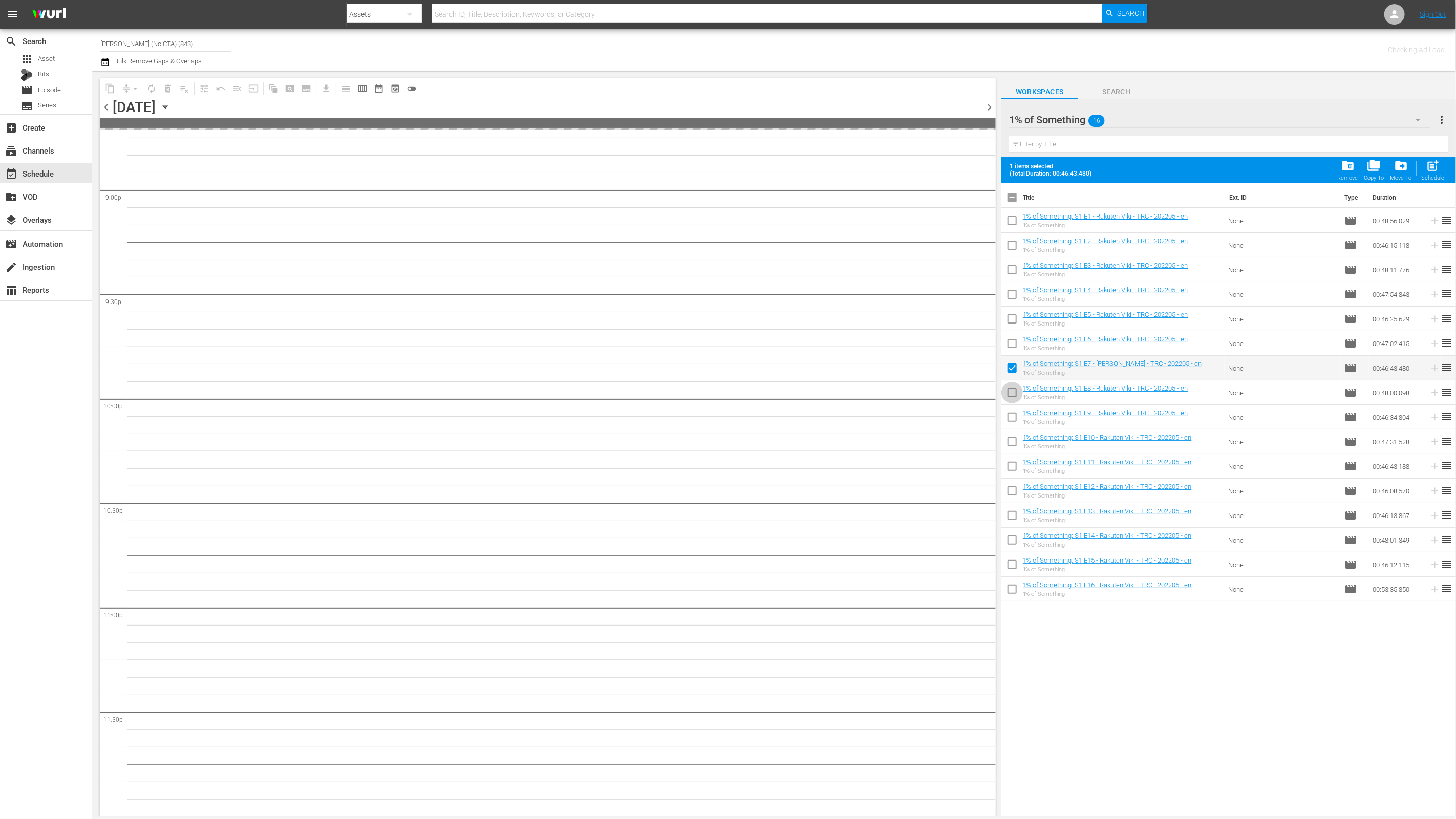
click at [1013, 391] on input "checkbox" at bounding box center [1012, 395] width 22 height 22
checkbox input "true"
click at [1017, 429] on td at bounding box center [1012, 441] width 22 height 24
click at [1015, 415] on input "checkbox" at bounding box center [1012, 419] width 22 height 22
checkbox input "true"
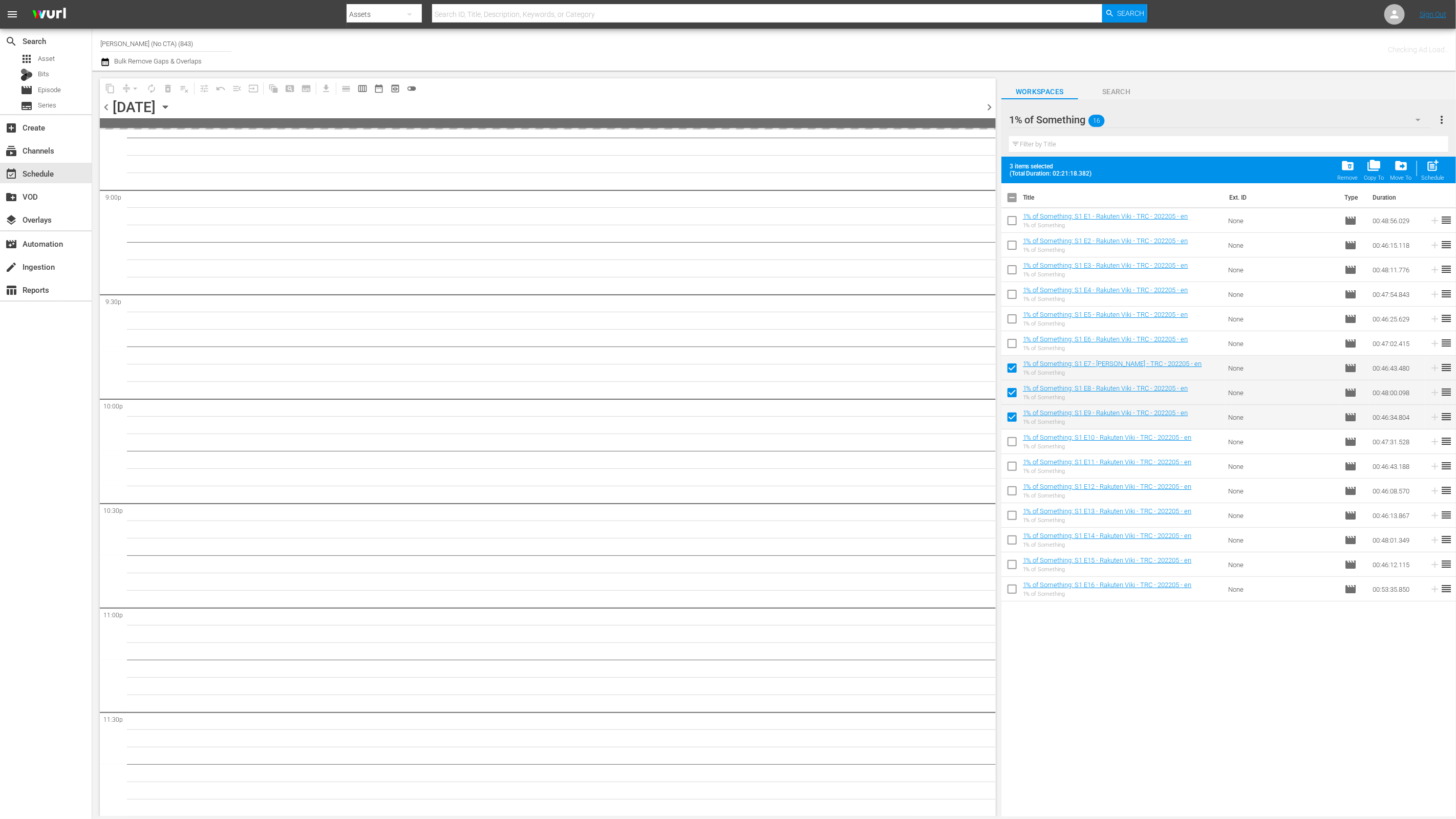
click at [1013, 449] on input "checkbox" at bounding box center [1012, 443] width 22 height 22
checkbox input "true"
click at [1014, 472] on input "checkbox" at bounding box center [1012, 468] width 22 height 22
checkbox input "true"
click at [1013, 489] on input "checkbox" at bounding box center [1012, 493] width 22 height 22
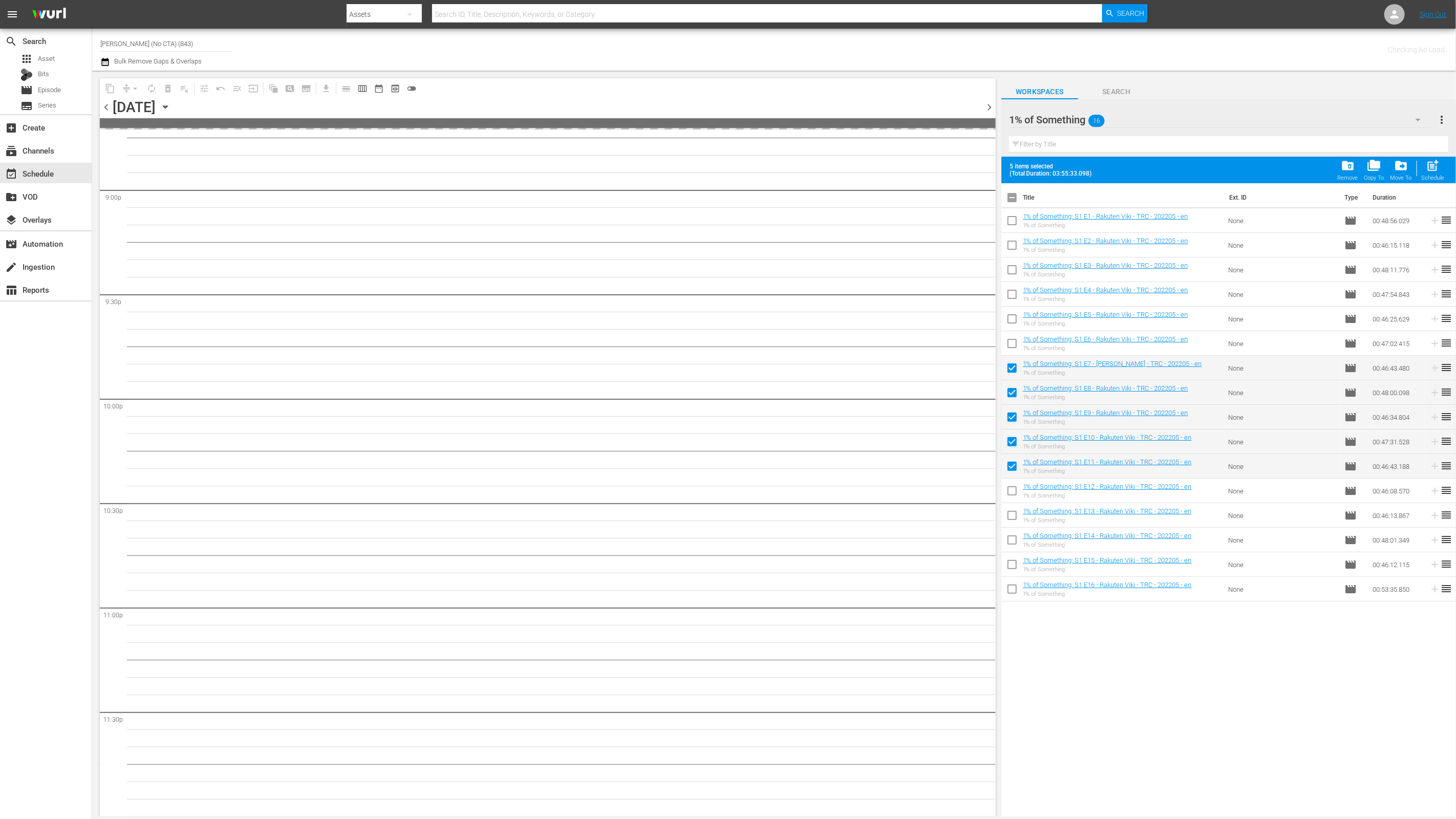
checkbox input "true"
click at [1010, 523] on input "checkbox" at bounding box center [1012, 517] width 22 height 22
checkbox input "true"
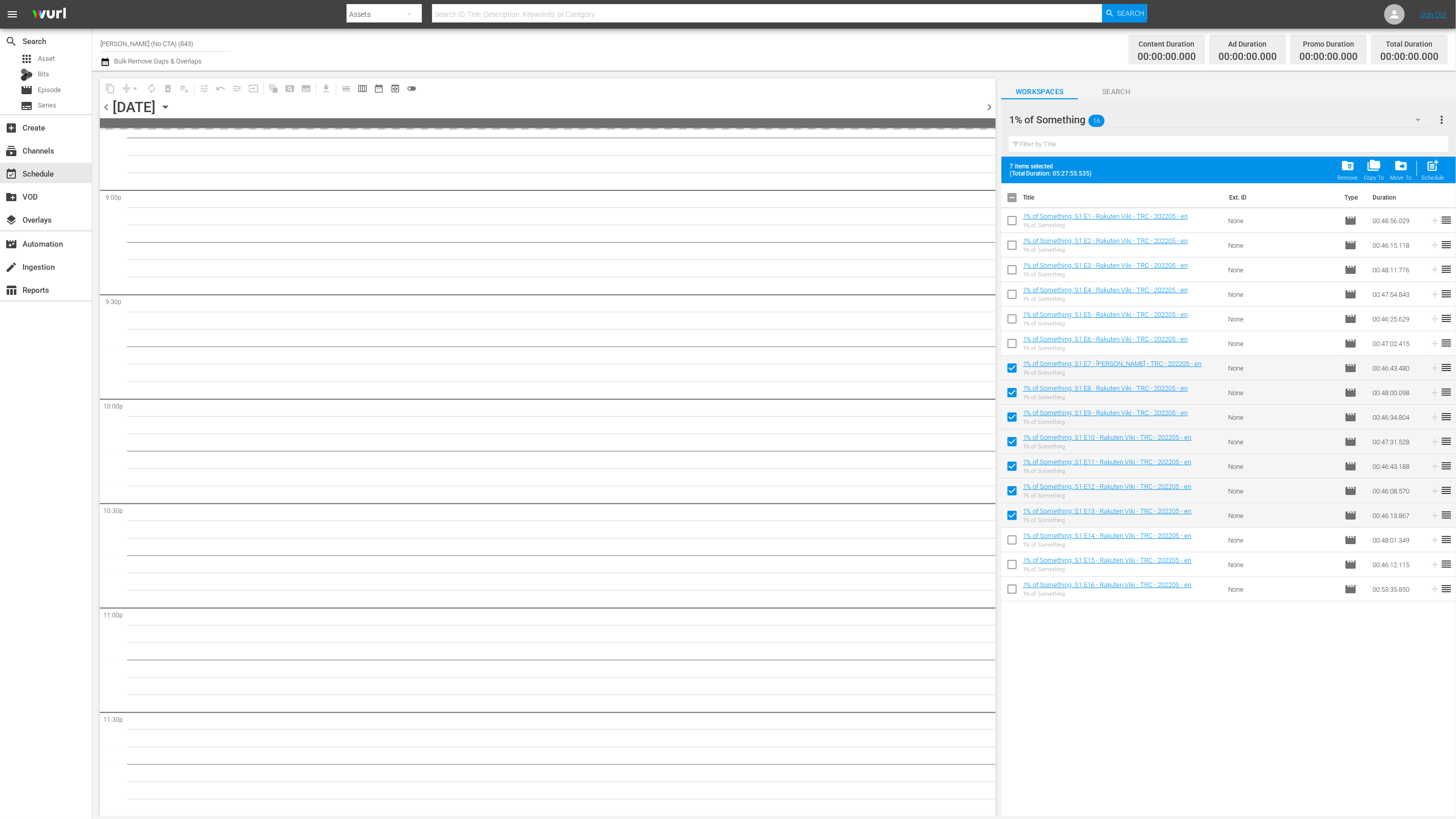
click at [1006, 550] on input "checkbox" at bounding box center [1012, 542] width 22 height 22
checkbox input "true"
click at [1012, 565] on input "checkbox" at bounding box center [1012, 566] width 22 height 22
checkbox input "true"
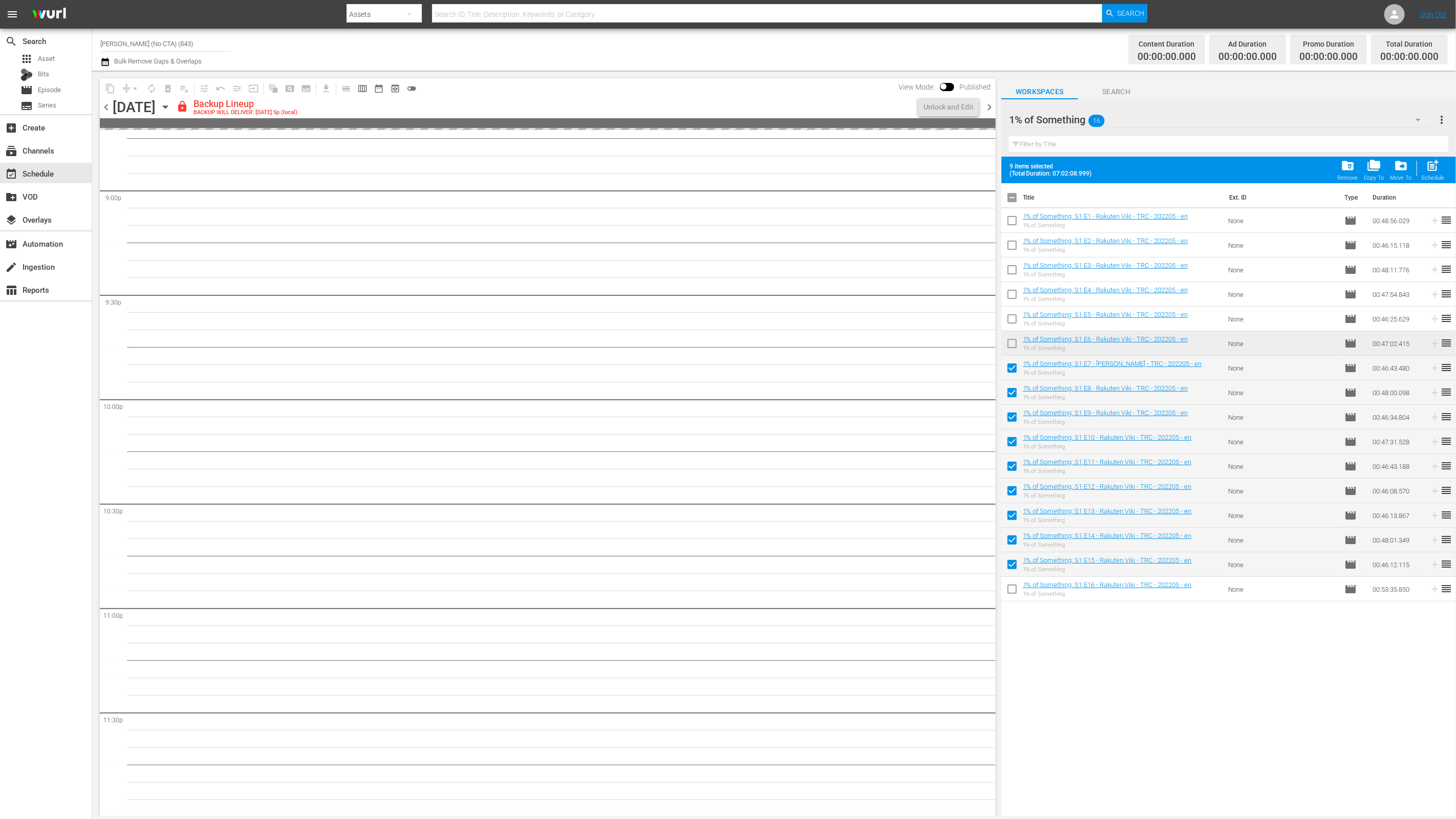
scroll to position [4325, 0]
click at [1010, 583] on input "checkbox" at bounding box center [1012, 590] width 22 height 22
checkbox input "true"
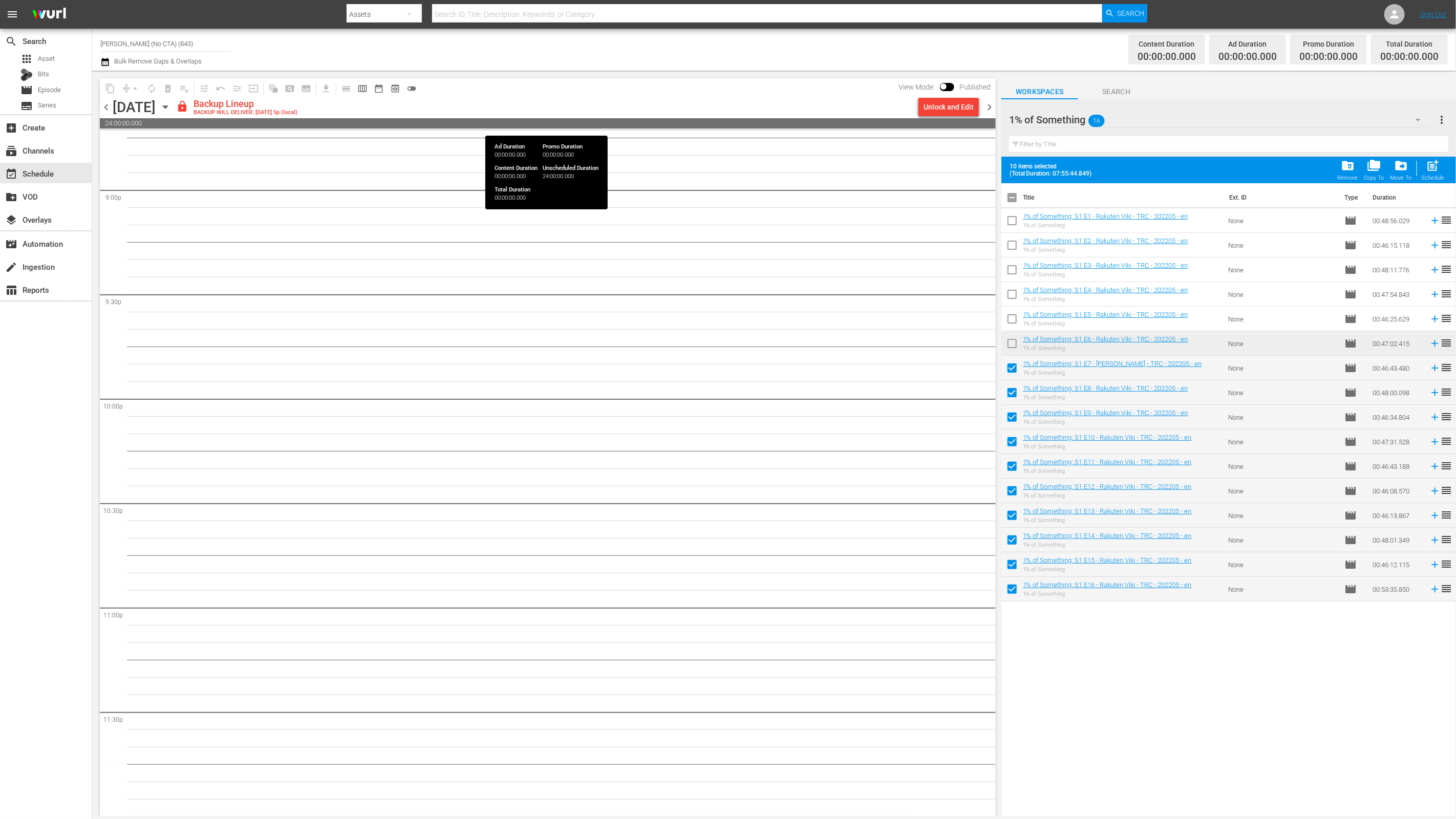
click at [934, 107] on div "Unlock and Edit" at bounding box center [948, 107] width 50 height 18
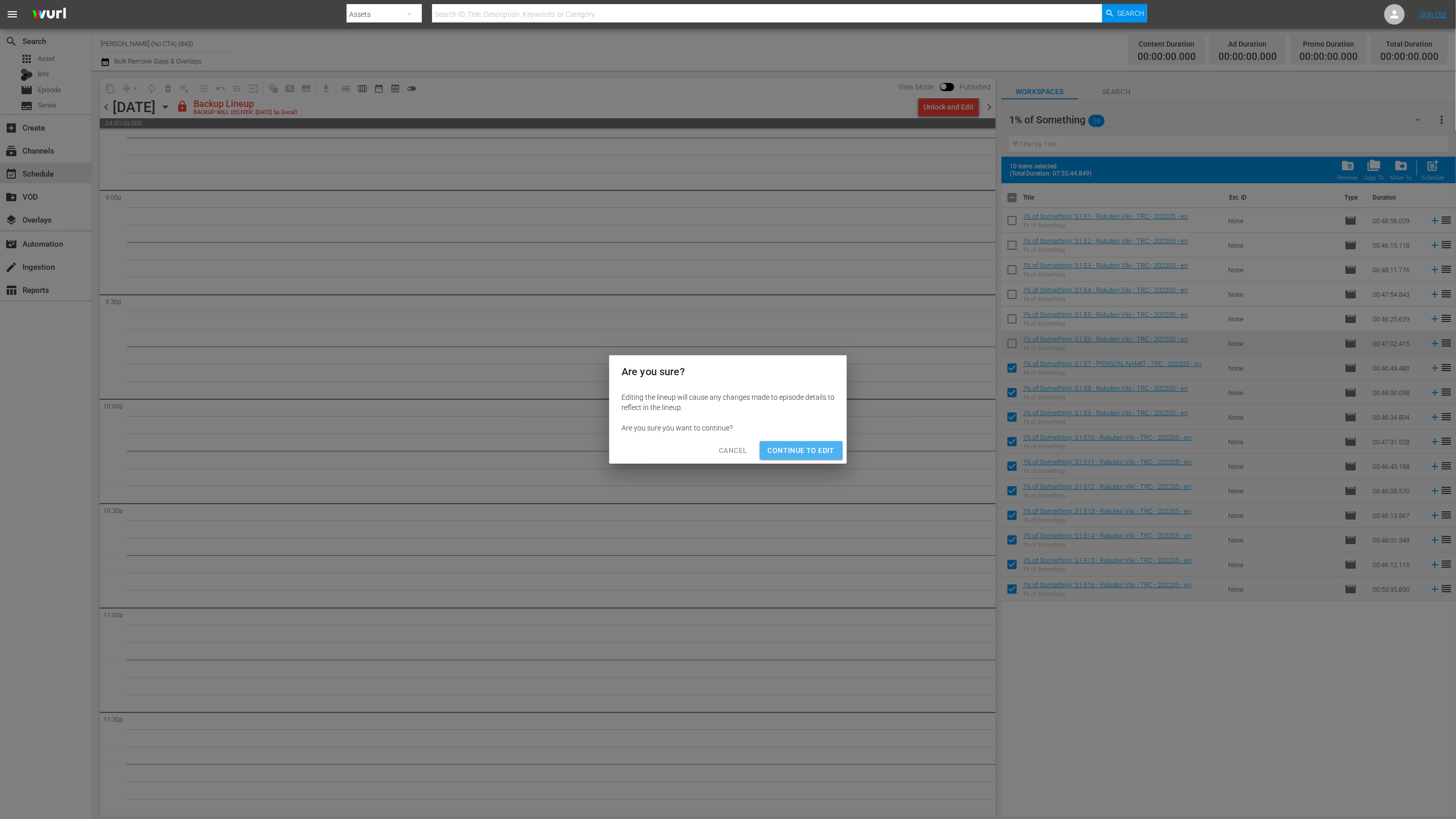
click at [792, 441] on button "Continue to Edit" at bounding box center [801, 450] width 83 height 19
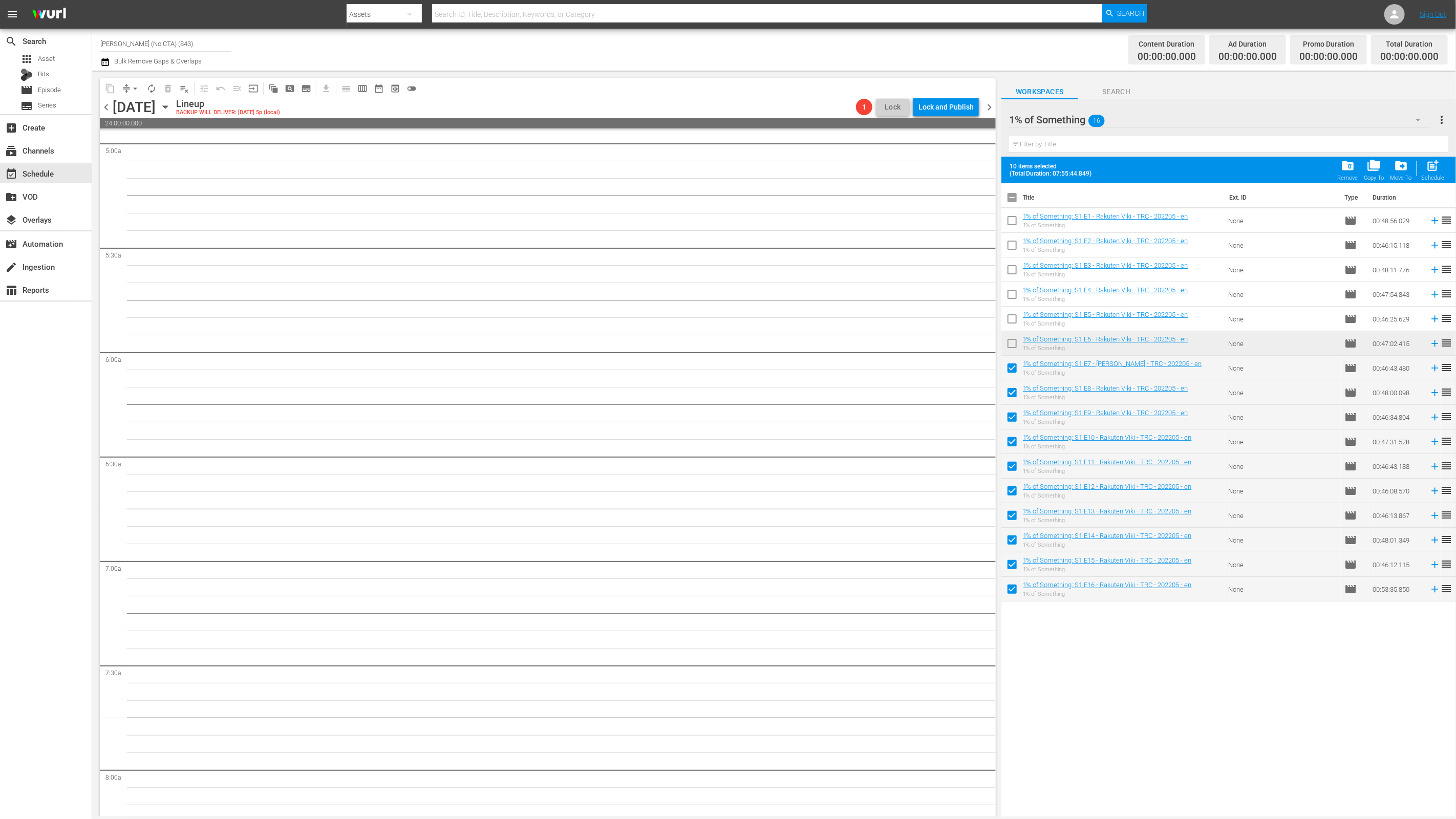
scroll to position [0, 0]
click at [1048, 166] on div "post_add Schedule" at bounding box center [1433, 170] width 23 height 22
checkbox input "false"
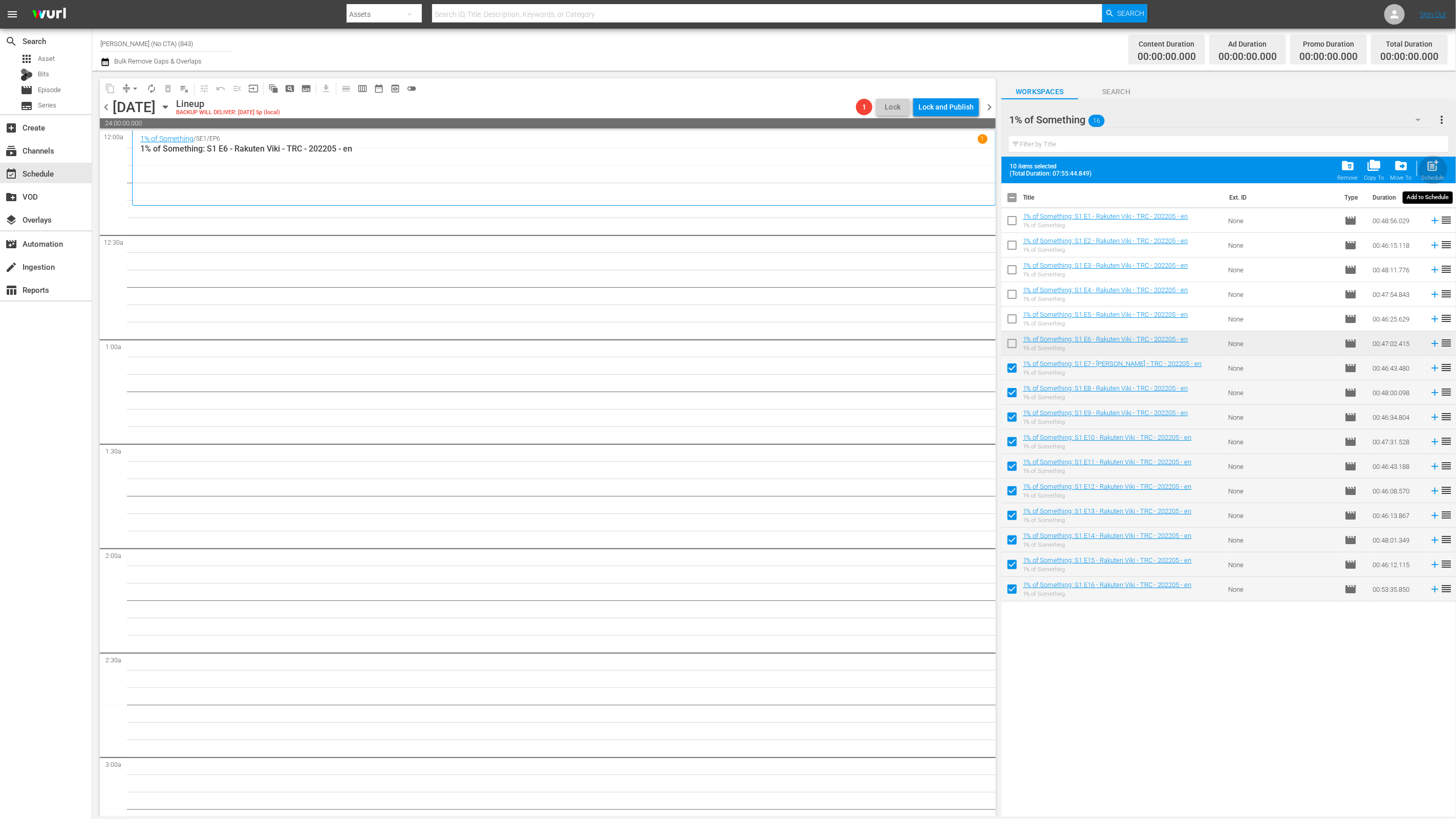
checkbox input "false"
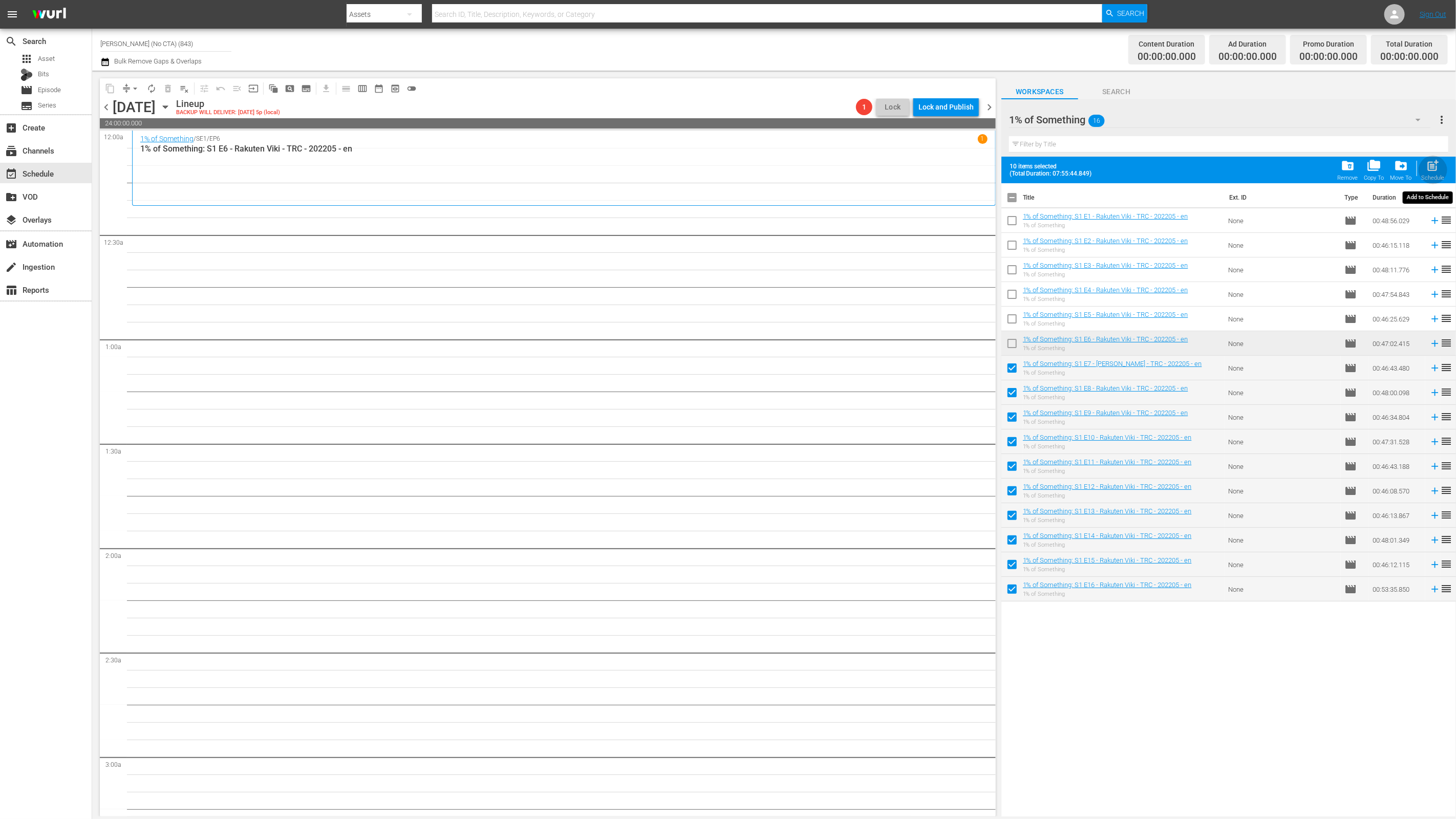
checkbox input "false"
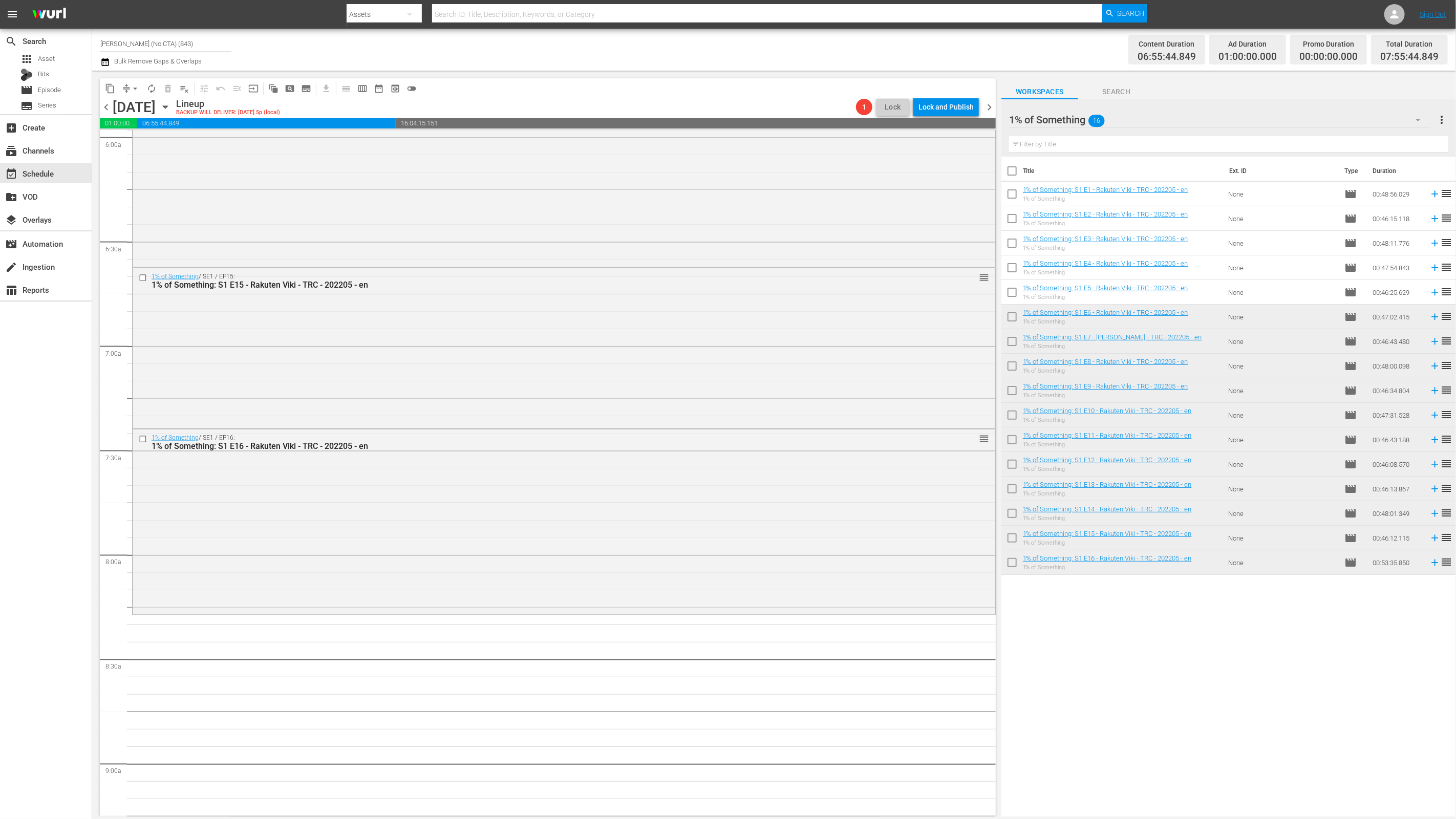
scroll to position [1429, 0]
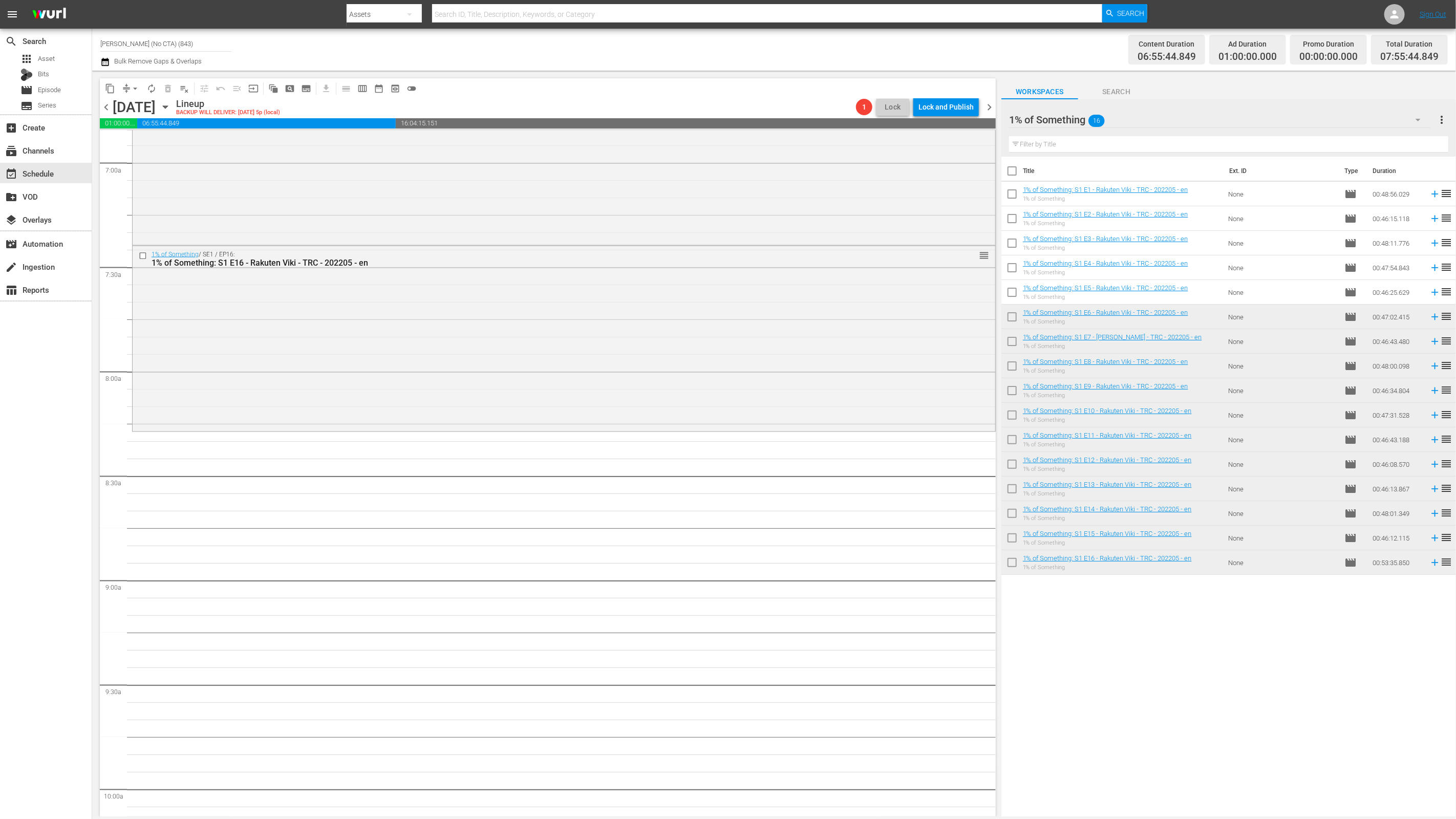
click at [1048, 123] on div "1% of Something 16" at bounding box center [1220, 119] width 422 height 29
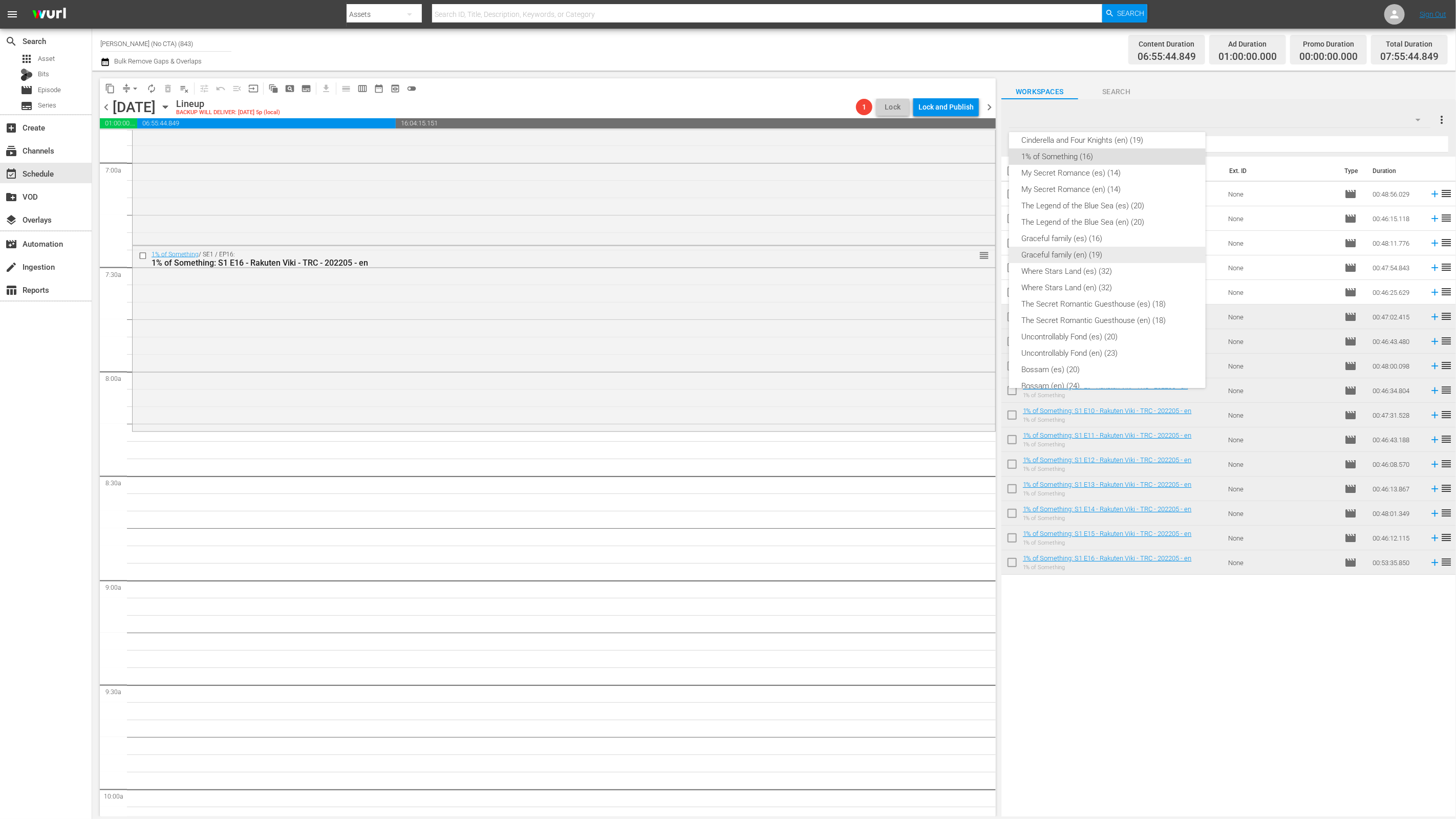
scroll to position [207, 0]
click at [1048, 147] on div "Cinderella and Four Knights (en) (19)" at bounding box center [1107, 154] width 172 height 16
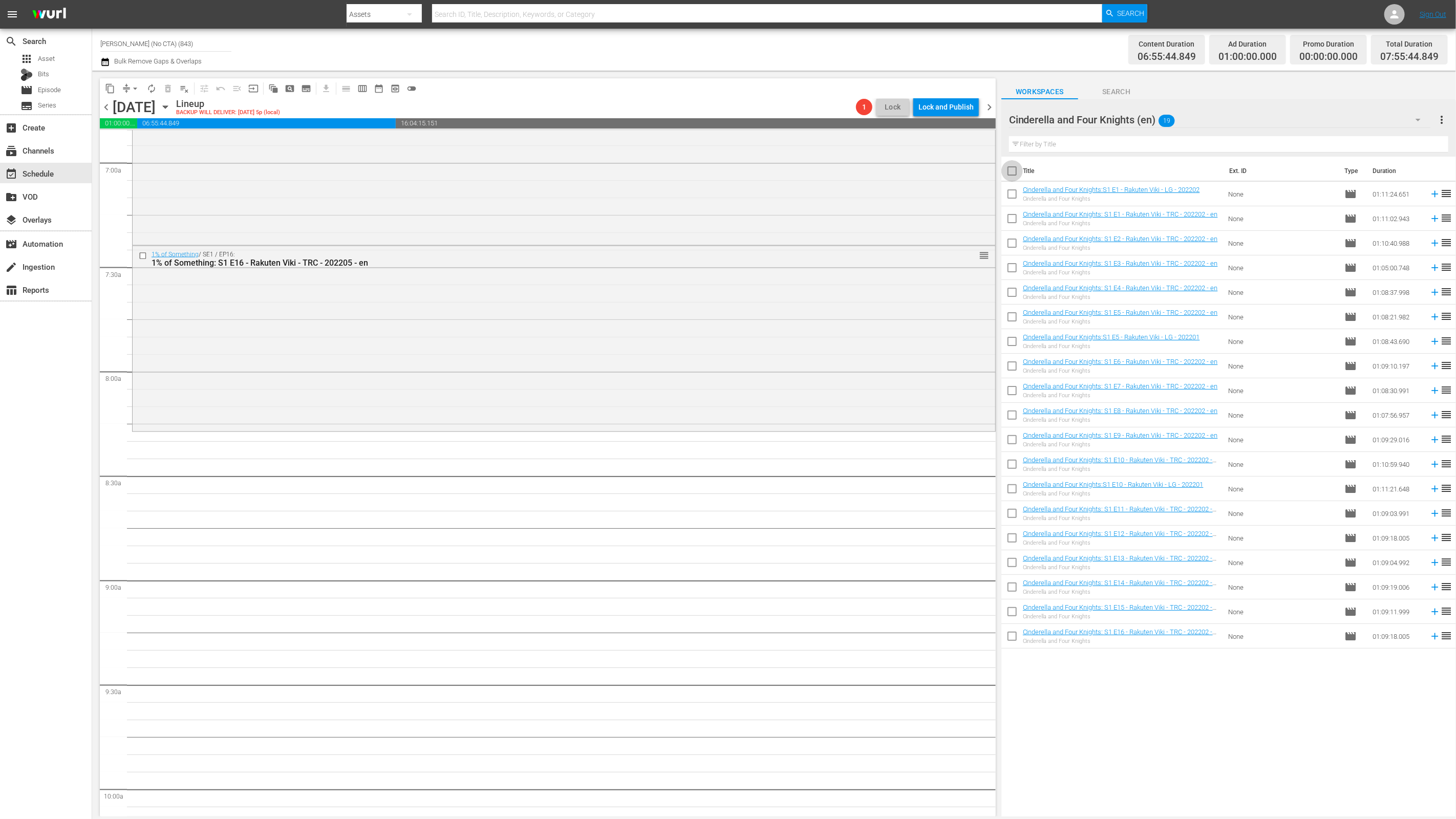
click at [1006, 173] on input "checkbox" at bounding box center [1012, 173] width 22 height 22
checkbox input "true"
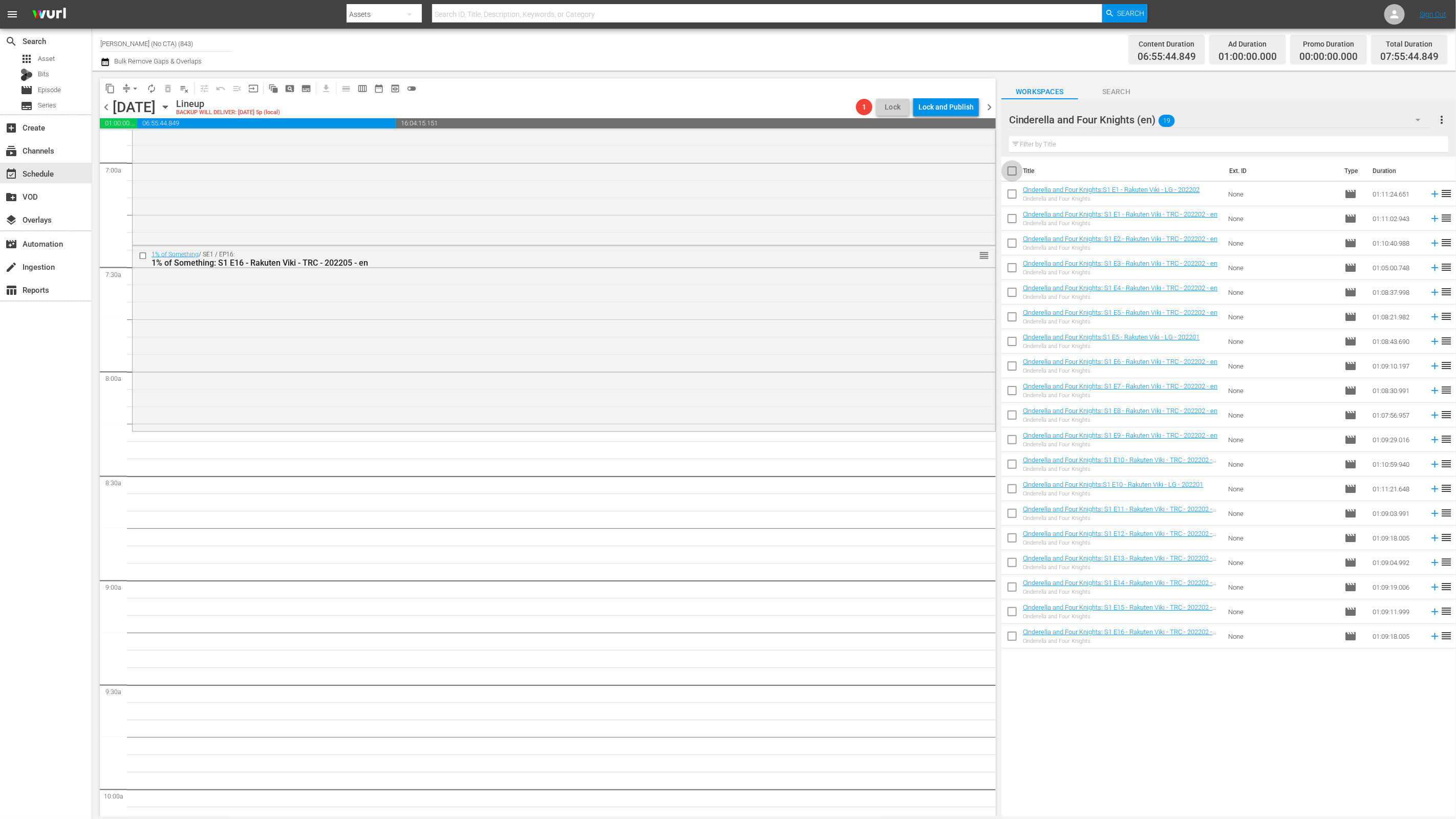
checkbox input "true"
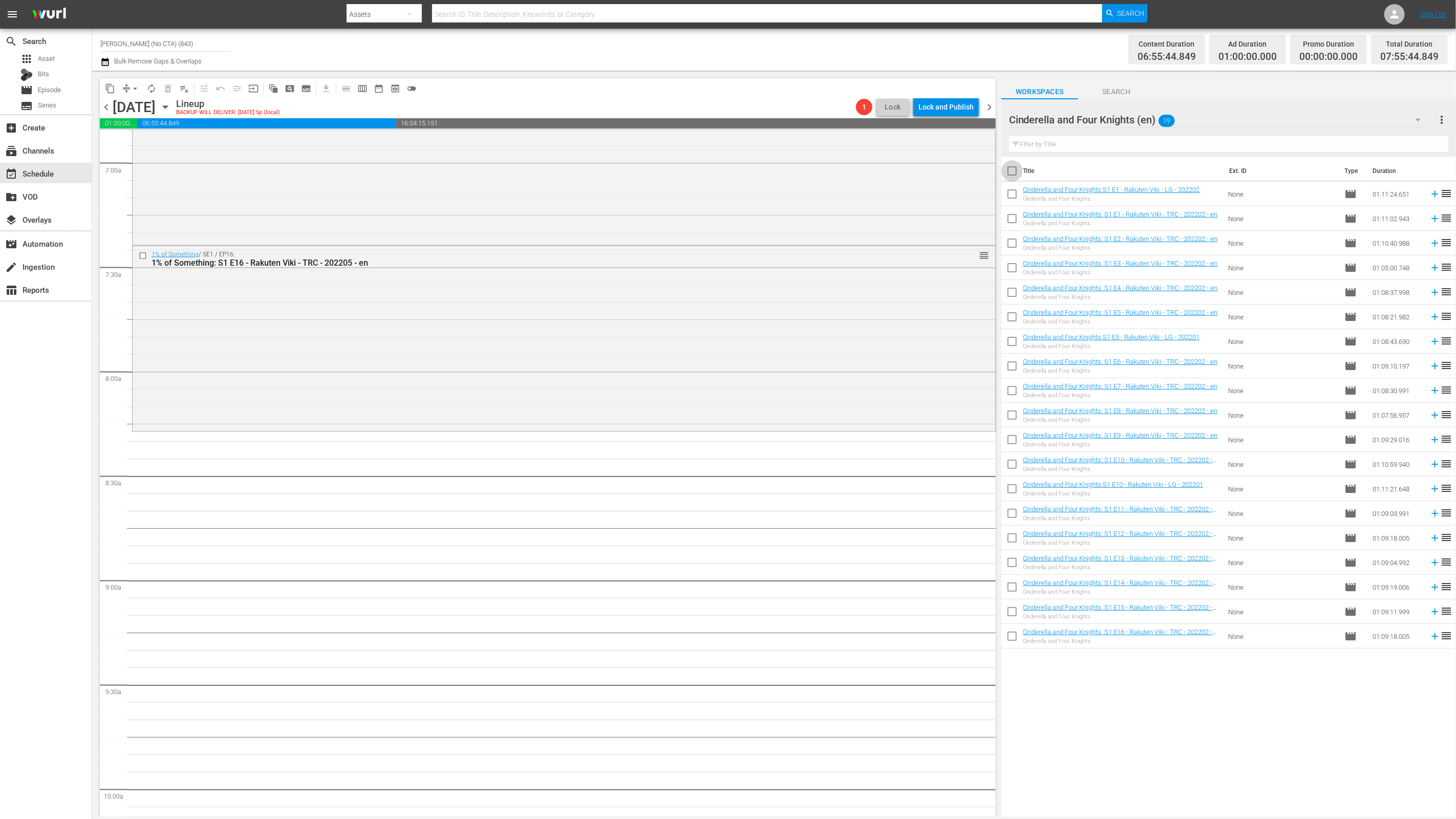
checkbox input "true"
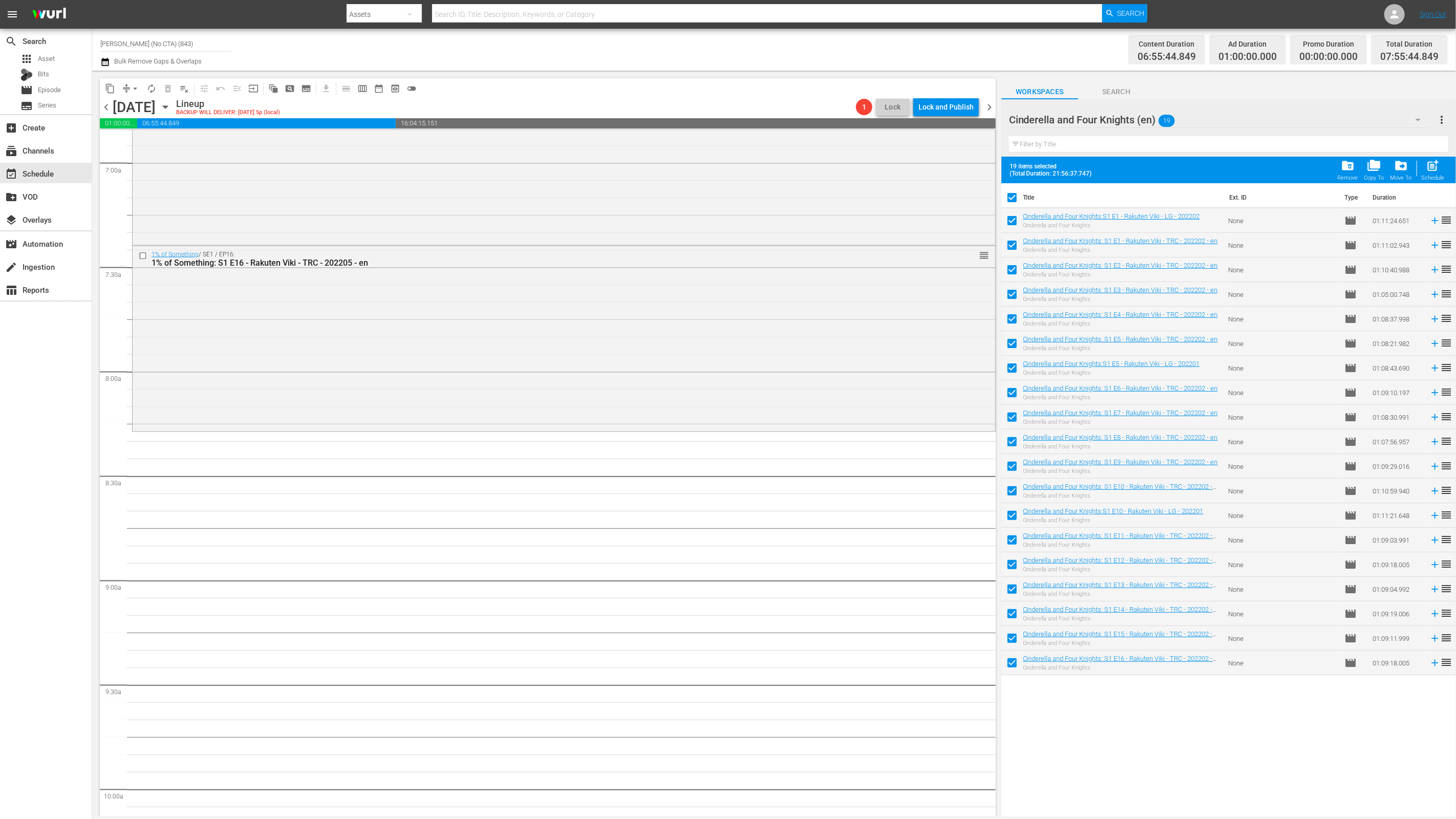
click at [1015, 218] on input "checkbox" at bounding box center [1012, 222] width 22 height 22
click at [1010, 360] on input "checkbox" at bounding box center [1012, 369] width 22 height 22
click at [1013, 514] on input "checkbox" at bounding box center [1012, 517] width 22 height 22
click at [1048, 168] on span "post_add" at bounding box center [1433, 166] width 14 height 14
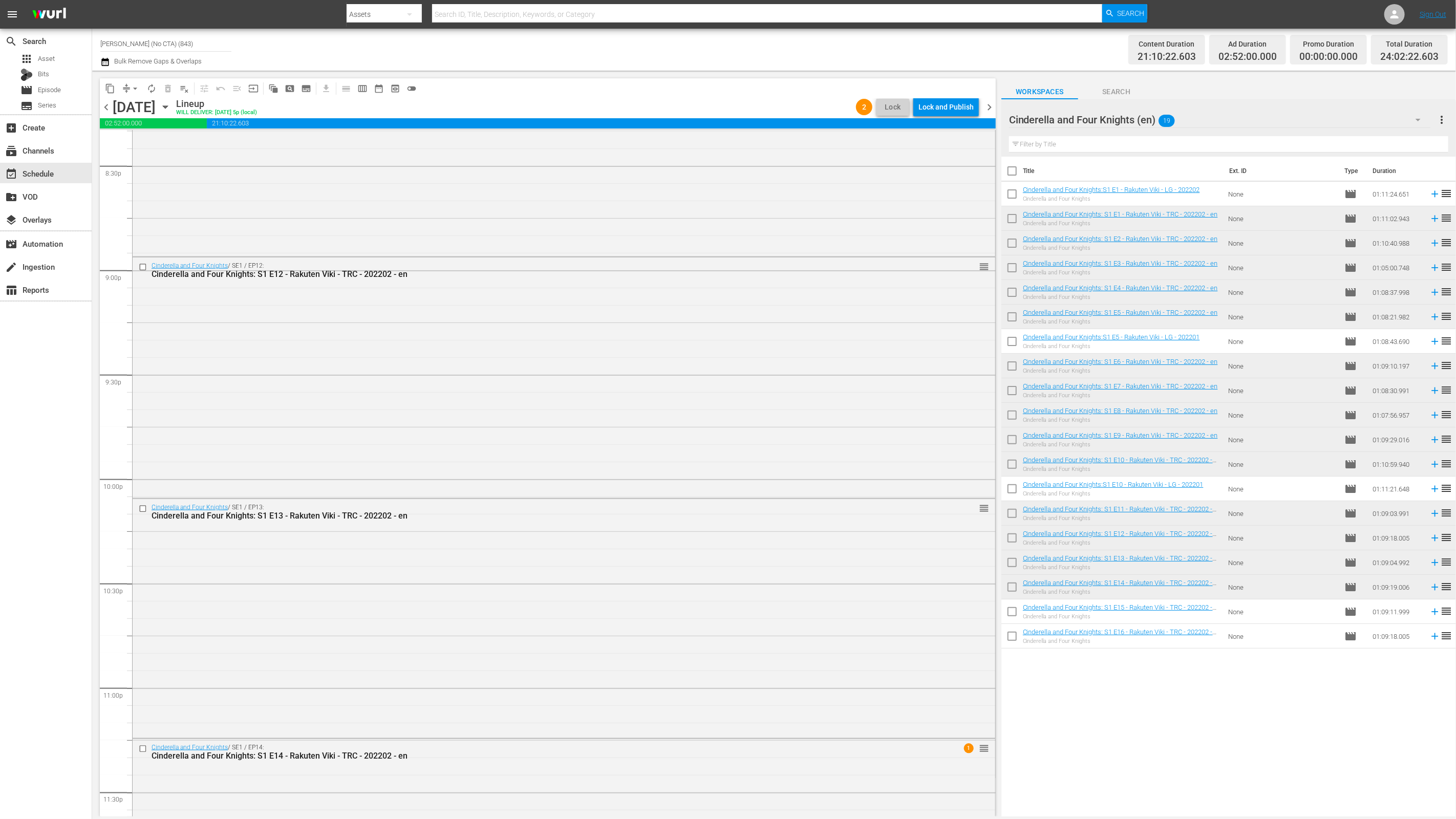
scroll to position [4408, 0]
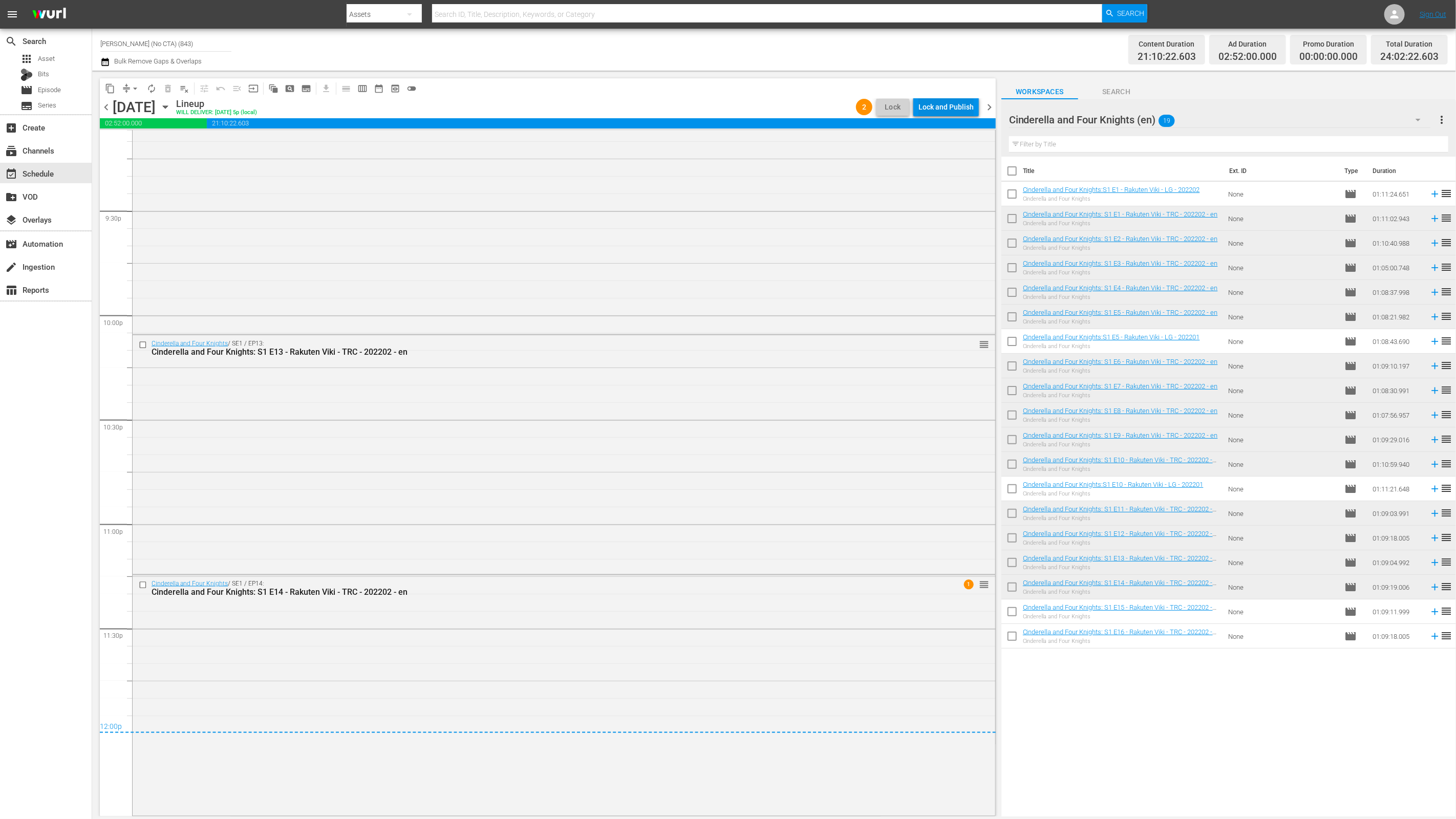
click at [960, 105] on div "Lock and Publish" at bounding box center [946, 107] width 55 height 18
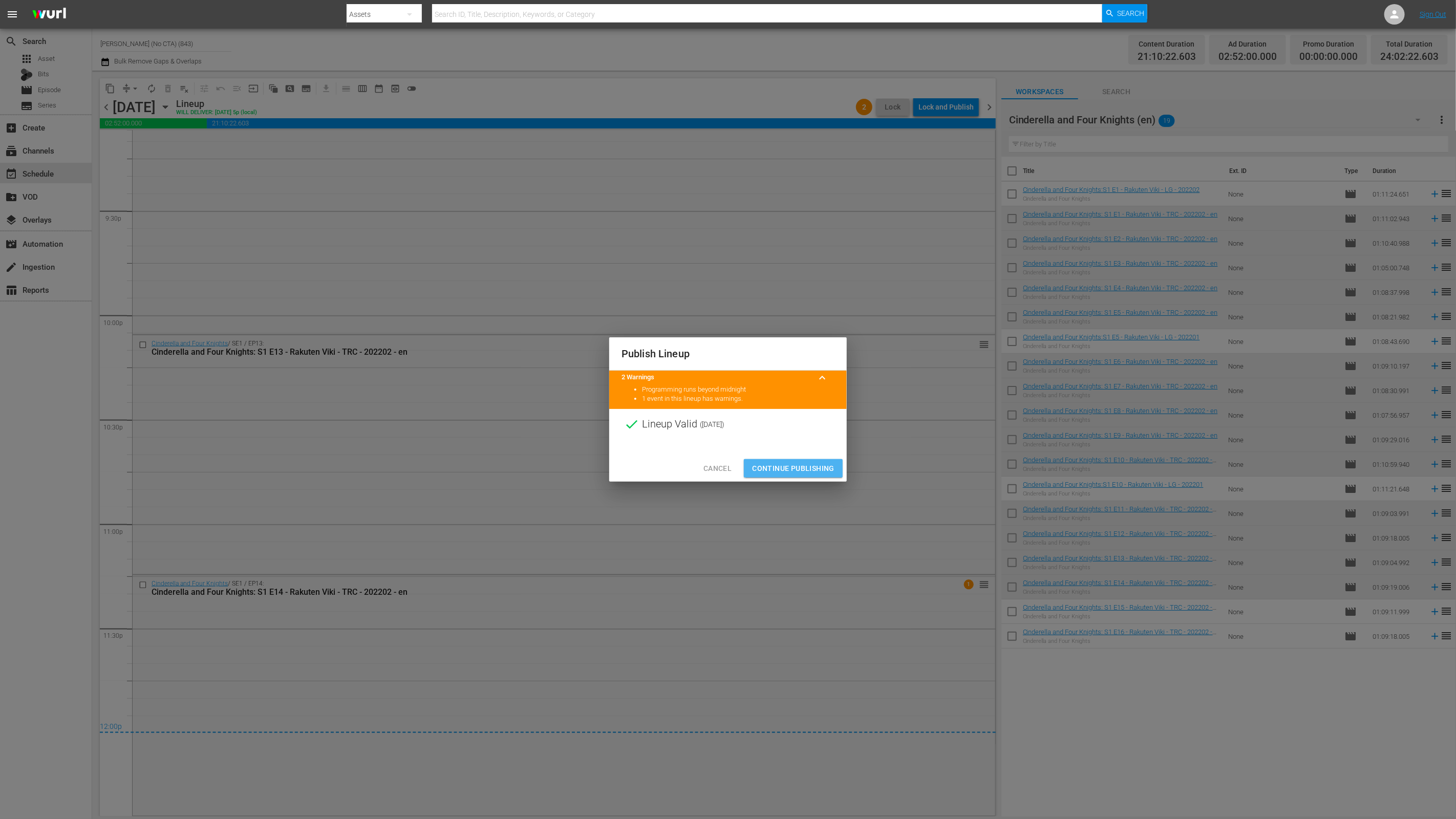
click at [771, 465] on span "Continue Publishing" at bounding box center [793, 468] width 82 height 13
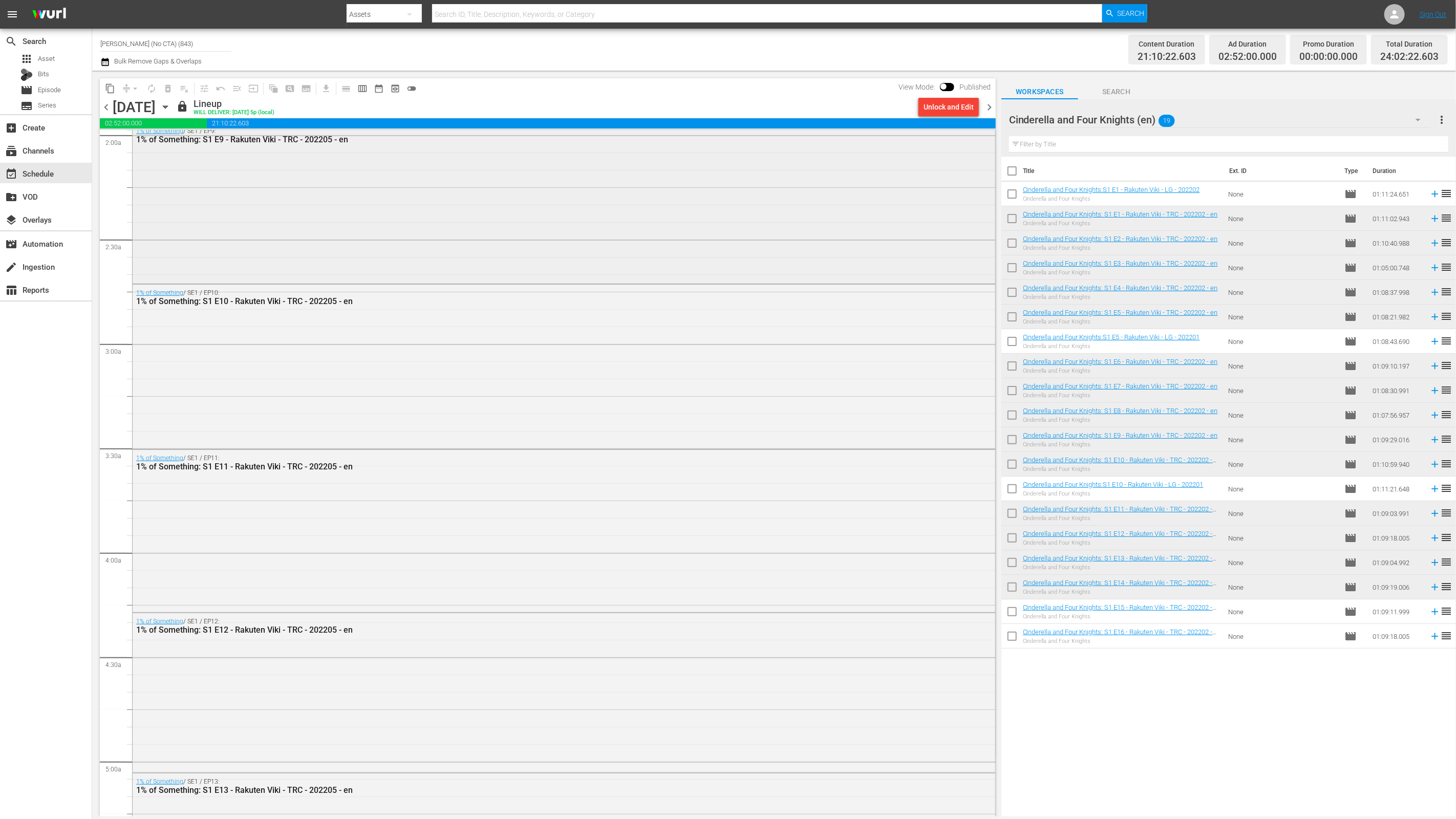
scroll to position [0, 0]
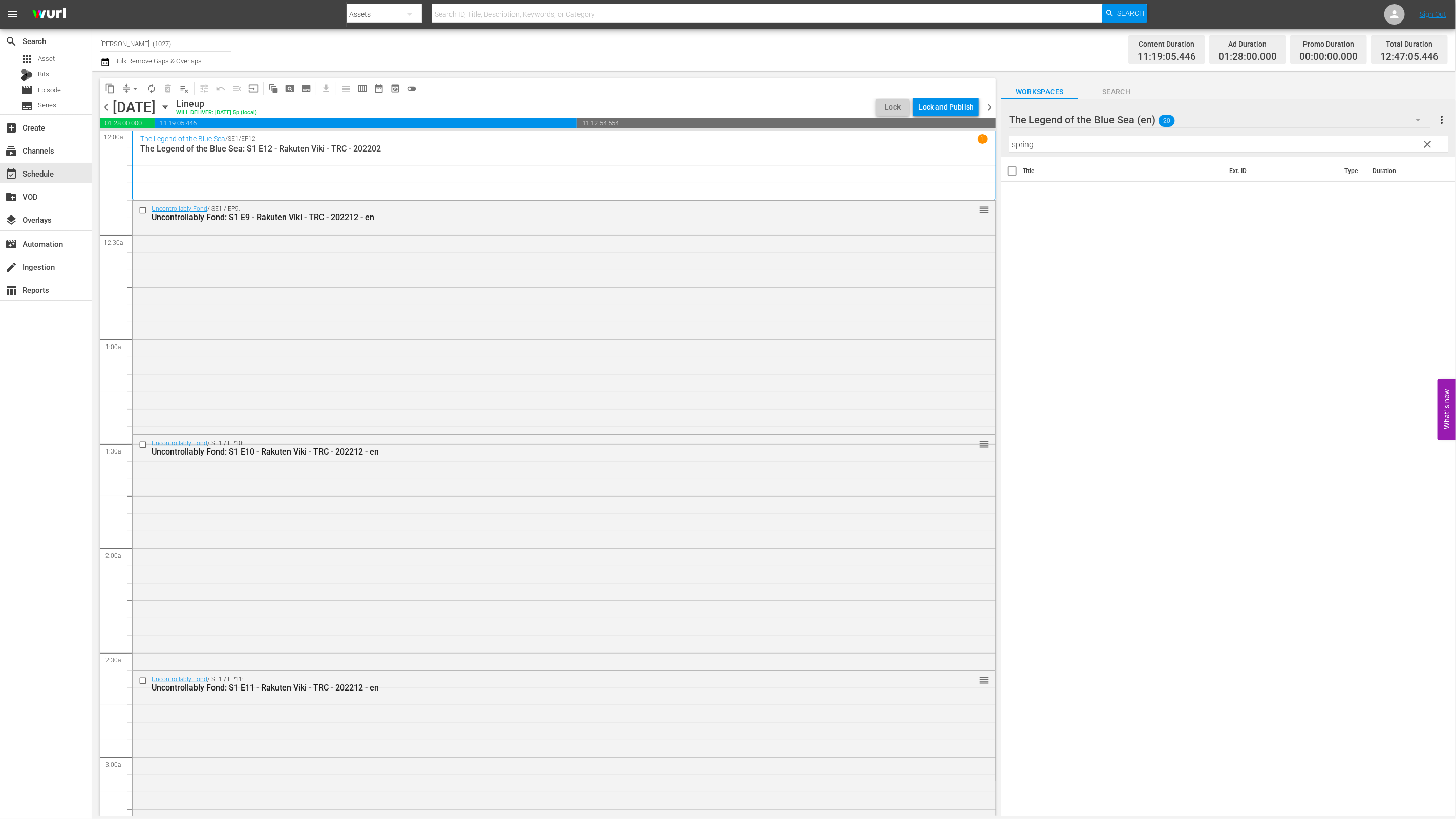
scroll to position [2351, 0]
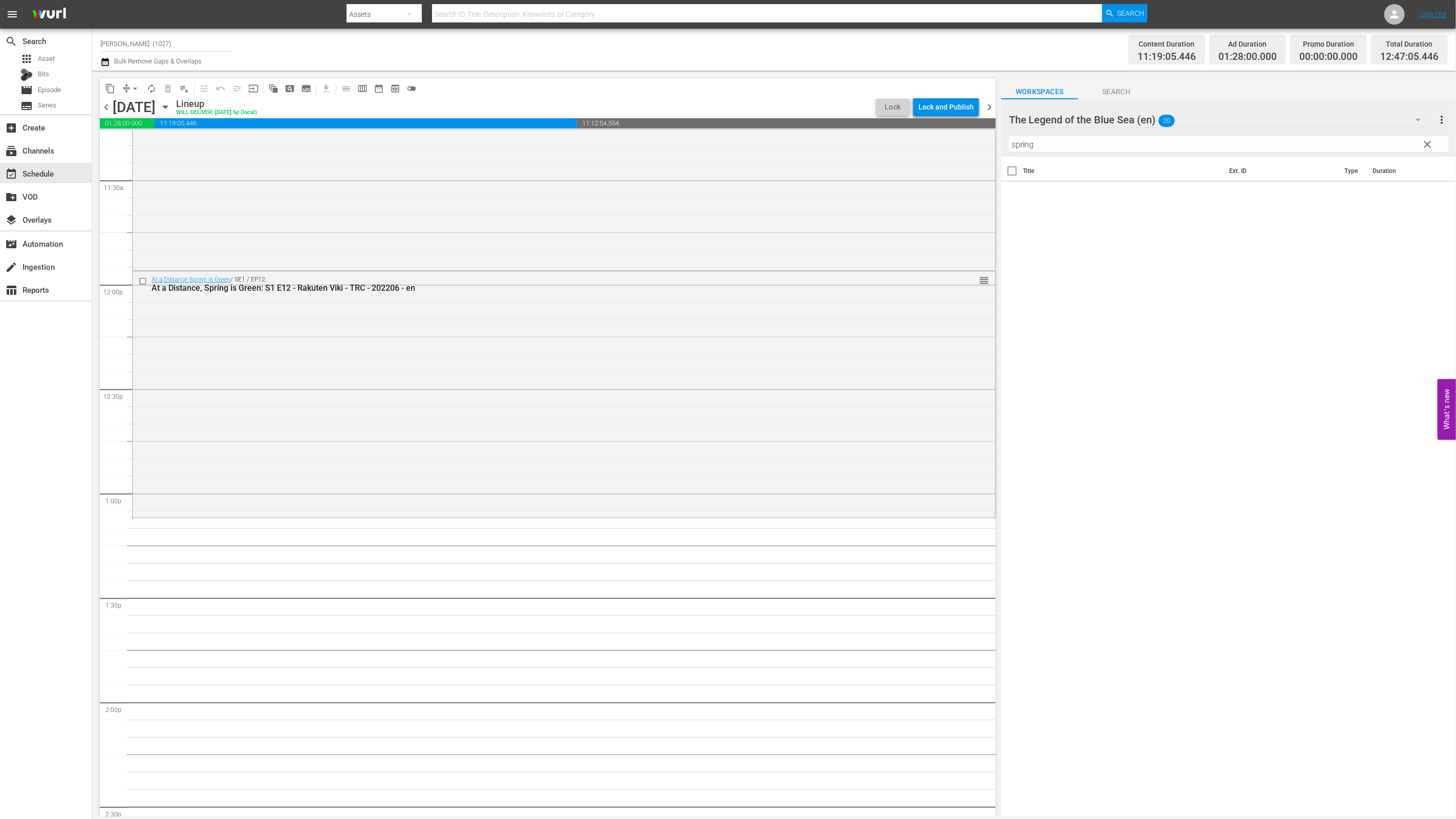
click at [1427, 141] on span "clear" at bounding box center [1428, 144] width 13 height 13
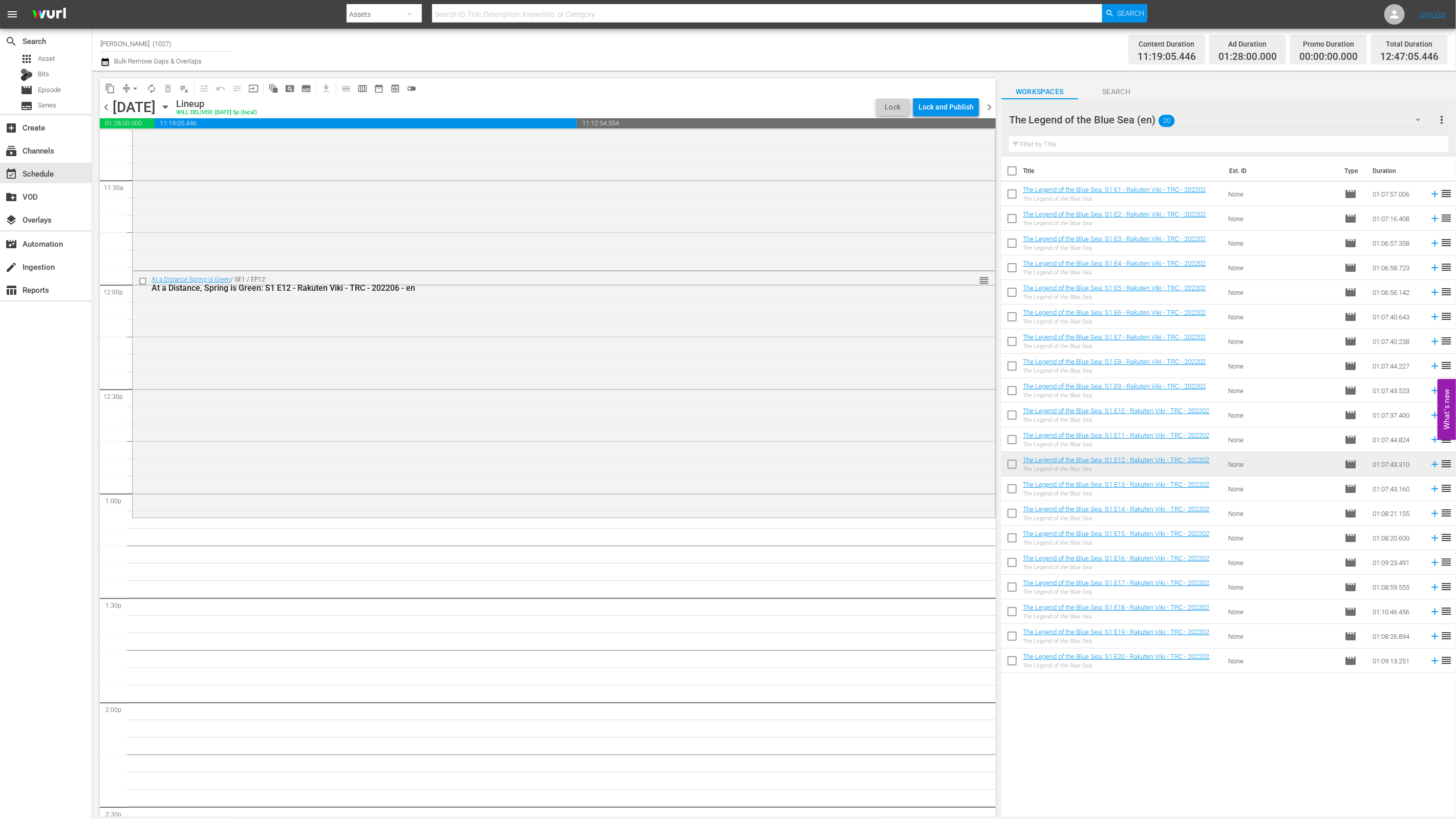
click at [1008, 369] on input "checkbox" at bounding box center [1012, 367] width 22 height 22
checkbox input "true"
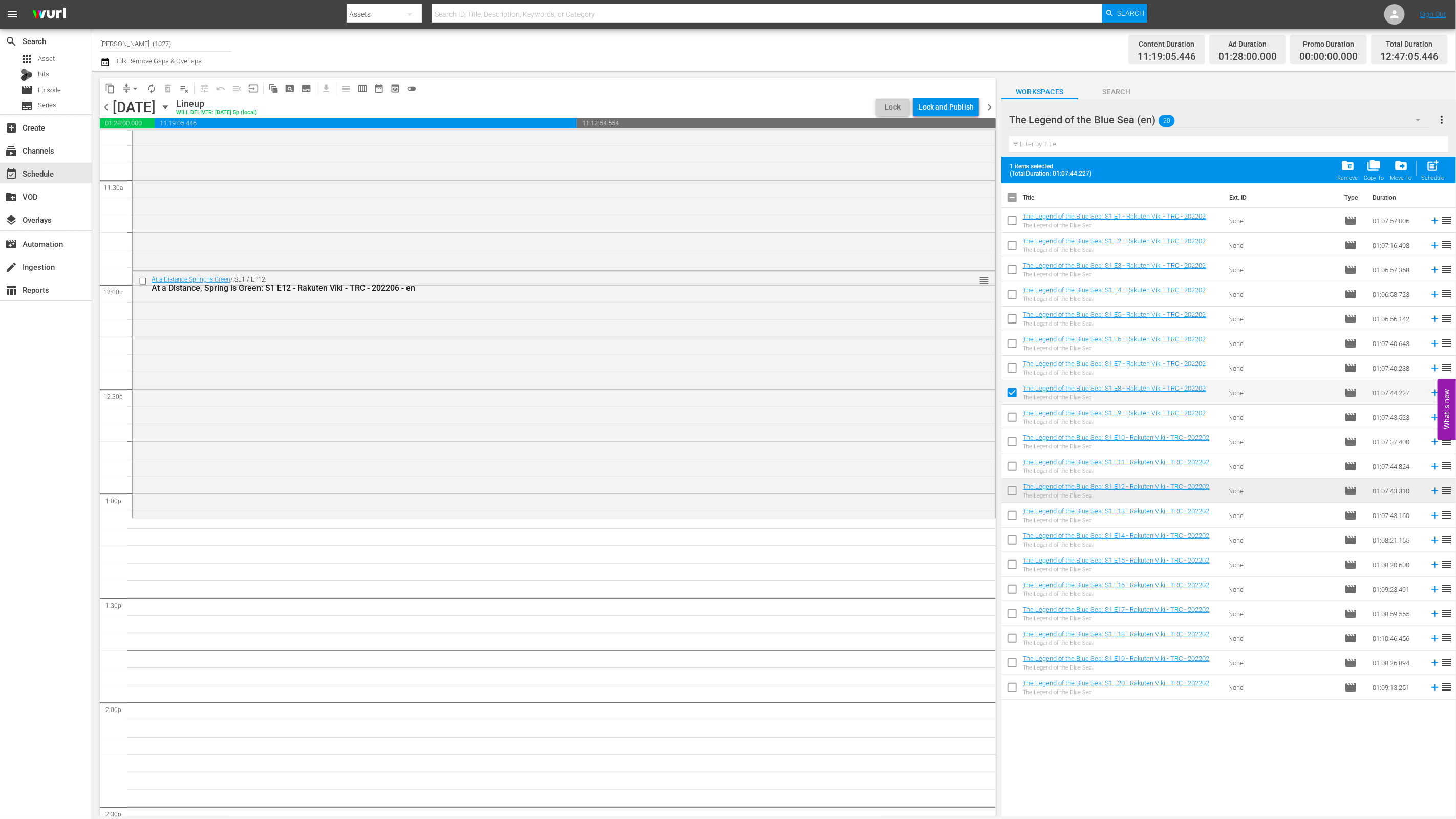
click at [1010, 423] on input "checkbox" at bounding box center [1012, 419] width 22 height 22
checkbox input "true"
click at [1017, 461] on input "checkbox" at bounding box center [1012, 468] width 22 height 22
checkbox input "true"
click at [1008, 442] on input "checkbox" at bounding box center [1012, 443] width 22 height 22
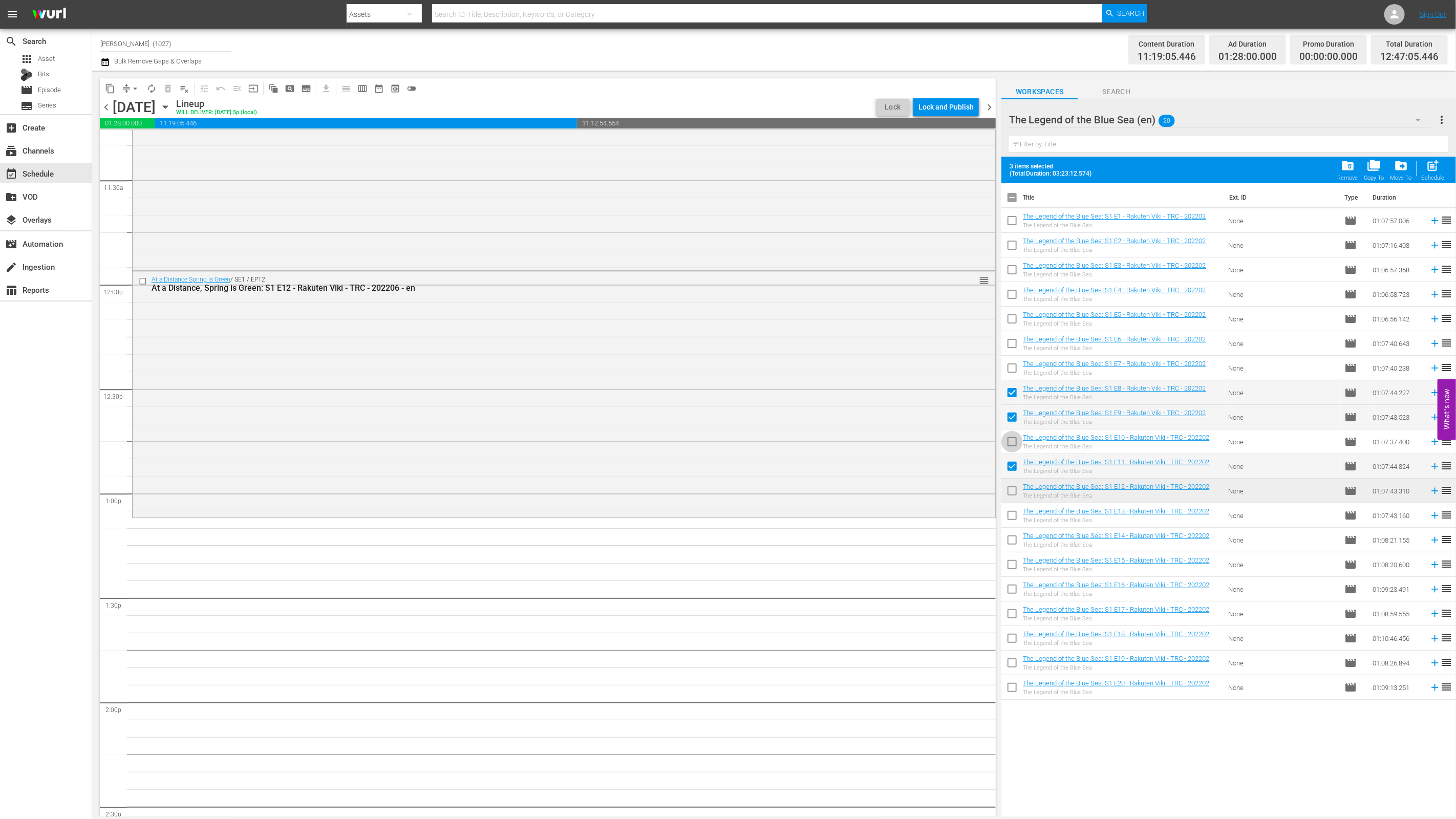
checkbox input "true"
click at [1011, 487] on input "checkbox" at bounding box center [1012, 493] width 22 height 22
checkbox input "true"
click at [1013, 518] on input "checkbox" at bounding box center [1012, 517] width 22 height 22
checkbox input "true"
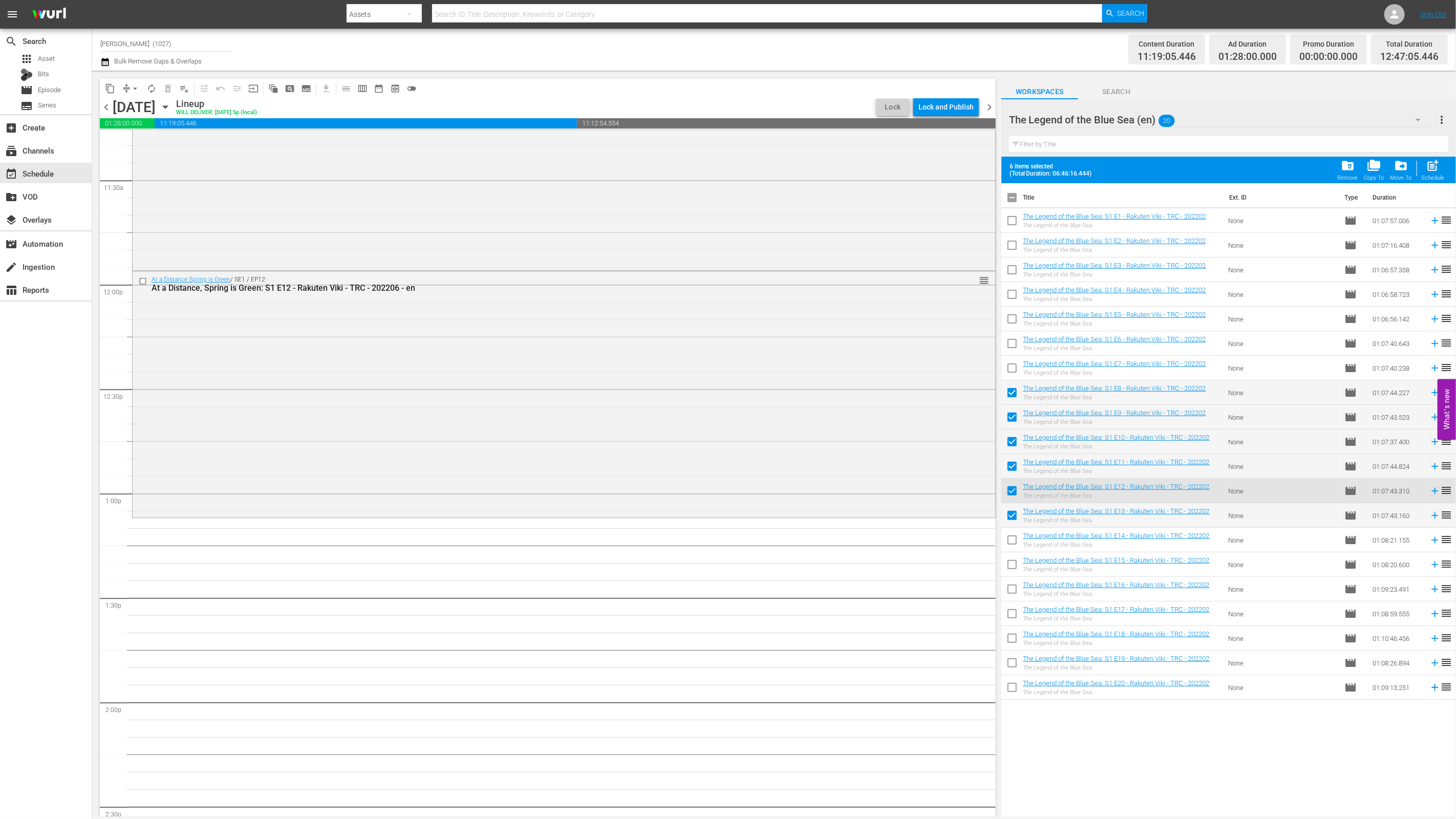
click at [1012, 542] on input "checkbox" at bounding box center [1012, 542] width 22 height 22
checkbox input "true"
click at [1009, 569] on input "checkbox" at bounding box center [1012, 566] width 22 height 22
checkbox input "true"
click at [1006, 589] on input "checkbox" at bounding box center [1012, 590] width 22 height 22
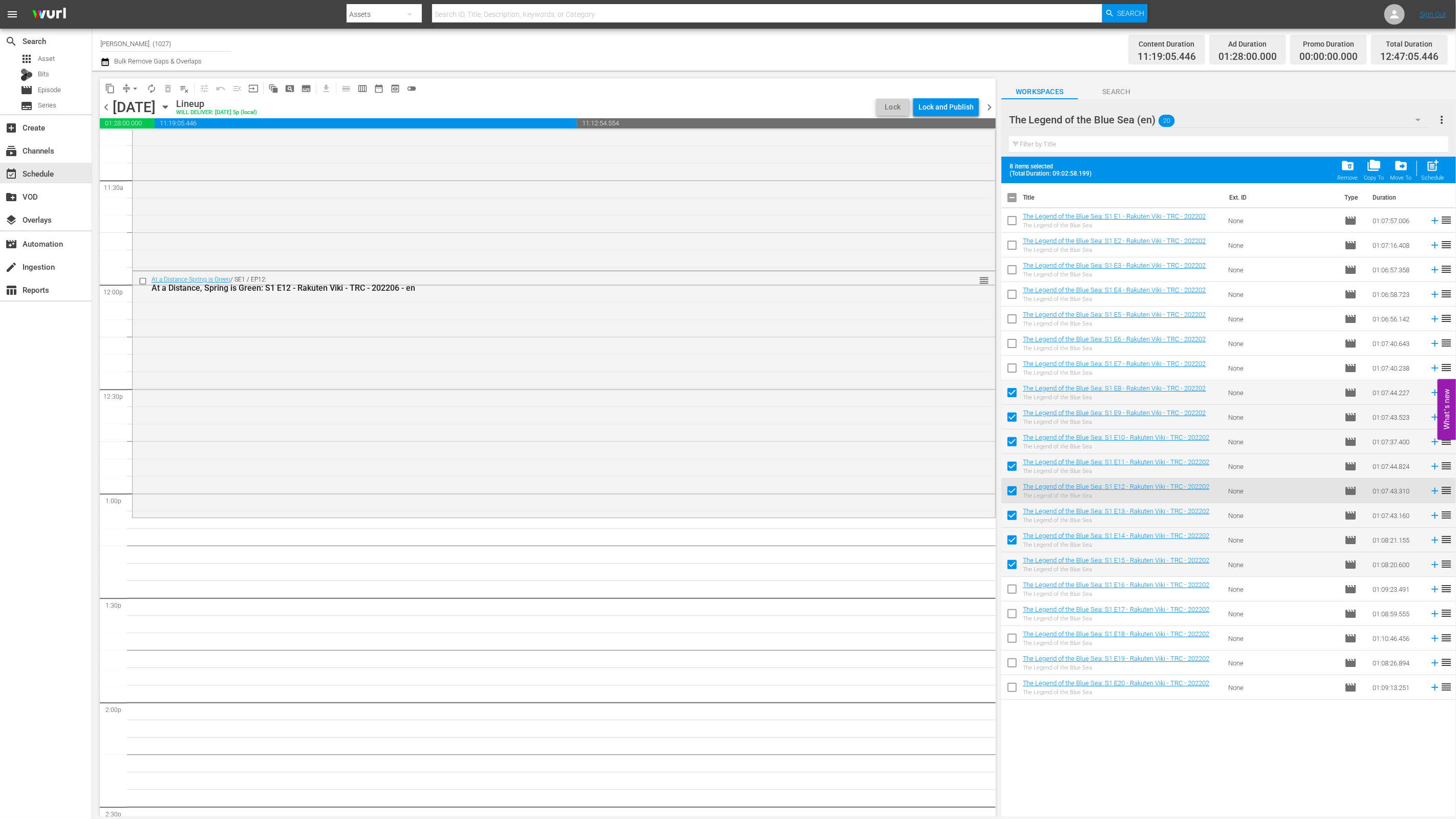
checkbox input "true"
click at [1429, 162] on span "post_add" at bounding box center [1433, 166] width 14 height 14
checkbox input "false"
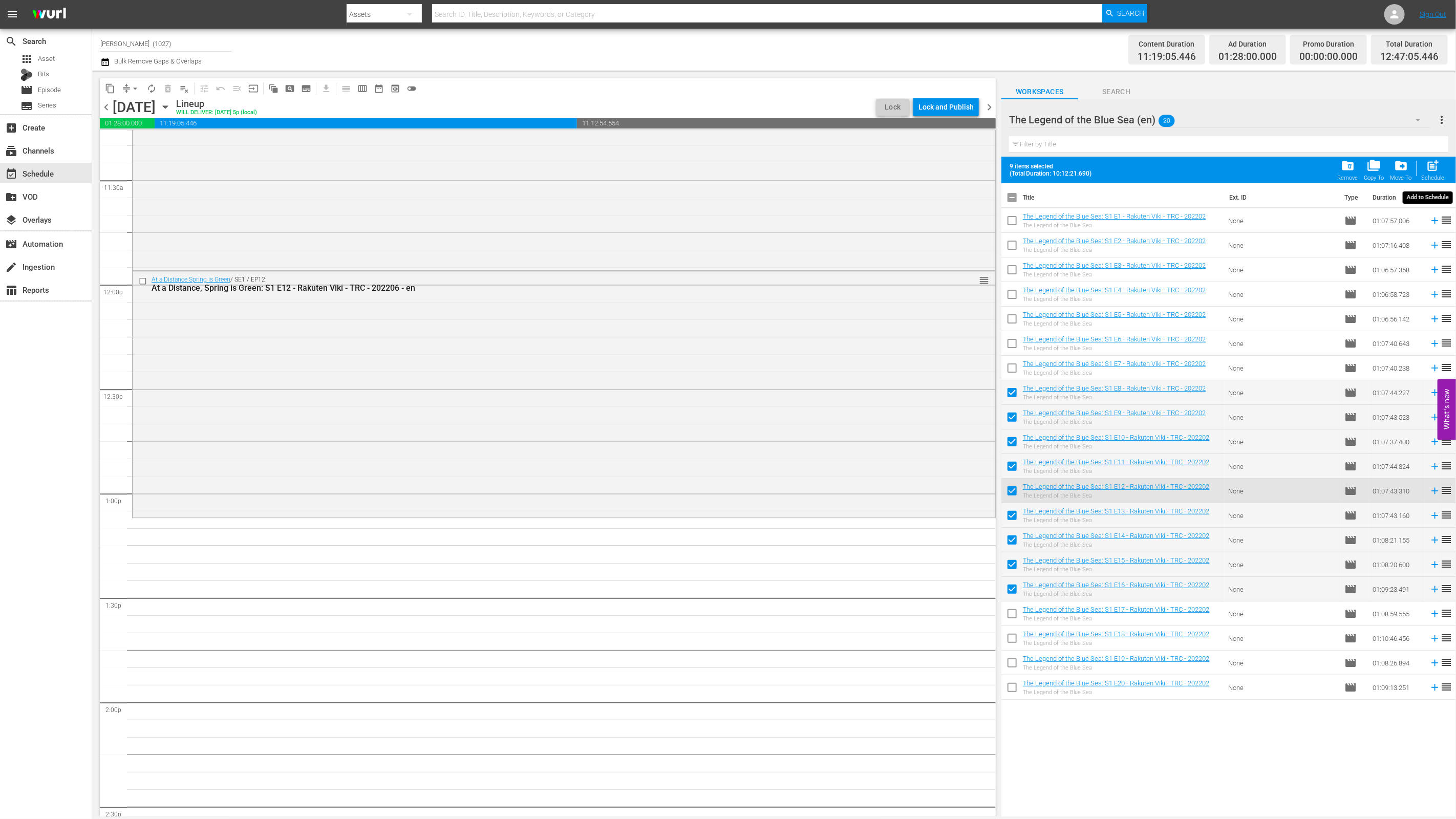
checkbox input "false"
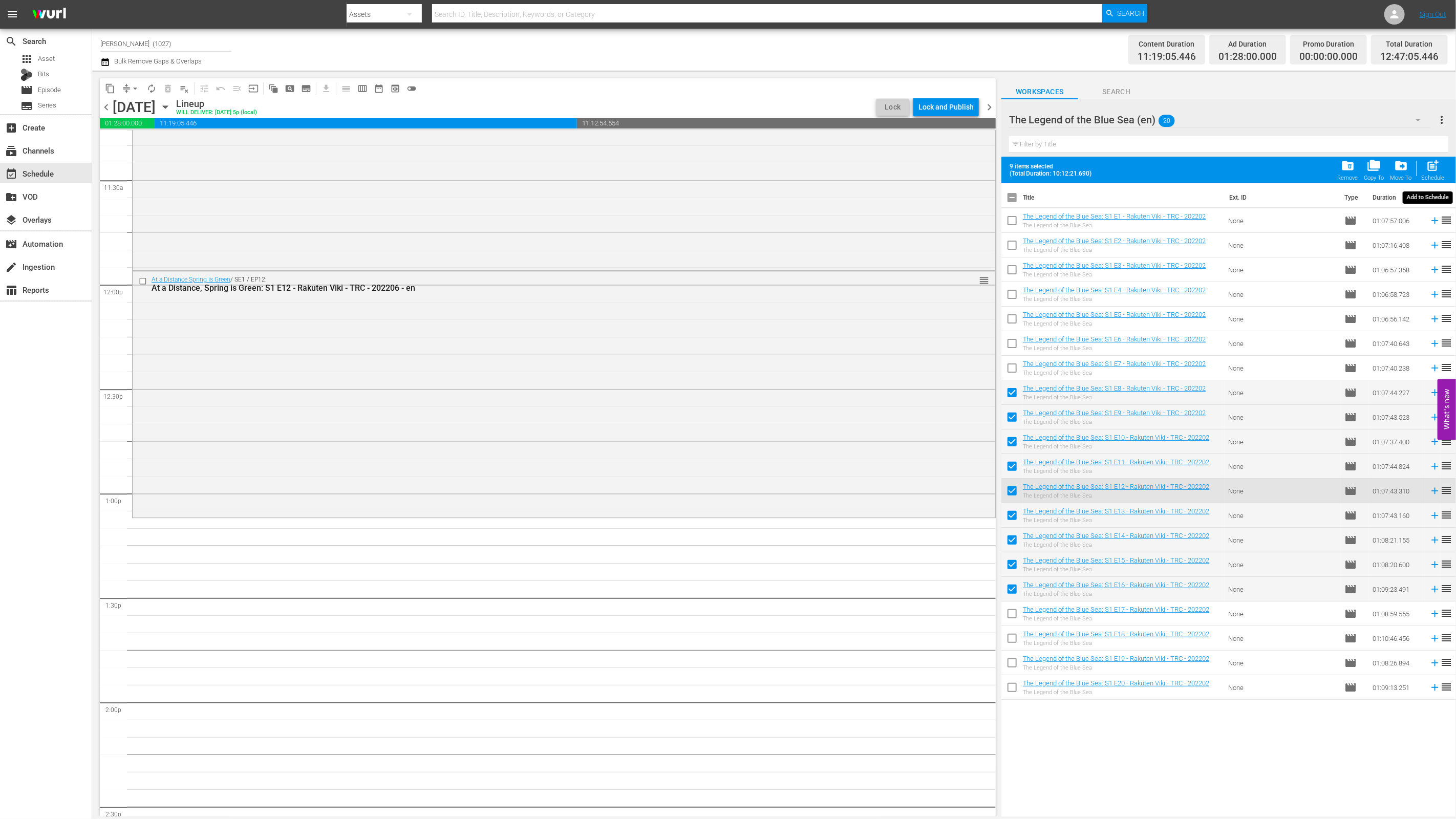
checkbox input "false"
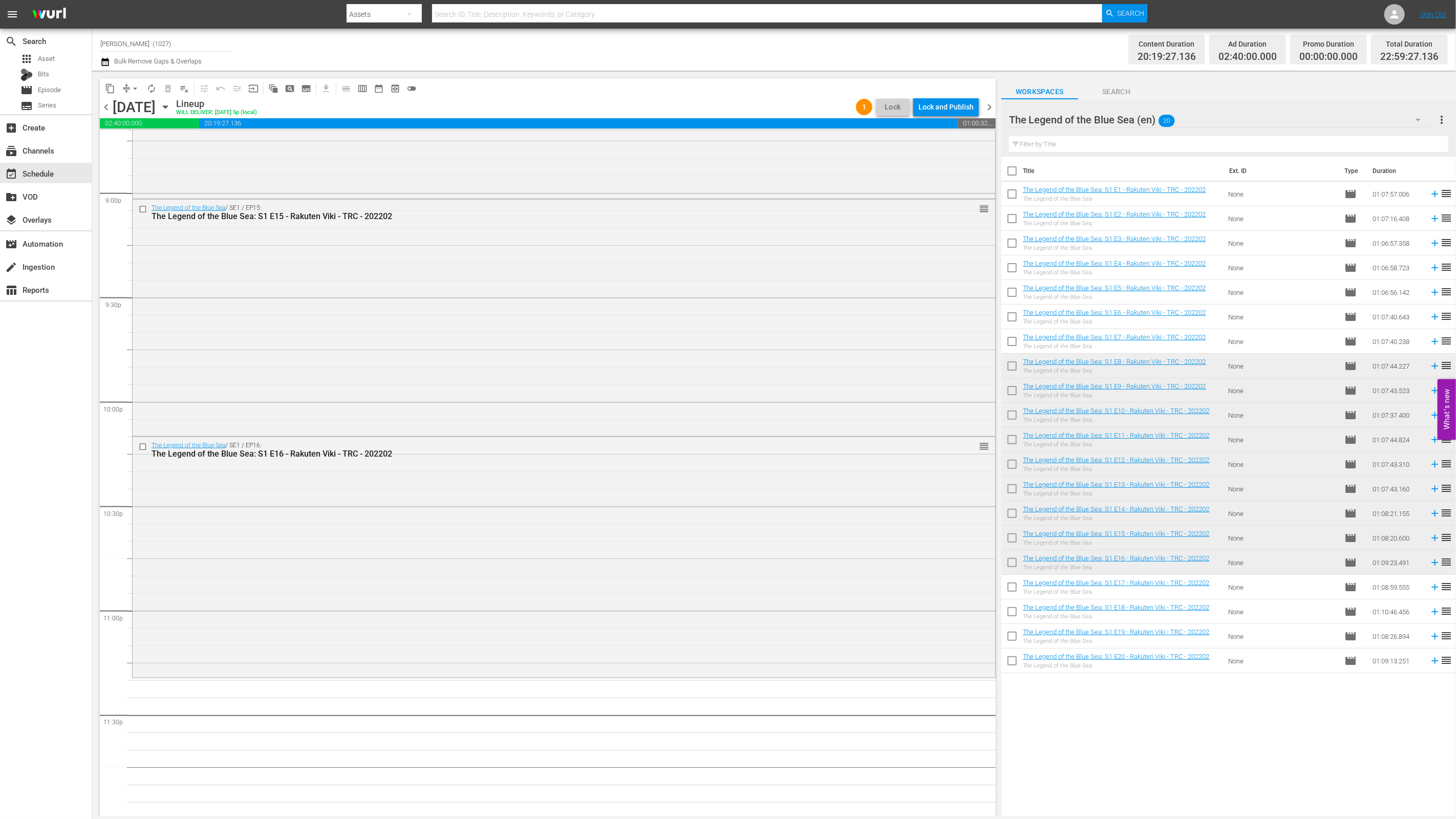
scroll to position [4324, 0]
click at [478, 560] on div "The Legend of the Blue Sea / SE1 / EP16: The Legend of the Blue Sea: S1 E16 - R…" at bounding box center [563, 553] width 863 height 238
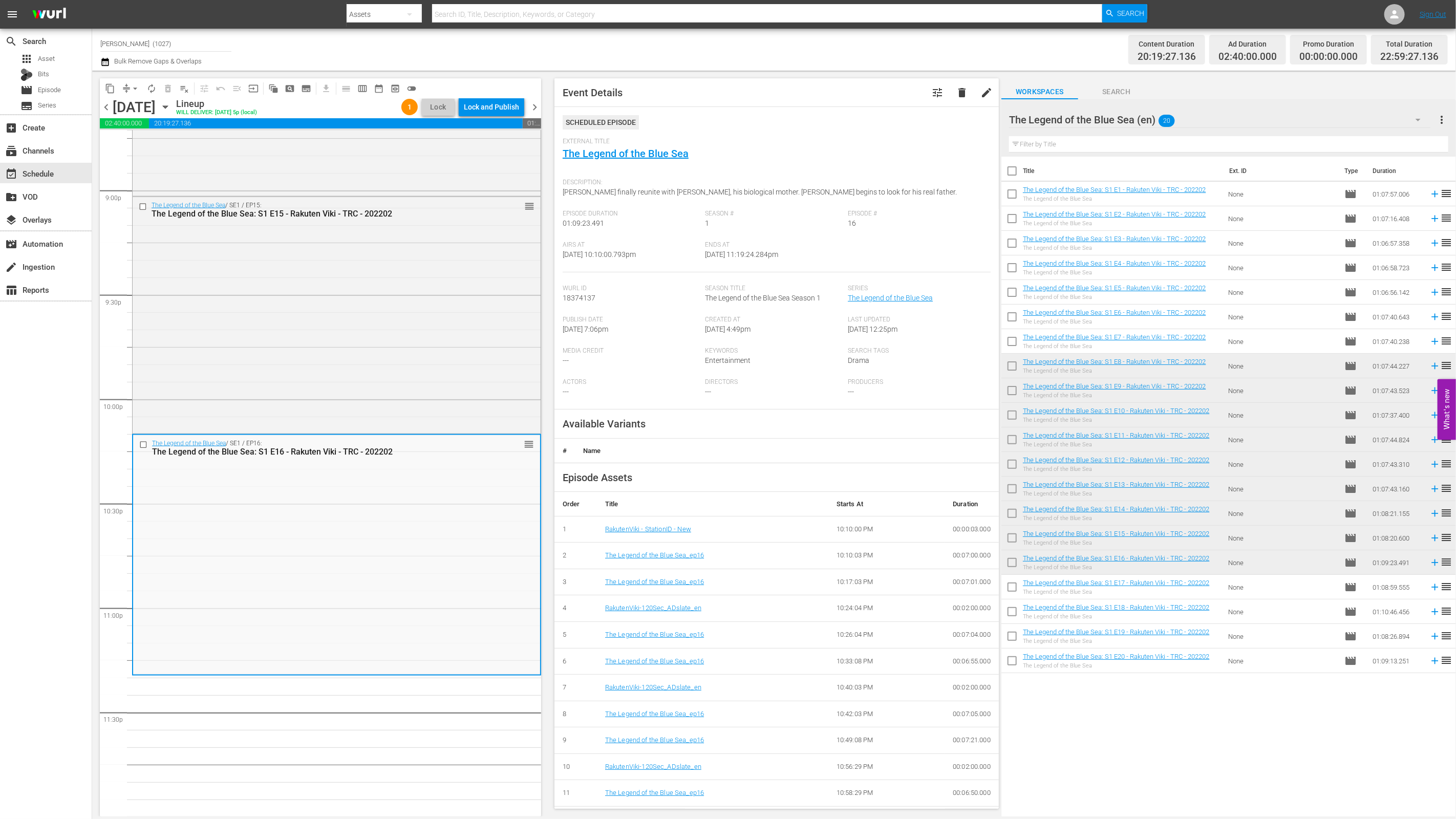
click at [1010, 588] on input "checkbox" at bounding box center [1012, 589] width 22 height 22
checkbox input "true"
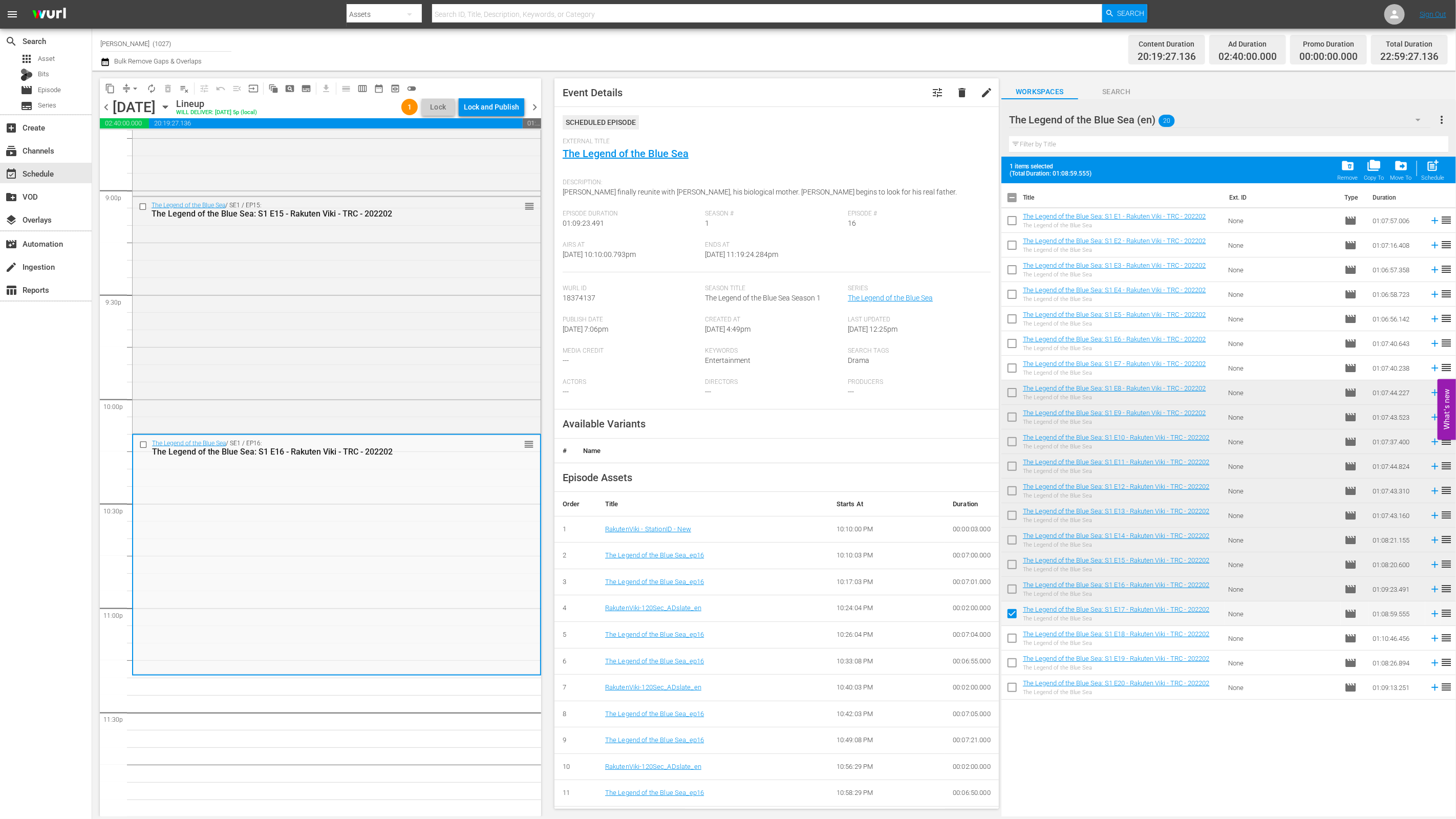
click at [1010, 652] on span at bounding box center [1012, 662] width 22 height 22
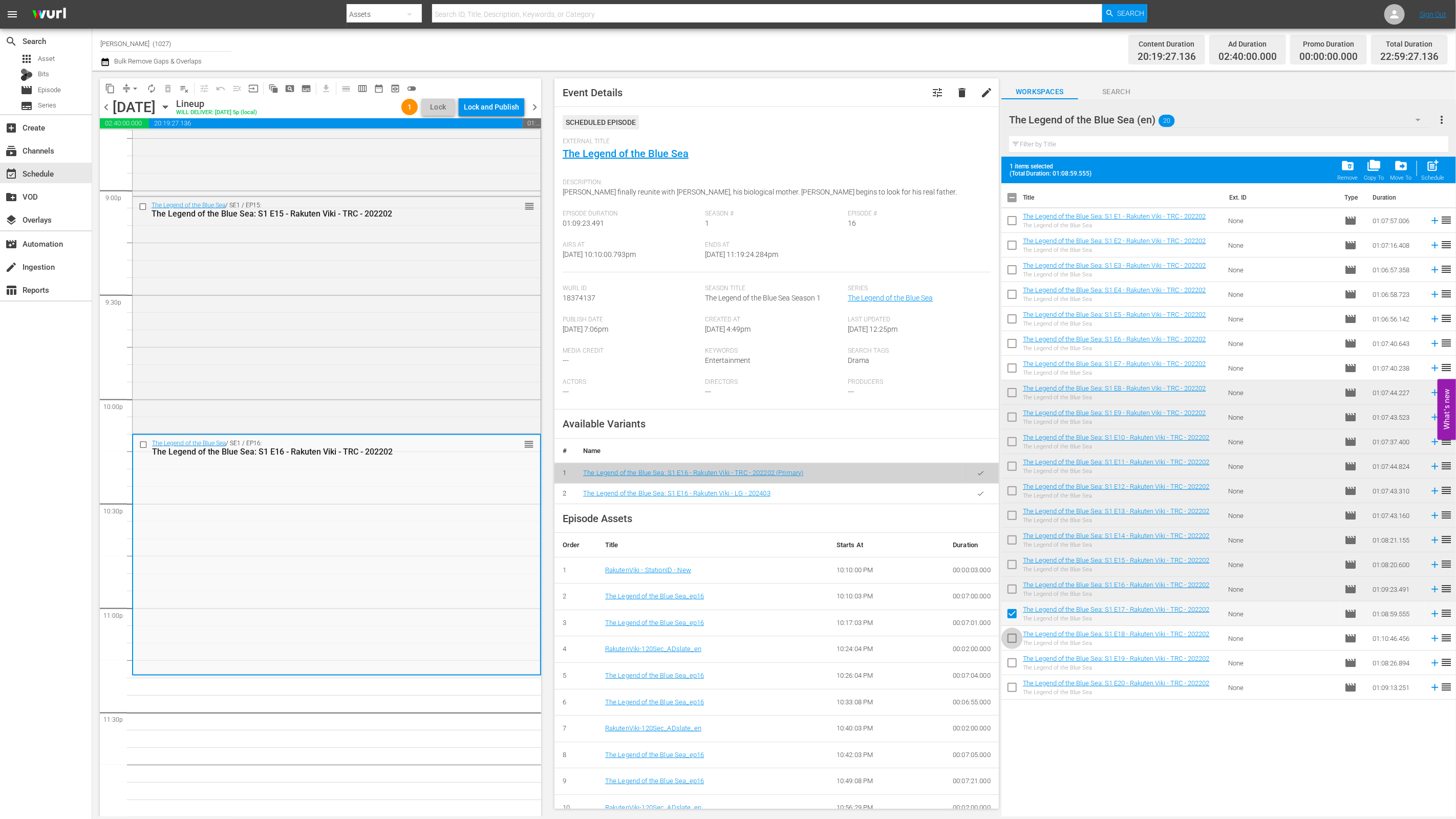
click at [1010, 638] on input "checkbox" at bounding box center [1012, 640] width 22 height 22
checkbox input "true"
click at [977, 493] on icon "button" at bounding box center [980, 493] width 8 height 8
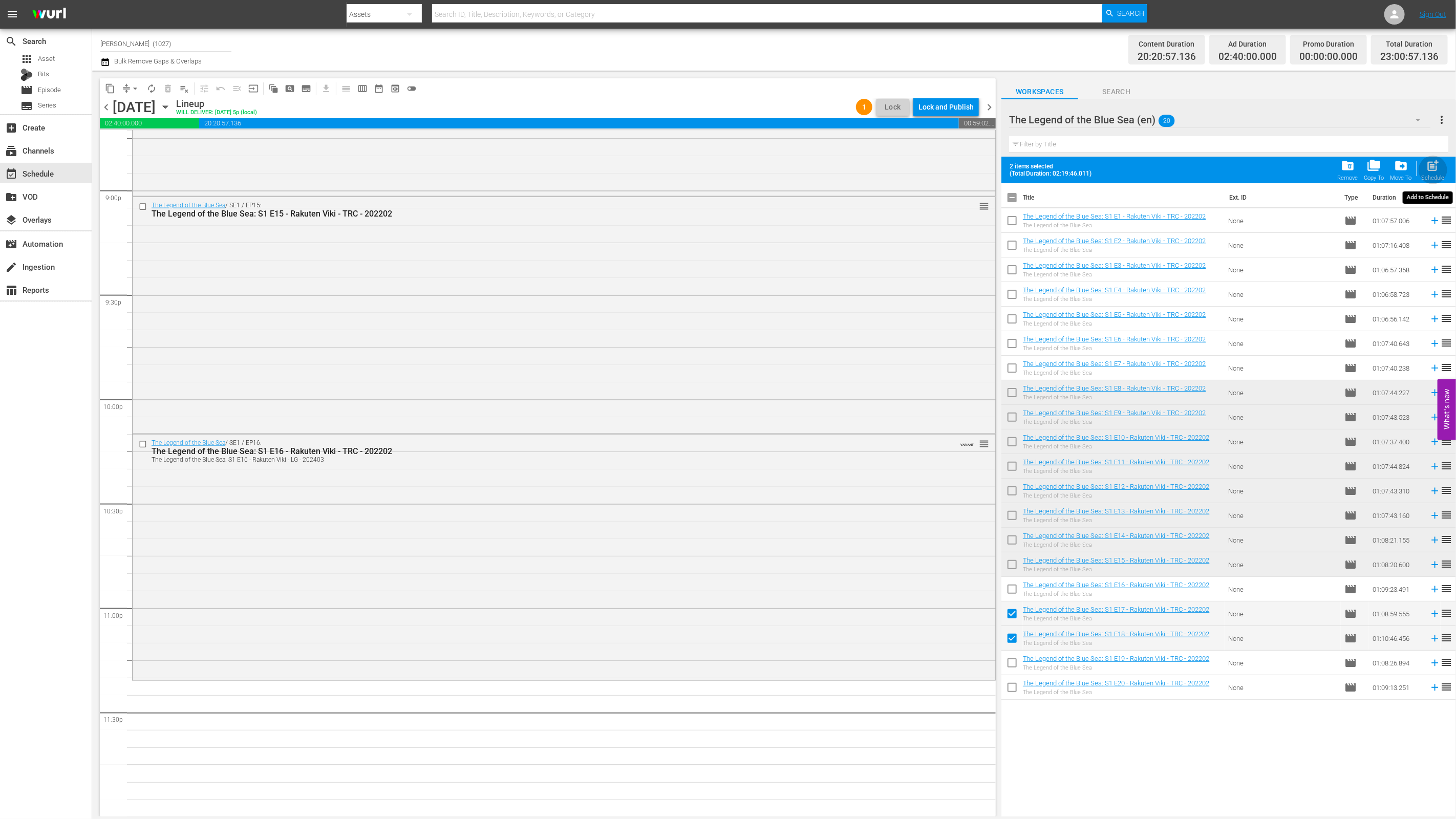
click at [1427, 173] on div "post_add Schedule" at bounding box center [1433, 170] width 23 height 22
checkbox input "false"
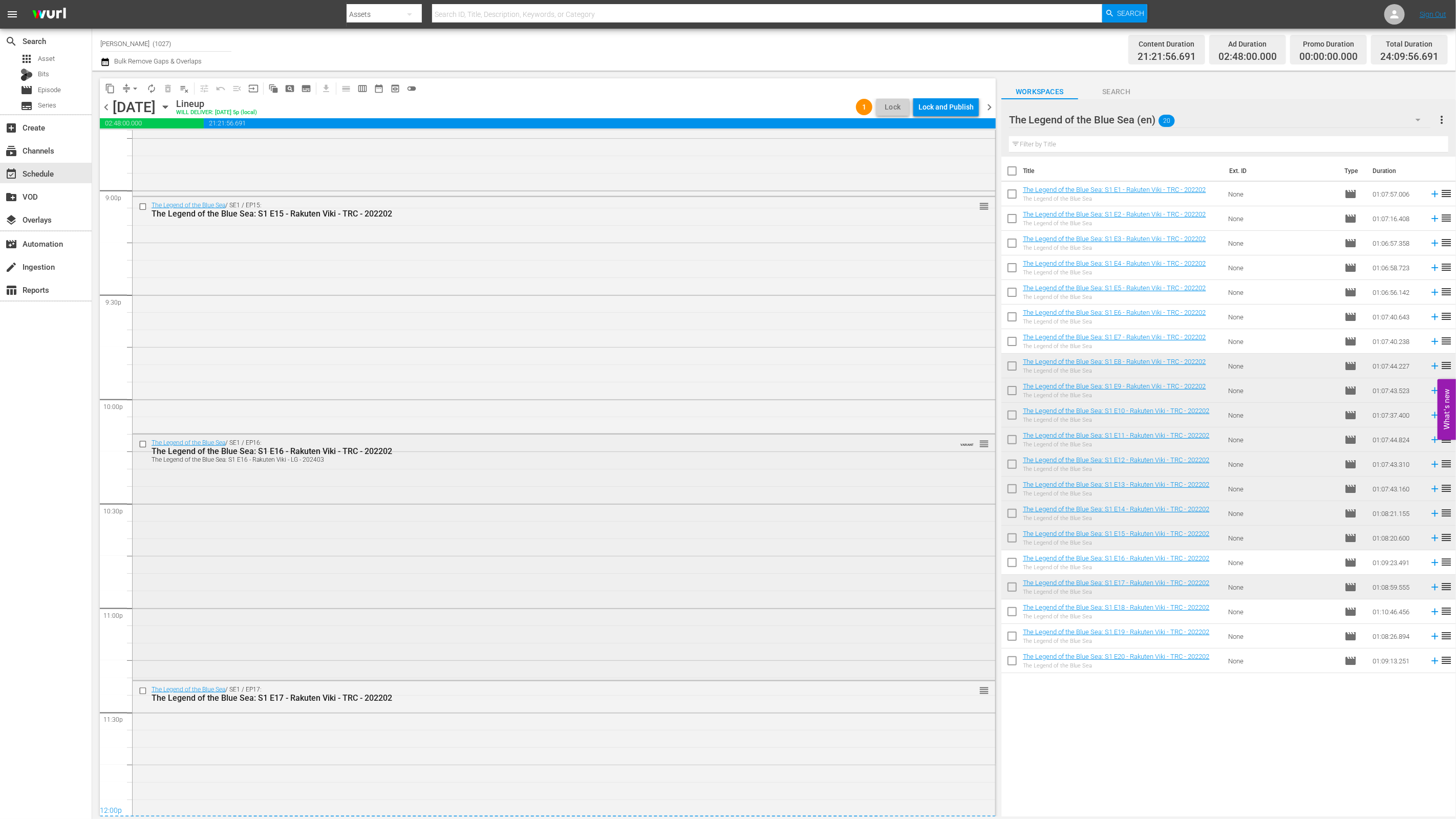
scroll to position [4429, 0]
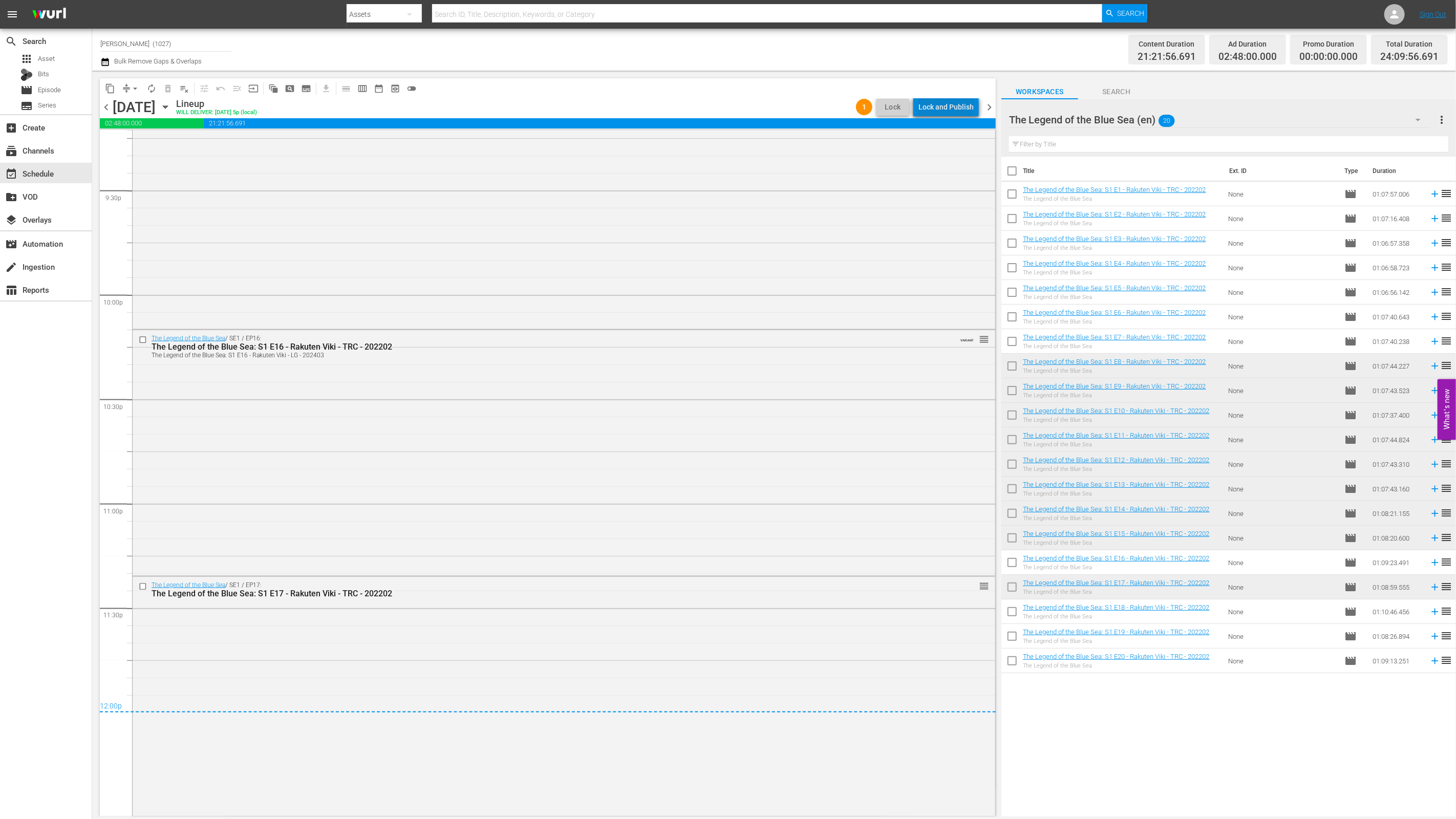
click at [950, 113] on div "Lock and Publish" at bounding box center [946, 107] width 55 height 18
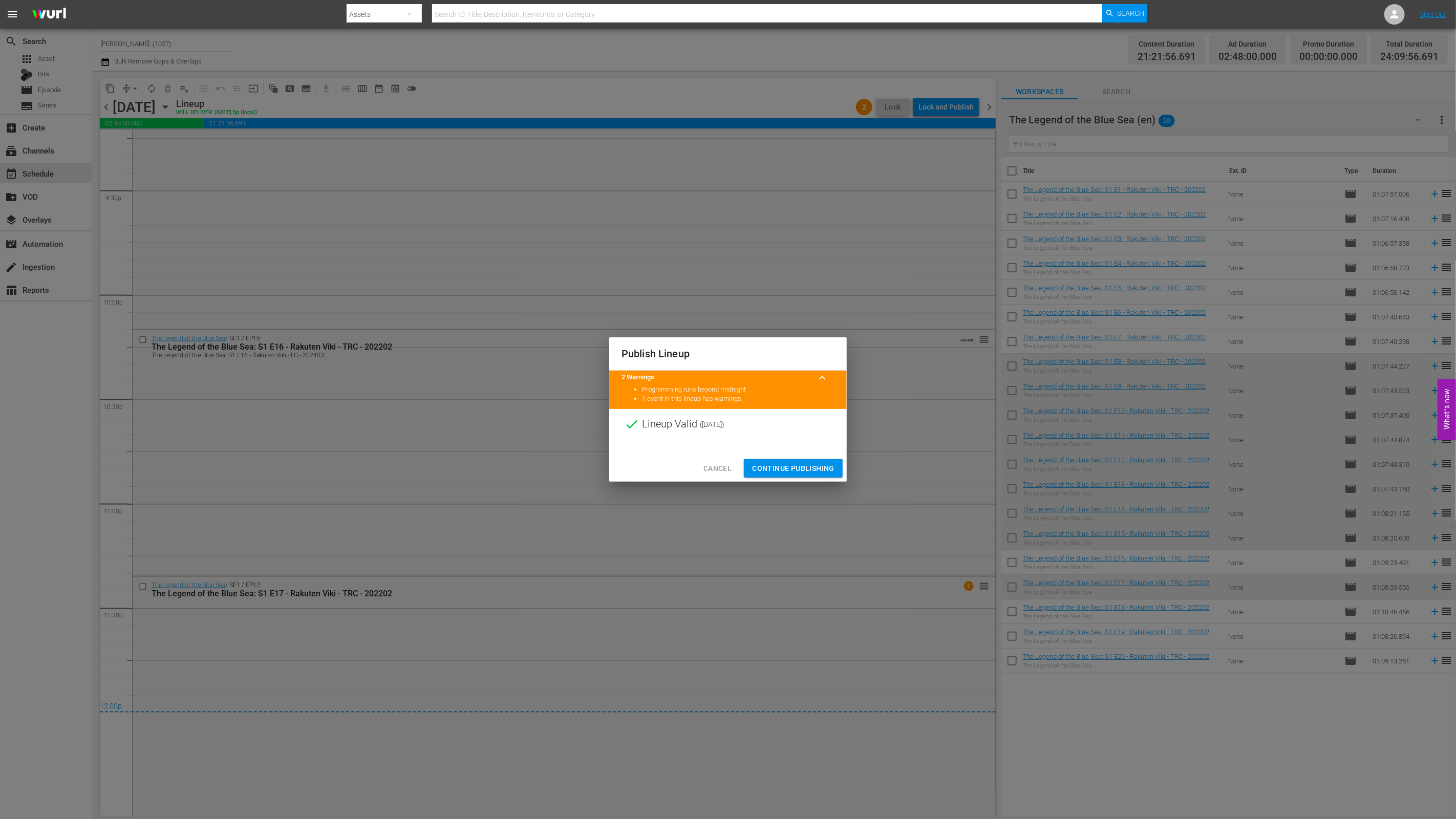
click at [778, 456] on div "Cancel Continue Publishing" at bounding box center [728, 468] width 238 height 27
click at [778, 466] on span "Continue Publishing" at bounding box center [793, 468] width 82 height 13
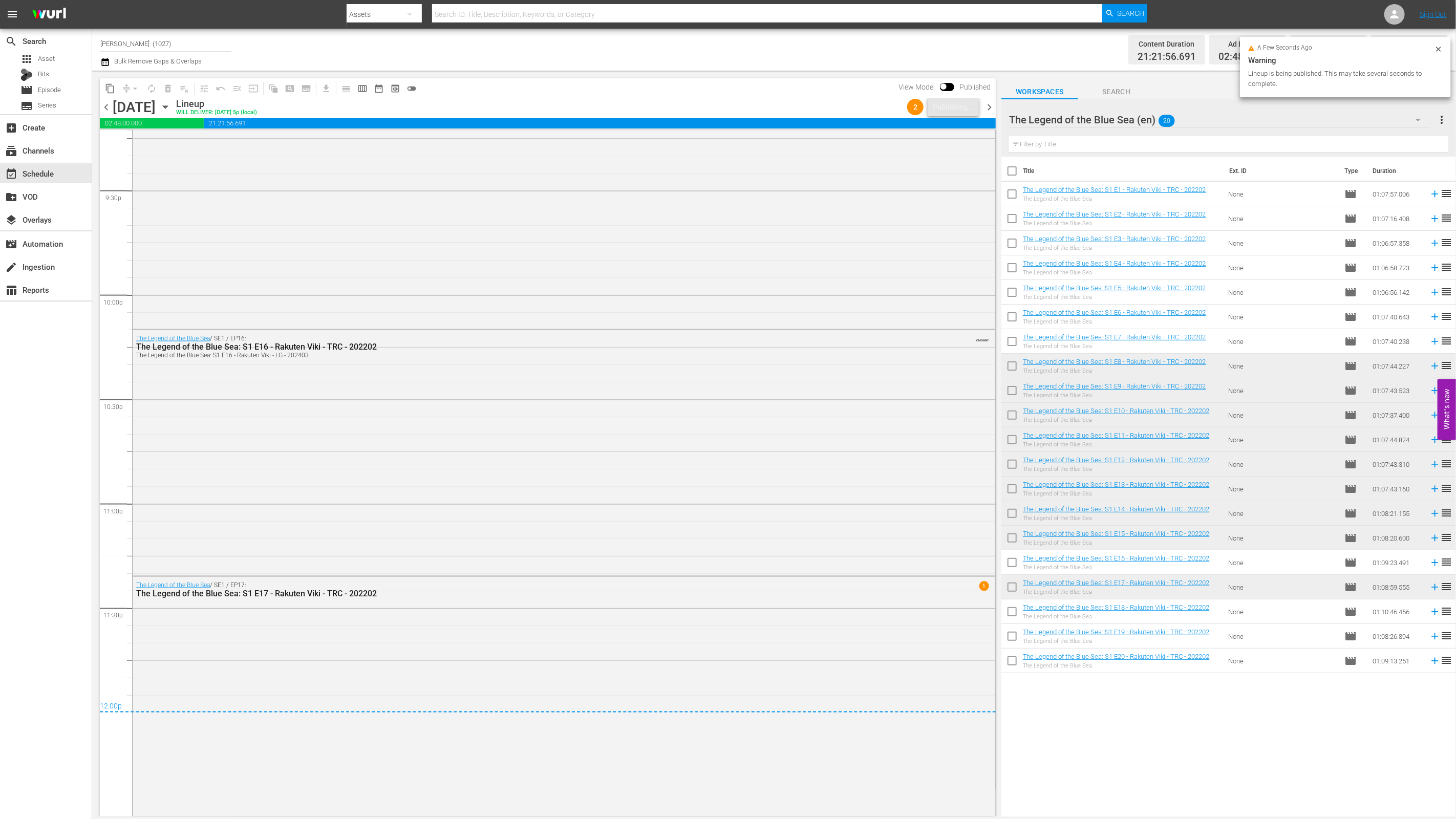
scroll to position [4352, 0]
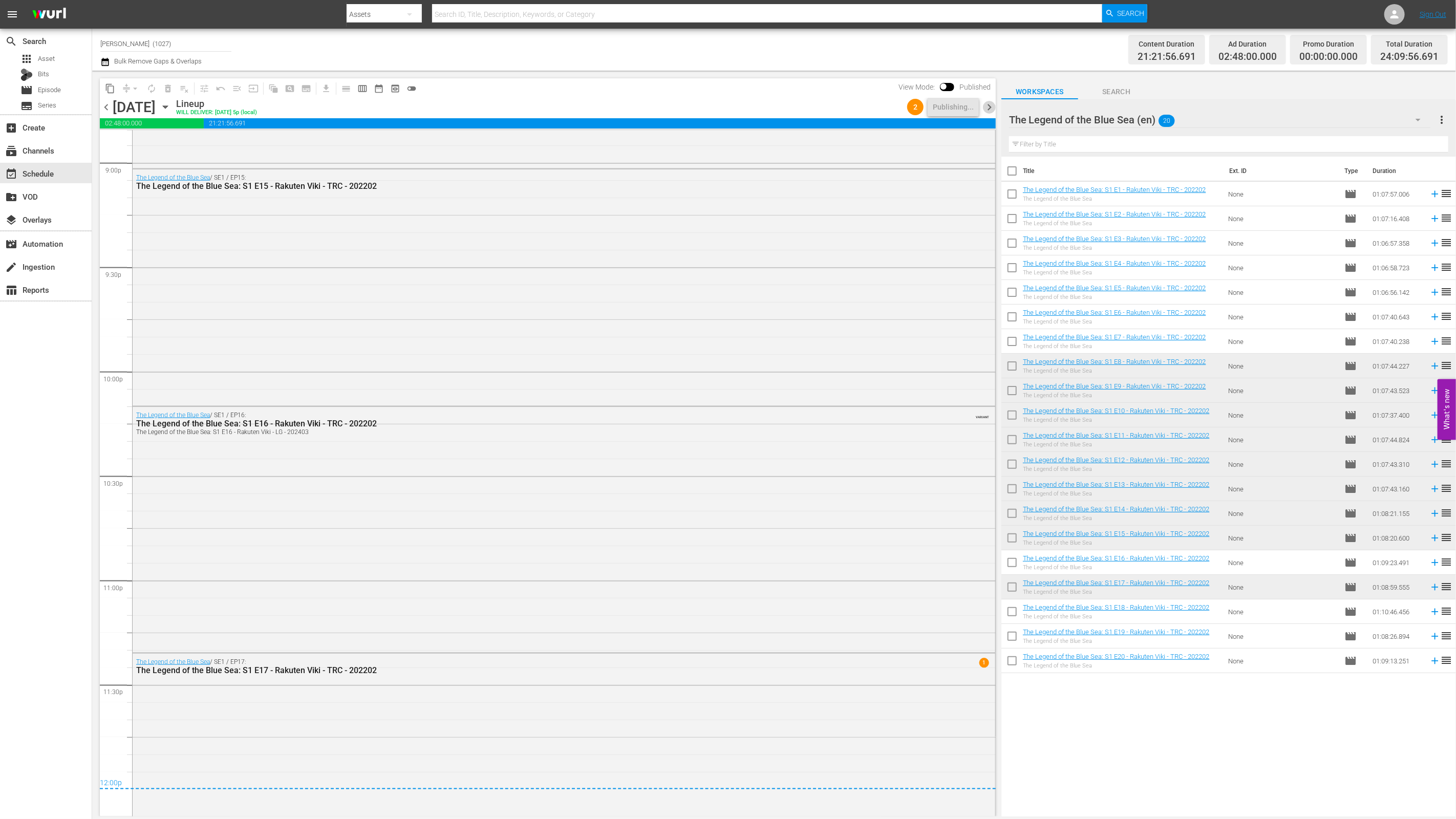
click at [989, 105] on span "chevron_right" at bounding box center [989, 107] width 13 height 13
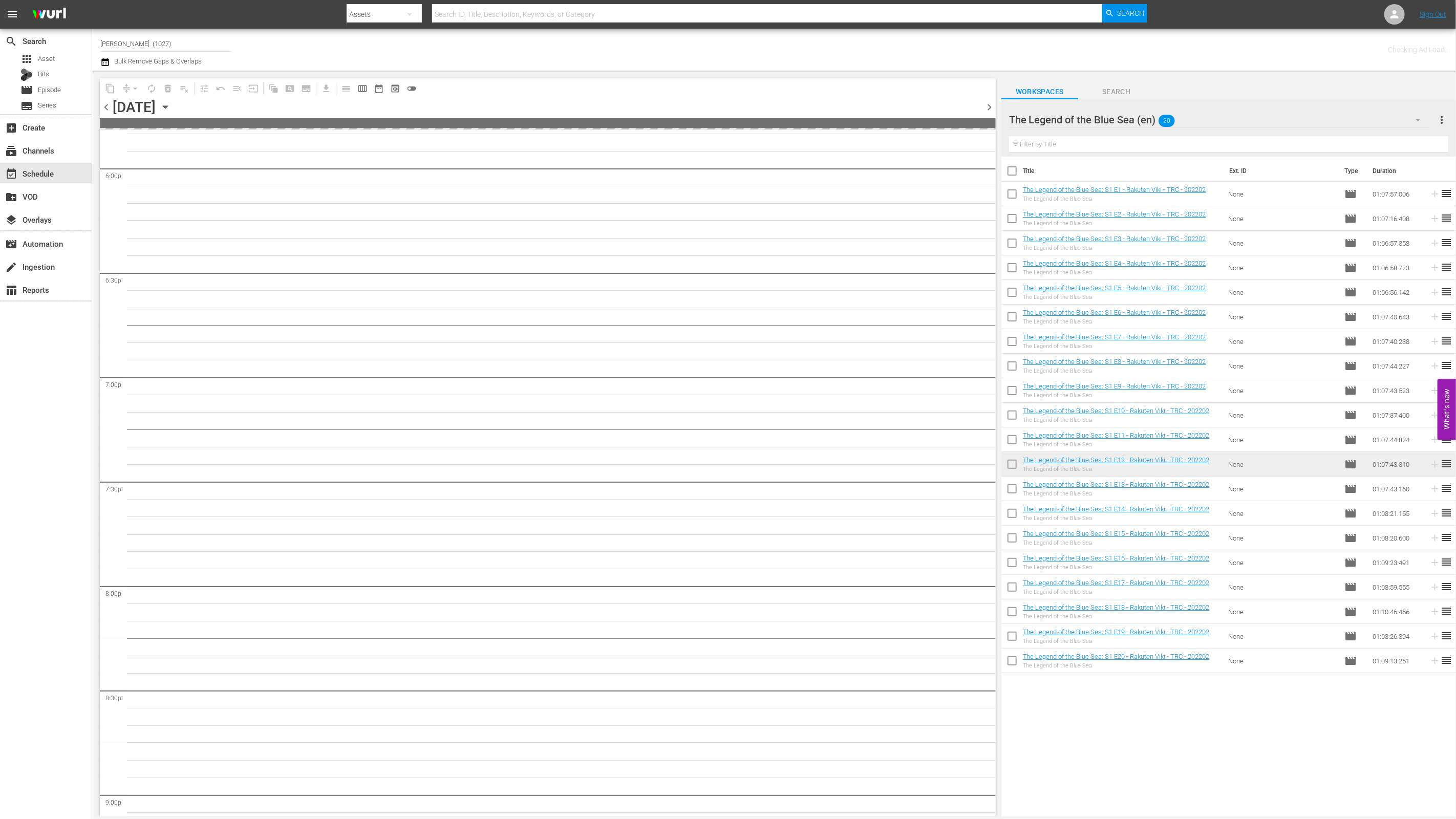
scroll to position [1950, 0]
click at [1013, 608] on input "checkbox" at bounding box center [1012, 613] width 22 height 22
checkbox input "true"
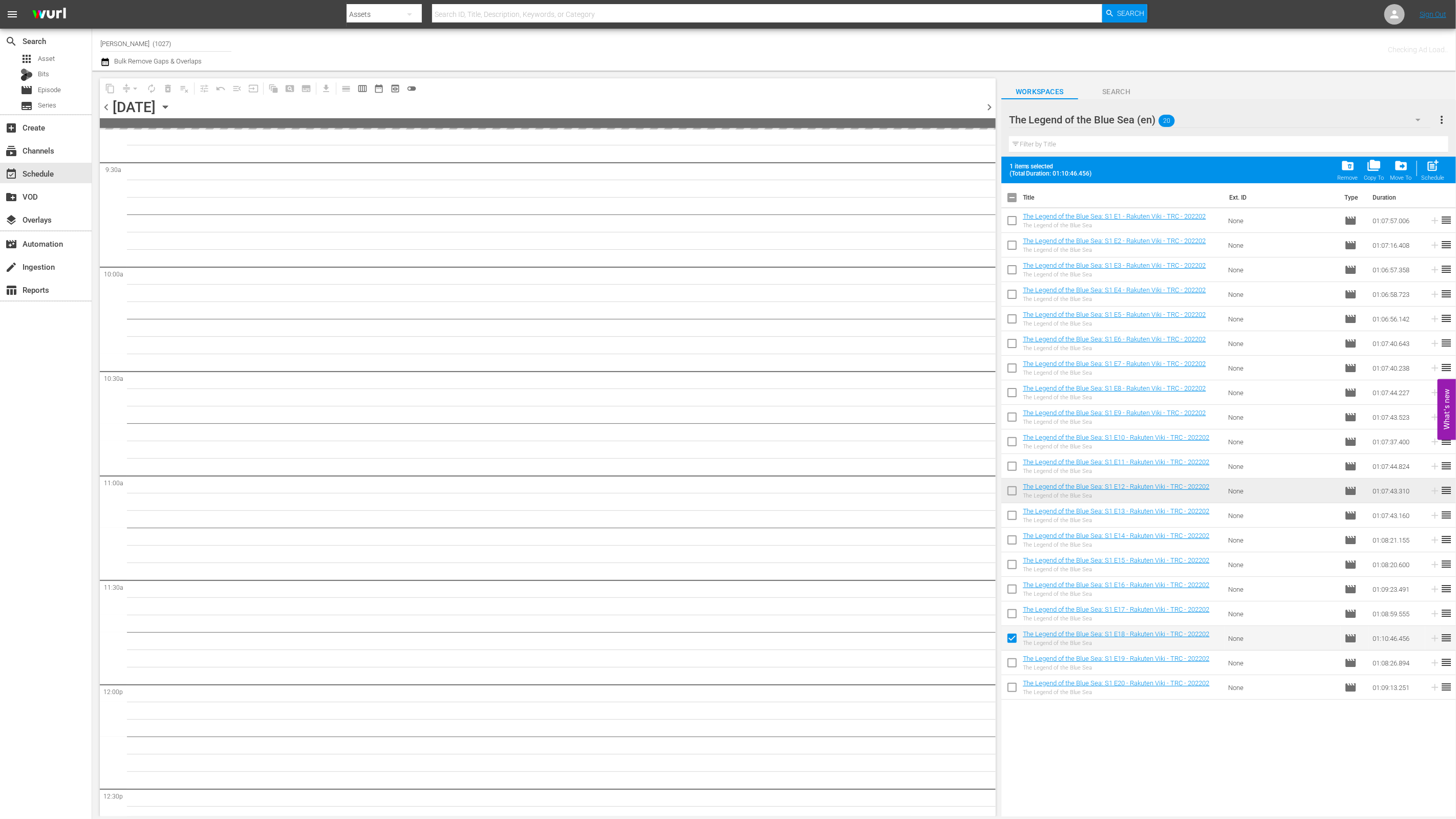
click at [1011, 666] on input "checkbox" at bounding box center [1012, 664] width 22 height 22
checkbox input "true"
click at [1013, 691] on input "checkbox" at bounding box center [1012, 689] width 22 height 22
checkbox input "true"
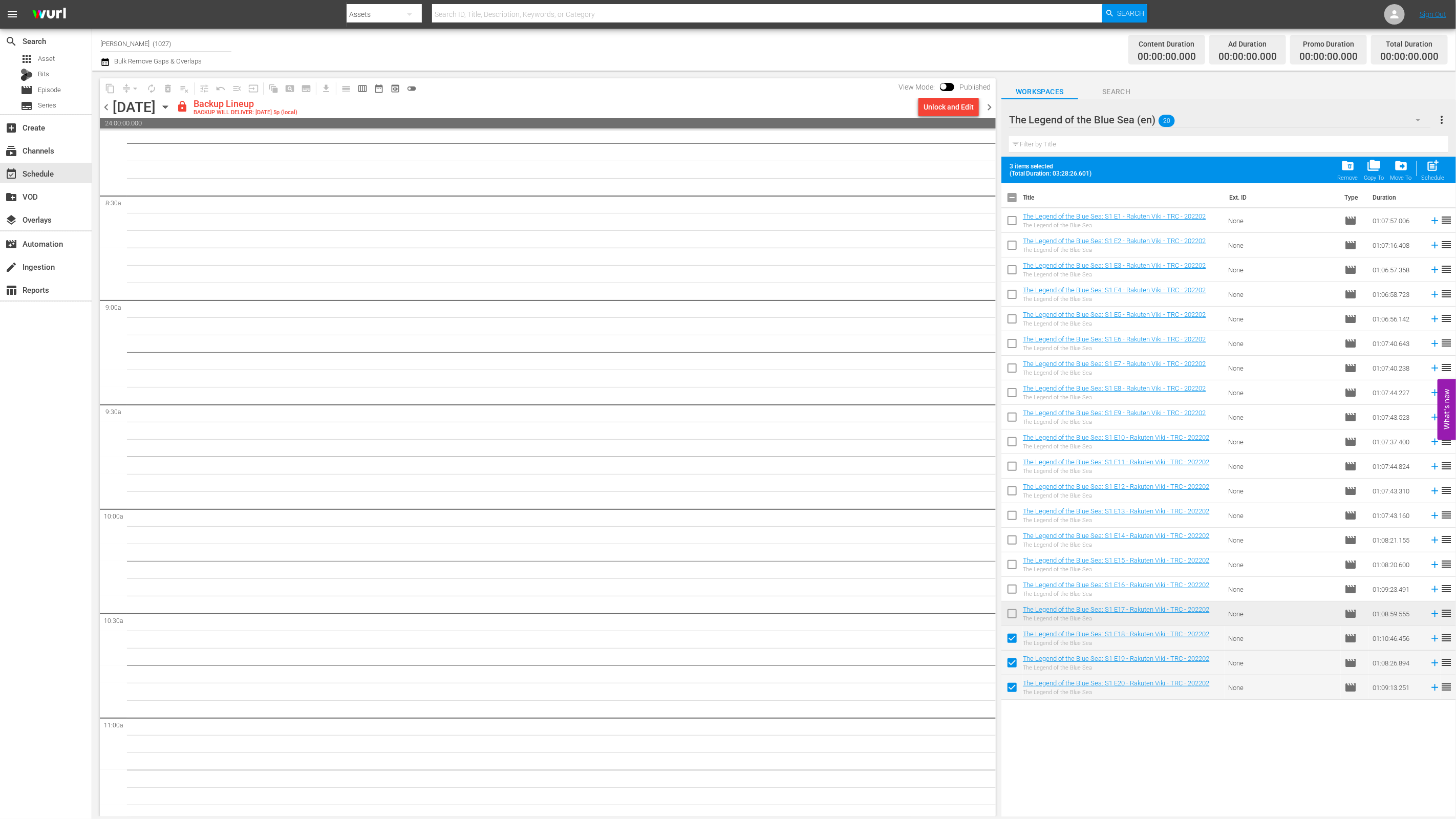
scroll to position [0, 0]
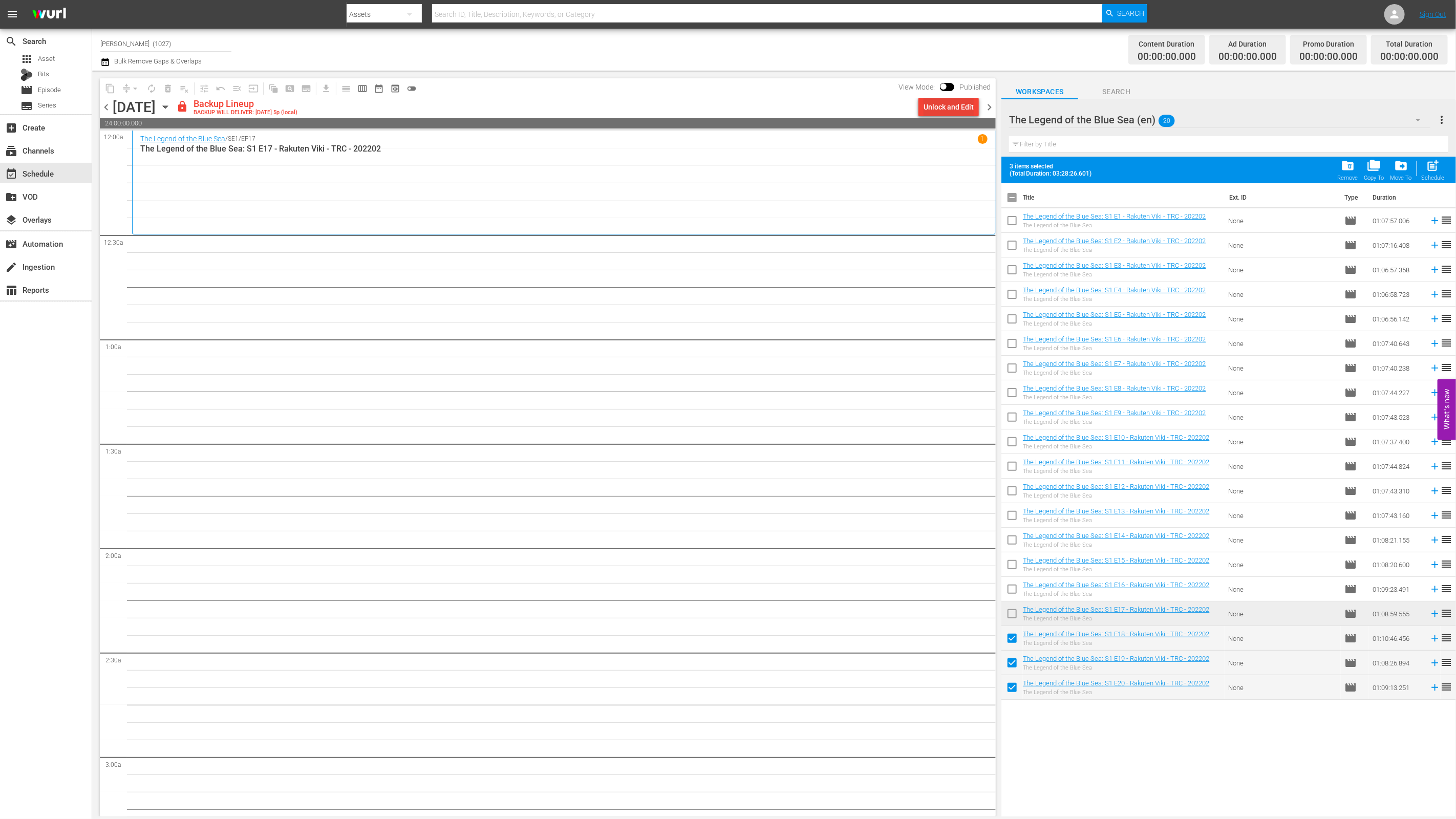
click at [961, 104] on div "Unlock and Edit" at bounding box center [948, 107] width 50 height 18
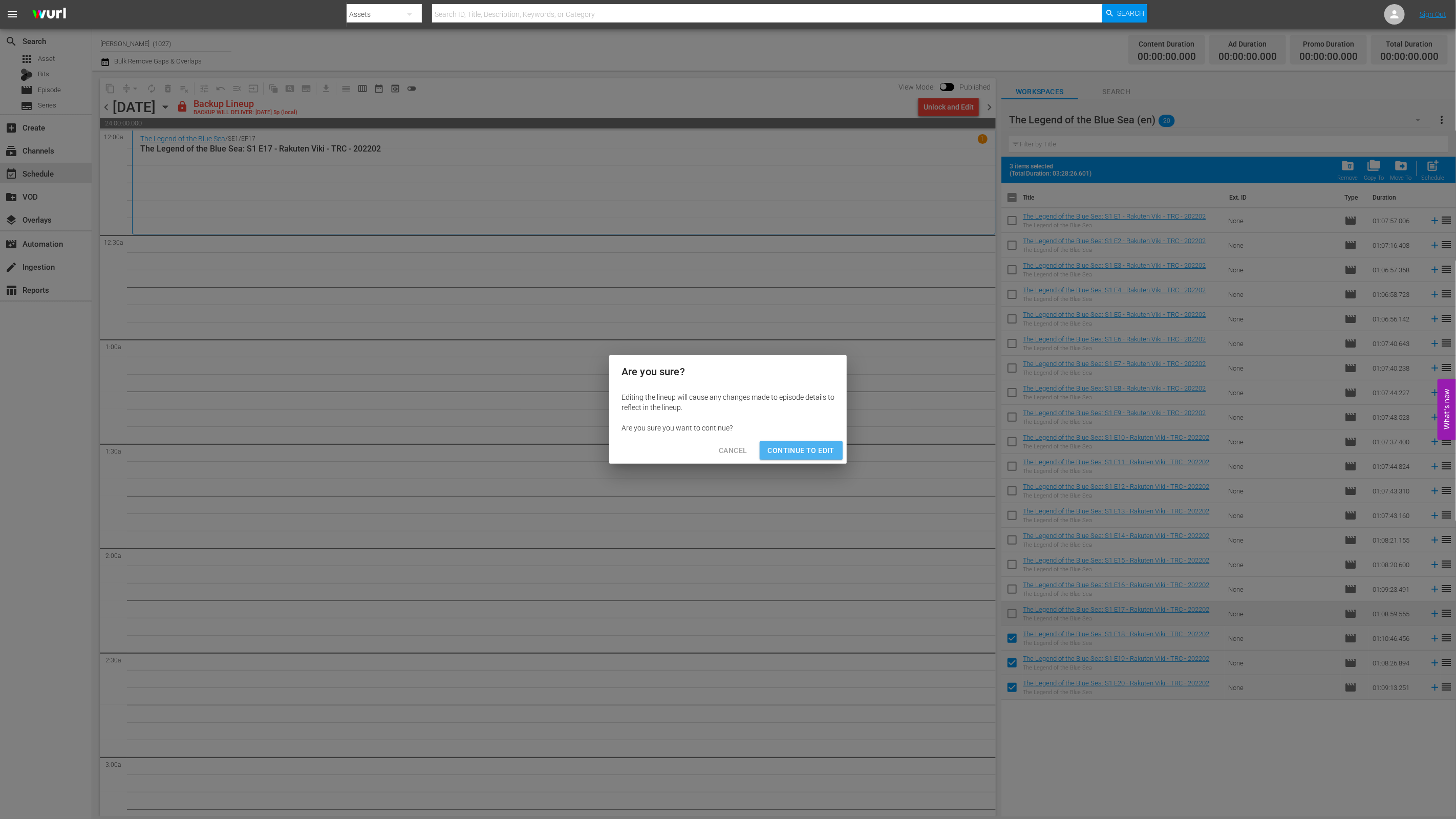
click at [818, 447] on span "Continue to Edit" at bounding box center [801, 450] width 66 height 13
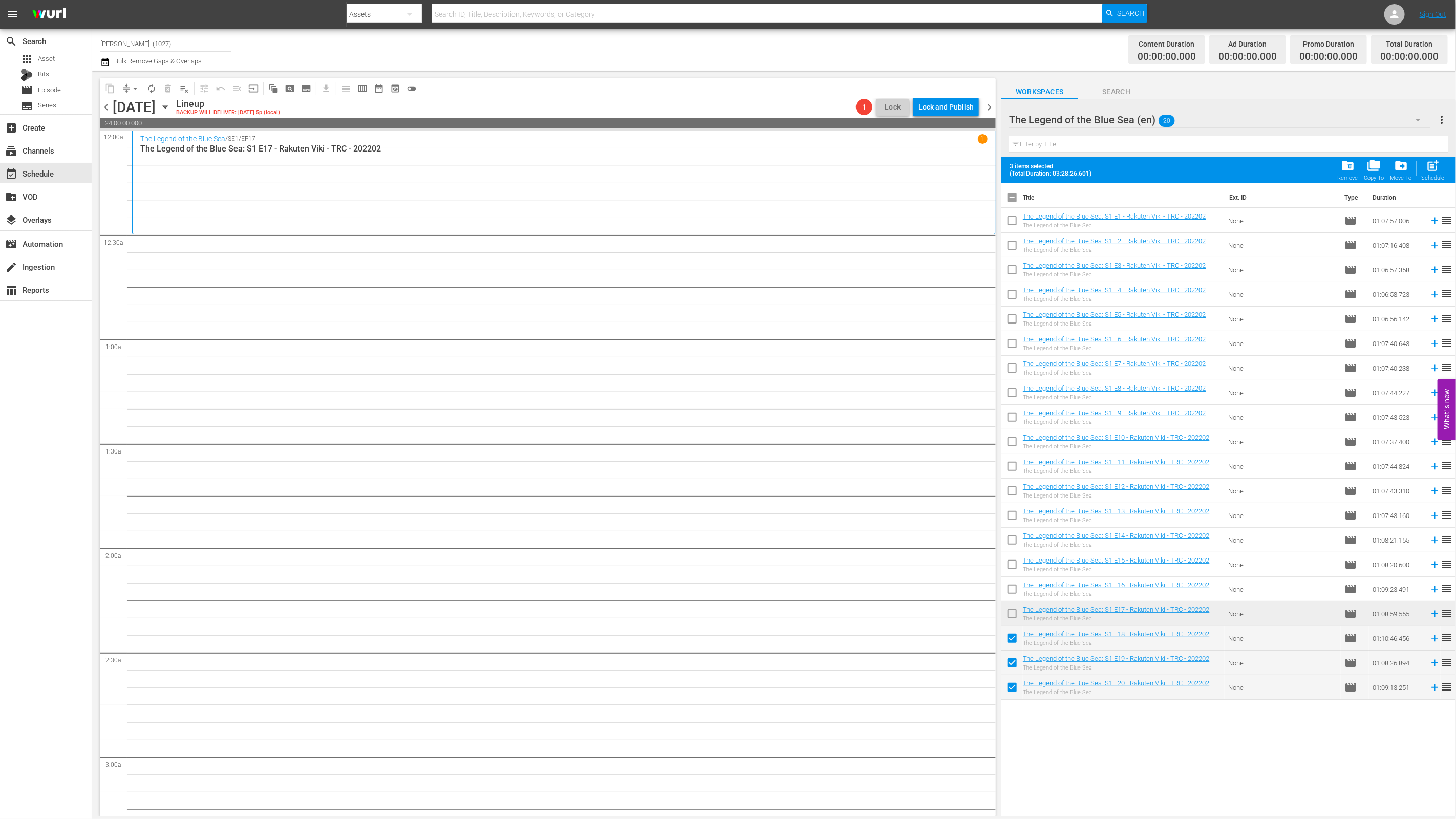
click at [1432, 175] on div "Schedule" at bounding box center [1433, 178] width 23 height 7
checkbox input "false"
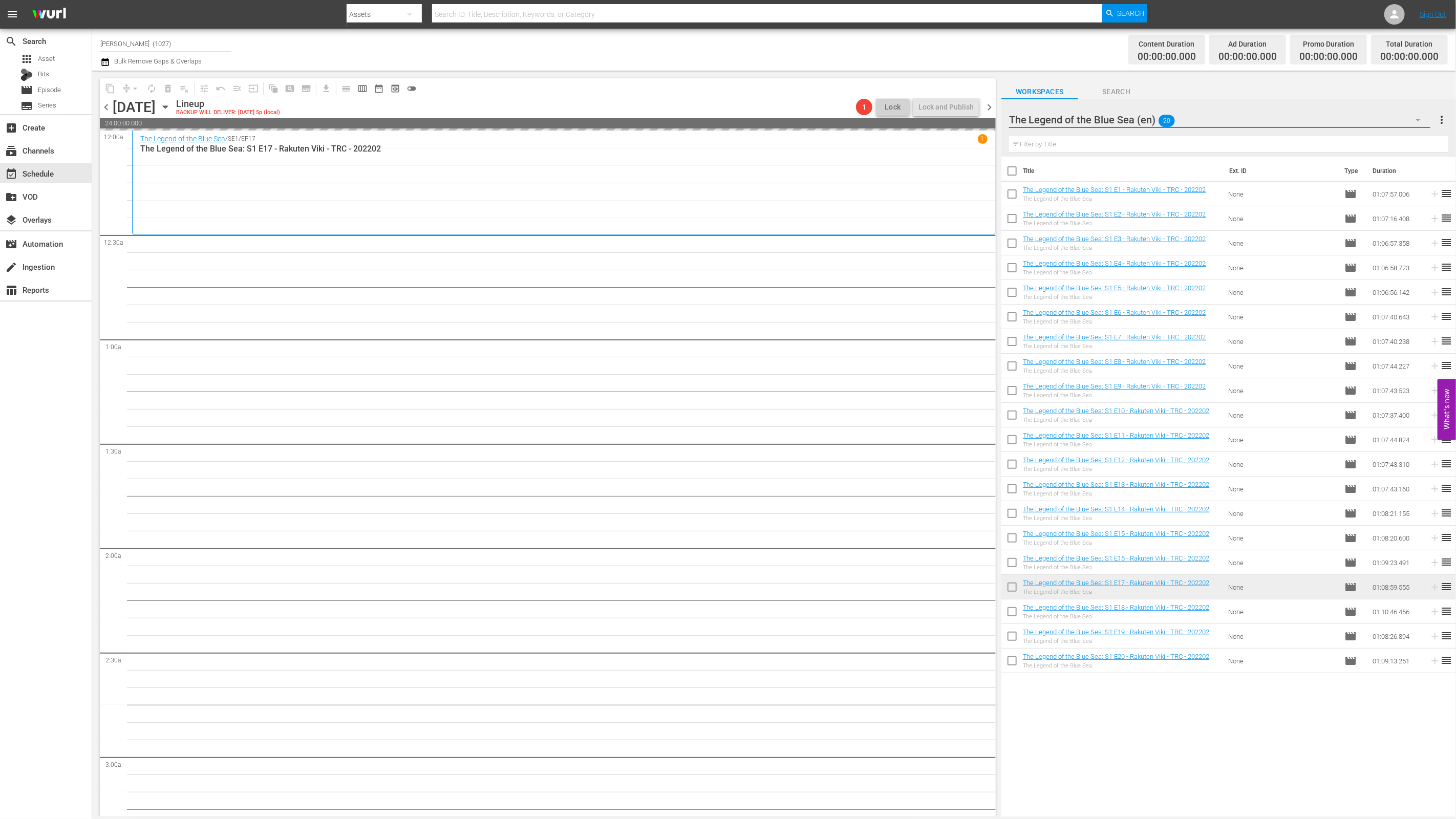
click at [1423, 126] on button "button" at bounding box center [1418, 119] width 24 height 24
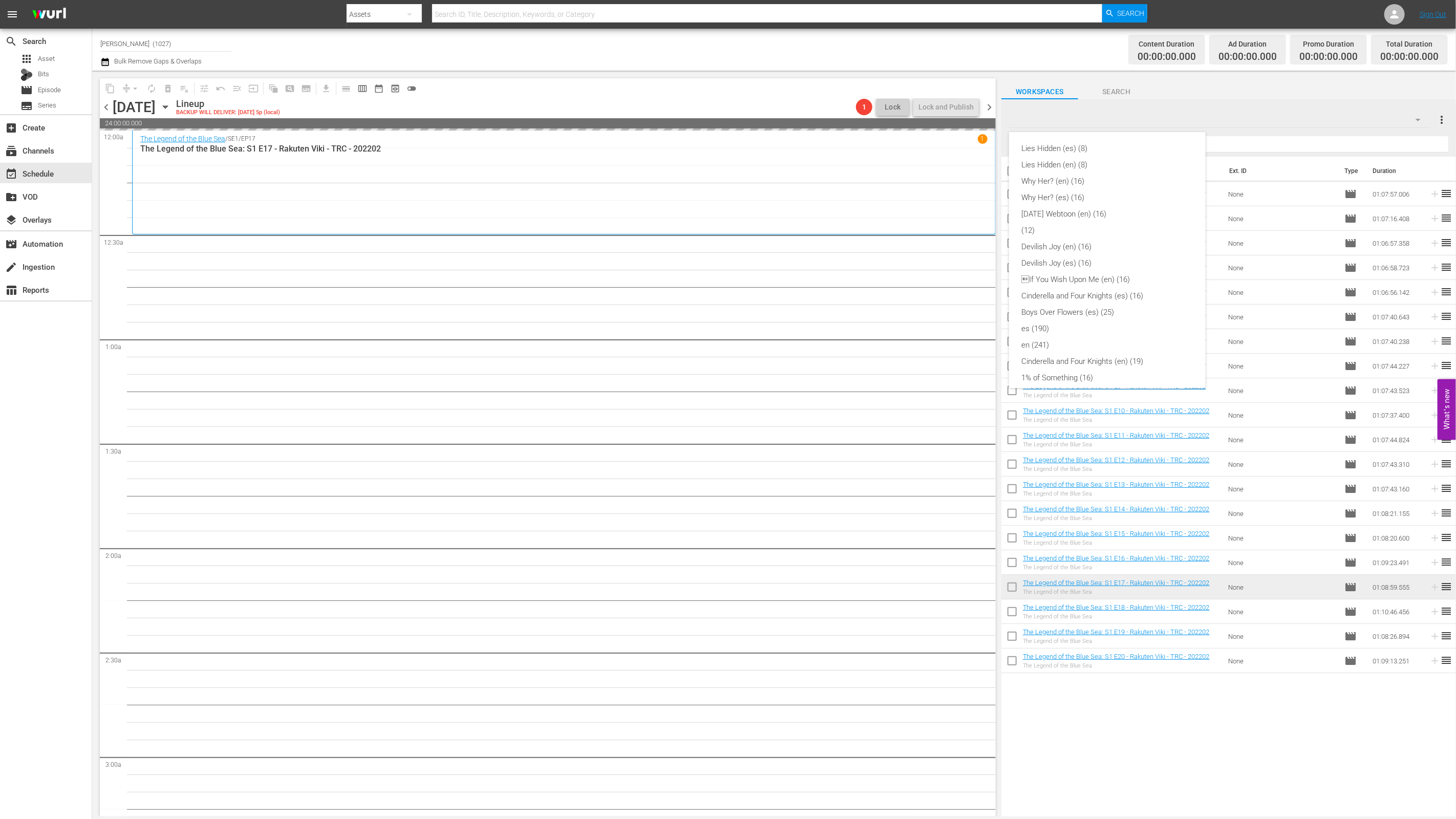
scroll to position [251, 0]
click at [1145, 321] on div "Uncontrollably Fond (en) (23)" at bounding box center [1107, 322] width 172 height 16
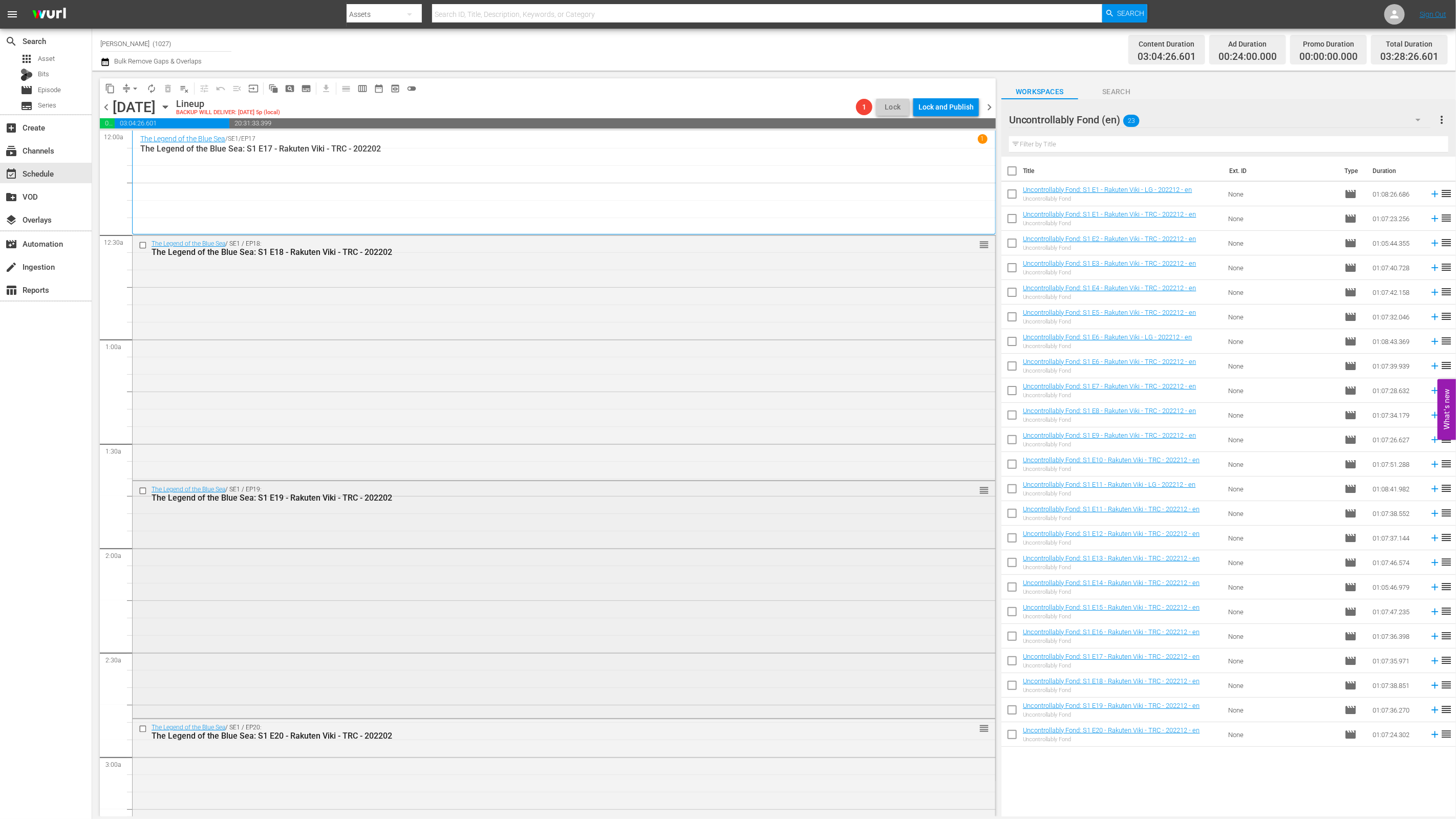
scroll to position [222, 0]
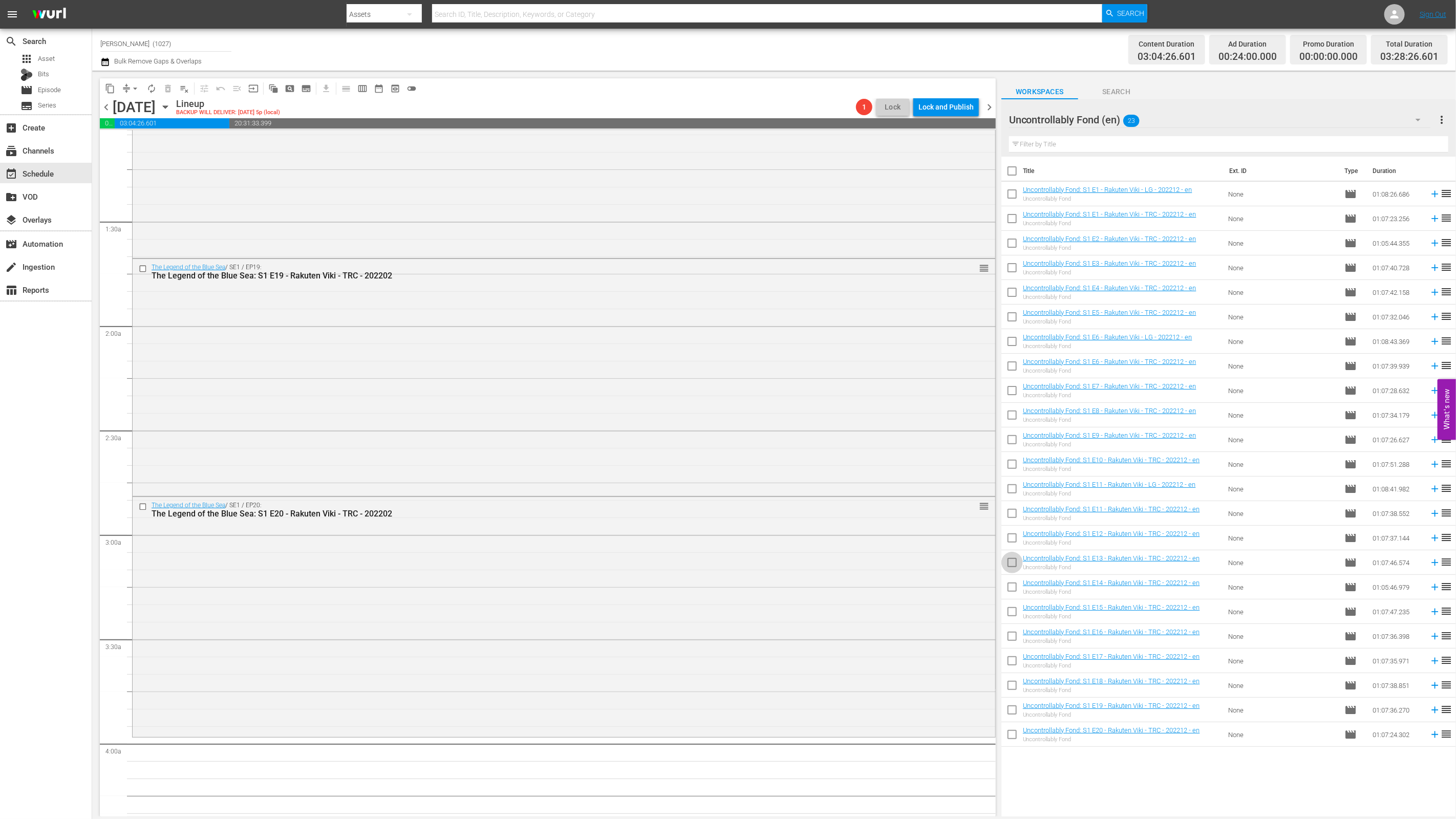
click at [1008, 562] on input "checkbox" at bounding box center [1012, 564] width 22 height 22
checkbox input "true"
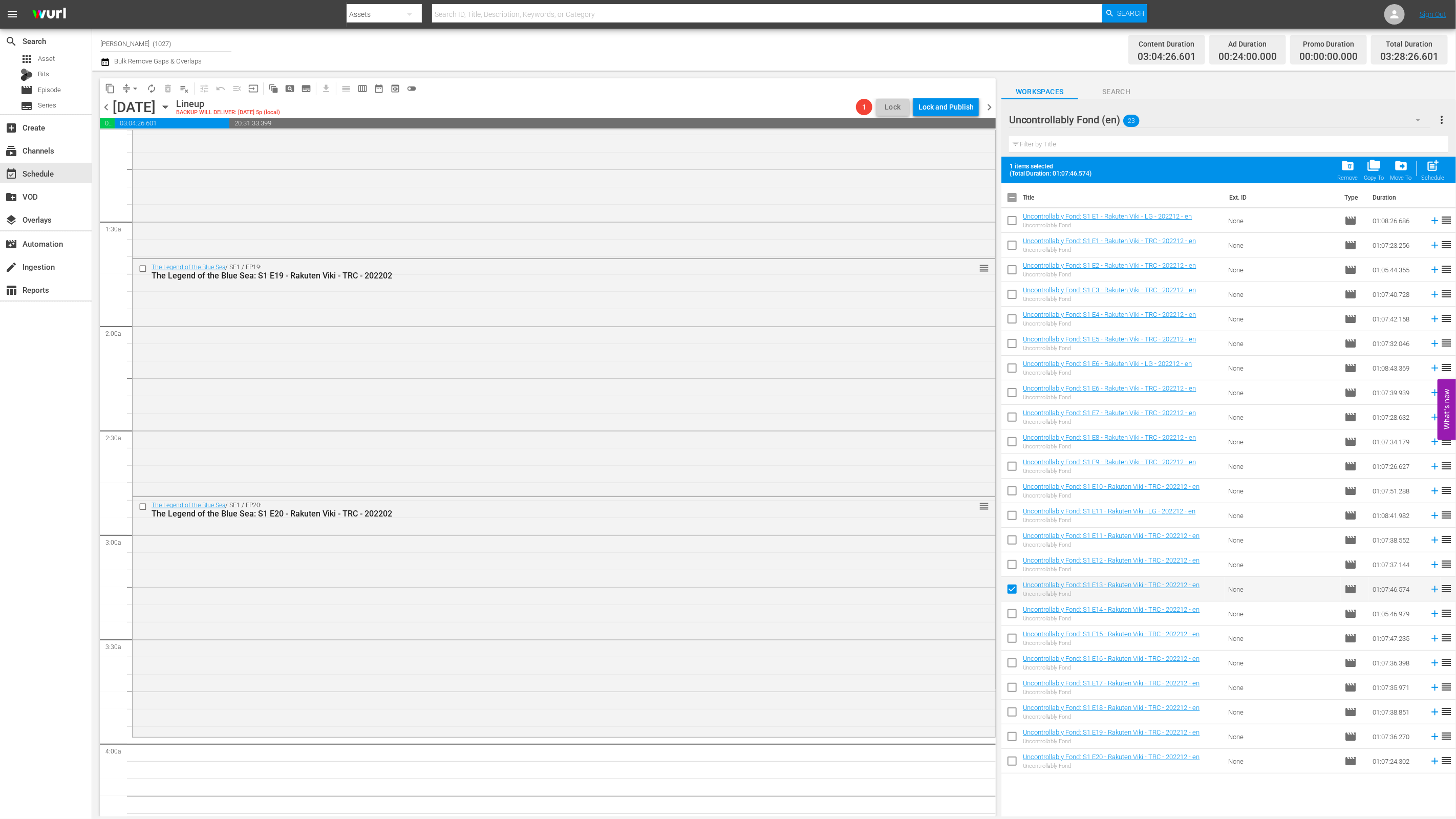
click at [1006, 614] on input "checkbox" at bounding box center [1012, 615] width 22 height 22
checkbox input "true"
click at [1011, 634] on input "checkbox" at bounding box center [1012, 640] width 22 height 22
checkbox input "true"
click at [1014, 658] on input "checkbox" at bounding box center [1012, 664] width 22 height 22
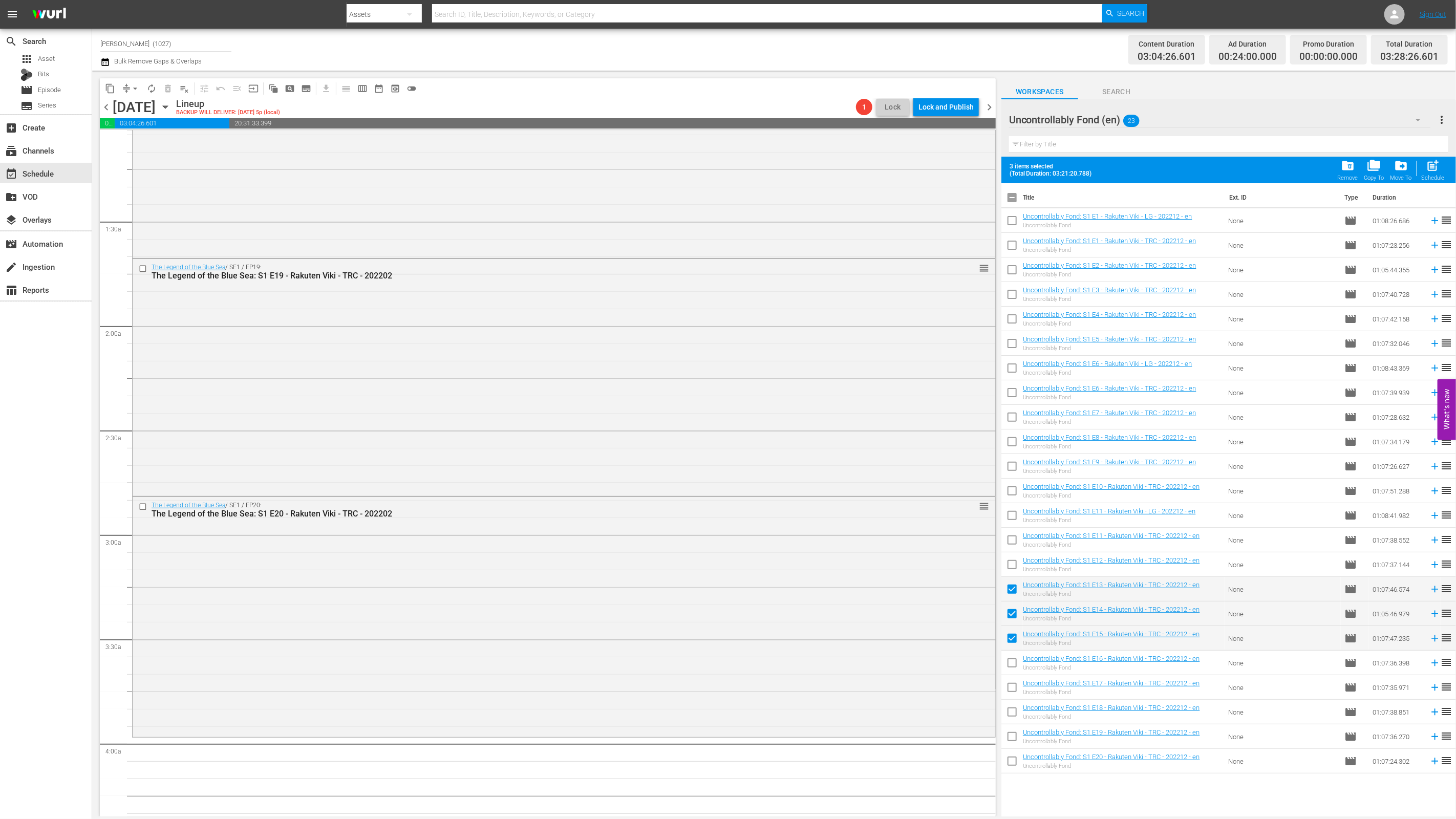
checkbox input "true"
click at [1015, 689] on input "checkbox" at bounding box center [1012, 689] width 22 height 22
checkbox input "true"
click at [1011, 714] on input "checkbox" at bounding box center [1012, 714] width 22 height 22
checkbox input "true"
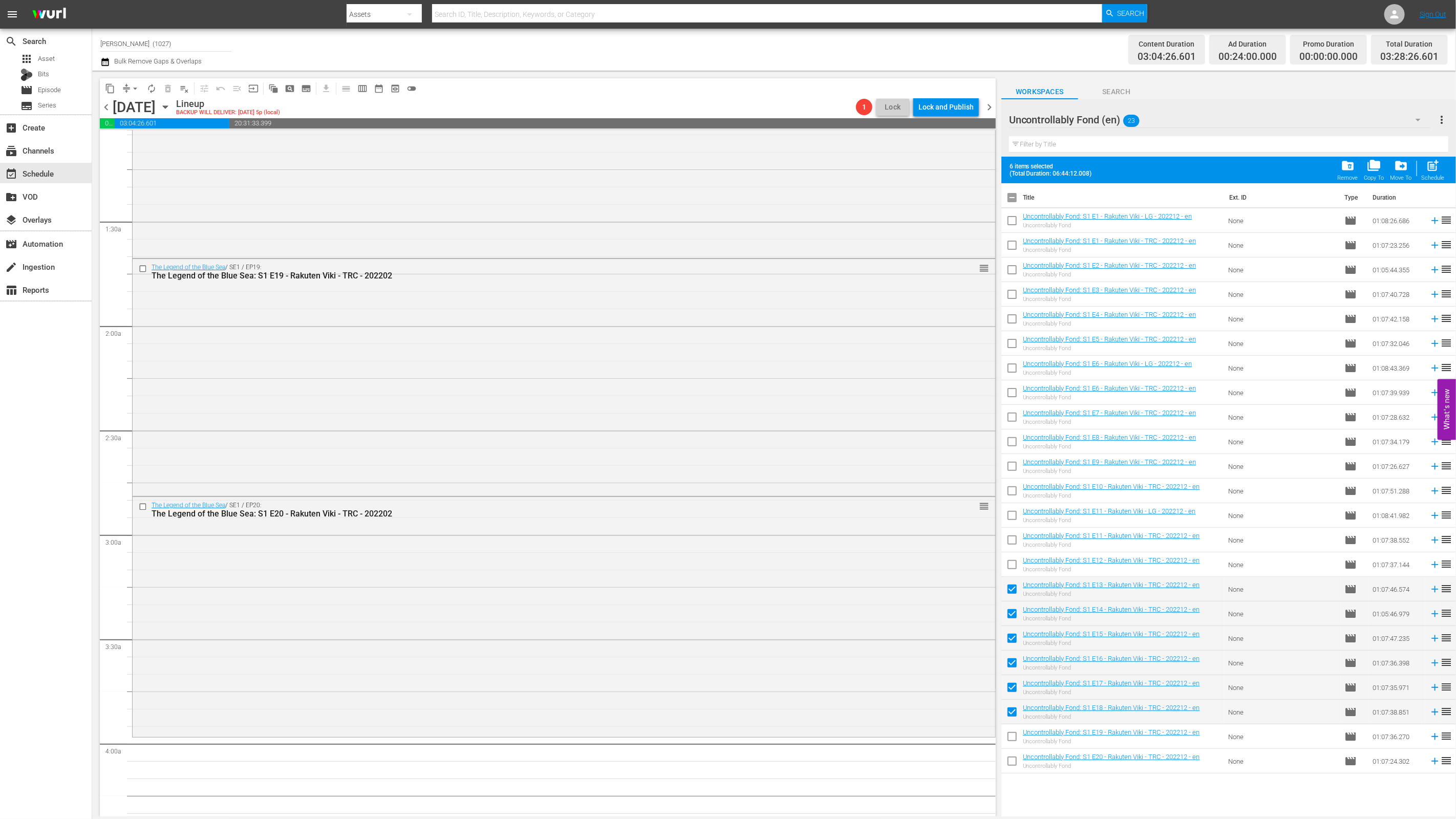
click at [1004, 744] on input "checkbox" at bounding box center [1012, 738] width 22 height 22
checkbox input "true"
click at [1017, 760] on input "checkbox" at bounding box center [1012, 763] width 22 height 22
checkbox input "true"
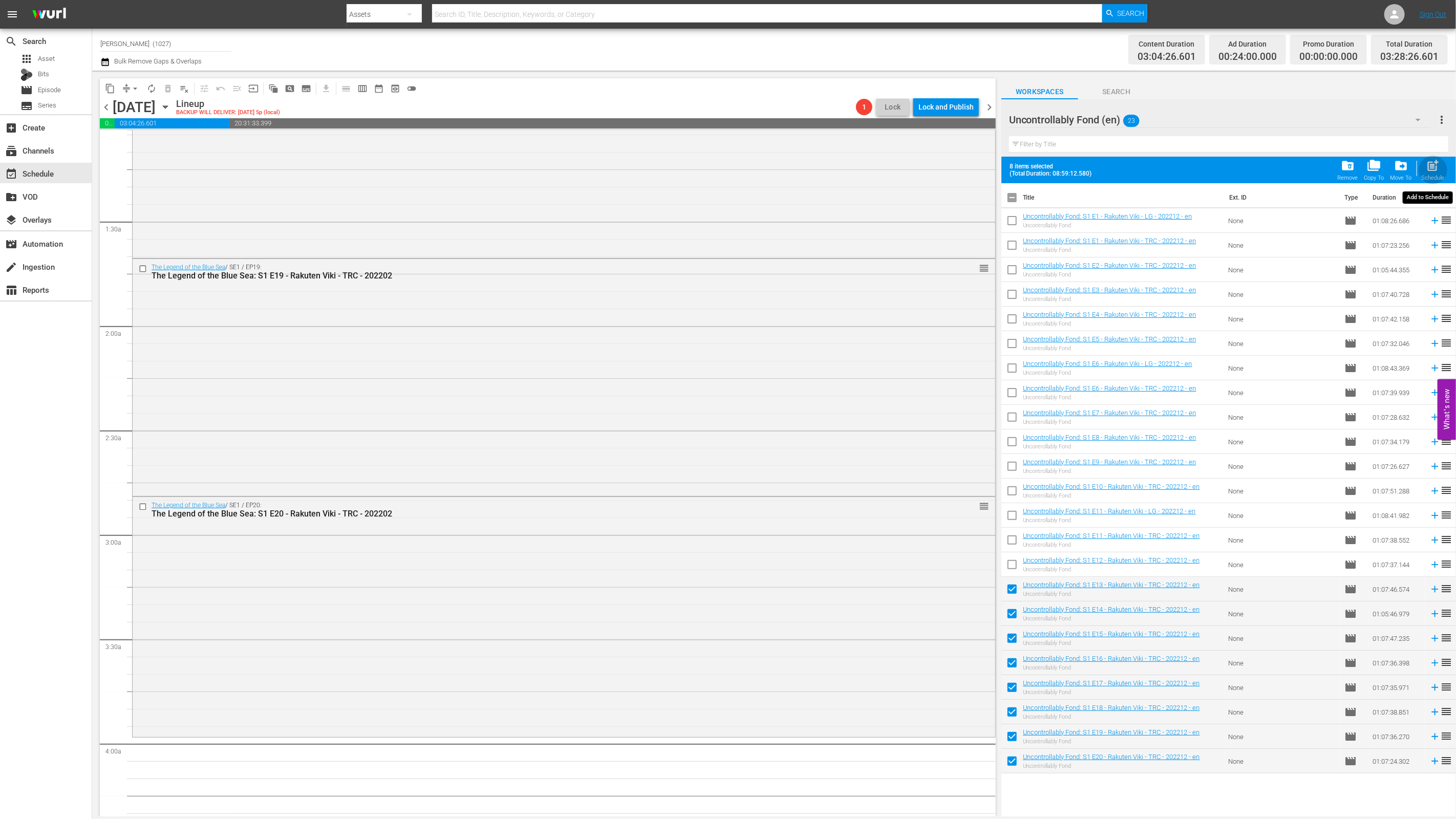
click at [1436, 171] on span "post_add" at bounding box center [1433, 166] width 14 height 14
checkbox input "false"
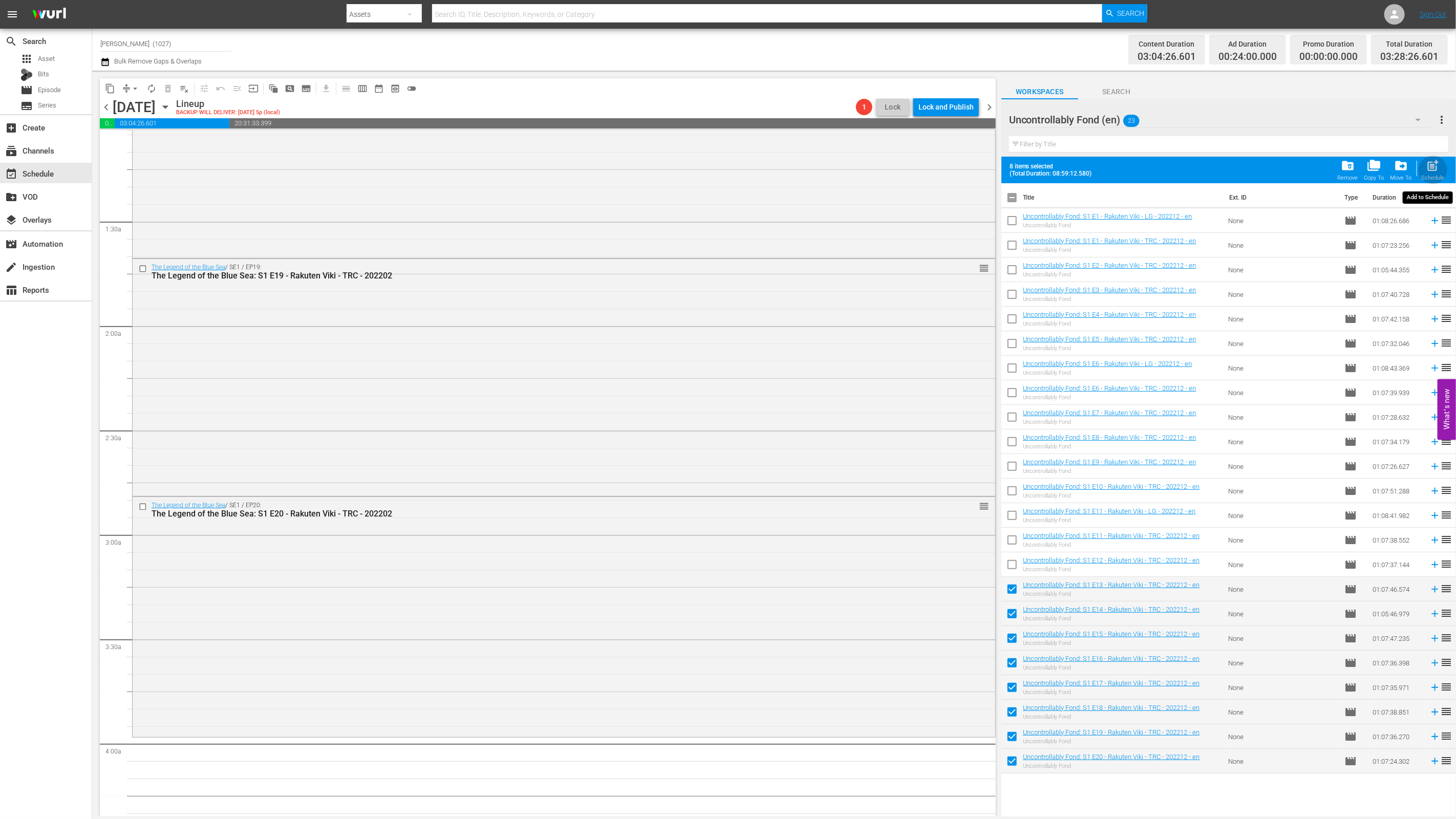
checkbox input "false"
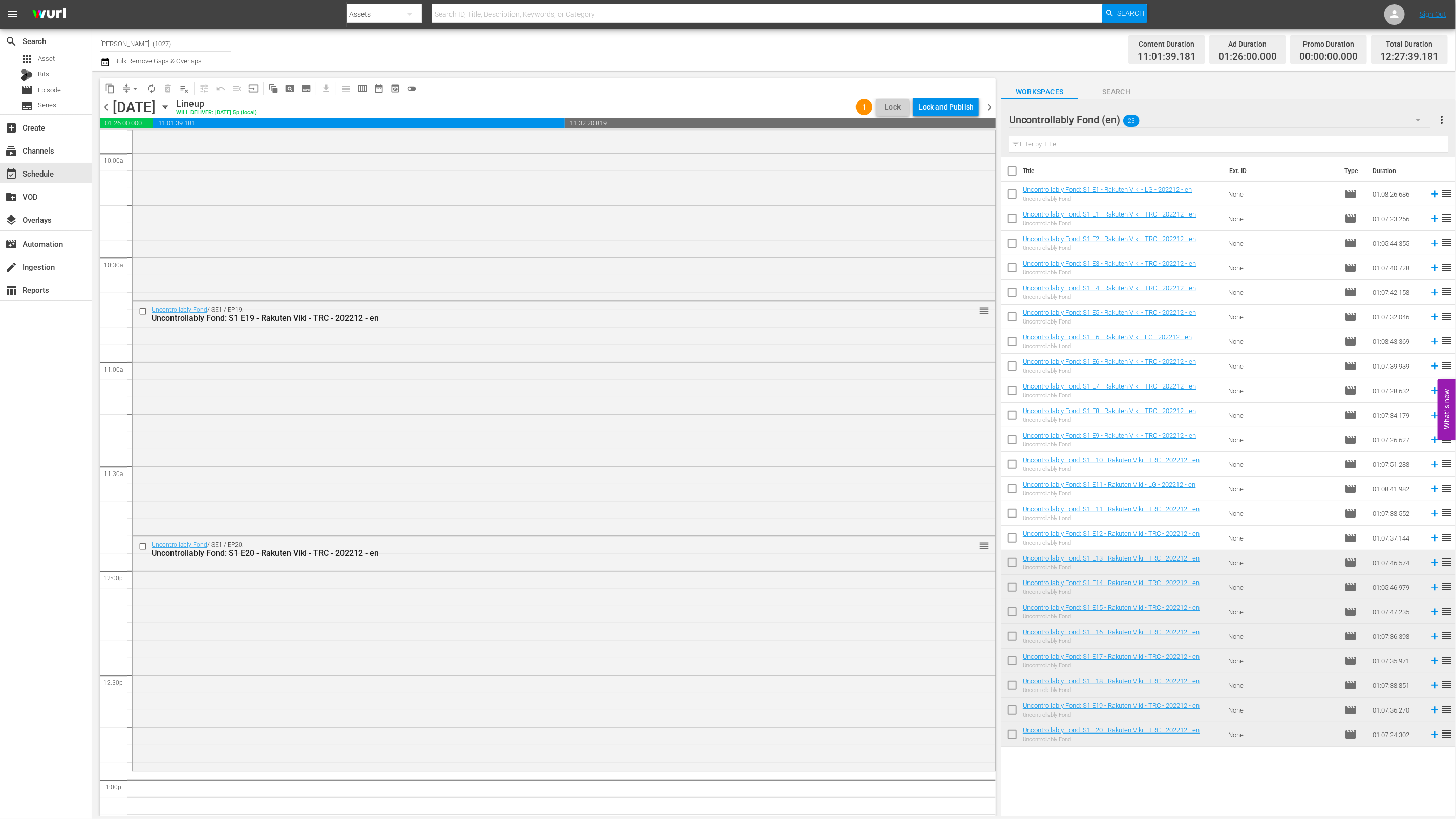
scroll to position [2124, 0]
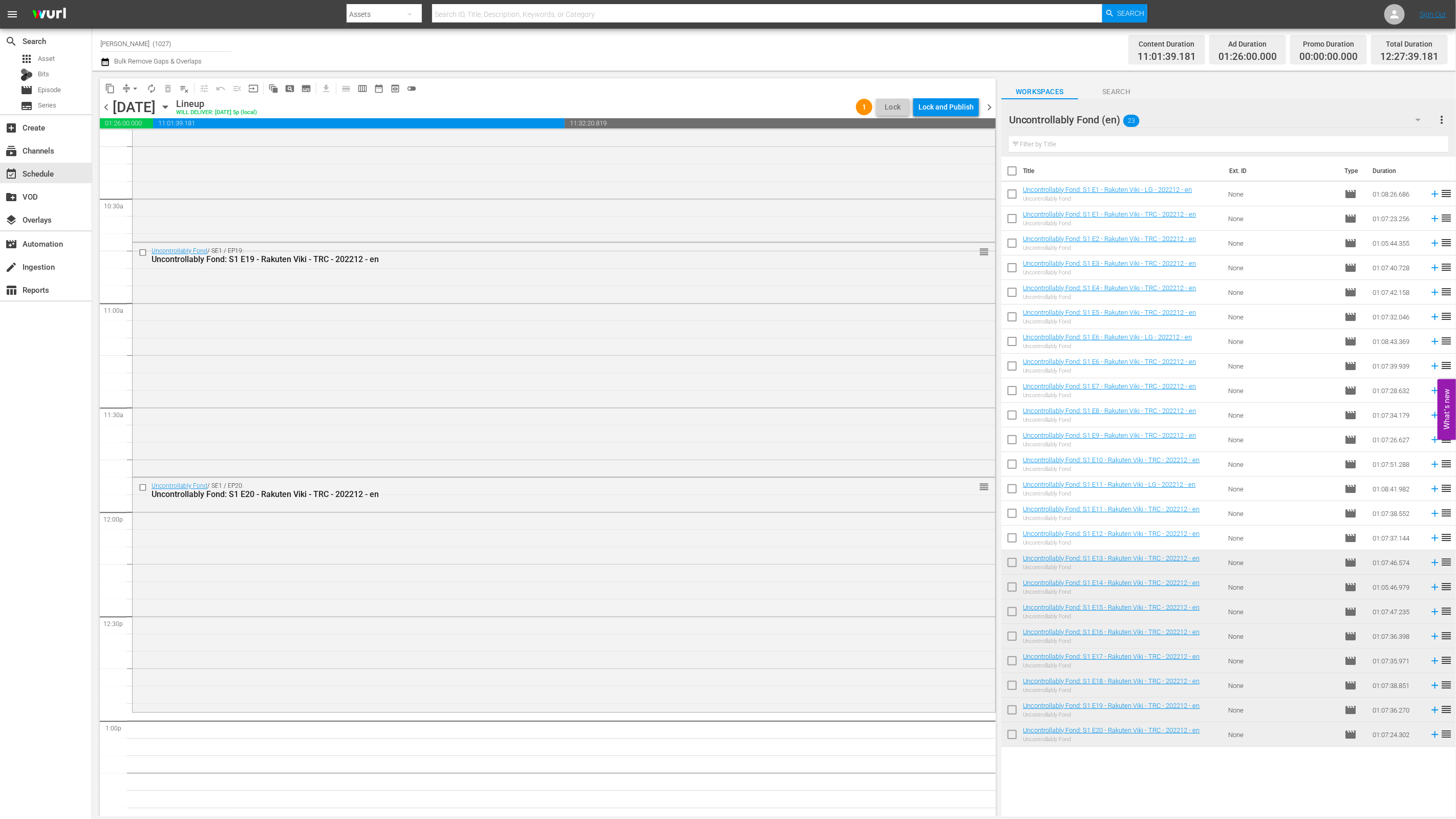
click at [1332, 116] on div "Uncontrollably Fond (en) 23" at bounding box center [1220, 119] width 422 height 29
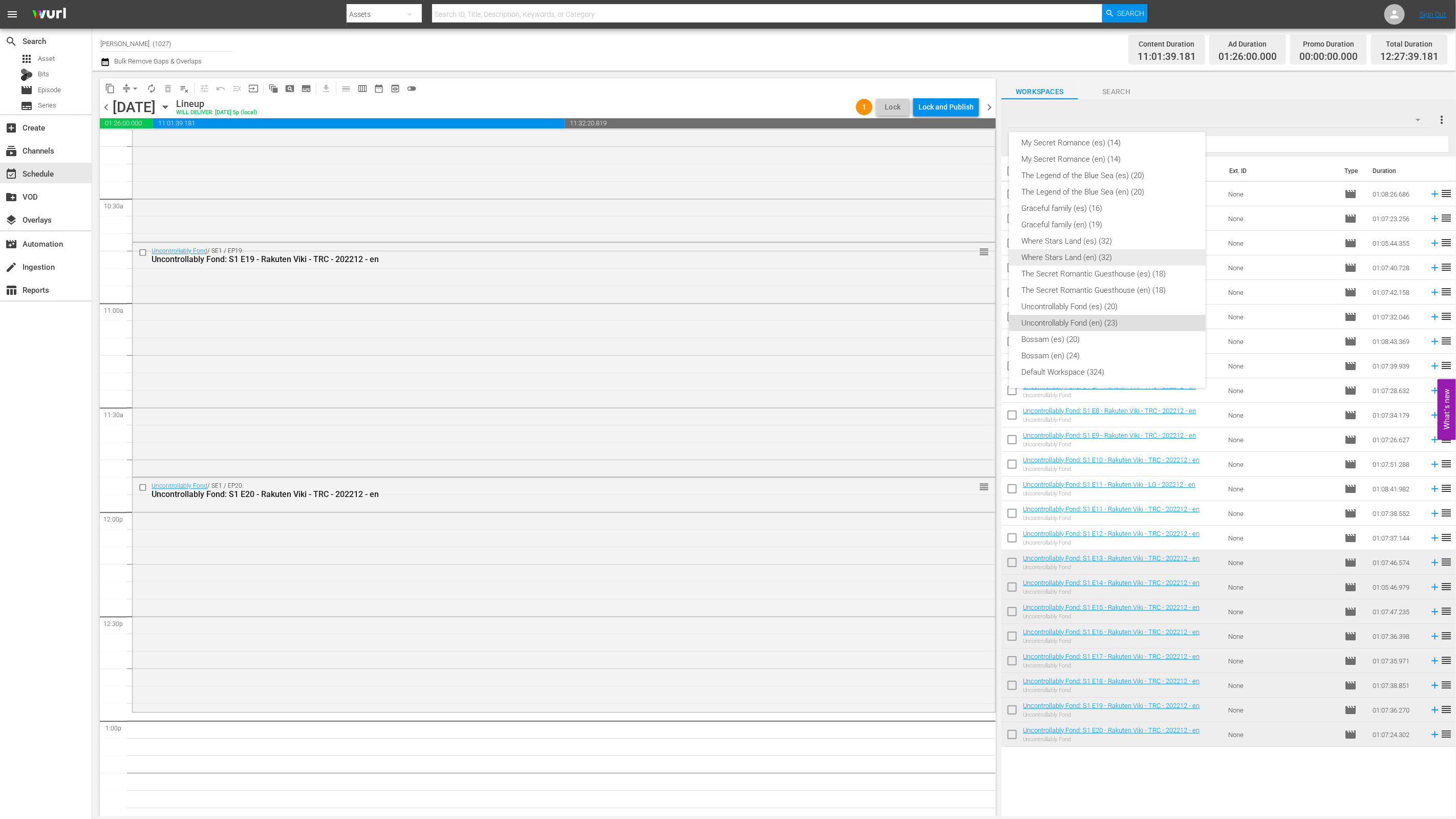
scroll to position [69, 0]
click at [1079, 310] on div "1% of Something (16)" at bounding box center [1107, 308] width 172 height 16
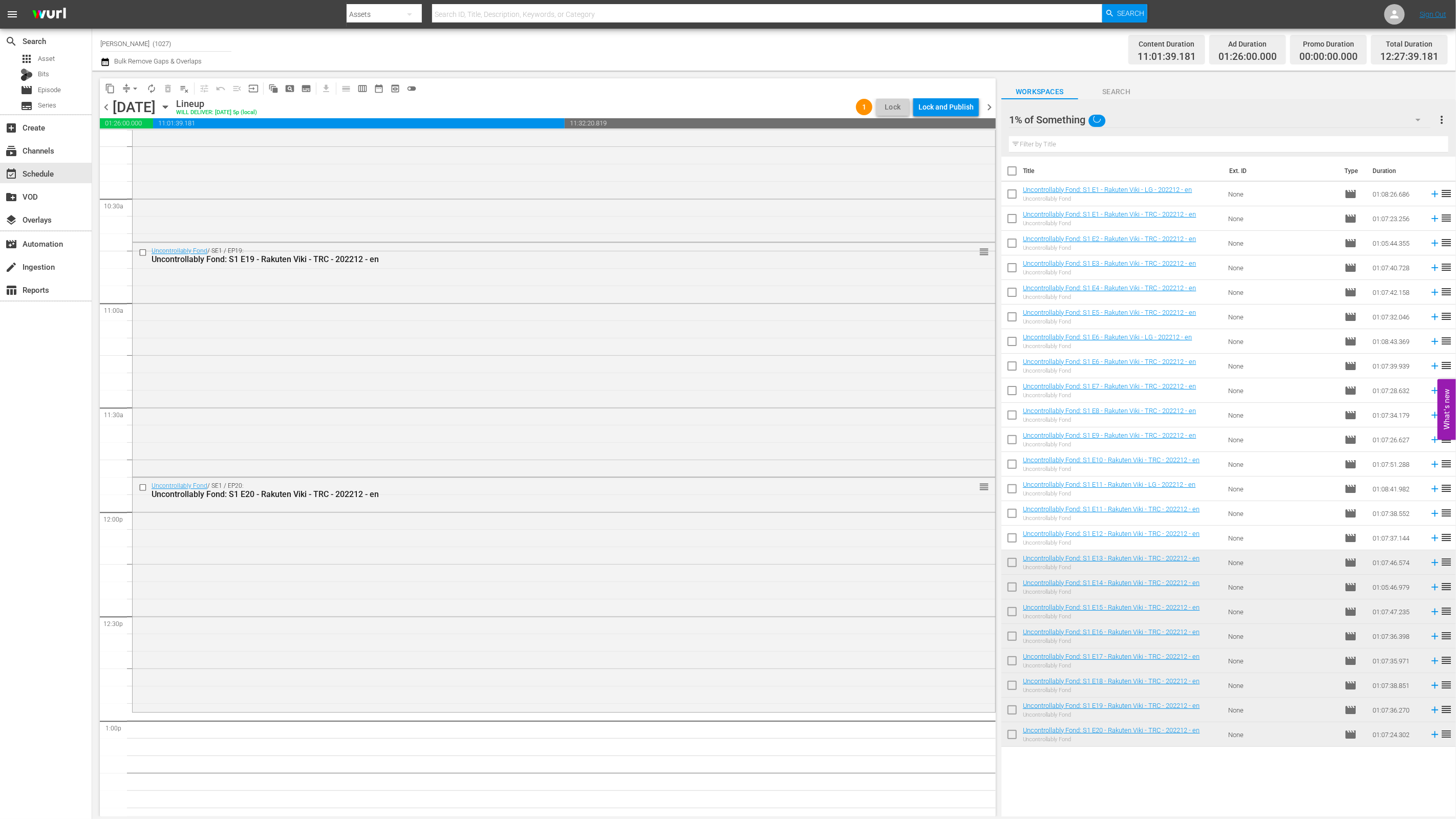
scroll to position [237, 0]
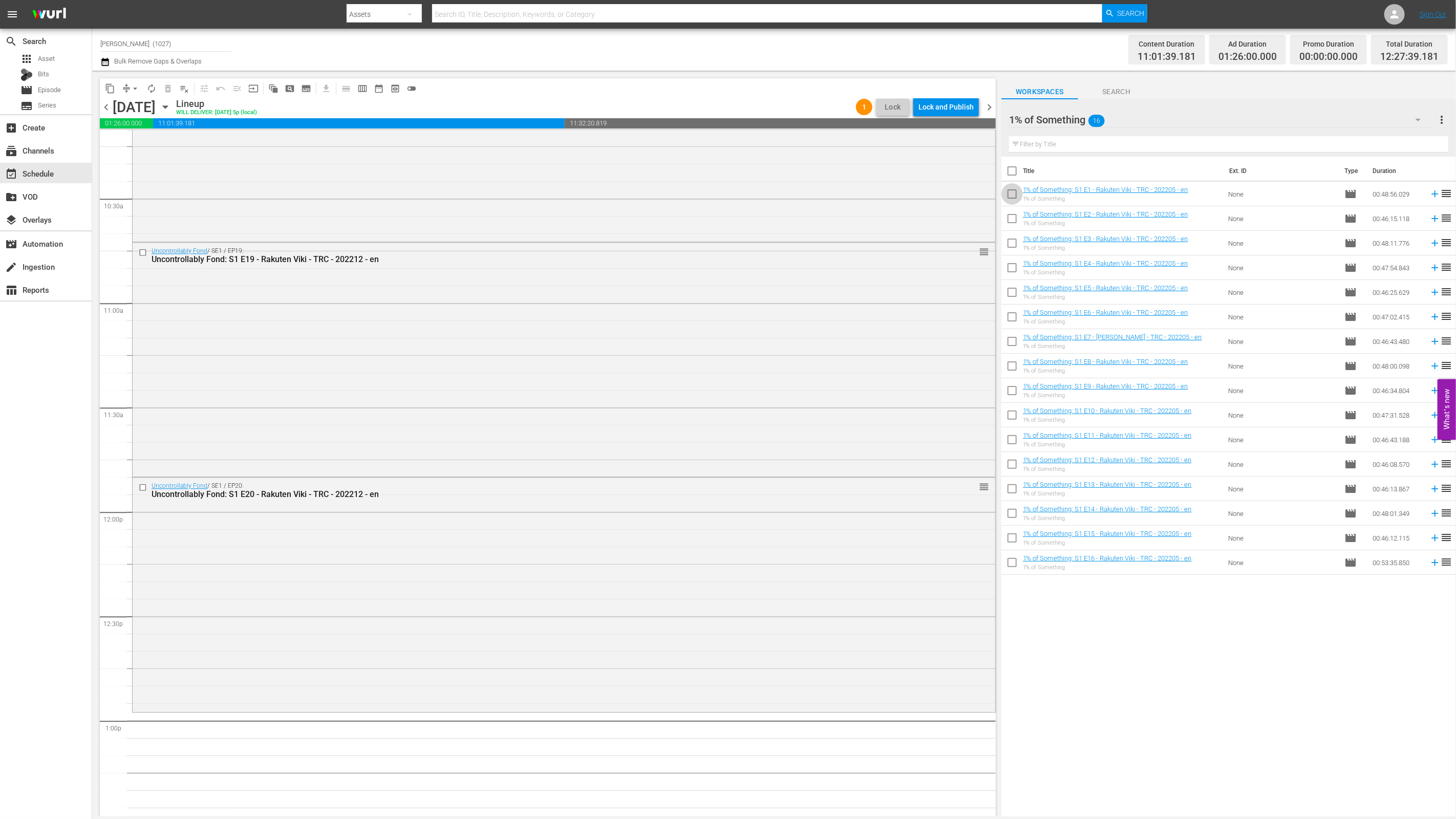
click at [1008, 197] on input "checkbox" at bounding box center [1012, 196] width 22 height 22
checkbox input "true"
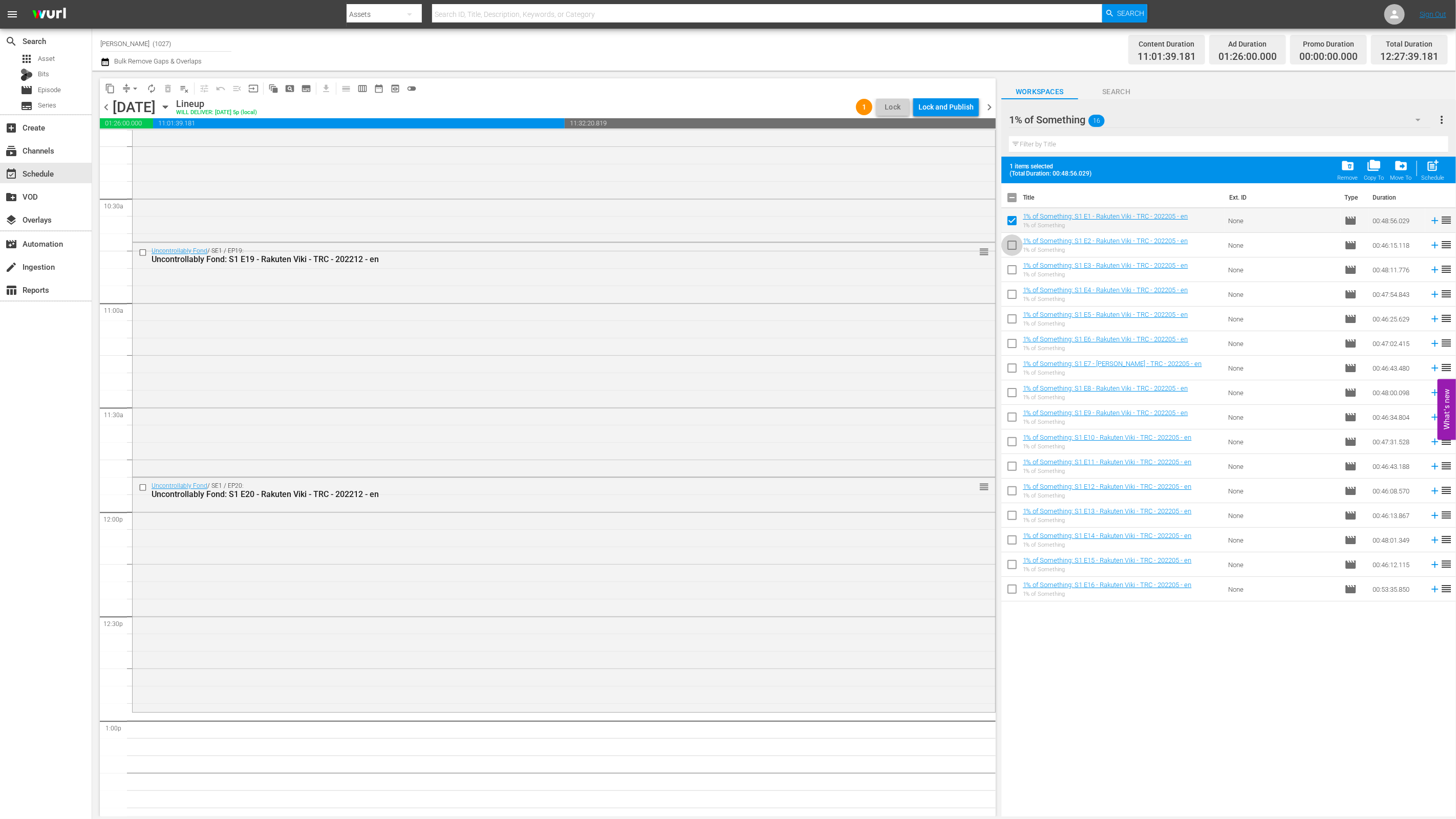
click at [1003, 243] on input "checkbox" at bounding box center [1012, 247] width 22 height 22
checkbox input "true"
click at [1008, 262] on input "checkbox" at bounding box center [1012, 271] width 22 height 22
checkbox input "true"
click at [1422, 171] on div "post_add Schedule" at bounding box center [1433, 170] width 23 height 22
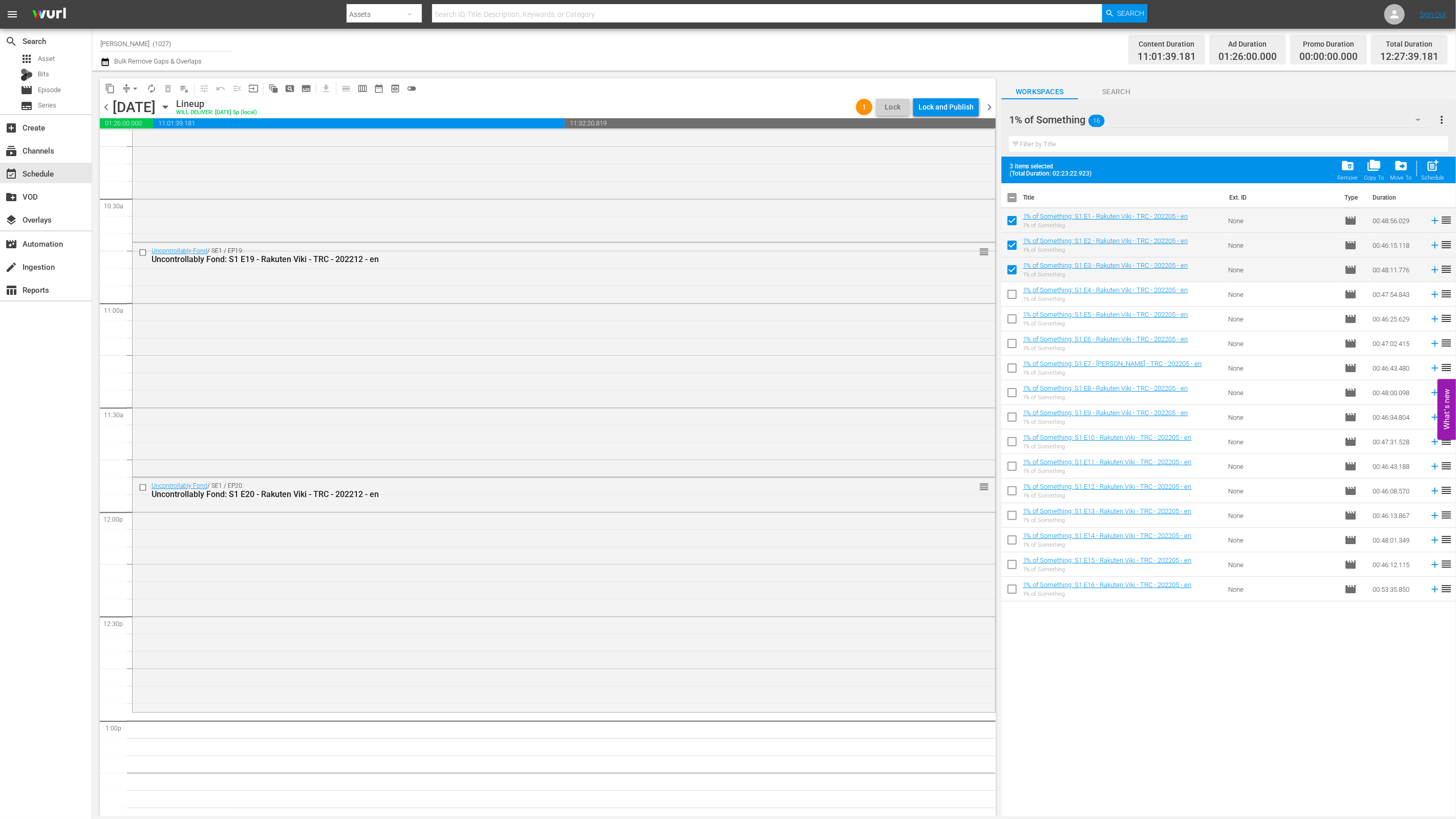
checkbox input "false"
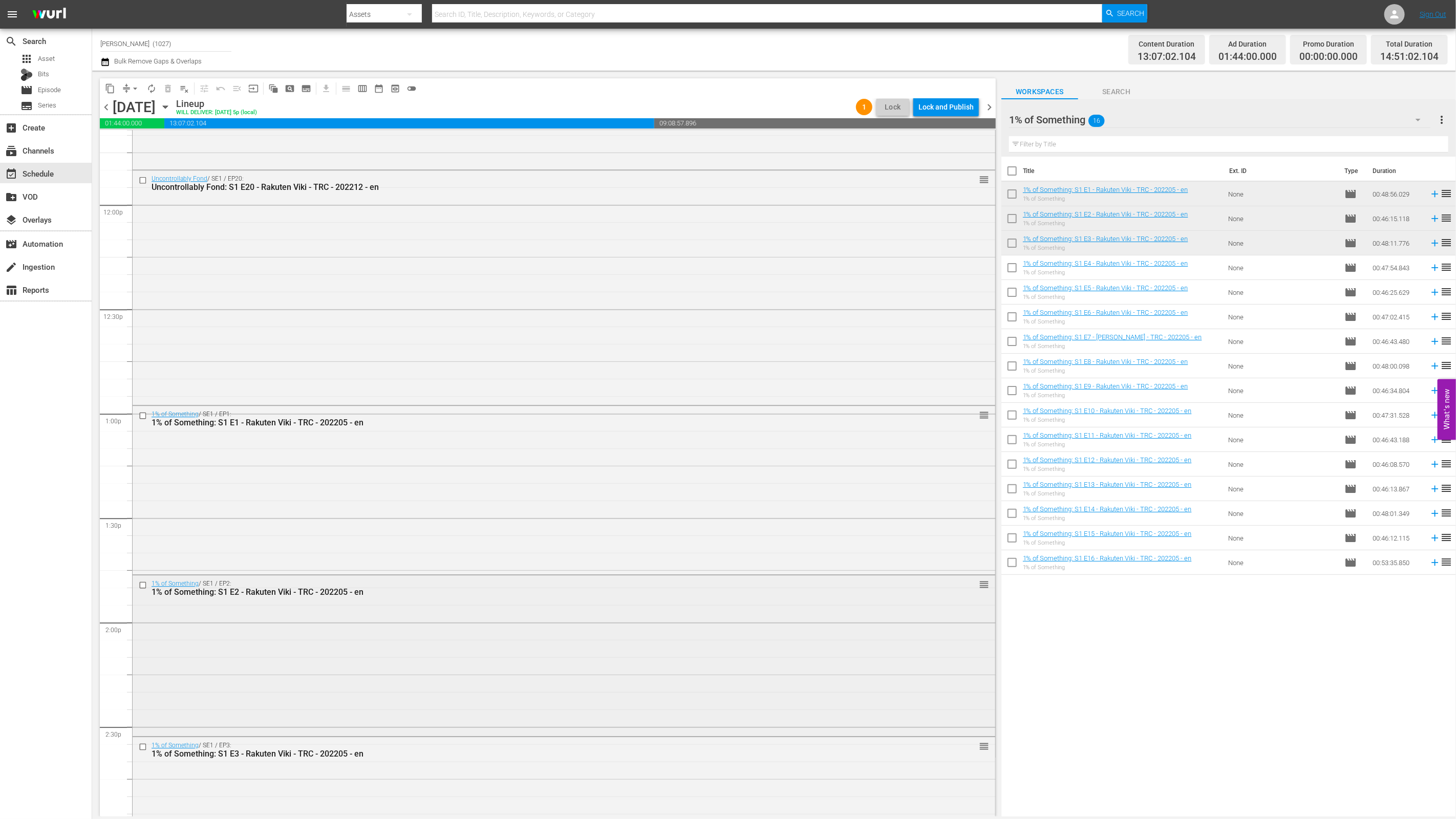
scroll to position [2672, 0]
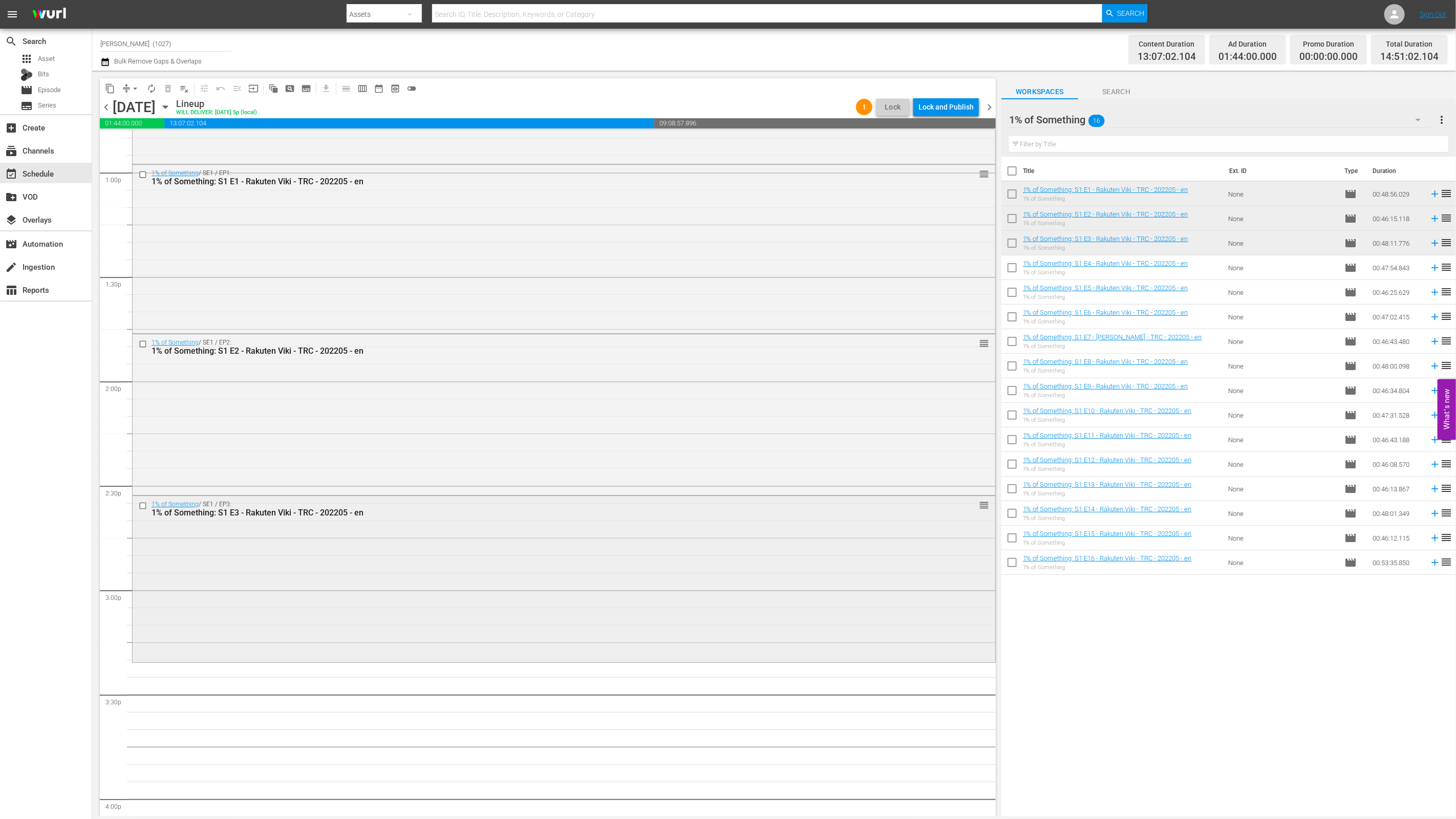
click at [604, 604] on div "1% of Something / SE1 / EP3: 1% of Something: S1 E3 - Rakuten Viki - TRC - 2022…" at bounding box center [563, 578] width 863 height 164
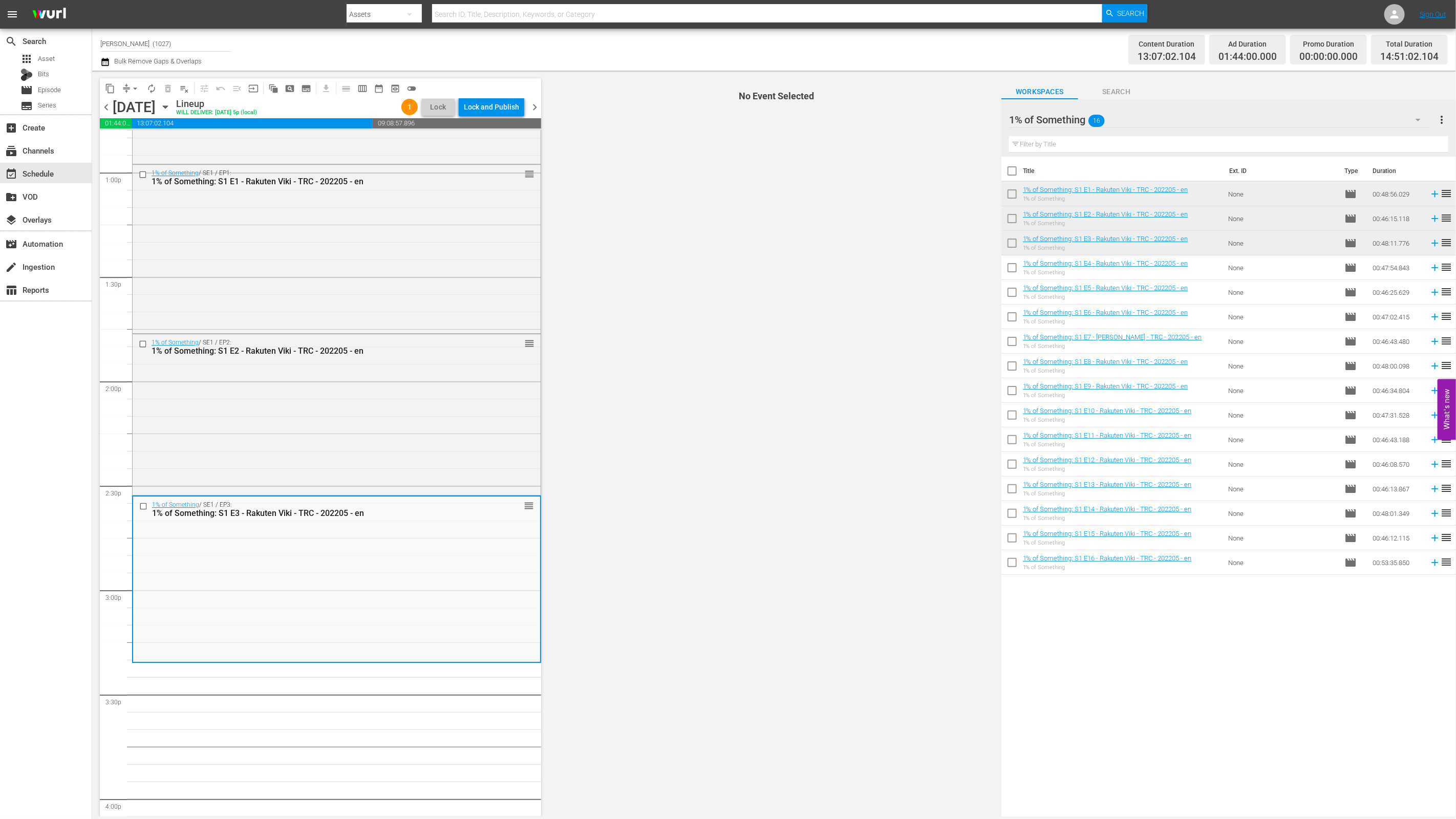
click at [1000, 273] on span "No Event Selected" at bounding box center [774, 443] width 455 height 746
click at [1006, 262] on input "checkbox" at bounding box center [1012, 269] width 22 height 22
checkbox input "true"
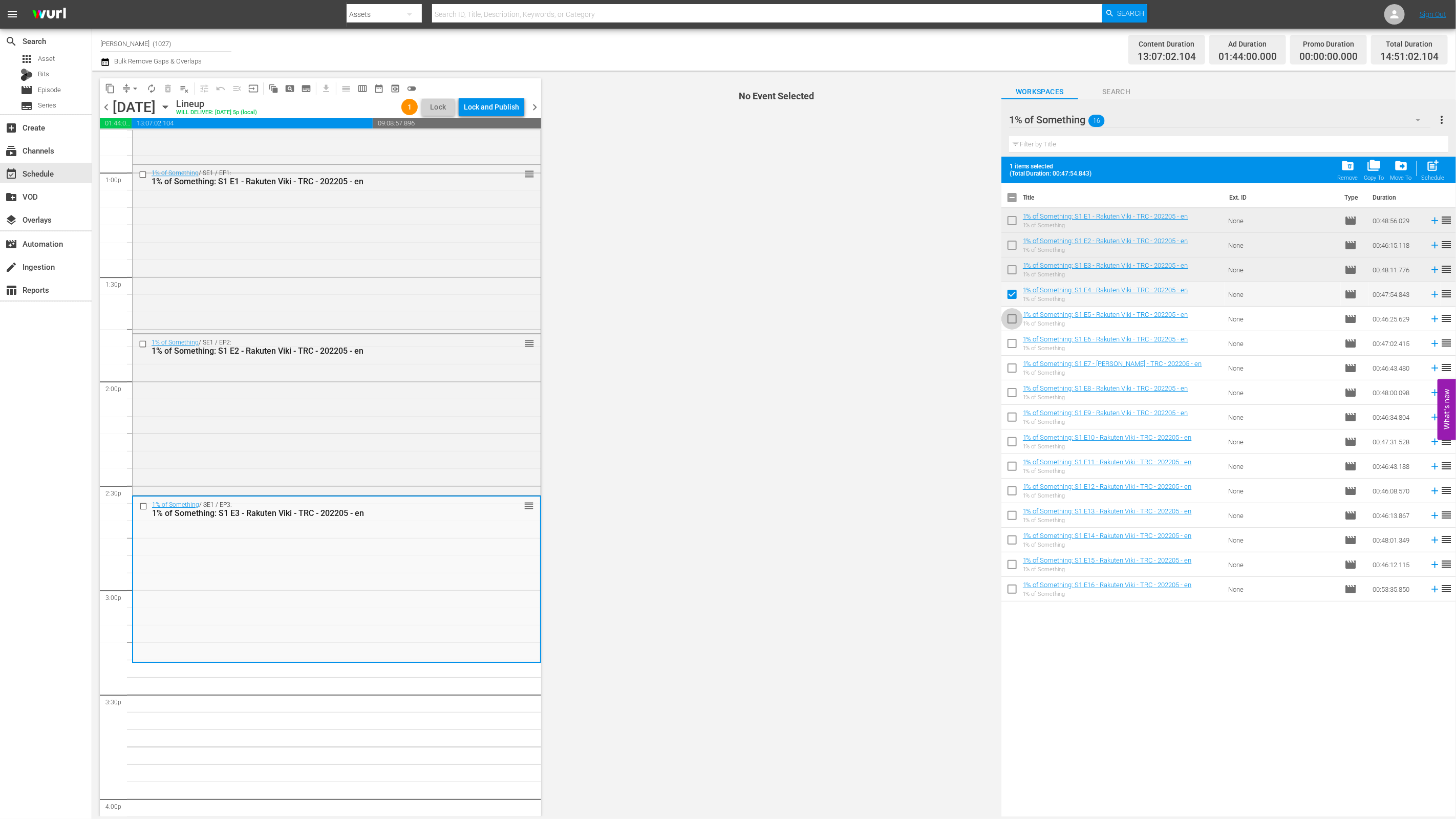
click at [1010, 322] on input "checkbox" at bounding box center [1012, 321] width 22 height 22
checkbox input "true"
click at [1008, 344] on input "checkbox" at bounding box center [1012, 345] width 22 height 22
checkbox input "true"
click at [1008, 370] on input "checkbox" at bounding box center [1012, 369] width 22 height 22
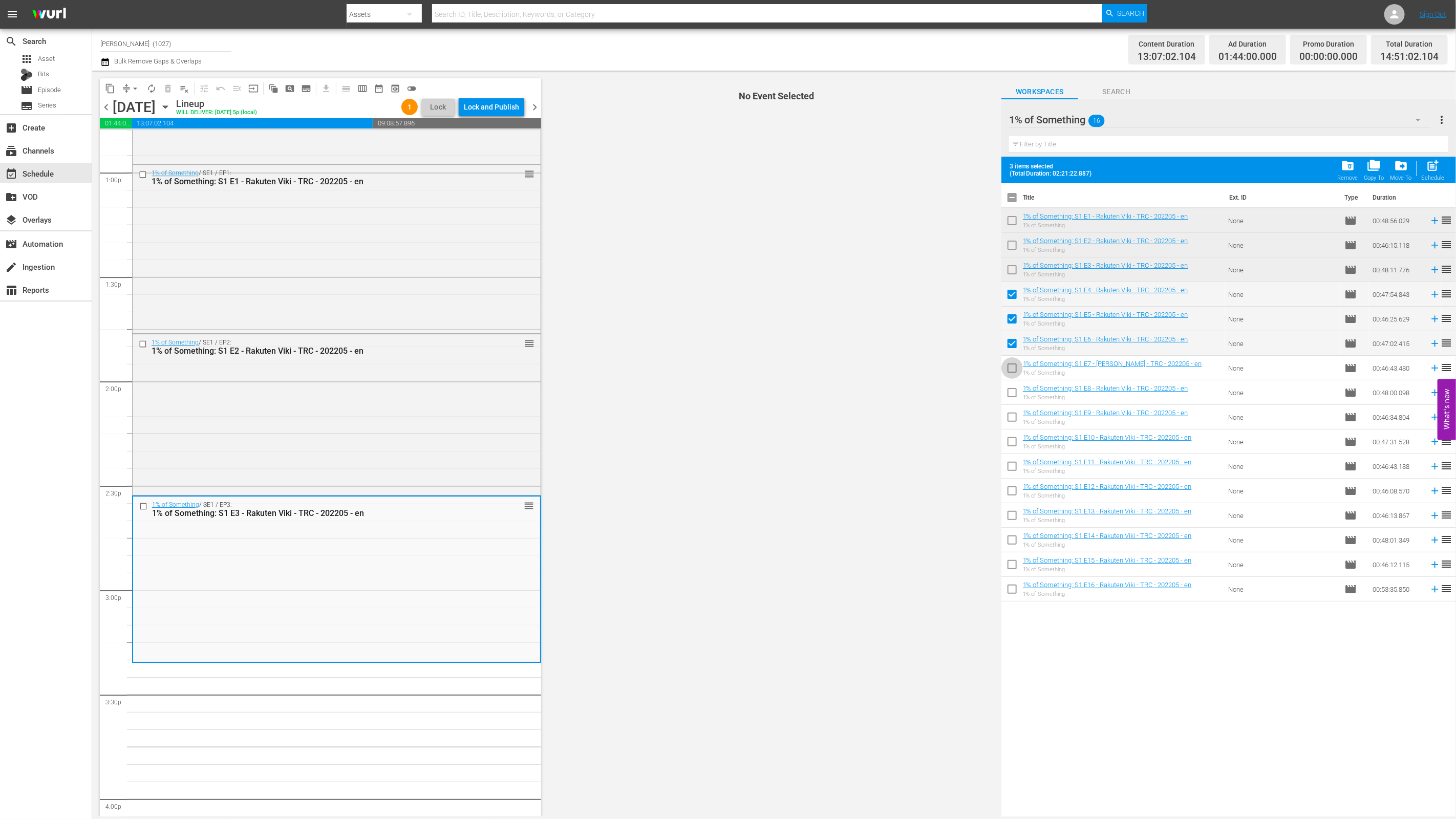
checkbox input "true"
drag, startPoint x: 1010, startPoint y: 396, endPoint x: 1010, endPoint y: 413, distance: 17.0
click at [1010, 396] on input "checkbox" at bounding box center [1012, 395] width 22 height 22
checkbox input "true"
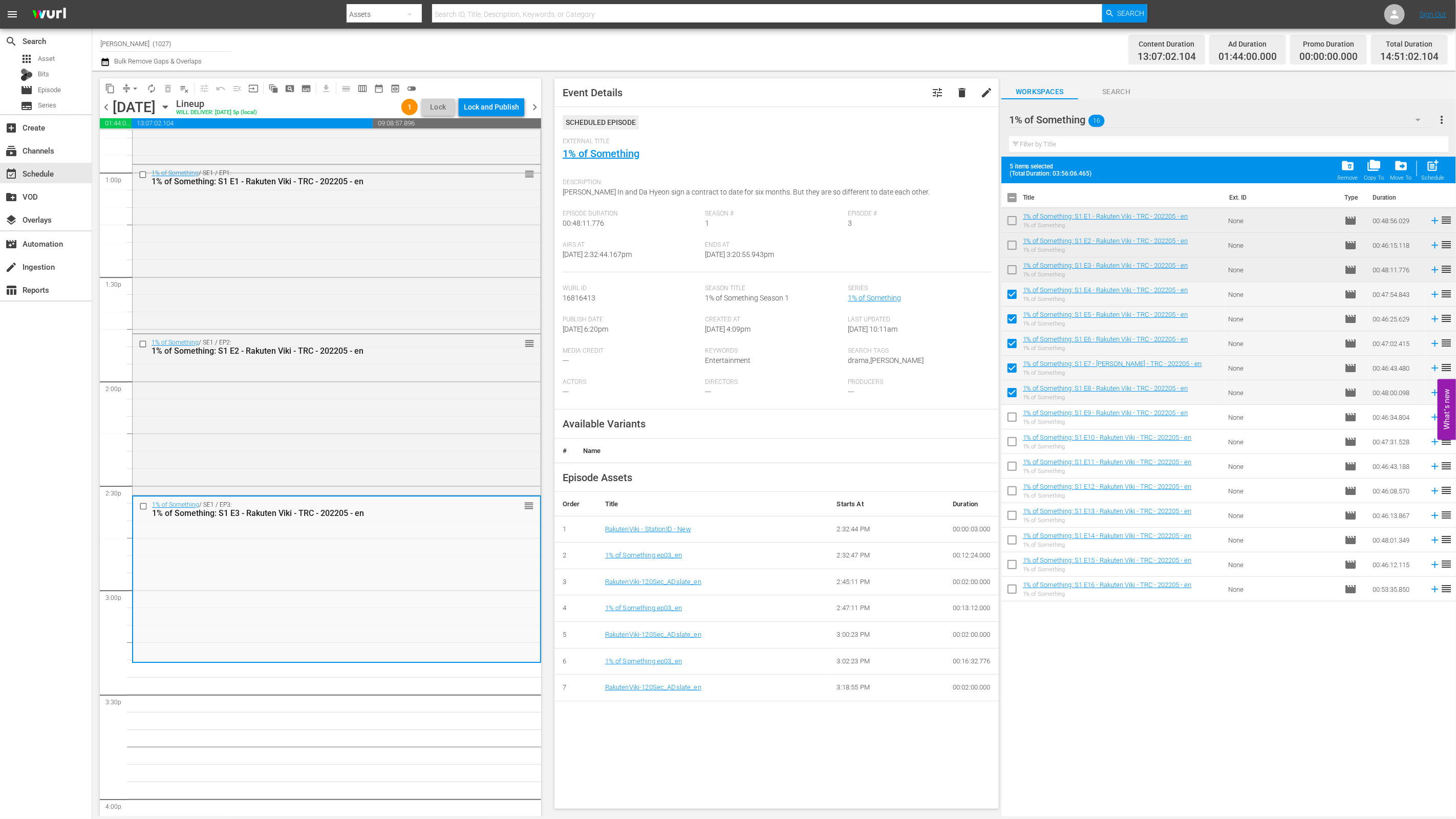
click at [1010, 415] on input "checkbox" at bounding box center [1012, 419] width 22 height 22
checkbox input "true"
click at [1012, 436] on input "checkbox" at bounding box center [1012, 443] width 22 height 22
checkbox input "true"
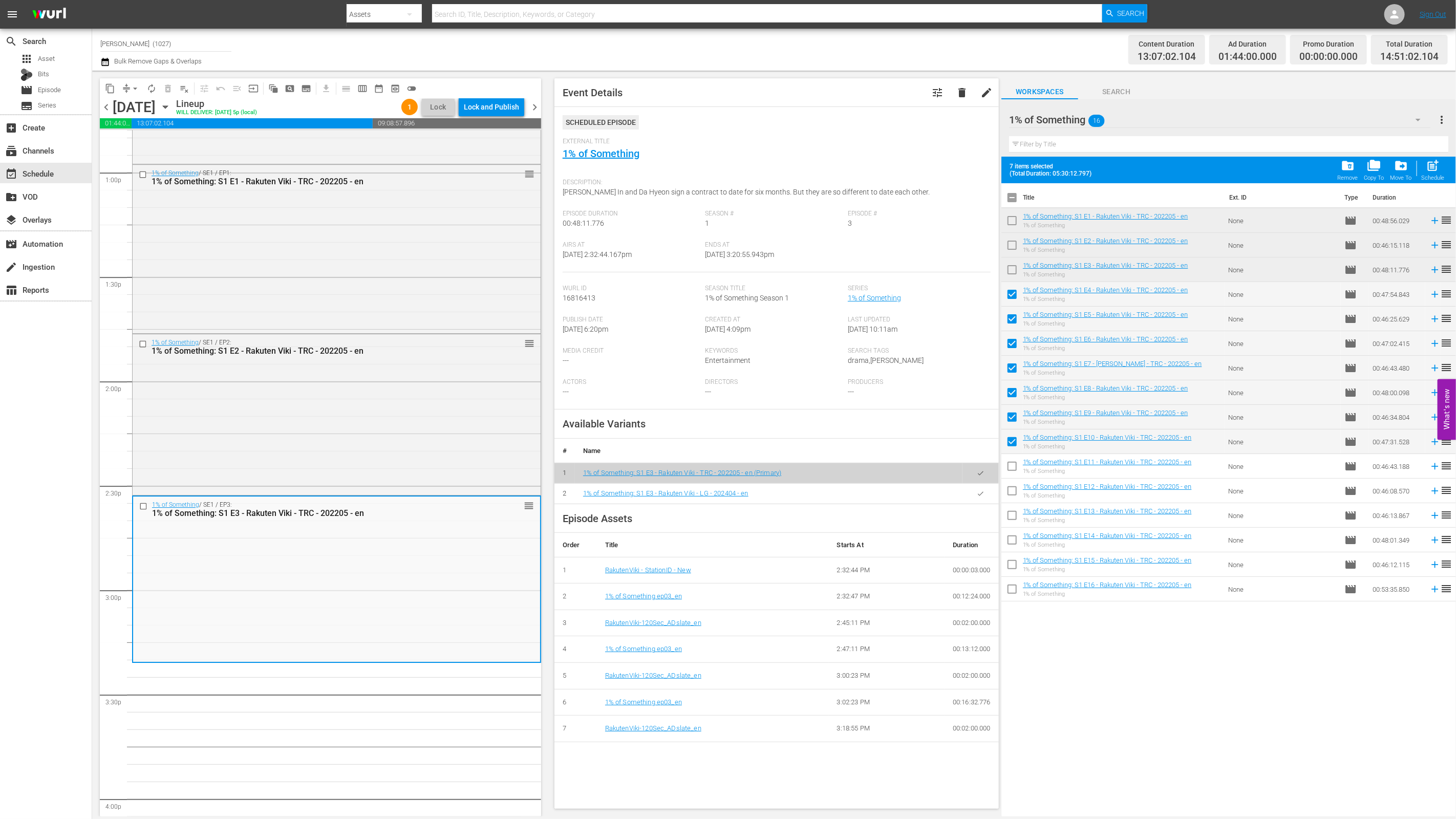
click at [977, 490] on icon "button" at bounding box center [980, 493] width 8 height 8
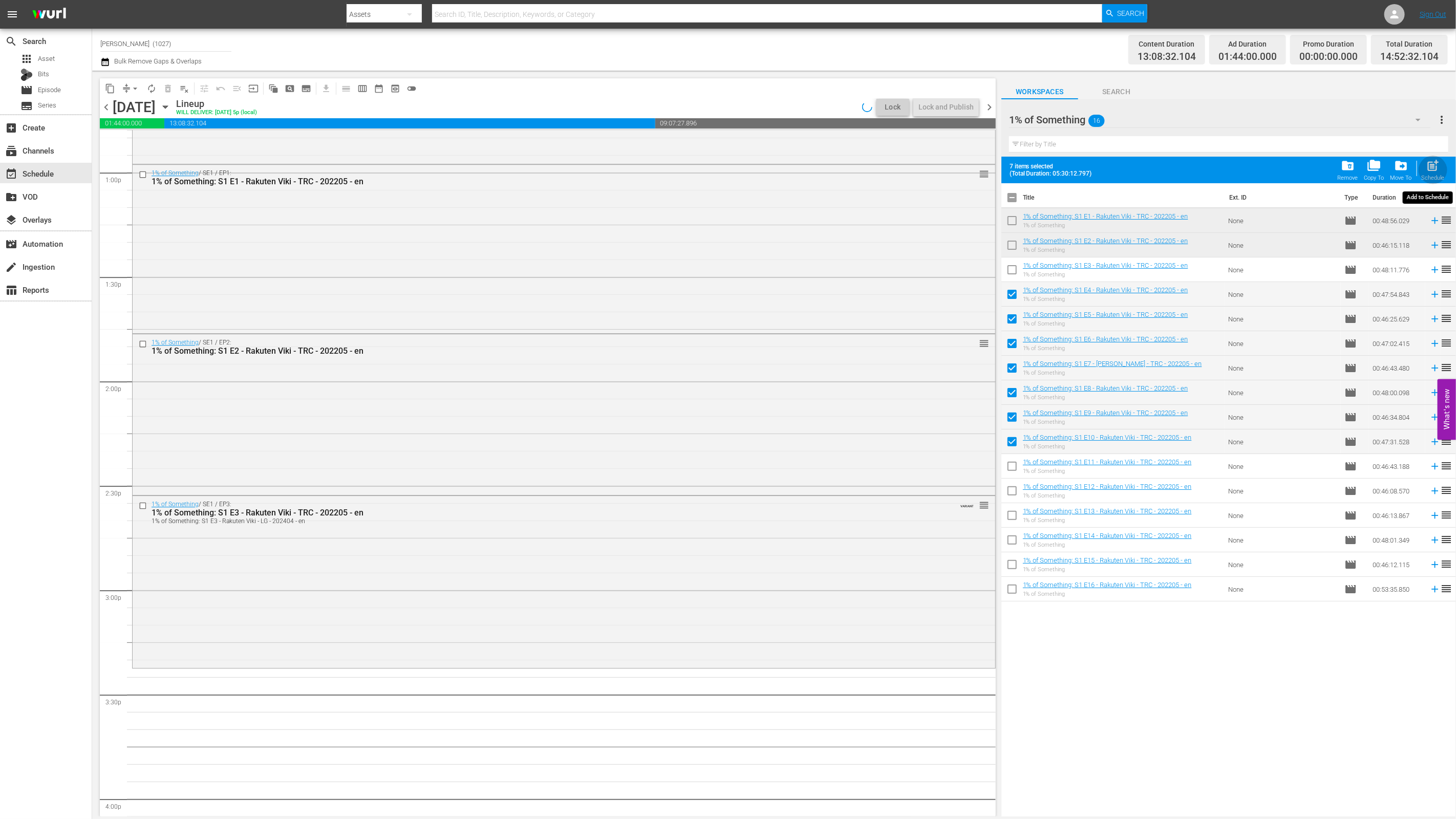
click at [1432, 174] on div "post_add Schedule" at bounding box center [1433, 170] width 23 height 22
checkbox input "false"
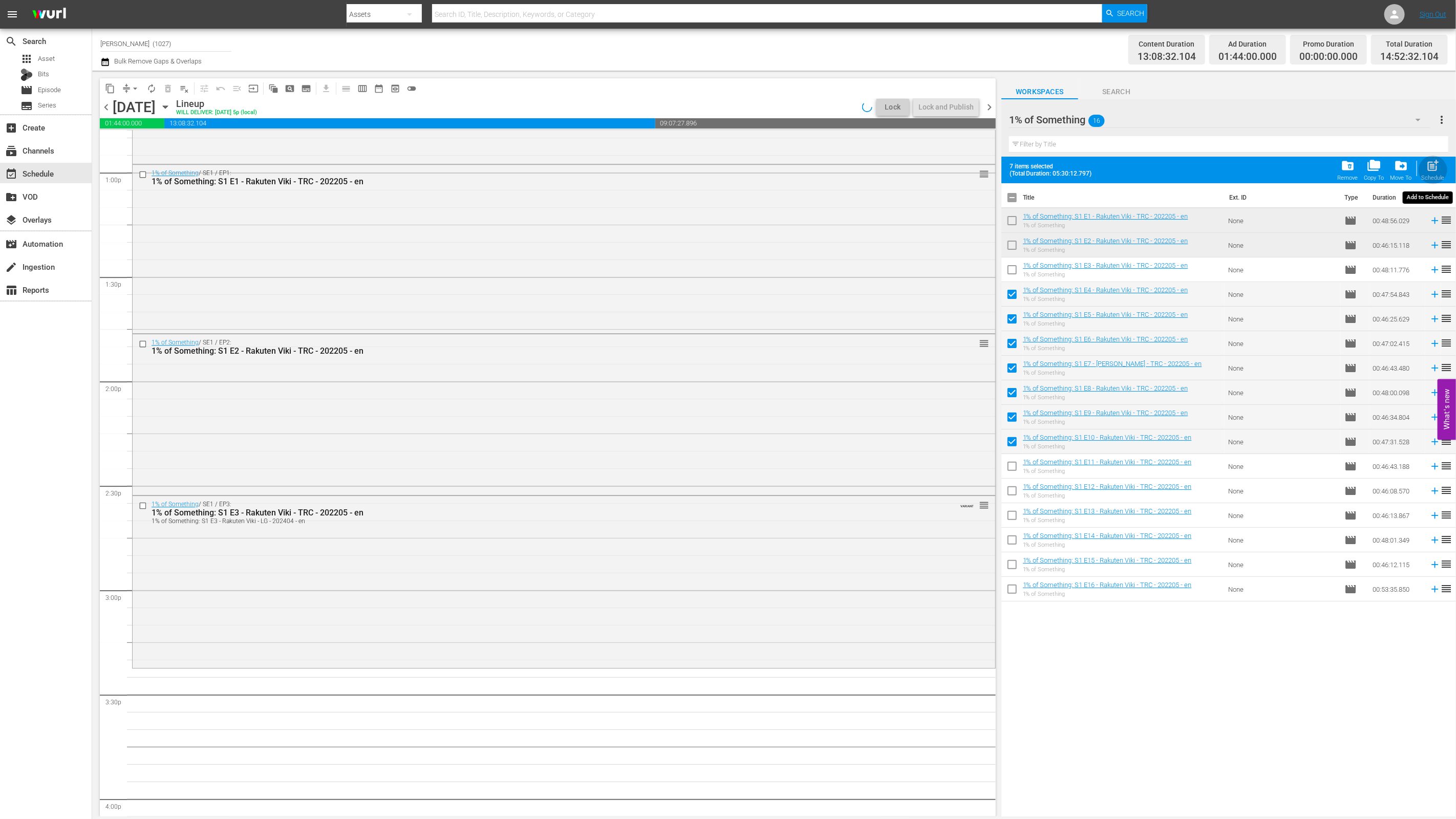
checkbox input "false"
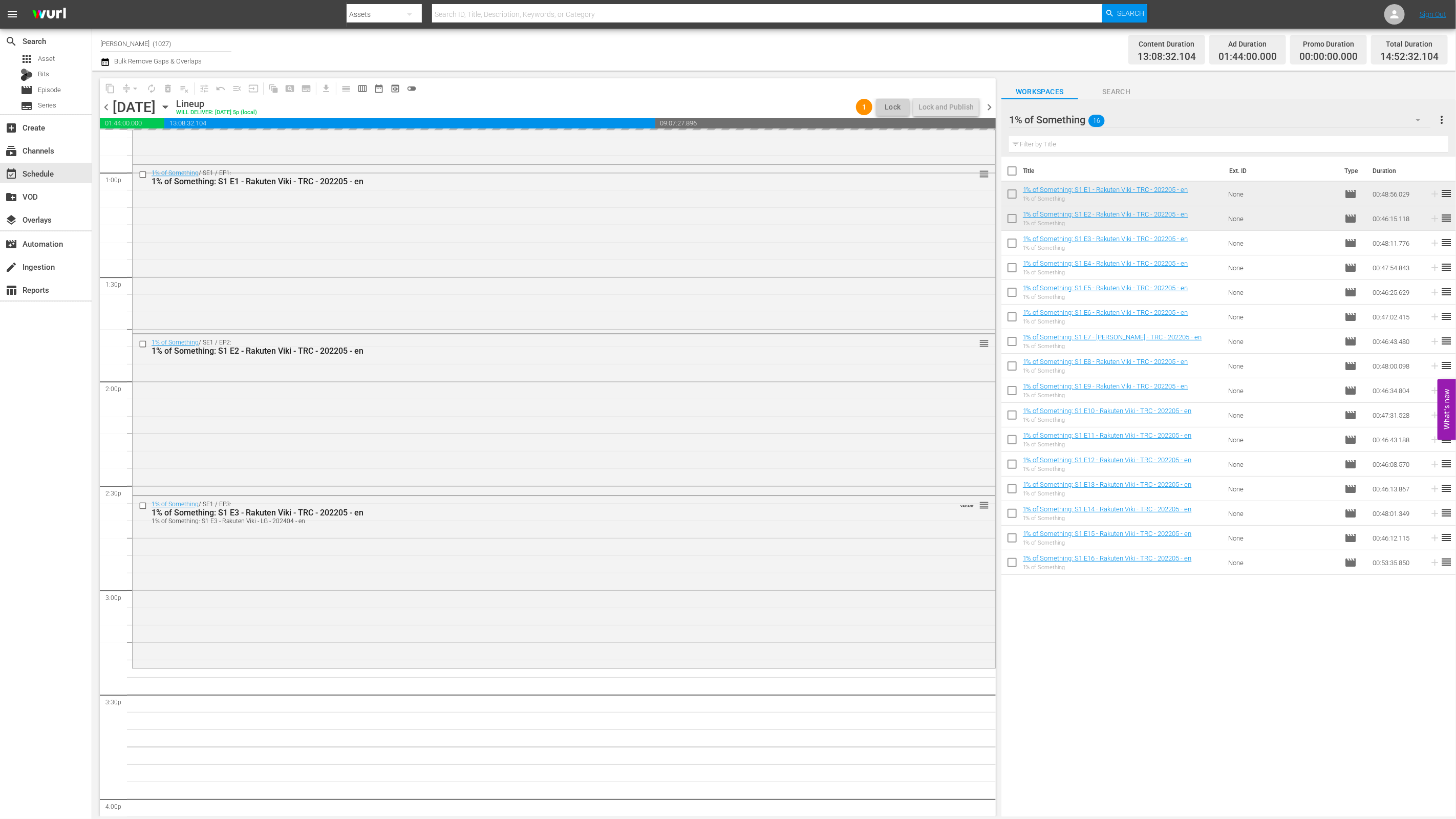
click at [1013, 441] on input "checkbox" at bounding box center [1012, 441] width 22 height 22
checkbox input "true"
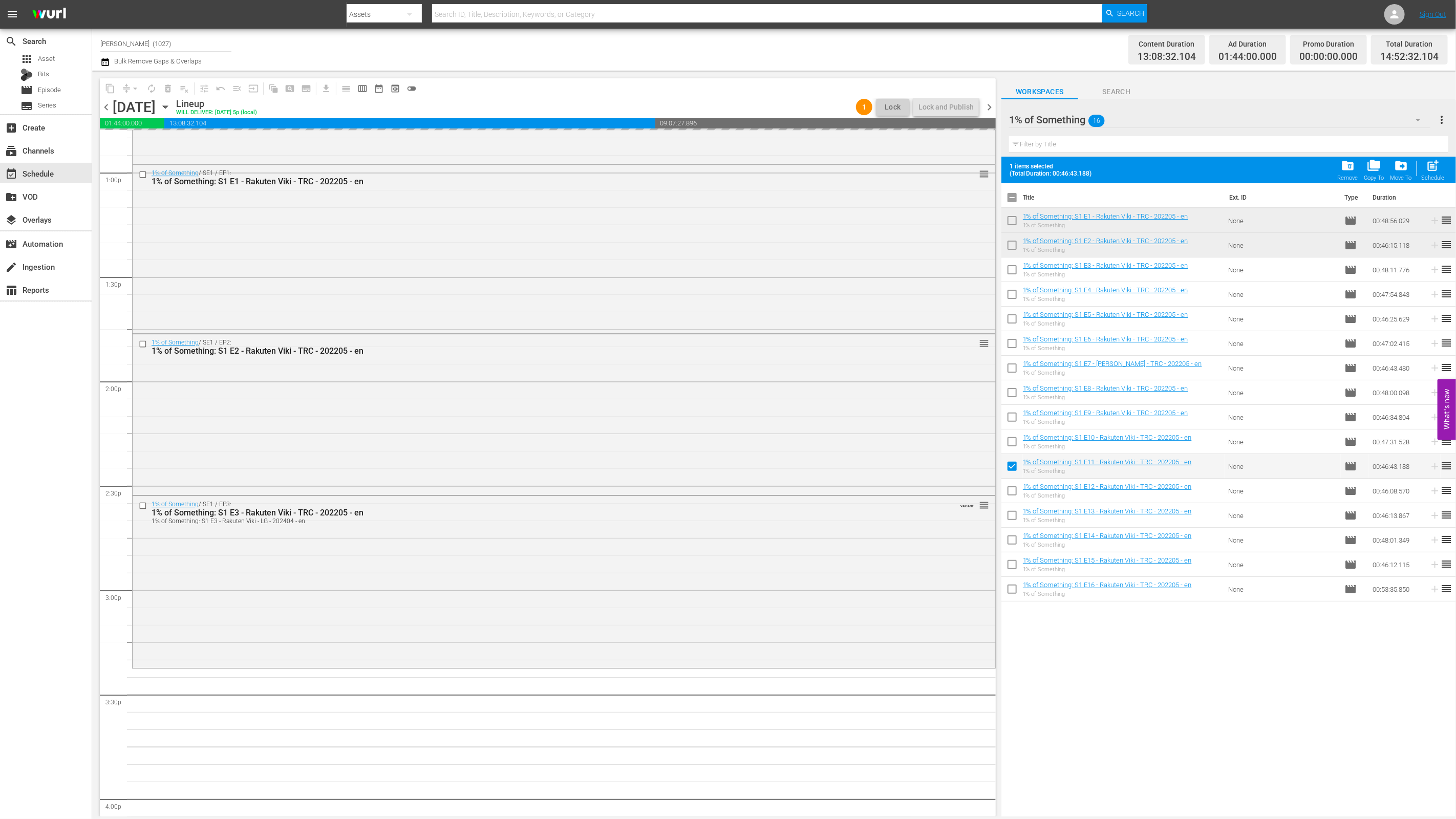
click at [1003, 490] on input "checkbox" at bounding box center [1012, 493] width 22 height 22
checkbox input "true"
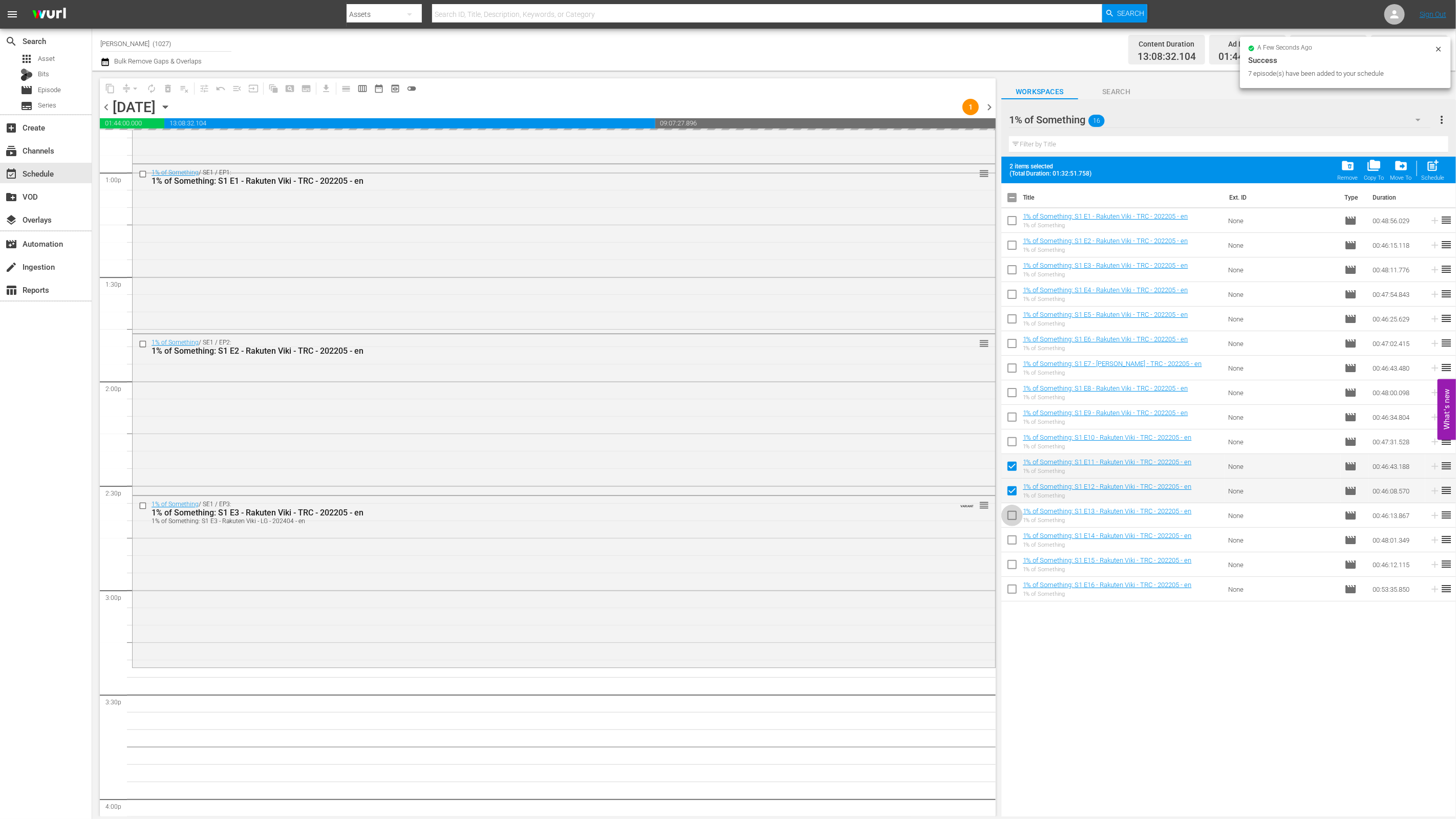
click at [1004, 516] on input "checkbox" at bounding box center [1012, 517] width 22 height 22
checkbox input "true"
click at [1006, 537] on input "checkbox" at bounding box center [1012, 542] width 22 height 22
checkbox input "true"
click at [1009, 567] on input "checkbox" at bounding box center [1012, 566] width 22 height 22
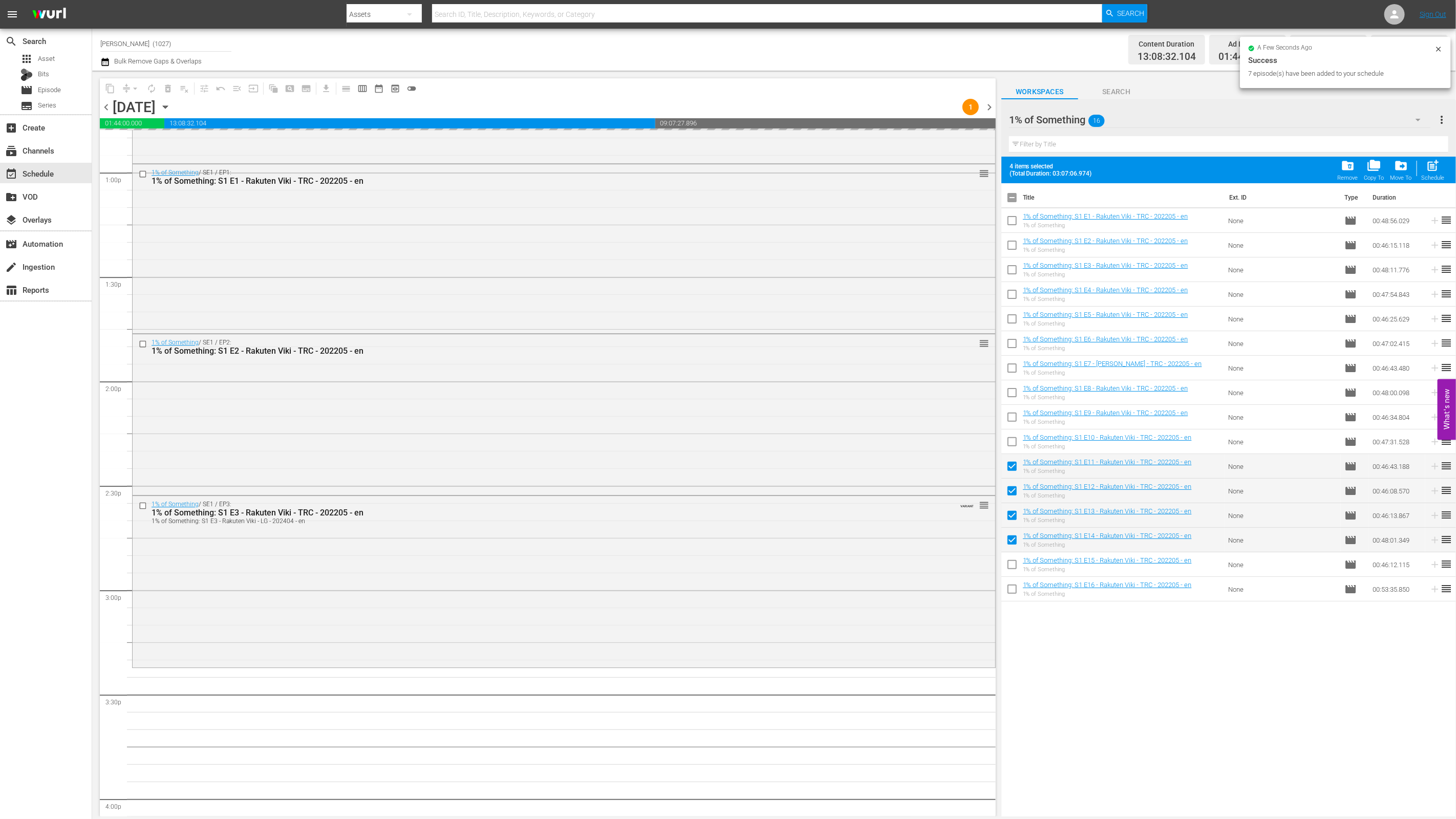
checkbox input "true"
click at [1008, 582] on input "checkbox" at bounding box center [1012, 590] width 22 height 22
checkbox input "true"
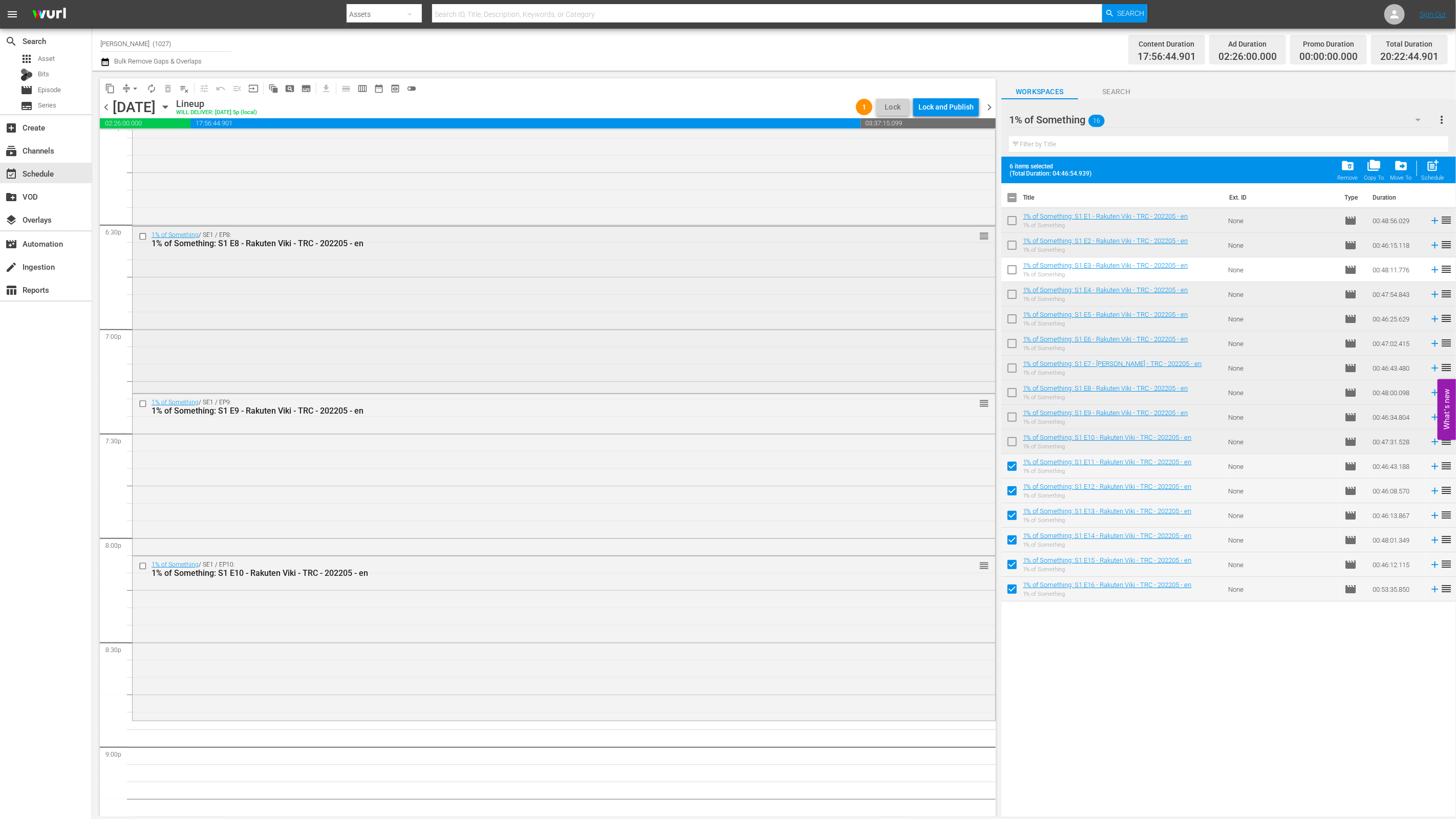
scroll to position [3951, 0]
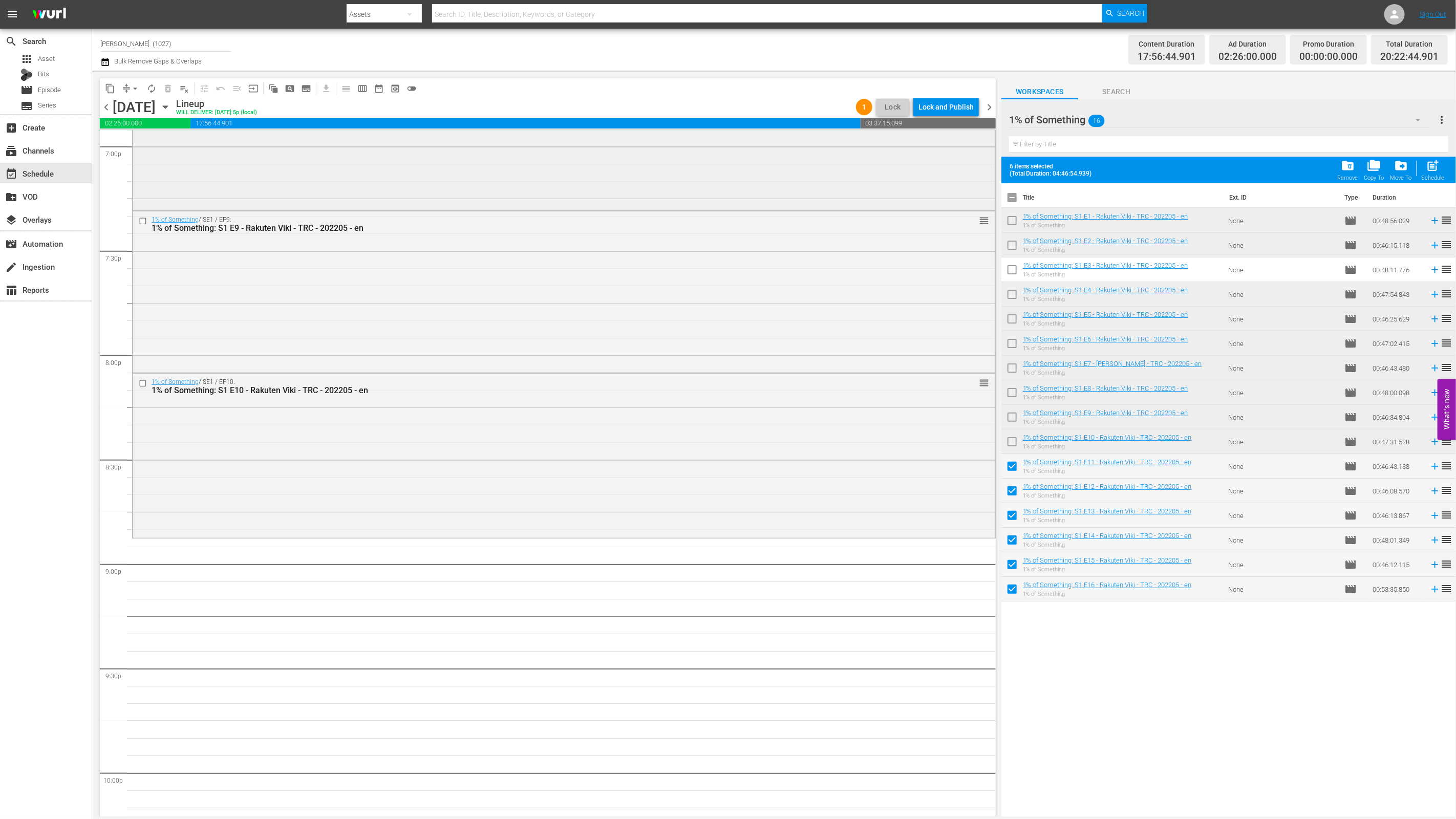
click at [612, 509] on div "1% of Something / SE1 / EP10: 1% of Something: S1 E10 - Rakuten Viki - TRC - 20…" at bounding box center [563, 454] width 863 height 162
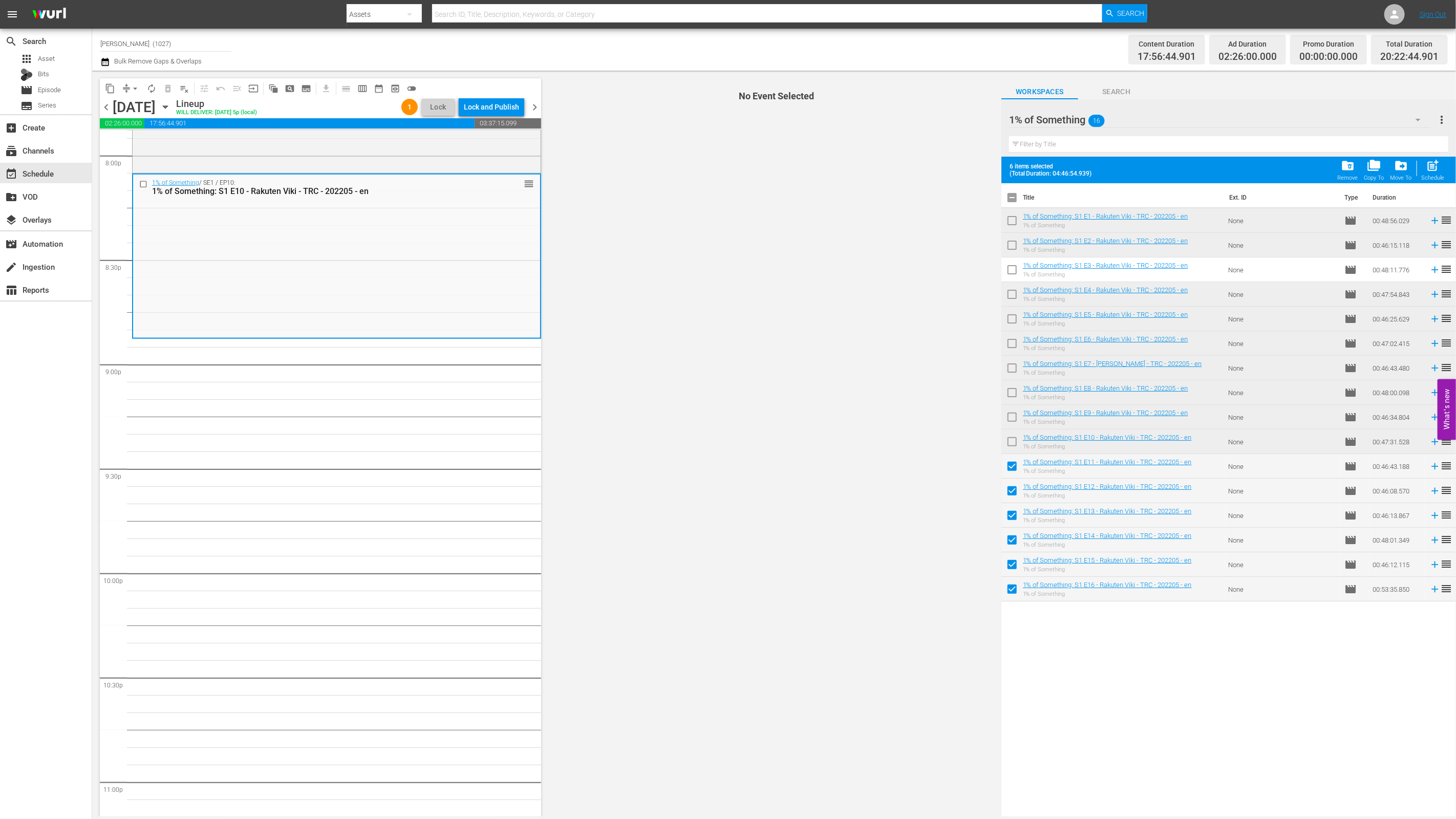
scroll to position [4324, 0]
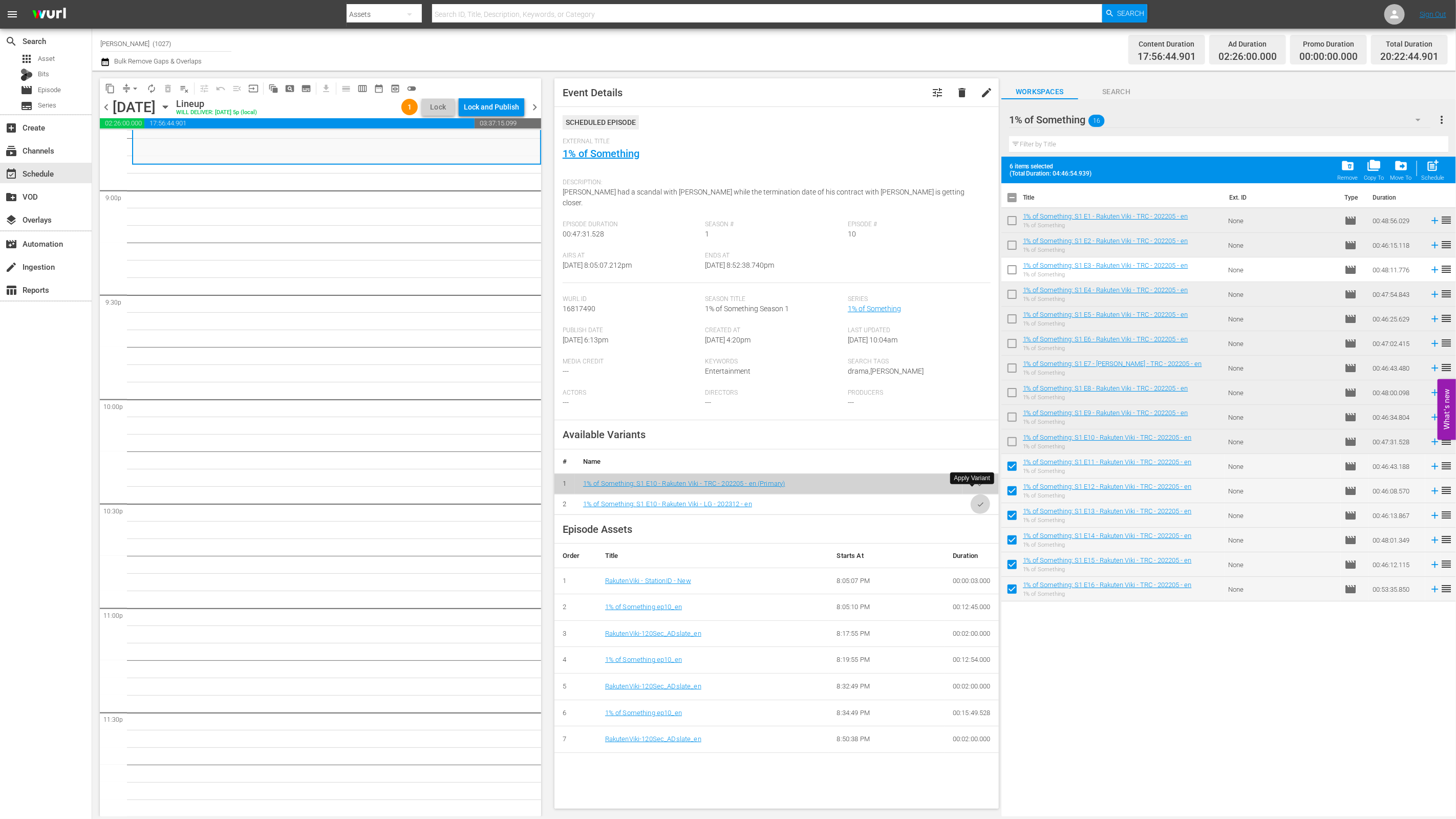
click at [971, 494] on button "button" at bounding box center [980, 504] width 20 height 20
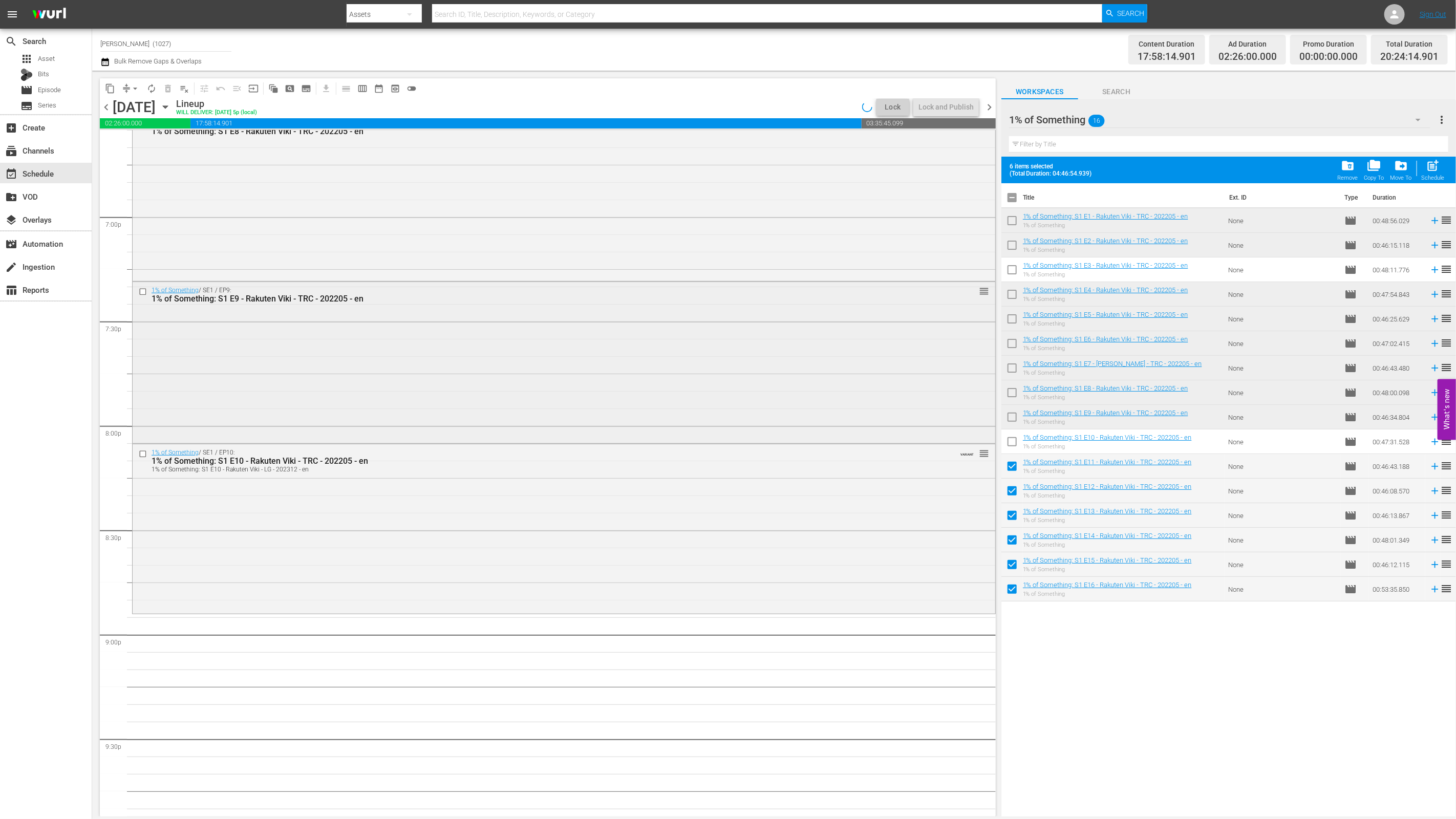
scroll to position [3756, 0]
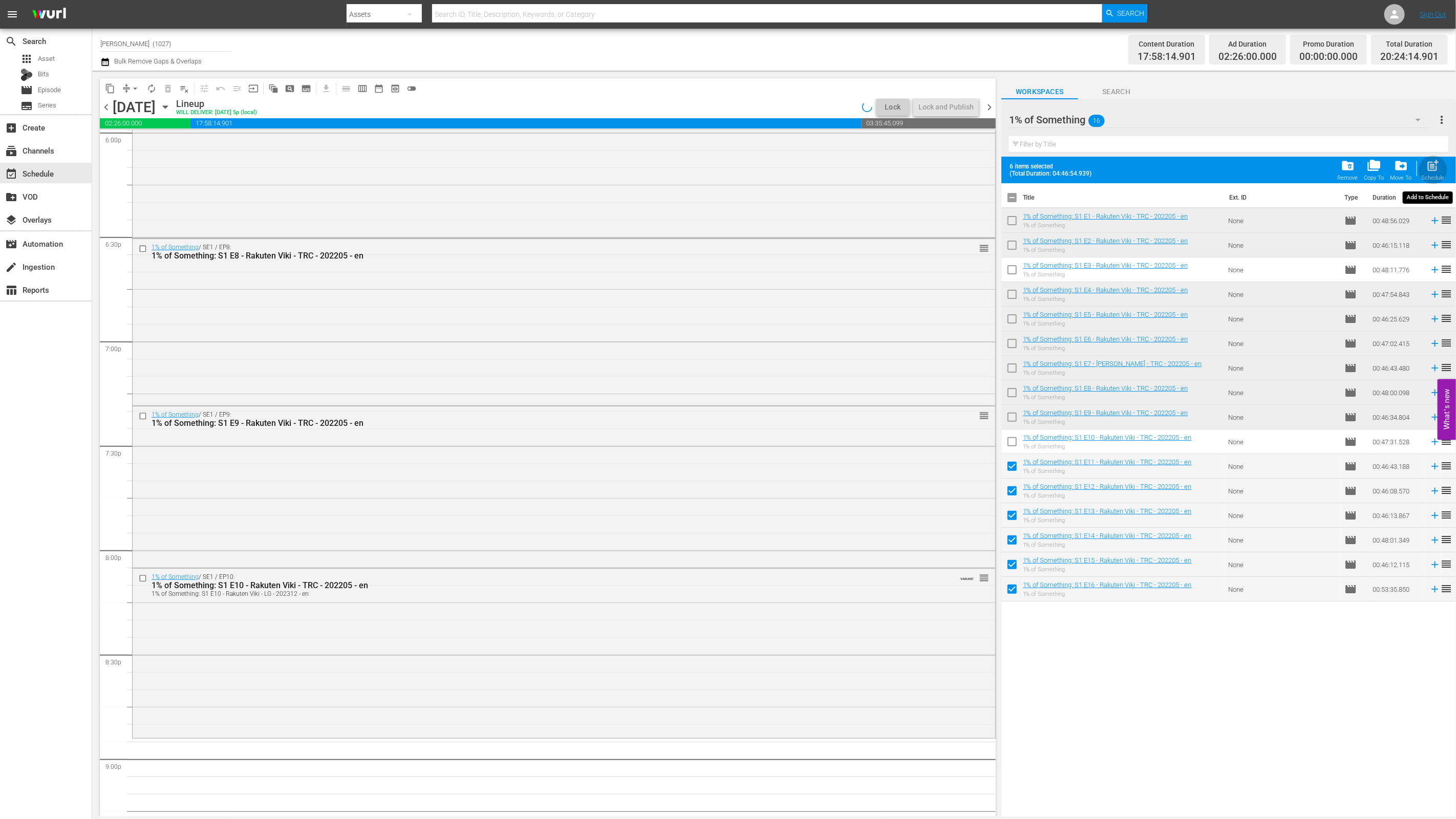
click at [1427, 171] on span "post_add" at bounding box center [1433, 166] width 14 height 14
checkbox input "false"
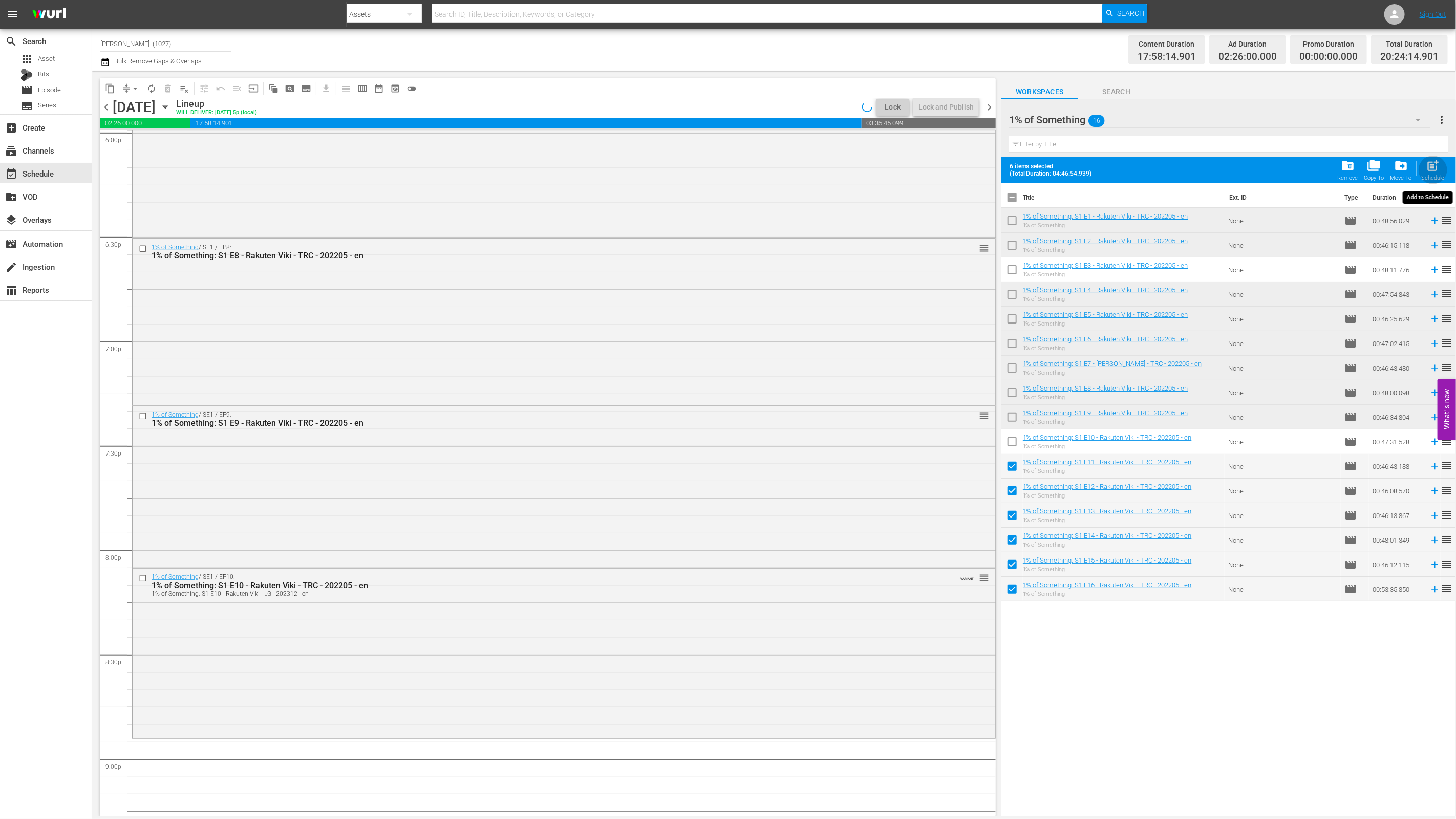
checkbox input "false"
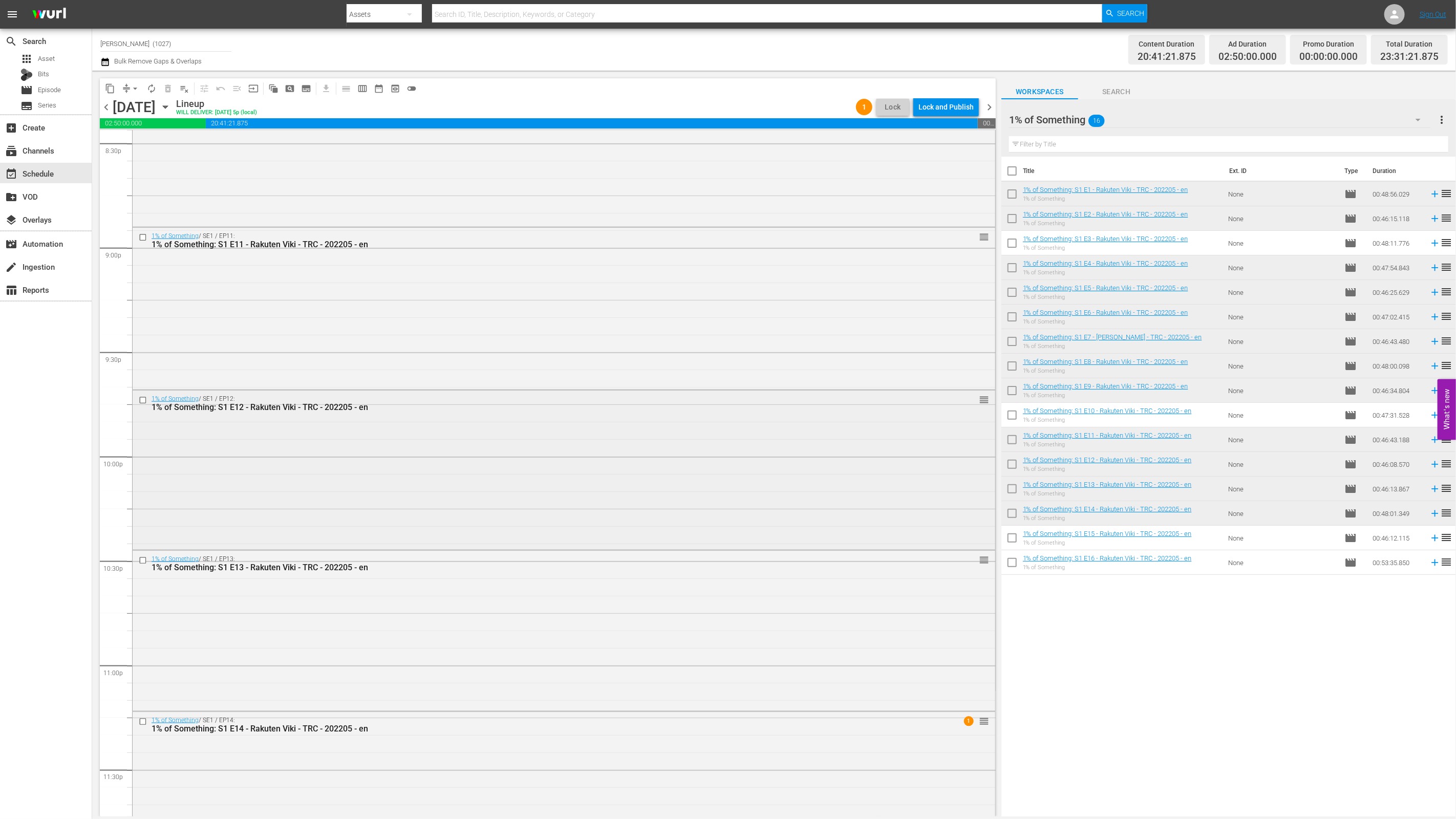
scroll to position [4329, 0]
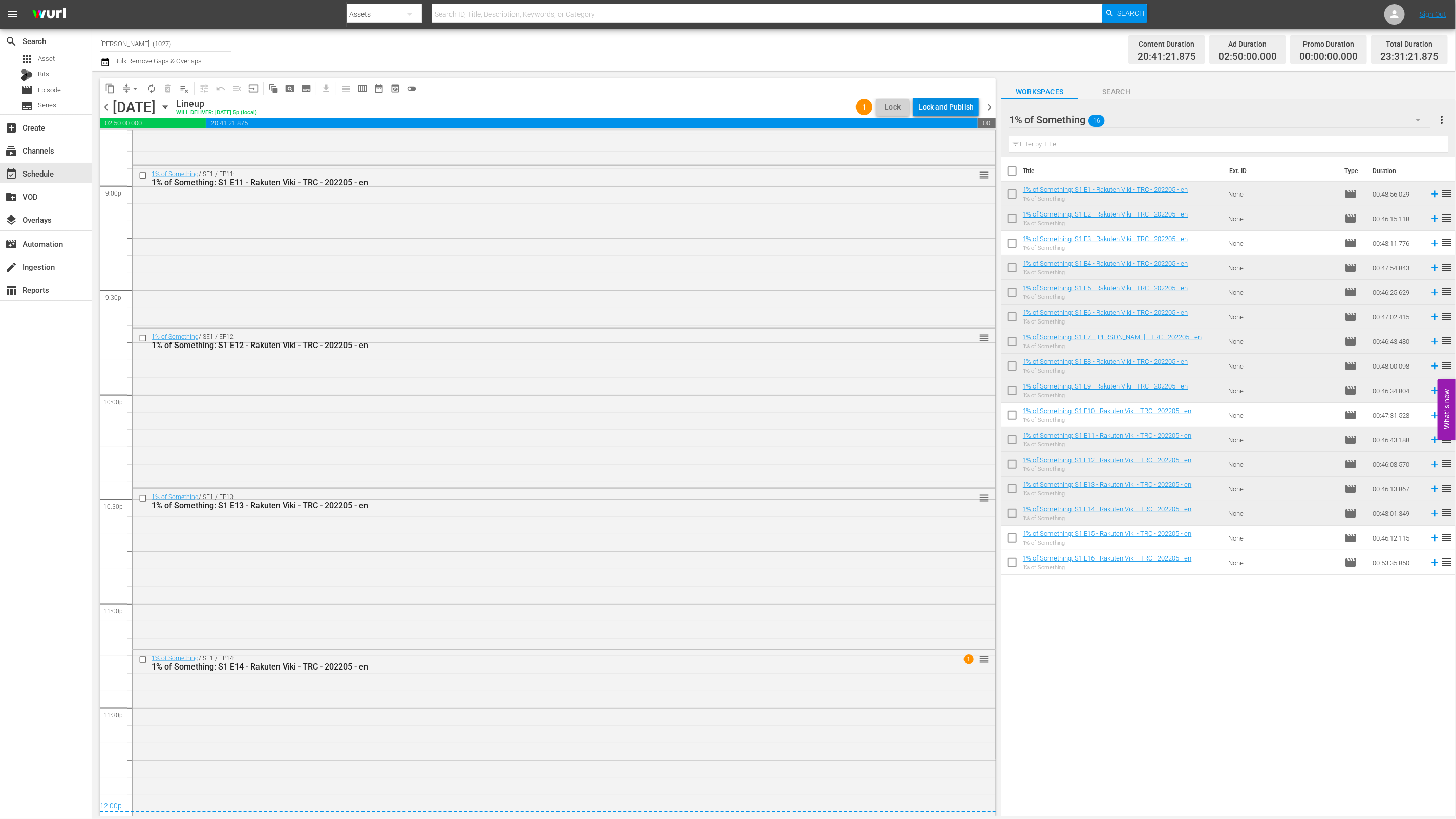
click at [946, 111] on div "Lock and Publish" at bounding box center [946, 107] width 55 height 18
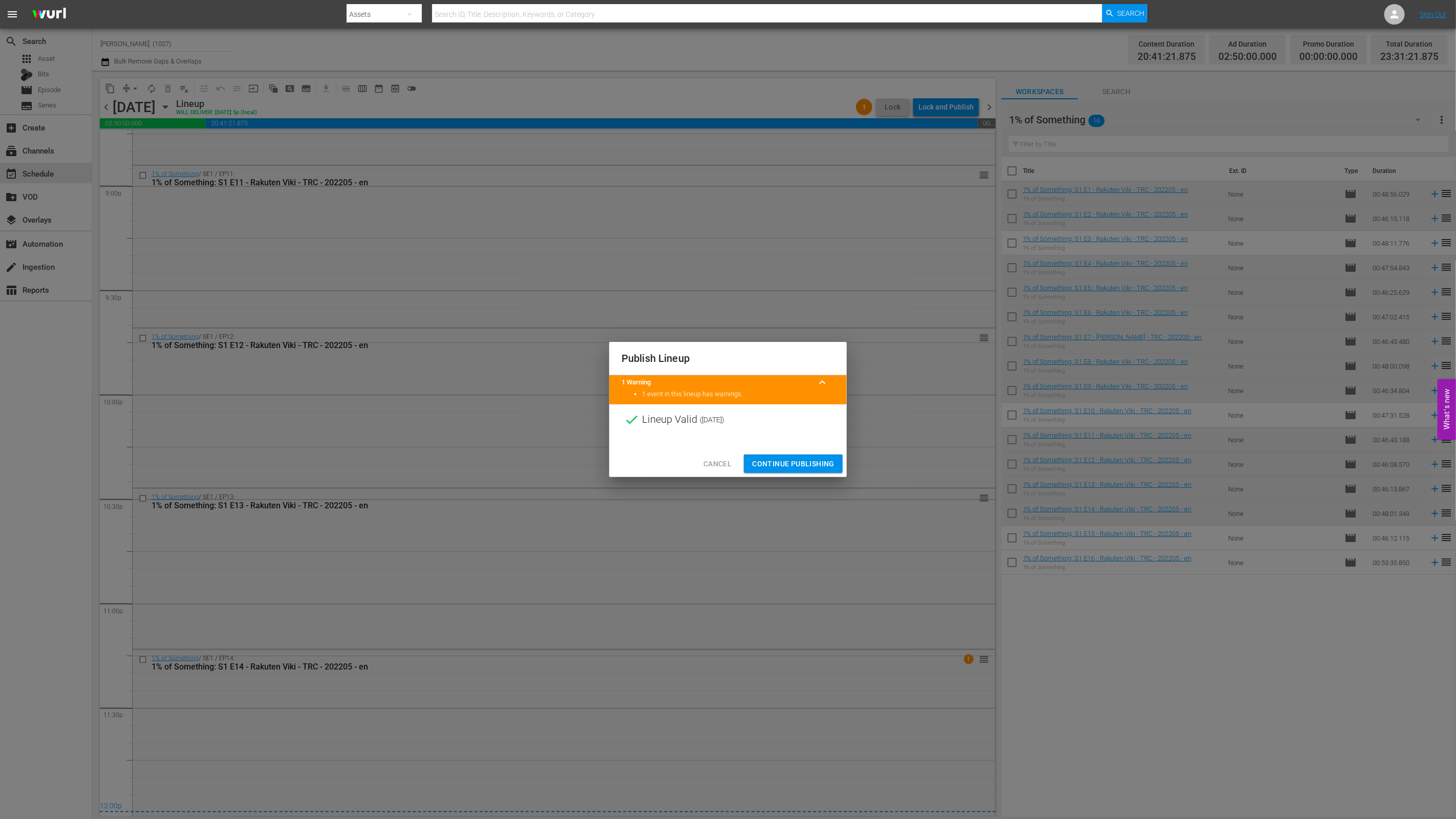
click at [824, 466] on span "Continue Publishing" at bounding box center [793, 464] width 82 height 13
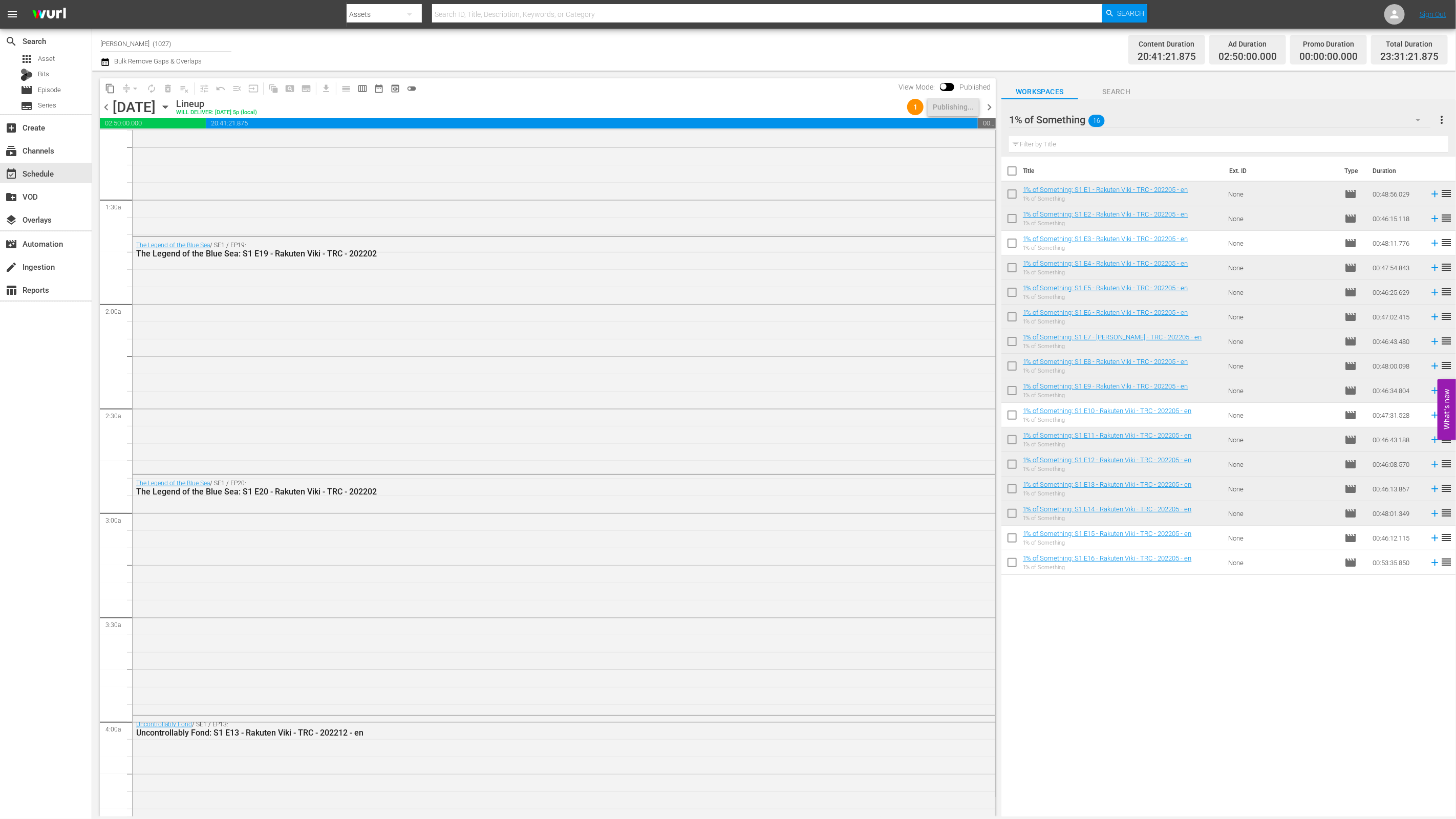
scroll to position [0, 0]
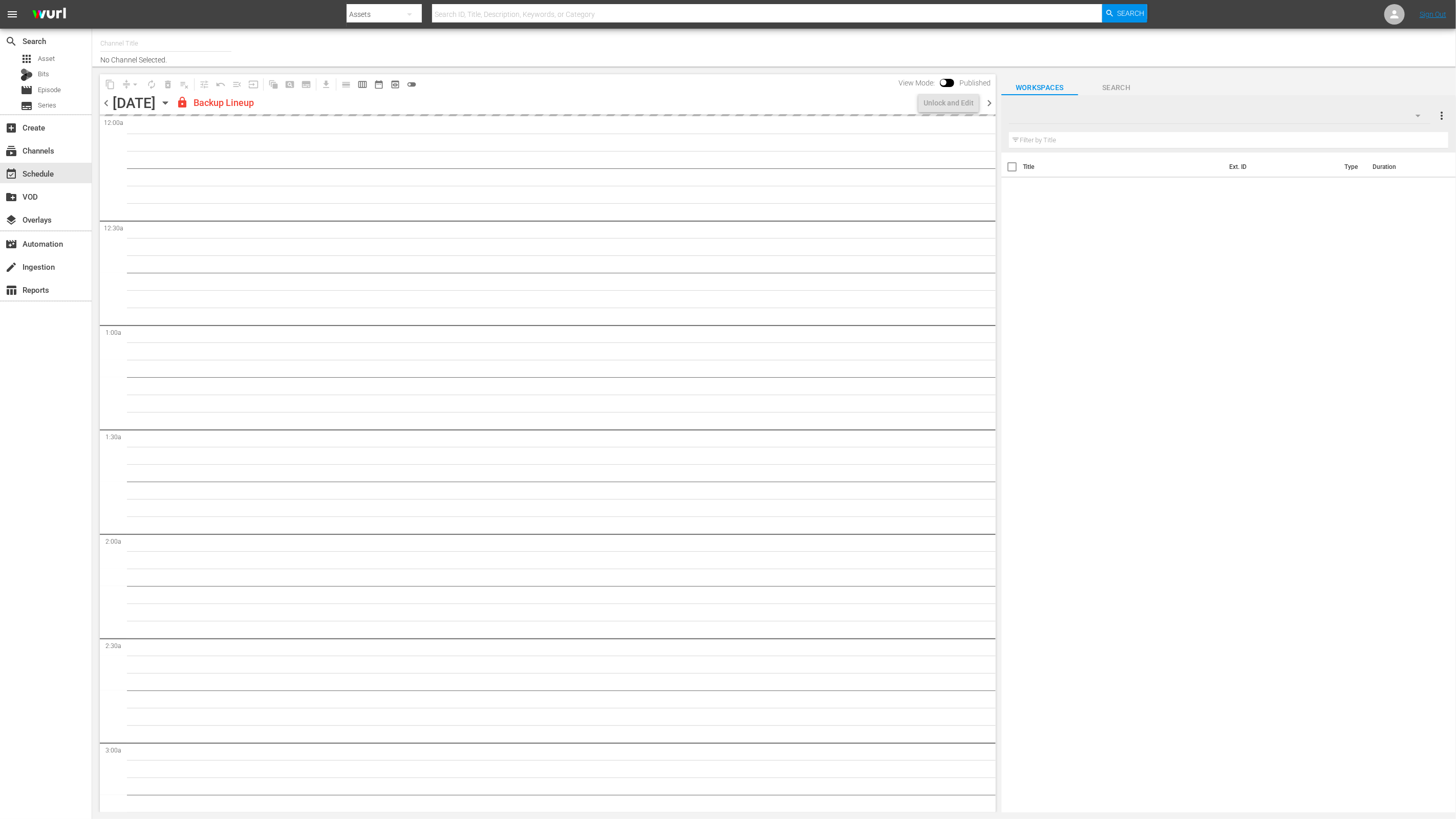
type input "[PERSON_NAME] (Spanish) (1065)"
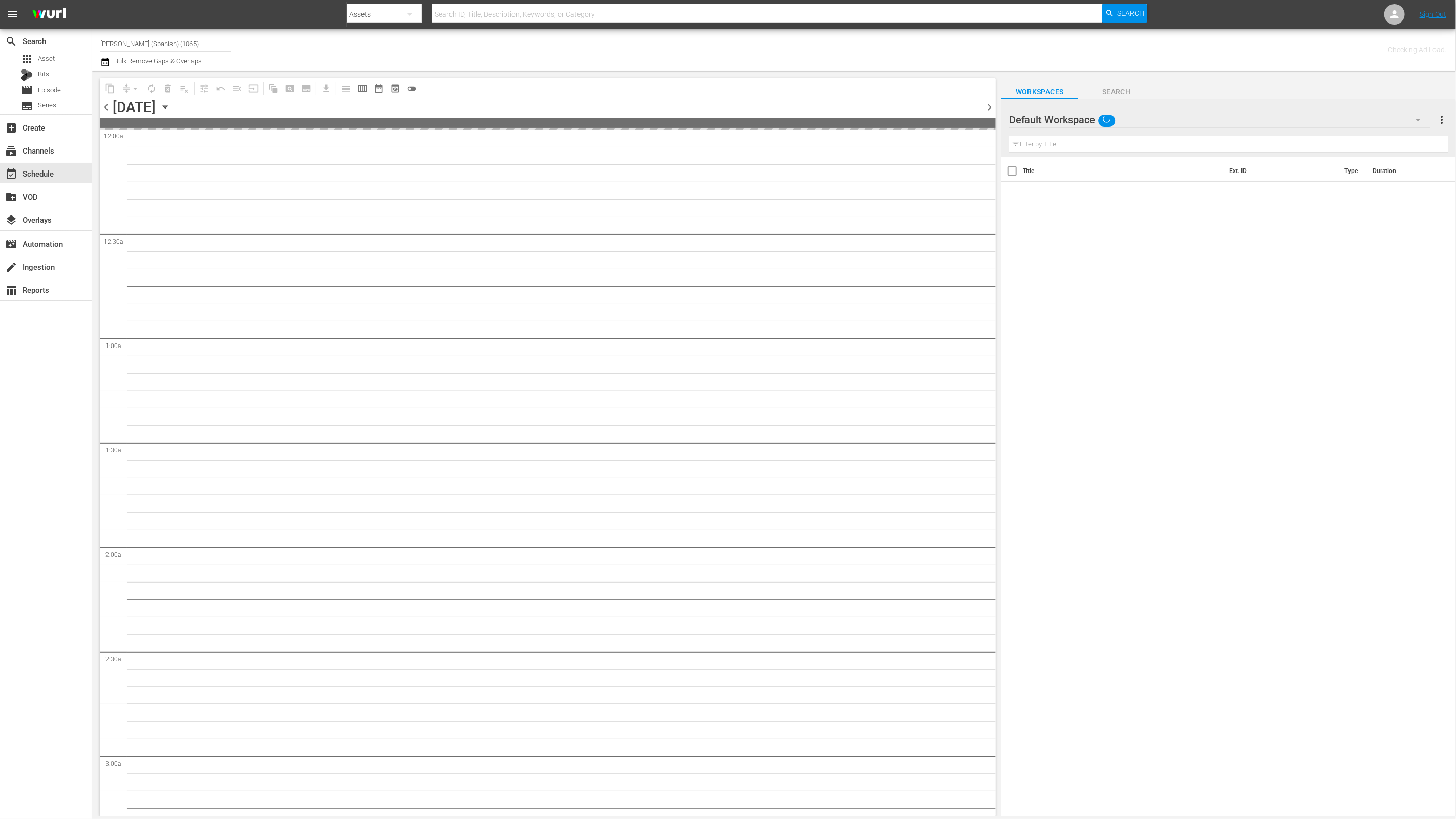
click at [101, 105] on span "chevron_left" at bounding box center [106, 107] width 13 height 13
click at [100, 105] on span "chevron_left" at bounding box center [106, 107] width 13 height 13
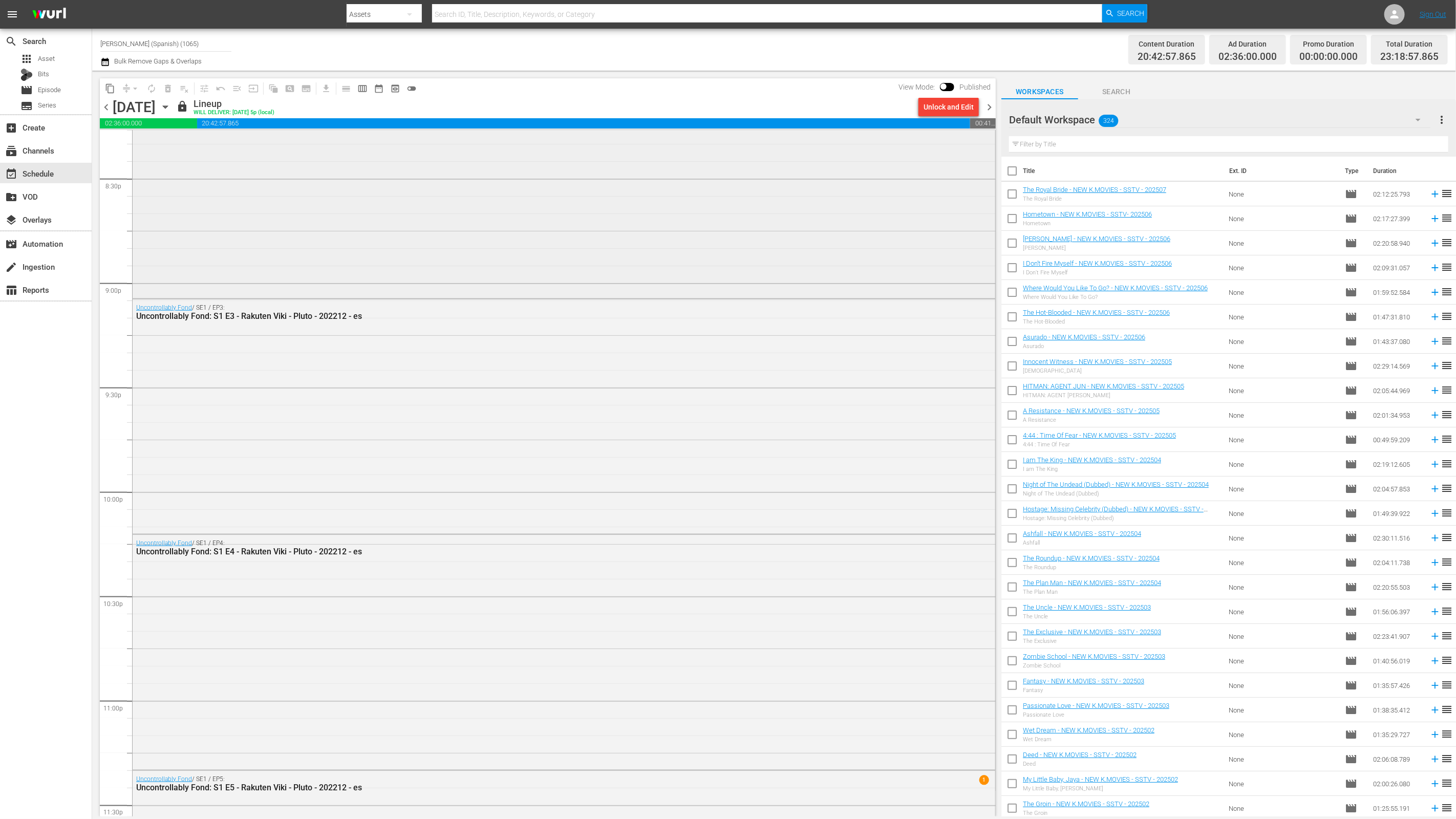
scroll to position [4420, 0]
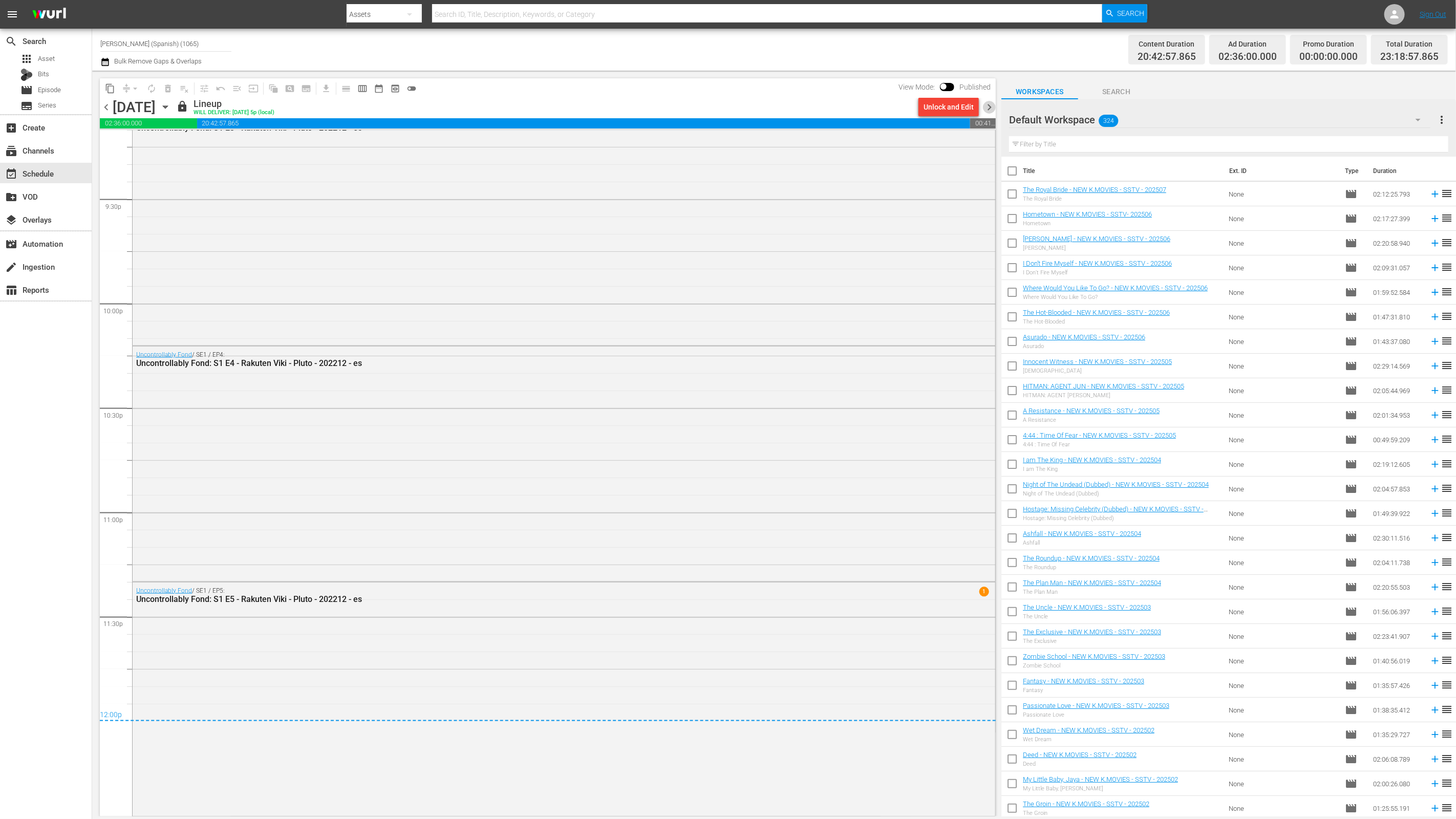
click at [987, 107] on span "chevron_right" at bounding box center [989, 107] width 13 height 13
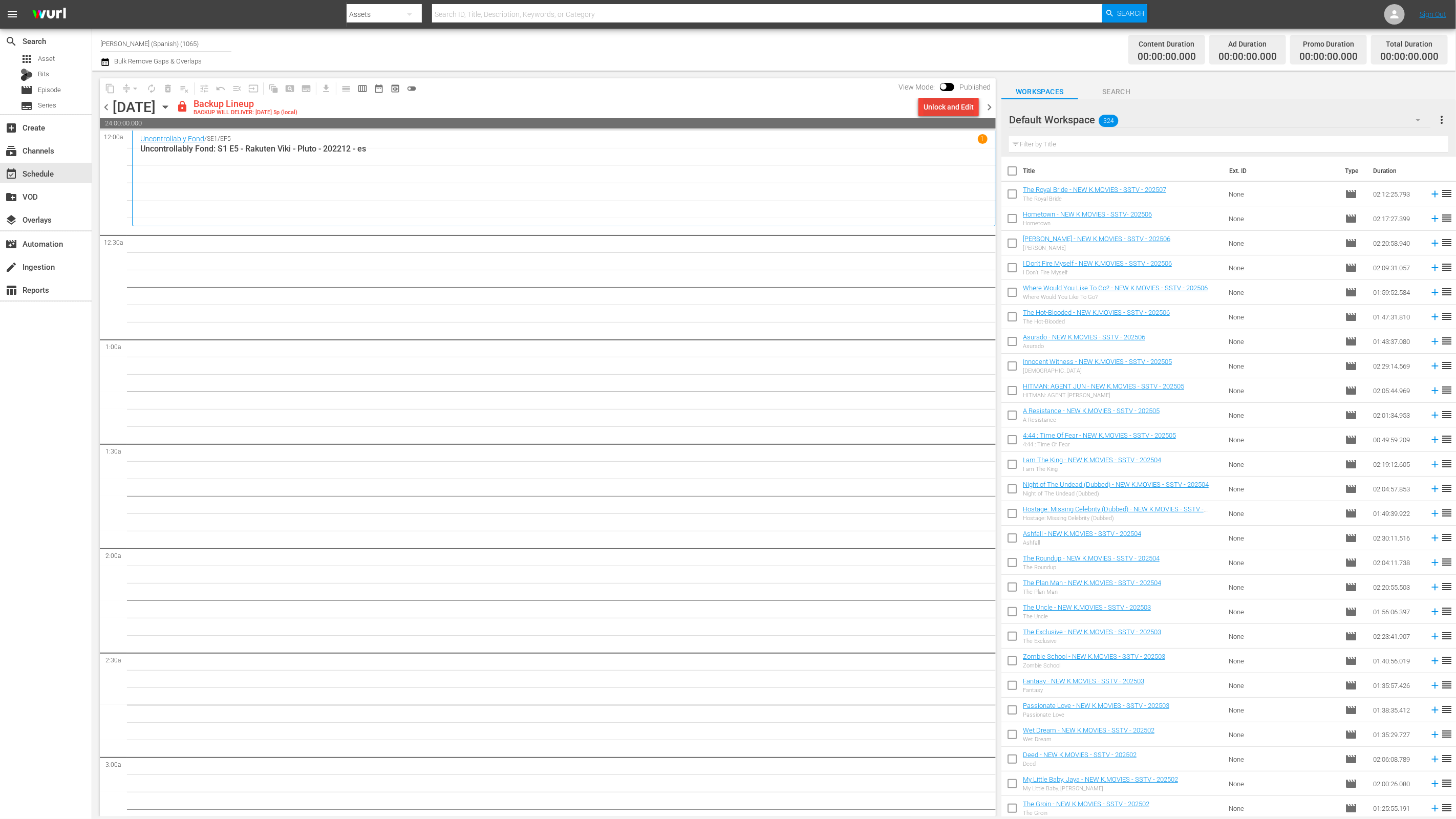
click at [964, 111] on div "Unlock and Edit" at bounding box center [948, 107] width 50 height 18
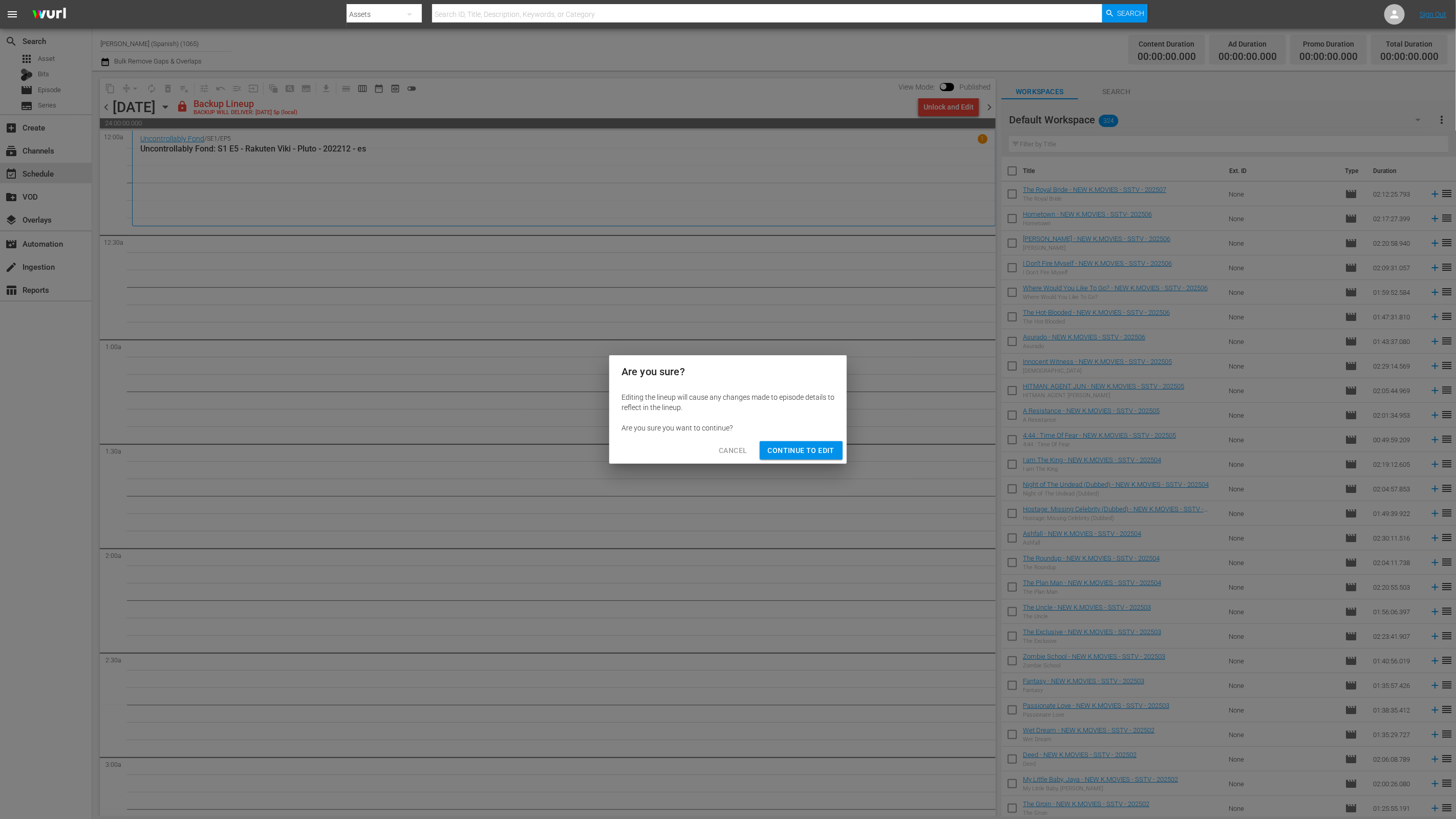
click at [835, 453] on button "Continue to Edit" at bounding box center [801, 450] width 83 height 19
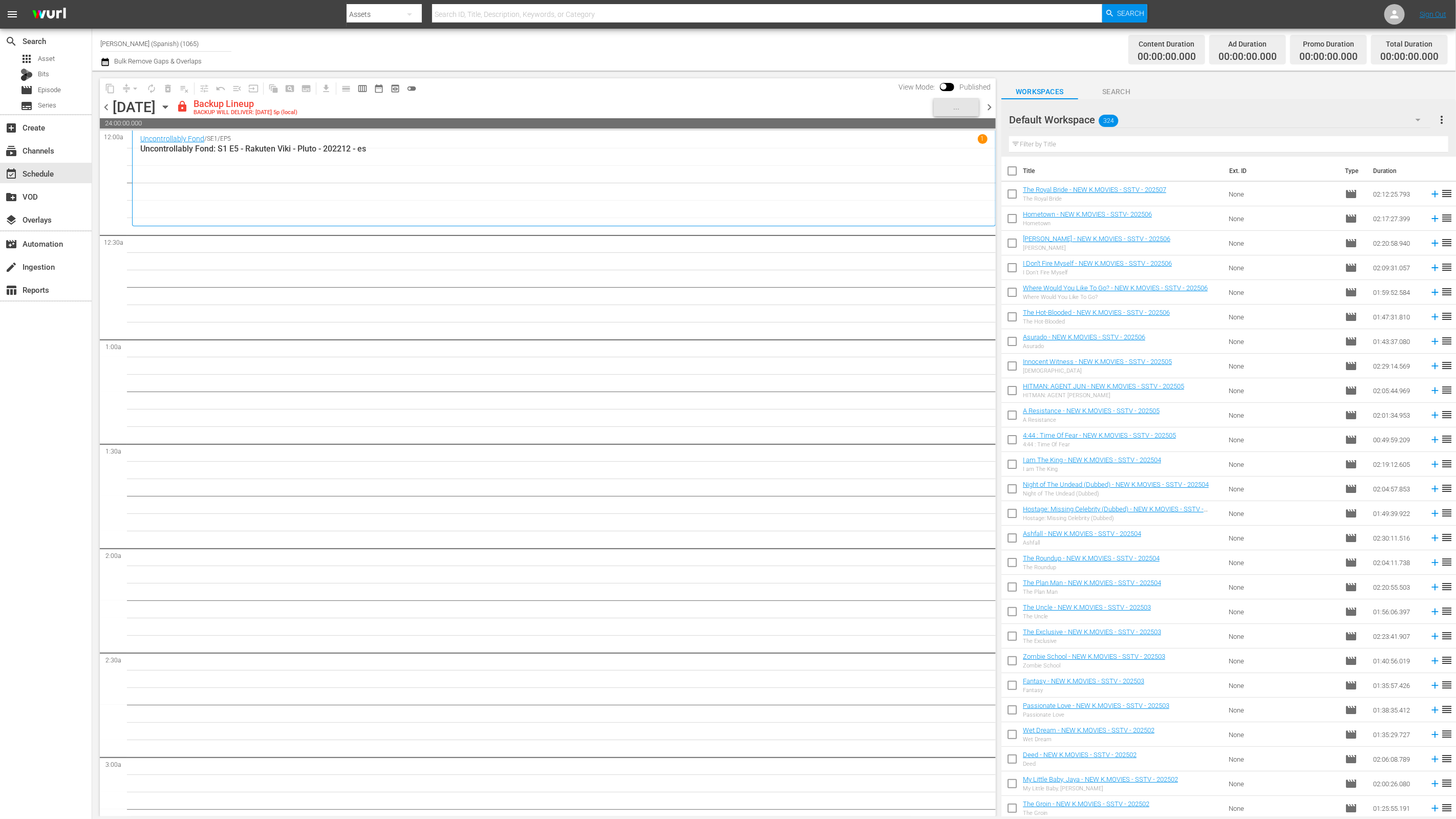
click at [1168, 118] on div "Default Workspace 324" at bounding box center [1220, 119] width 422 height 29
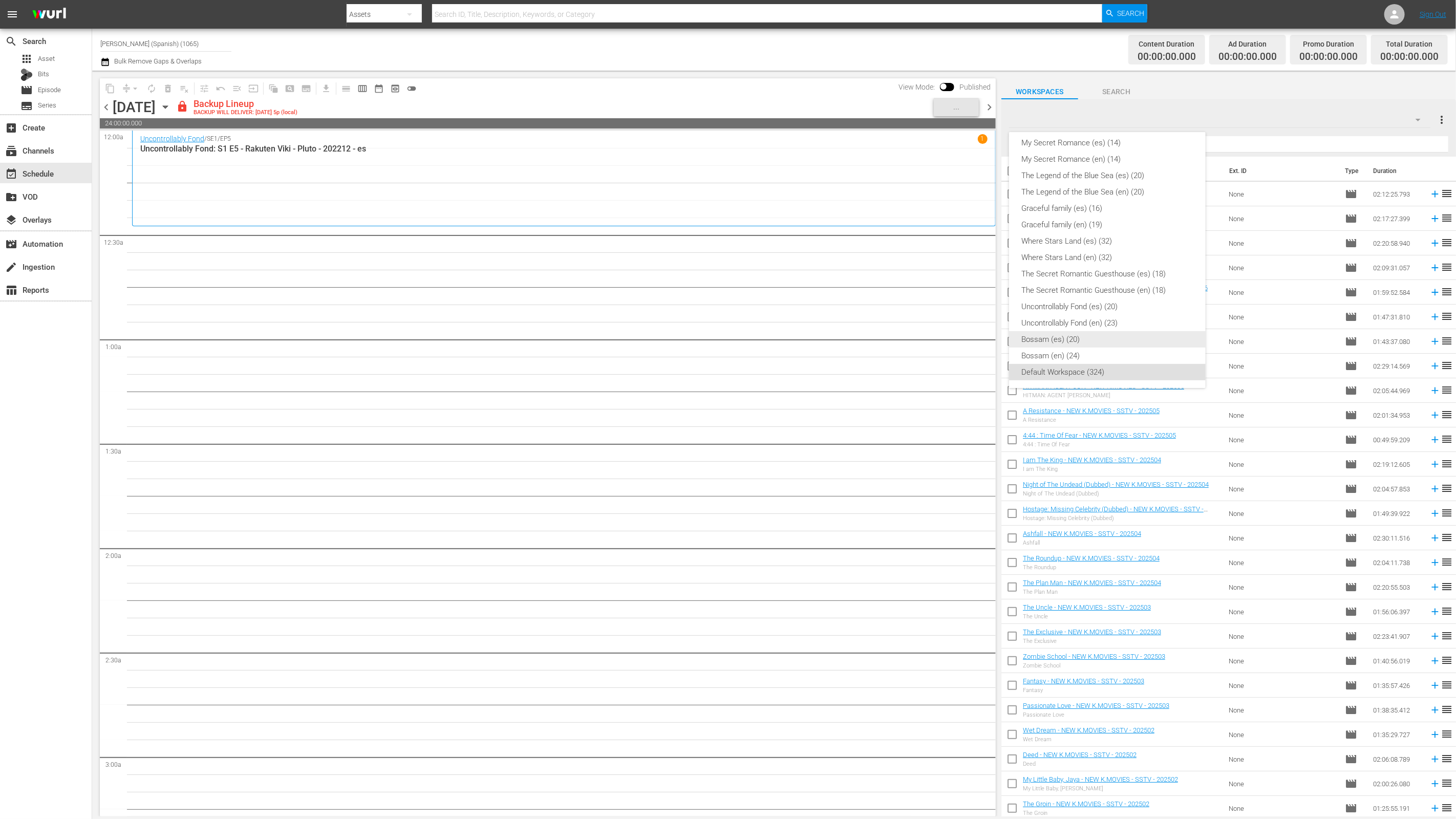
scroll to position [76, 0]
click at [1113, 268] on div "en (241)" at bounding box center [1107, 268] width 172 height 16
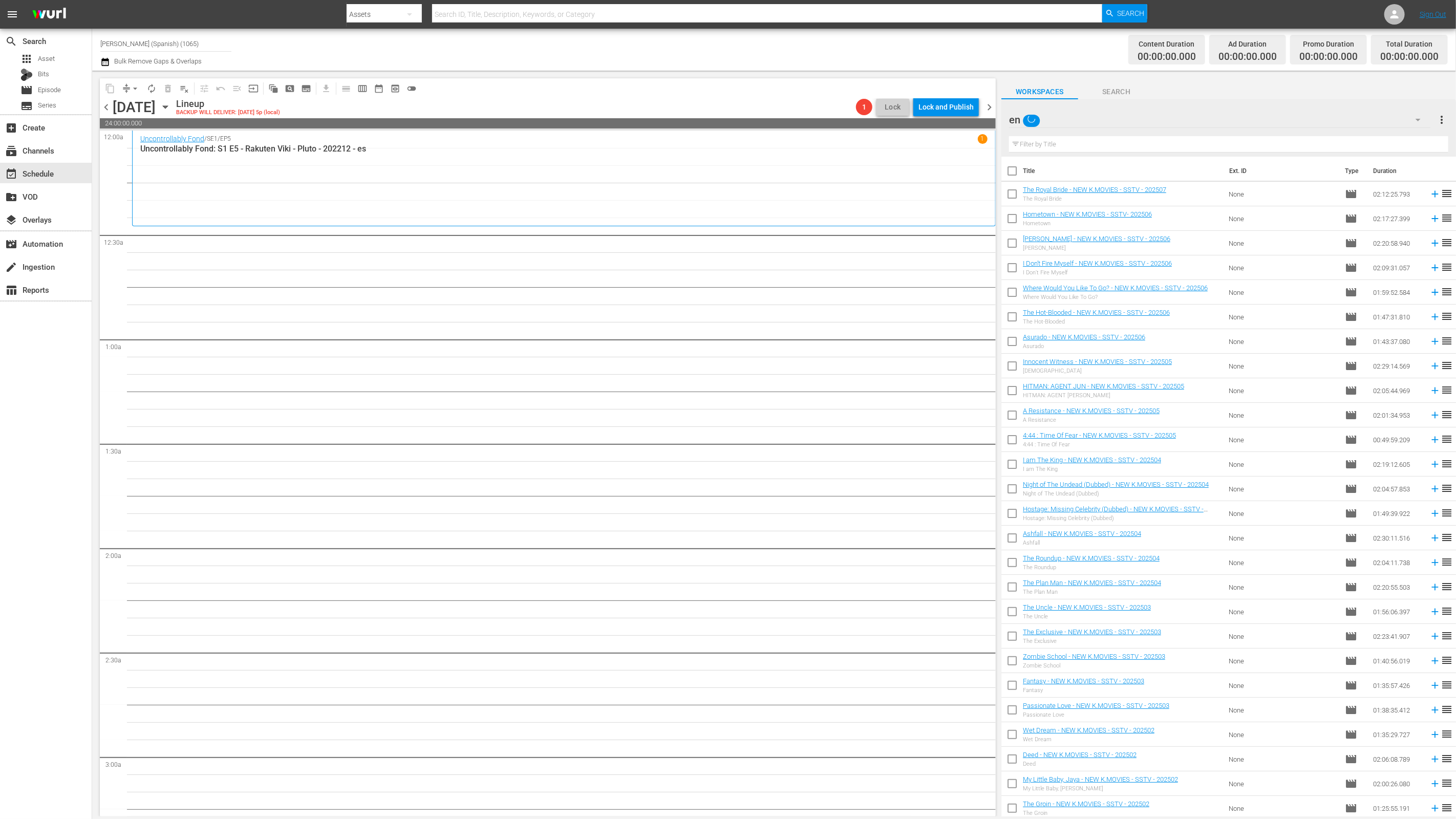
click at [1151, 104] on div "en en more_vert" at bounding box center [1229, 115] width 439 height 33
click at [1156, 118] on div "en" at bounding box center [1220, 119] width 422 height 29
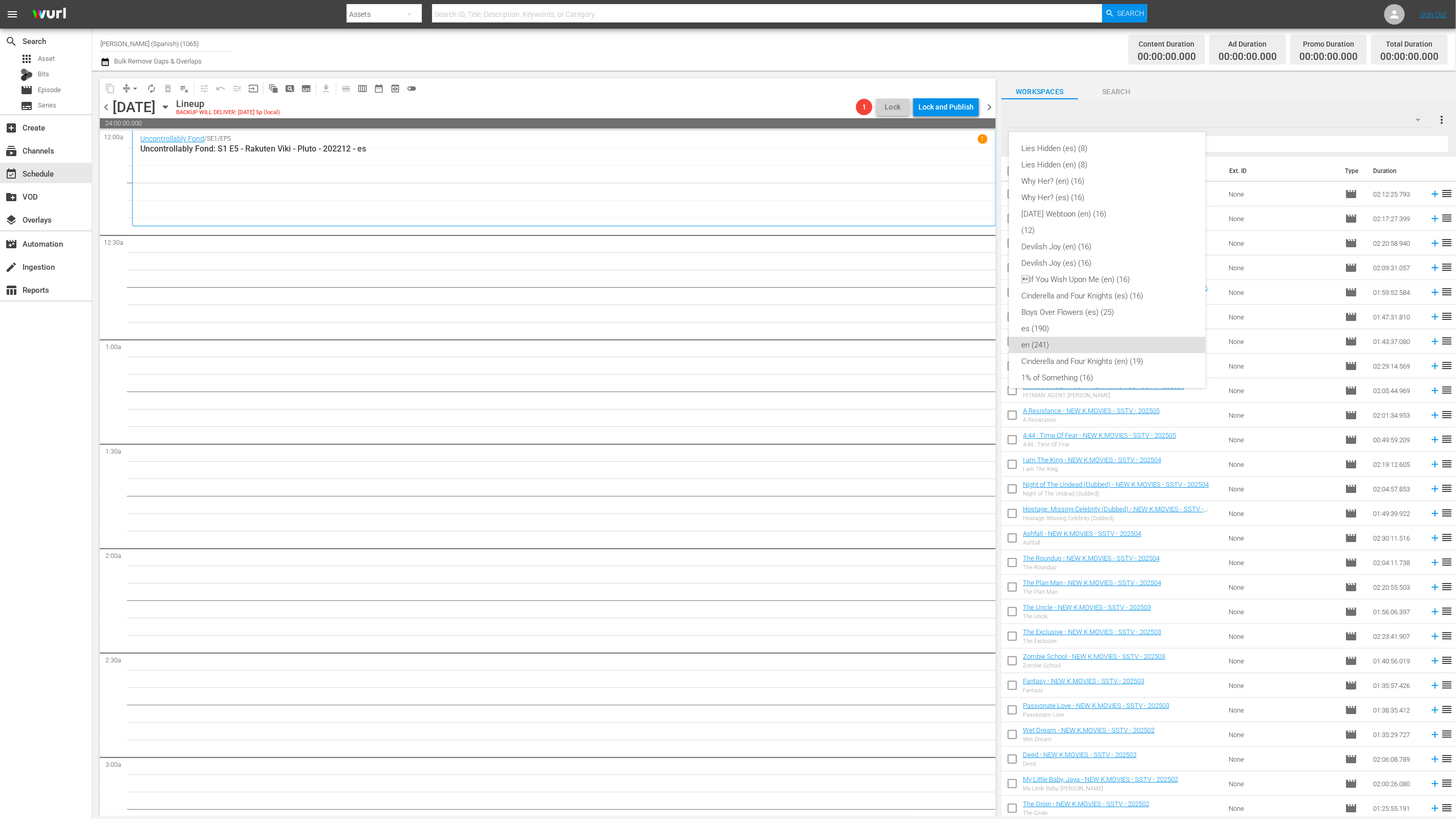
scroll to position [187, 0]
click at [1100, 380] on div "Uncontrollably Fond (en) (23)" at bounding box center [1107, 385] width 172 height 16
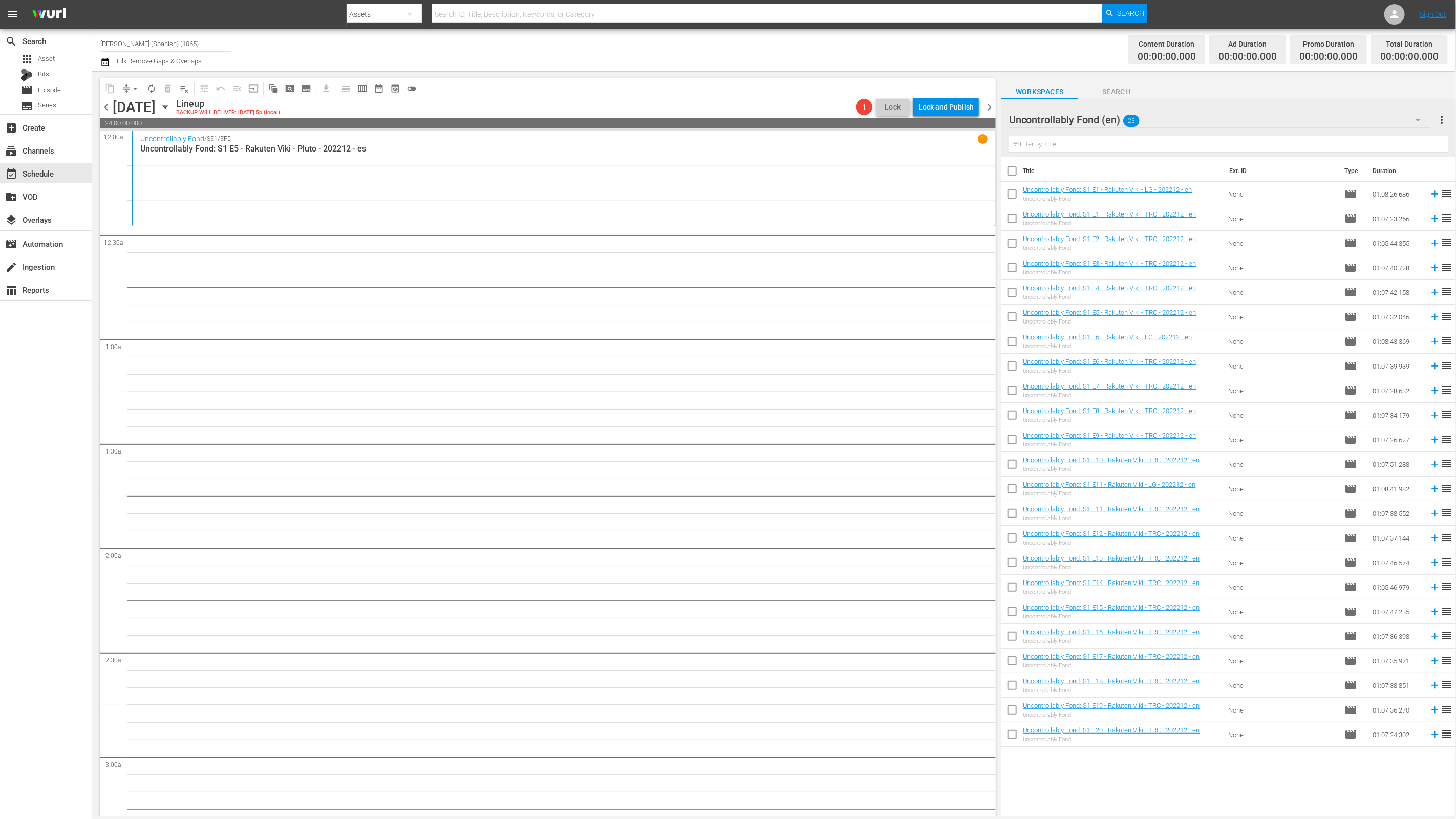
click at [1010, 164] on input "checkbox" at bounding box center [1012, 173] width 22 height 22
checkbox input "true"
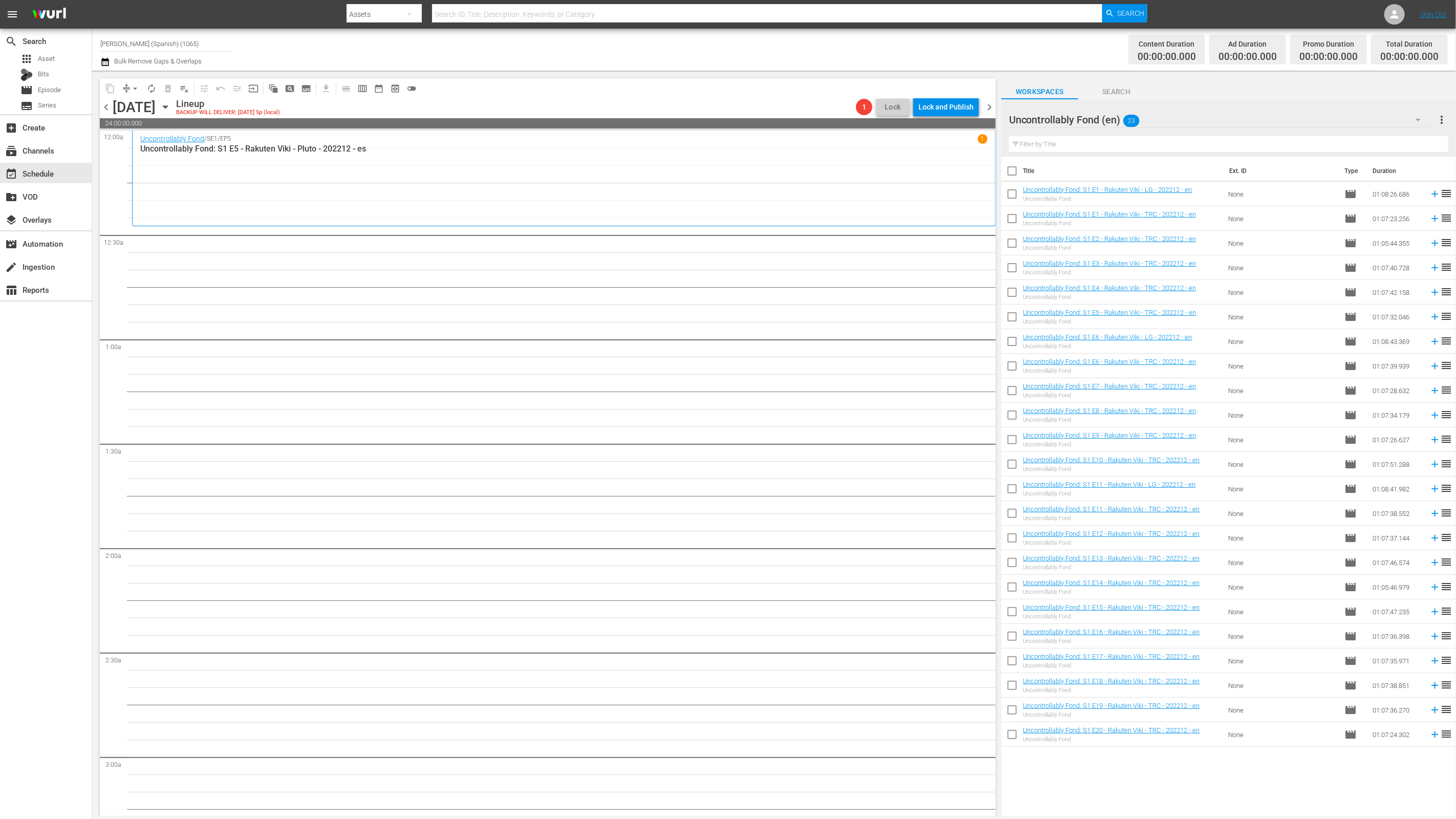
checkbox input "true"
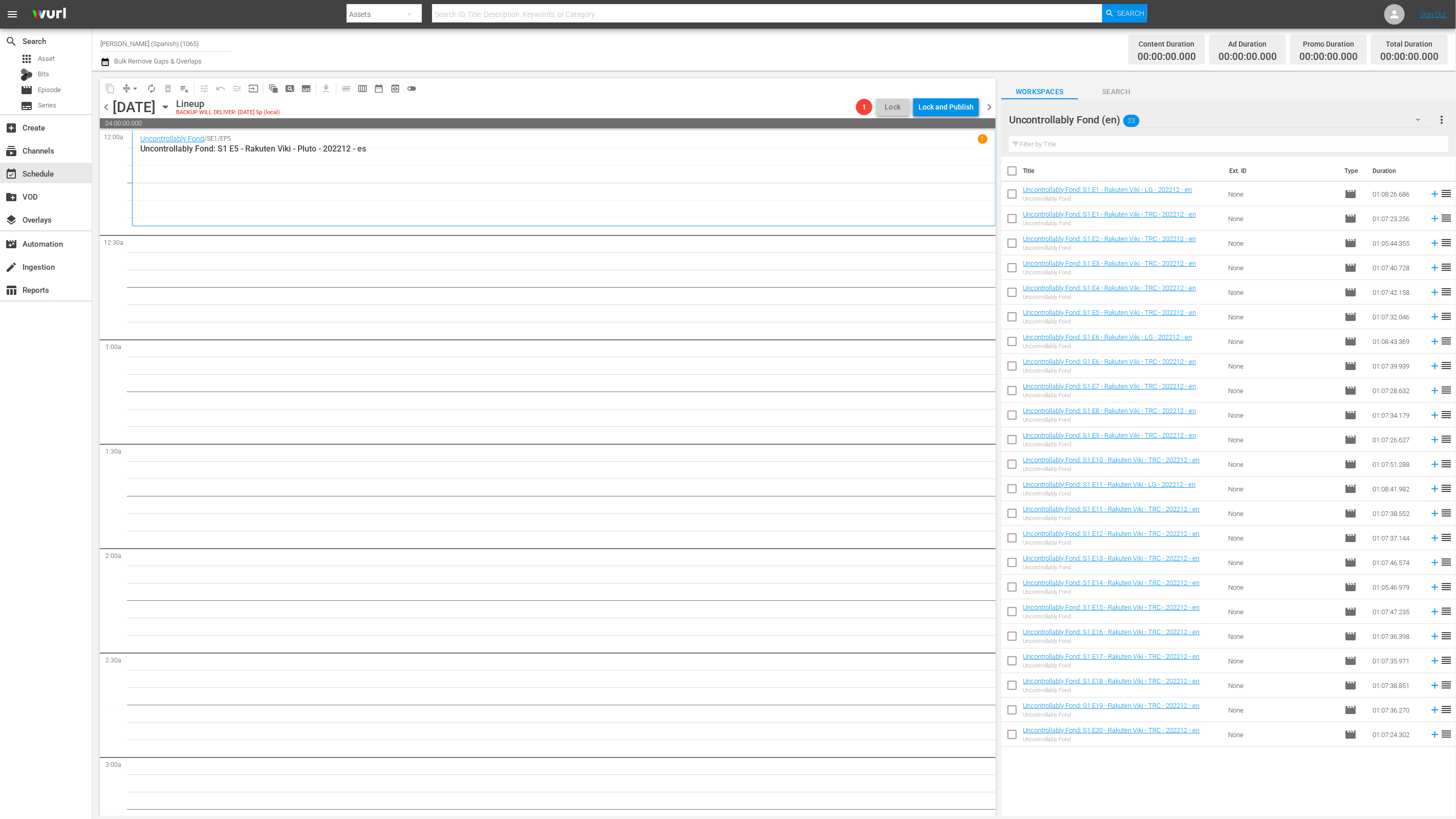
checkbox input "true"
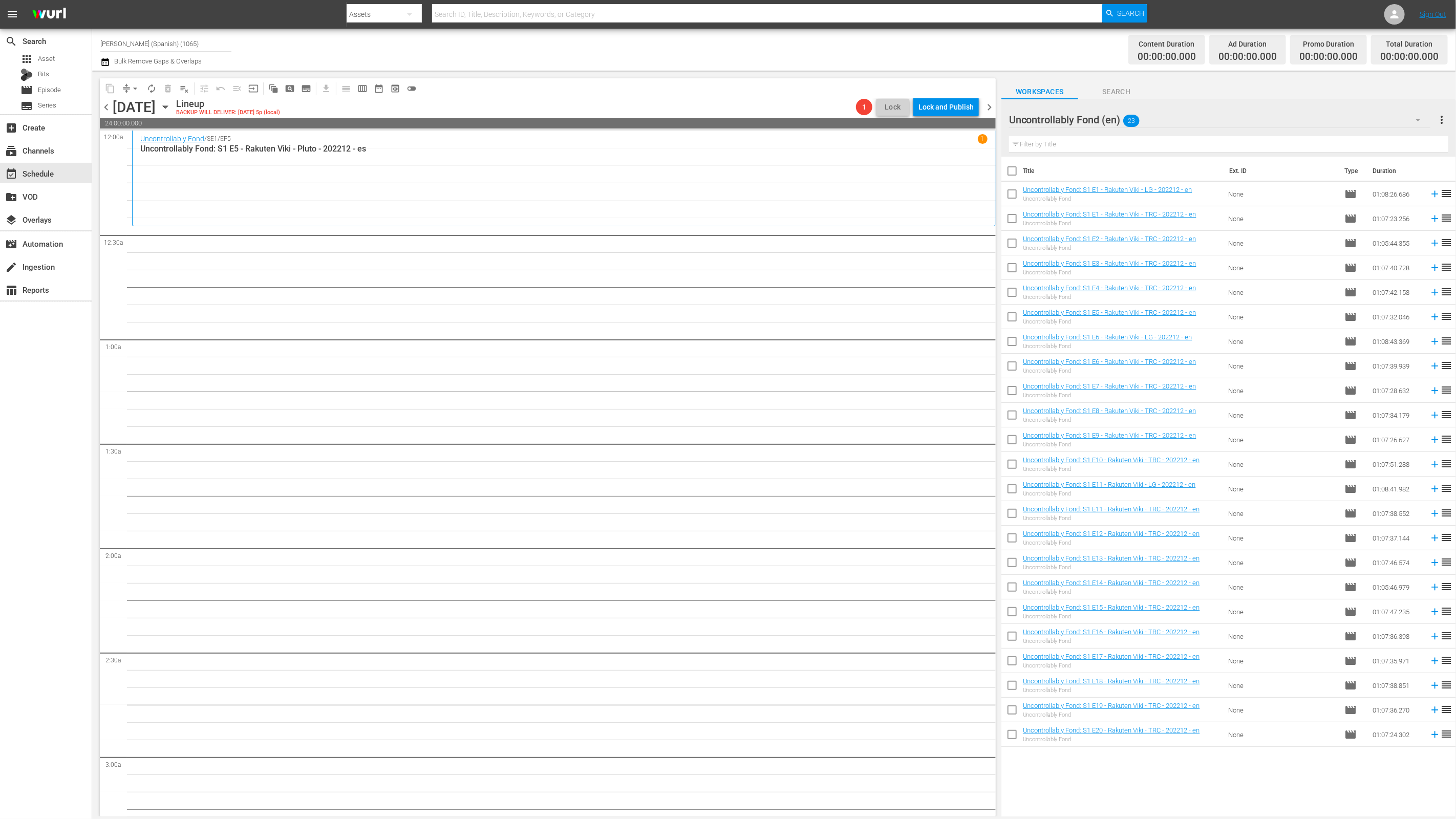
checkbox input "true"
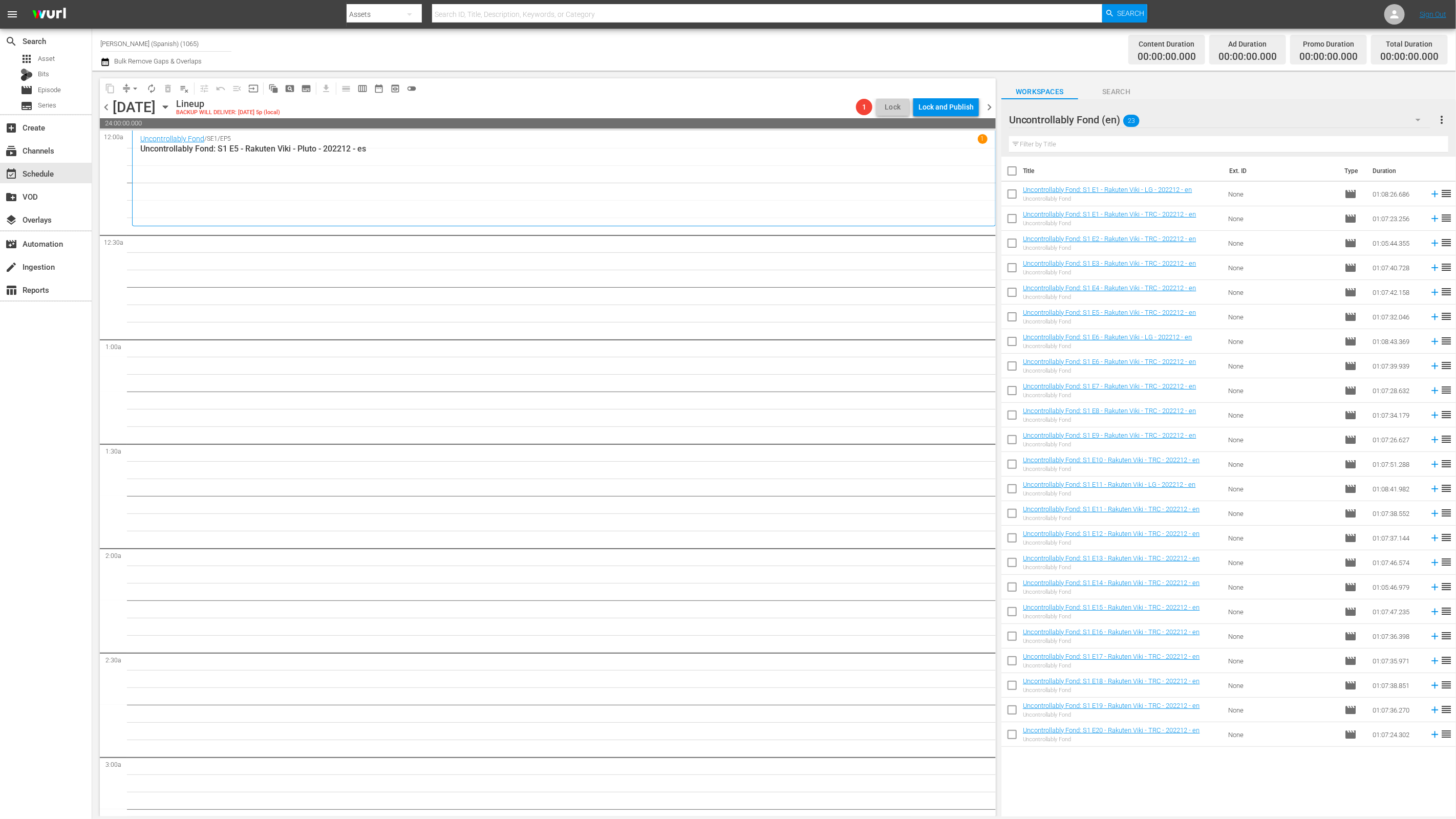
checkbox input "true"
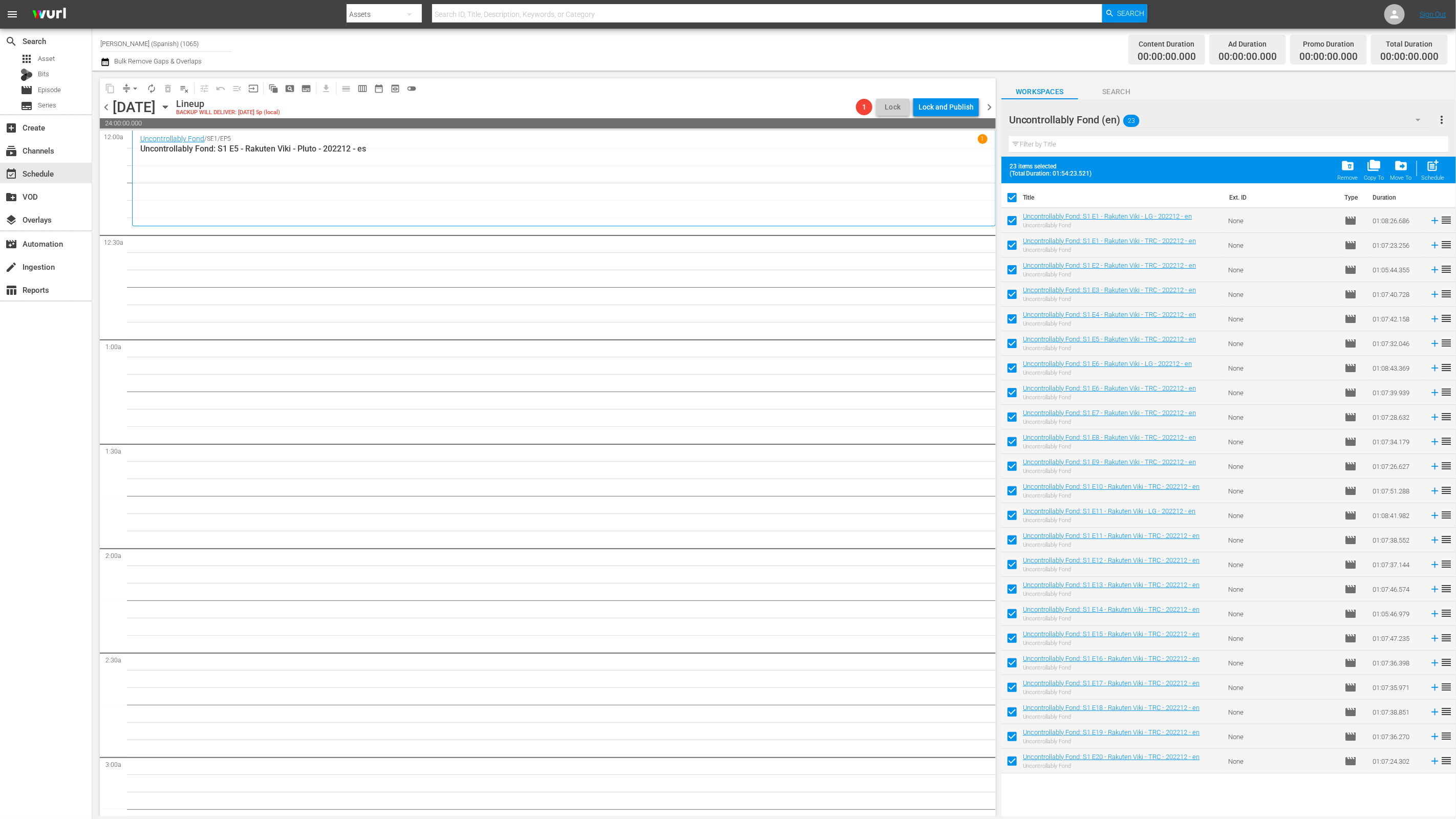
click at [1229, 116] on div "Uncontrollably Fond (en) 23" at bounding box center [1220, 119] width 422 height 29
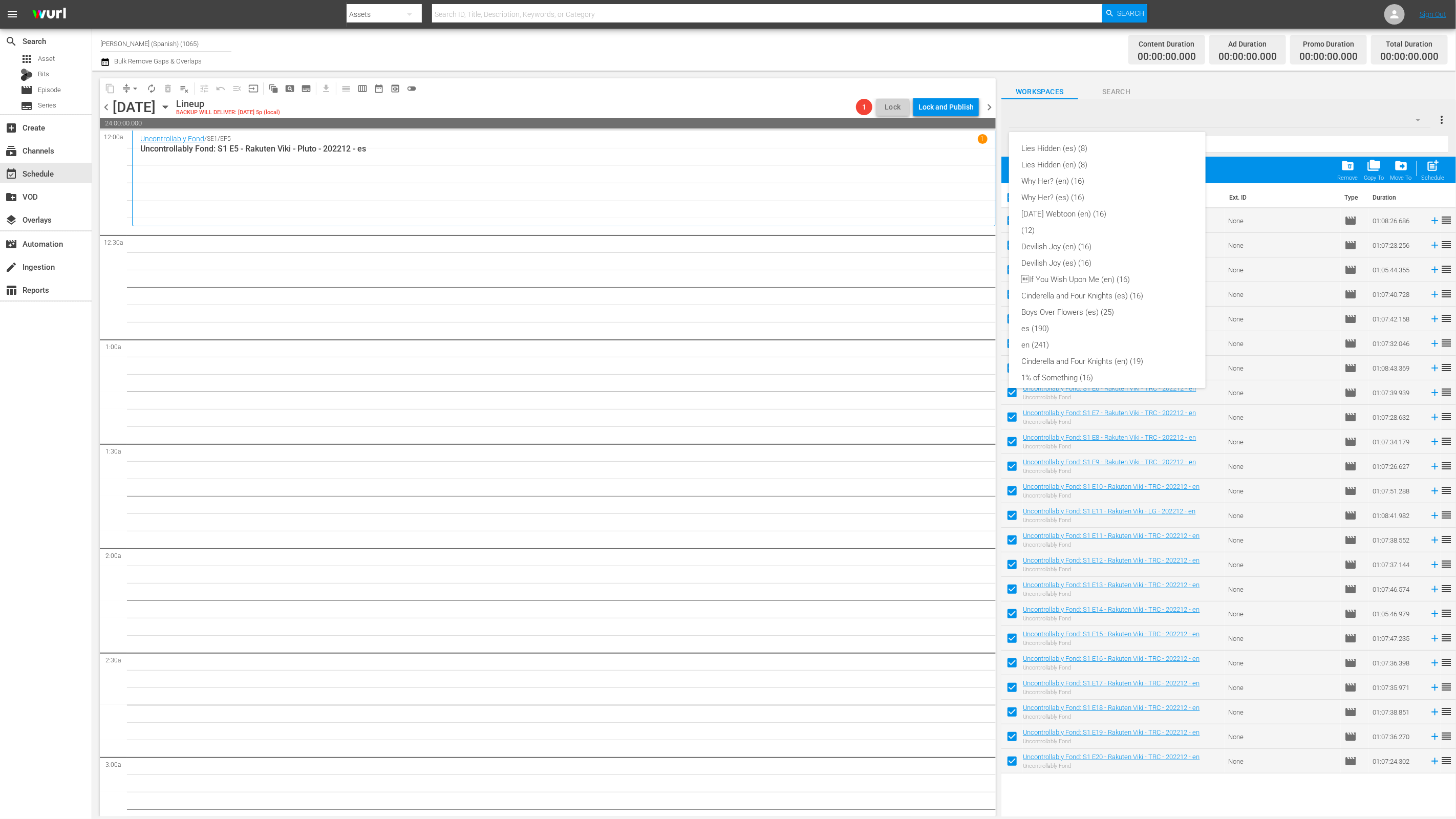
scroll to position [251, 0]
drag, startPoint x: 847, startPoint y: 369, endPoint x: 948, endPoint y: 285, distance: 131.4
click at [849, 369] on div "Lies Hidden (es) (8) Lies Hidden (en) (8) Why Her? (en) (16) Why Her? (es) (16)…" at bounding box center [728, 409] width 1456 height 819
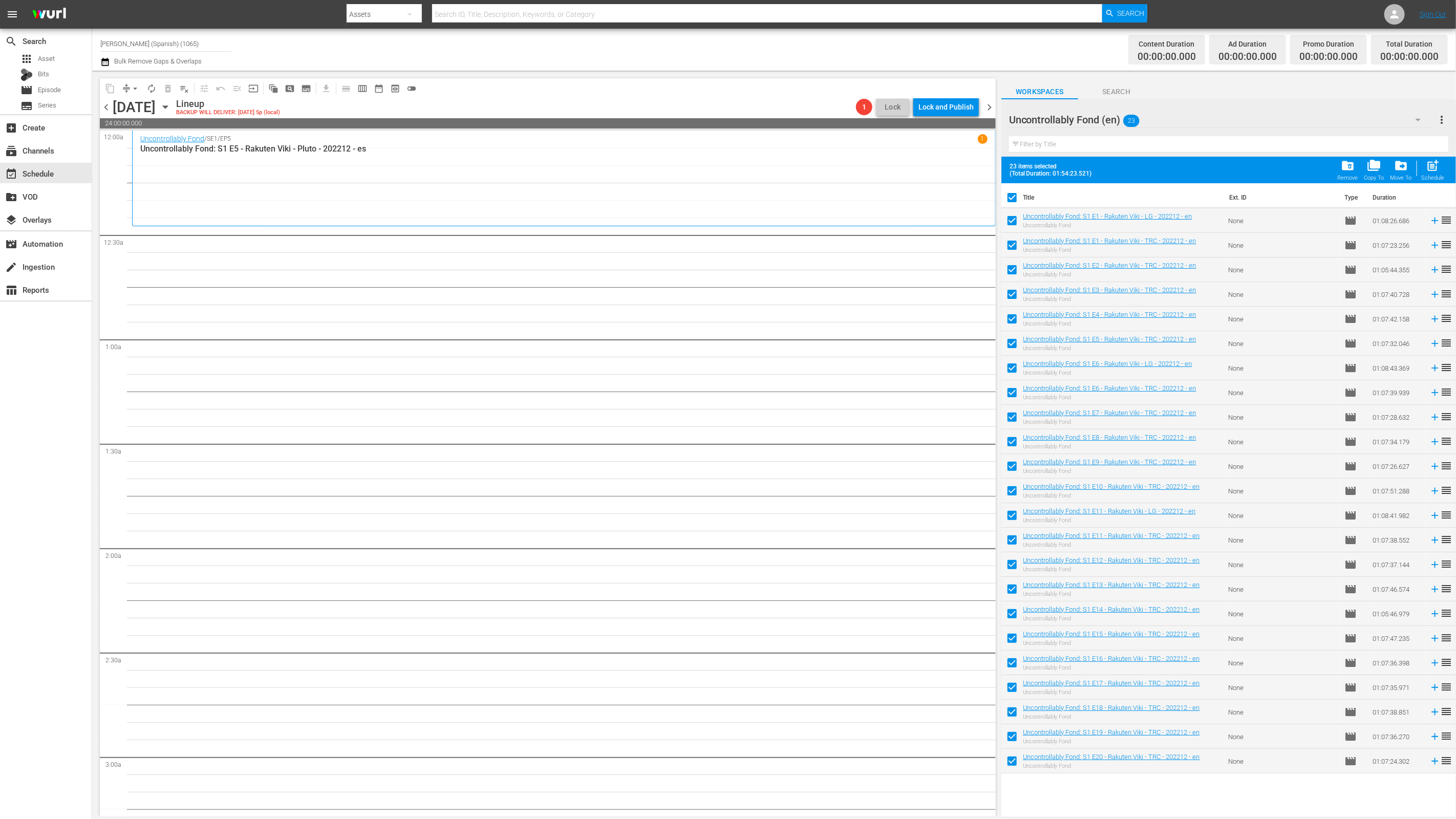
click at [1014, 198] on input "checkbox" at bounding box center [1012, 199] width 22 height 22
checkbox input "false"
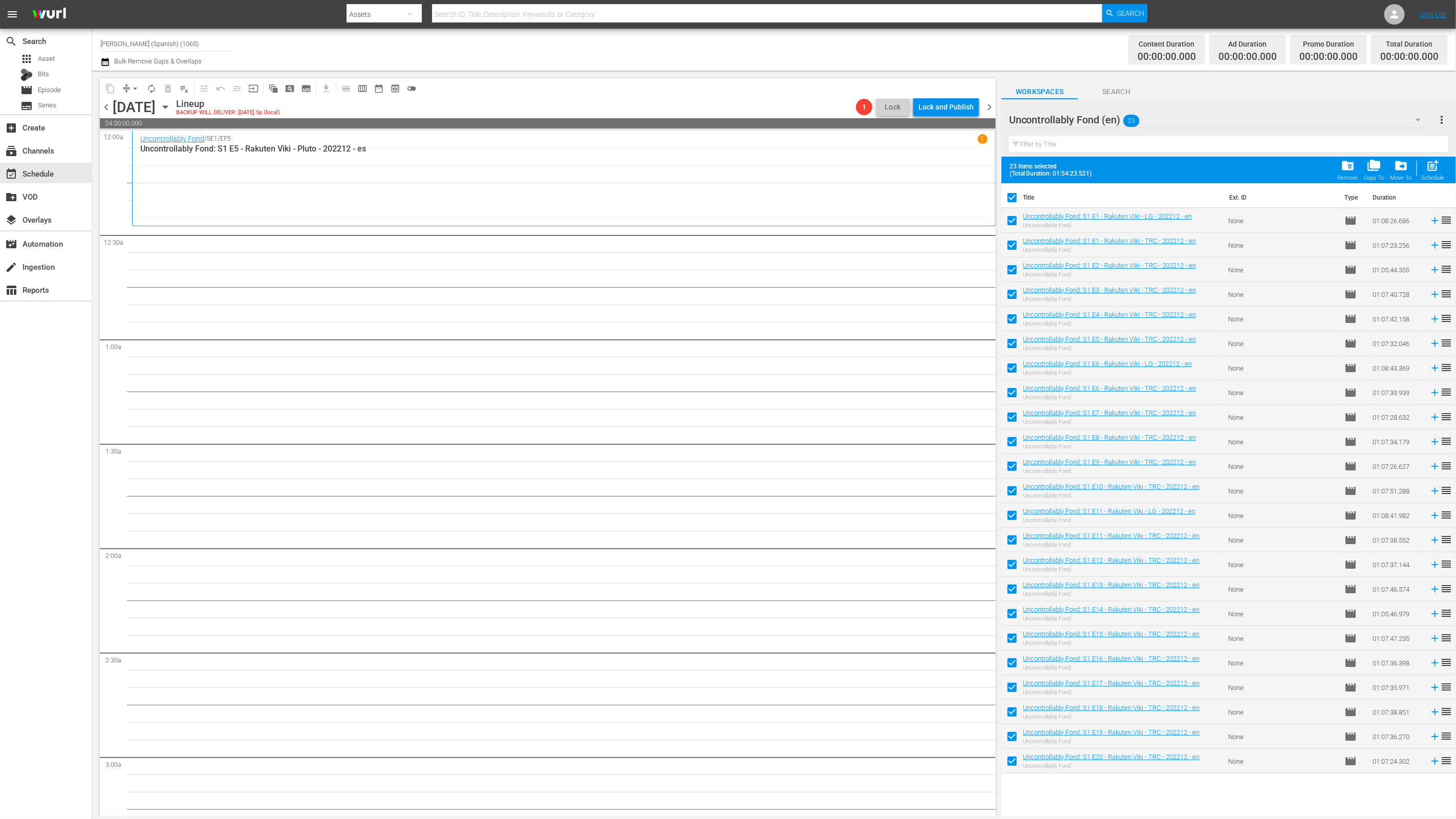
checkbox input "false"
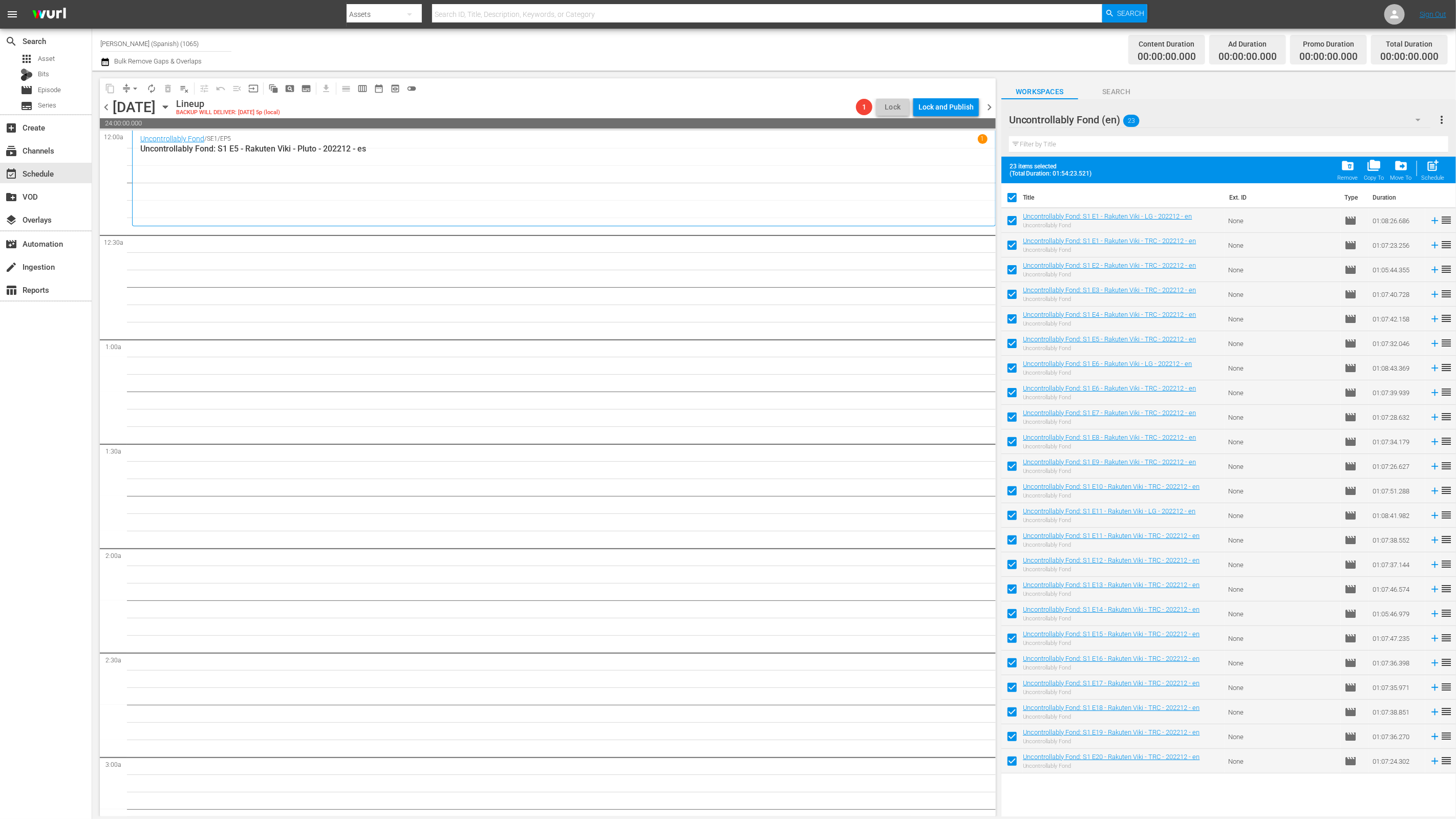
checkbox input "false"
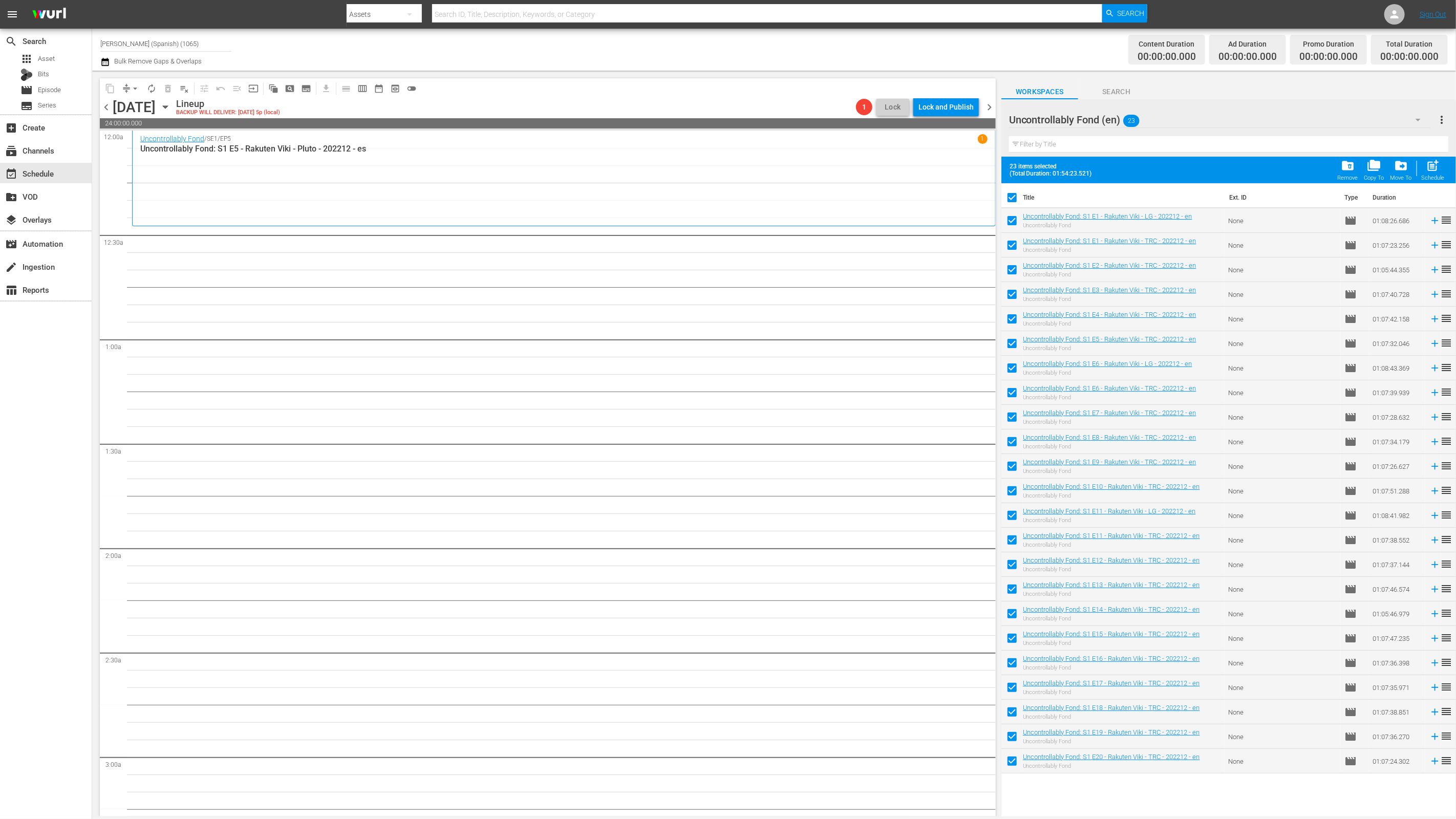
checkbox input "false"
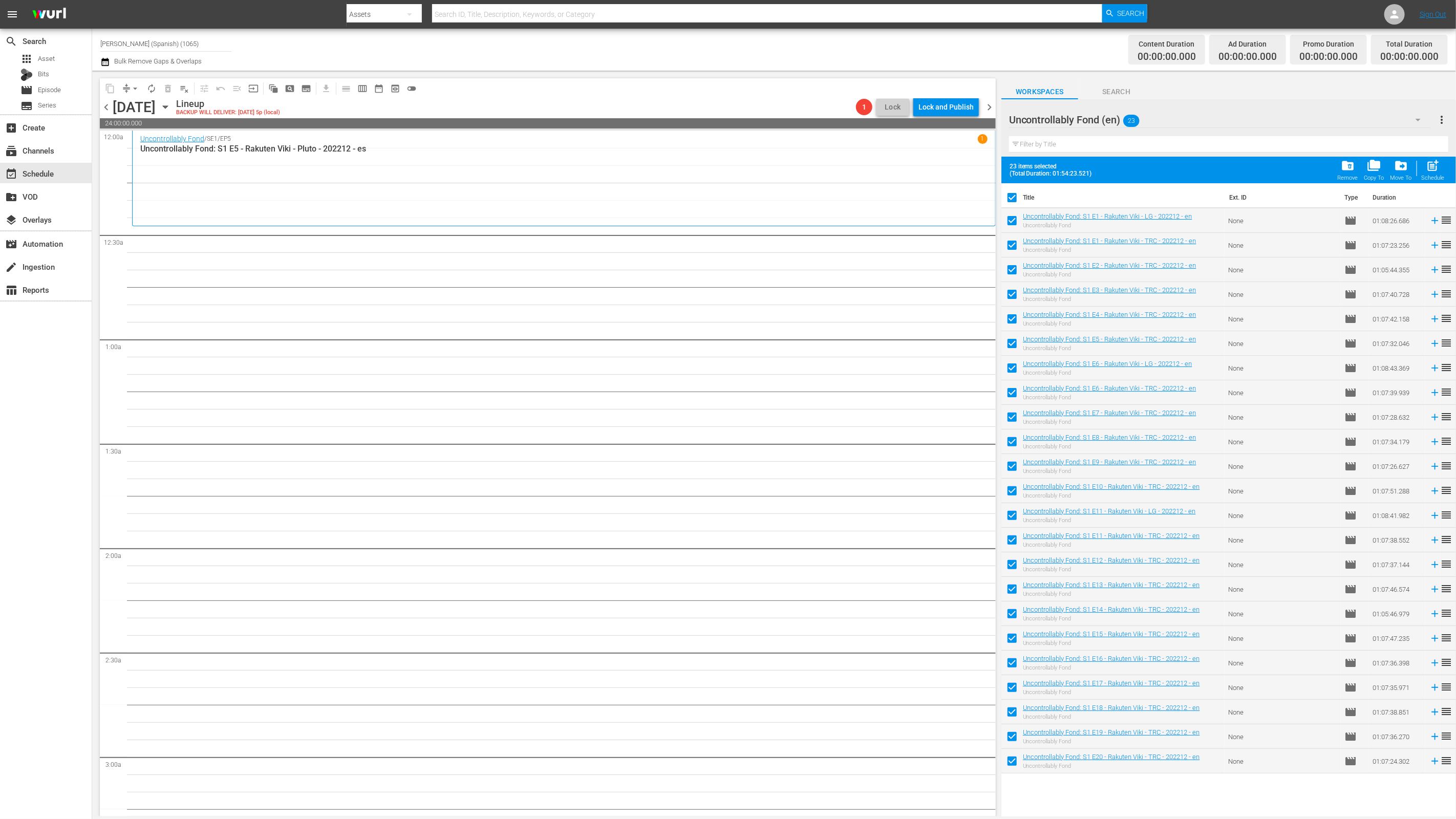
checkbox input "false"
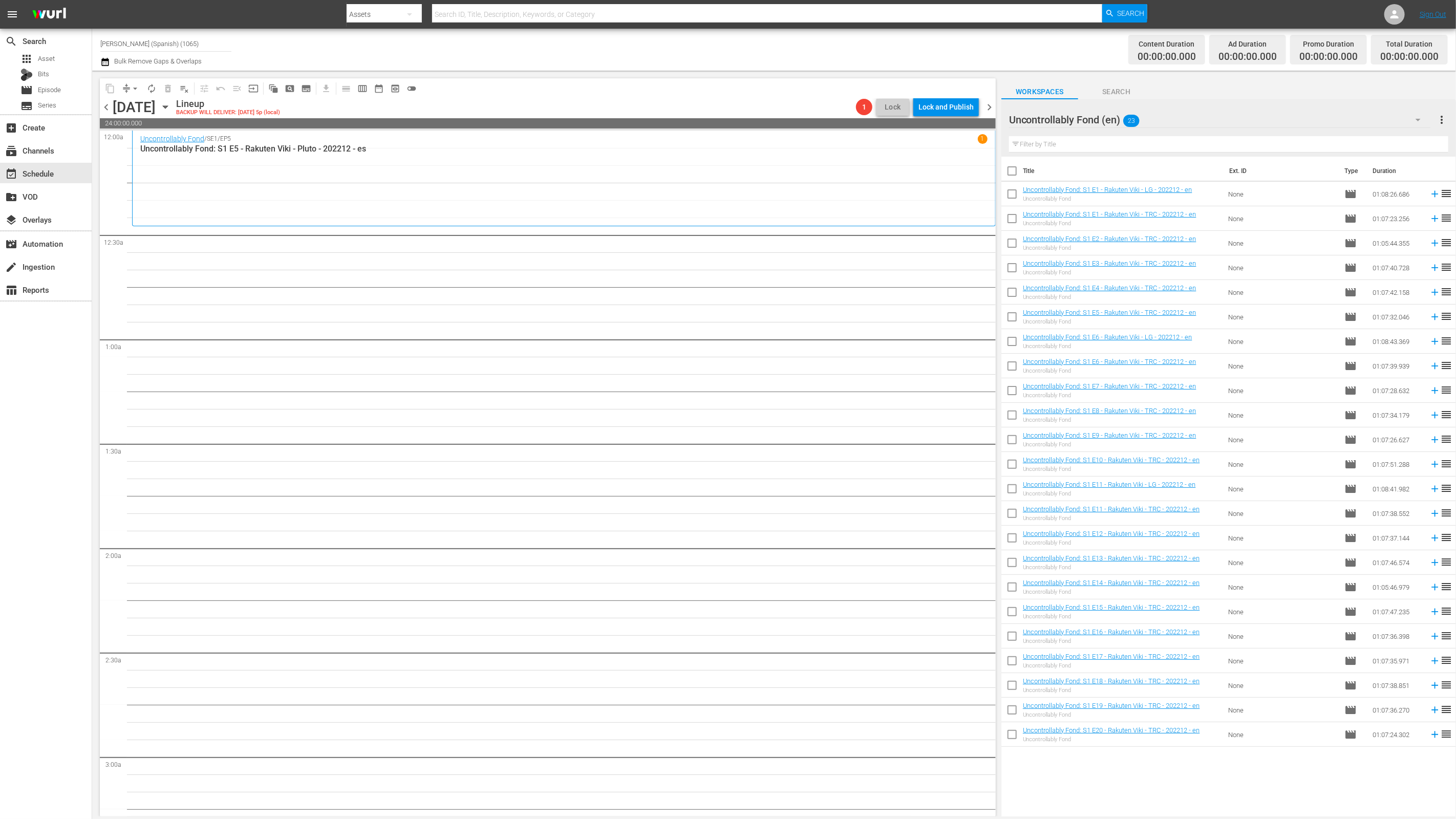
click at [1144, 125] on div "Uncontrollably Fond (en) 23" at bounding box center [1220, 119] width 422 height 29
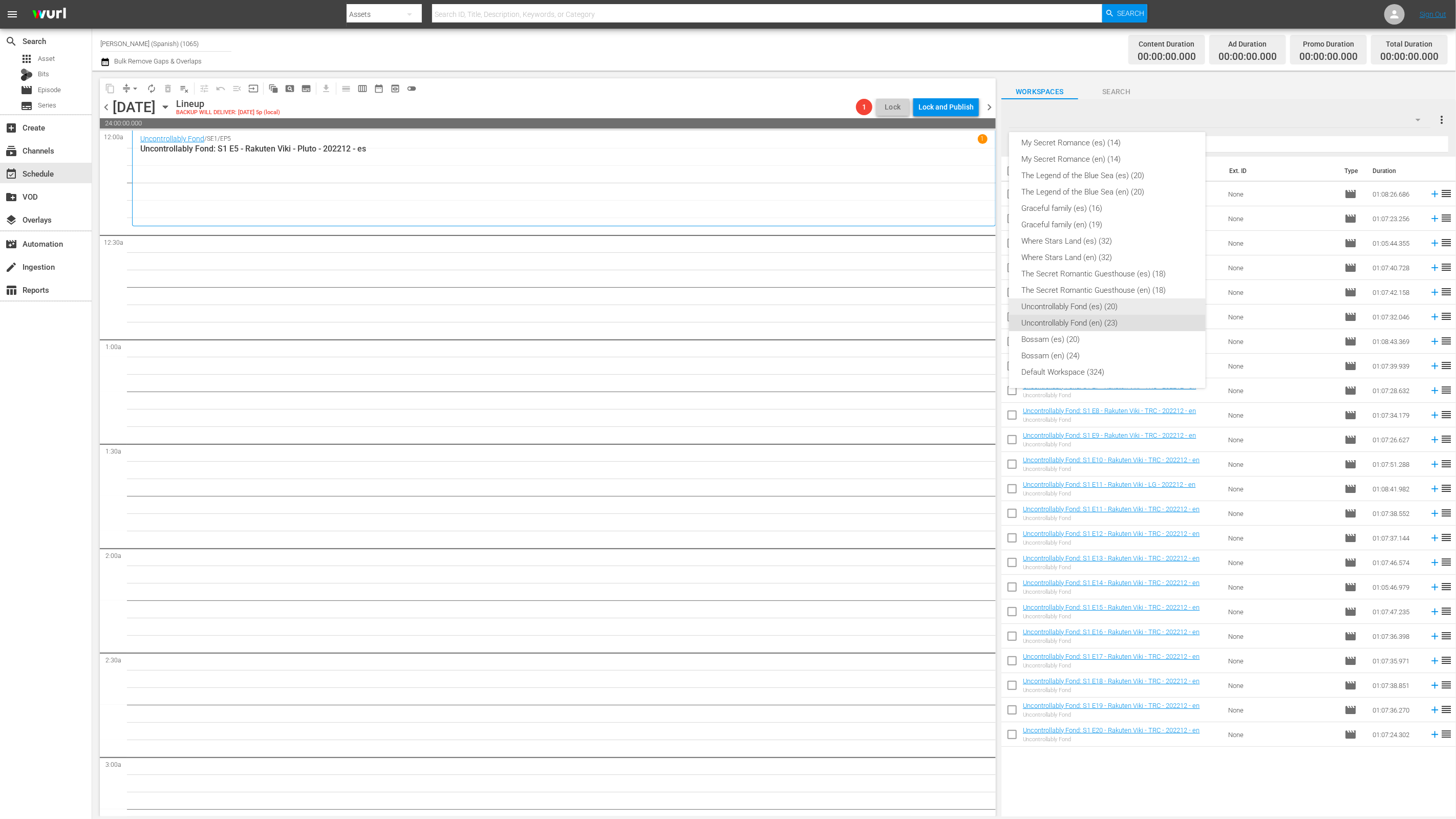
click at [1151, 305] on div "Uncontrollably Fond (es) (20)" at bounding box center [1107, 306] width 172 height 16
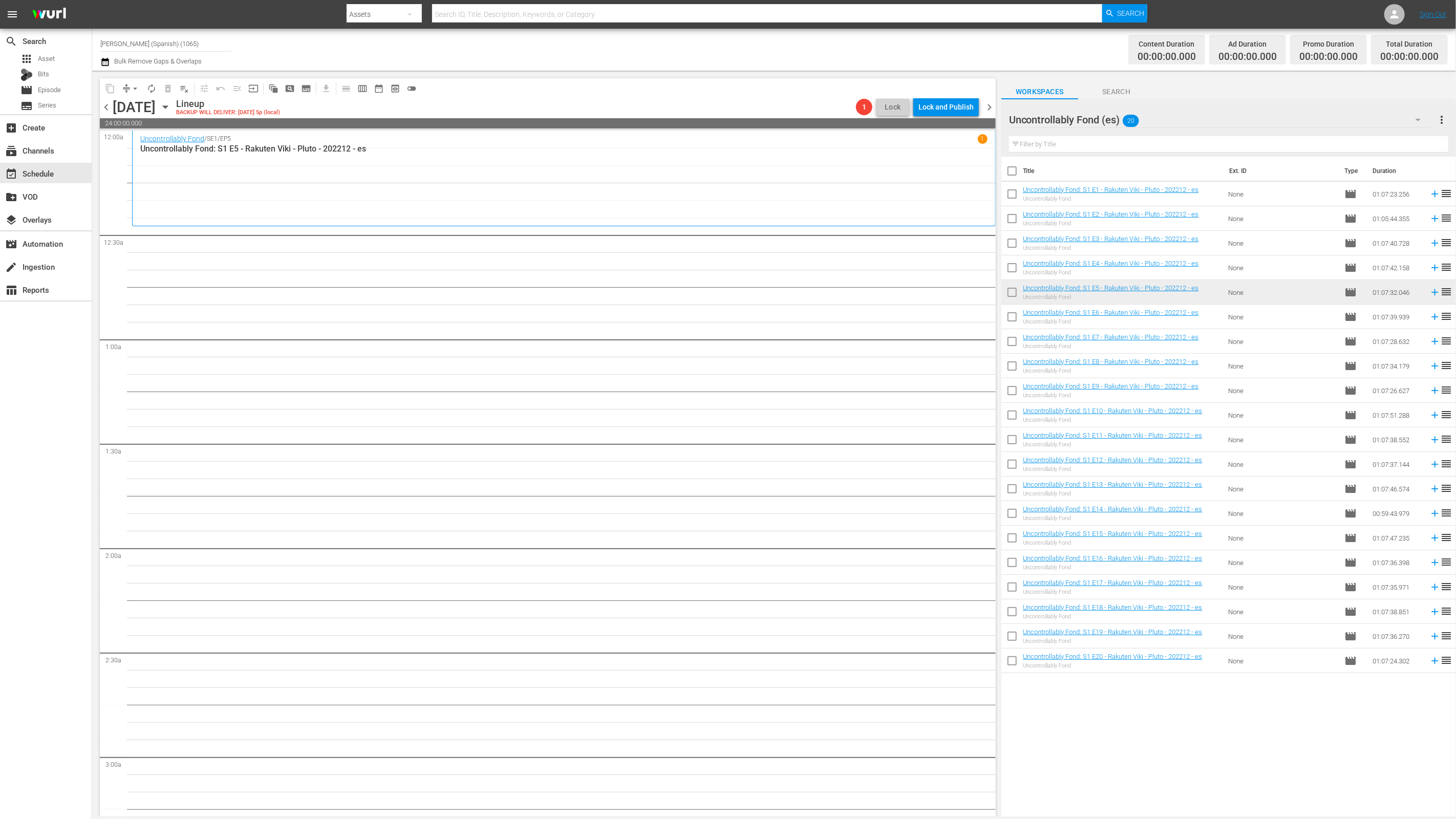
click at [1006, 171] on input "checkbox" at bounding box center [1012, 173] width 22 height 22
checkbox input "true"
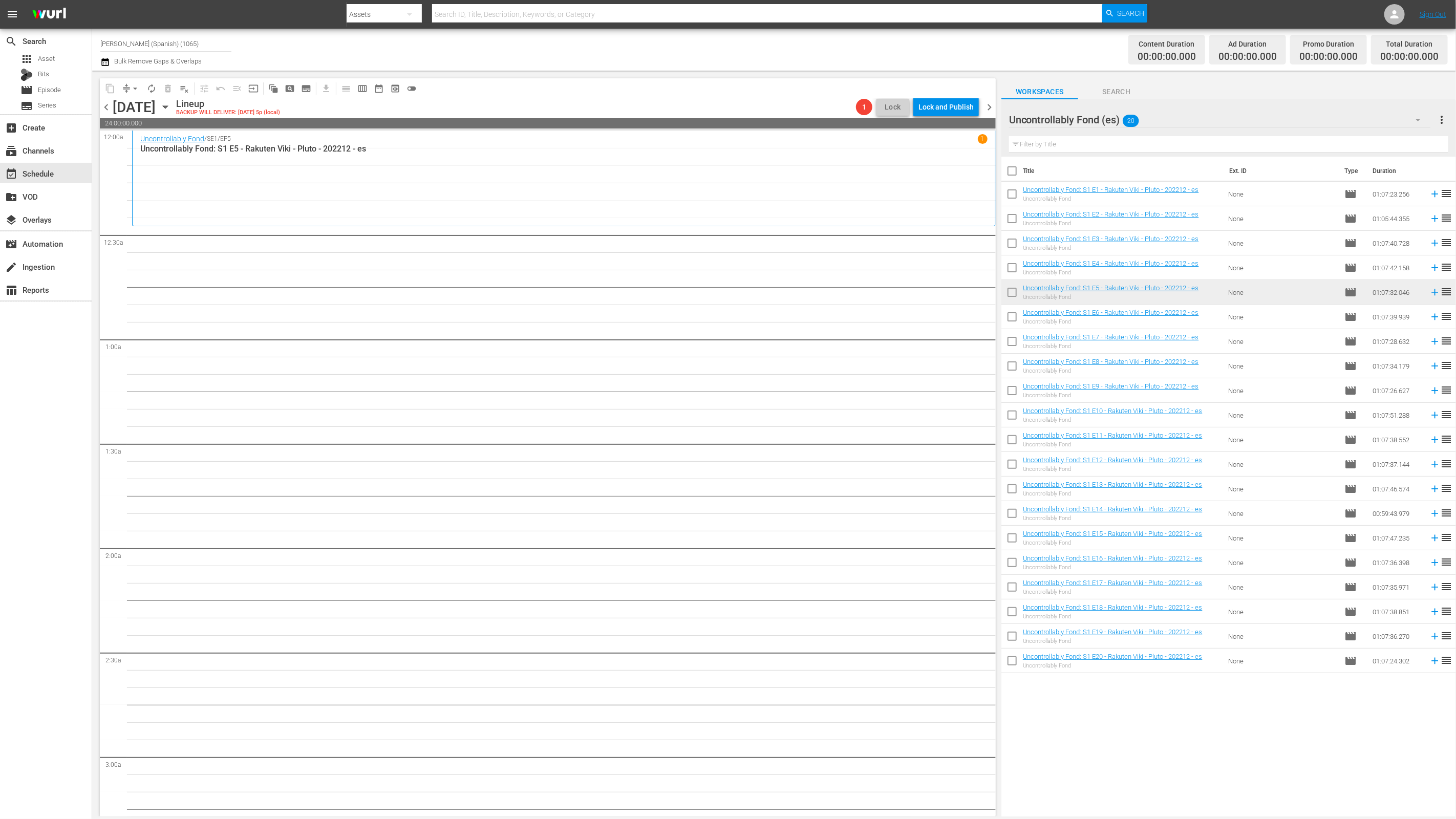
checkbox input "true"
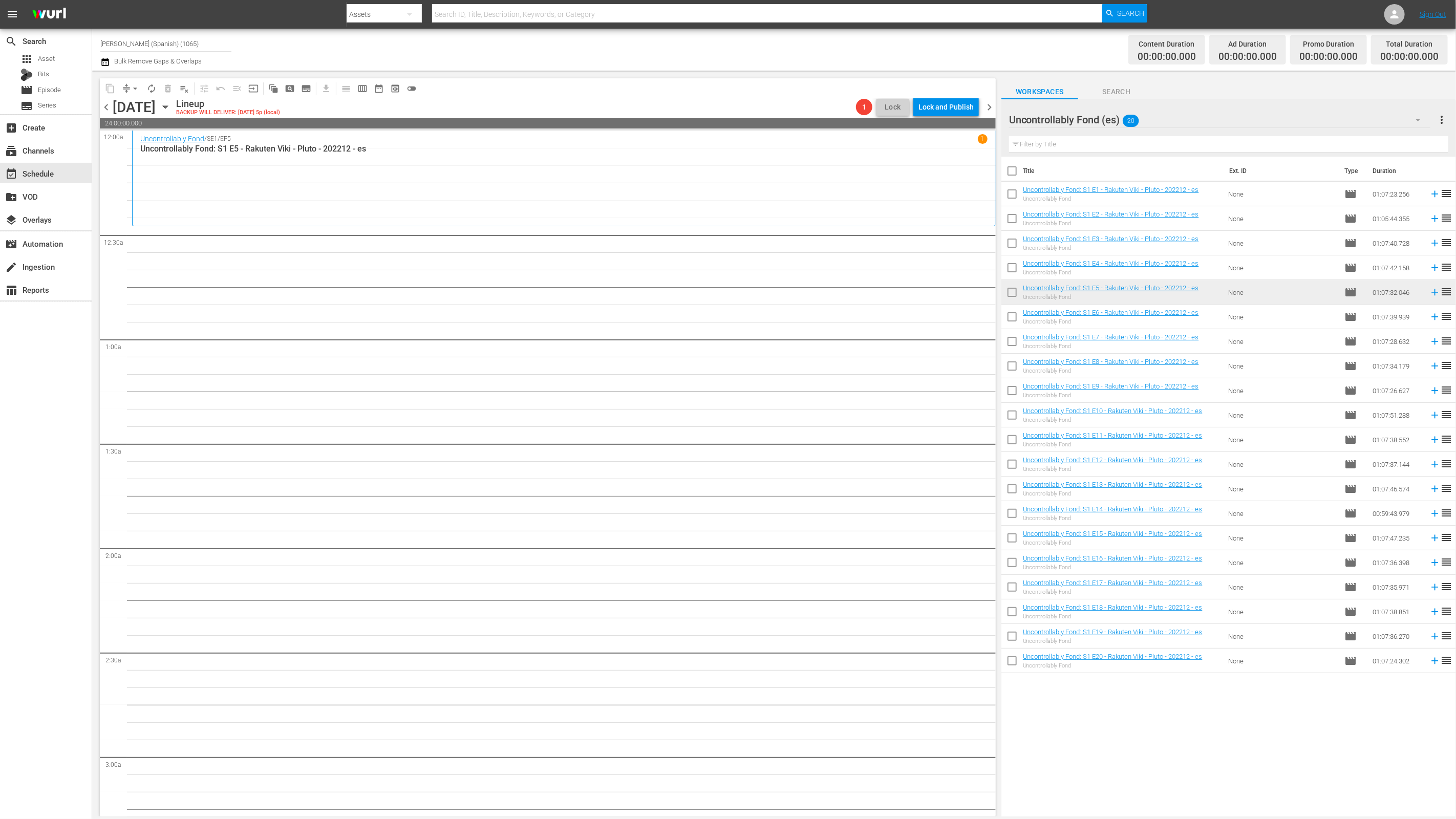
checkbox input "true"
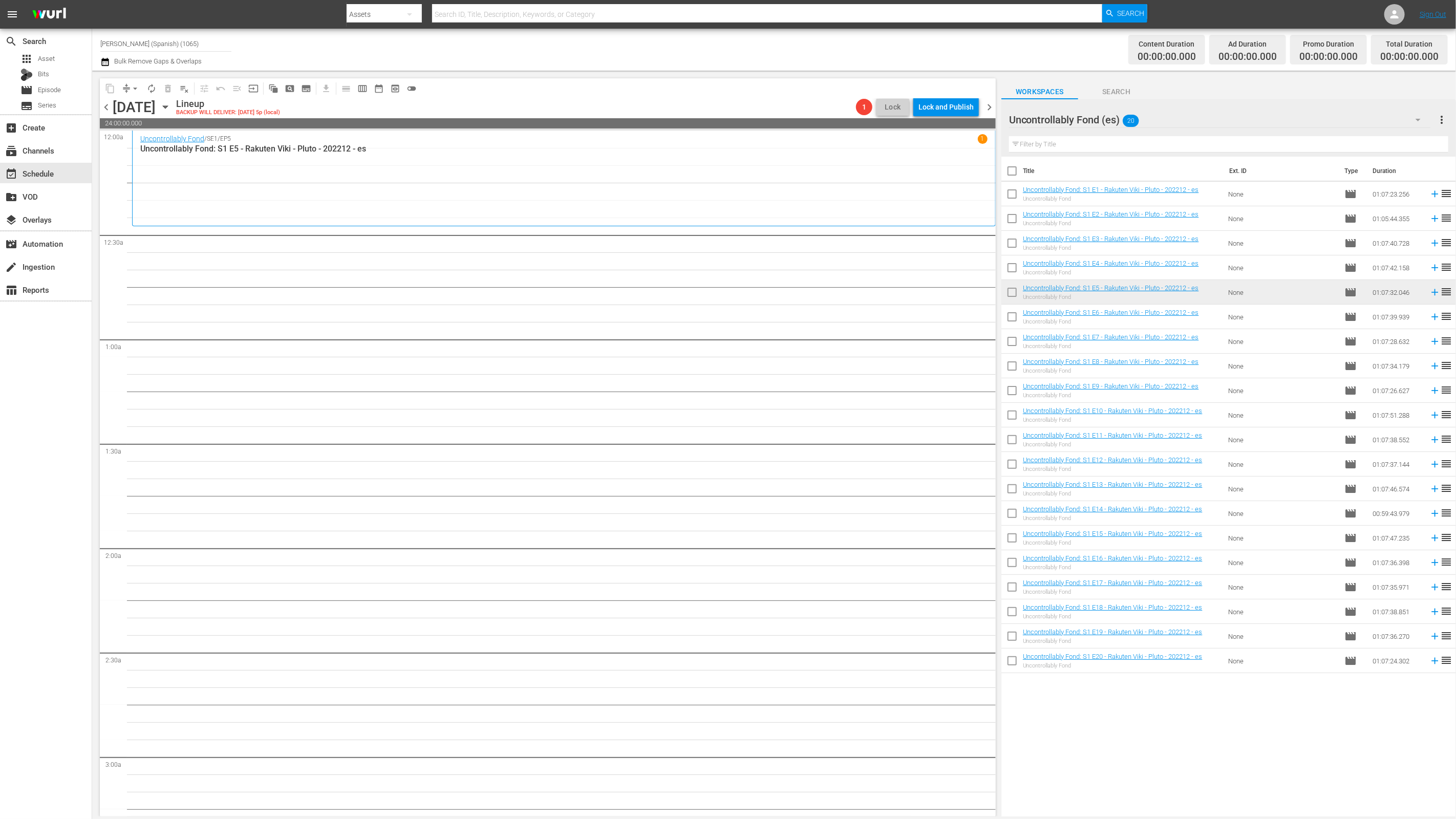
checkbox input "true"
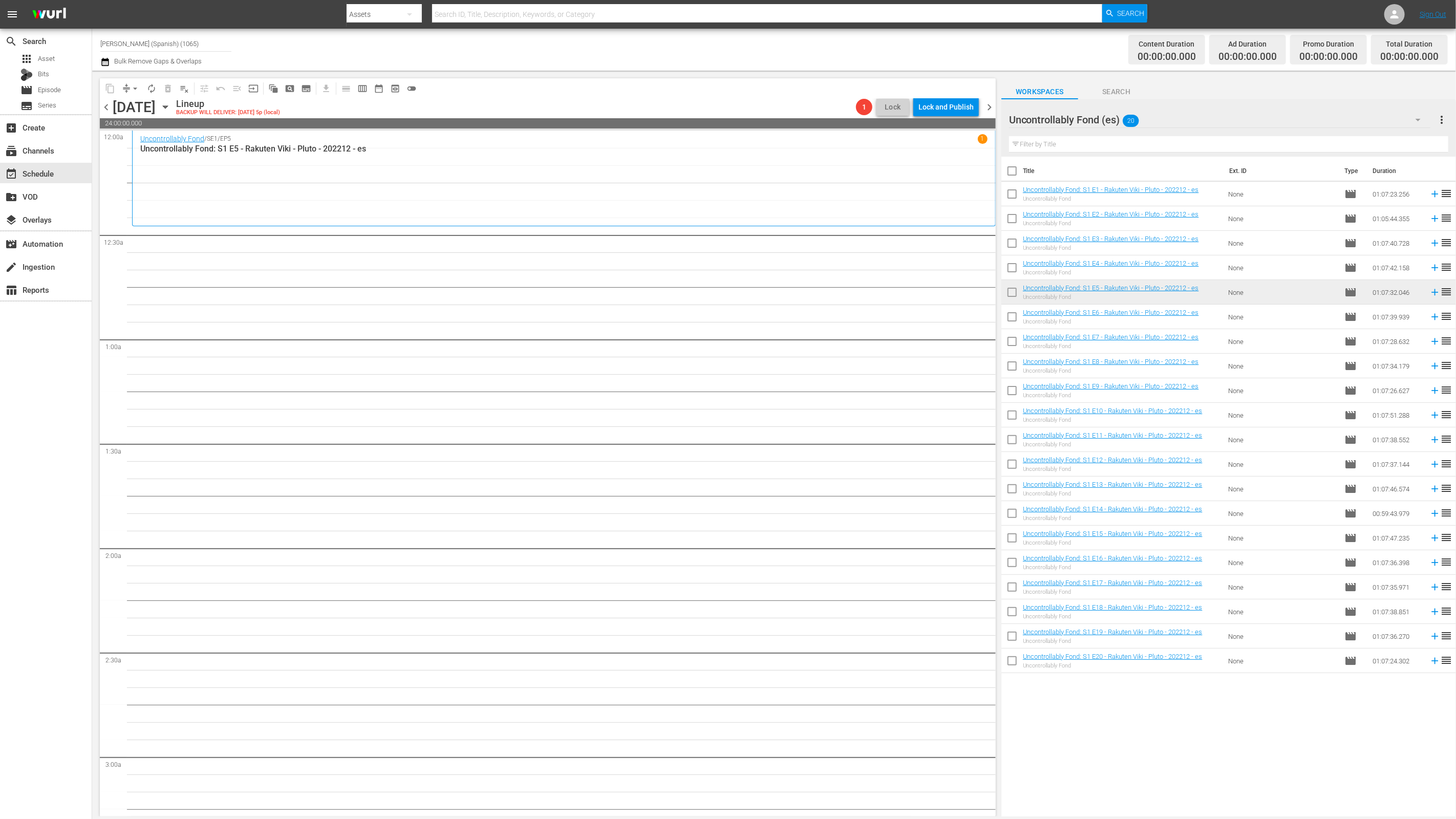
checkbox input "true"
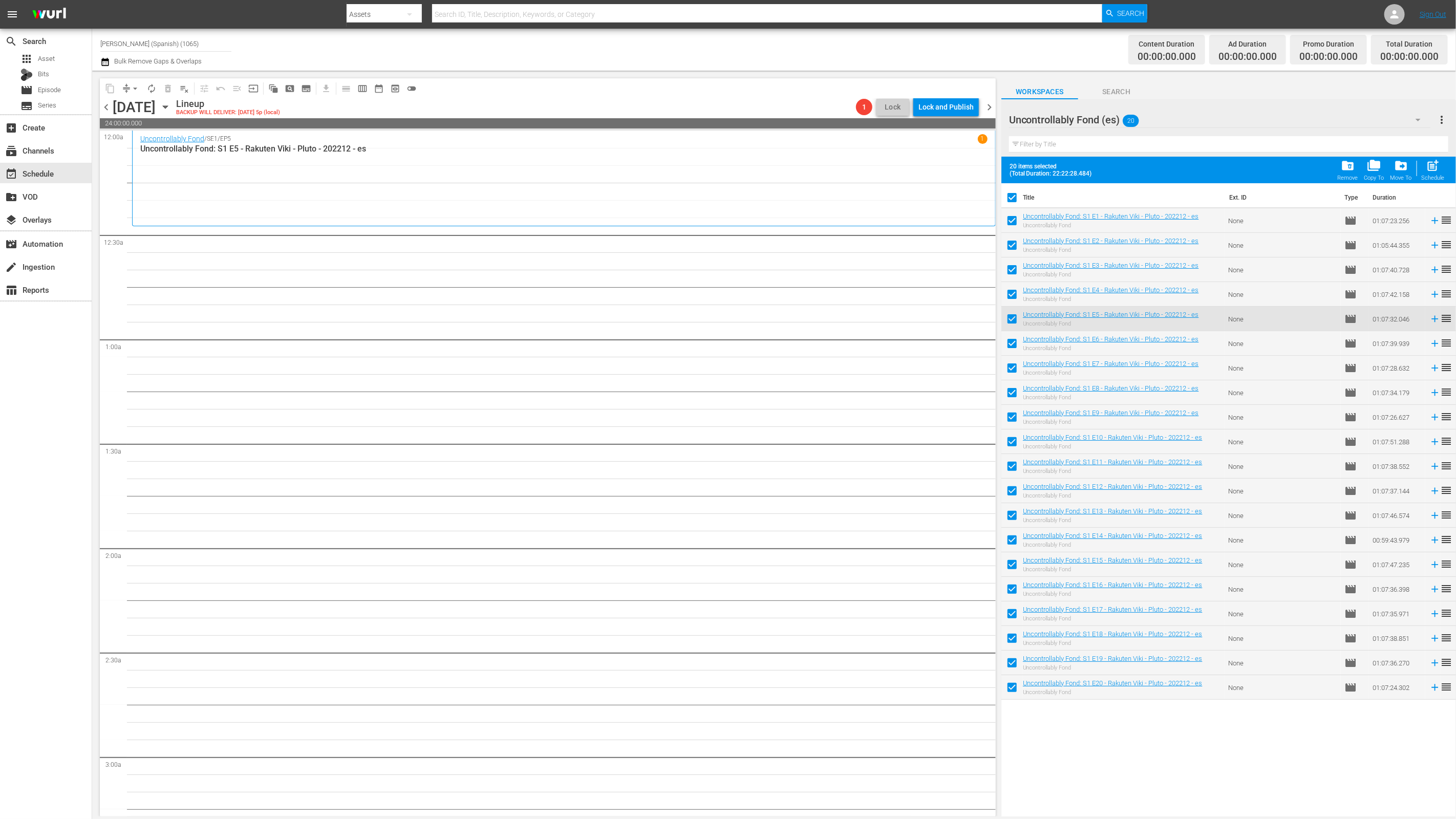
click at [1012, 225] on input "checkbox" at bounding box center [1012, 222] width 22 height 22
checkbox input "false"
click at [1012, 242] on input "checkbox" at bounding box center [1012, 247] width 22 height 22
checkbox input "false"
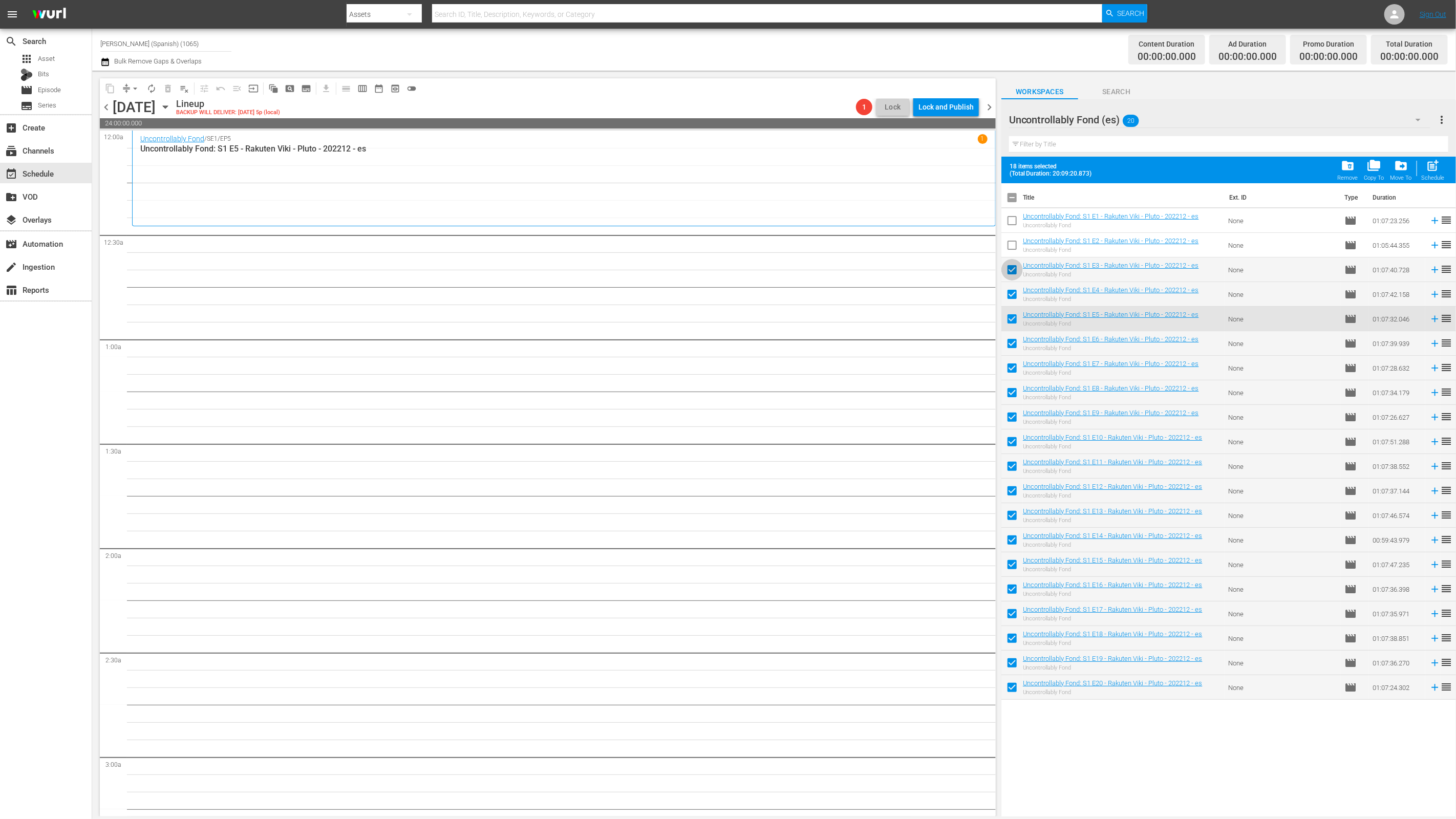
click at [1012, 272] on input "checkbox" at bounding box center [1012, 271] width 22 height 22
checkbox input "false"
click at [1013, 296] on input "checkbox" at bounding box center [1012, 296] width 22 height 22
checkbox input "false"
click at [1014, 329] on input "checkbox" at bounding box center [1012, 321] width 22 height 22
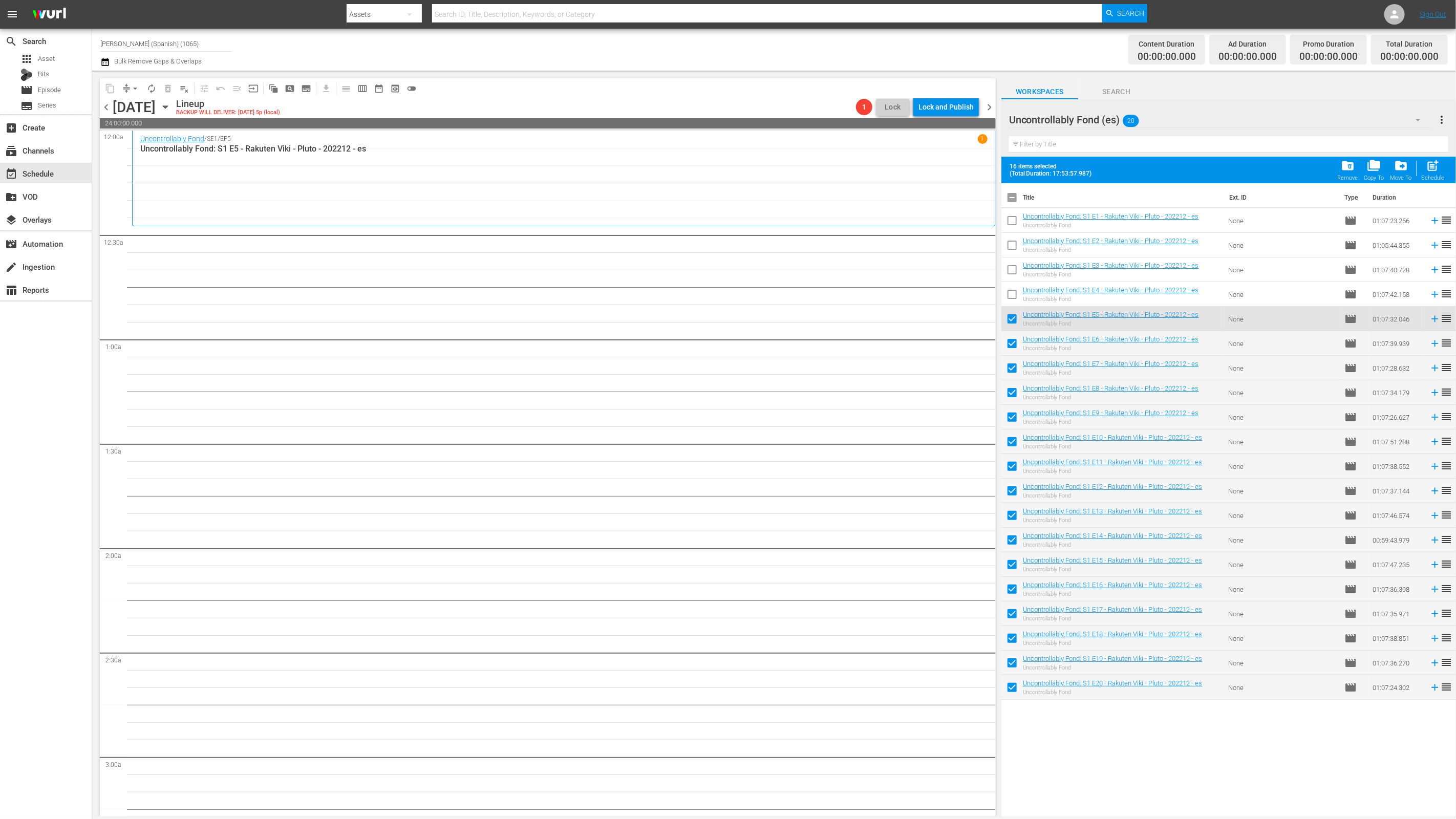
checkbox input "false"
click at [1425, 162] on div "post_add Schedule" at bounding box center [1433, 170] width 23 height 22
checkbox input "false"
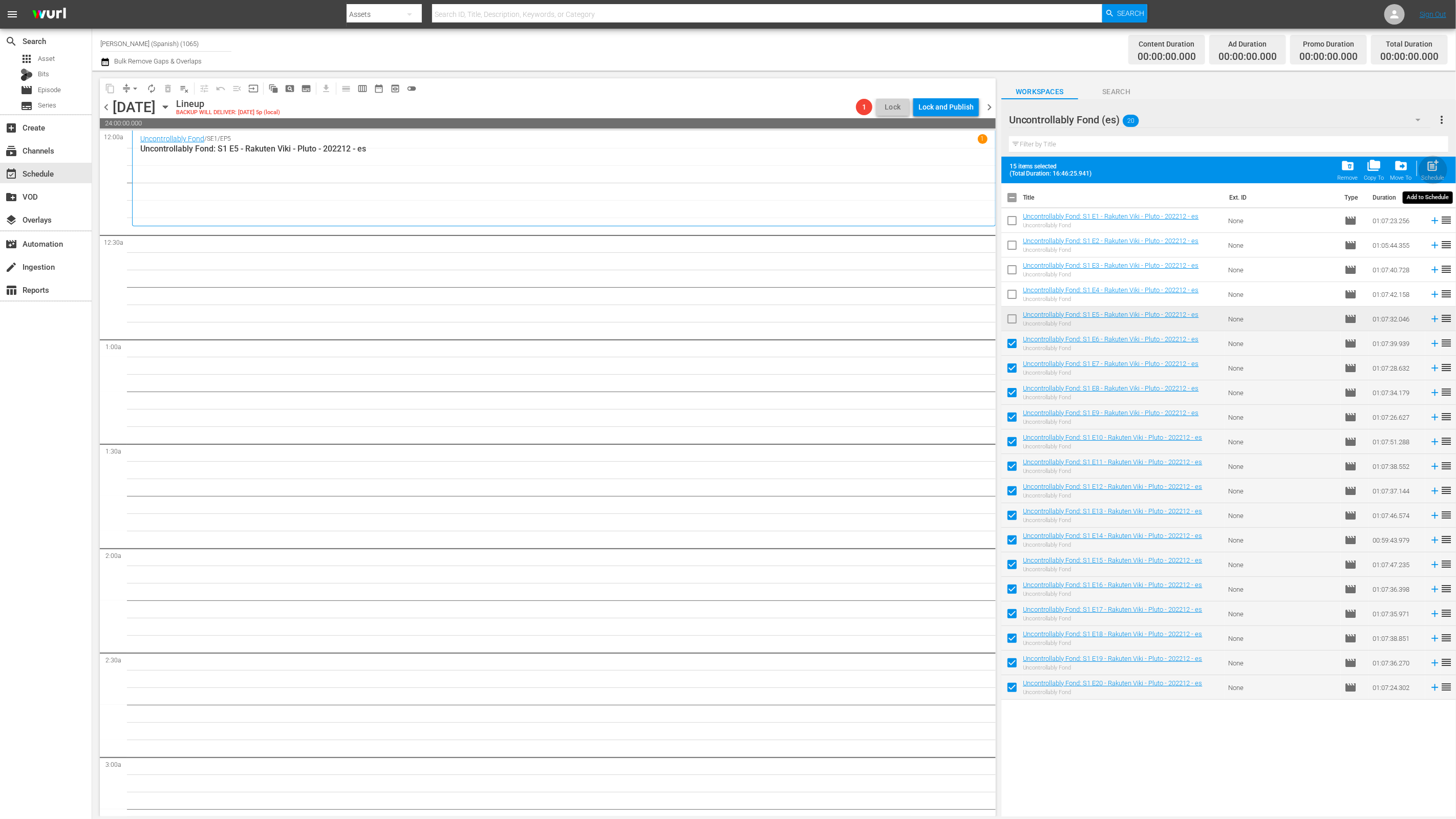
checkbox input "false"
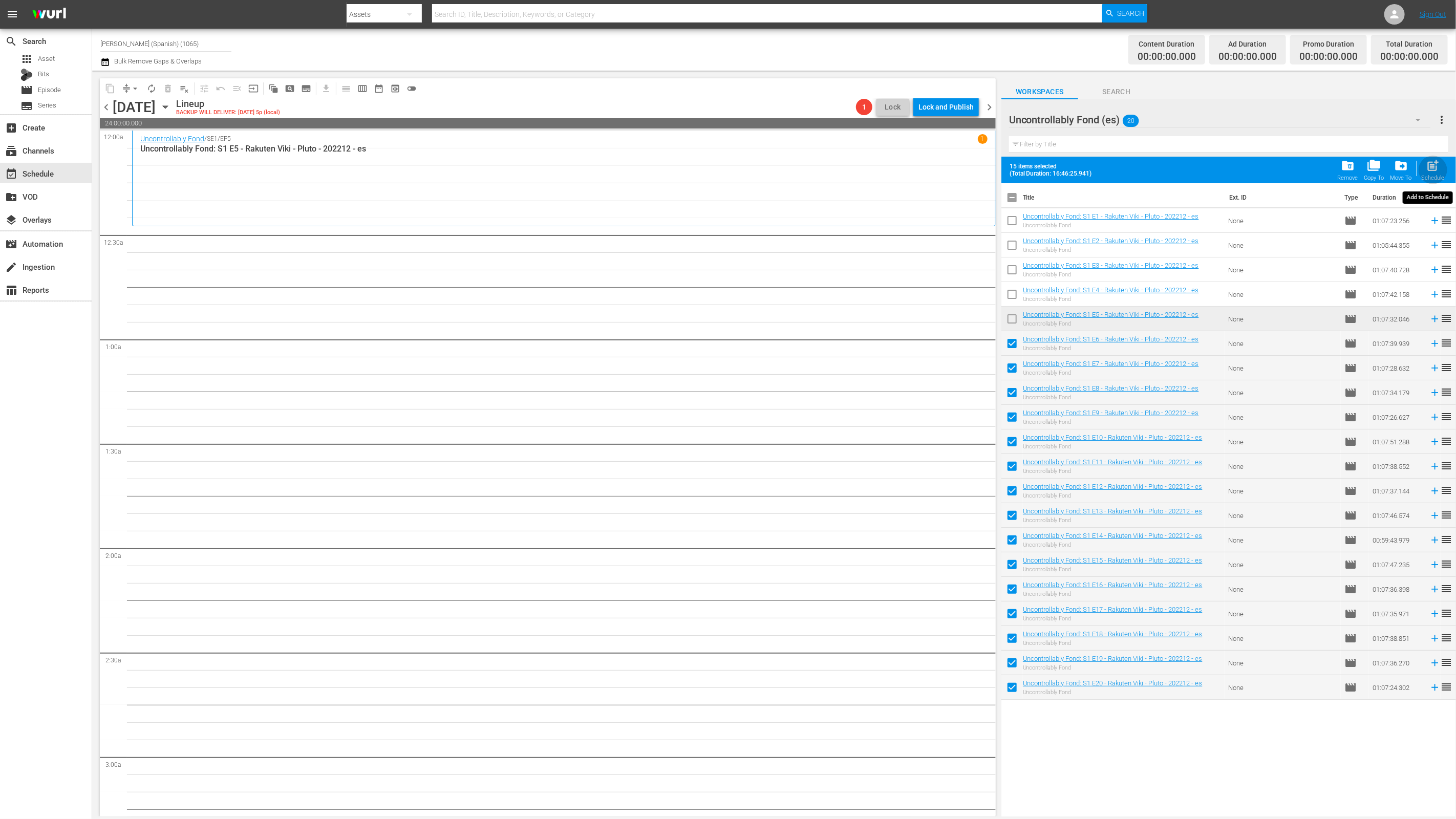
checkbox input "false"
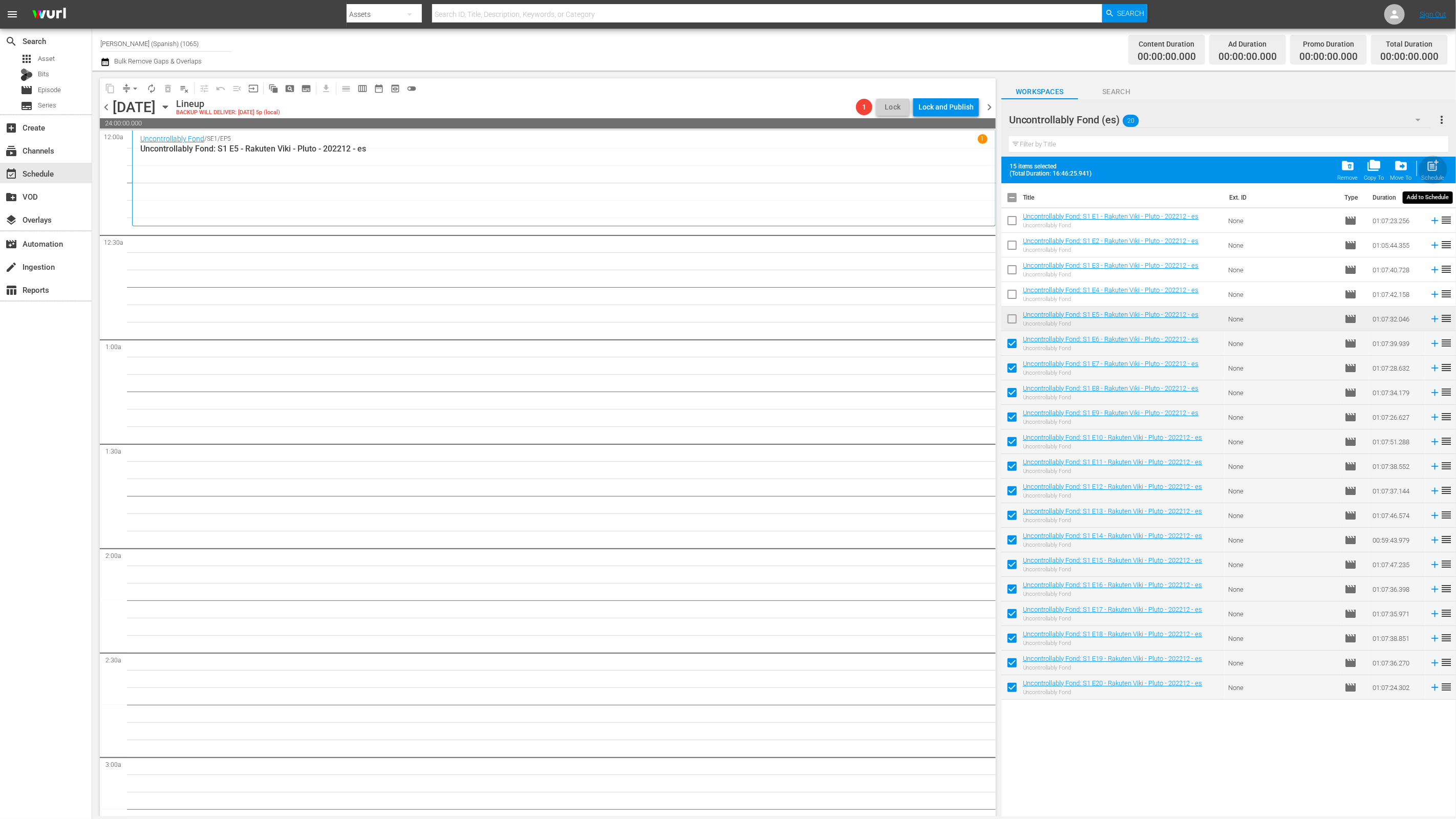
checkbox input "false"
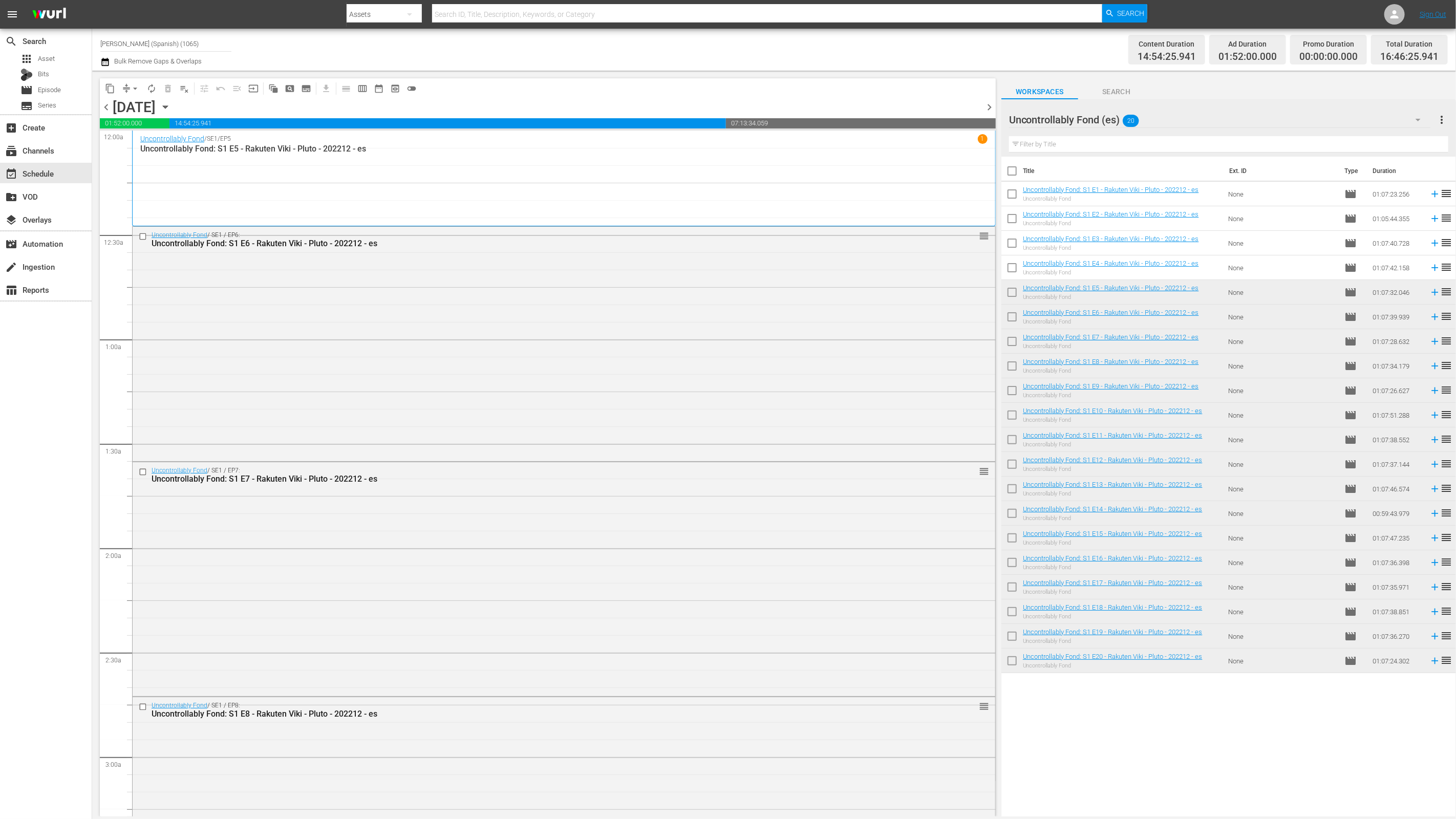
click at [1012, 169] on input "checkbox" at bounding box center [1012, 173] width 22 height 22
checkbox input "true"
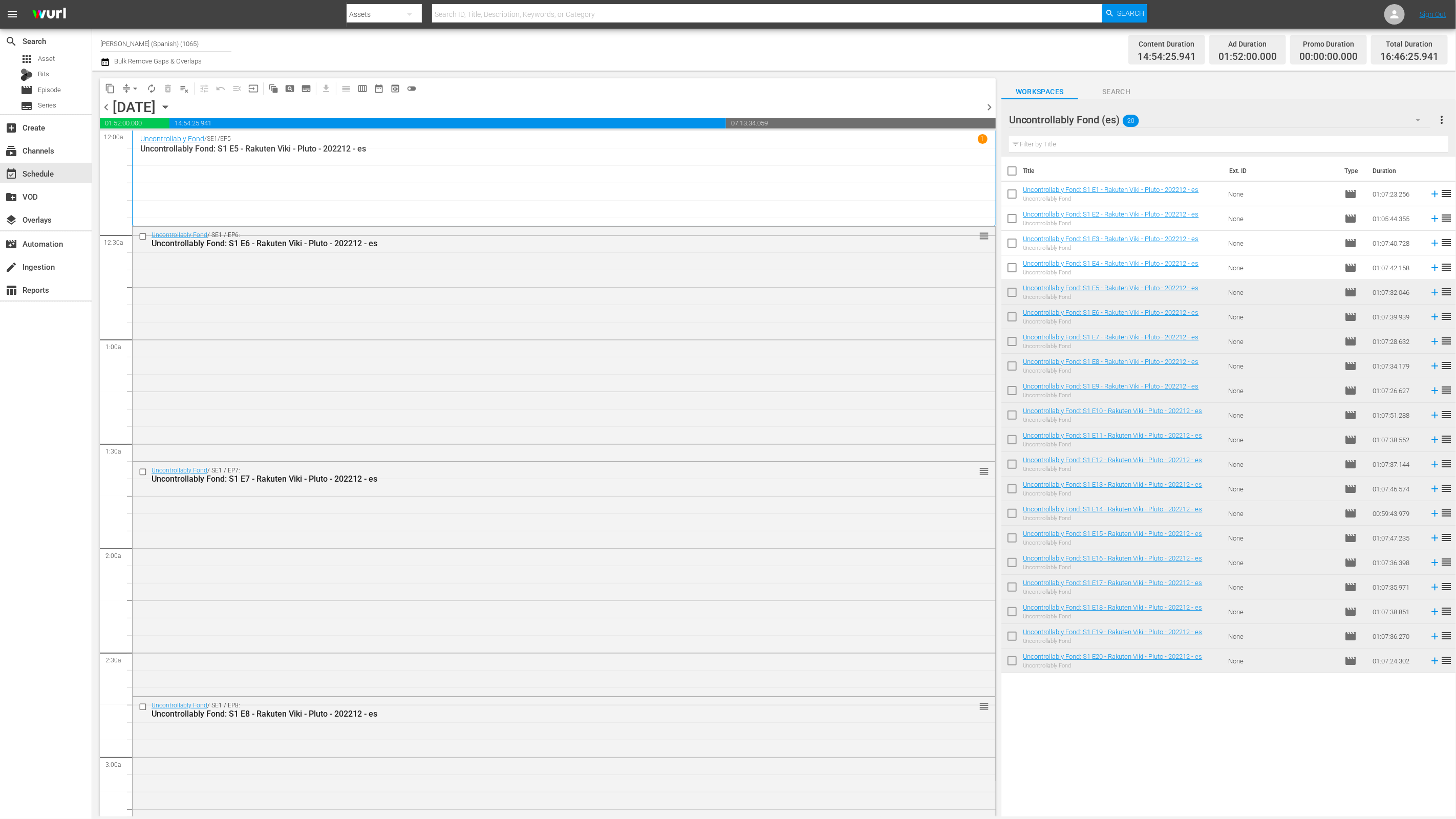
checkbox input "true"
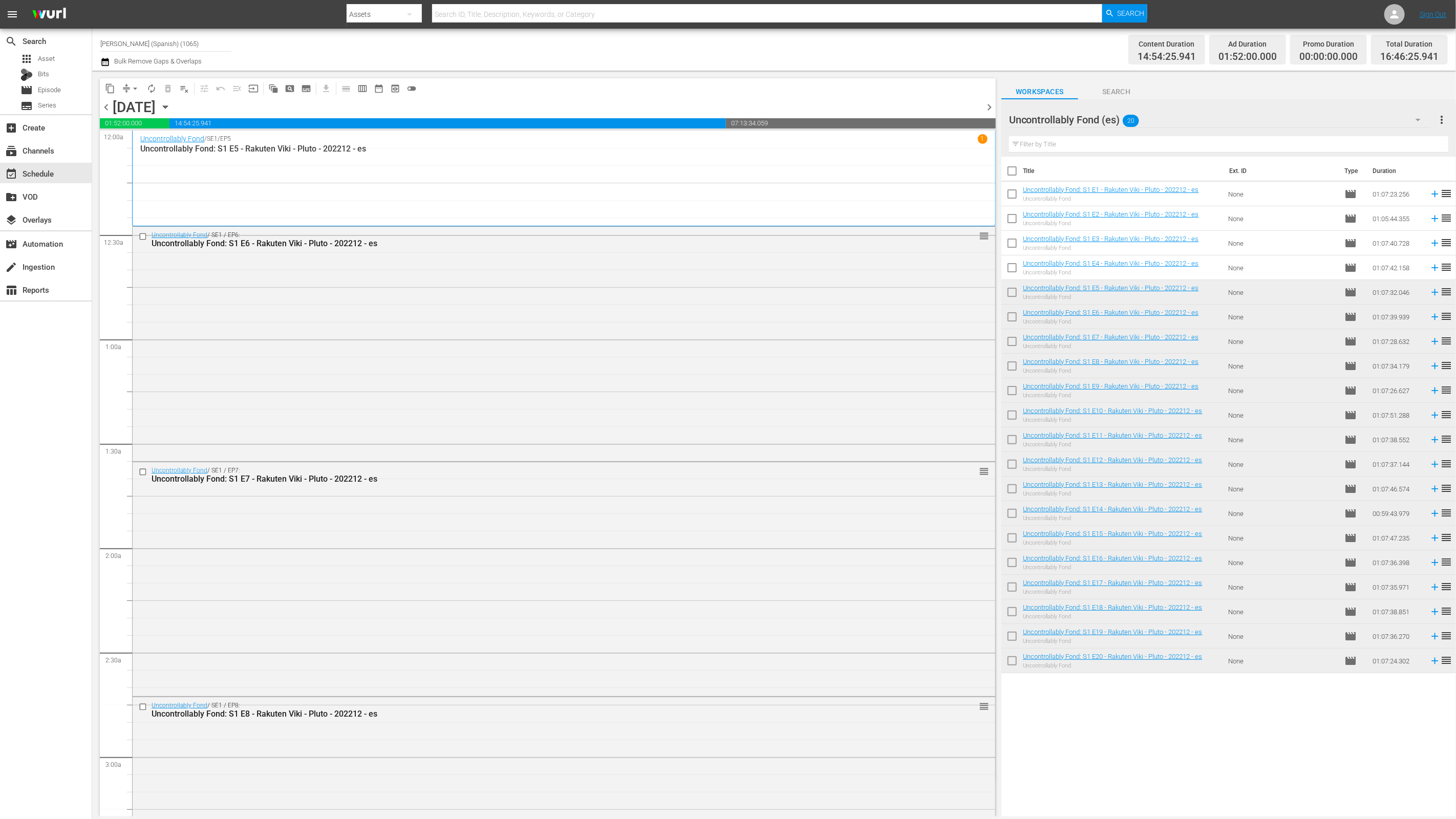
checkbox input "true"
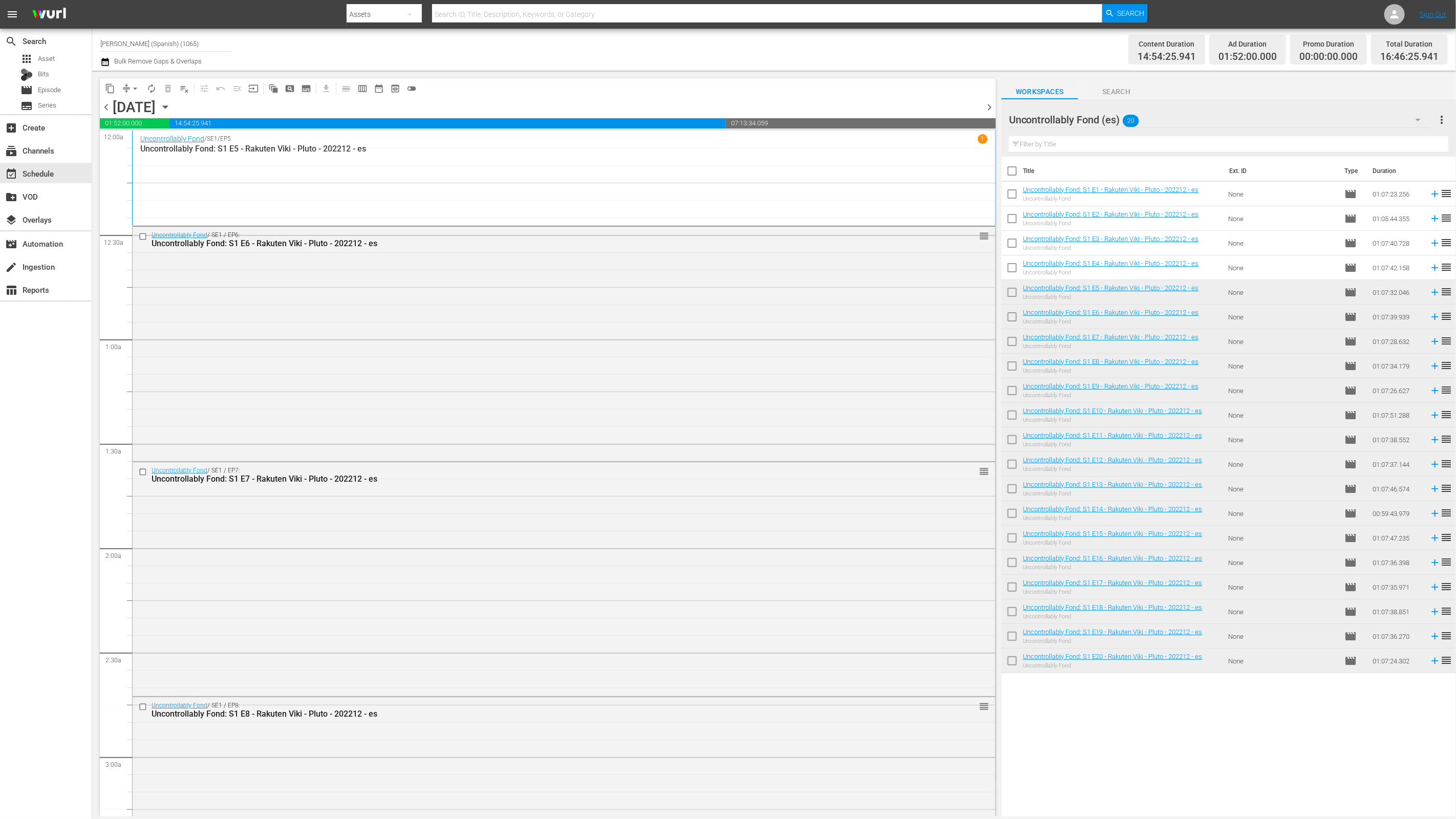
checkbox input "true"
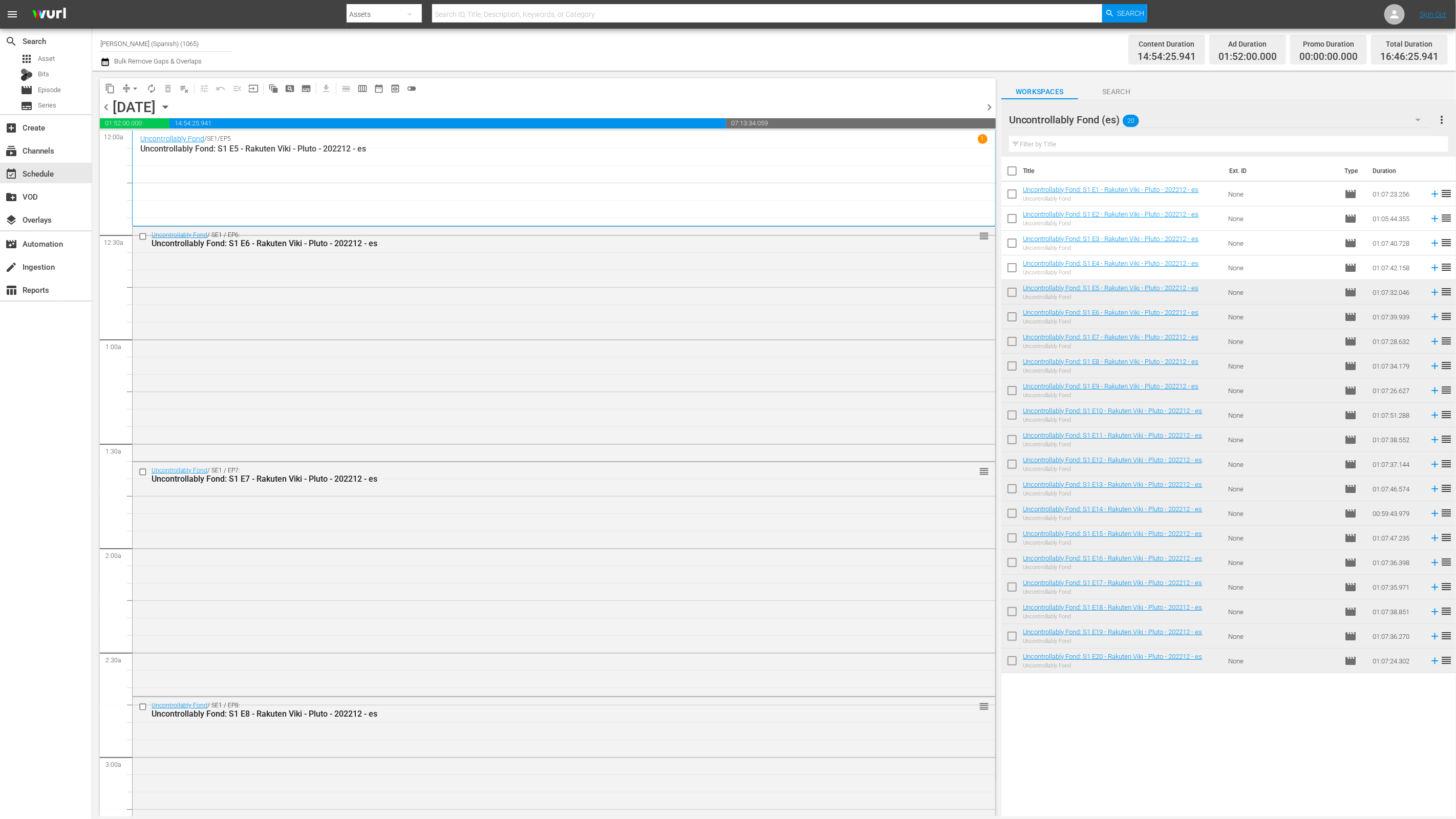
checkbox input "true"
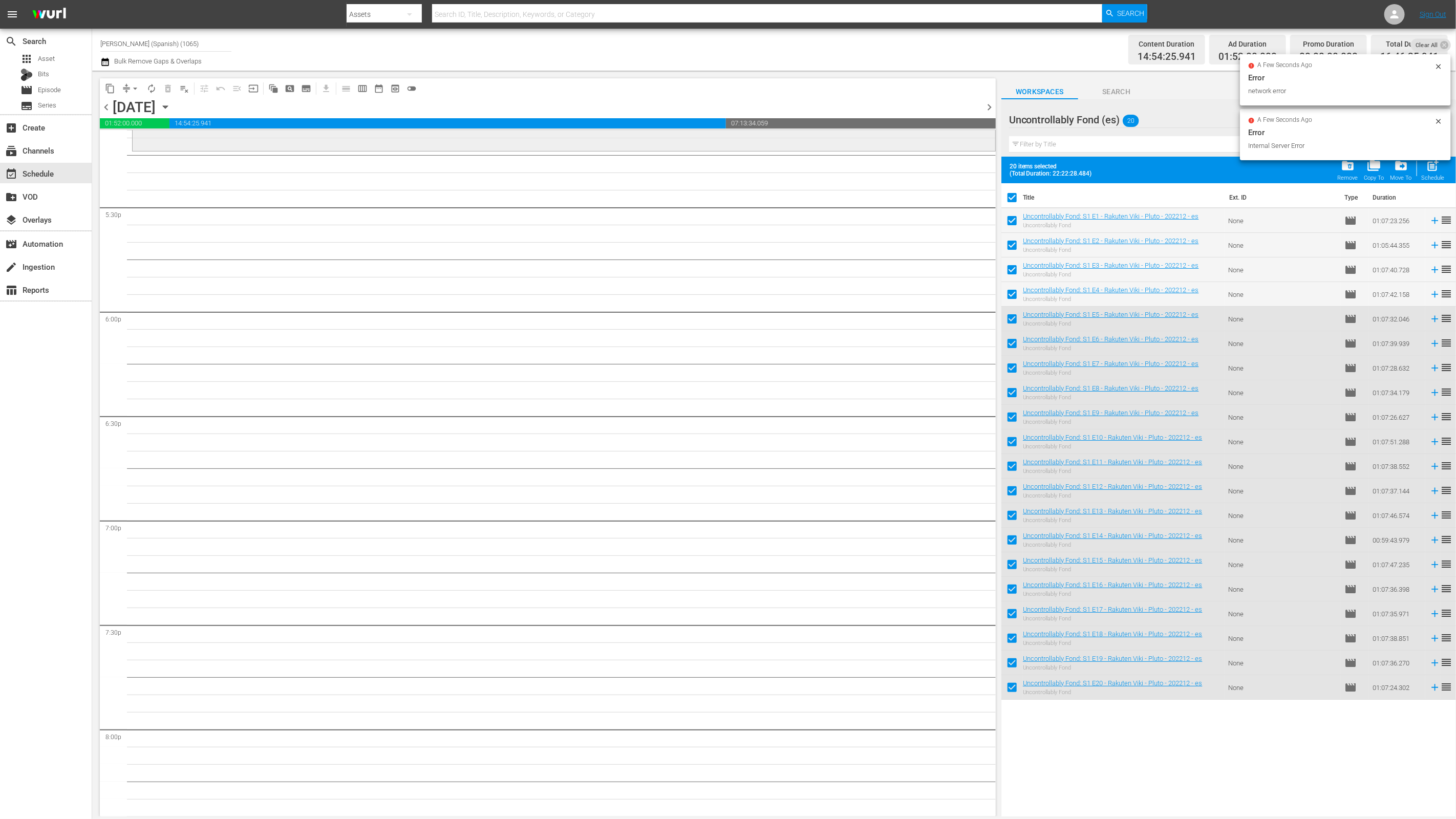
scroll to position [3277, 0]
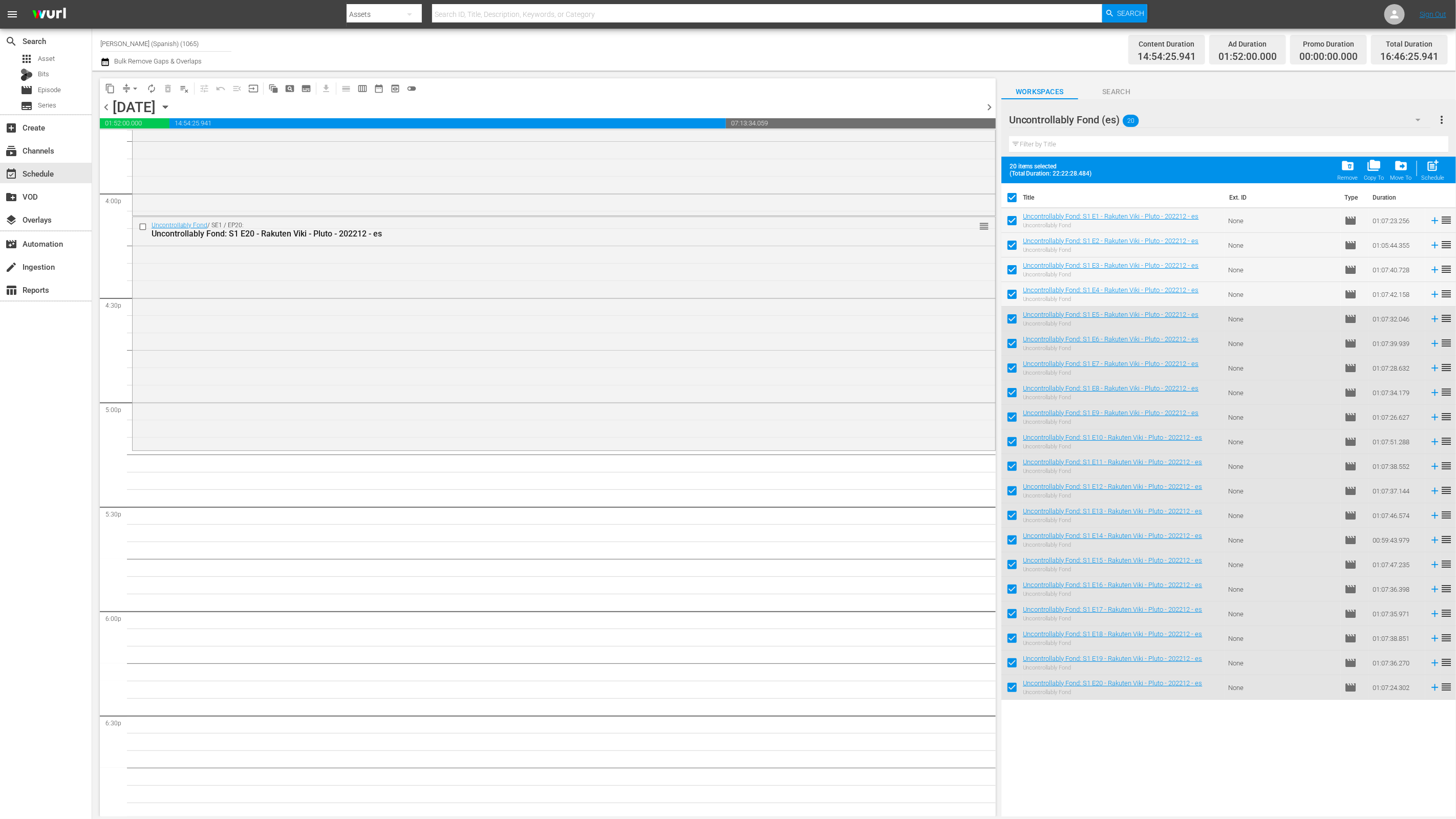
click at [1007, 193] on input "checkbox" at bounding box center [1012, 199] width 22 height 22
checkbox input "false"
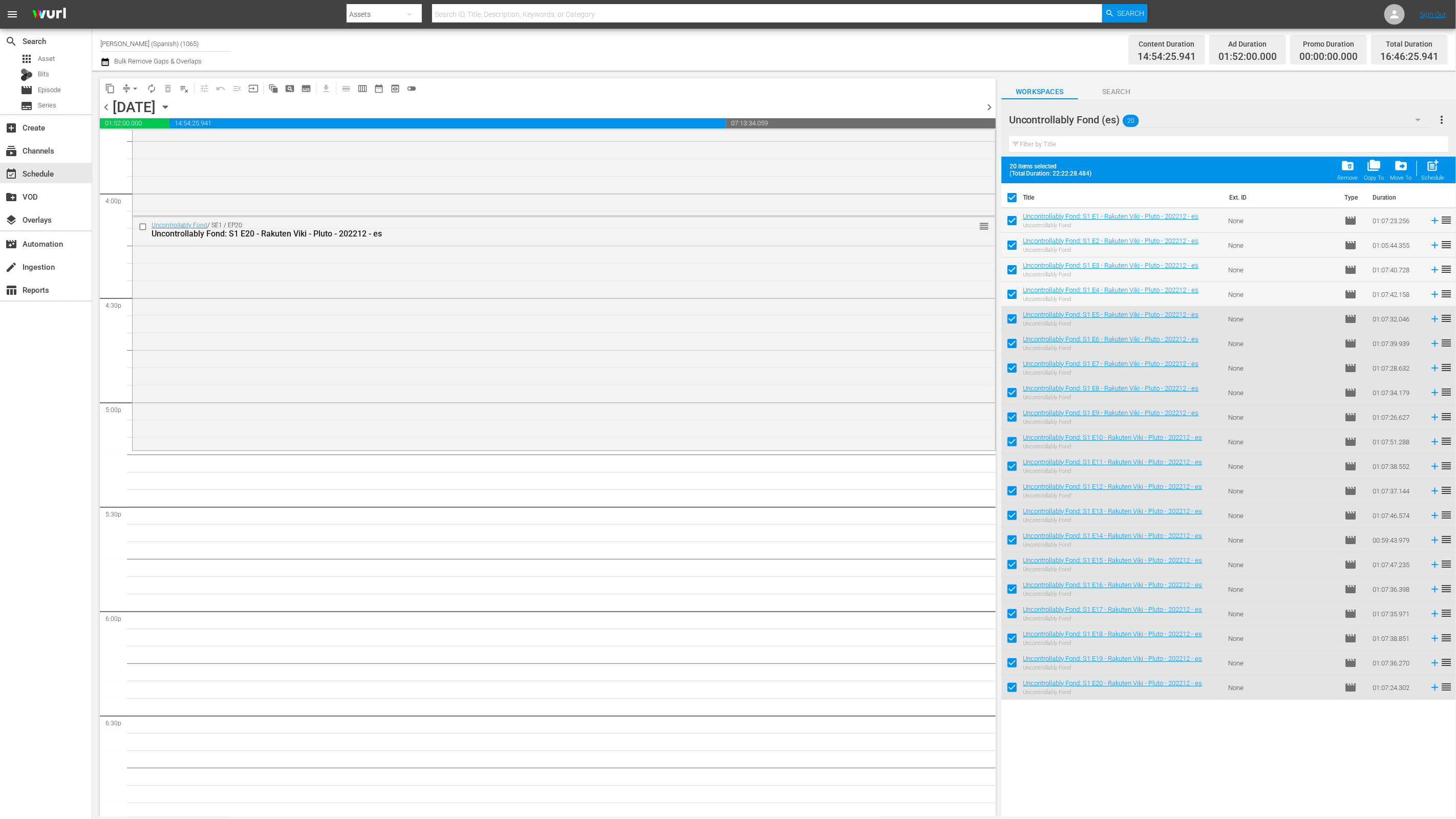
checkbox input "false"
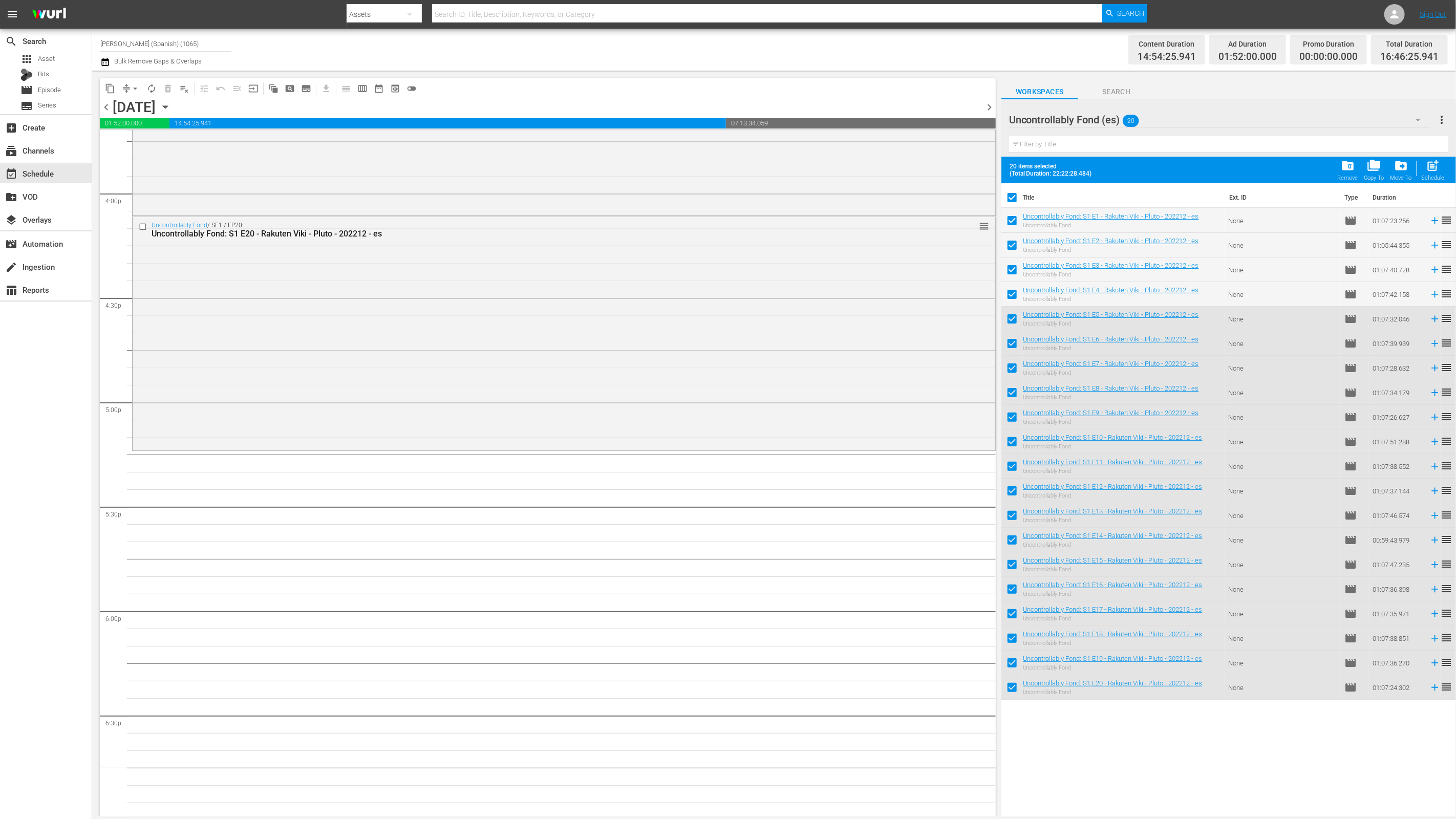
checkbox input "false"
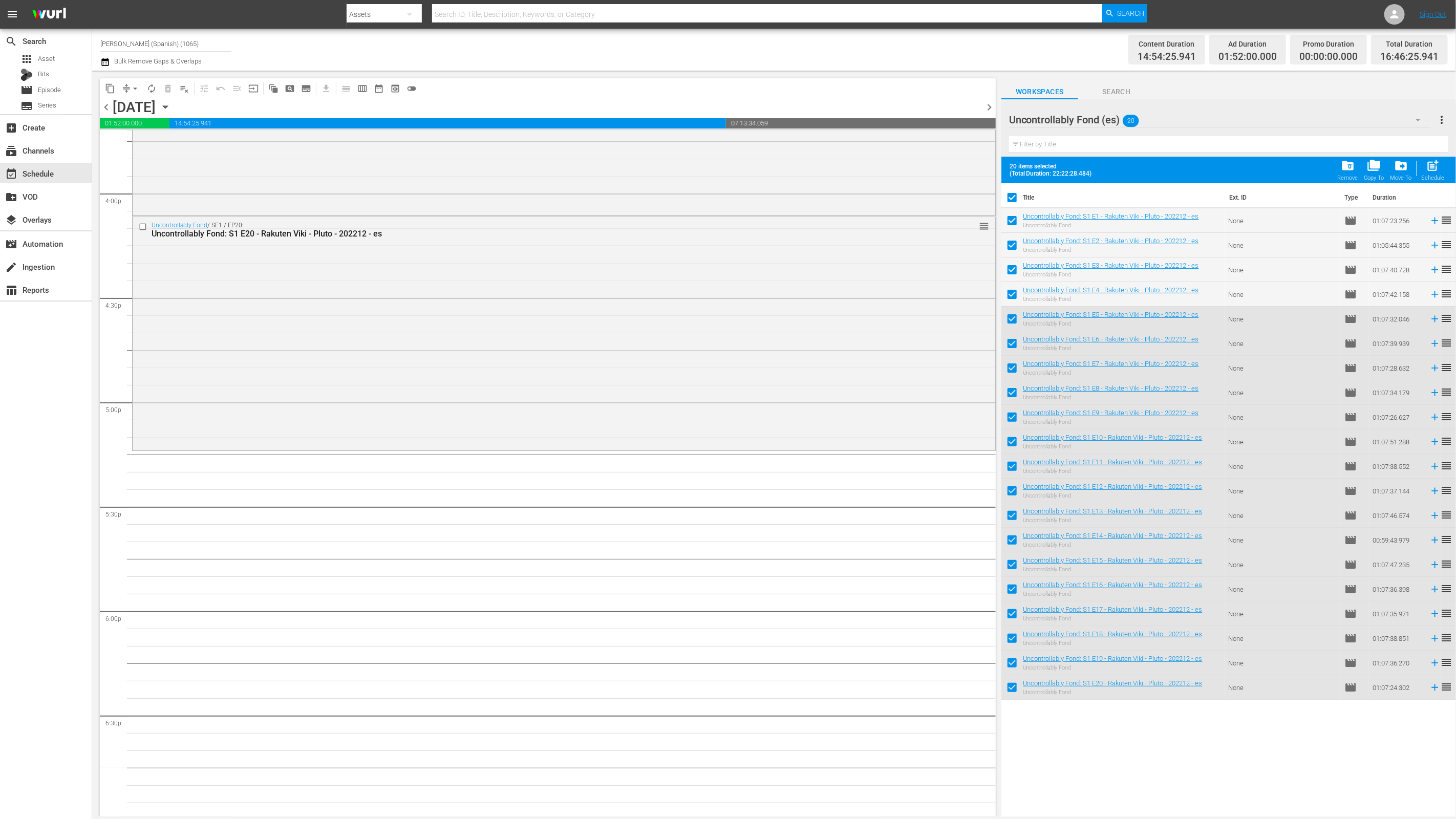
checkbox input "false"
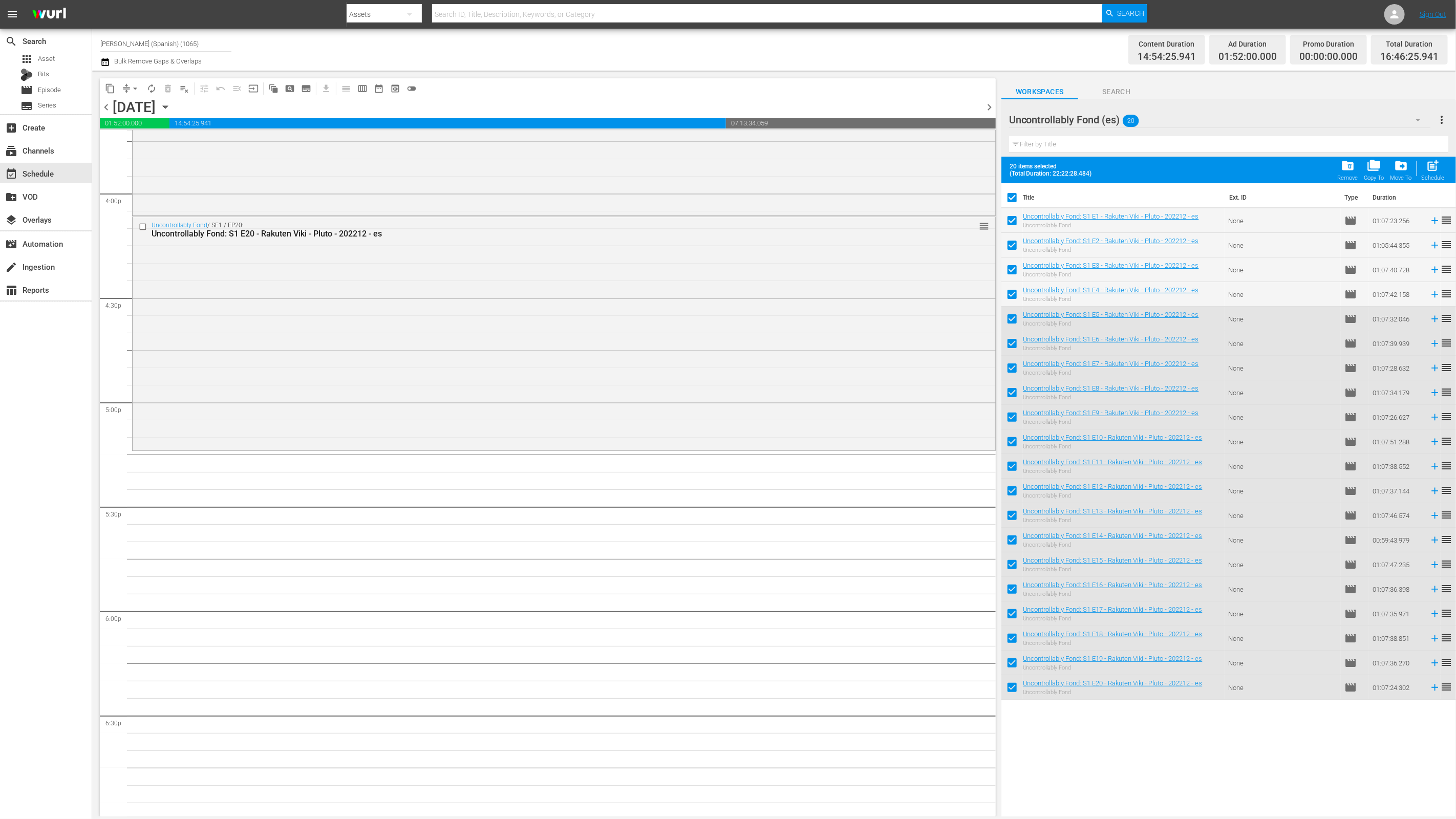
checkbox input "false"
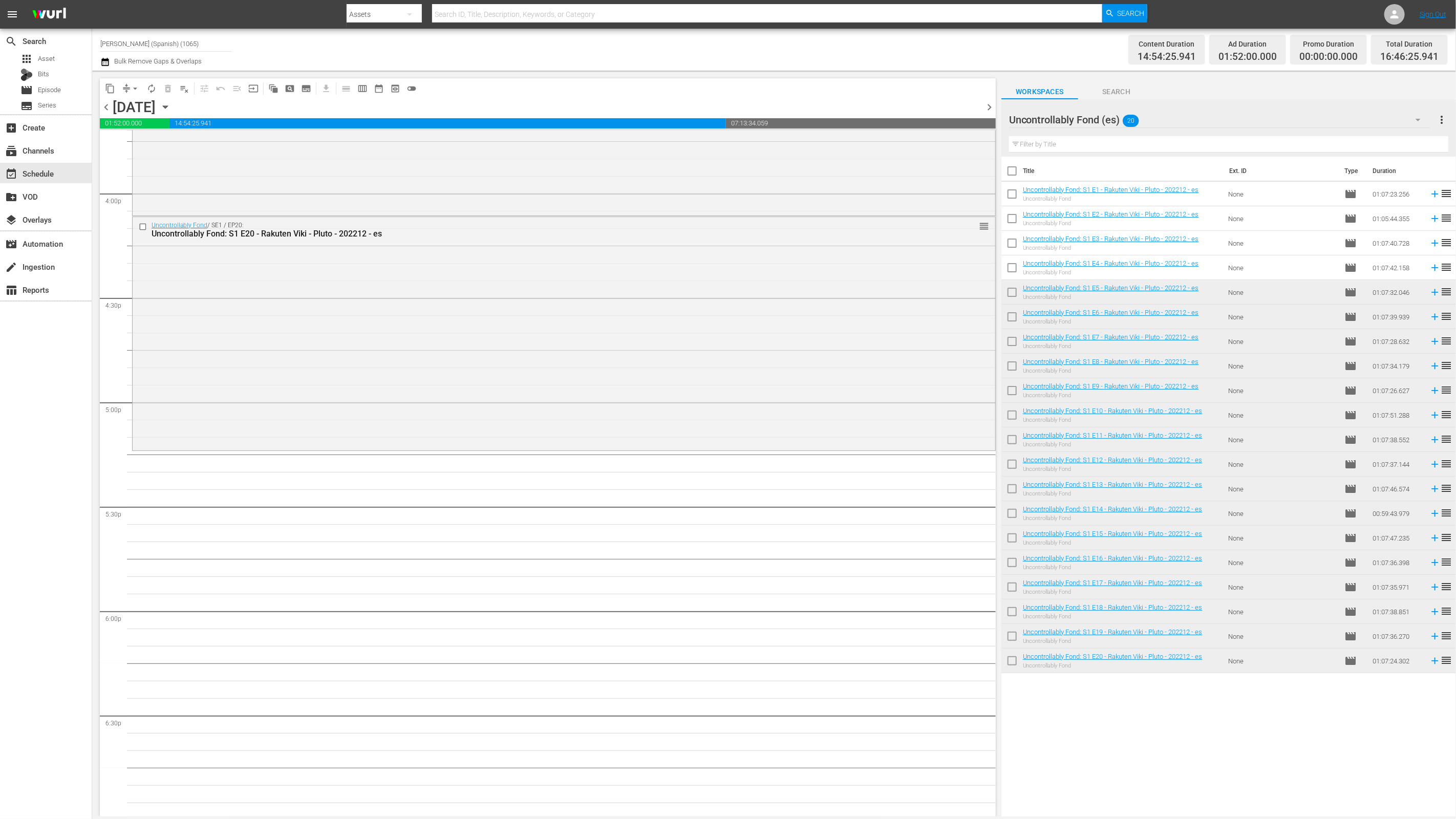
click at [1222, 123] on div "Uncontrollably Fond (es) 20" at bounding box center [1220, 119] width 422 height 29
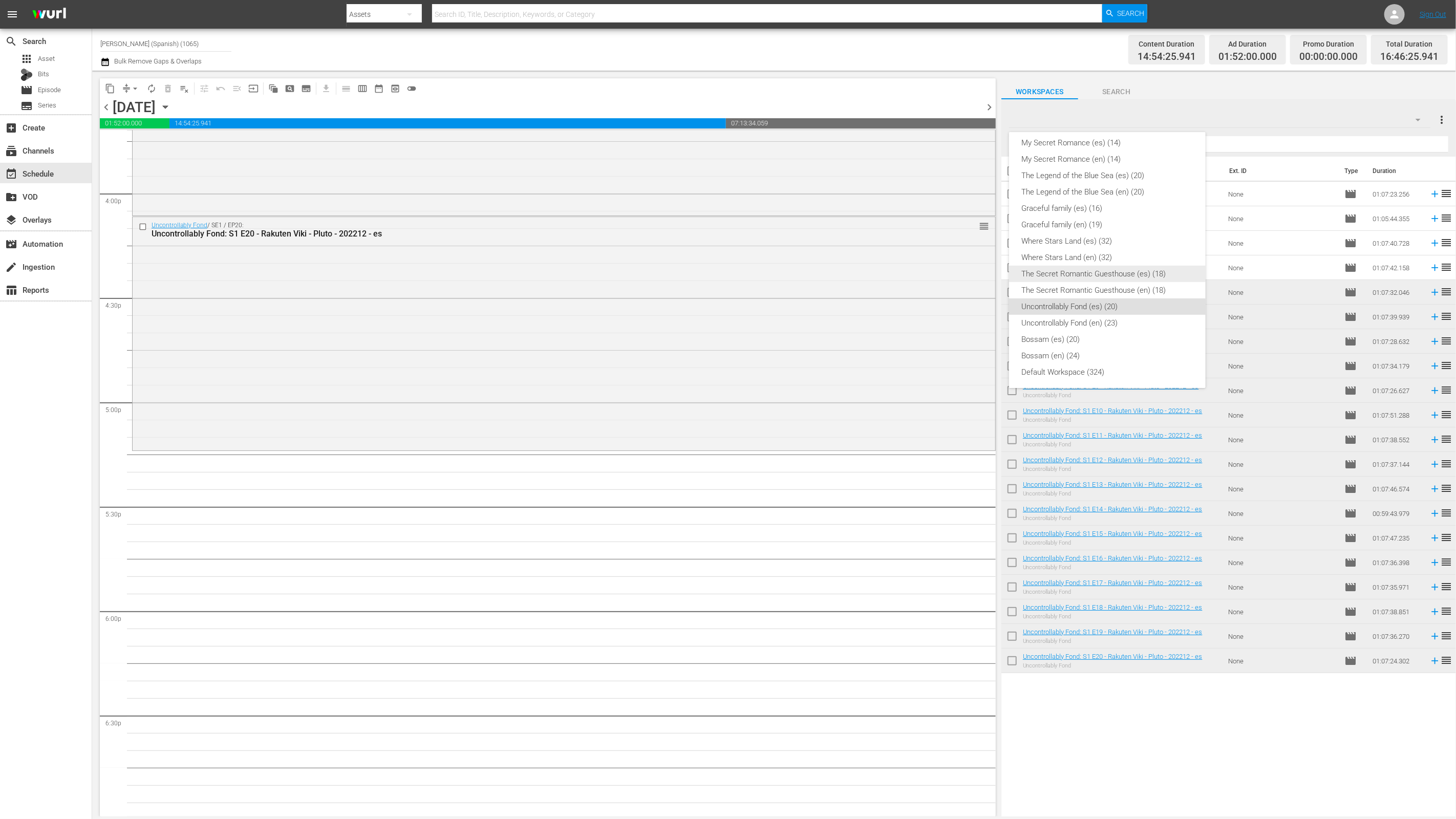
scroll to position [69, 0]
click at [1089, 253] on div "es (190)" at bounding box center [1107, 259] width 172 height 16
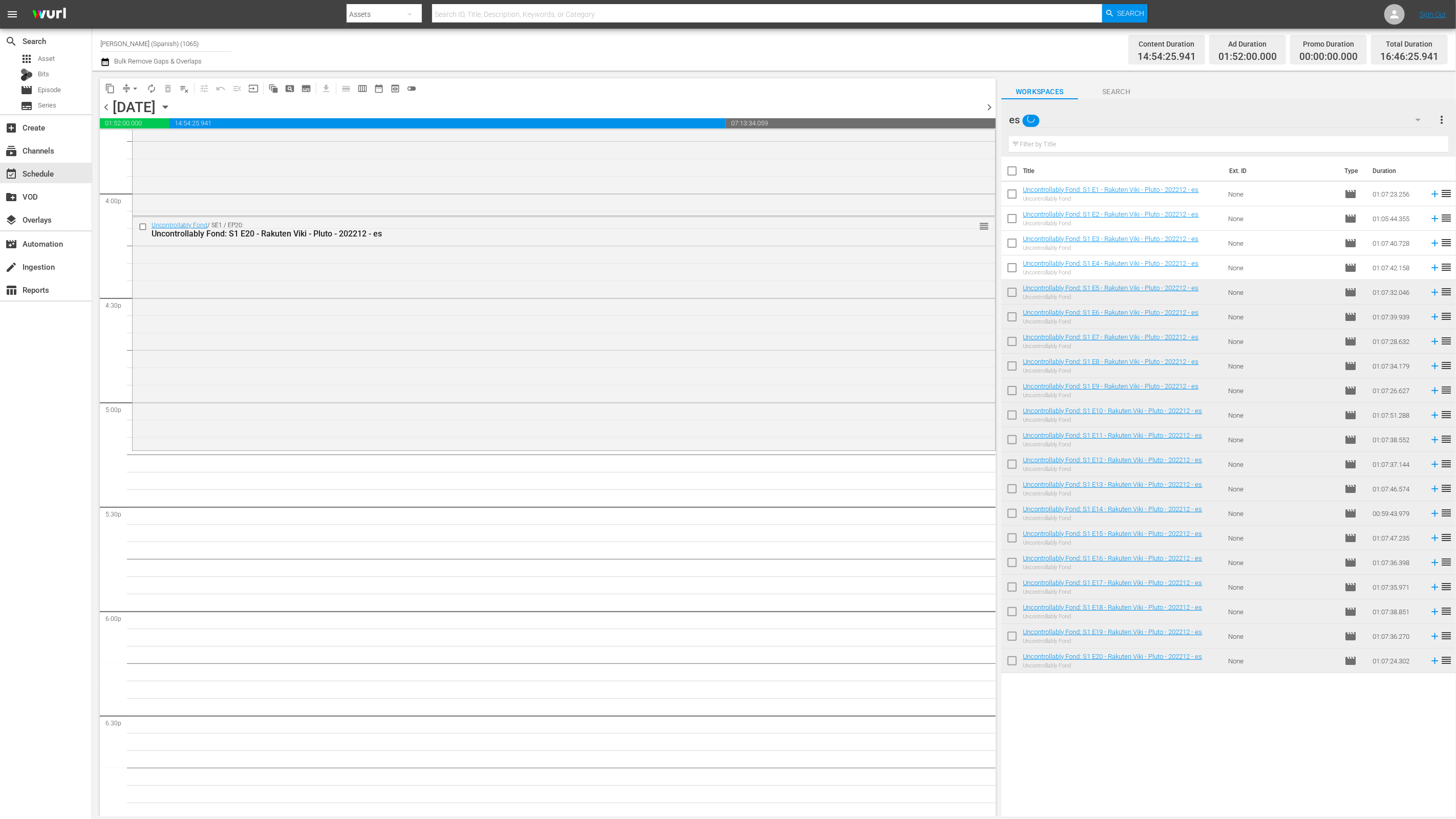
scroll to position [68, 0]
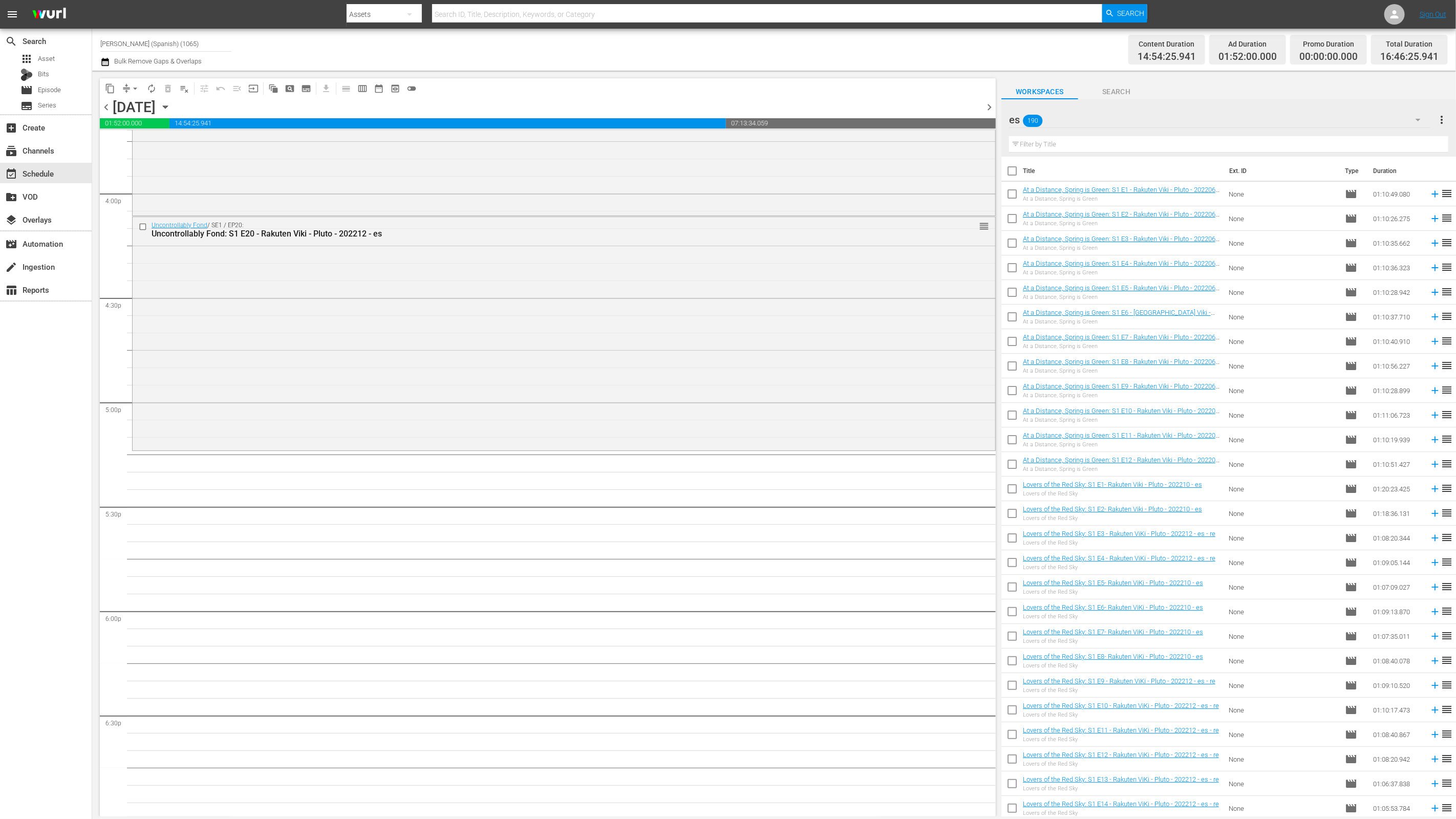
click at [1113, 145] on input "text" at bounding box center [1229, 144] width 439 height 16
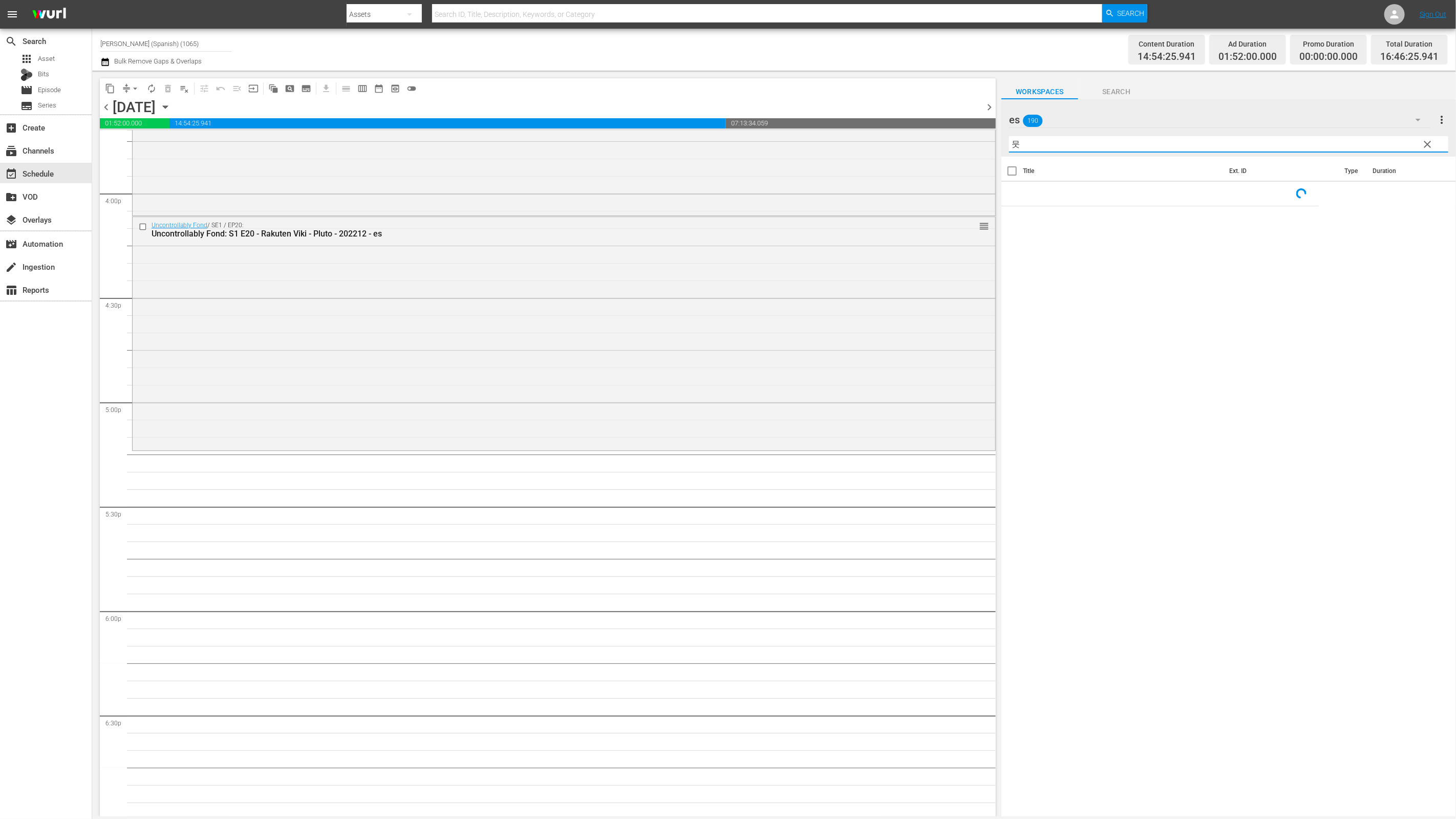
type input "무샤"
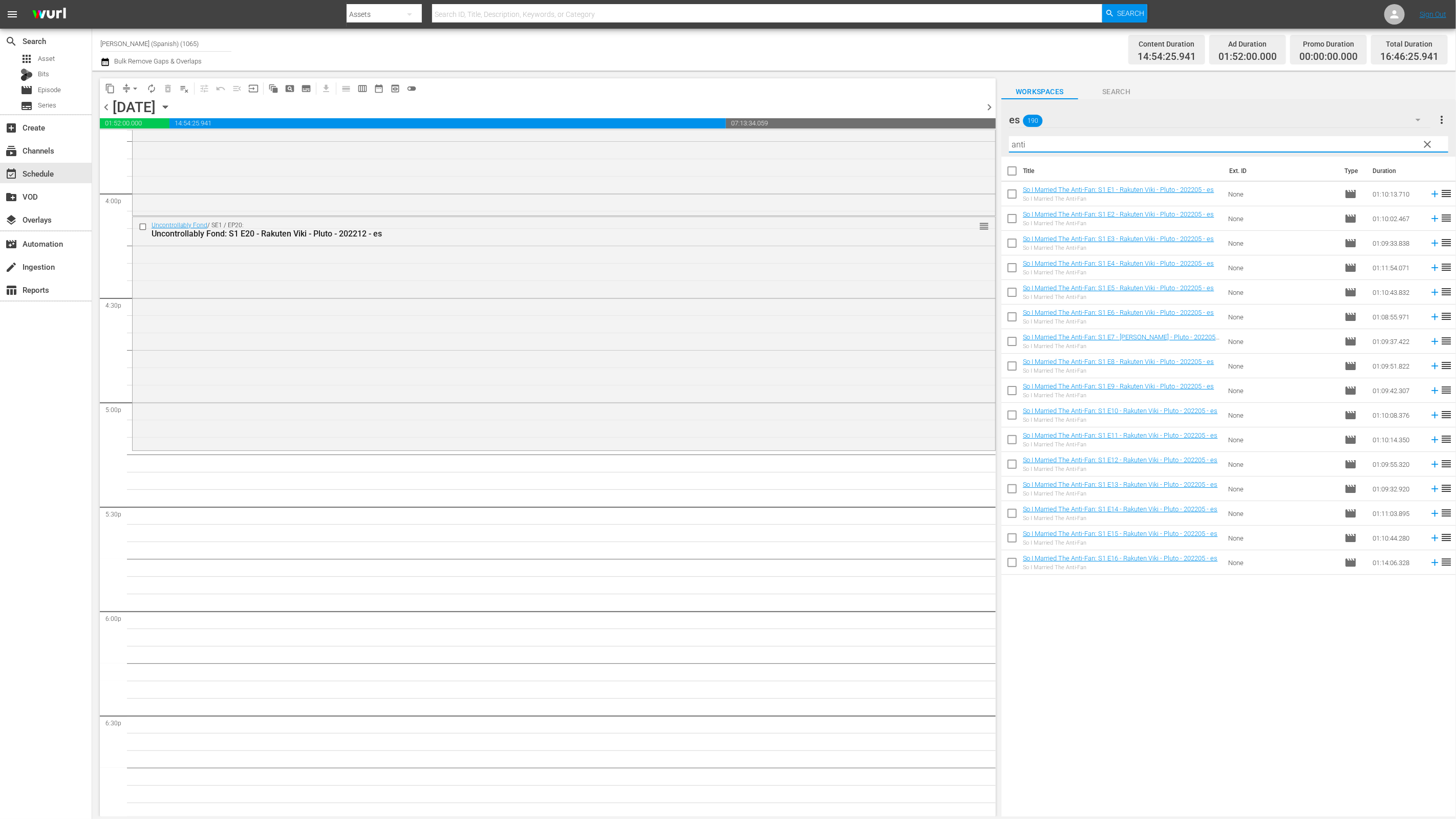
type input "anti"
click at [1006, 165] on input "checkbox" at bounding box center [1012, 173] width 22 height 22
checkbox input "true"
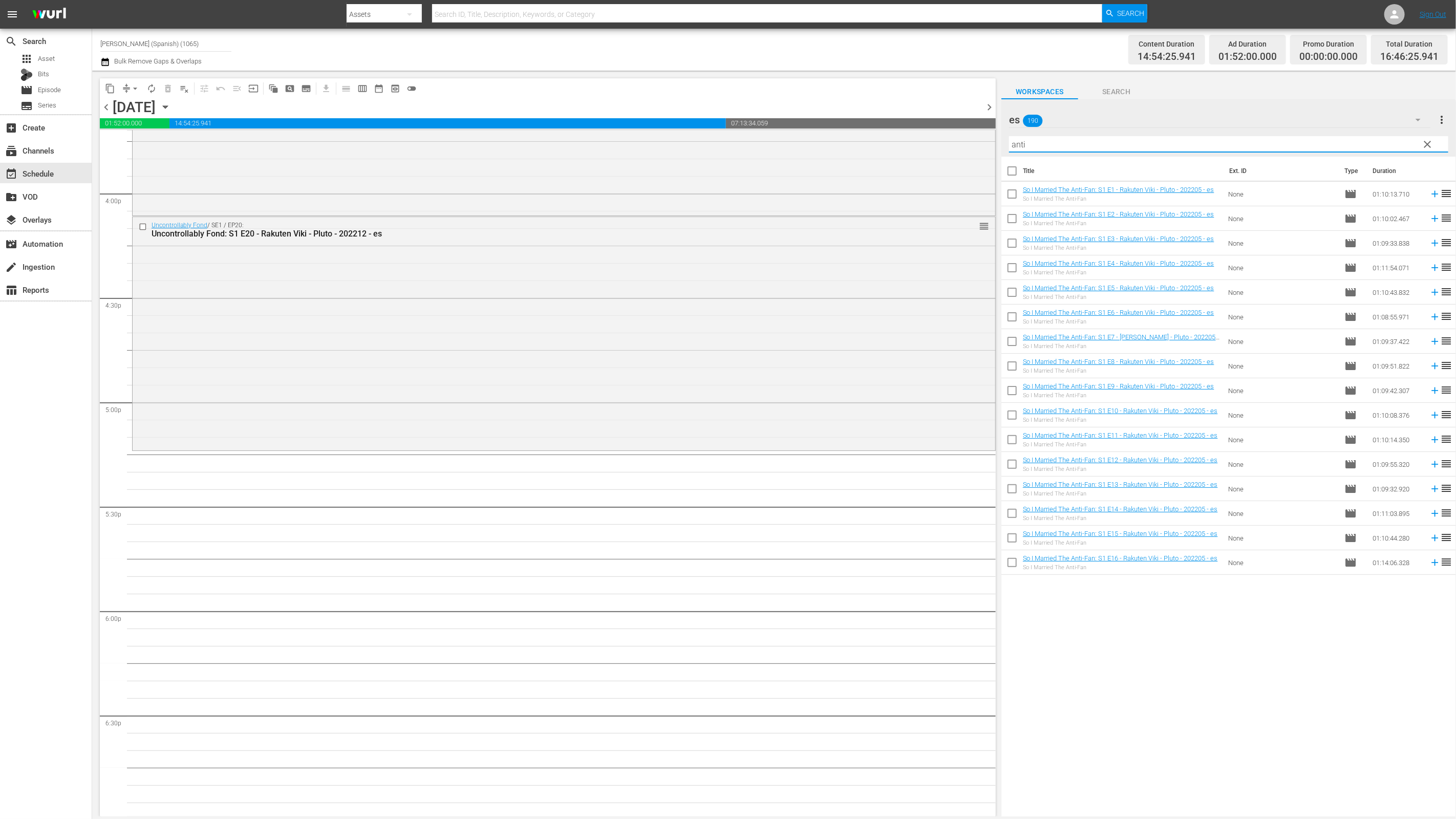
checkbox input "true"
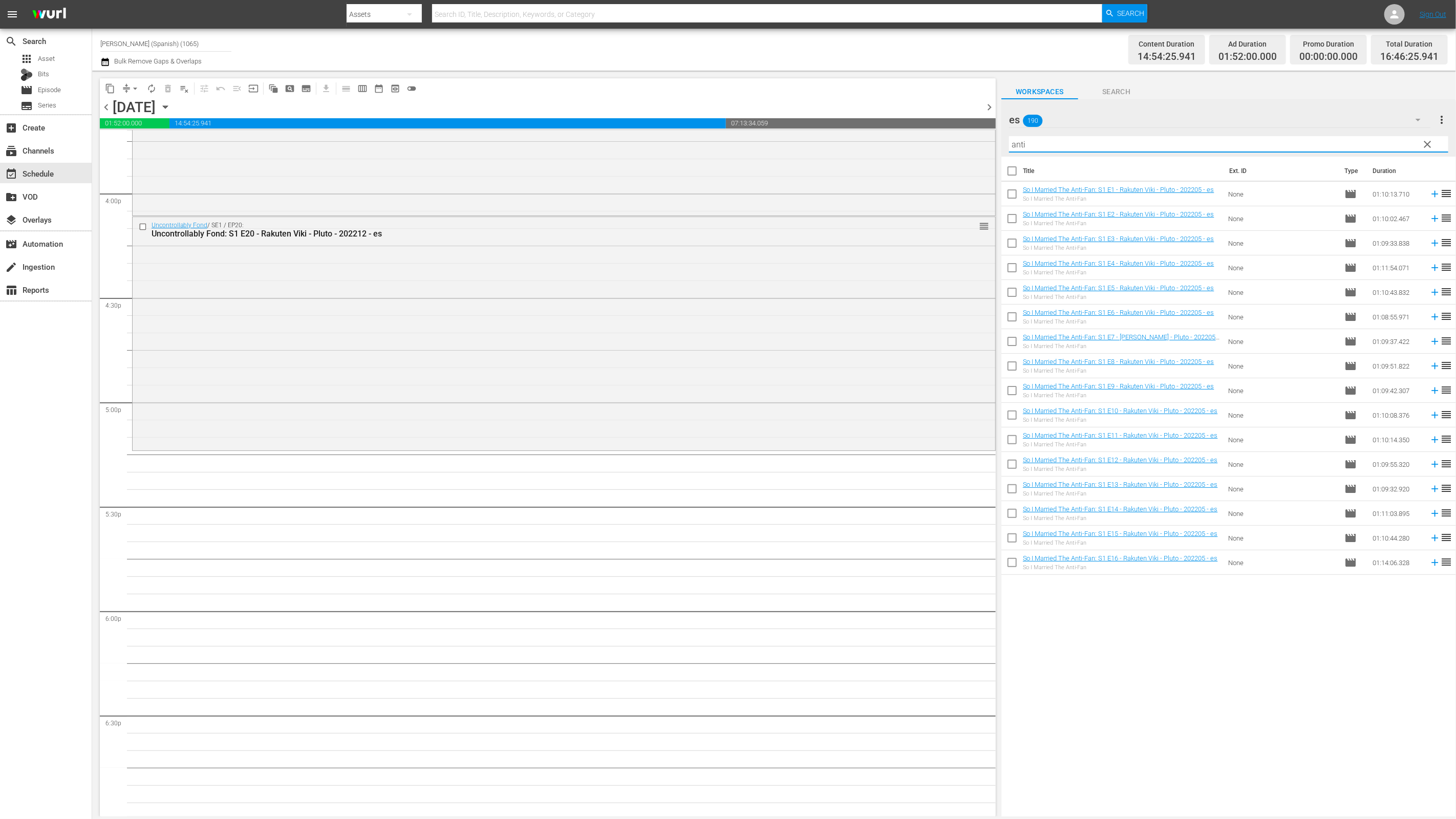
checkbox input "true"
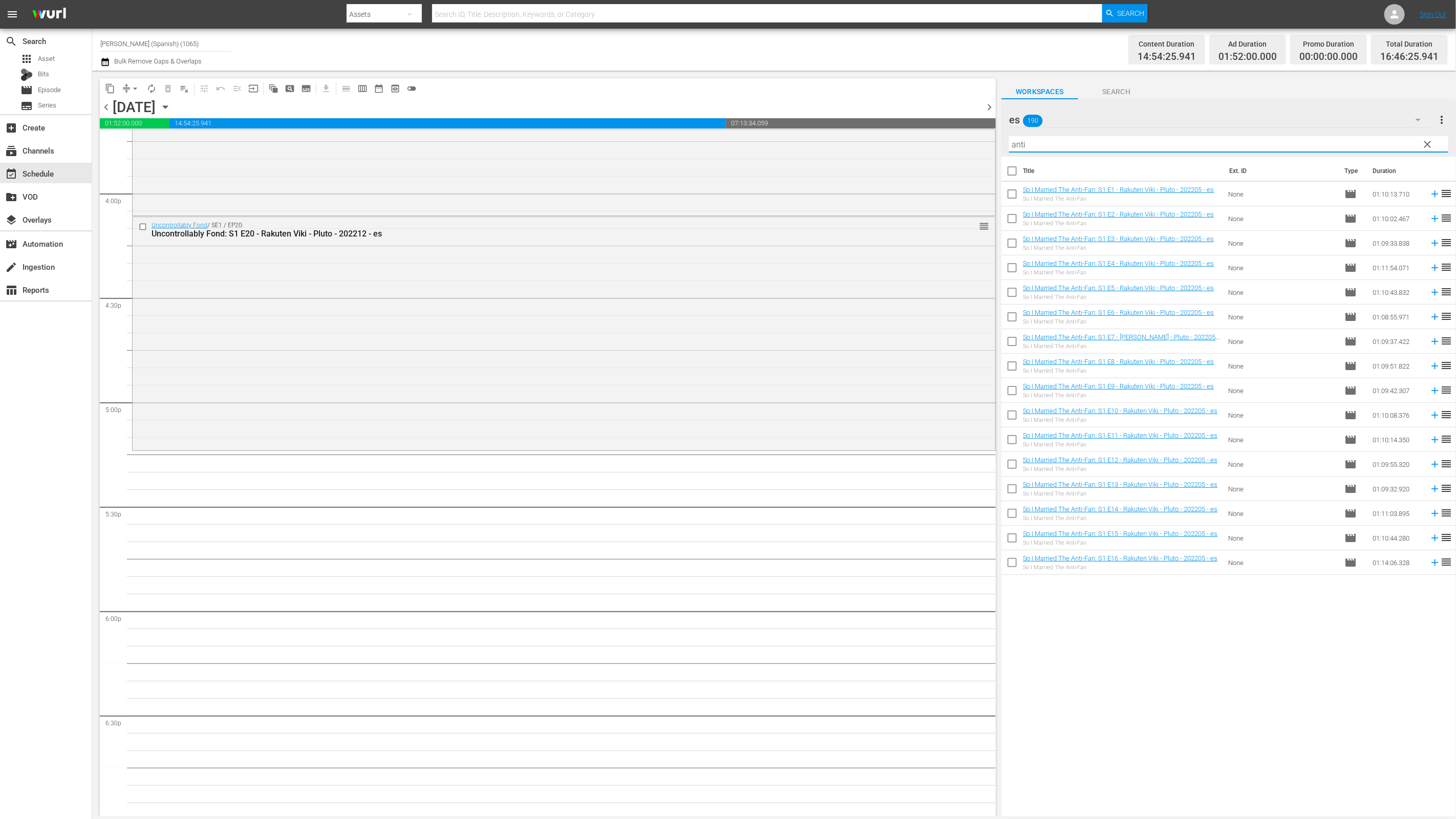
checkbox input "true"
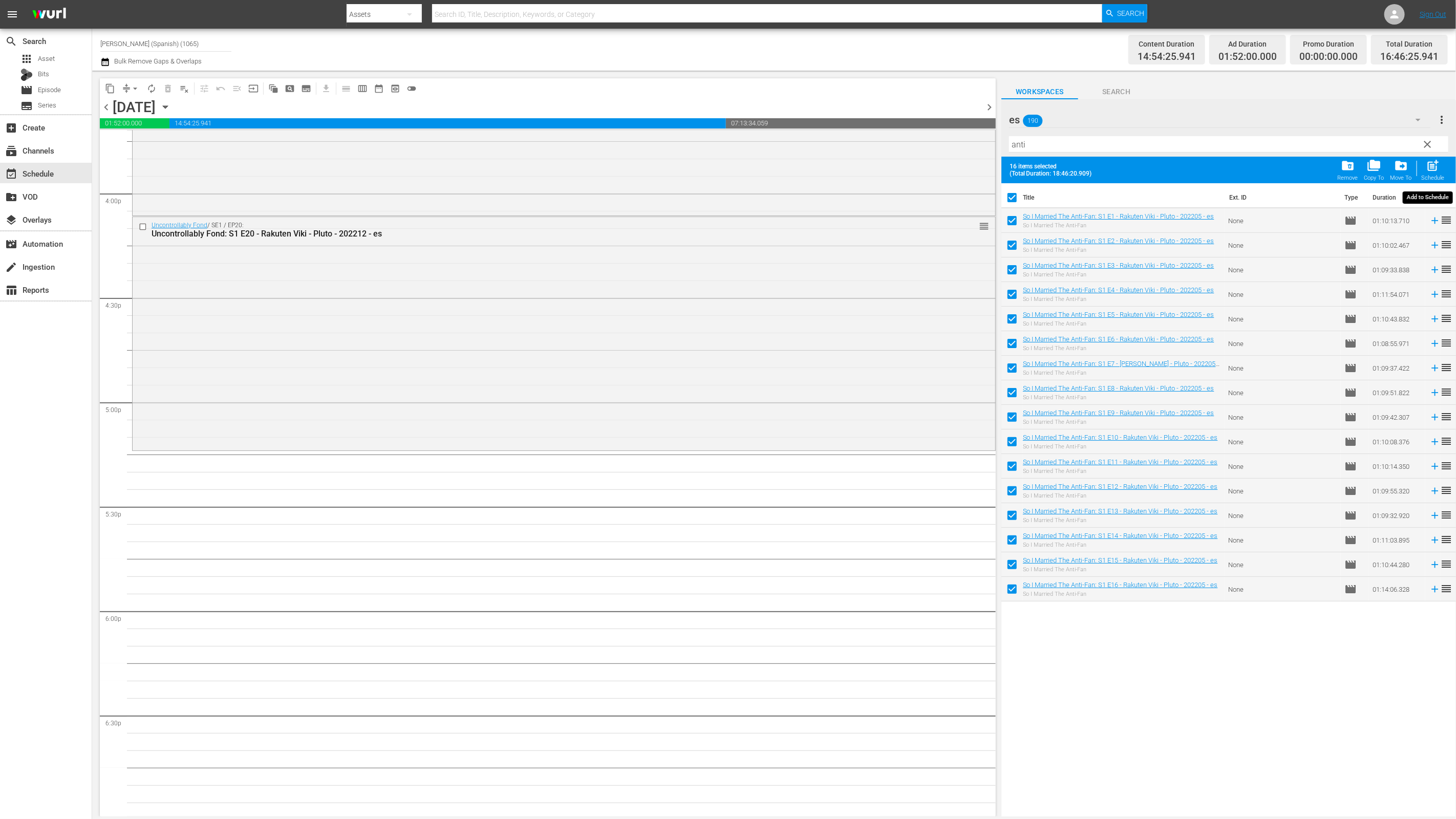
click at [1441, 163] on div "post_add Schedule" at bounding box center [1433, 170] width 23 height 22
checkbox input "false"
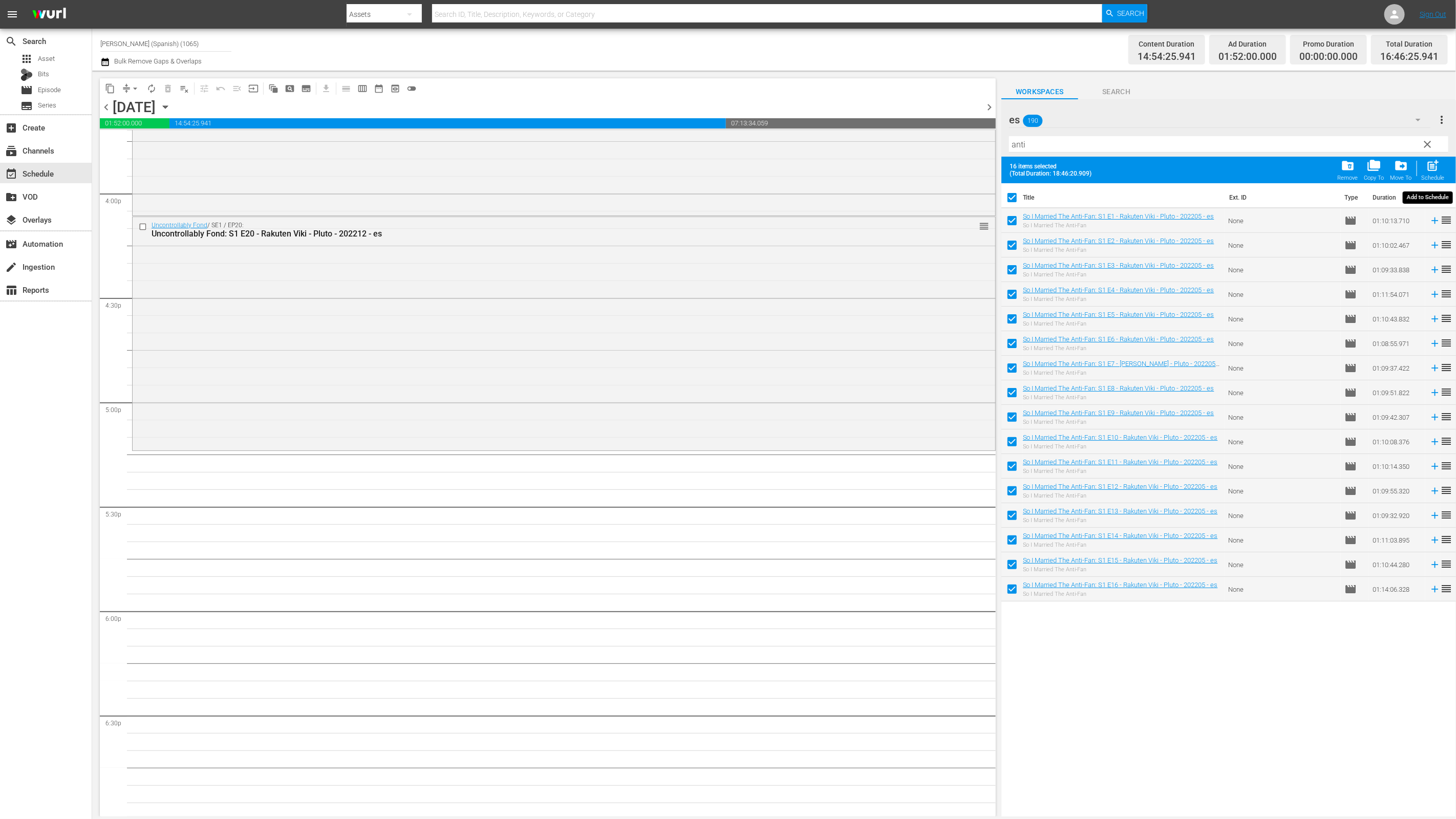
checkbox input "false"
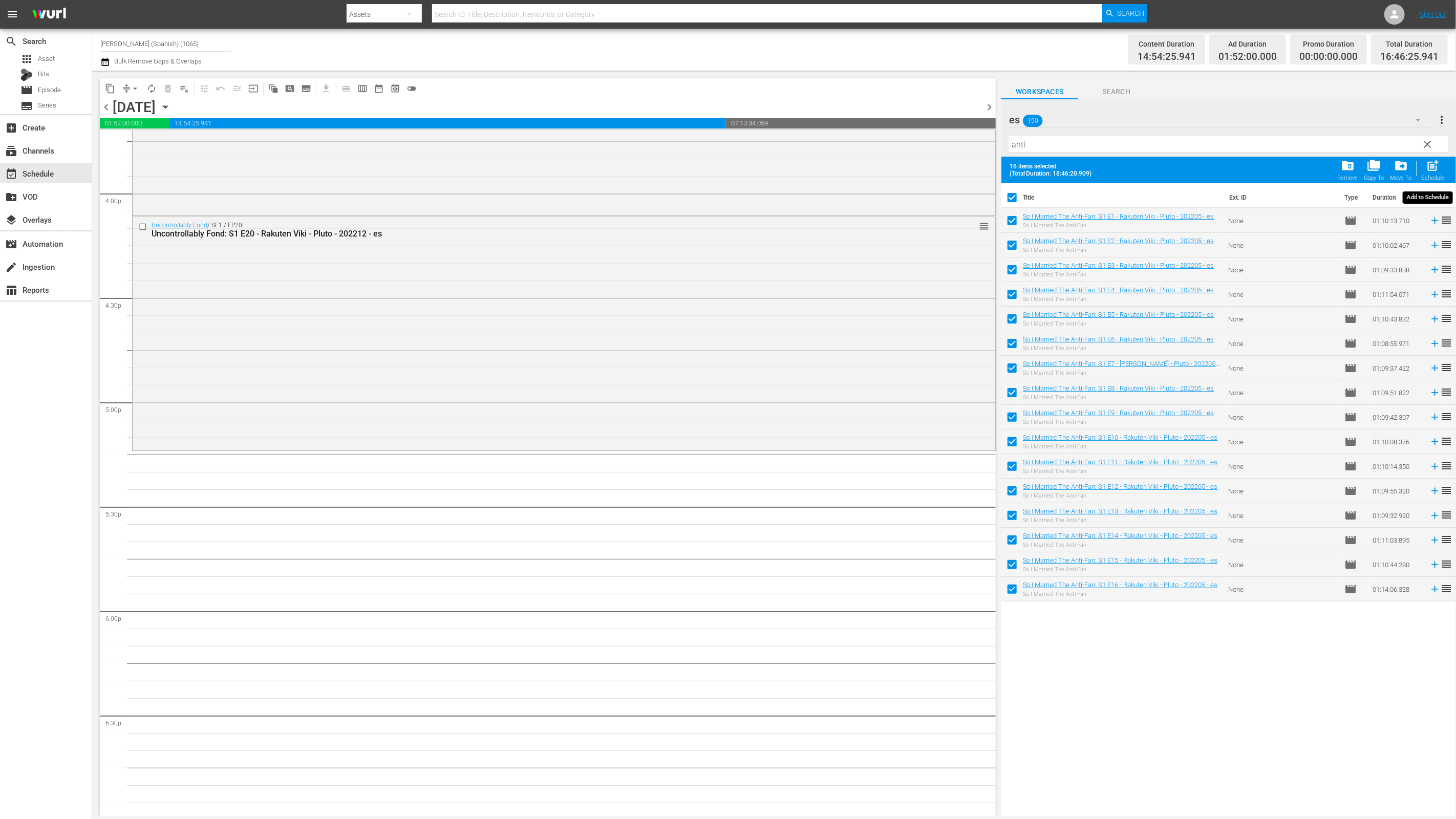
checkbox input "false"
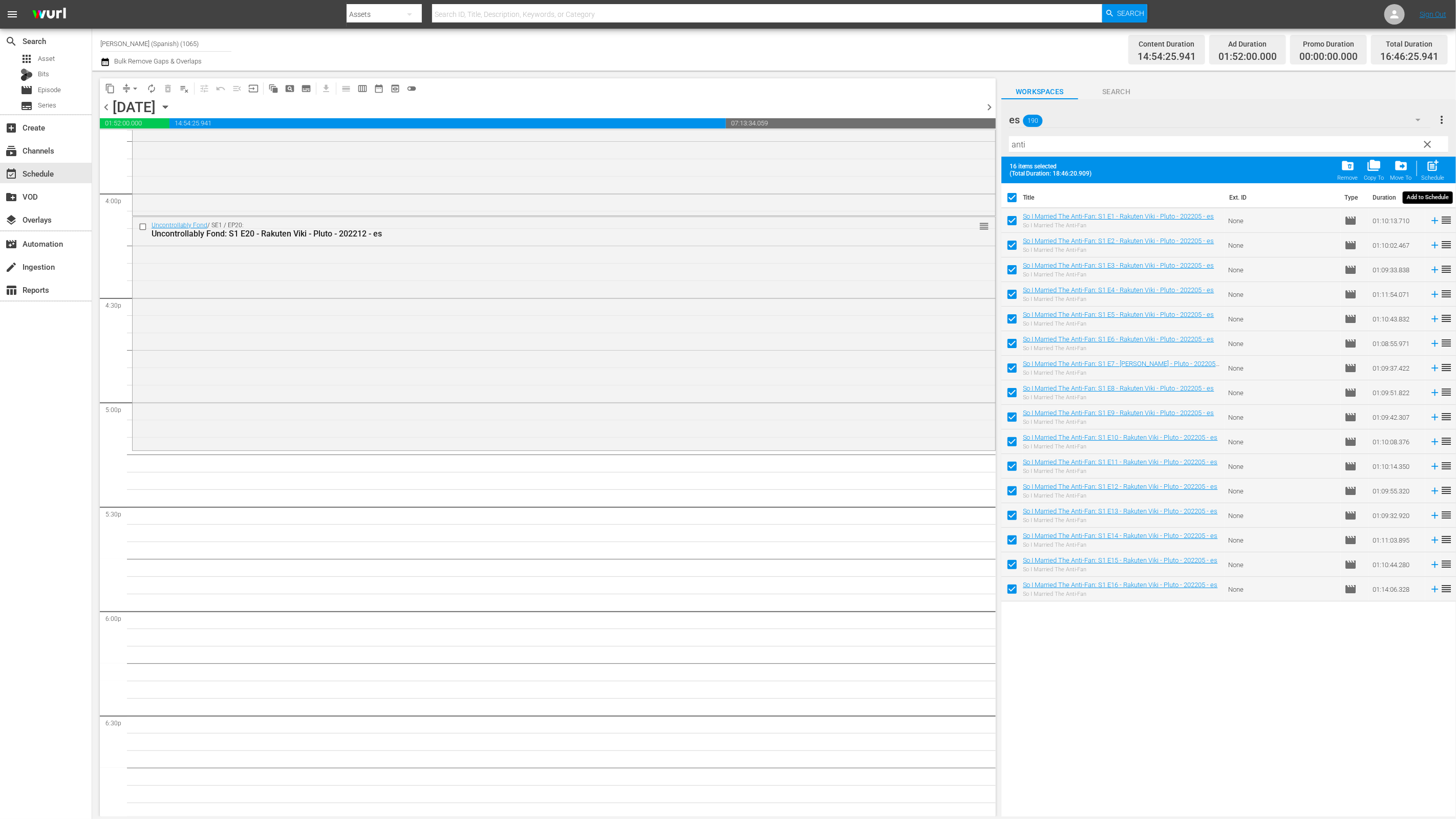
checkbox input "false"
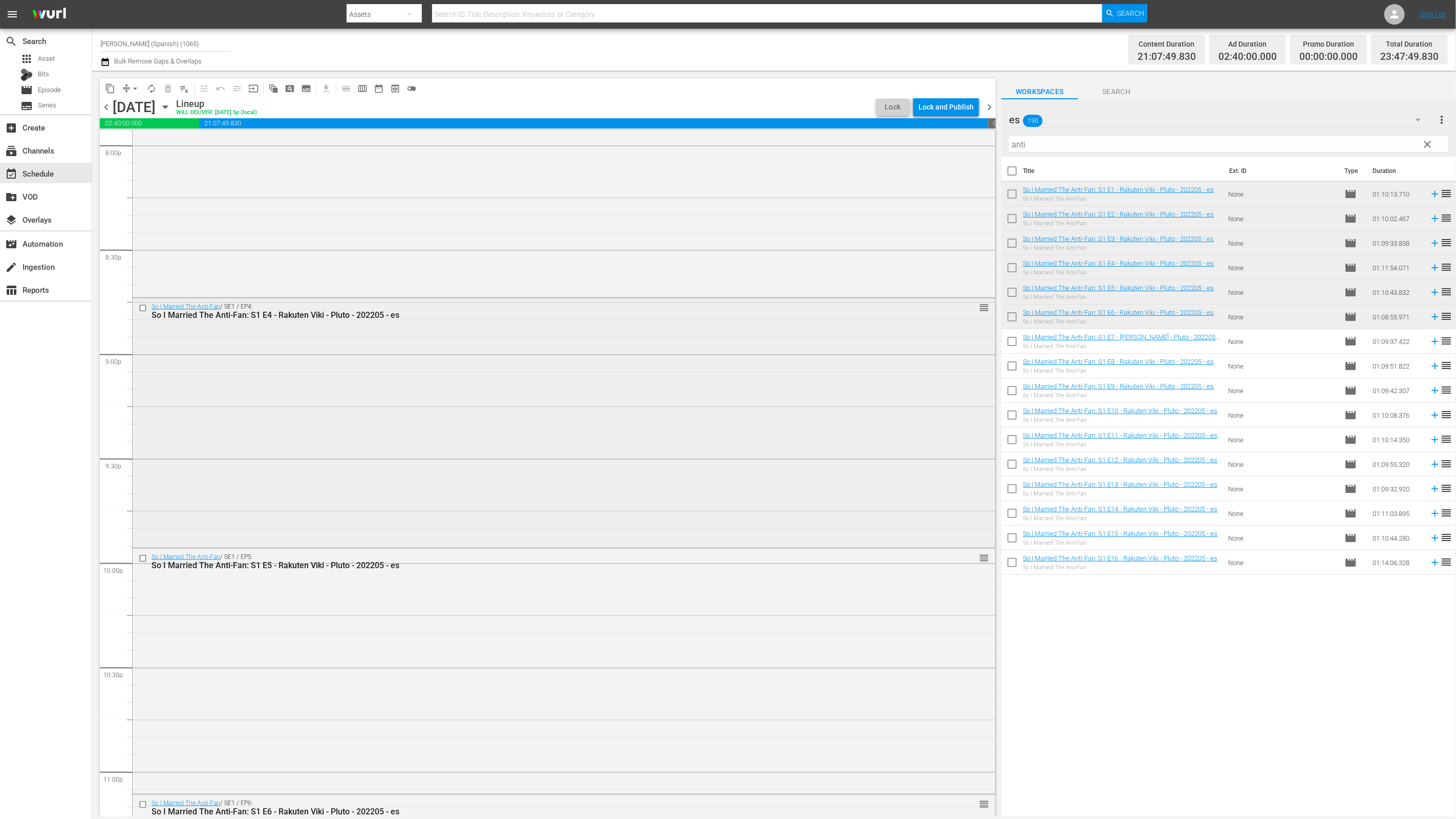
scroll to position [4378, 0]
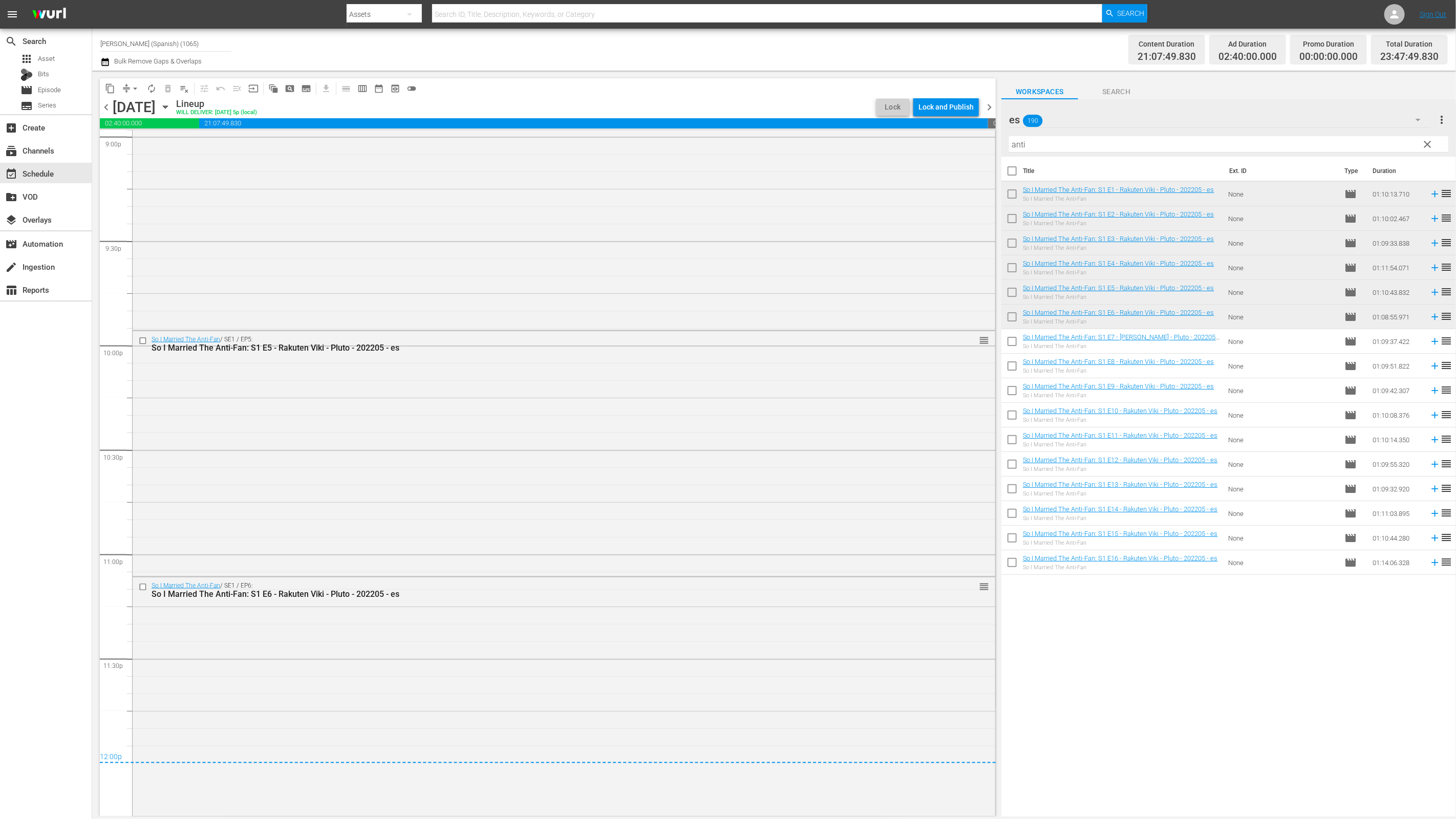
click at [963, 109] on div "Lock and Publish" at bounding box center [946, 107] width 55 height 18
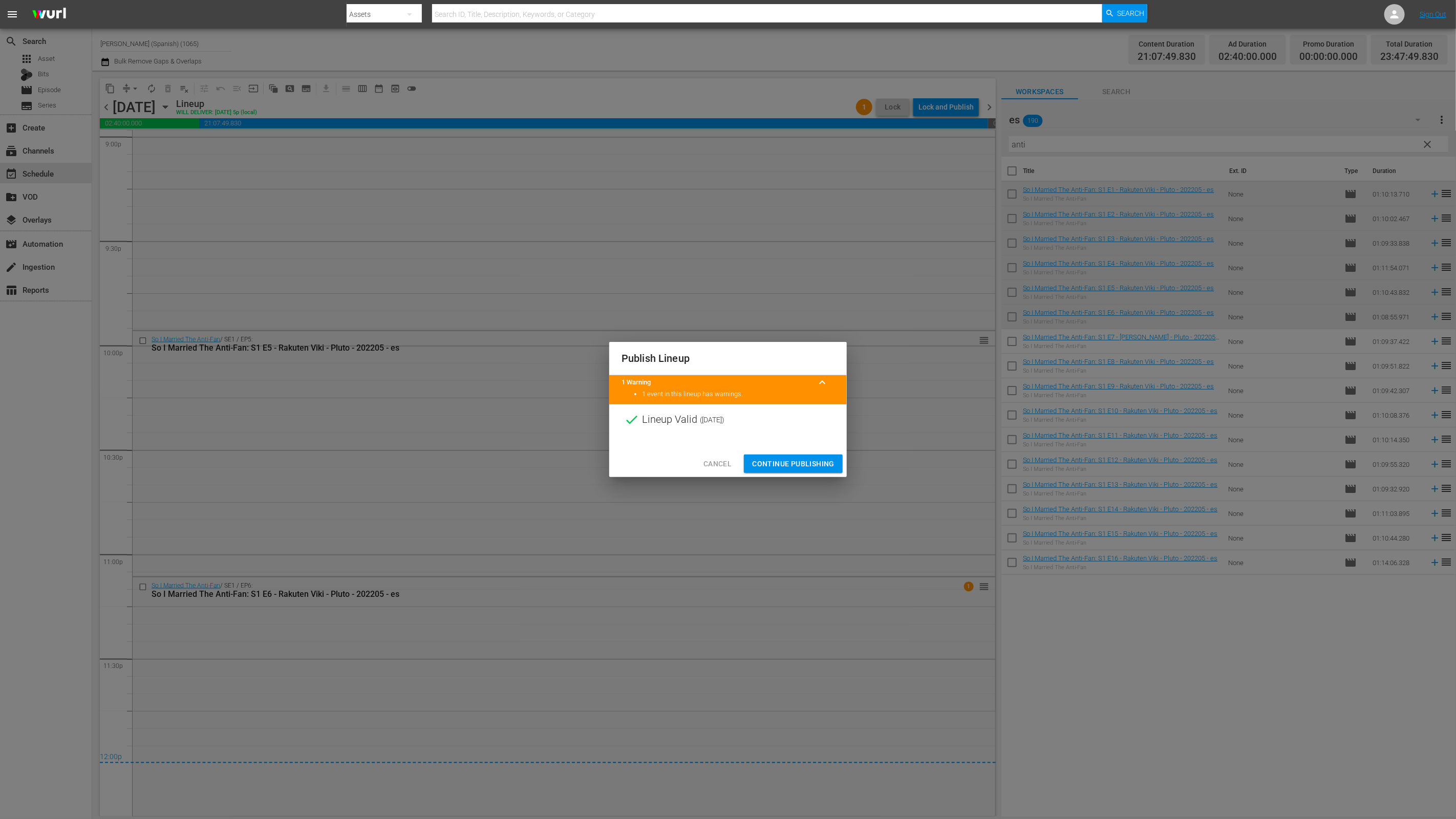
click at [848, 463] on div "Publish Lineup 1 Warning keyboard_arrow_up 1 event in this lineup has warnings.…" at bounding box center [728, 409] width 1456 height 819
click at [824, 465] on span "Continue Publishing" at bounding box center [793, 464] width 82 height 13
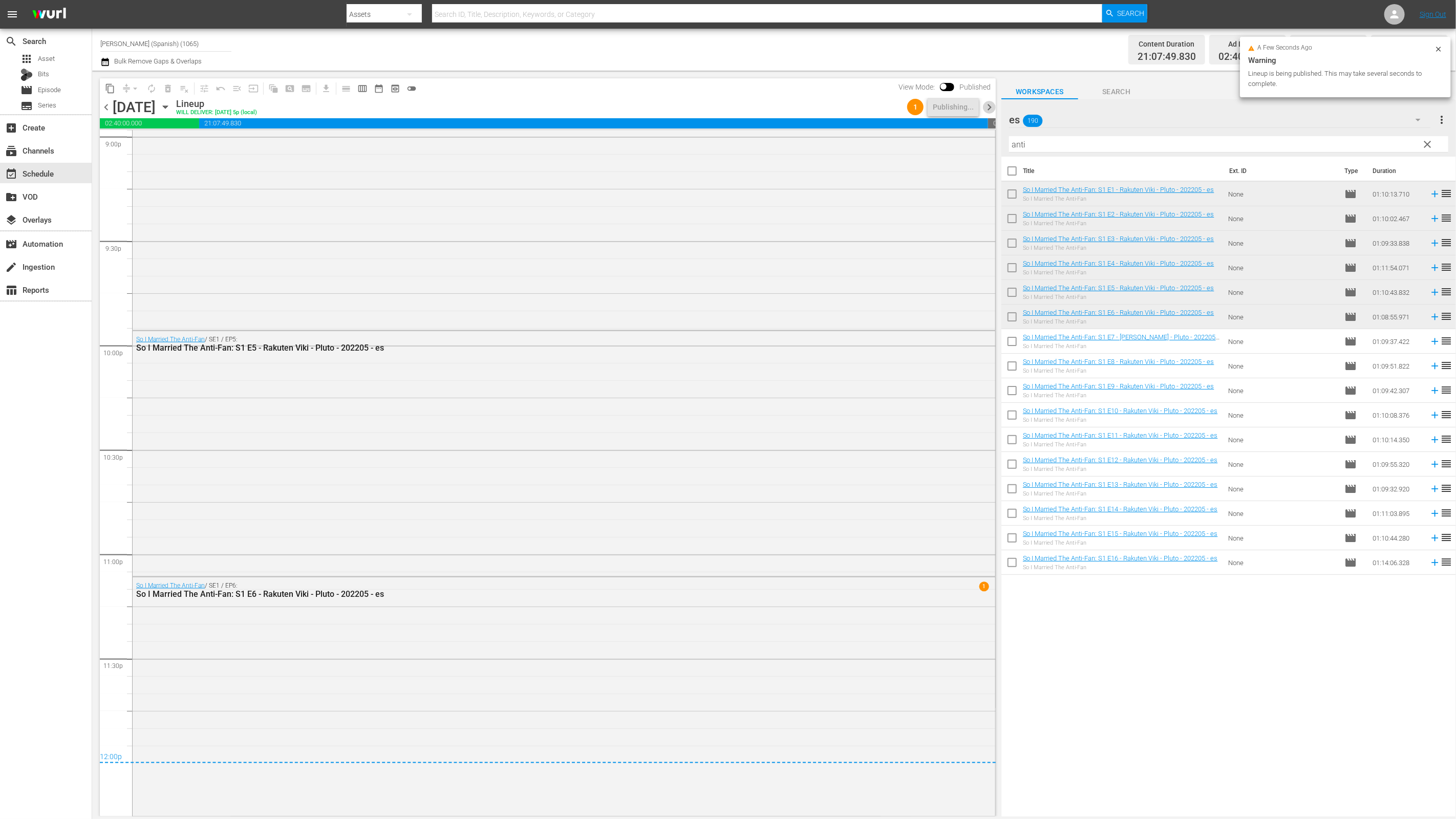
click at [983, 105] on span "chevron_right" at bounding box center [989, 107] width 13 height 13
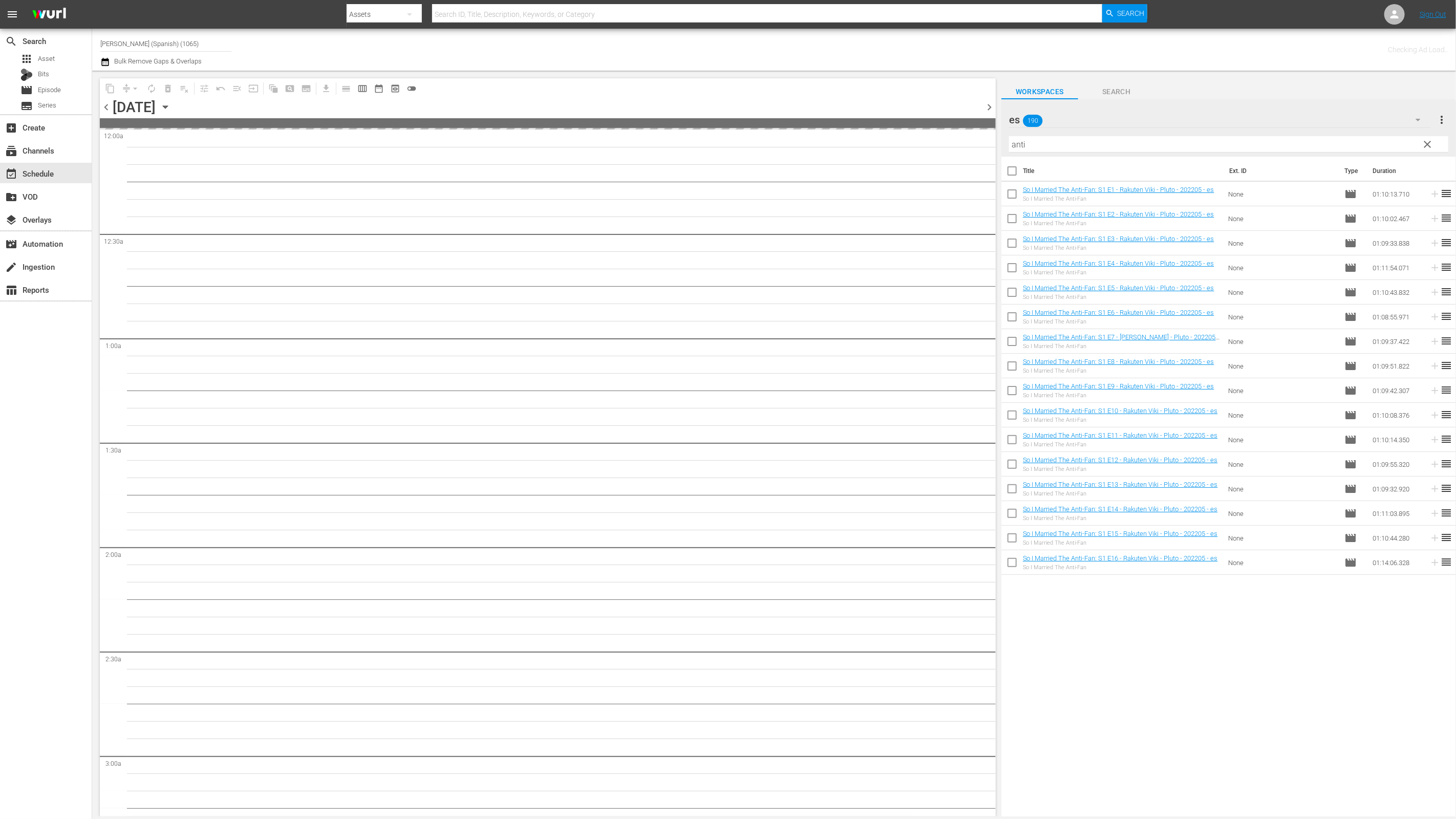
click at [1007, 167] on input "checkbox" at bounding box center [1012, 173] width 22 height 22
checkbox input "true"
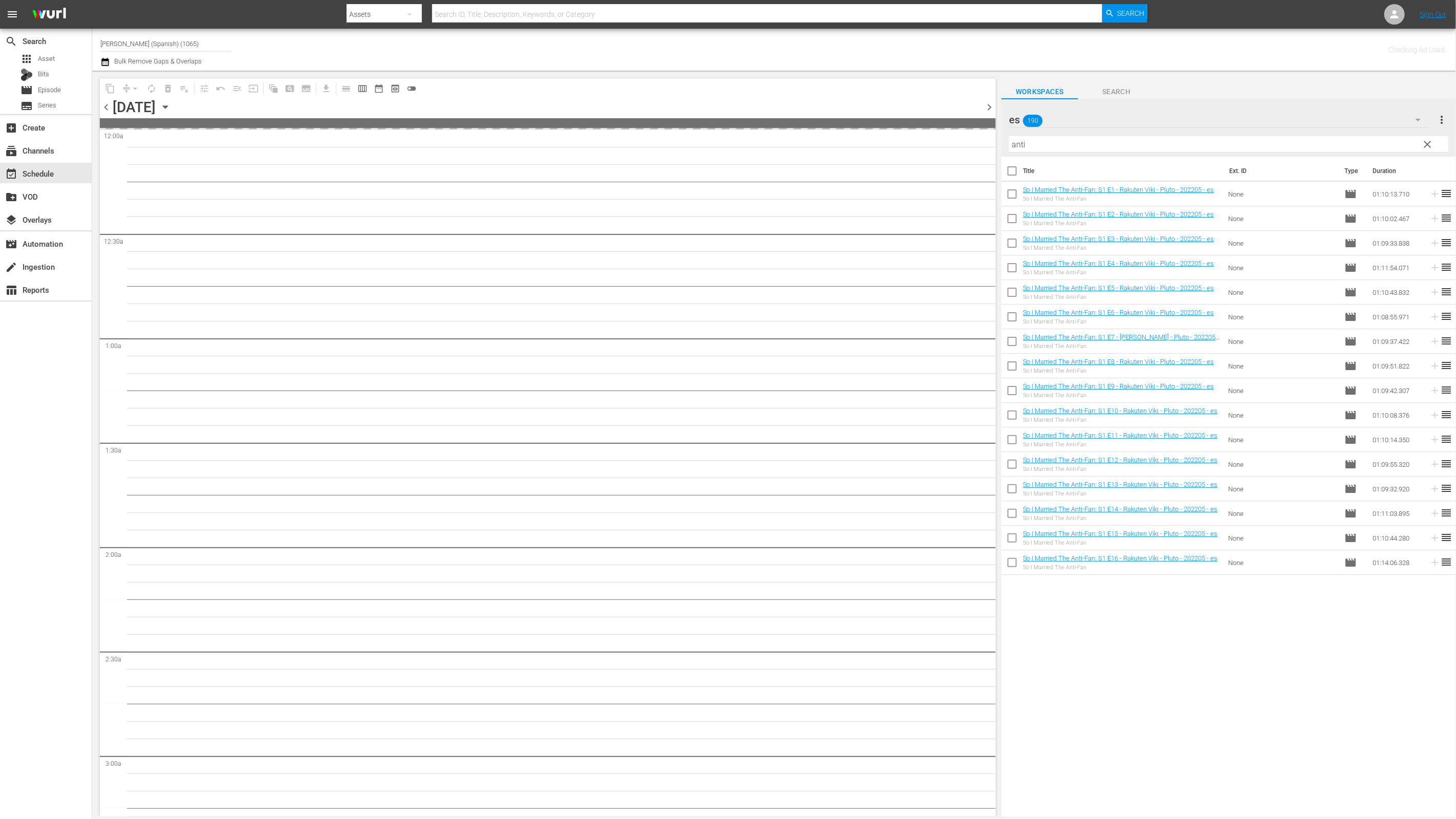
checkbox input "true"
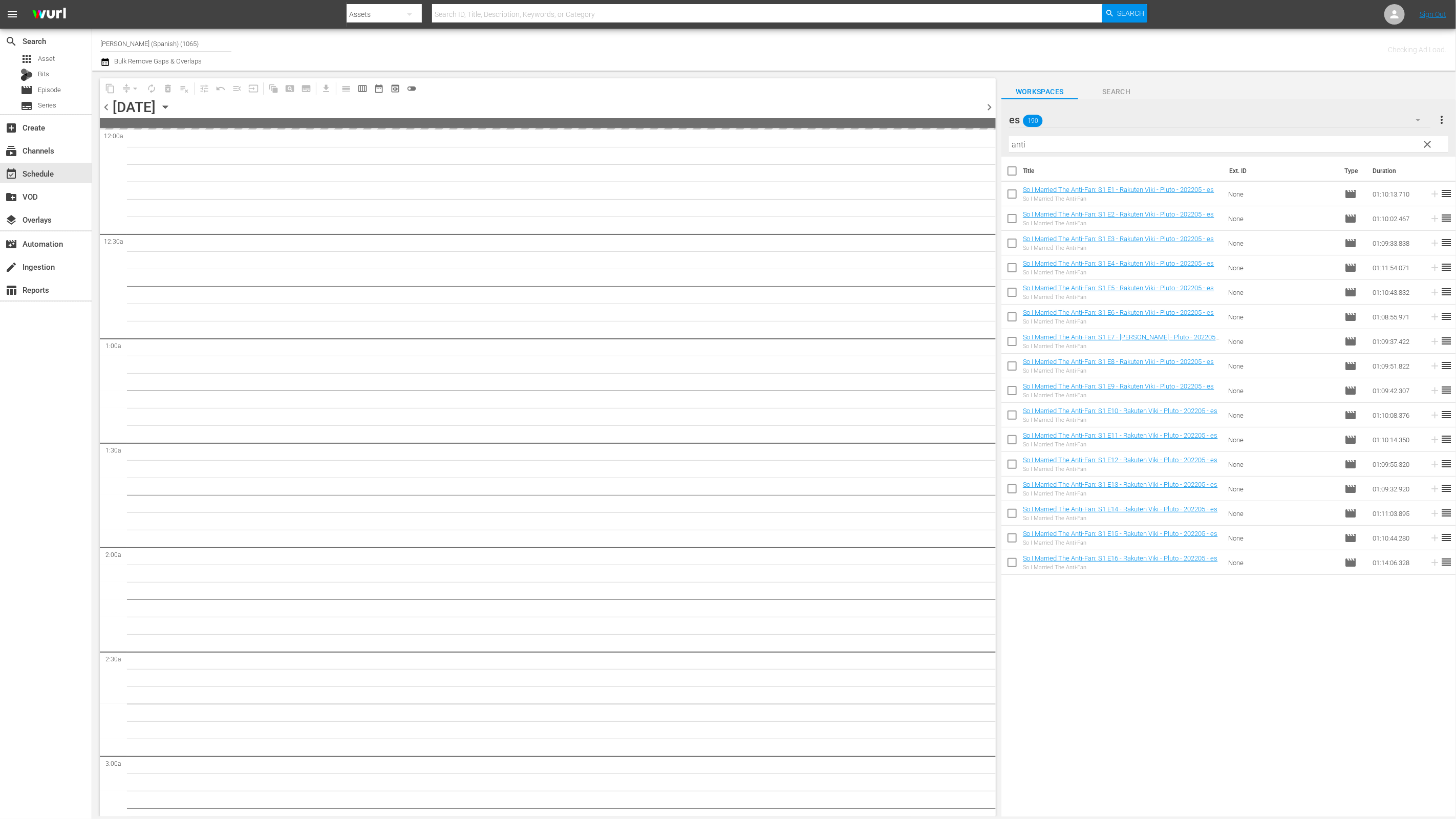
checkbox input "true"
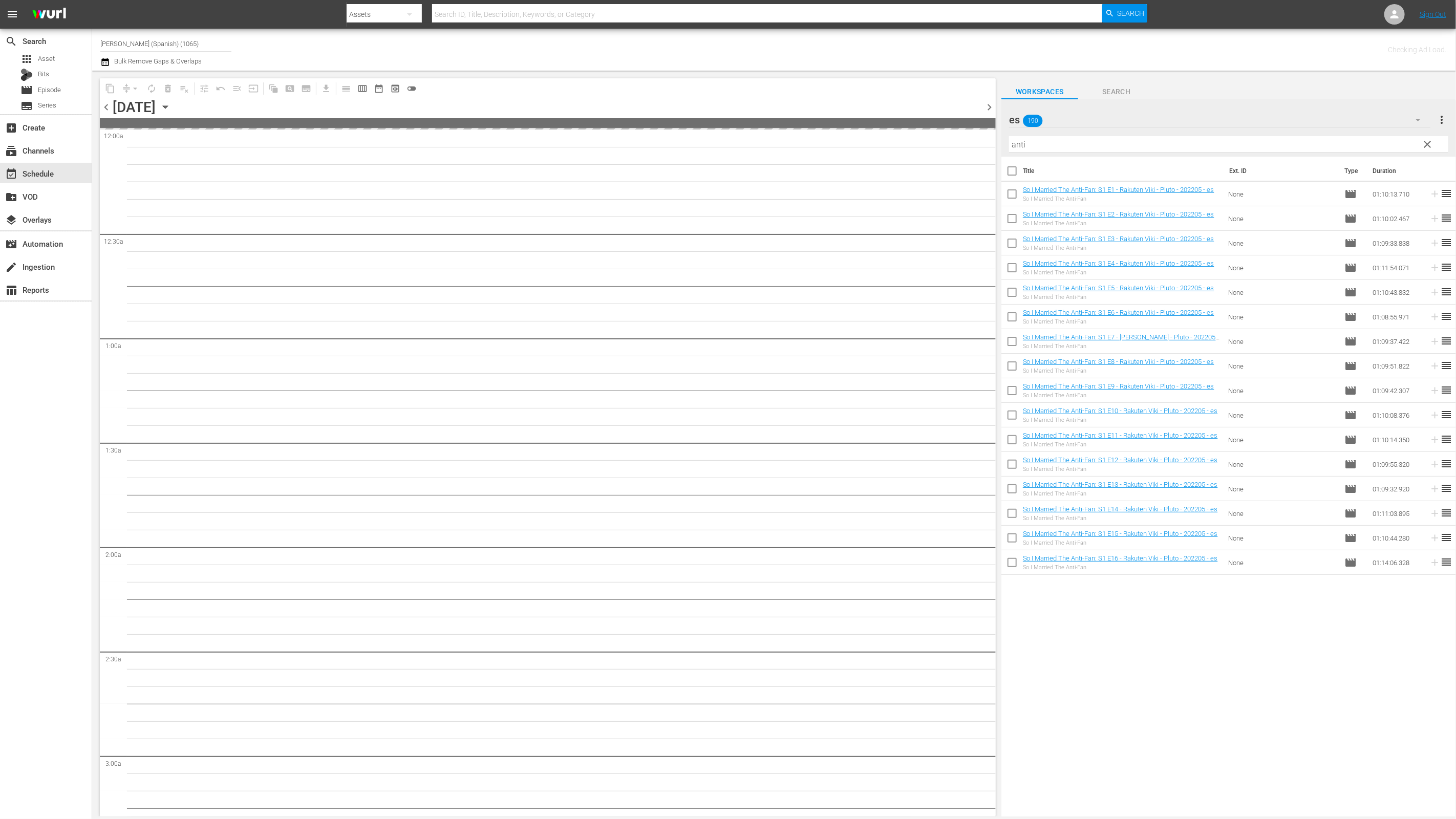
checkbox input "true"
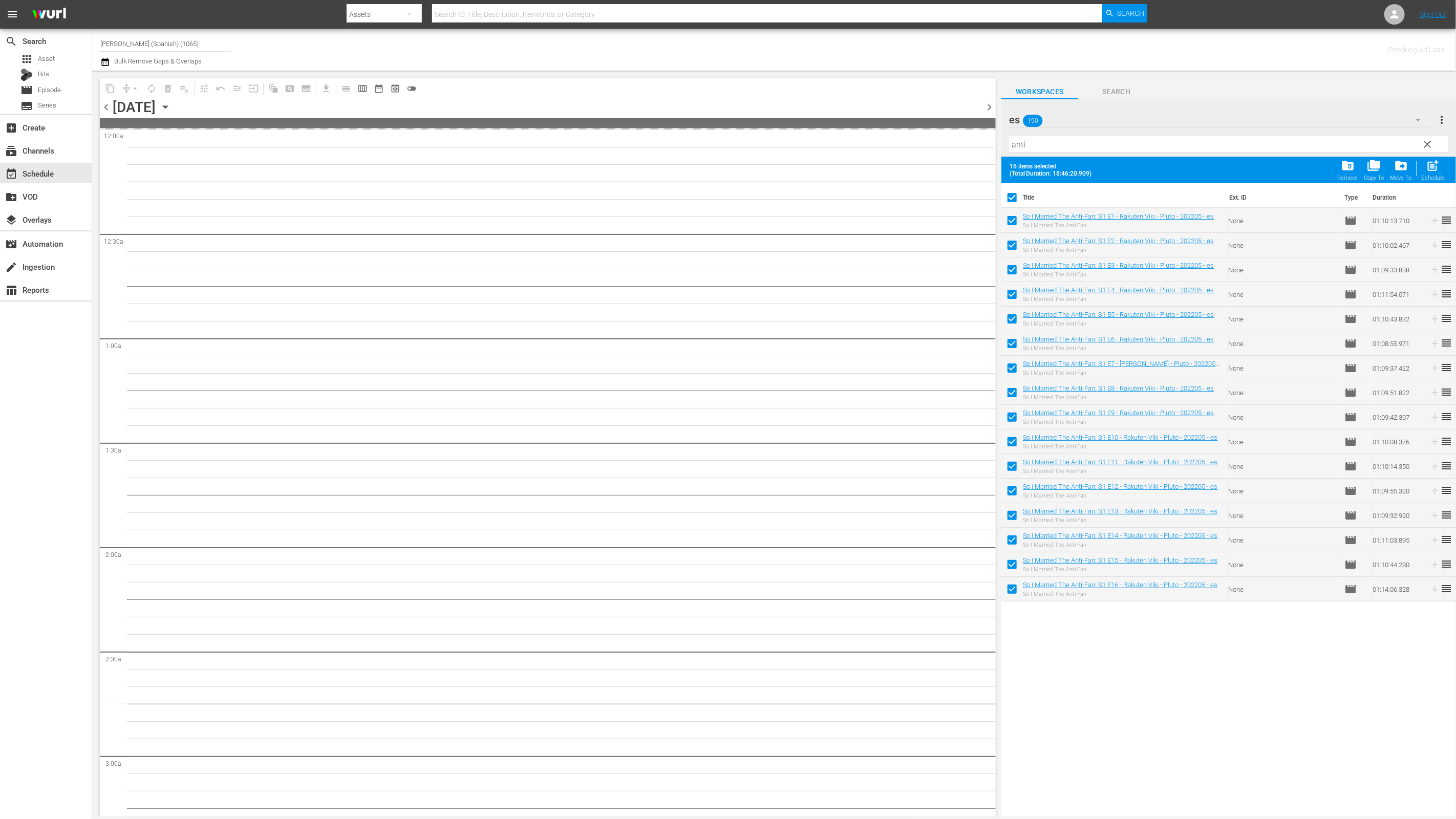
click at [1012, 225] on input "checkbox" at bounding box center [1012, 222] width 22 height 22
checkbox input "false"
click at [1011, 238] on input "checkbox" at bounding box center [1012, 247] width 22 height 22
checkbox input "false"
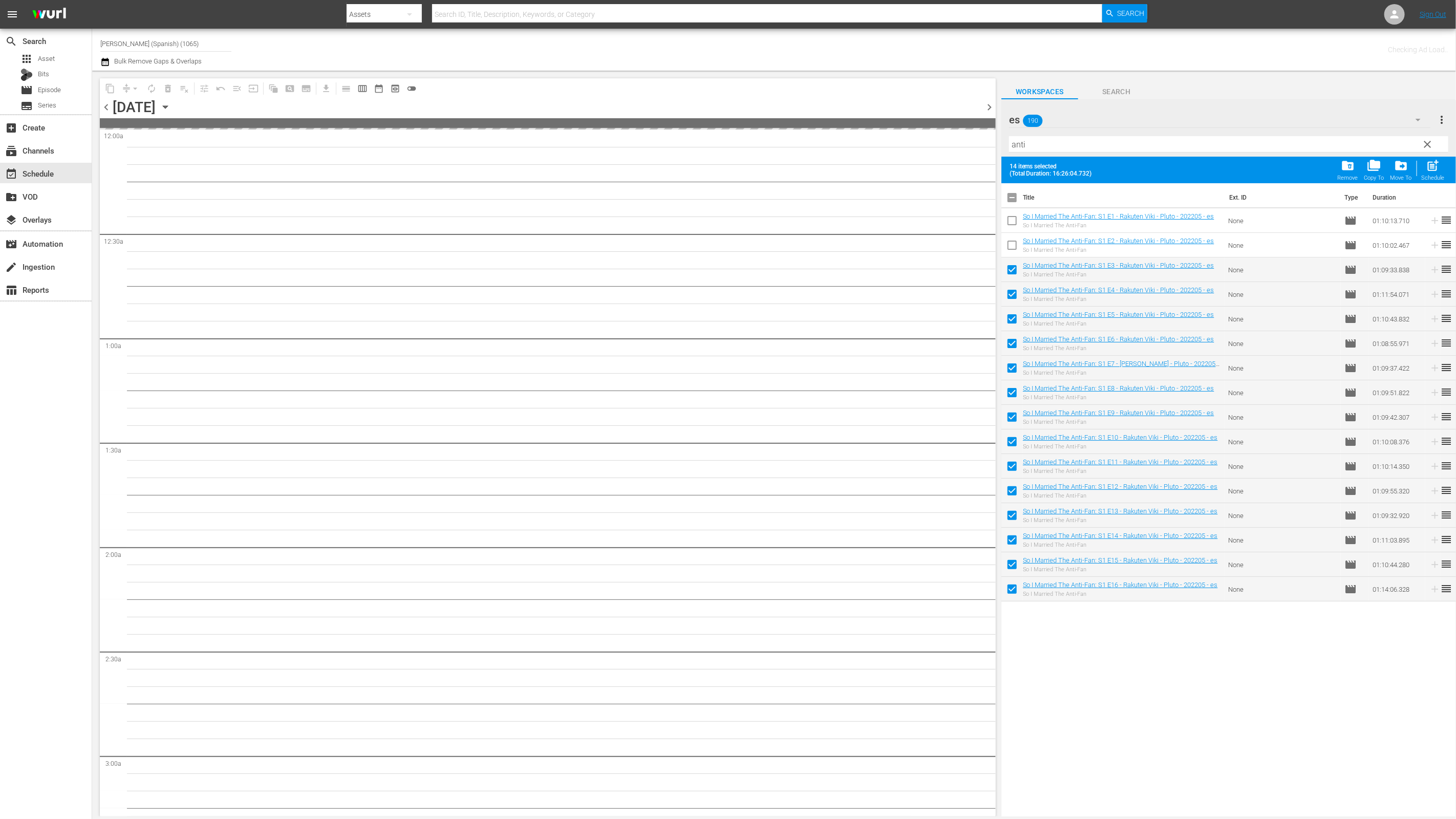
click at [1013, 262] on input "checkbox" at bounding box center [1012, 271] width 22 height 22
checkbox input "false"
click at [1017, 294] on input "checkbox" at bounding box center [1012, 296] width 22 height 22
checkbox input "false"
click at [1015, 319] on input "checkbox" at bounding box center [1012, 321] width 22 height 22
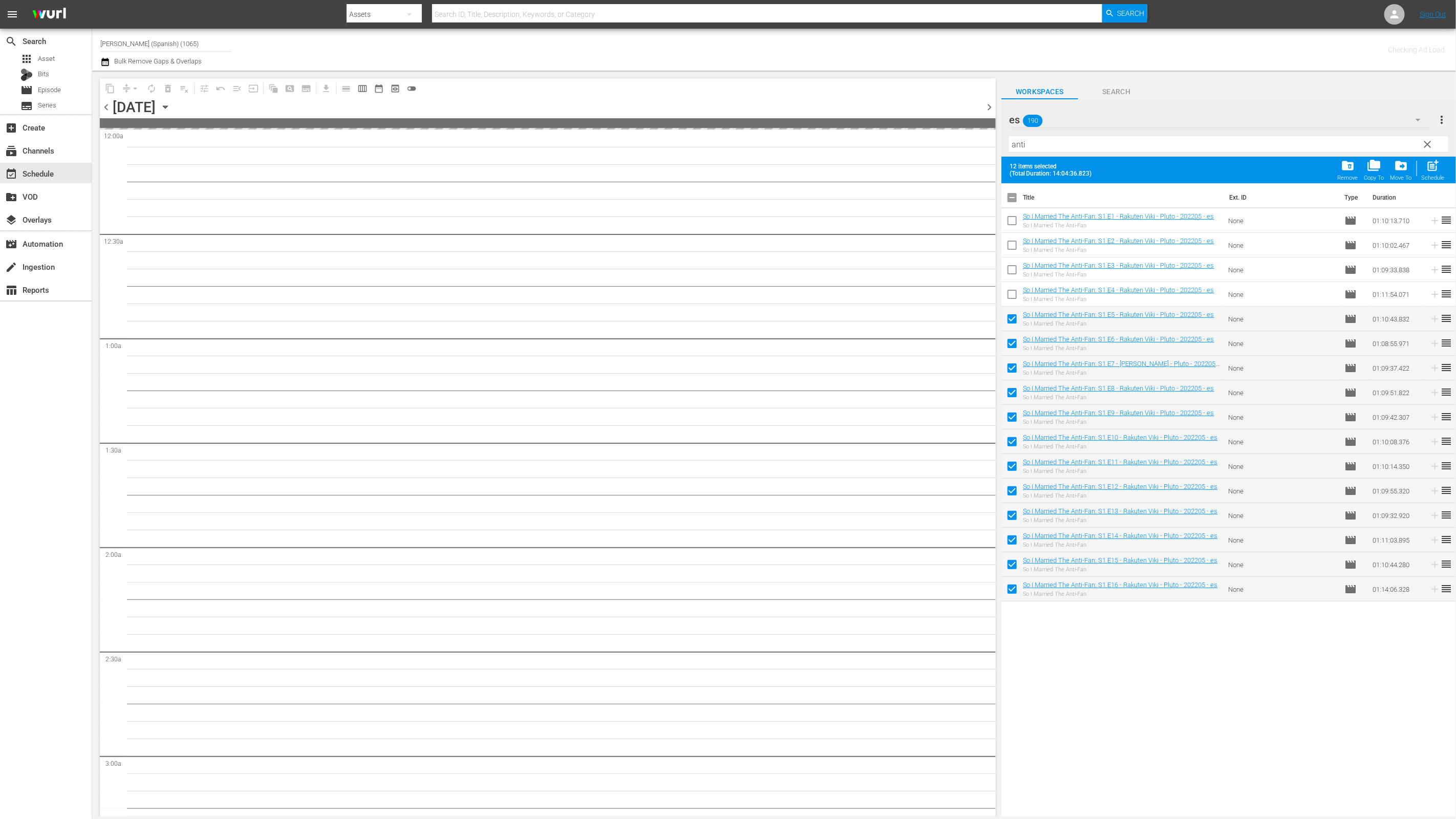
checkbox input "false"
click at [1013, 341] on input "checkbox" at bounding box center [1012, 345] width 22 height 22
checkbox input "false"
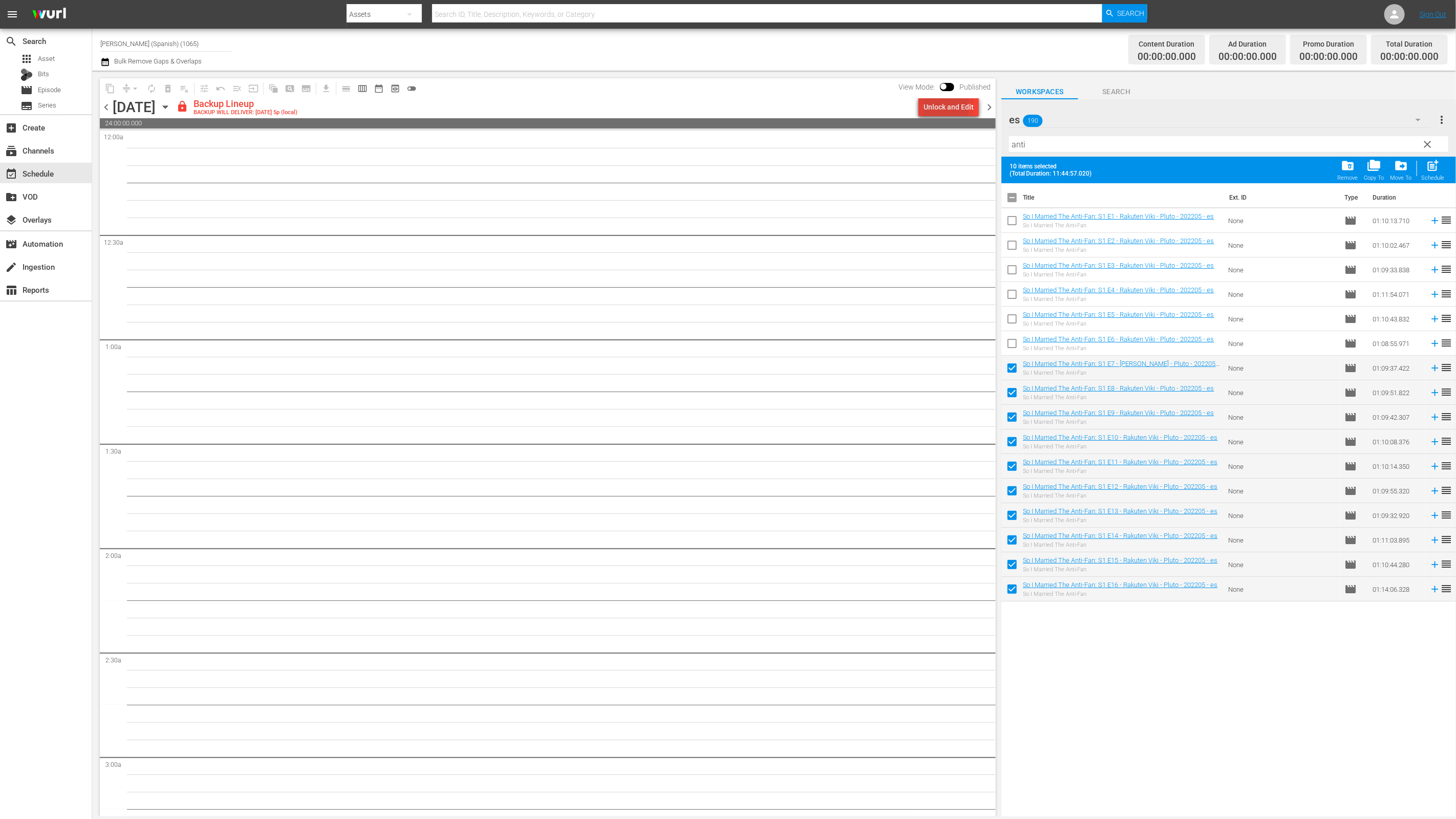
click at [925, 105] on div "Unlock and Edit" at bounding box center [948, 107] width 50 height 18
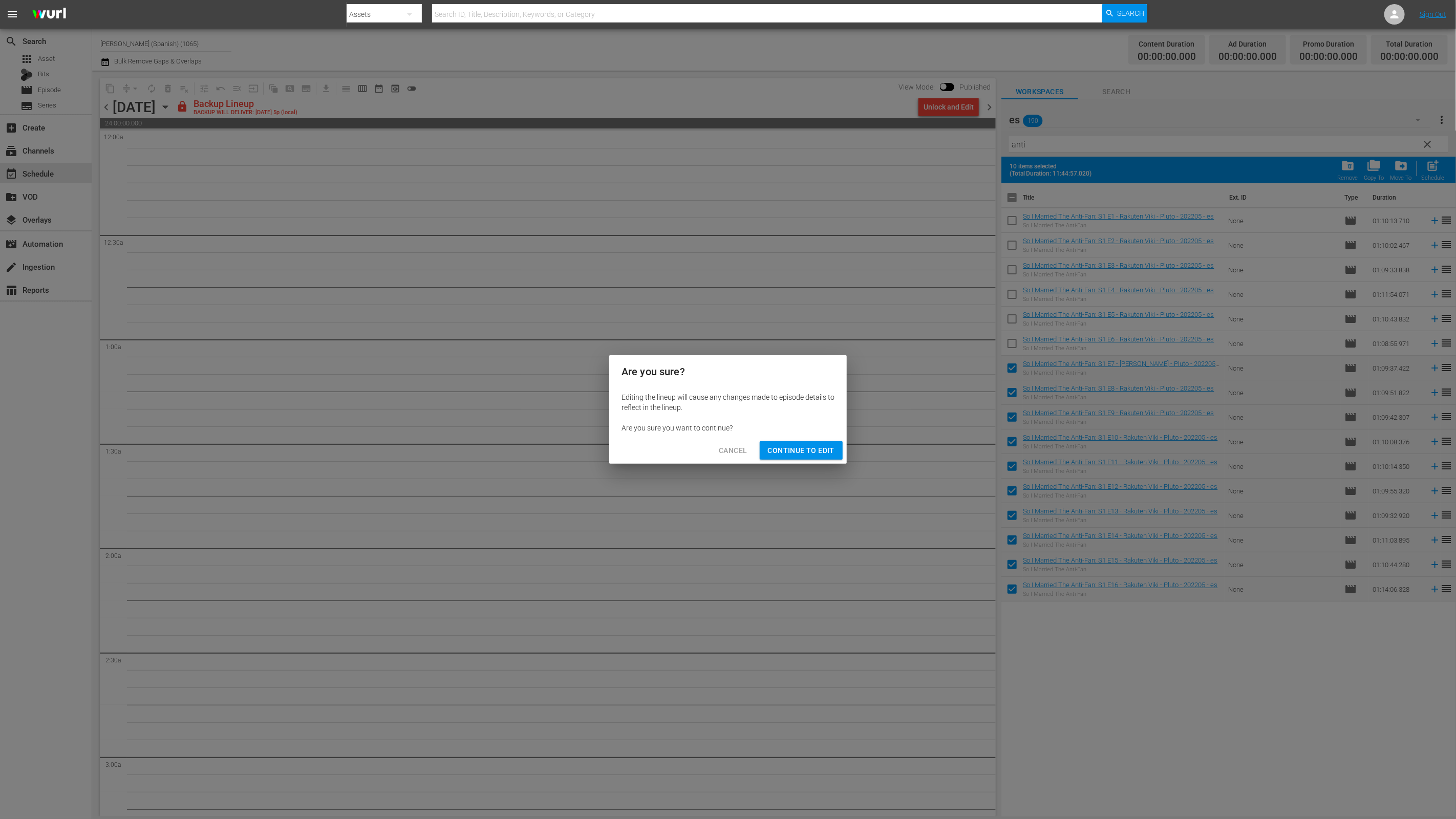
click at [777, 447] on span "Continue to Edit" at bounding box center [801, 450] width 66 height 13
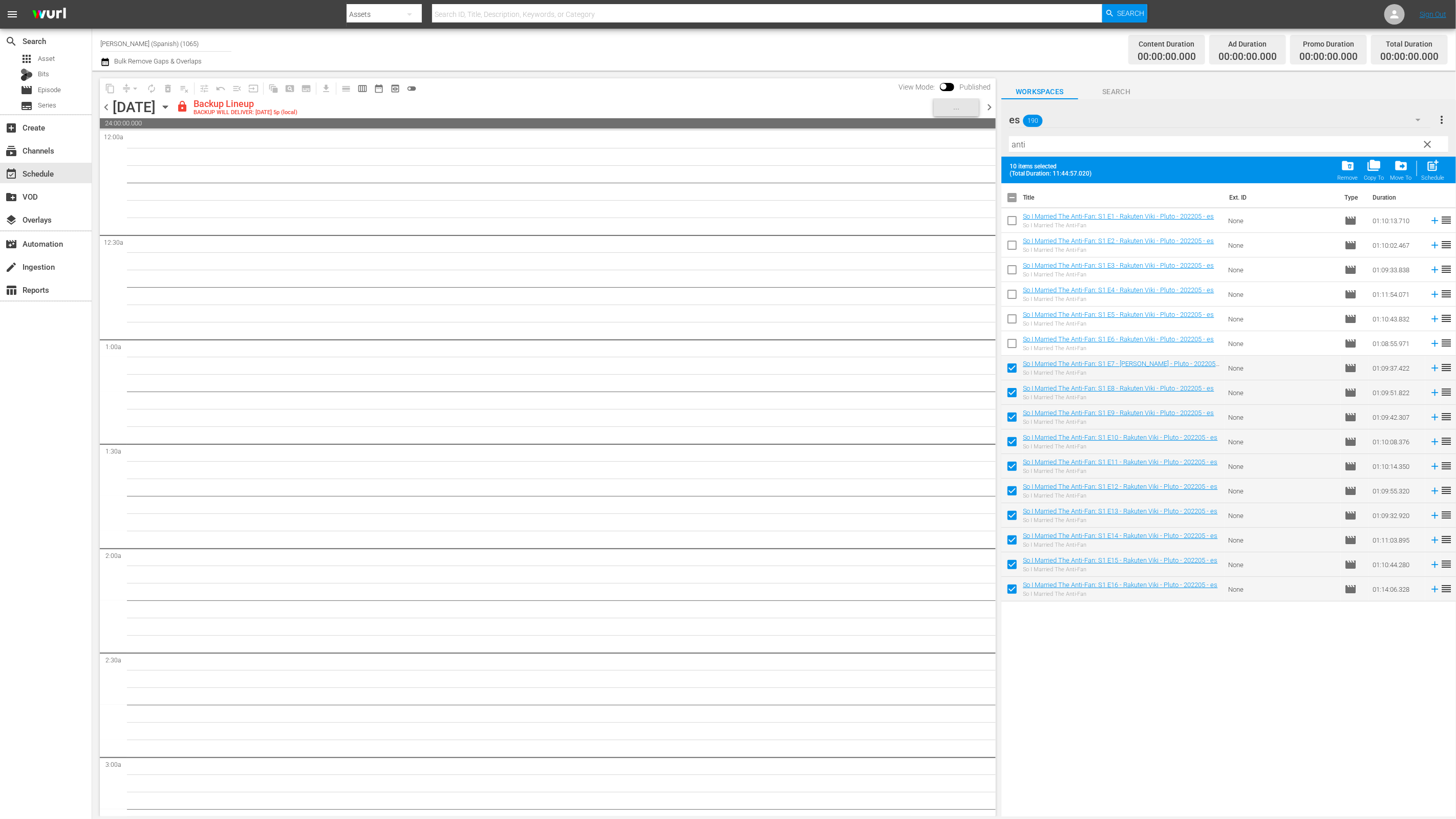
scroll to position [116, 0]
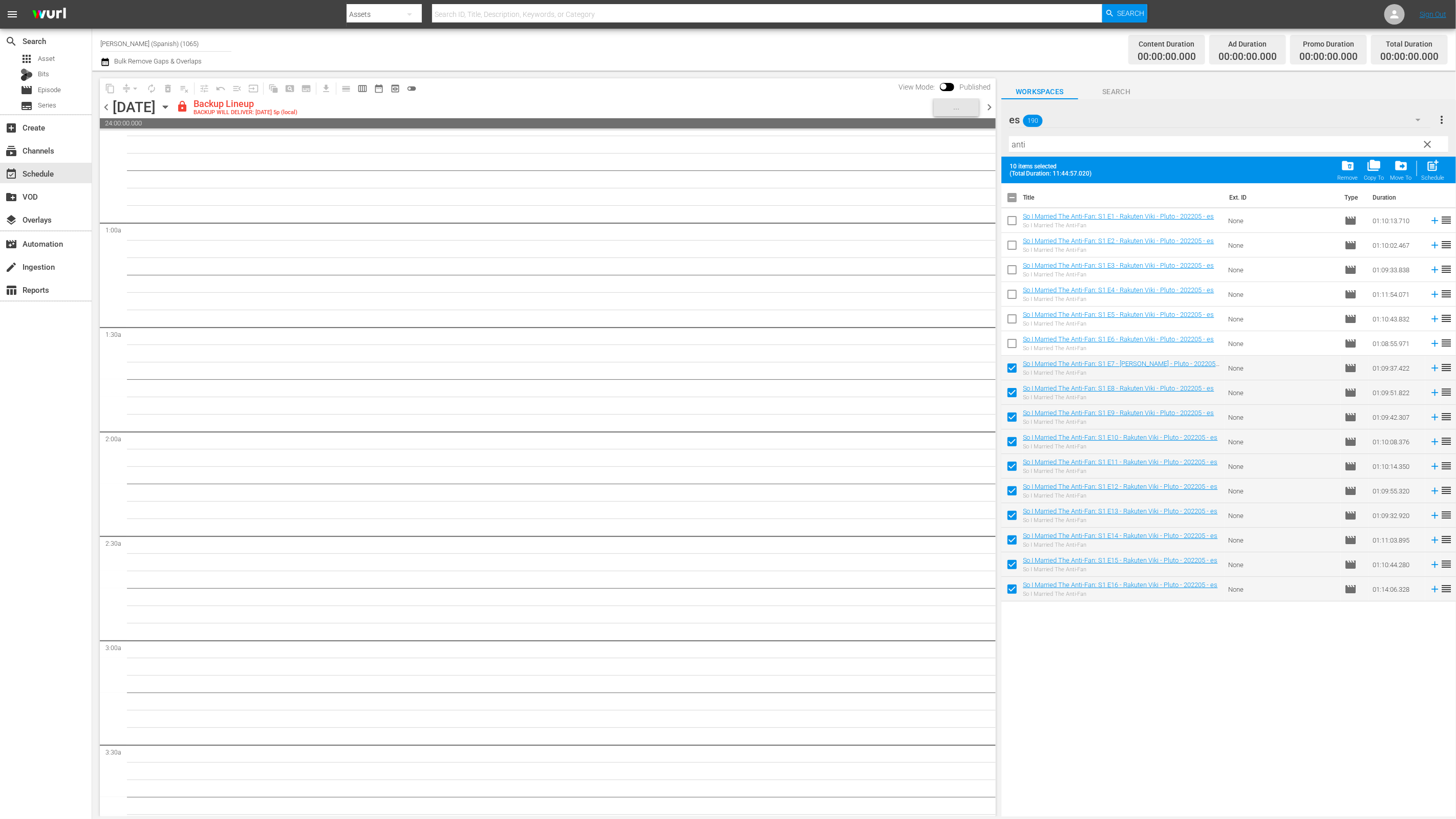
click at [113, 106] on div "[DATE]" at bounding box center [134, 107] width 43 height 17
click at [111, 106] on span "chevron_left" at bounding box center [106, 107] width 13 height 13
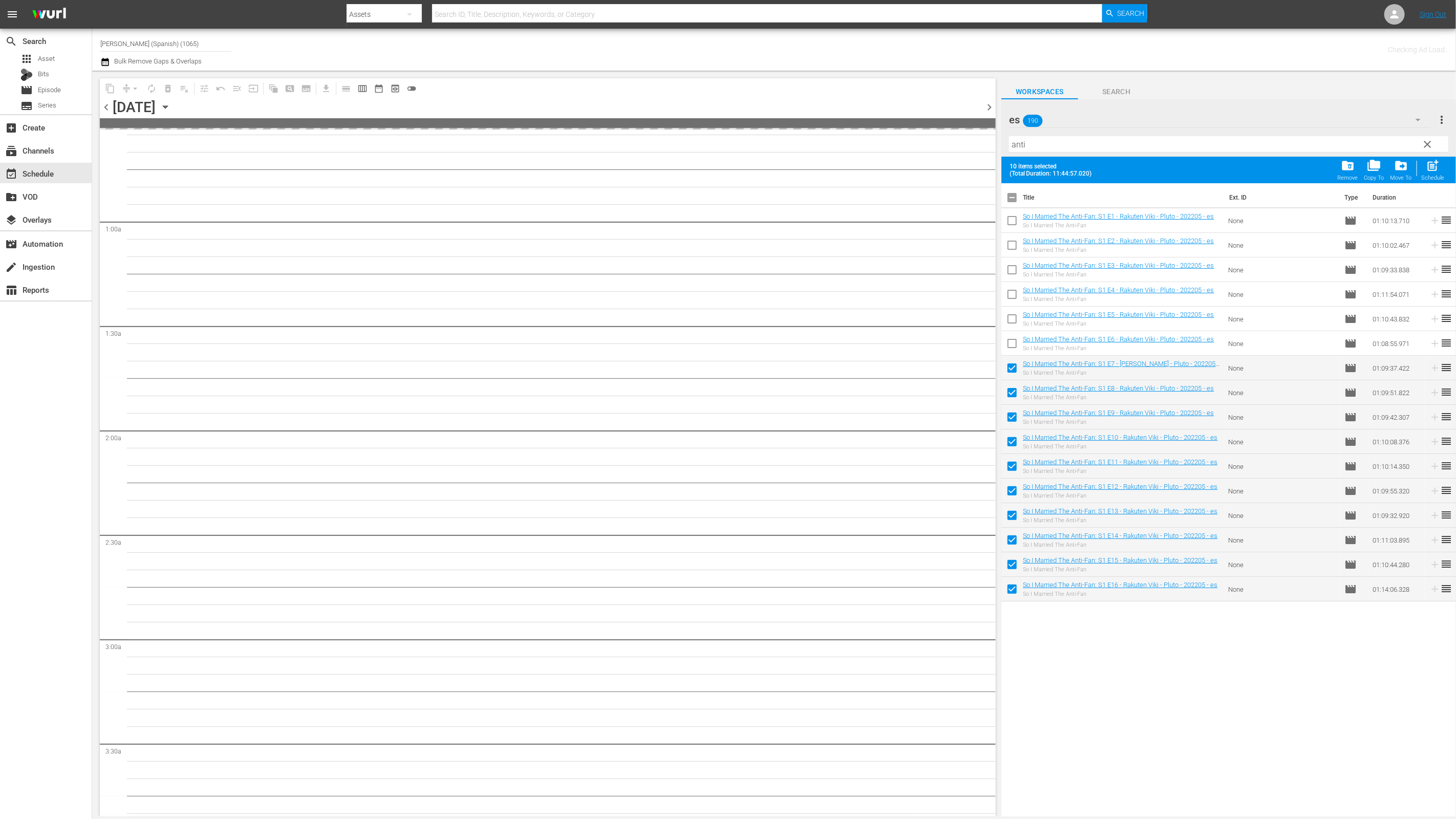
click at [985, 109] on span "chevron_right" at bounding box center [989, 107] width 13 height 13
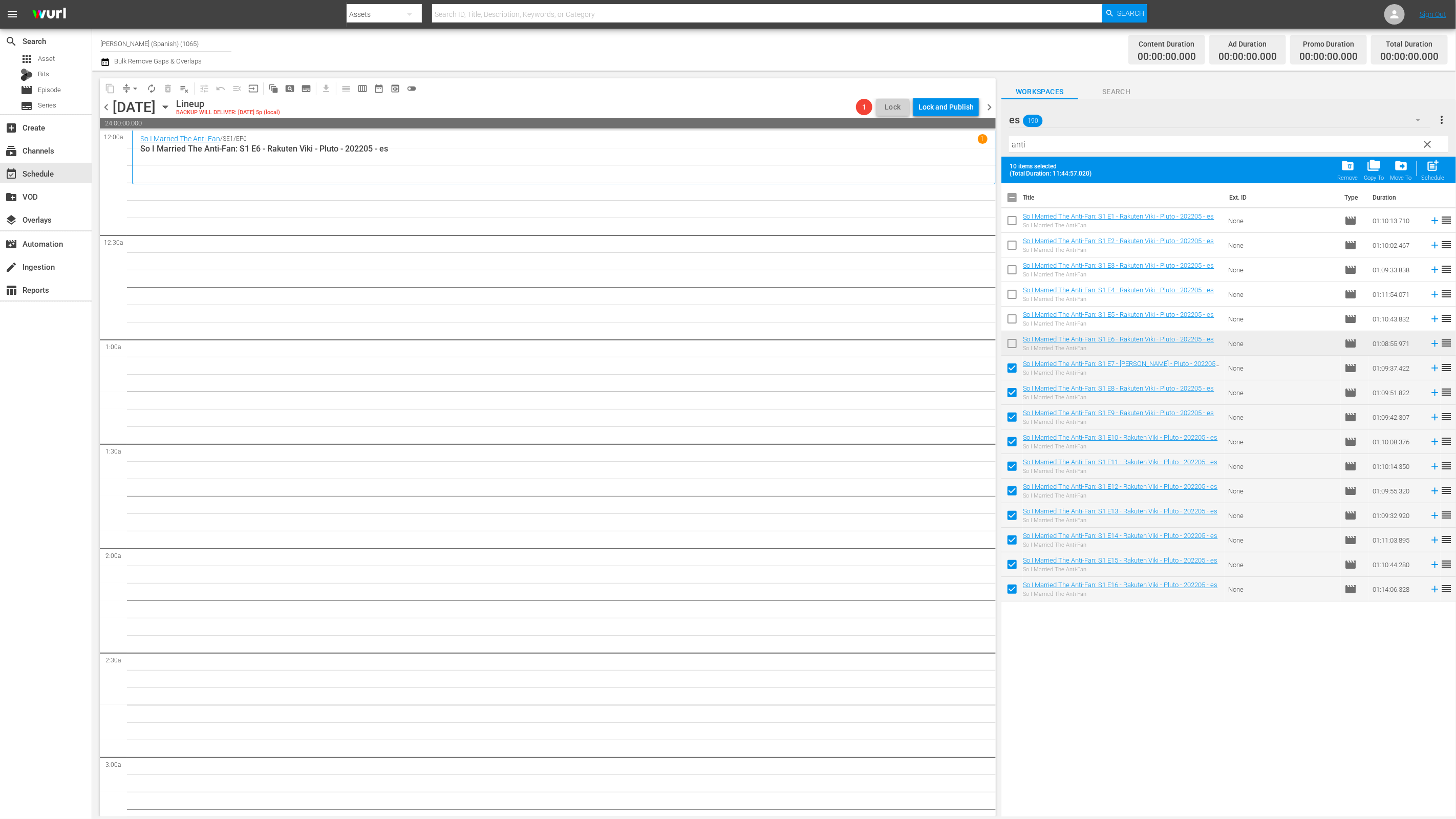
click at [1441, 171] on div "post_add Schedule" at bounding box center [1433, 170] width 23 height 22
checkbox input "false"
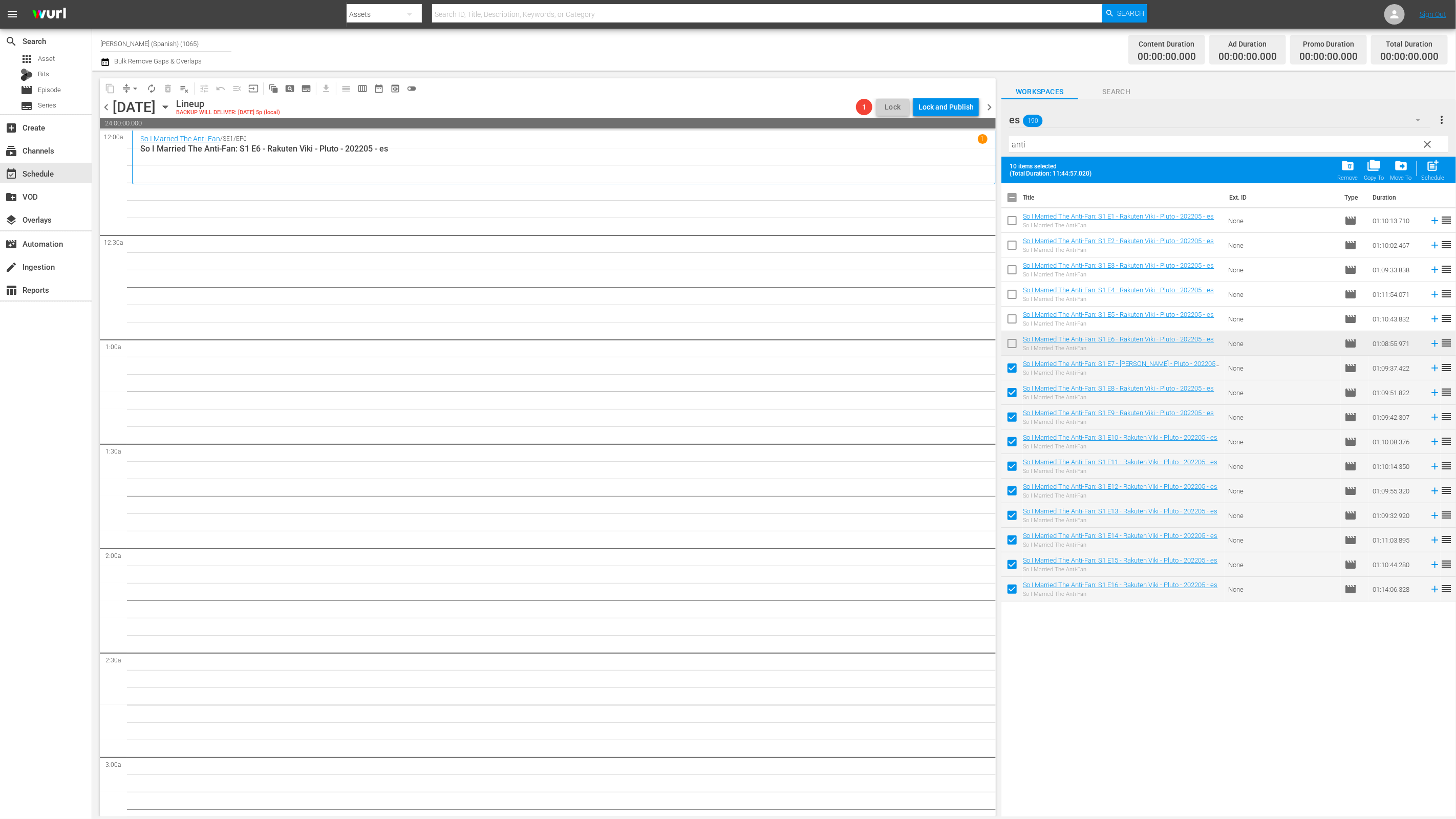
checkbox input "false"
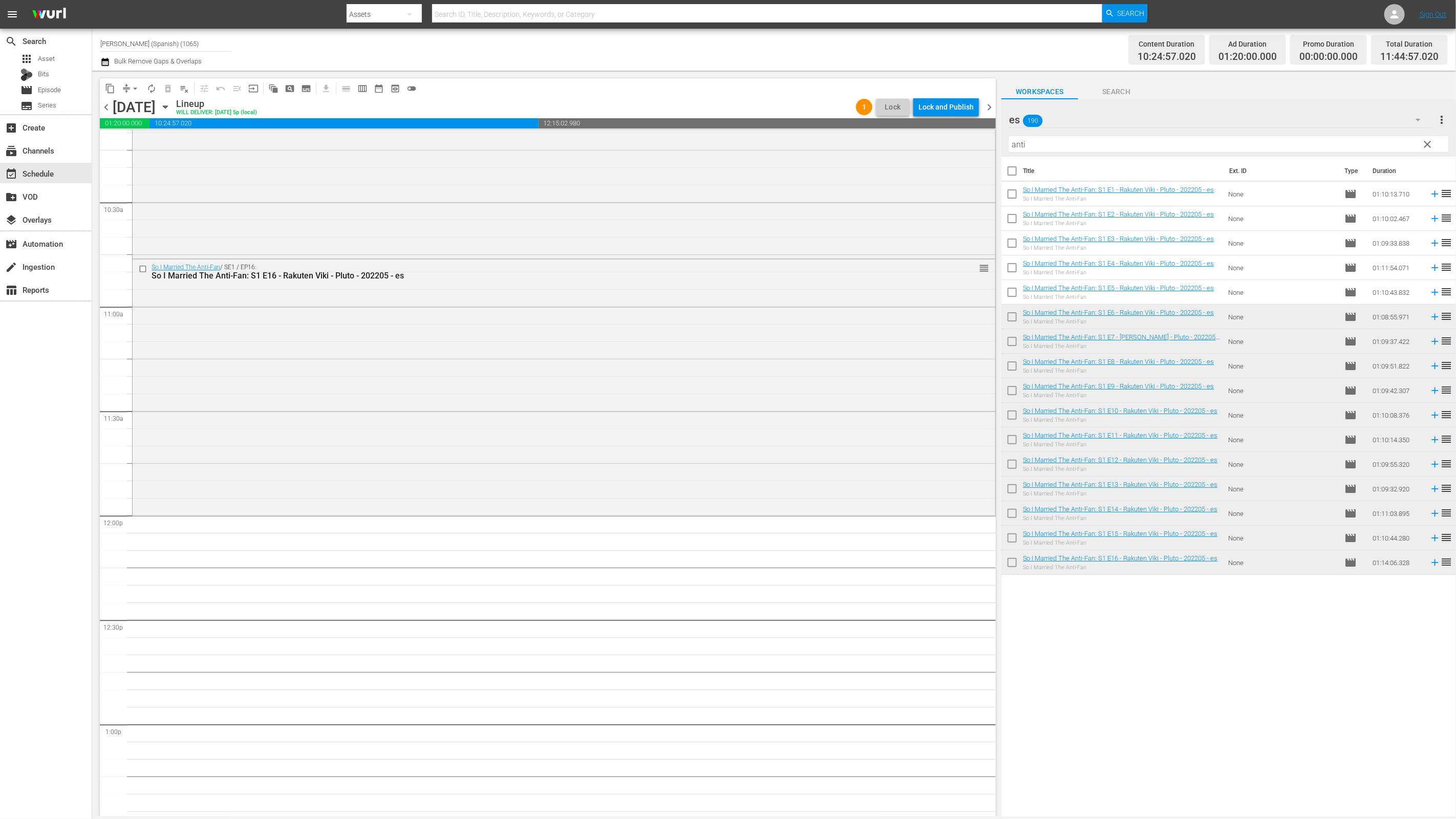
scroll to position [2179, 0]
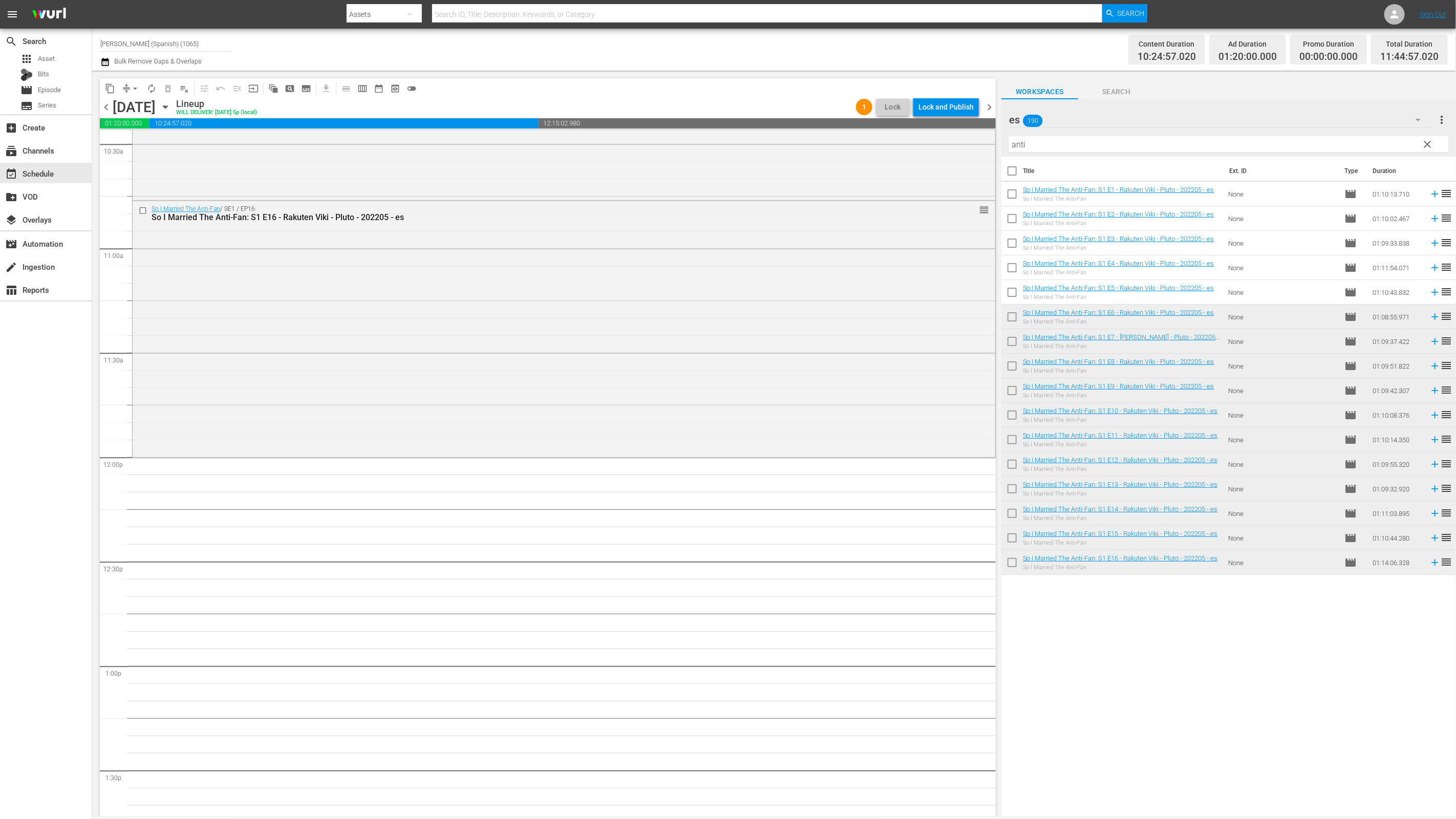
click at [1424, 139] on span "clear" at bounding box center [1428, 144] width 13 height 13
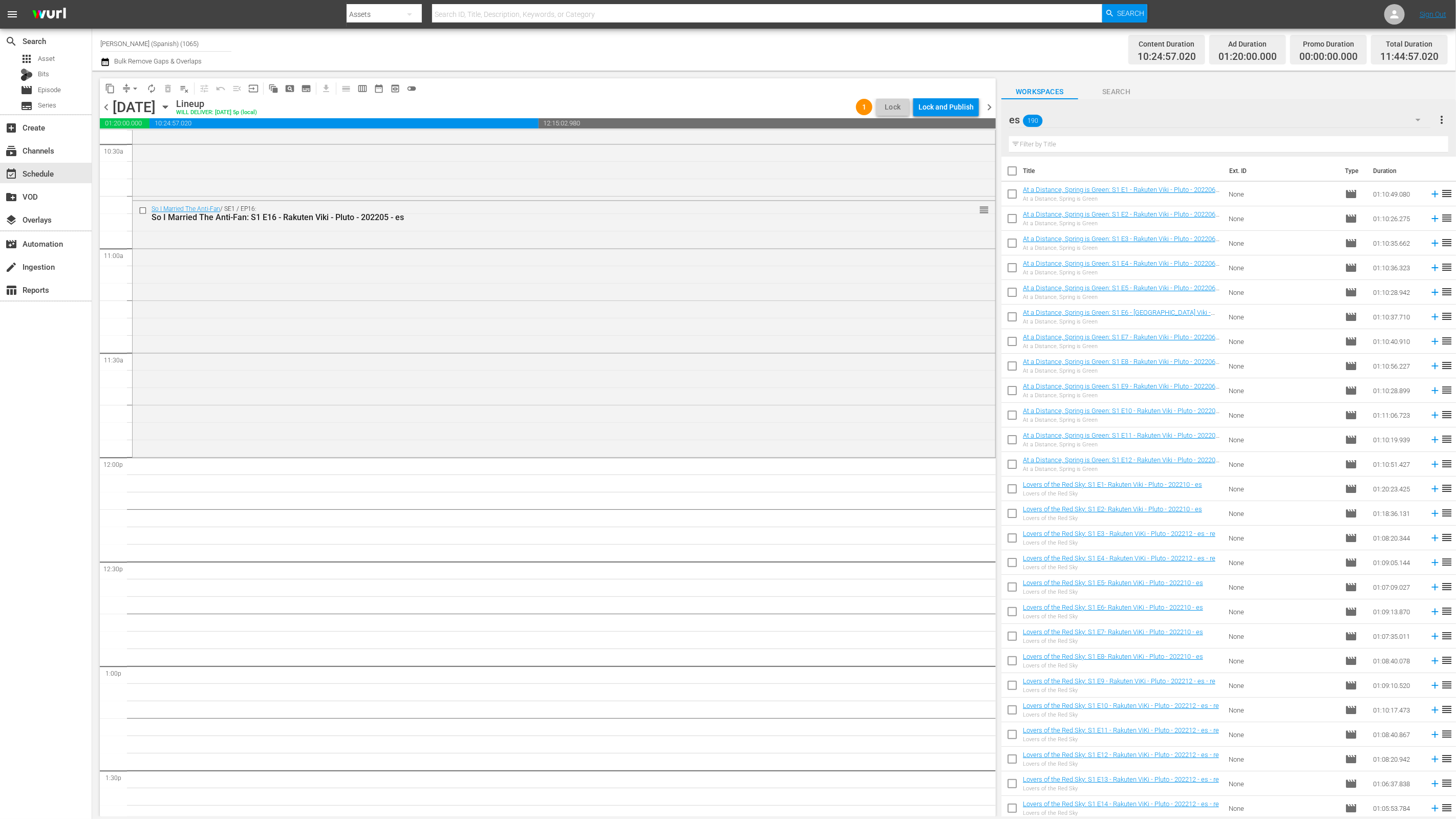
click at [1419, 123] on icon "button" at bounding box center [1418, 120] width 13 height 13
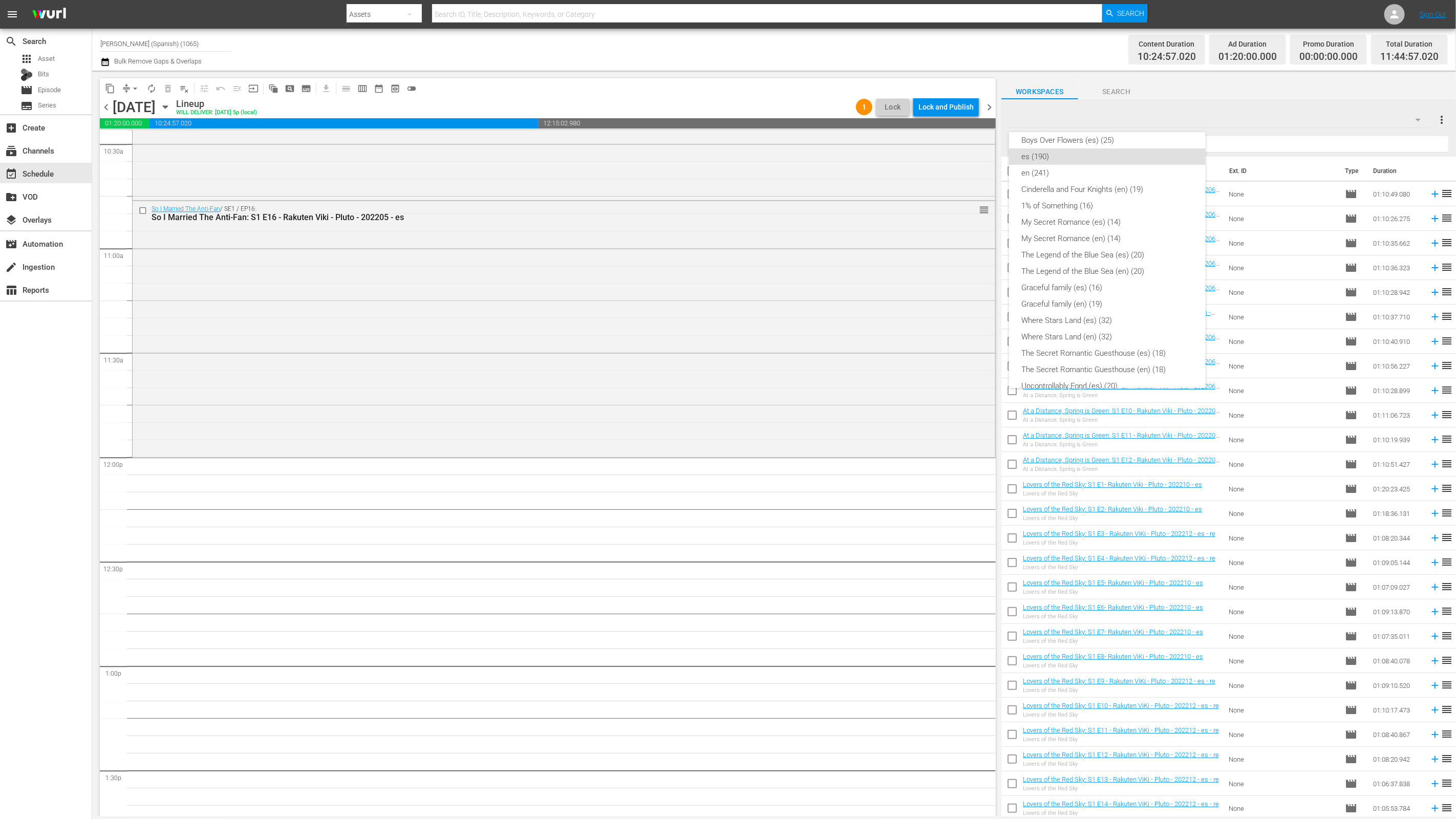
scroll to position [0, 0]
click at [1086, 195] on div "Why Her? (es) (16)" at bounding box center [1107, 197] width 172 height 16
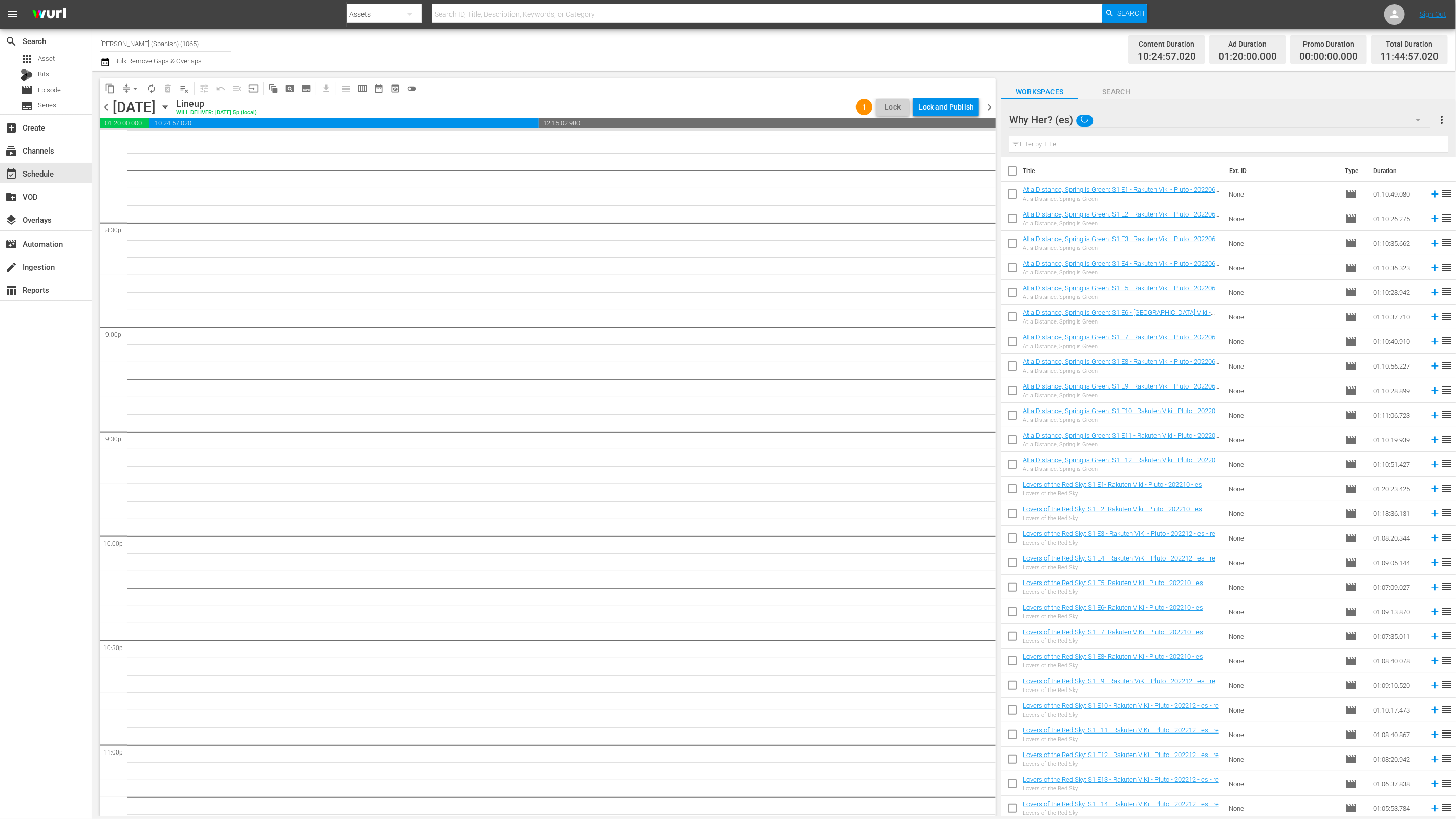
scroll to position [4324, 0]
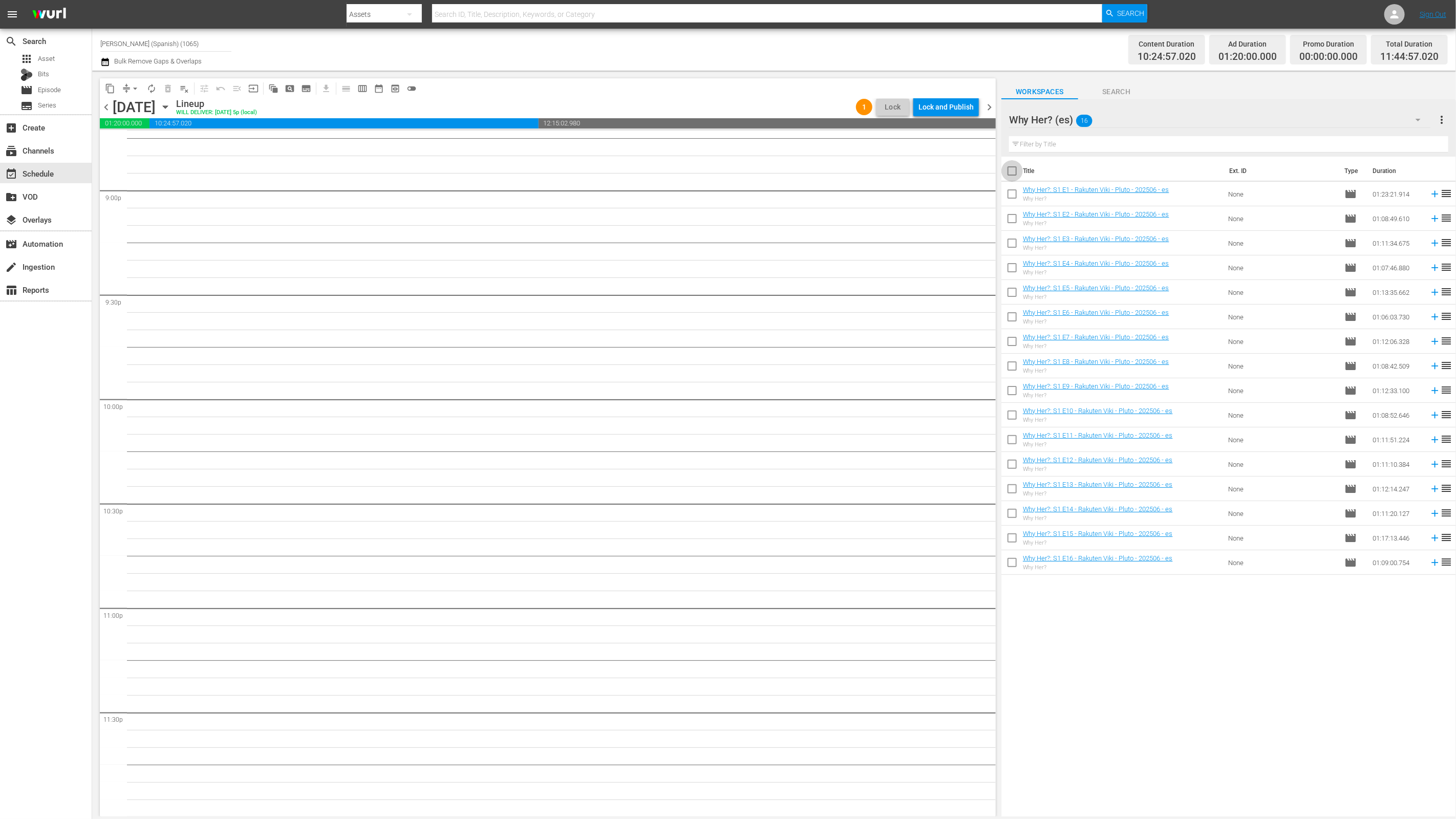
click at [1017, 167] on input "checkbox" at bounding box center [1012, 173] width 22 height 22
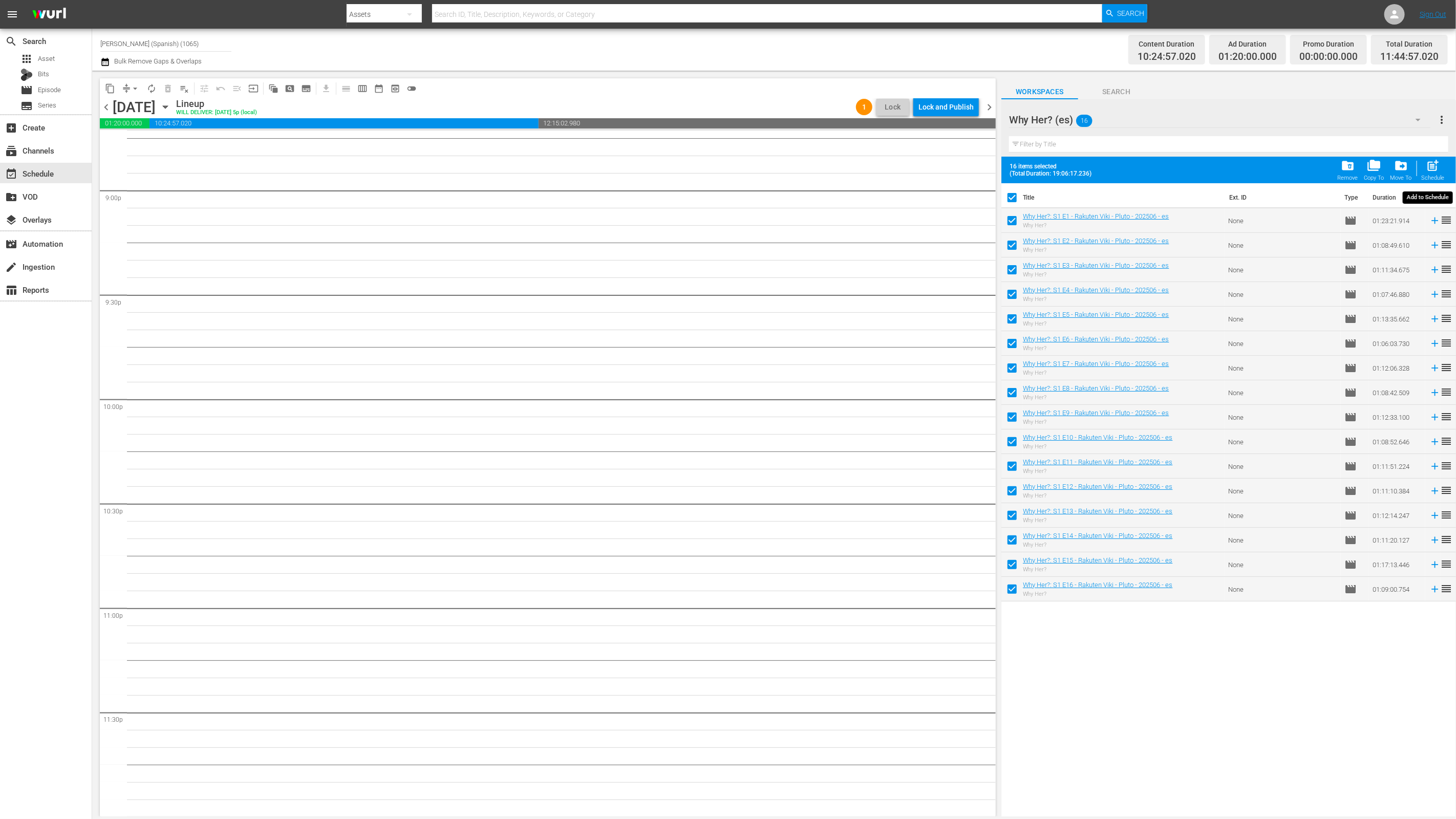
click at [1424, 169] on div "post_add Schedule" at bounding box center [1433, 170] width 23 height 22
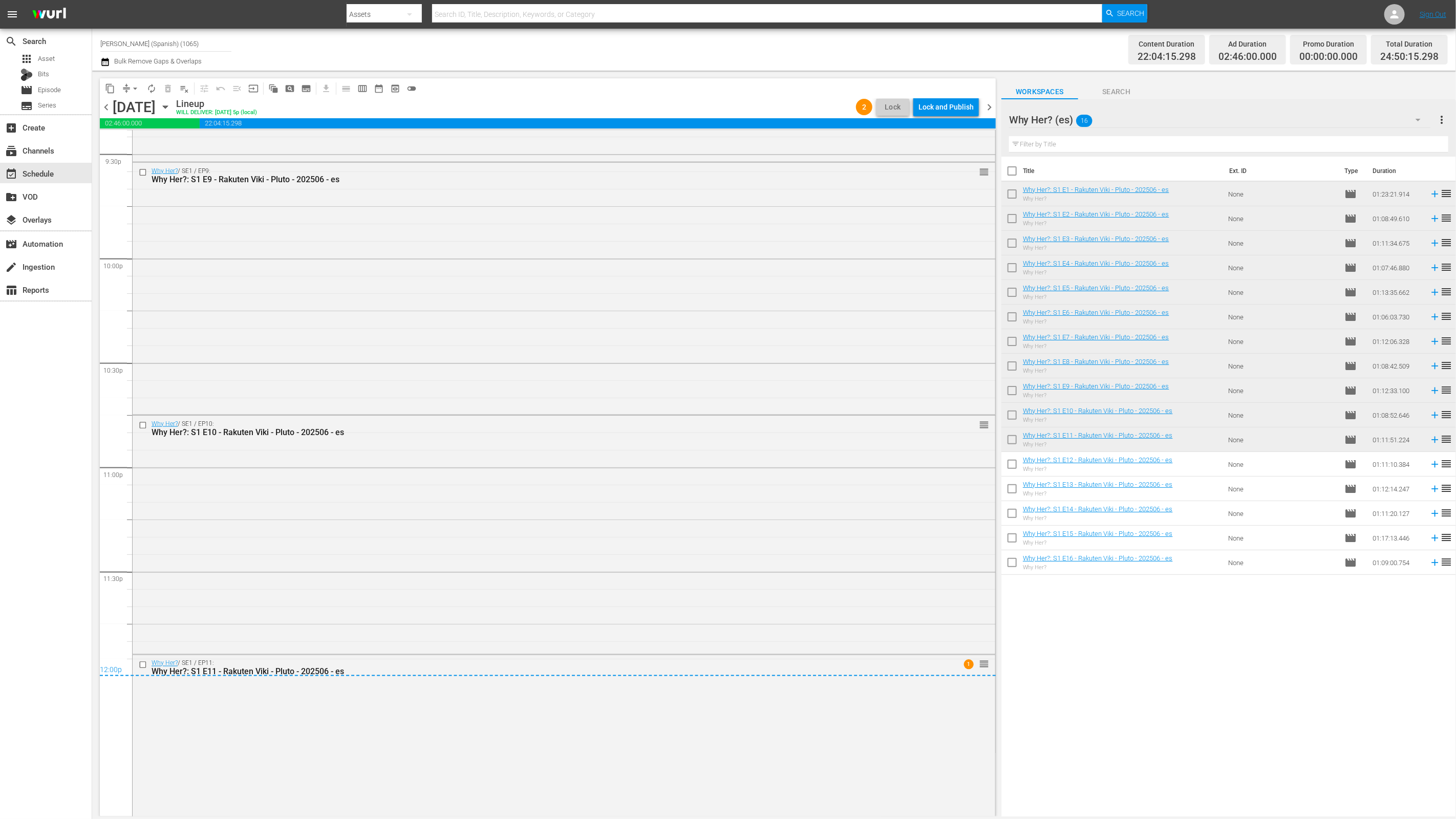
scroll to position [4553, 0]
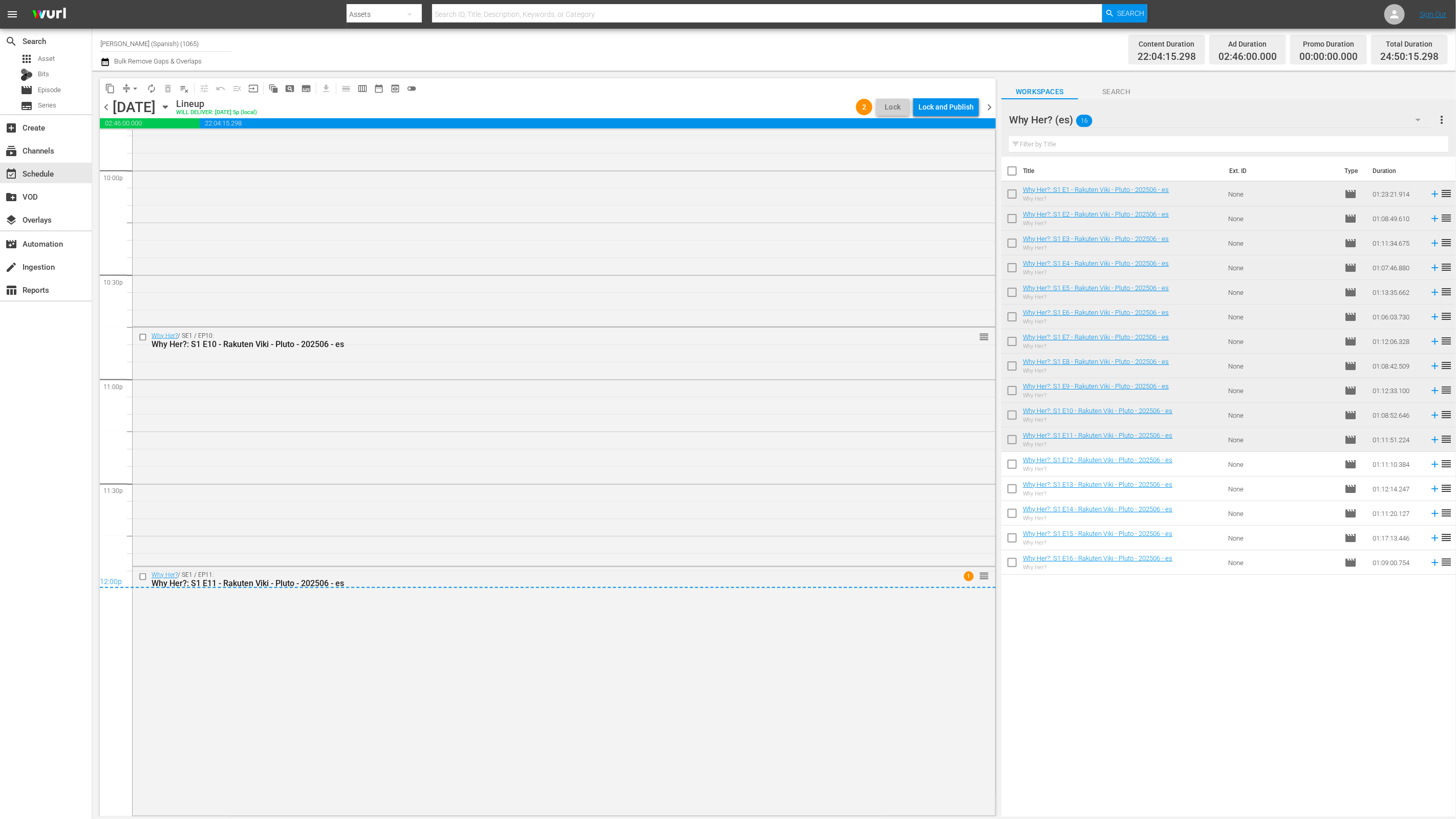
click at [953, 110] on div "Lock and Publish" at bounding box center [946, 107] width 55 height 18
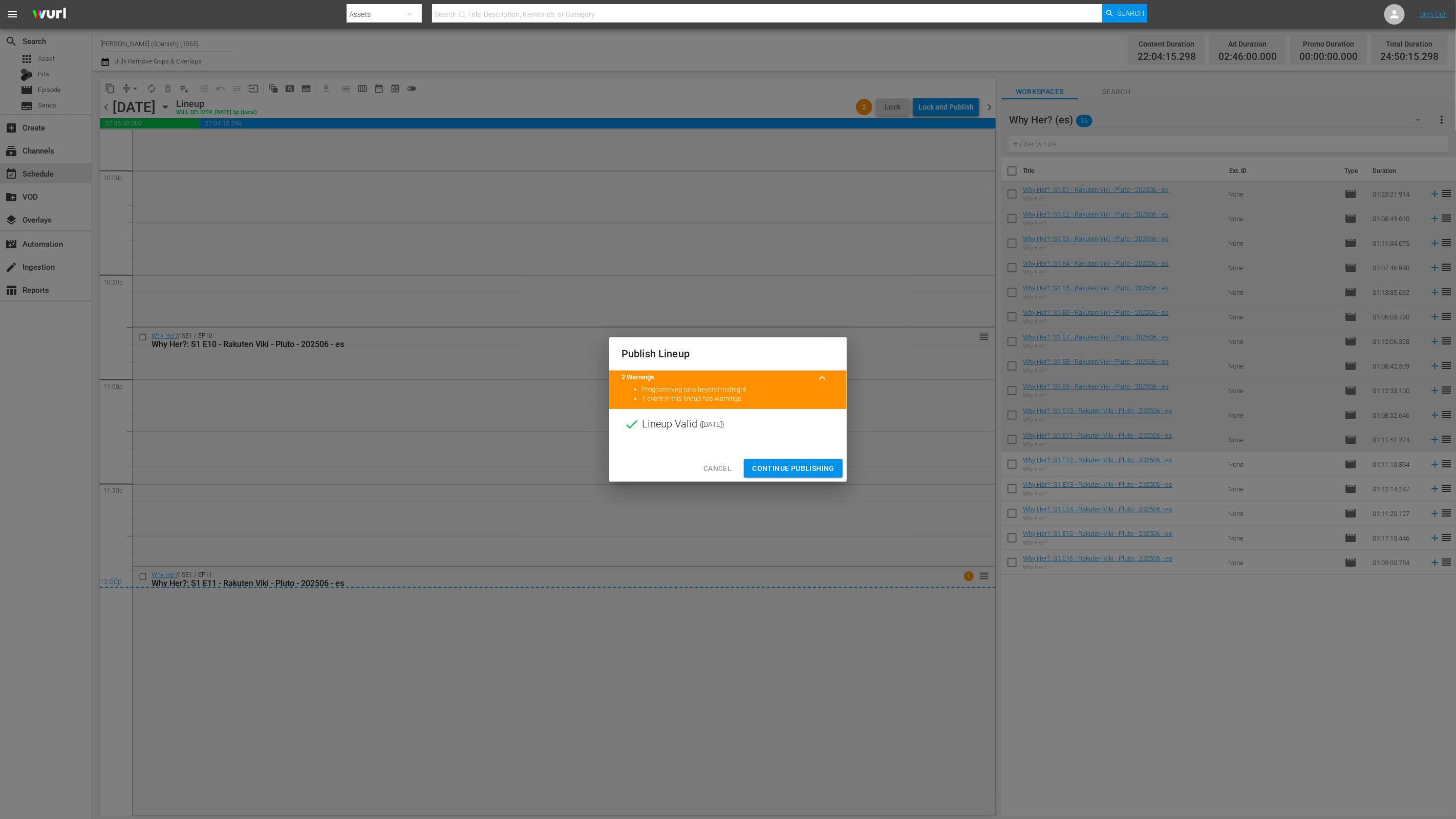
click at [775, 473] on span "Continue Publishing" at bounding box center [793, 468] width 82 height 13
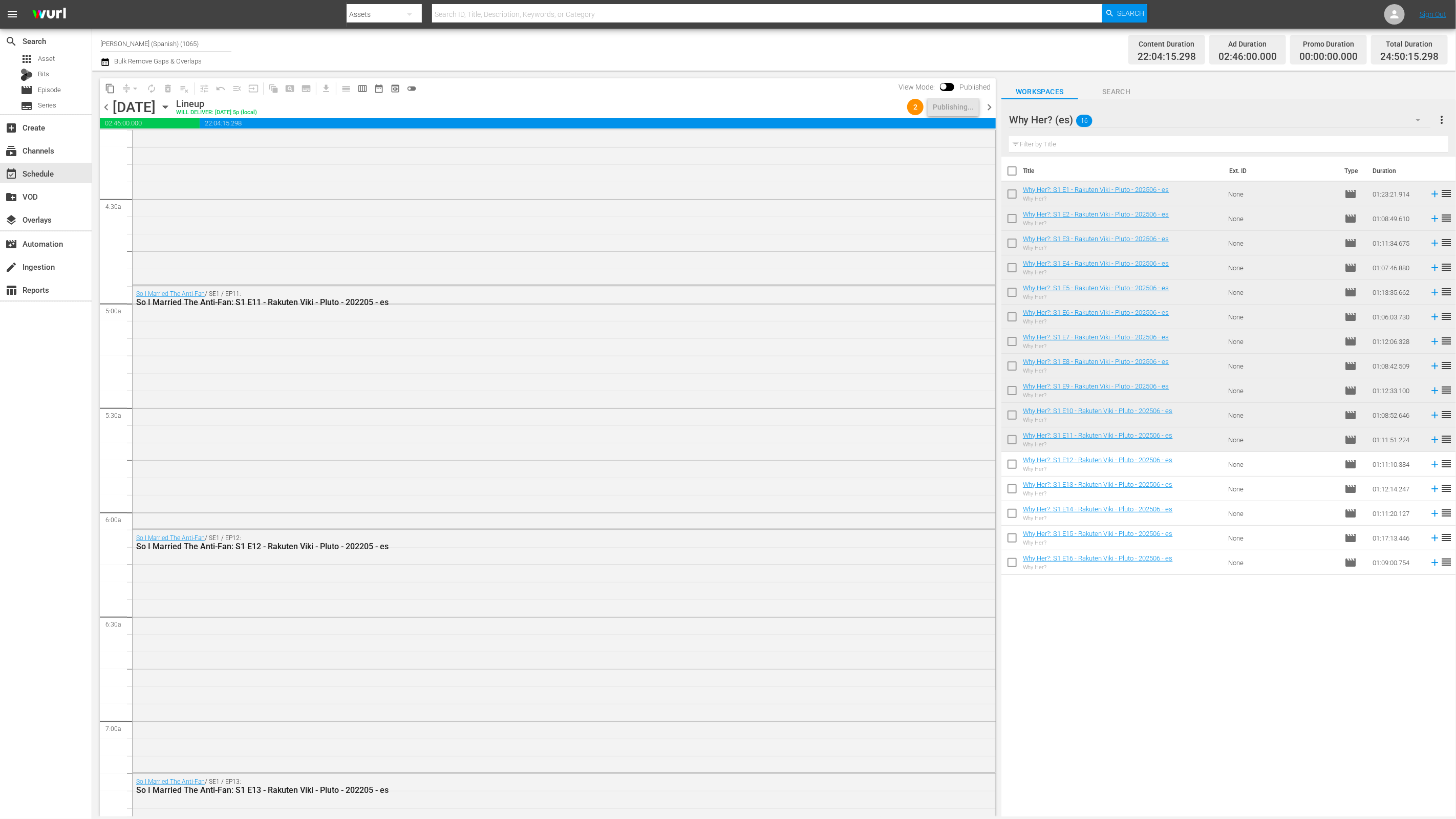
scroll to position [0, 0]
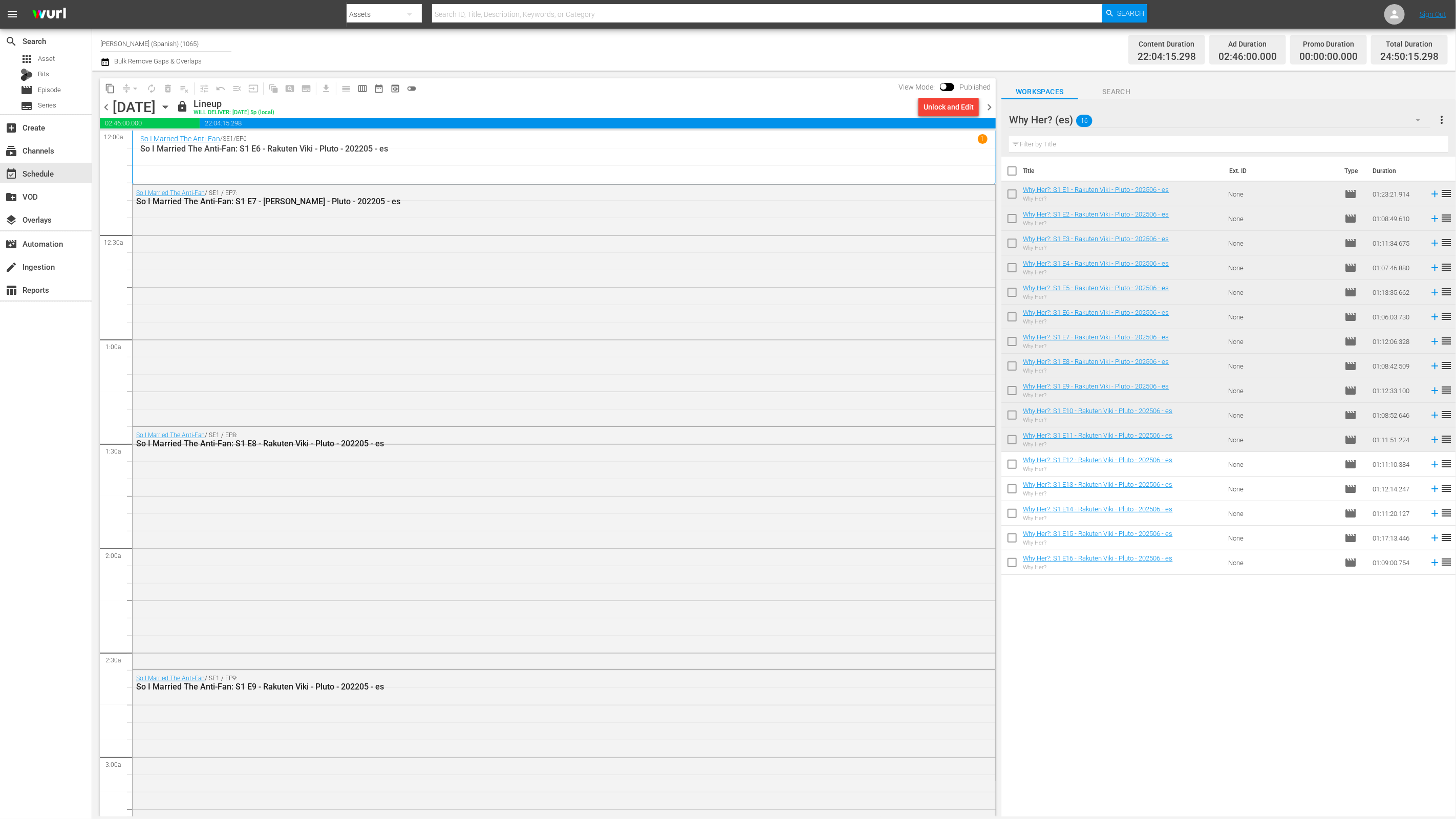
click at [107, 61] on icon "button" at bounding box center [105, 62] width 10 height 13
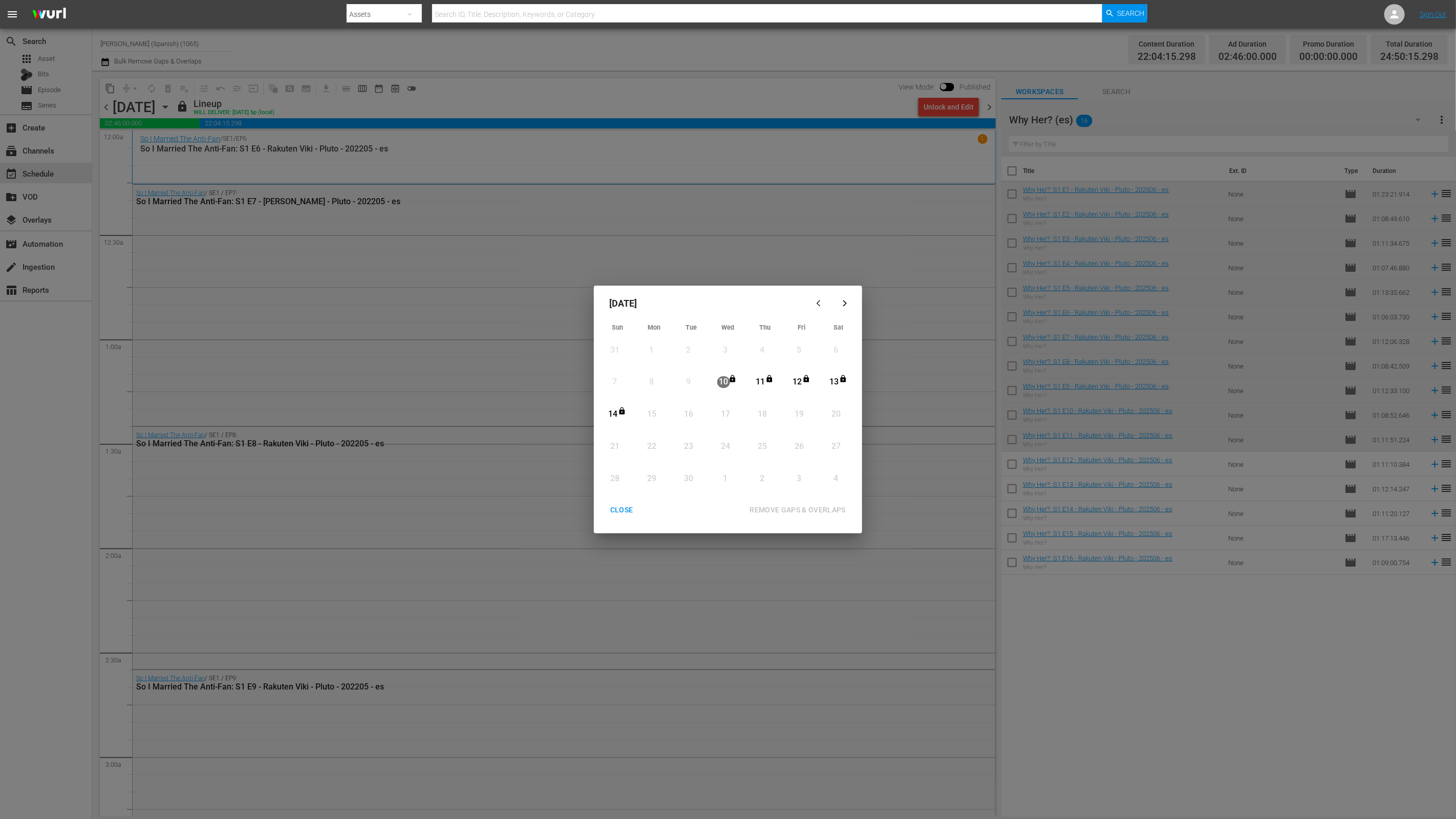
click at [620, 509] on div "CLOSE" at bounding box center [621, 510] width 40 height 13
